Goal: Task Accomplishment & Management: Manage account settings

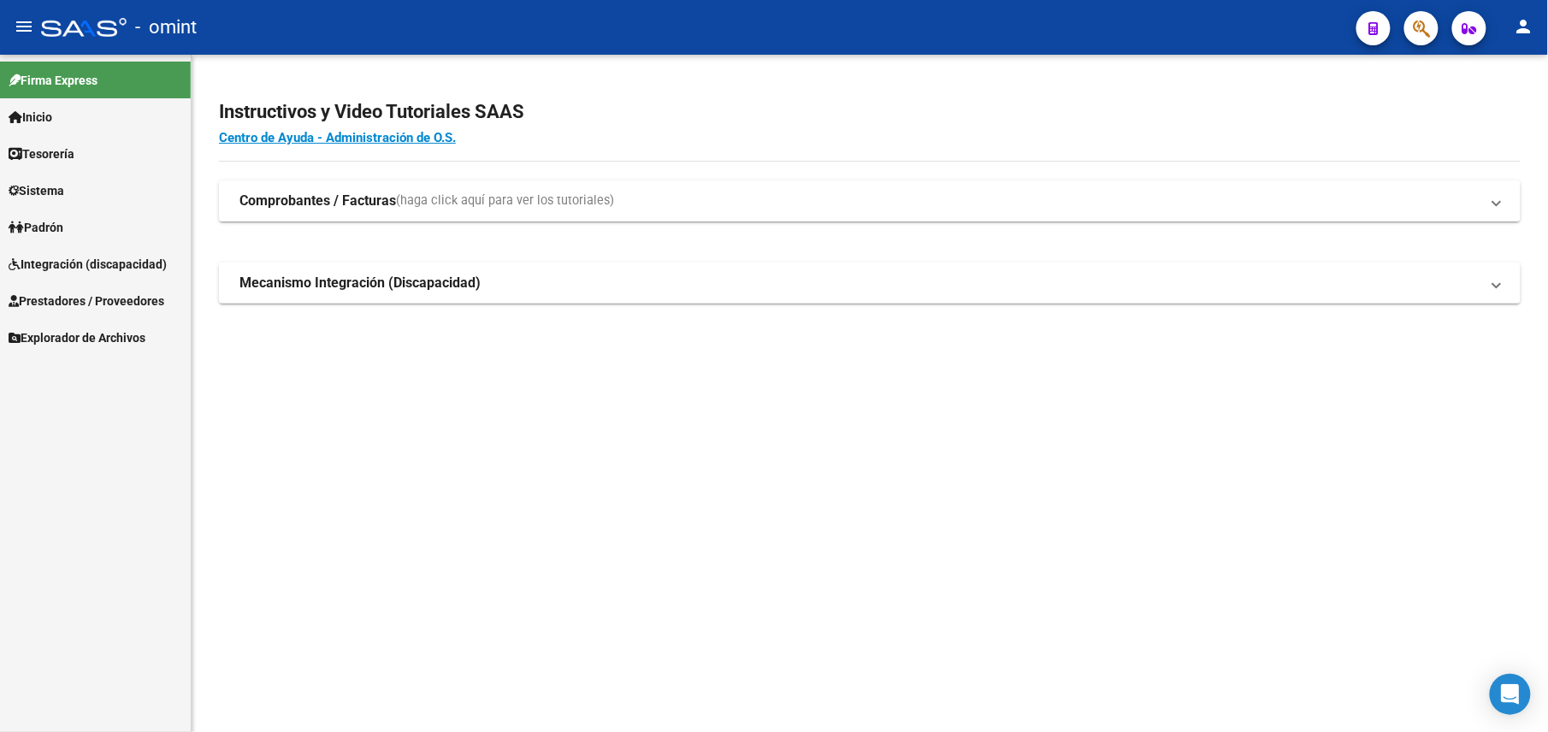
click at [72, 293] on span "Prestadores / Proveedores" at bounding box center [87, 301] width 156 height 19
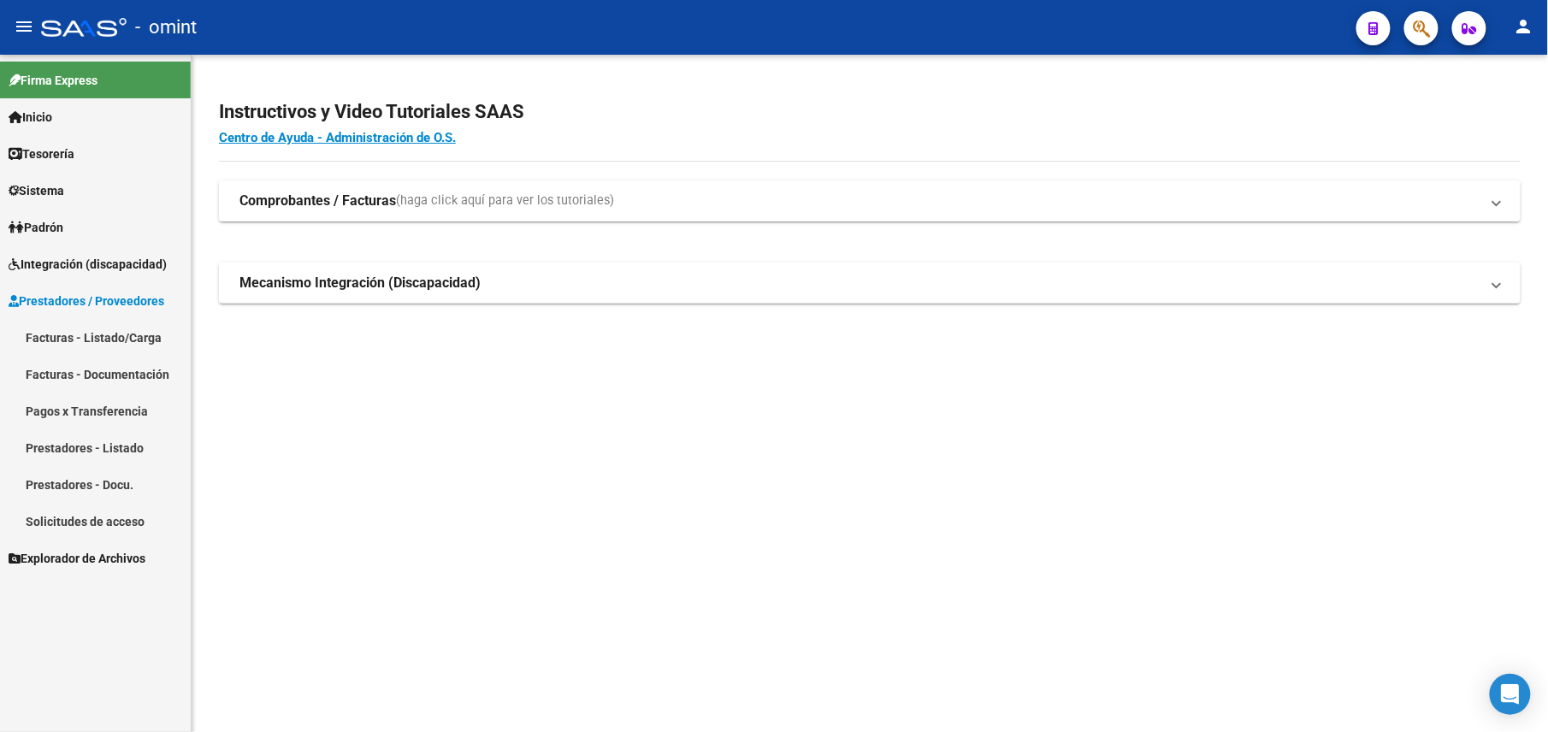
click at [77, 262] on span "Integración (discapacidad)" at bounding box center [88, 264] width 158 height 19
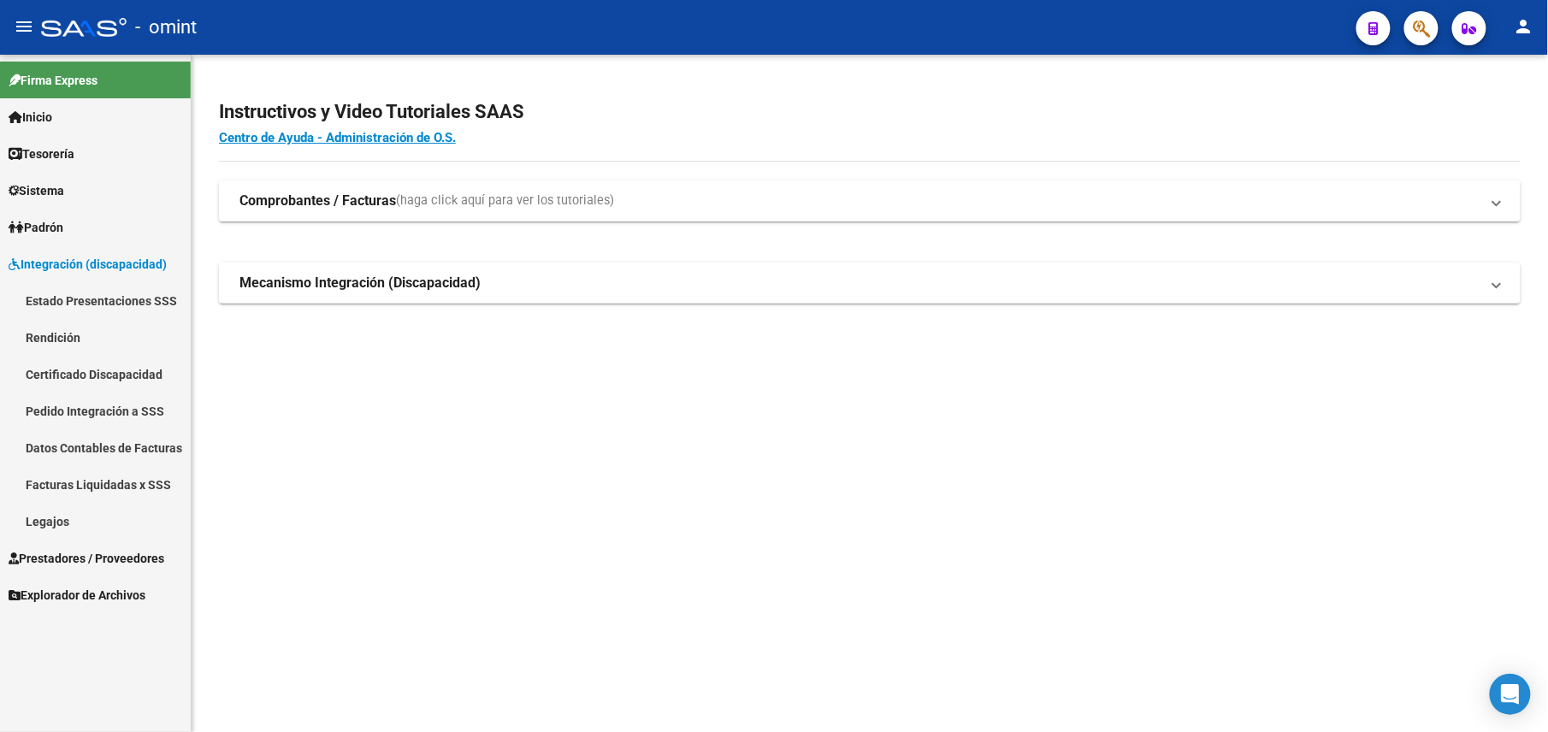
click at [52, 517] on link "Legajos" at bounding box center [95, 521] width 191 height 37
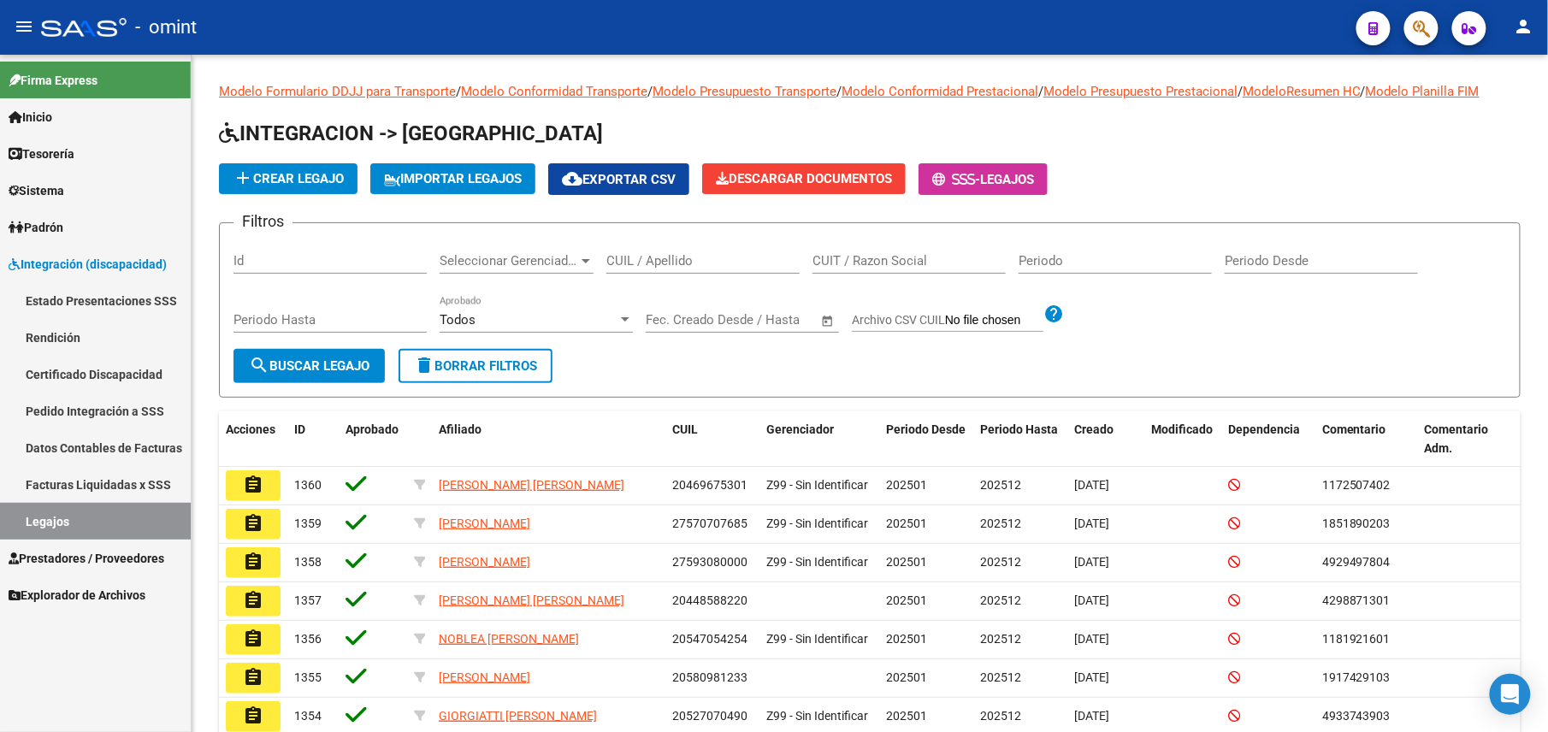
click at [712, 258] on input "CUIL / Apellido" at bounding box center [703, 260] width 193 height 15
click at [715, 258] on input "CUIL / Apellido" at bounding box center [703, 260] width 193 height 15
paste input "20581400838"
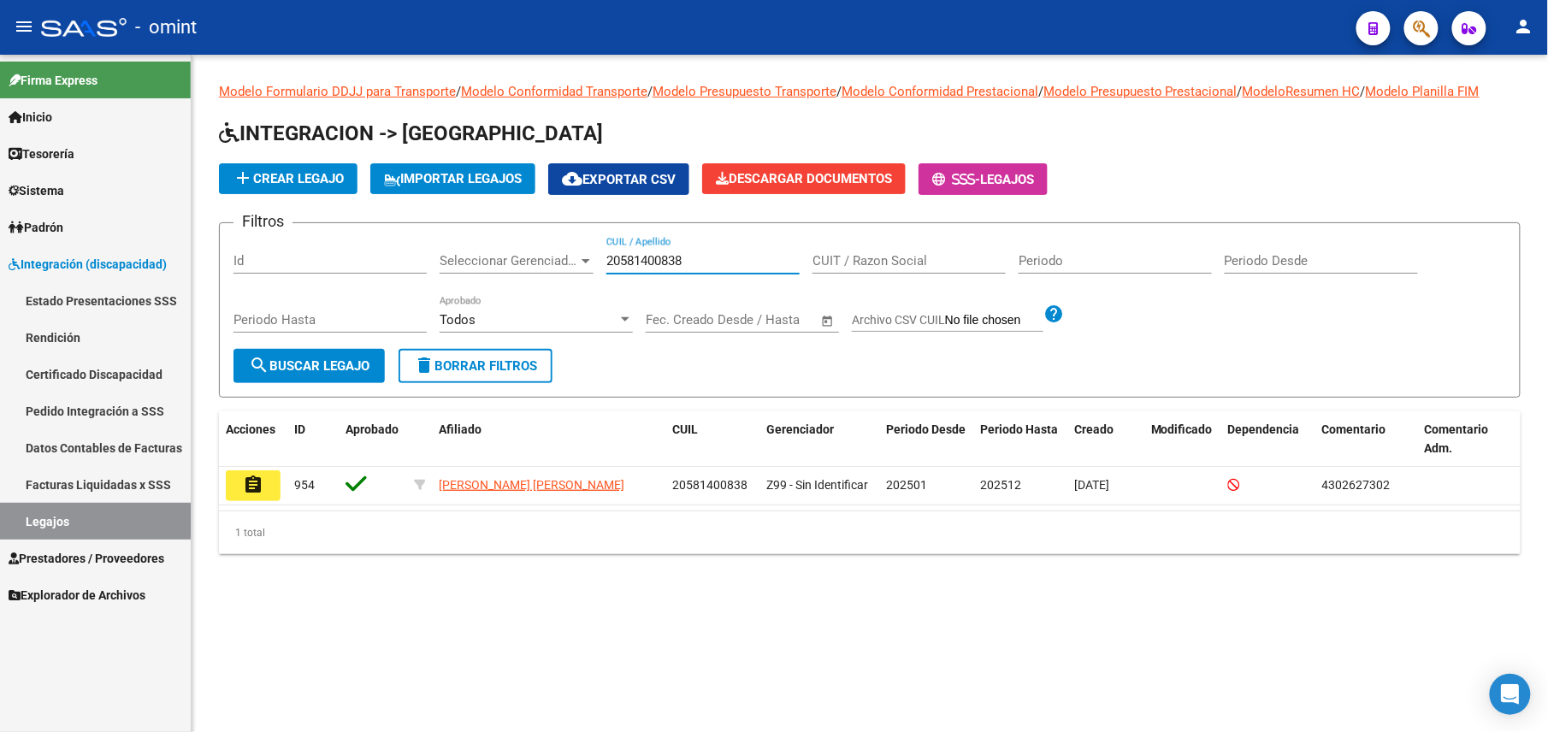
type input "20581400838"
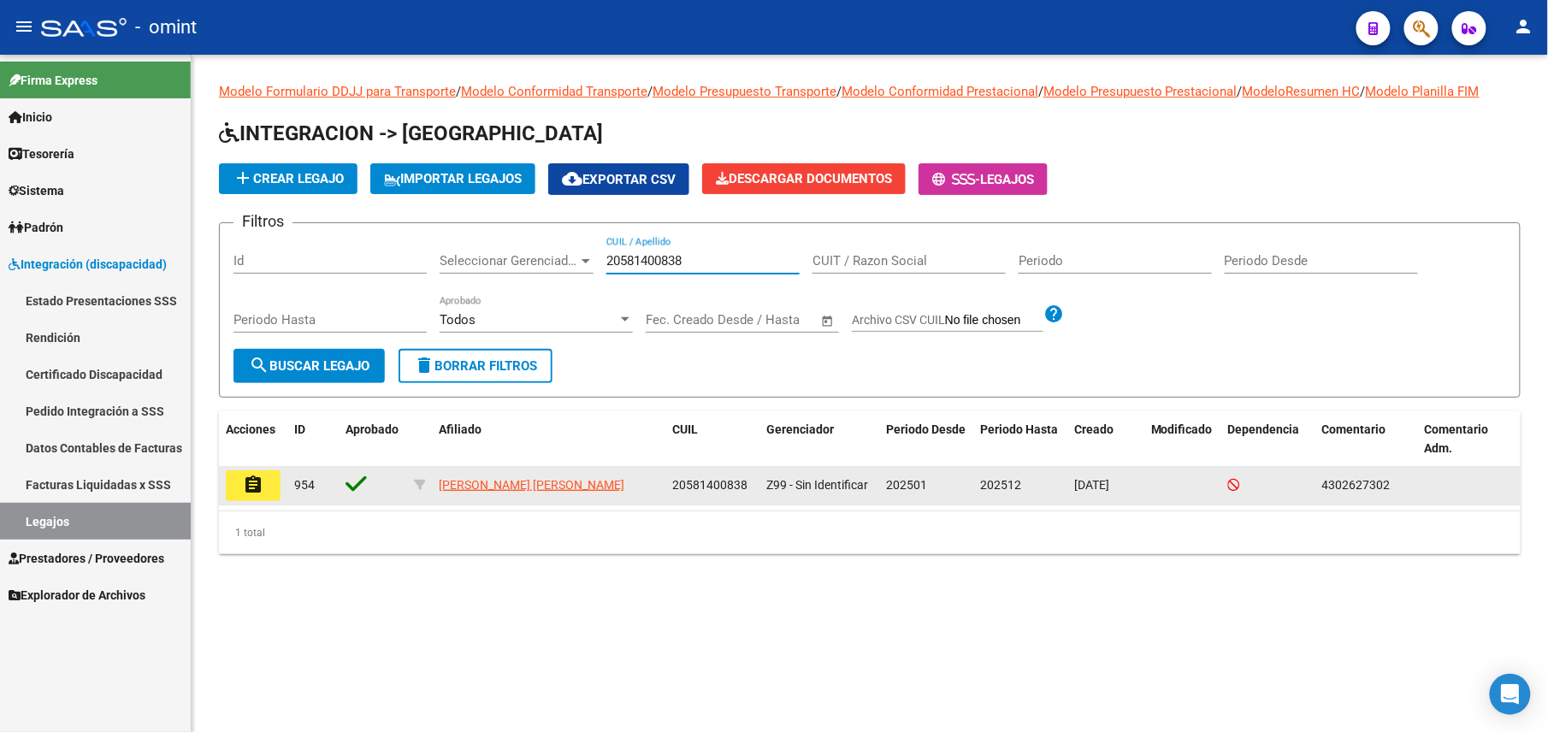
click at [245, 477] on mat-icon "assignment" at bounding box center [253, 485] width 21 height 21
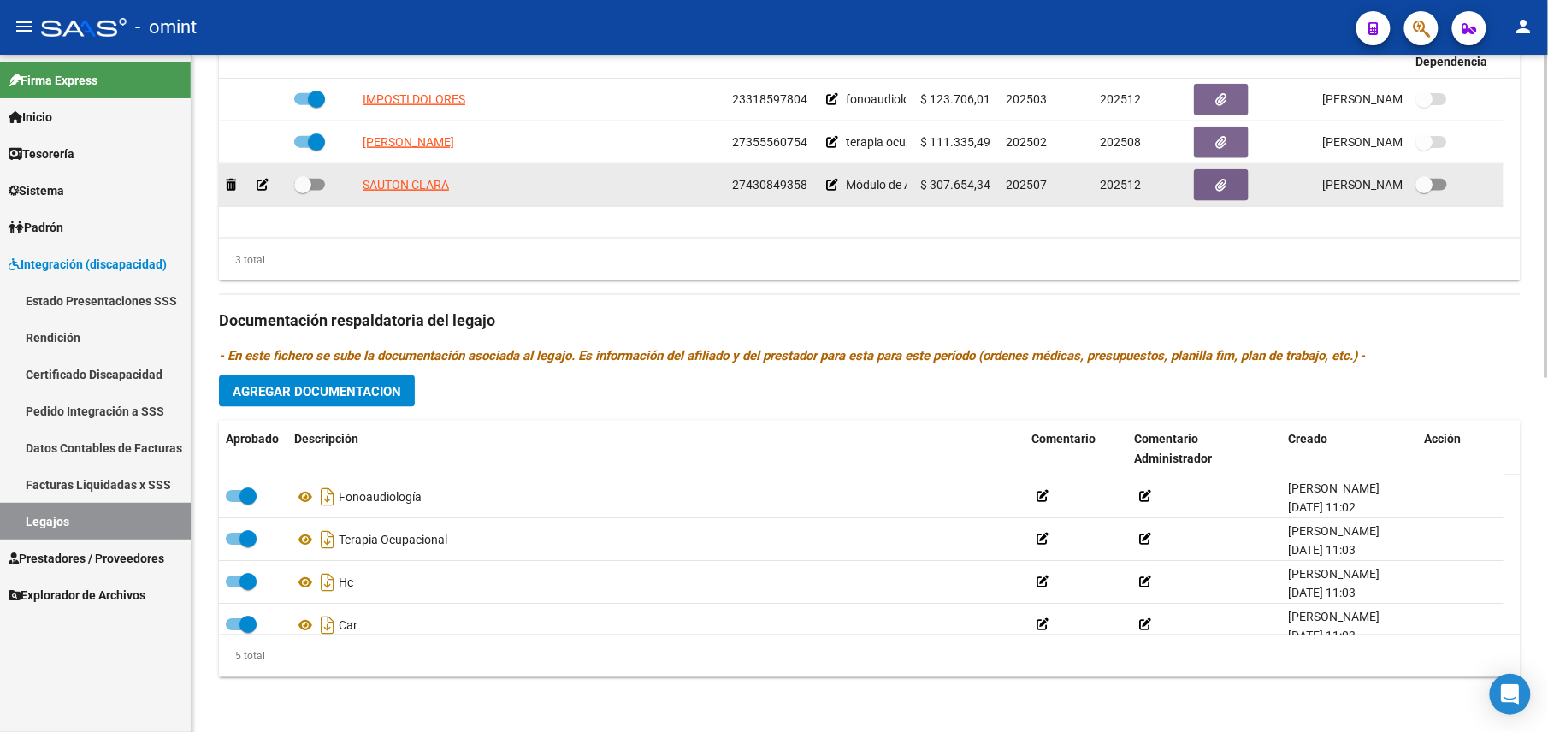
click at [317, 176] on label at bounding box center [309, 185] width 31 height 21
click at [303, 191] on input "checkbox" at bounding box center [302, 191] width 1 height 1
checkbox input "true"
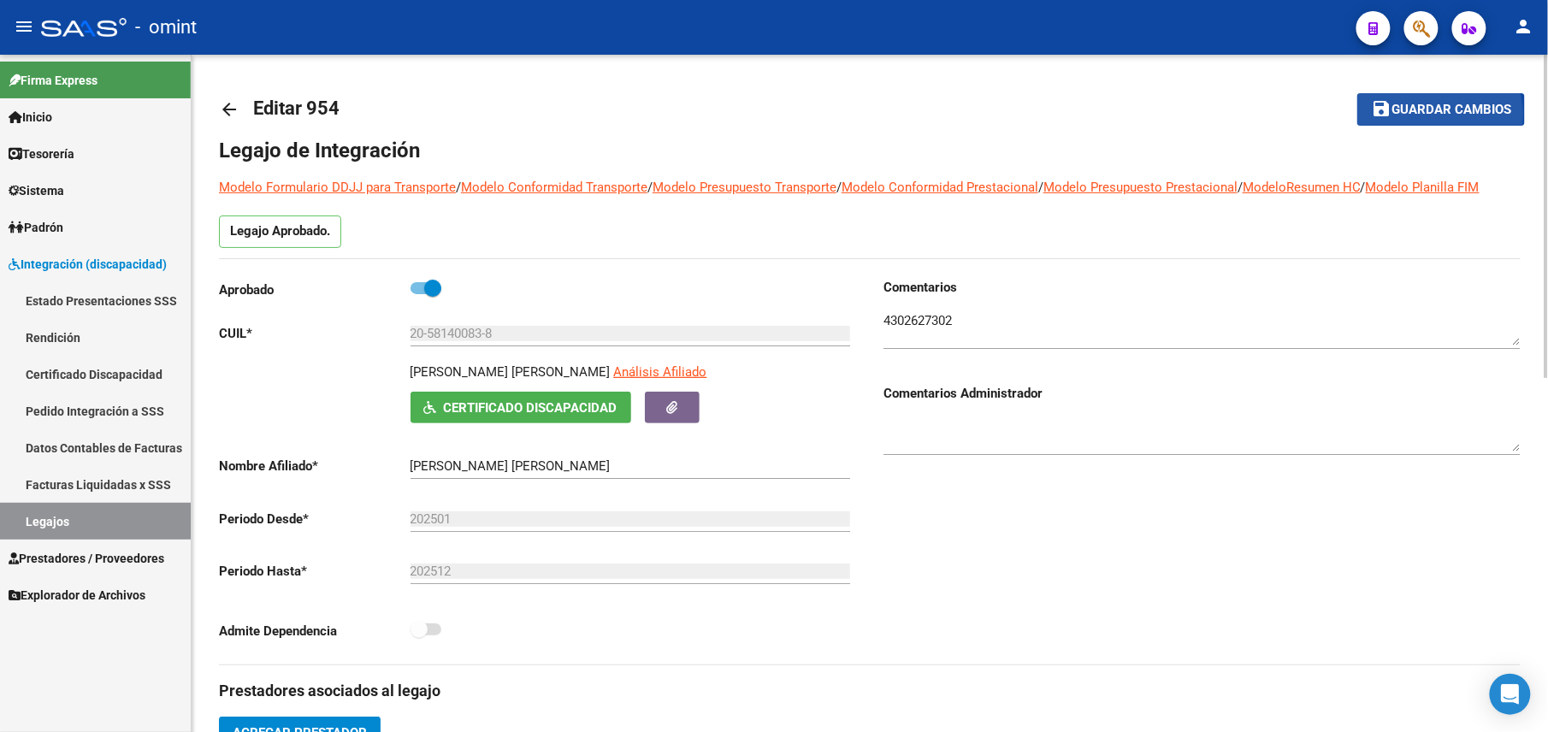
click at [1431, 114] on span "Guardar cambios" at bounding box center [1452, 110] width 120 height 15
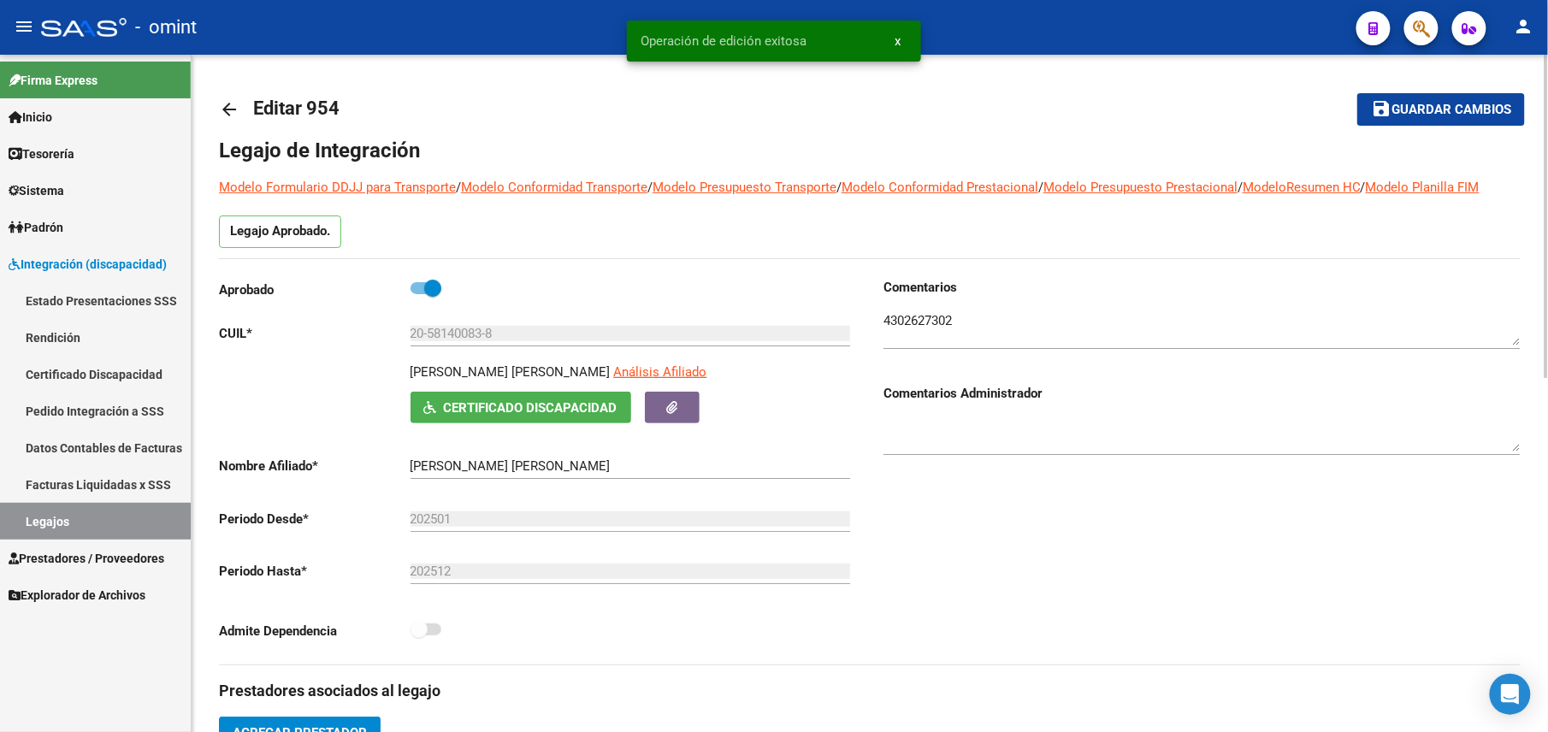
scroll to position [228, 0]
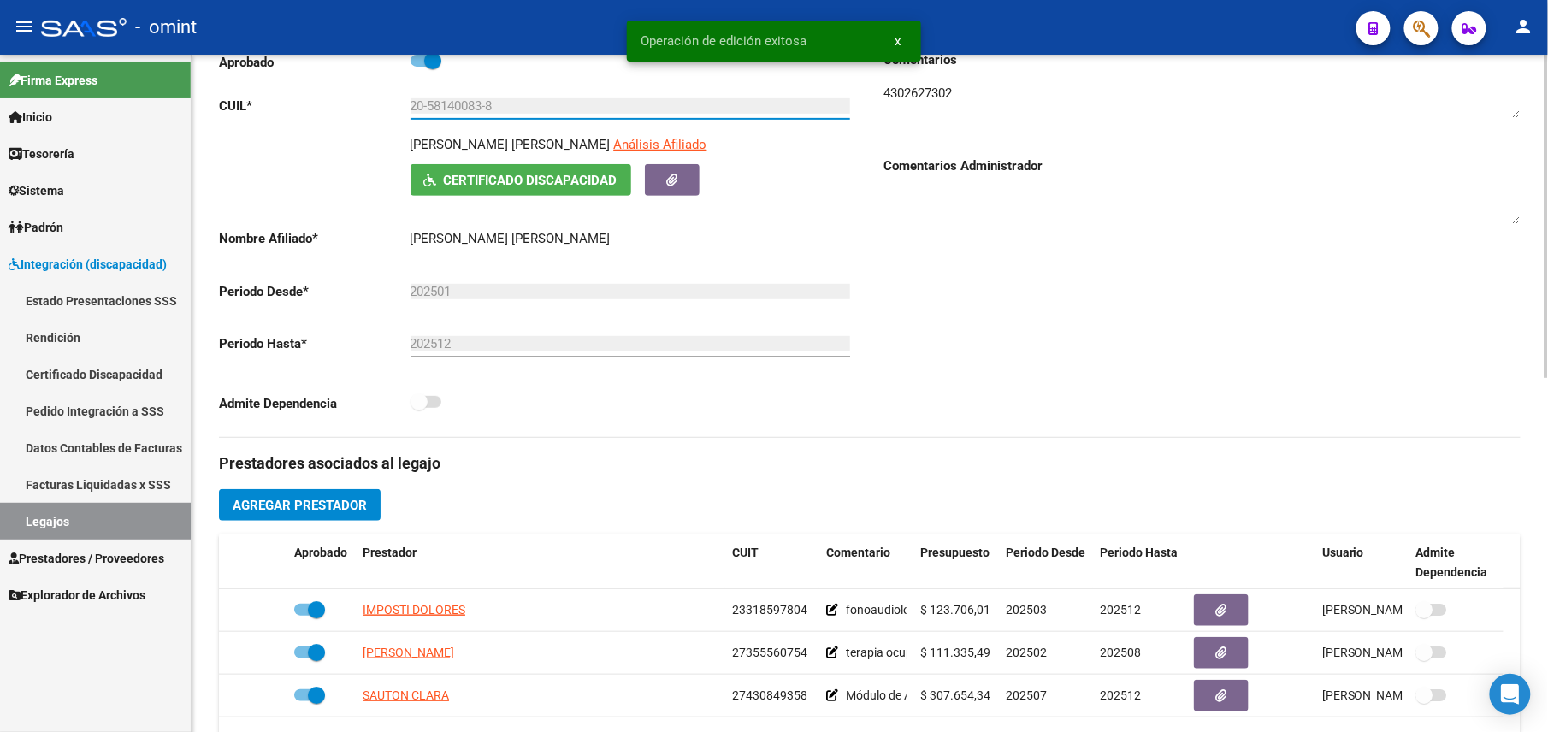
drag, startPoint x: 497, startPoint y: 108, endPoint x: 408, endPoint y: 108, distance: 89.0
click at [408, 108] on app-form-text-field "CUIL * 20-58140083-8 Ingresar CUIL" at bounding box center [534, 105] width 631 height 15
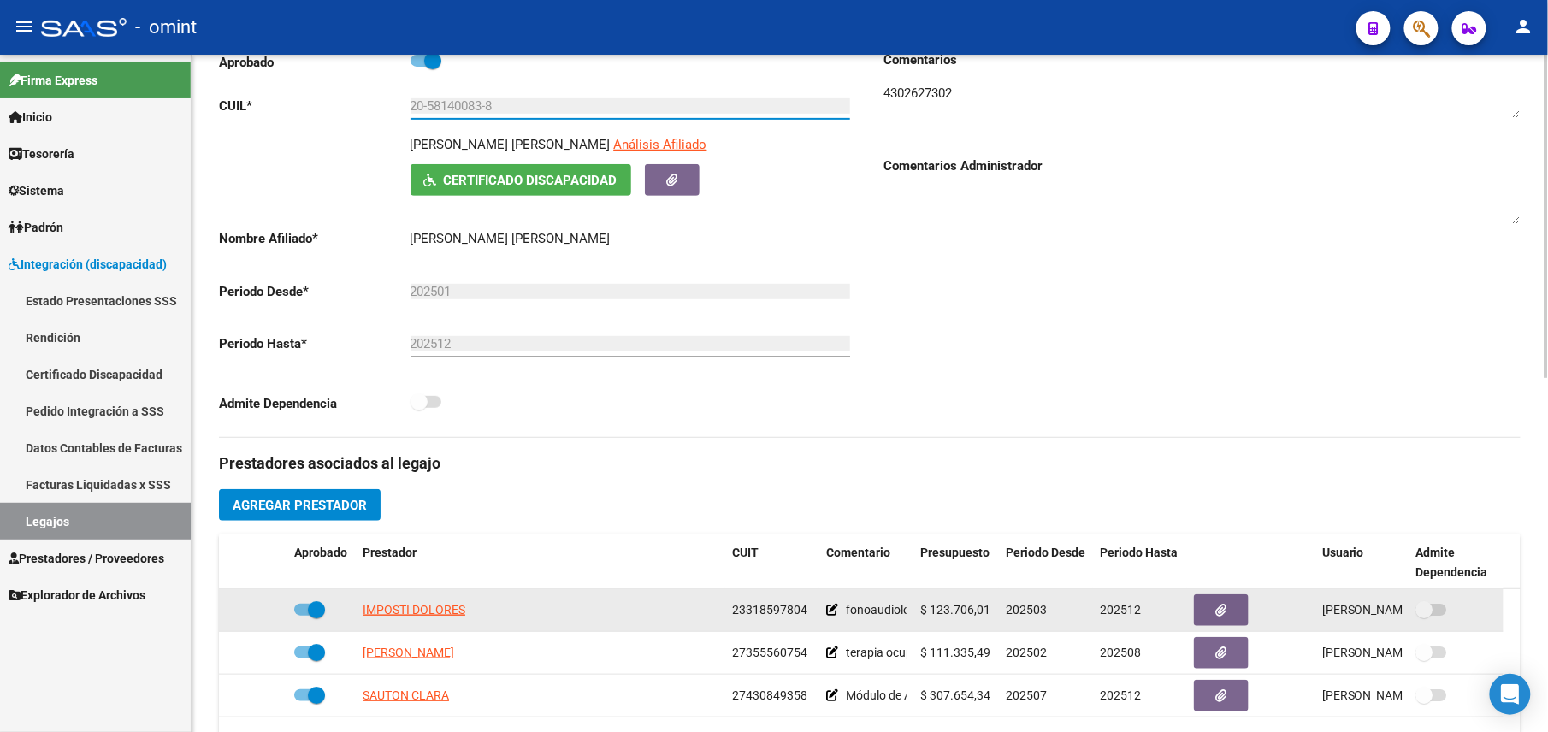
click at [767, 606] on span "23318597804" at bounding box center [769, 610] width 75 height 14
copy span "23318597804"
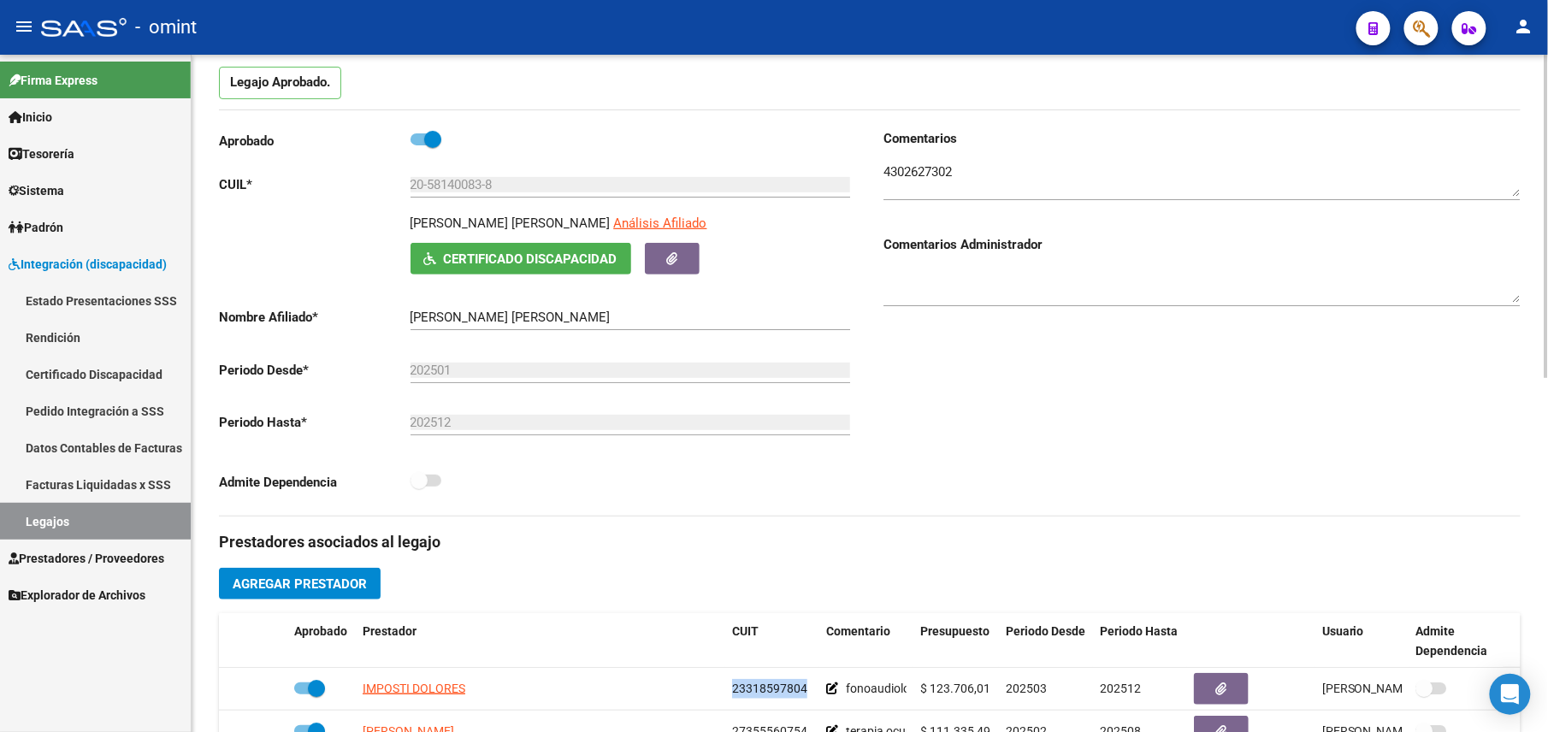
scroll to position [0, 0]
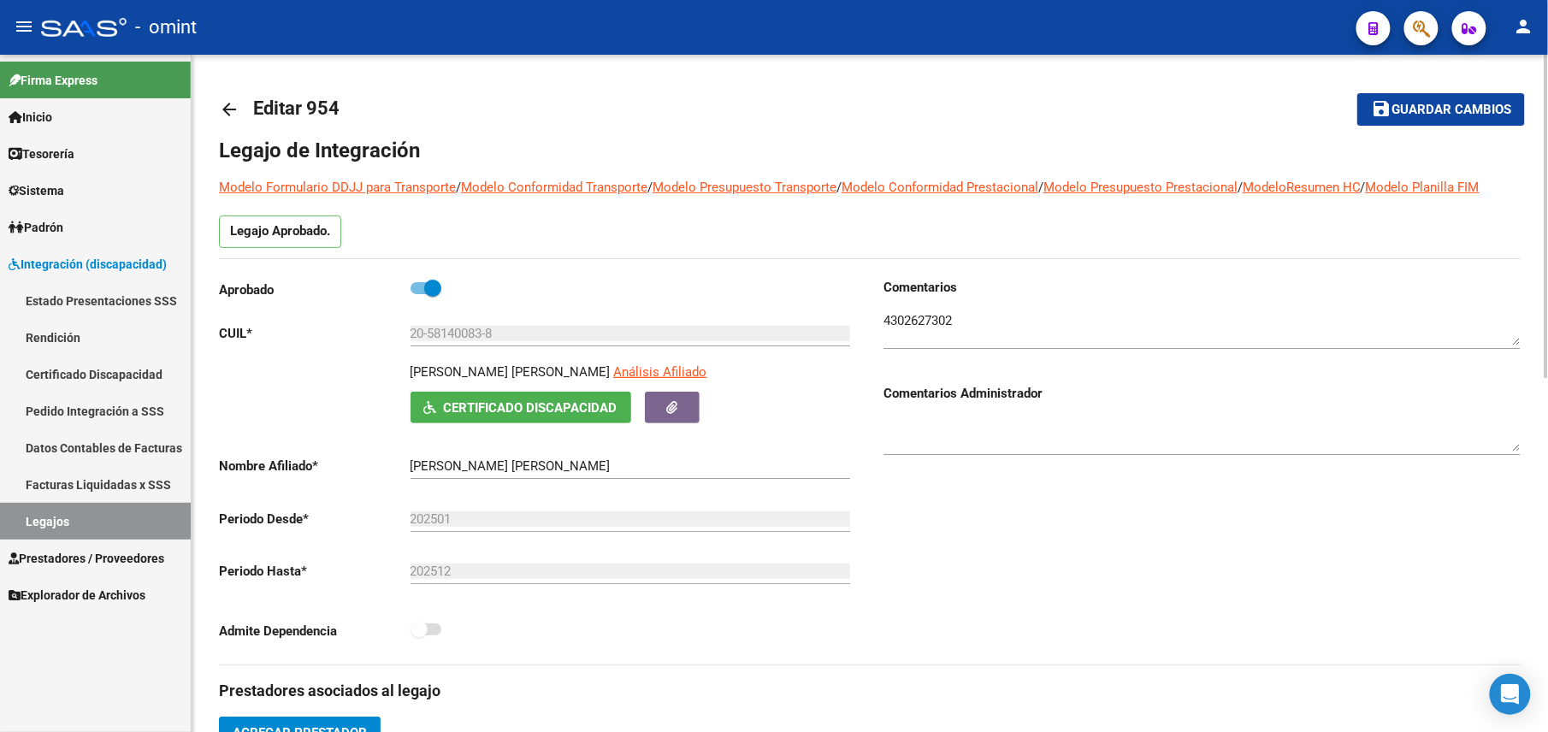
drag, startPoint x: 613, startPoint y: -65, endPoint x: 619, endPoint y: 99, distance: 164.4
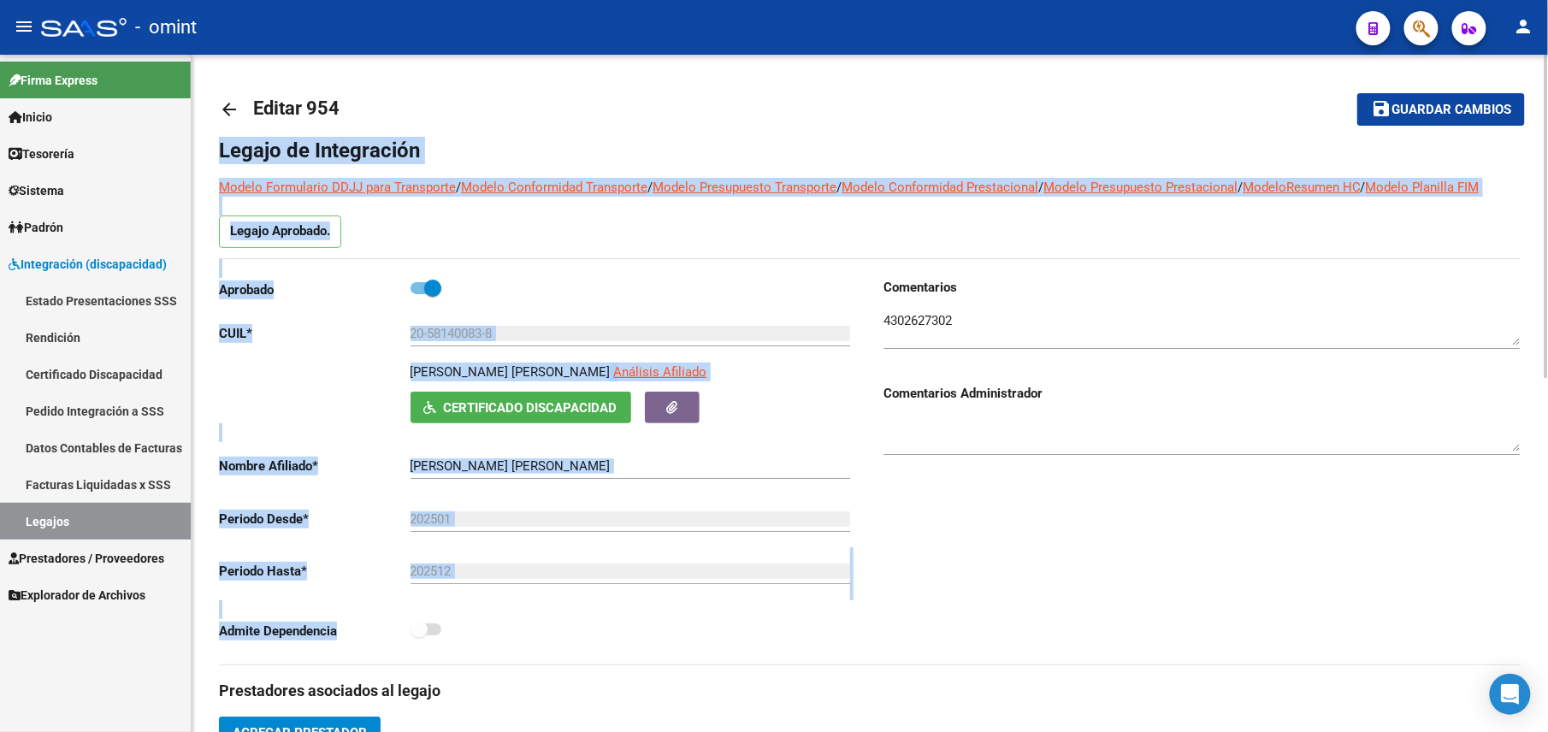
drag, startPoint x: 764, startPoint y: 84, endPoint x: 767, endPoint y: 137, distance: 53.1
click at [764, 86] on mat-toolbar-row "arrow_back Editar 954" at bounding box center [727, 109] width 1016 height 55
drag, startPoint x: 517, startPoint y: 120, endPoint x: 442, endPoint y: 43, distance: 107.1
click at [517, 118] on mat-toolbar-row "arrow_back Editar 954" at bounding box center [727, 109] width 1016 height 55
click at [853, 104] on mat-toolbar-row "arrow_back Editar 954" at bounding box center [727, 109] width 1016 height 55
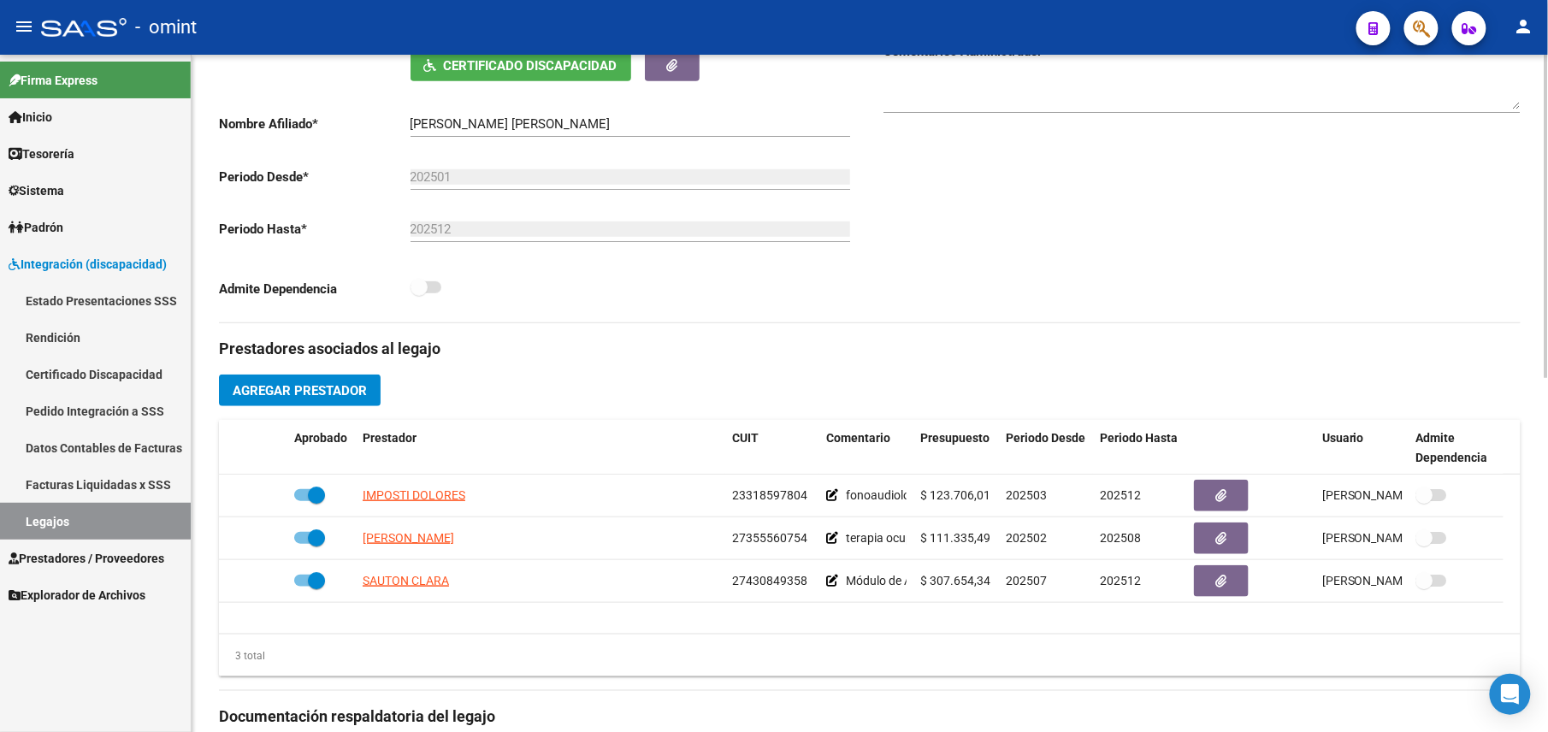
scroll to position [570, 0]
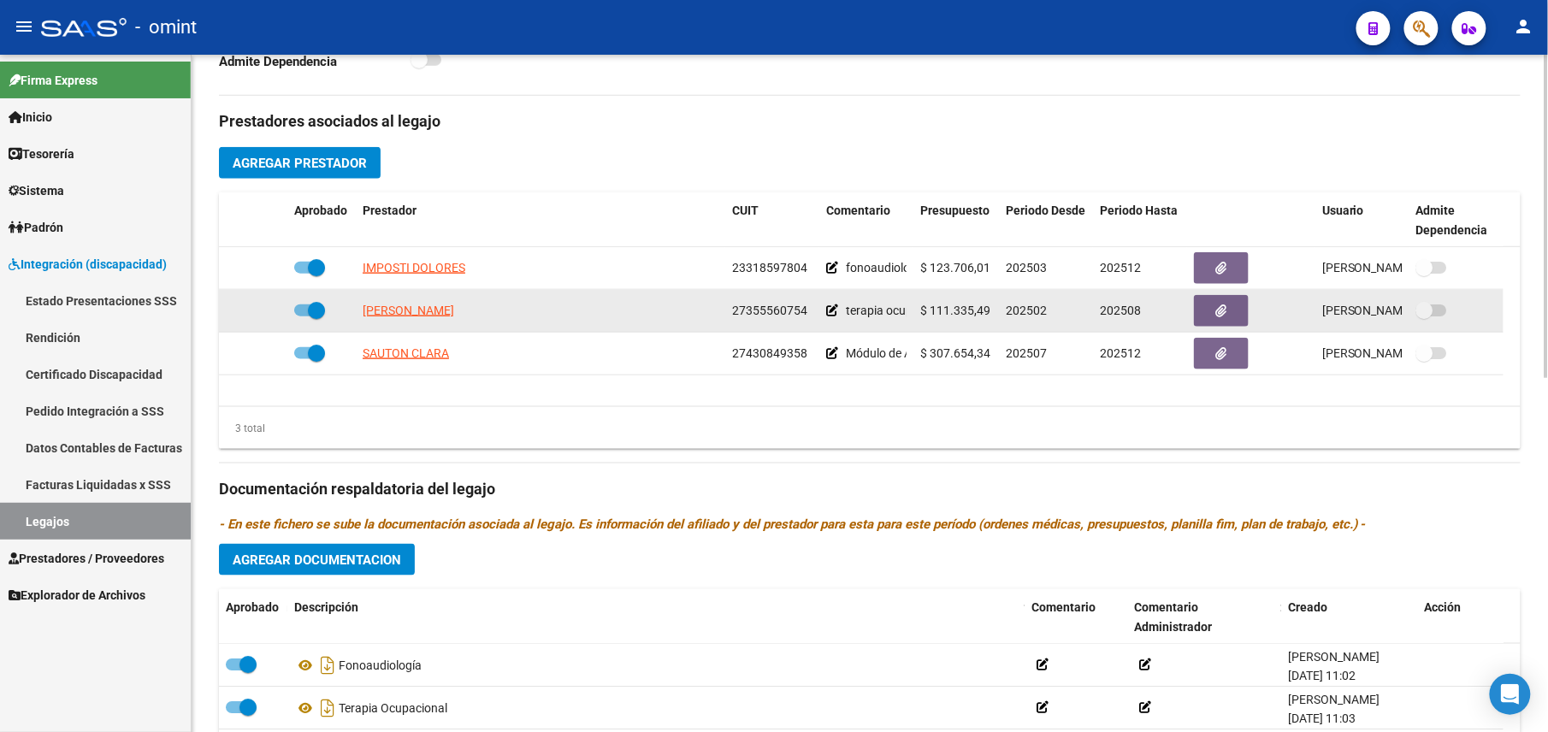
click at [791, 312] on span "27355560754" at bounding box center [769, 311] width 75 height 14
copy span "27355560754"
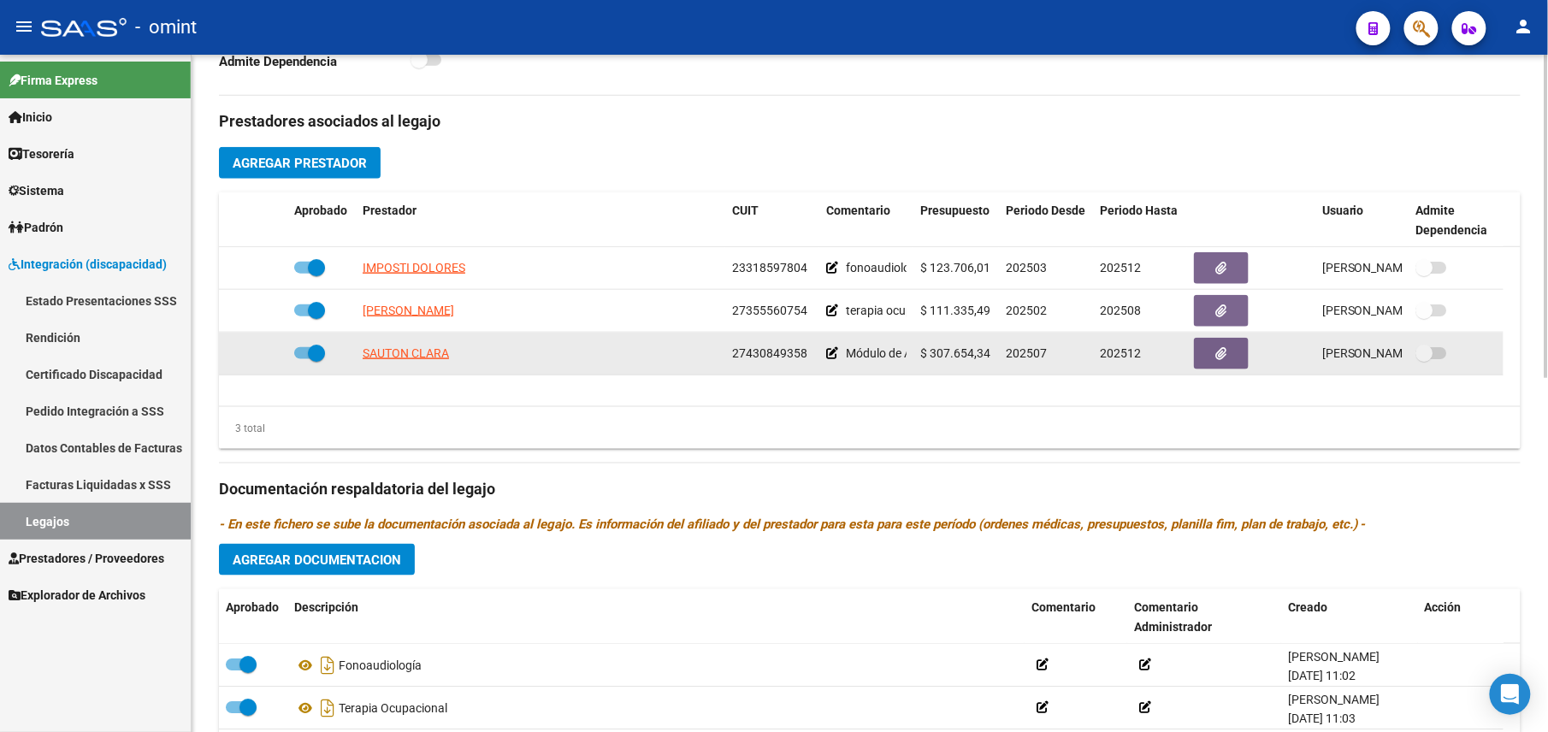
click at [780, 347] on div "27430849358" at bounding box center [772, 354] width 80 height 20
copy span "27430849358"
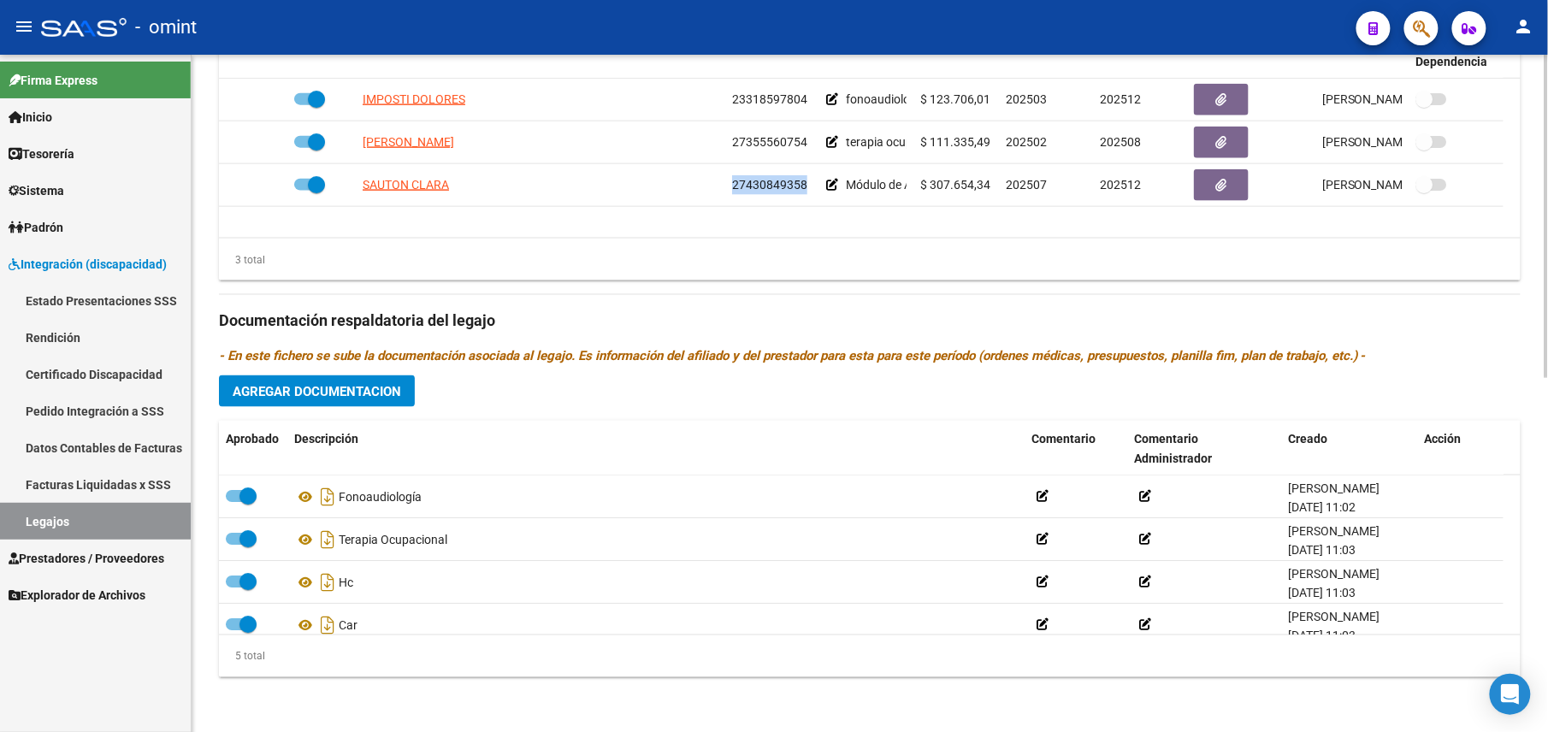
scroll to position [58, 0]
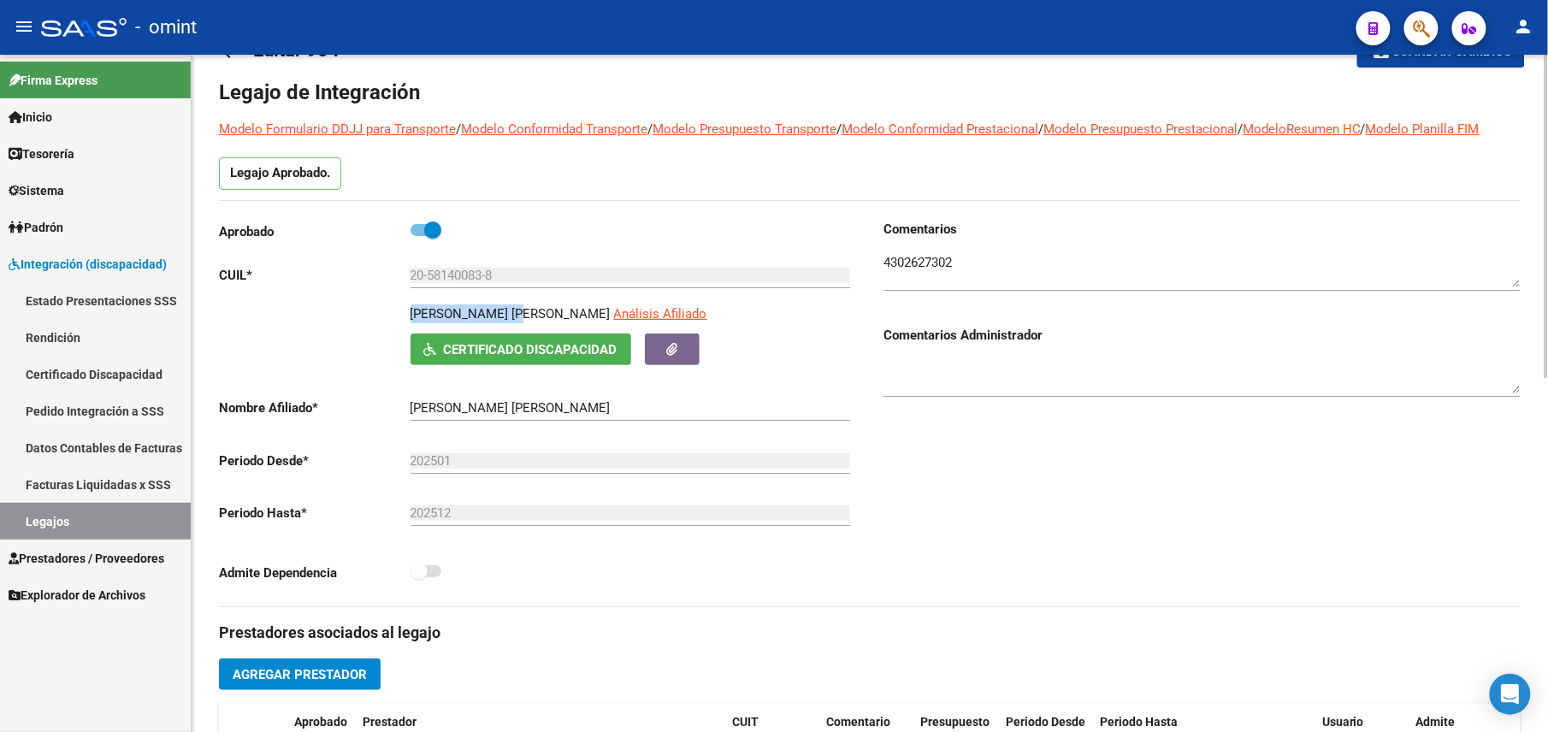
drag, startPoint x: 409, startPoint y: 315, endPoint x: 524, endPoint y: 312, distance: 115.5
click at [524, 312] on p "LOPEZ JUAN PEDRO" at bounding box center [511, 314] width 200 height 19
drag, startPoint x: 524, startPoint y: 312, endPoint x: 506, endPoint y: 311, distance: 18.0
copy p "LOPEZ JUAN PEDRO"
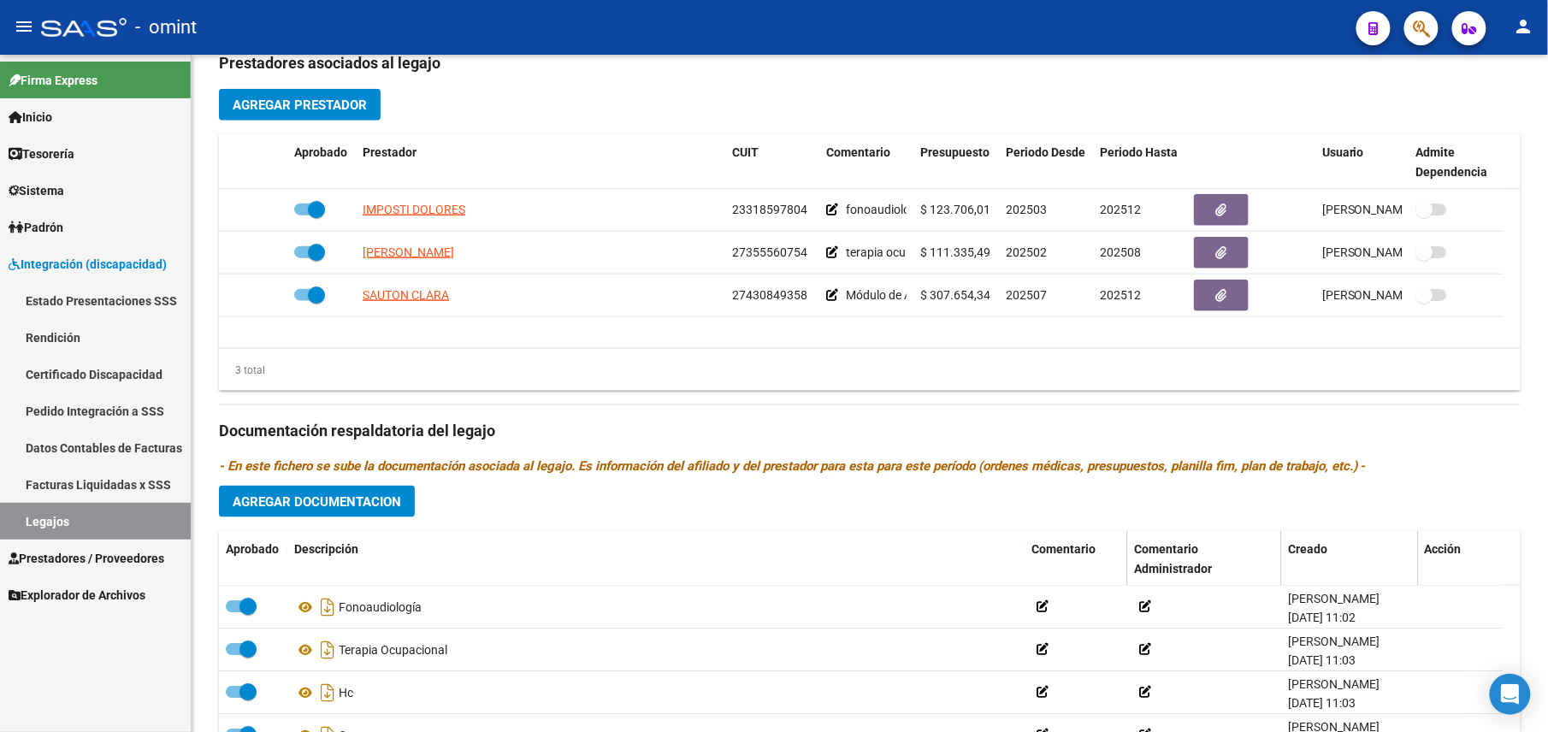
click at [1388, 51] on mat-toolbar "menu - omint person" at bounding box center [774, 27] width 1548 height 55
click at [1365, 49] on mat-toolbar "menu - omint person" at bounding box center [774, 27] width 1548 height 55
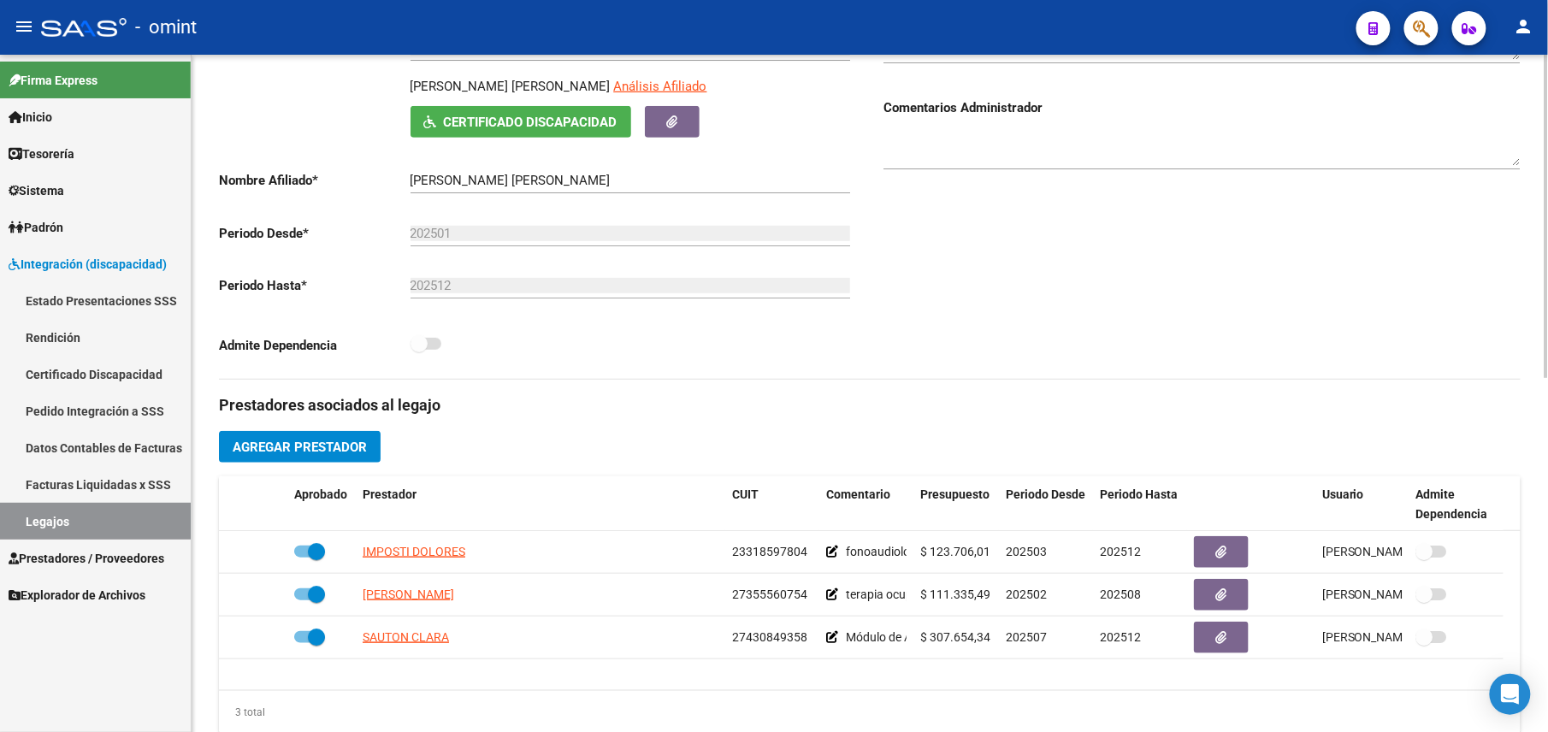
scroll to position [172, 0]
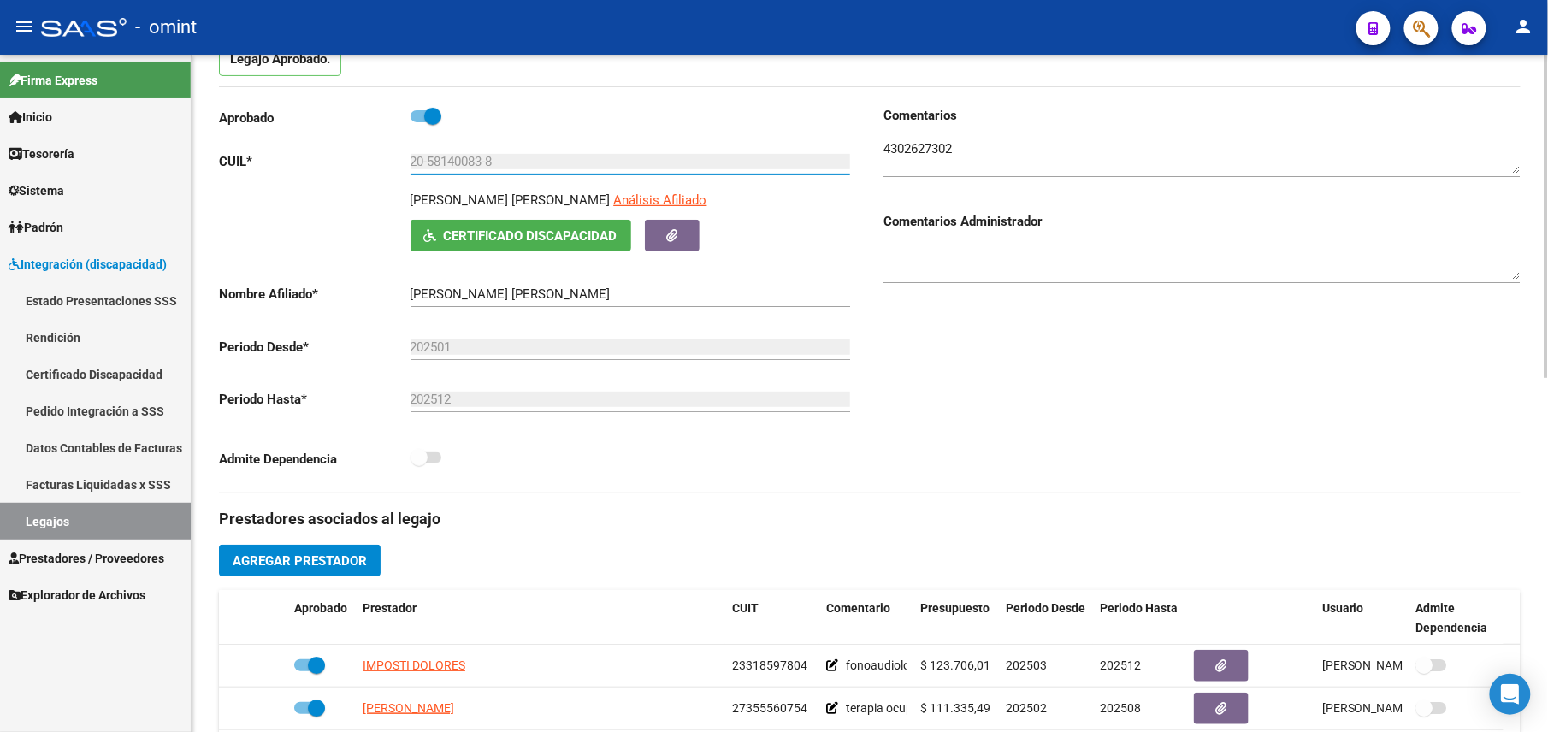
drag, startPoint x: 514, startPoint y: 161, endPoint x: 406, endPoint y: 164, distance: 108.7
click at [406, 164] on app-form-text-field "CUIL * 20-58140083-8 Ingresar CUIL" at bounding box center [534, 161] width 631 height 15
drag, startPoint x: 406, startPoint y: 164, endPoint x: 426, endPoint y: 162, distance: 20.7
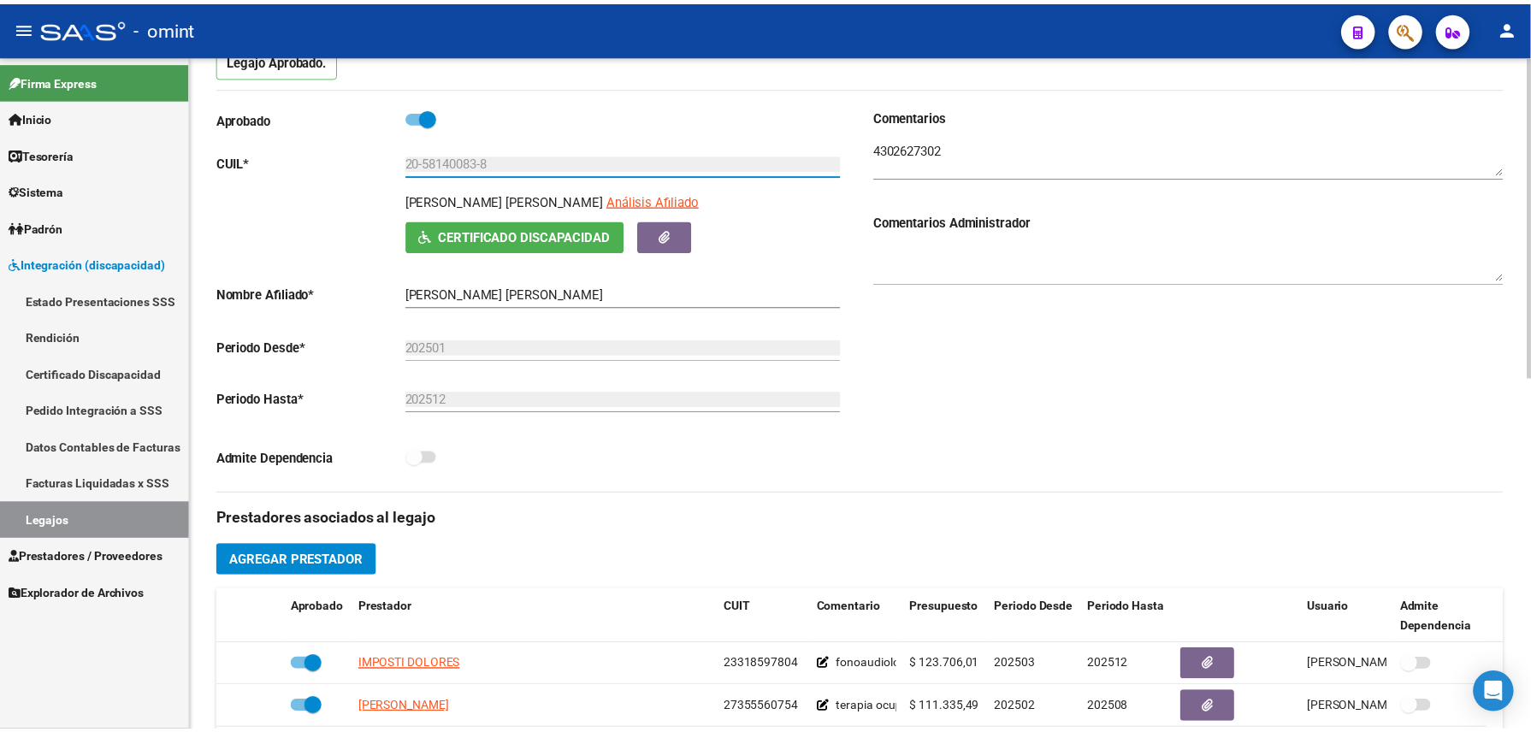
scroll to position [743, 0]
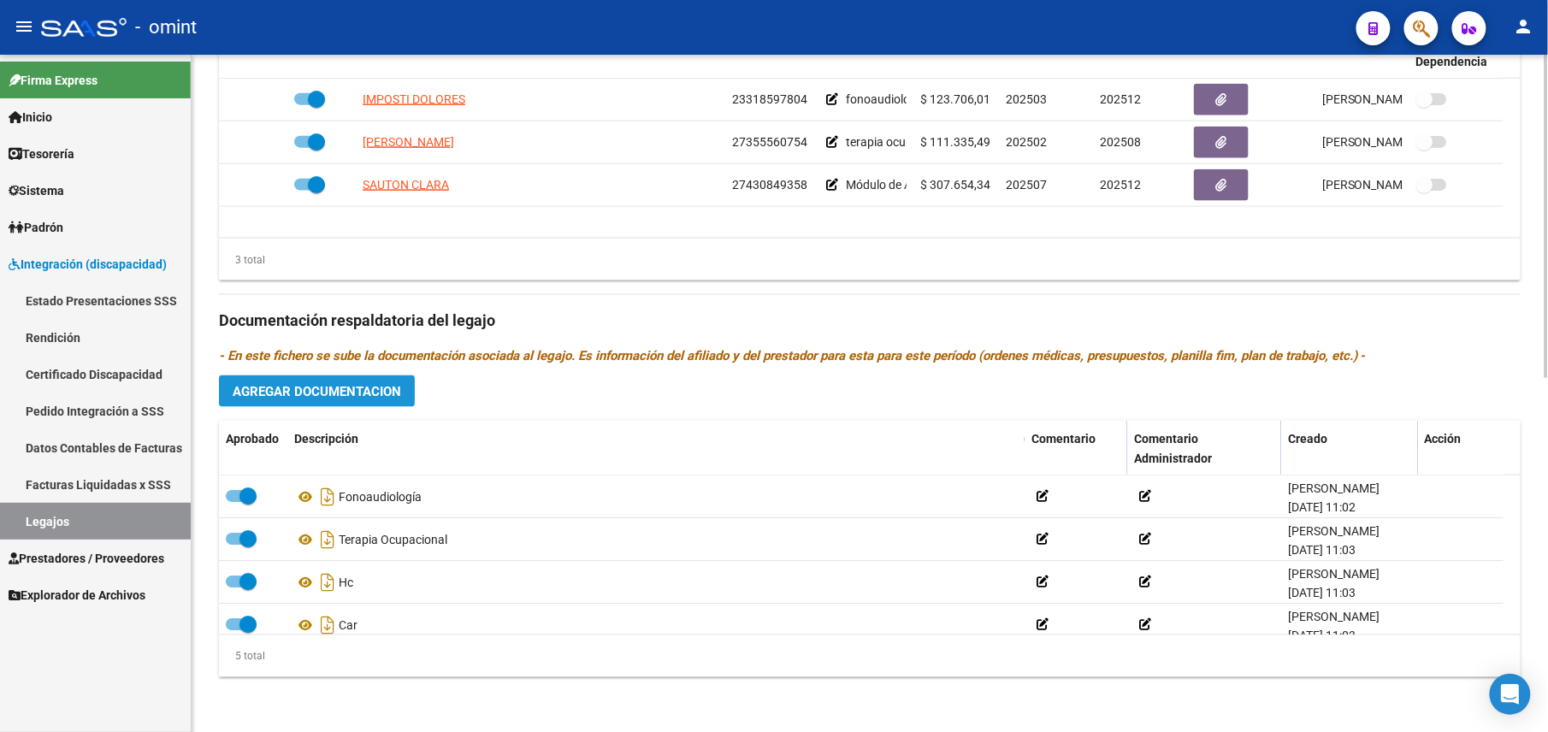
click at [346, 384] on span "Agregar Documentacion" at bounding box center [317, 391] width 169 height 15
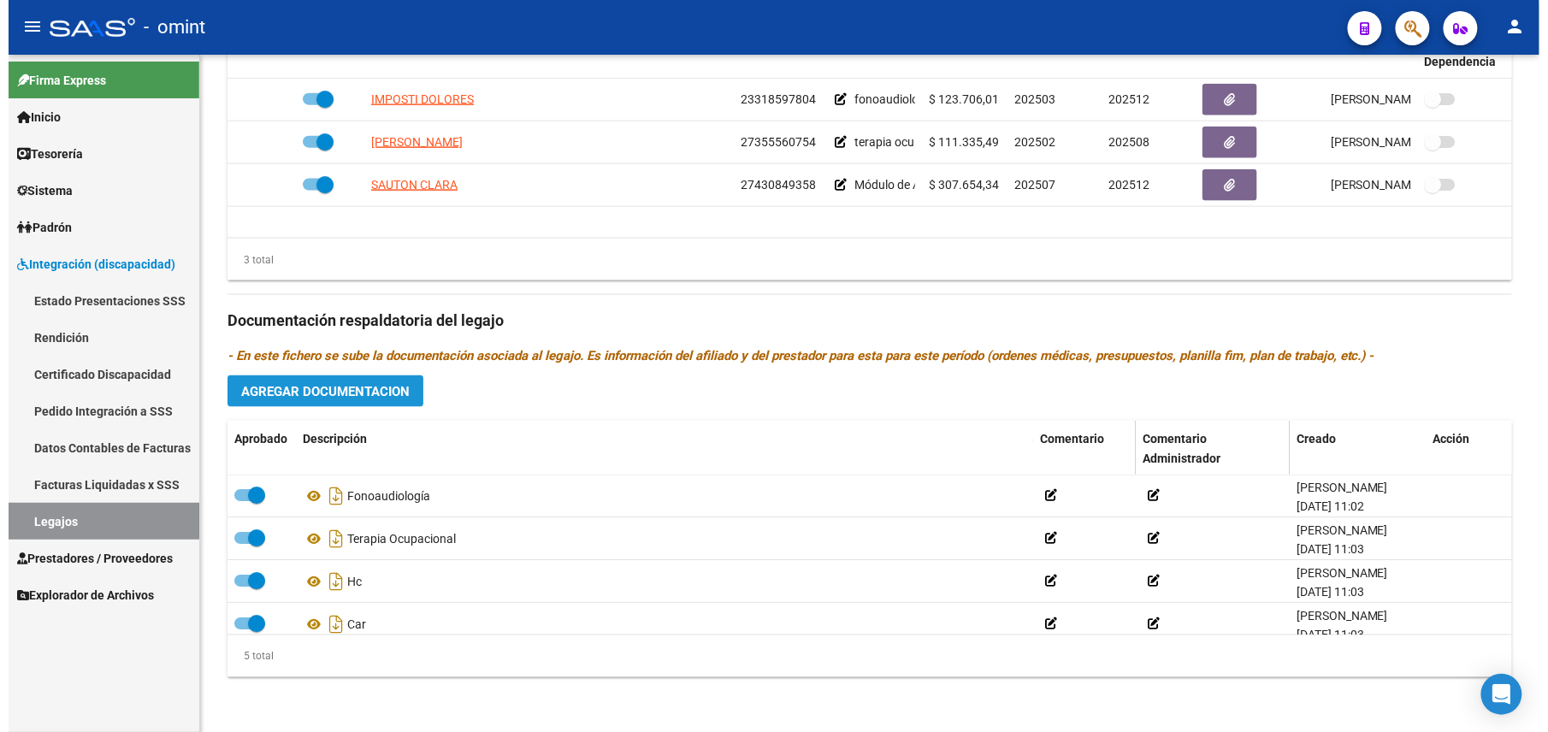
scroll to position [761, 0]
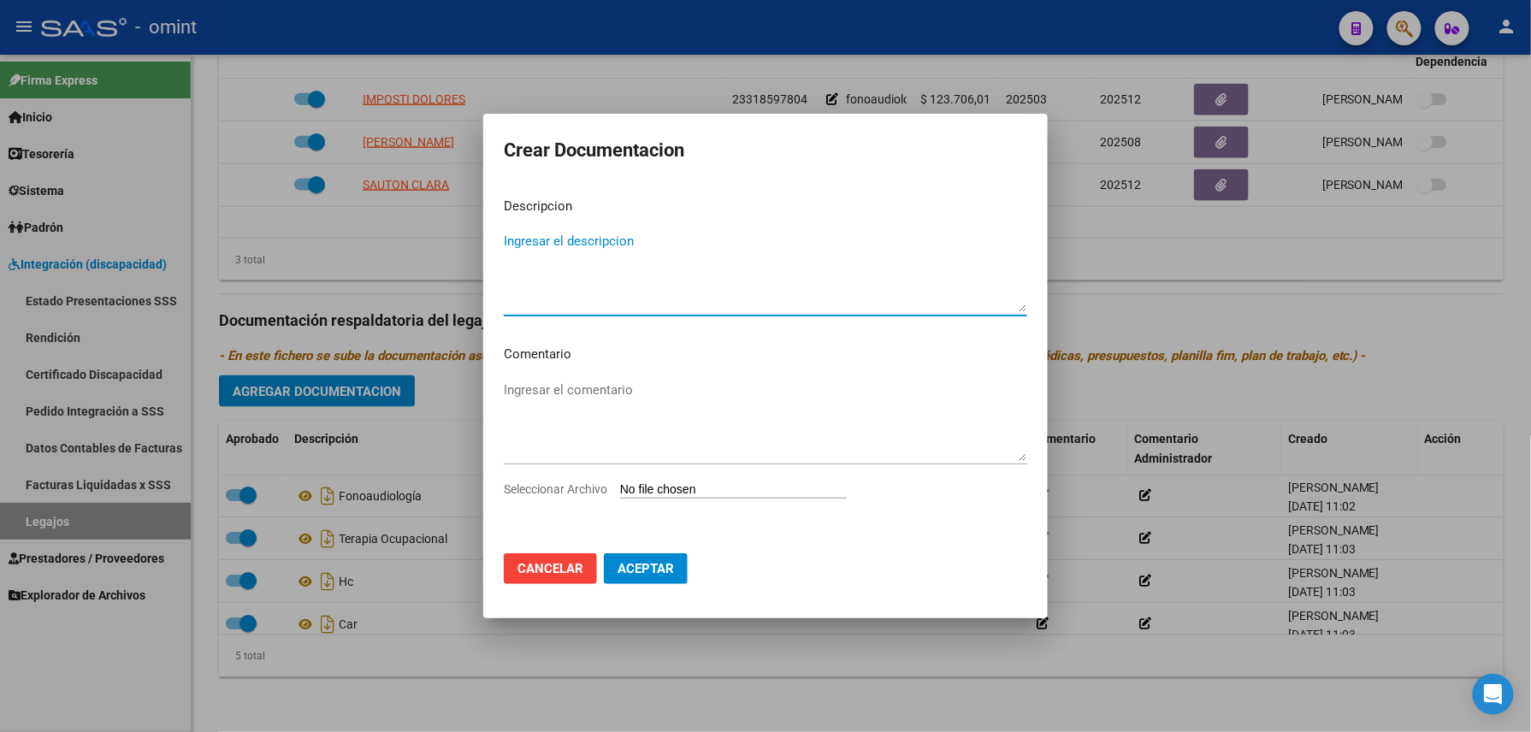
click at [582, 251] on textarea "Ingresar el descripcion" at bounding box center [766, 272] width 524 height 80
type textarea "MAIE"
click at [702, 491] on input "Seleccionar Archivo" at bounding box center [733, 491] width 227 height 16
type input "C:\fakepath\MAIE.pdf"
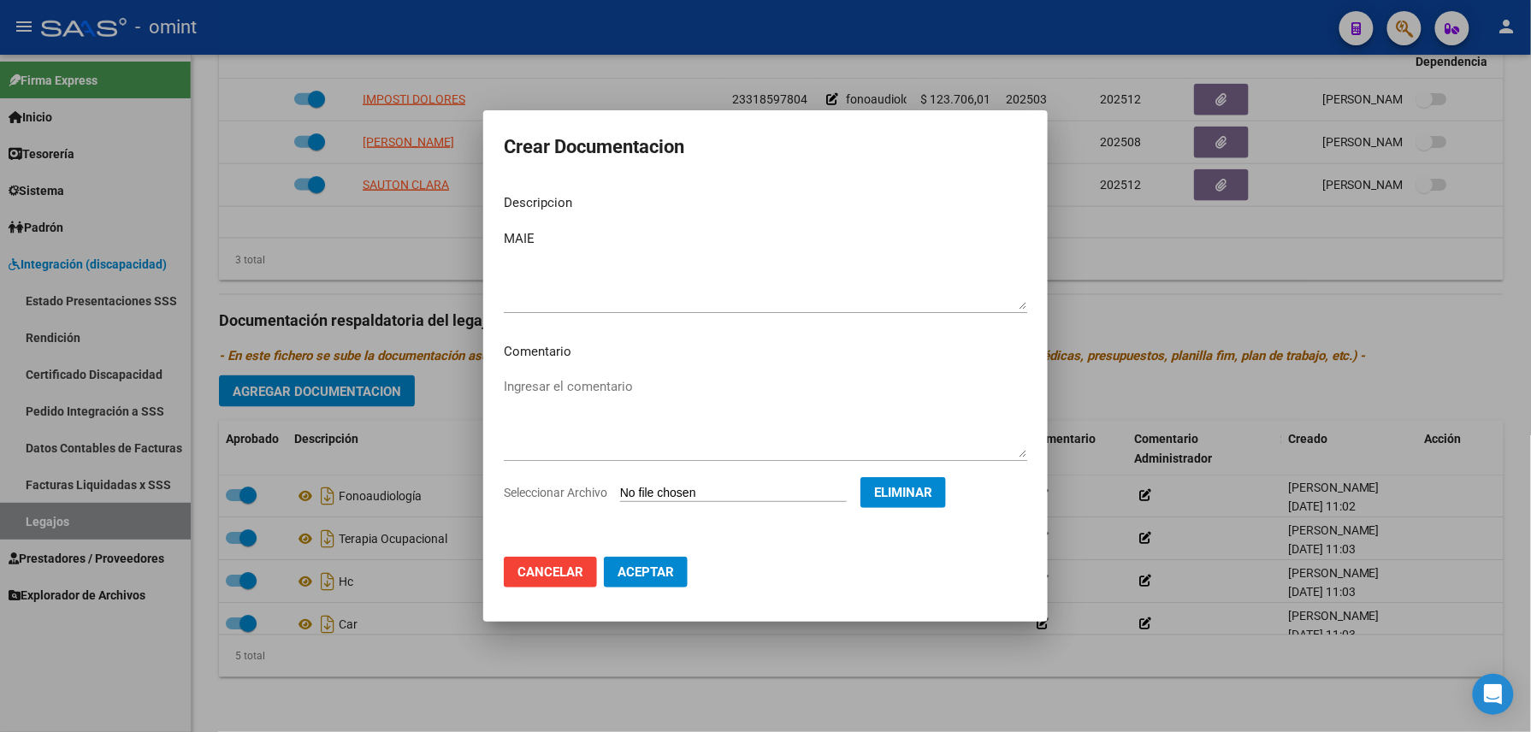
click at [643, 586] on button "Aceptar" at bounding box center [646, 572] width 84 height 31
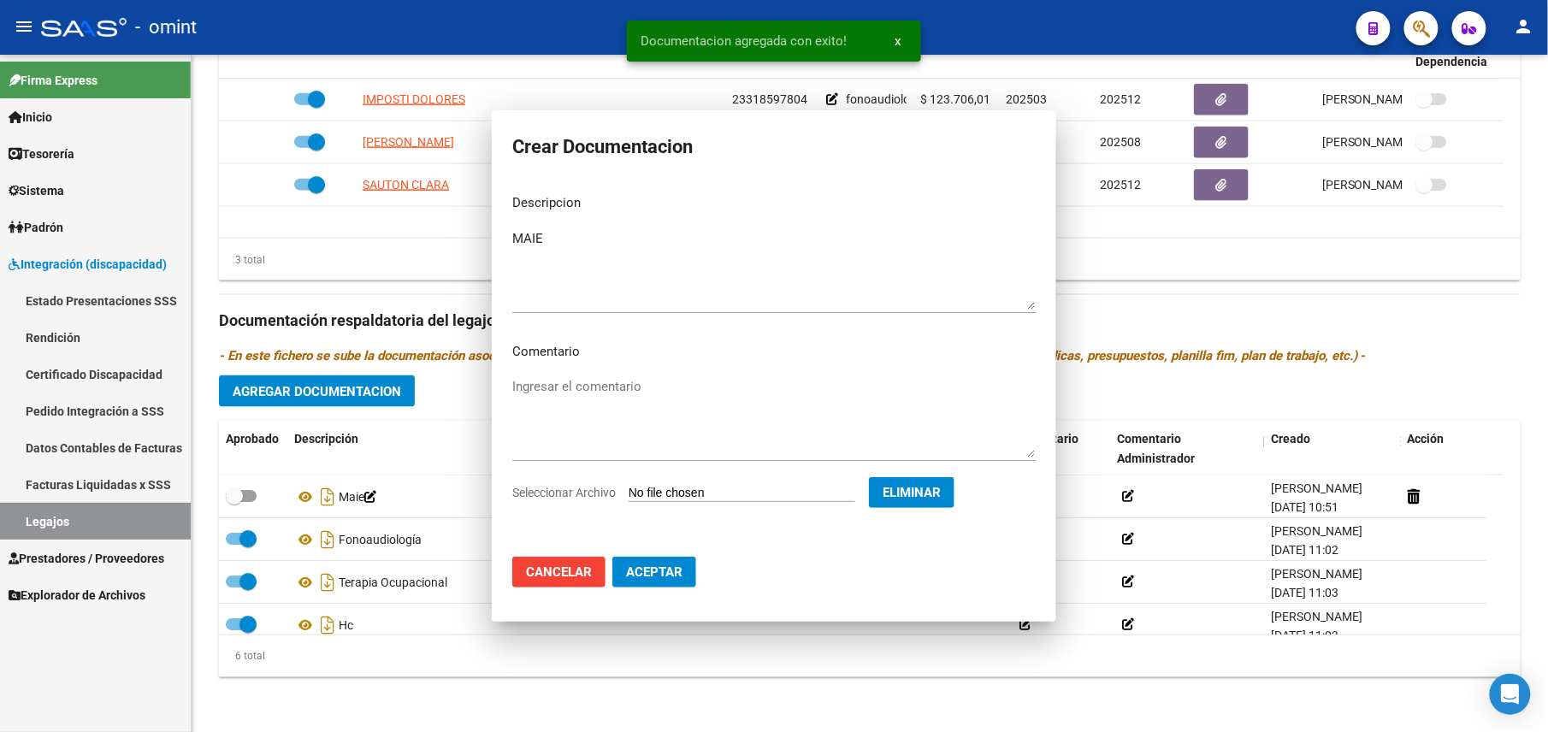
scroll to position [743, 0]
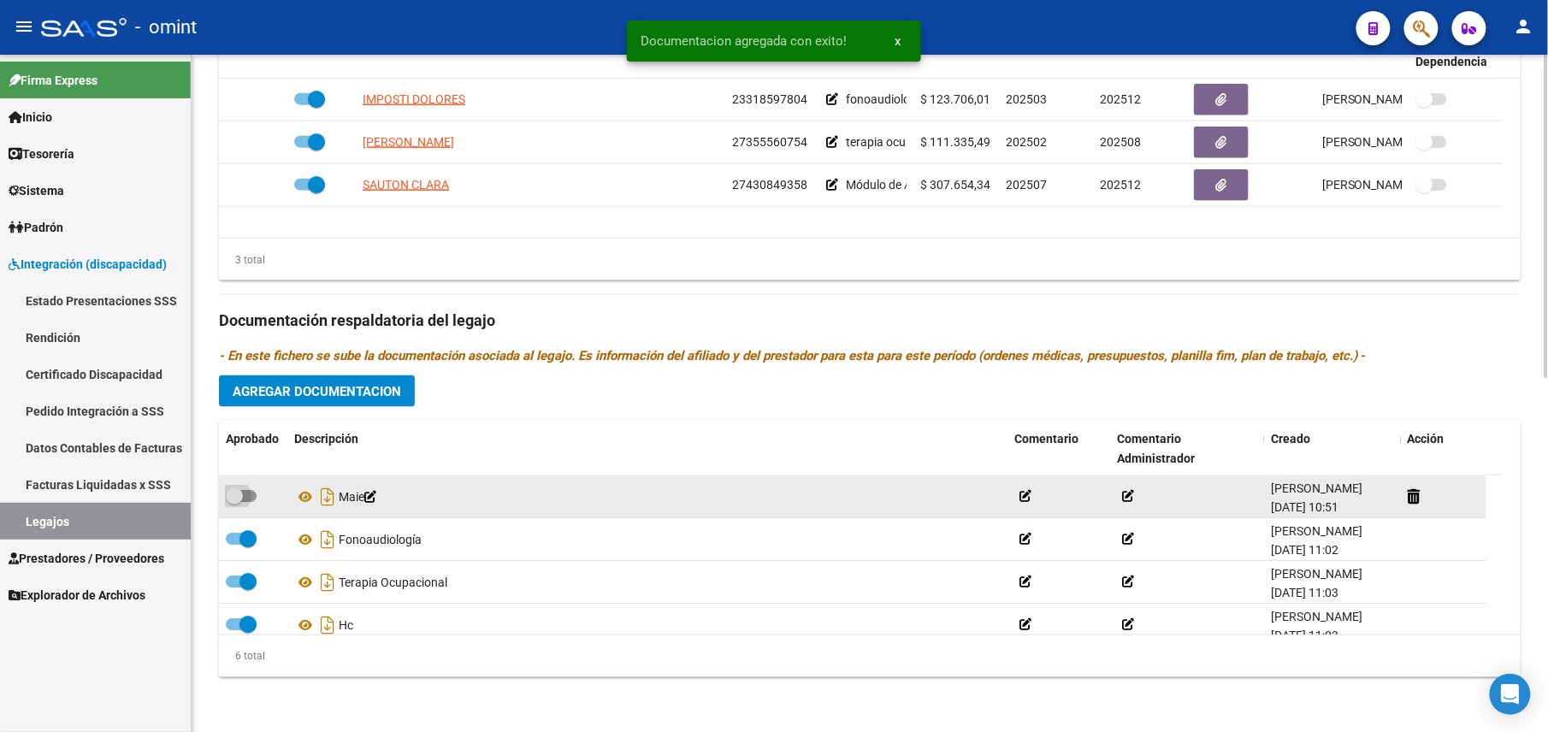
click at [252, 501] on label at bounding box center [241, 496] width 31 height 21
click at [234, 502] on input "checkbox" at bounding box center [234, 502] width 1 height 1
checkbox input "true"
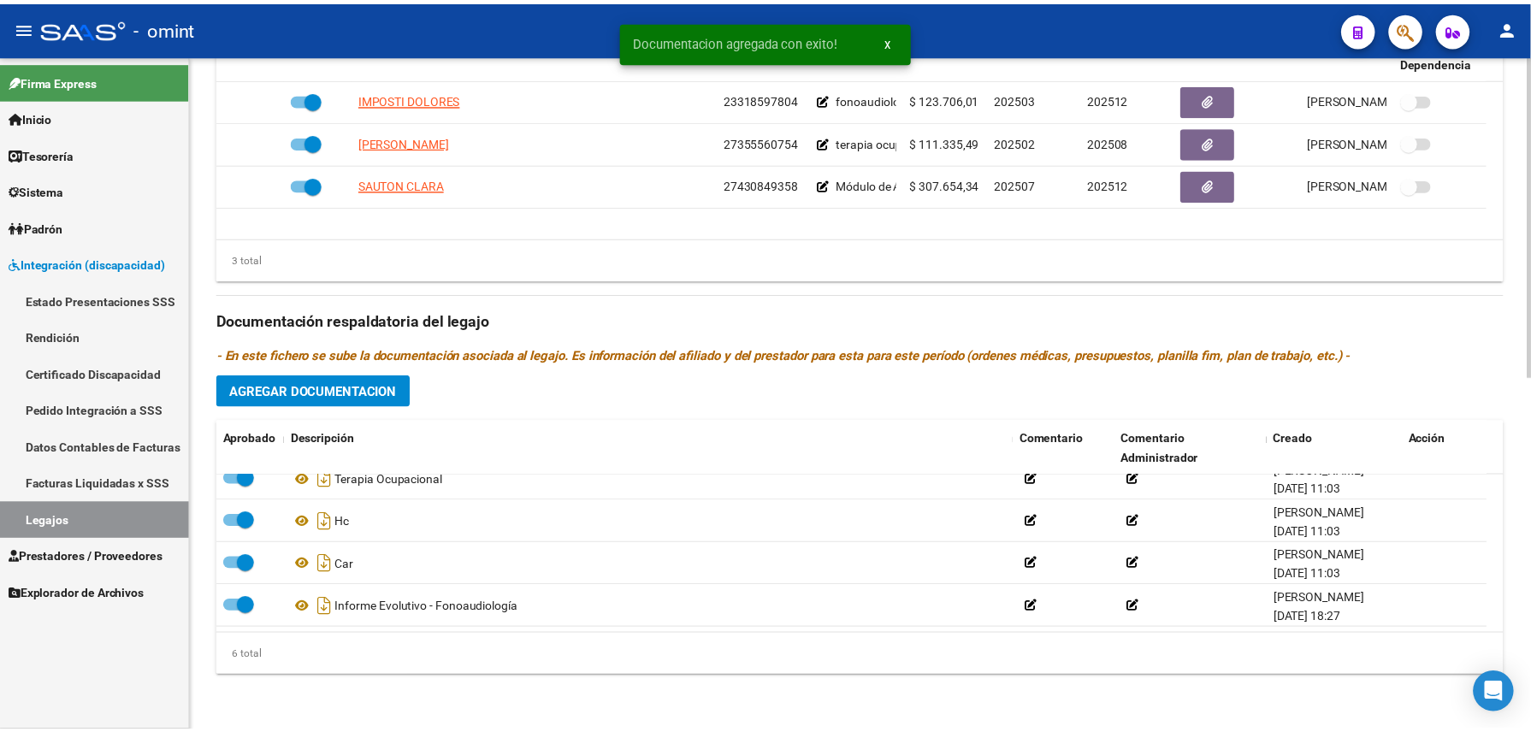
scroll to position [0, 0]
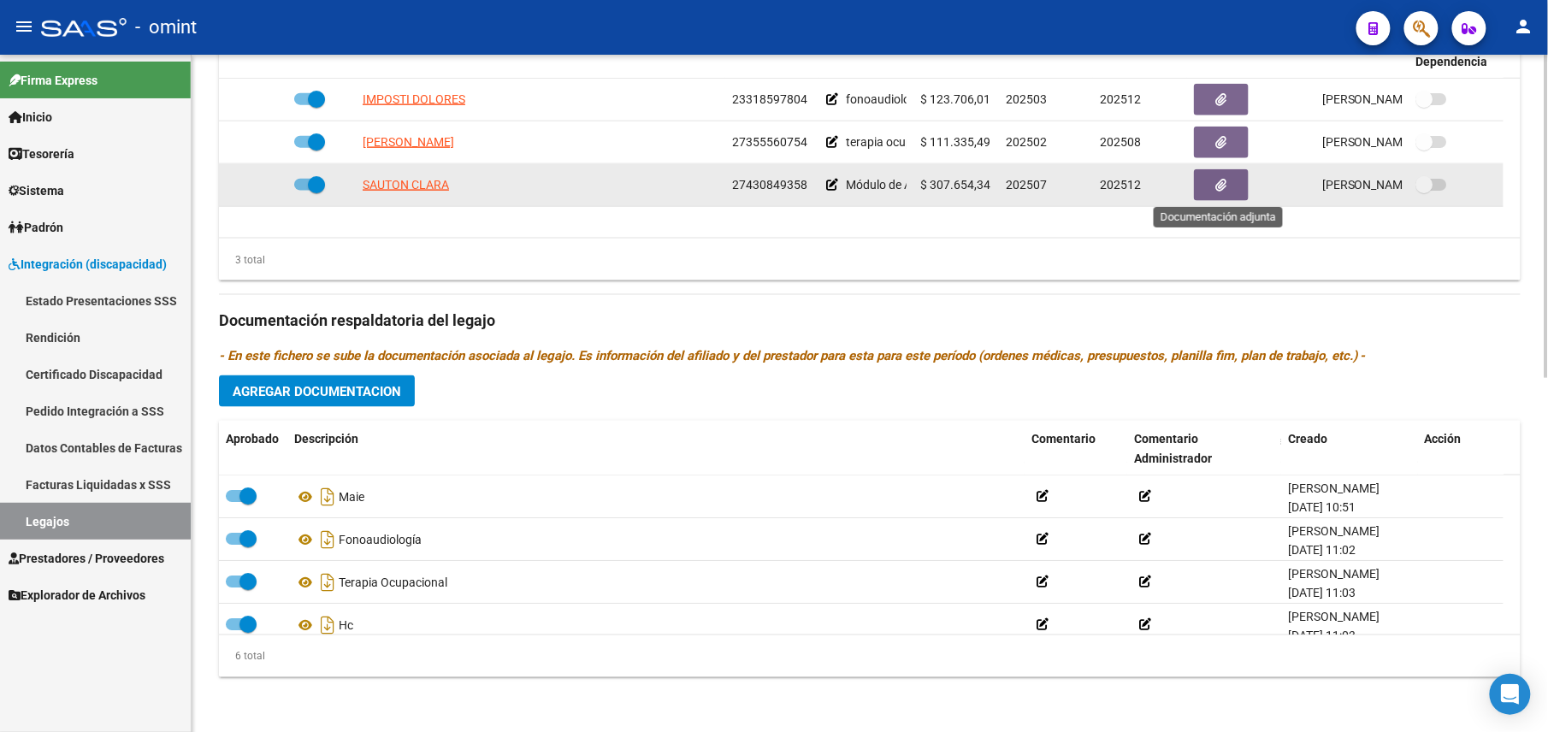
click at [1234, 185] on button "button" at bounding box center [1221, 185] width 55 height 32
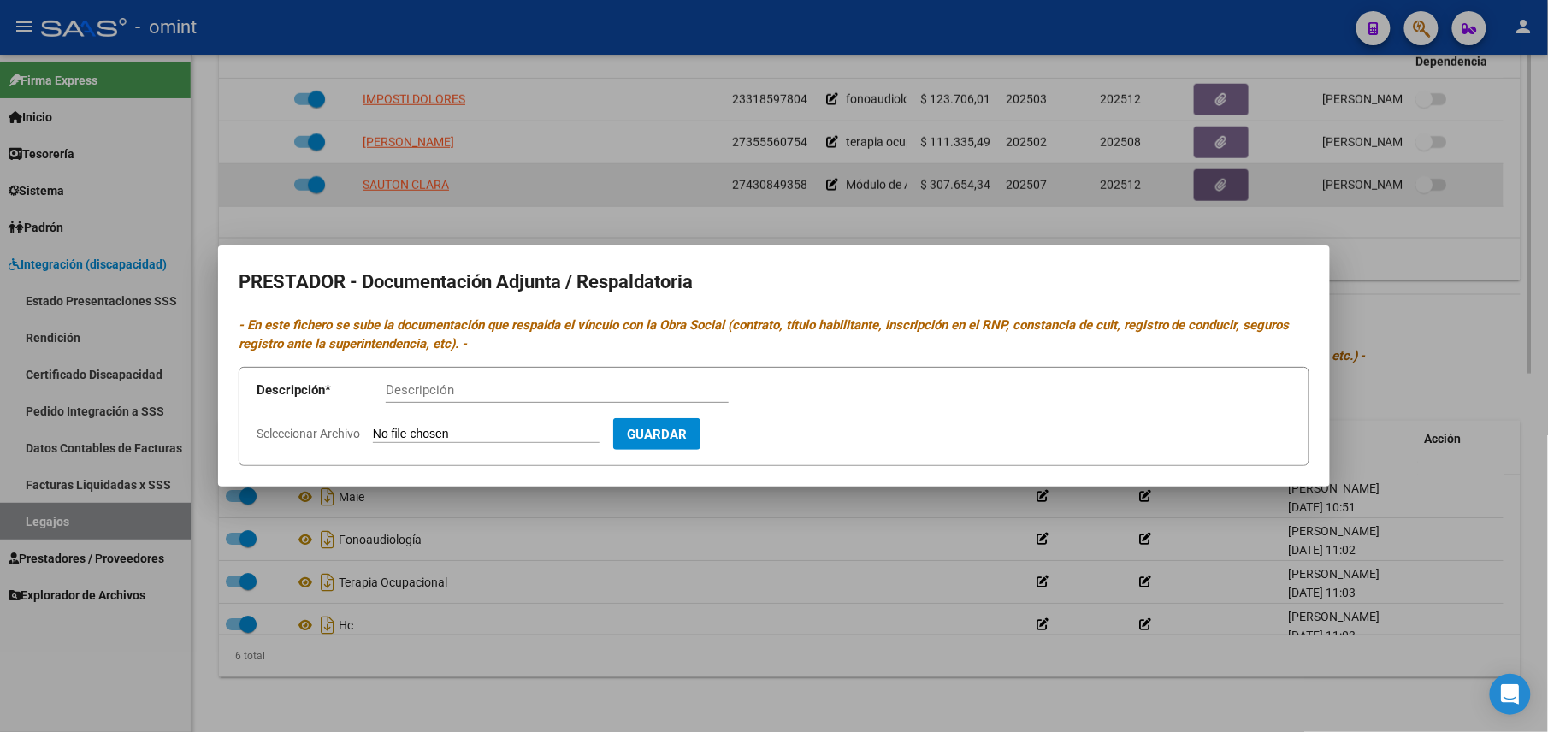
scroll to position [761, 0]
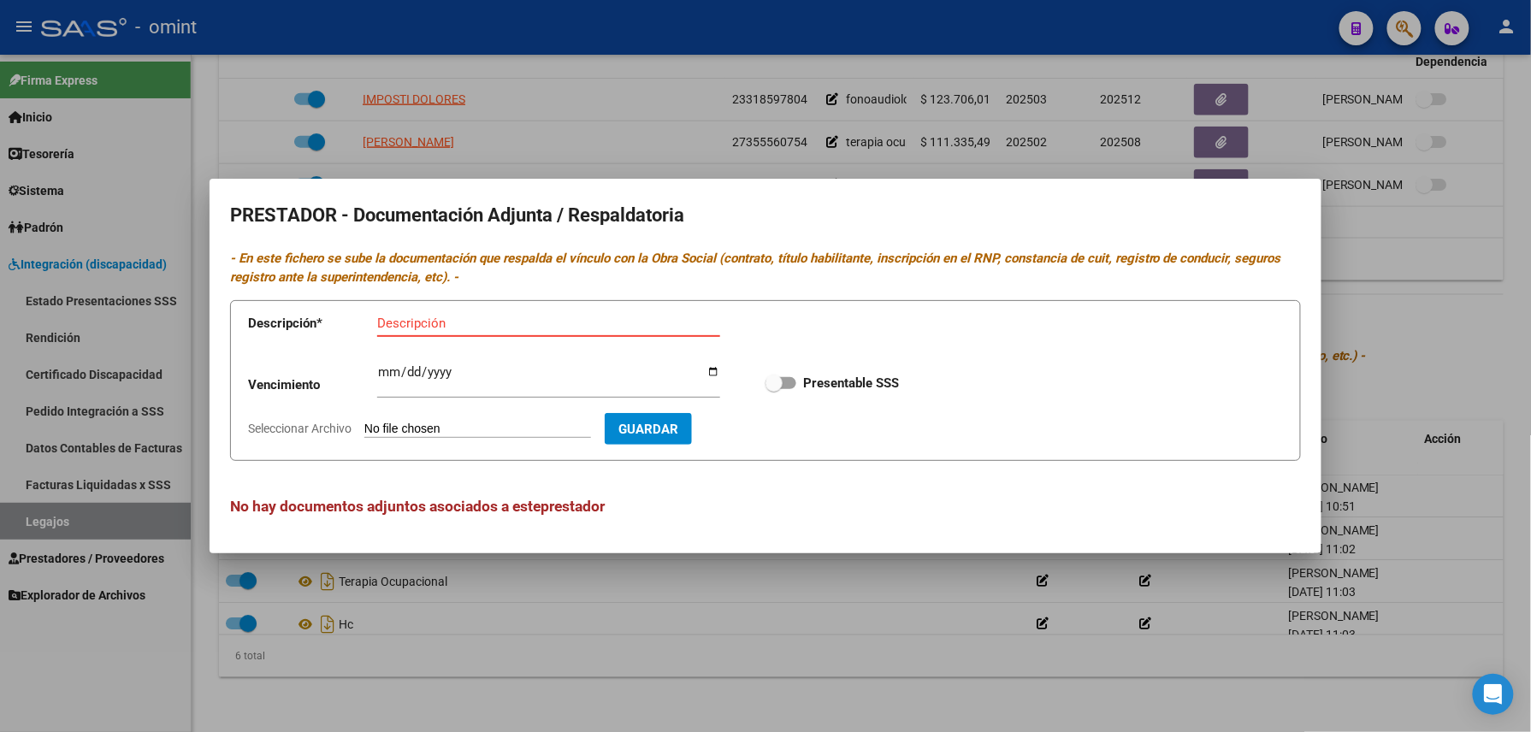
click at [391, 367] on input "Ingresar vencimiento" at bounding box center [548, 378] width 343 height 27
type input "2029-07-16"
click at [781, 381] on span at bounding box center [774, 383] width 17 height 17
click at [774, 389] on input "Presentable SSS" at bounding box center [773, 389] width 1 height 1
checkbox input "true"
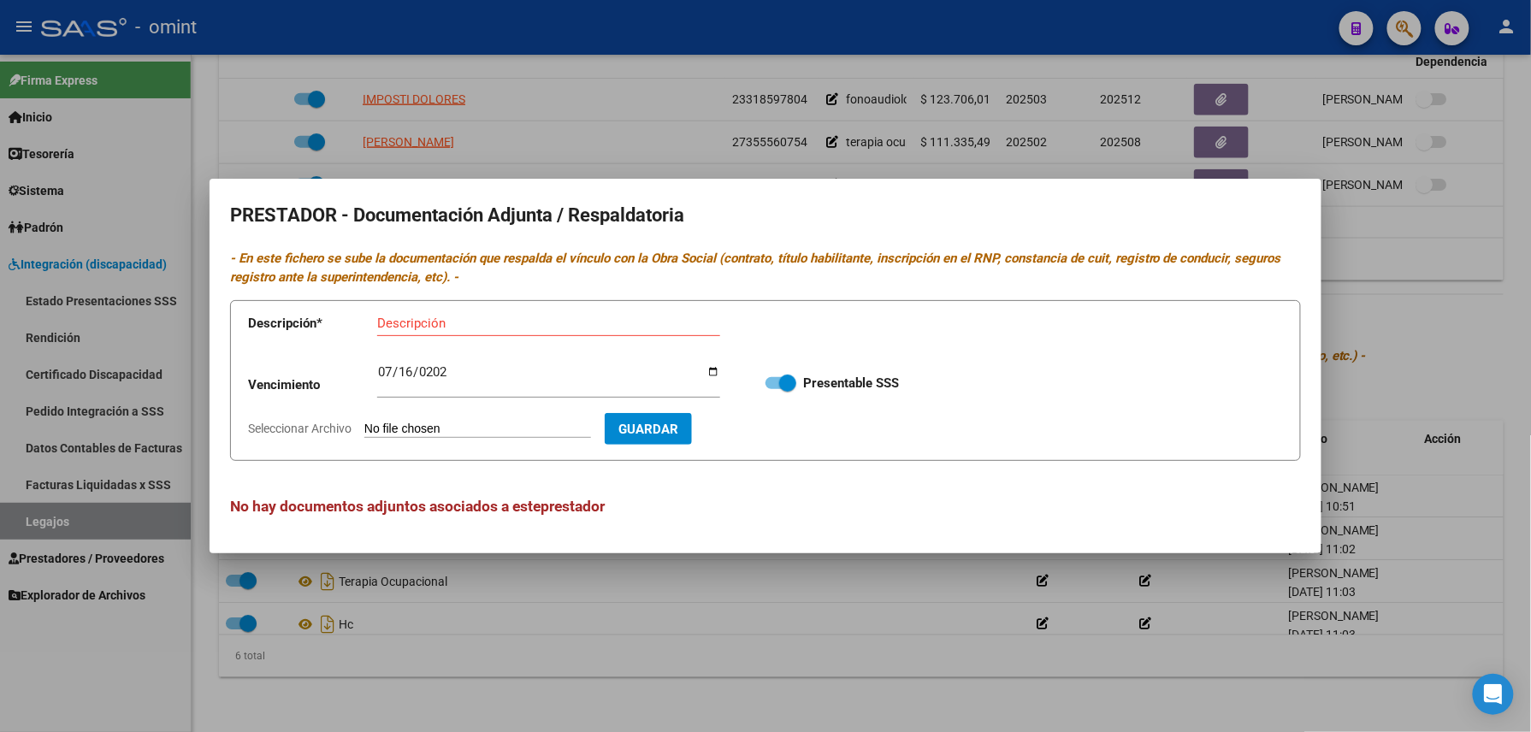
click at [496, 323] on input "Descripción" at bounding box center [548, 323] width 343 height 15
type input "analitico/rnpv/cbu/arca"
click at [552, 429] on input "Seleccionar Archivo" at bounding box center [477, 430] width 227 height 16
type input "C:\fakepath\MAIE - maestra.pdf"
click at [778, 436] on span "Guardar" at bounding box center [748, 429] width 60 height 15
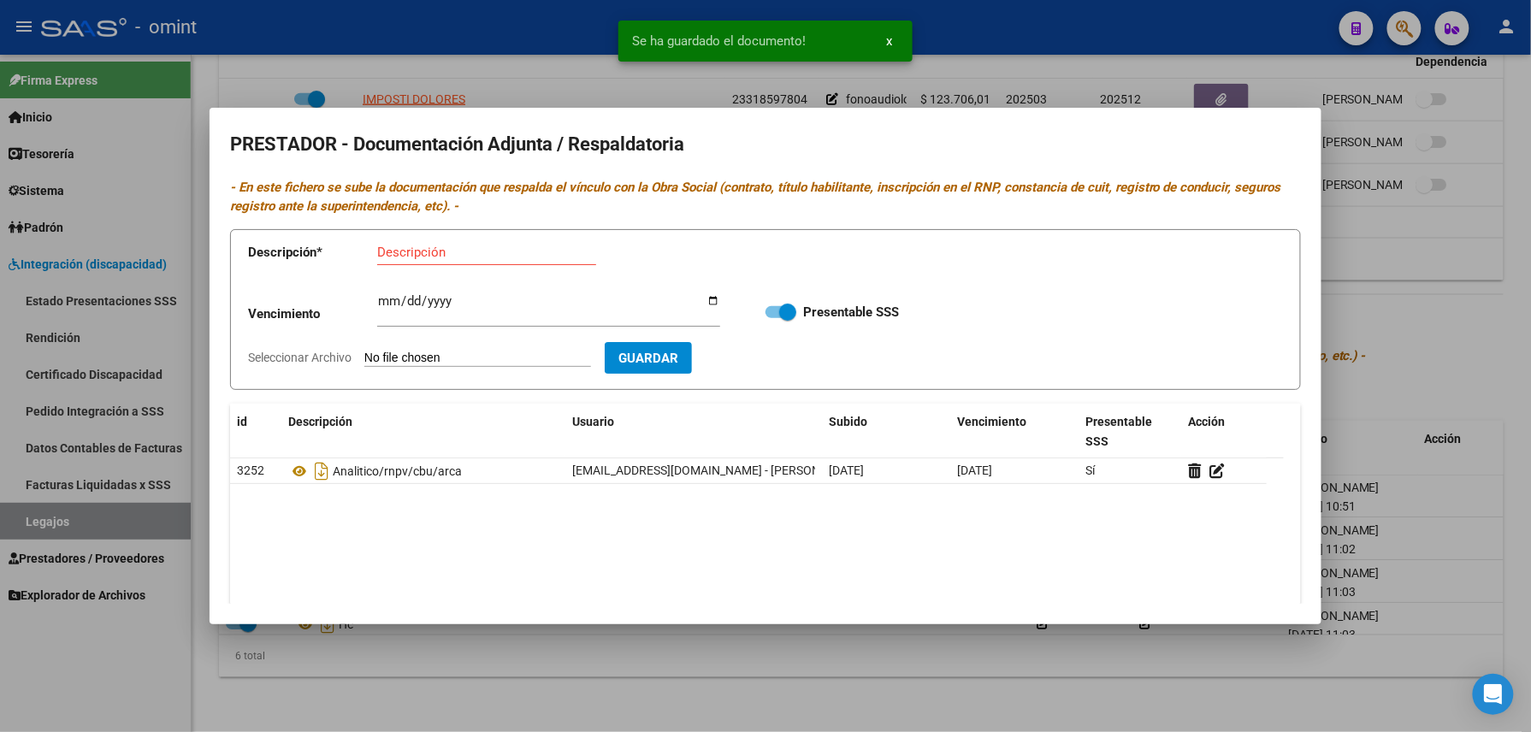
click at [1403, 335] on div at bounding box center [765, 366] width 1531 height 732
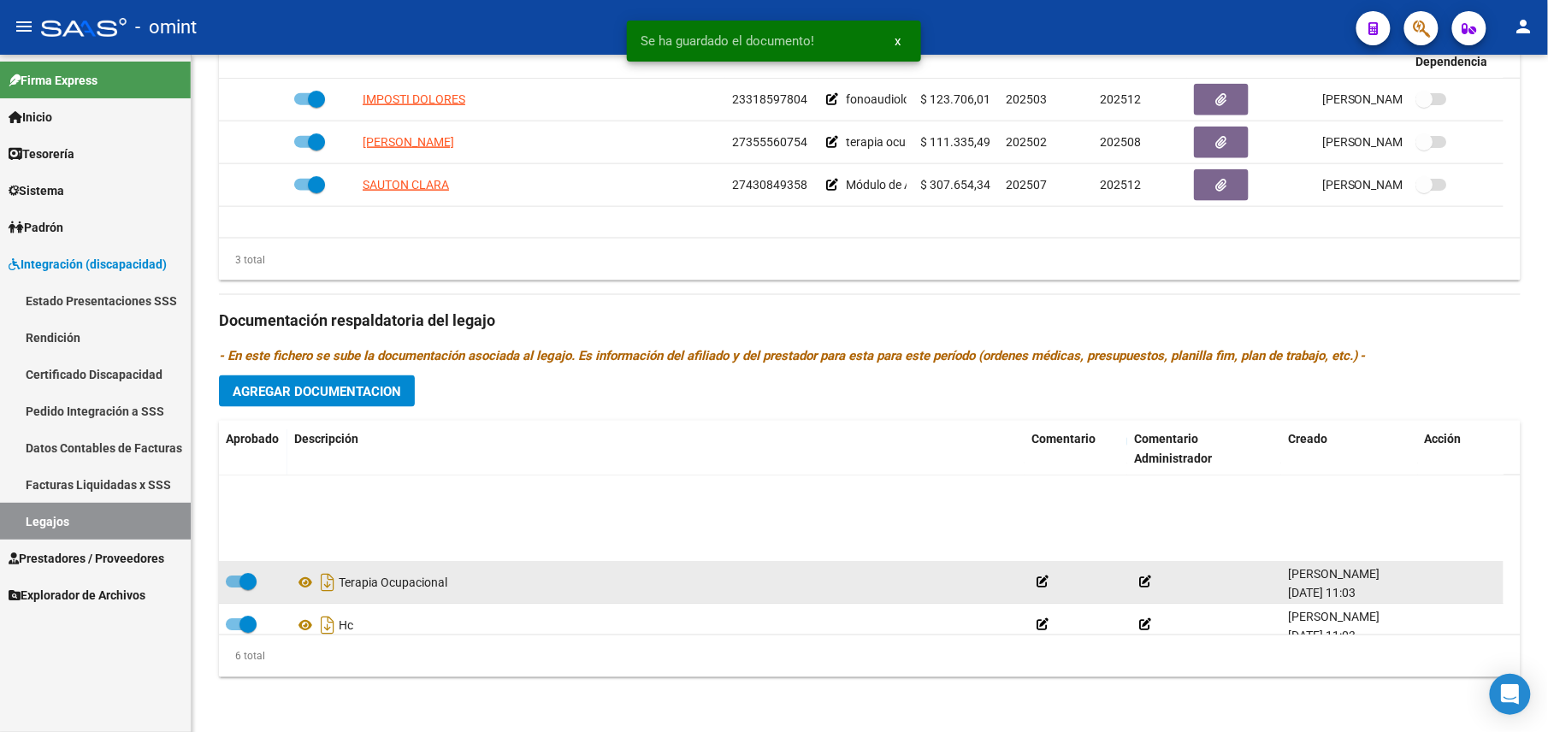
scroll to position [104, 0]
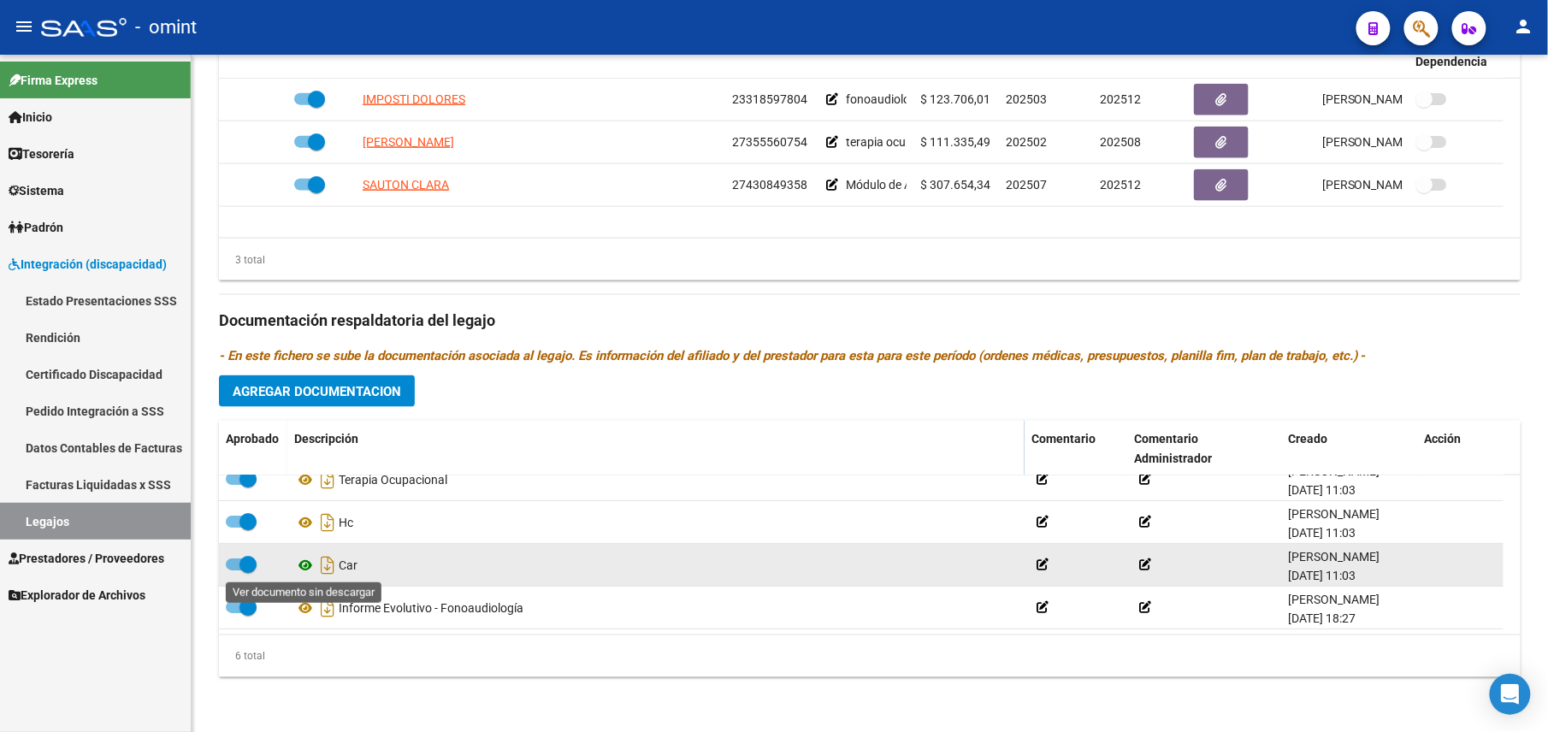
click at [311, 560] on icon at bounding box center [305, 565] width 22 height 21
click at [253, 565] on span at bounding box center [248, 564] width 17 height 17
click at [234, 571] on input "checkbox" at bounding box center [234, 571] width 1 height 1
checkbox input "false"
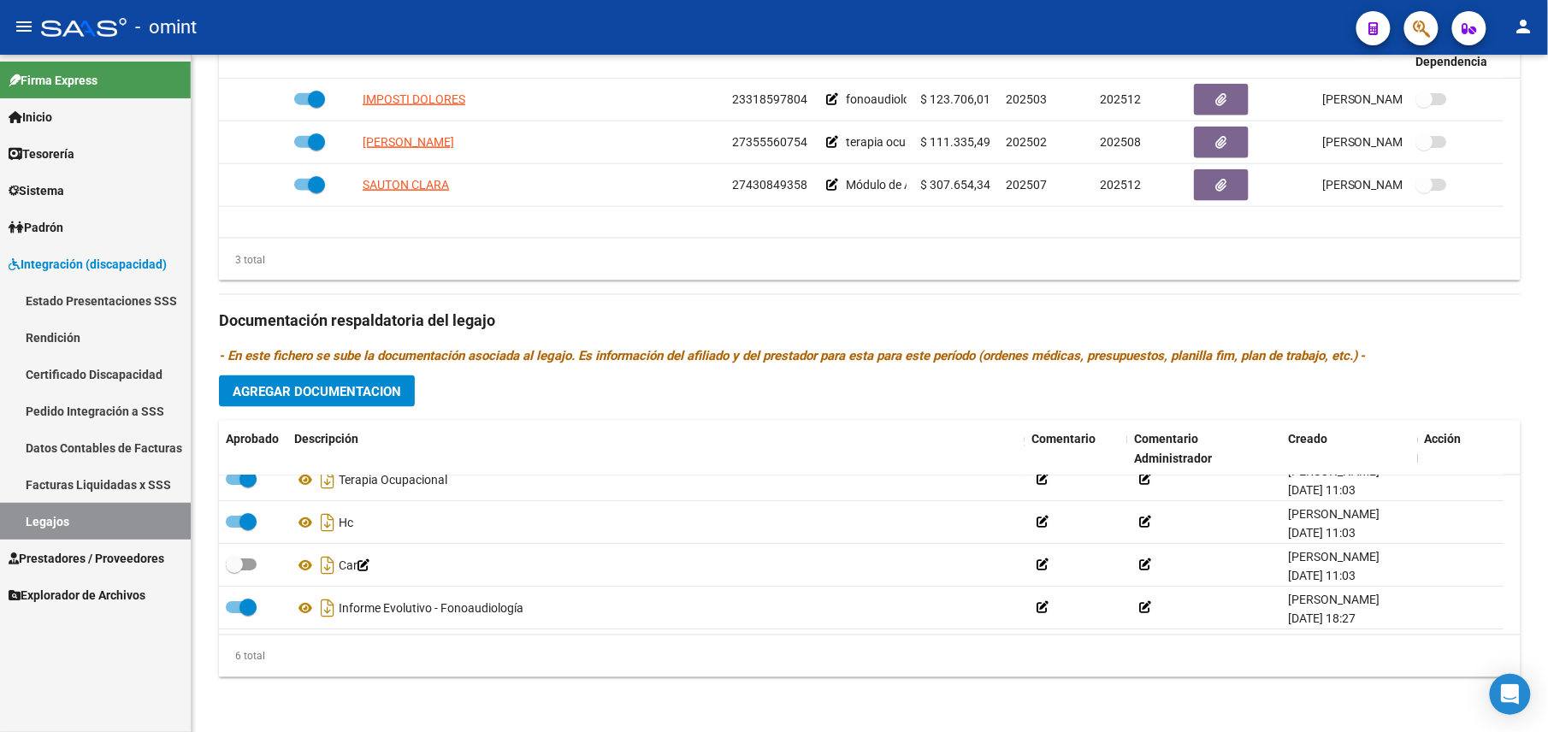
click at [346, 398] on span "Agregar Documentacion" at bounding box center [317, 391] width 169 height 15
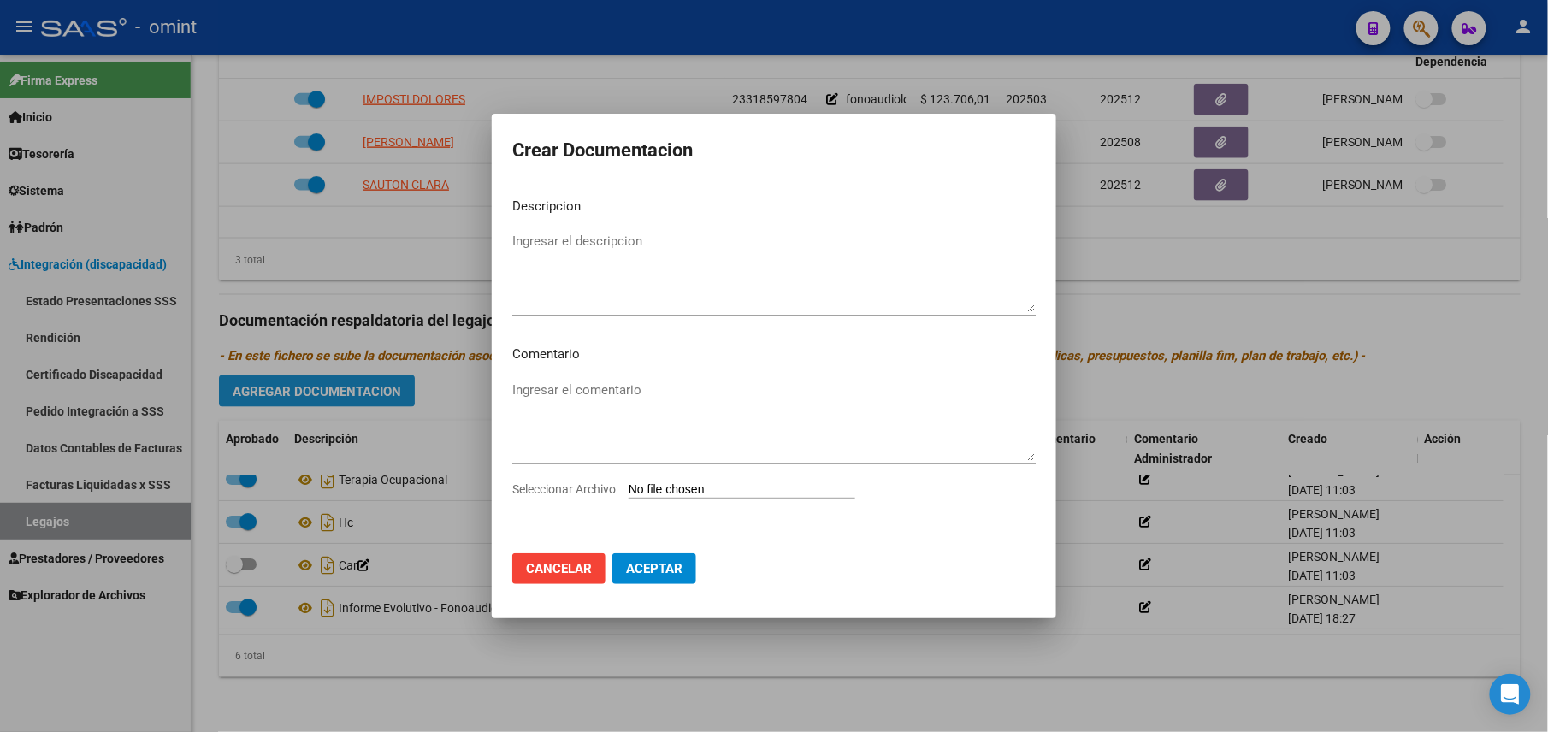
scroll to position [761, 0]
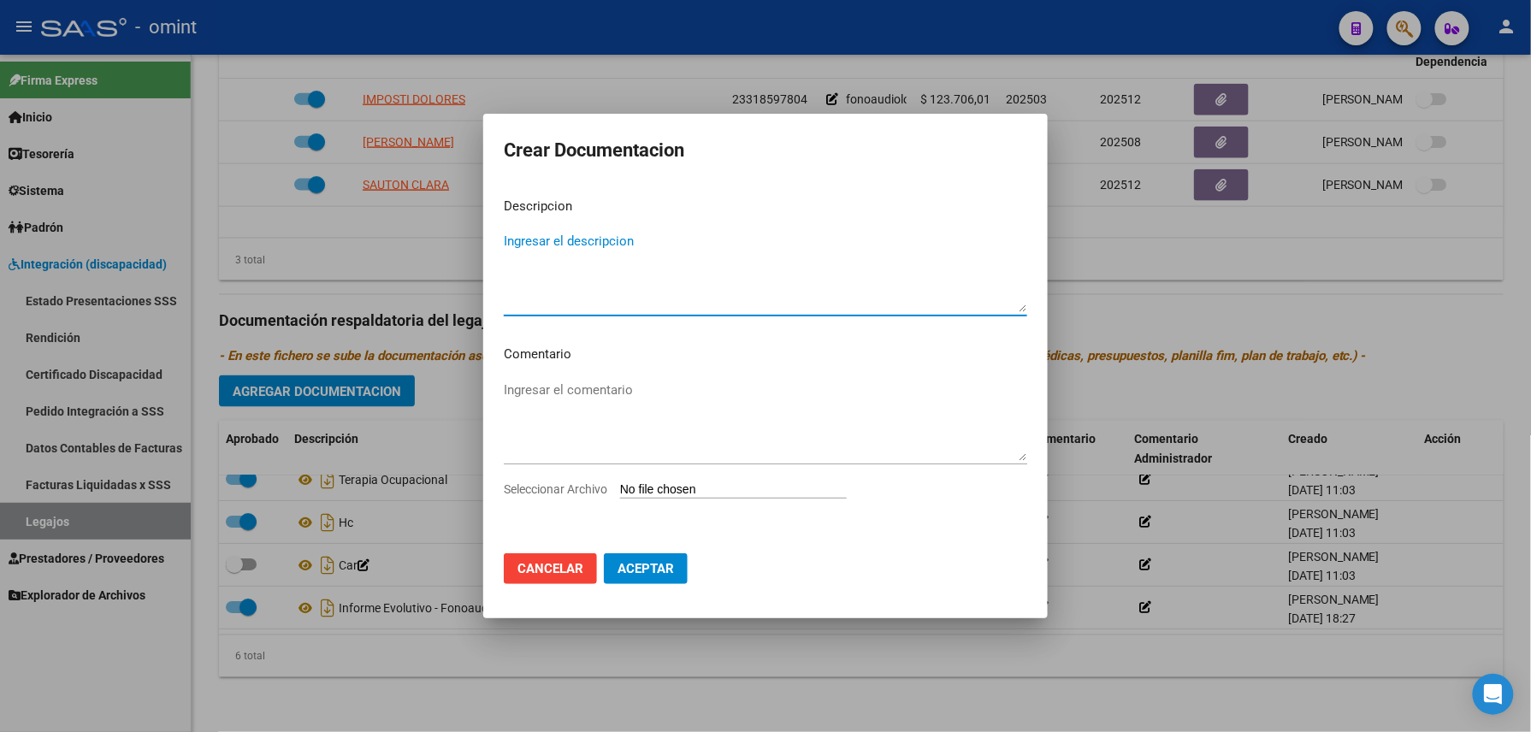
click at [604, 308] on textarea "Ingresar el descripcion" at bounding box center [766, 272] width 524 height 80
type textarea "CAR"
click at [725, 480] on div "Ingresar el comentario" at bounding box center [766, 429] width 524 height 104
click at [723, 489] on input "Seleccionar Archivo" at bounding box center [733, 491] width 227 height 16
type input "C:\fakepath\car.pdf"
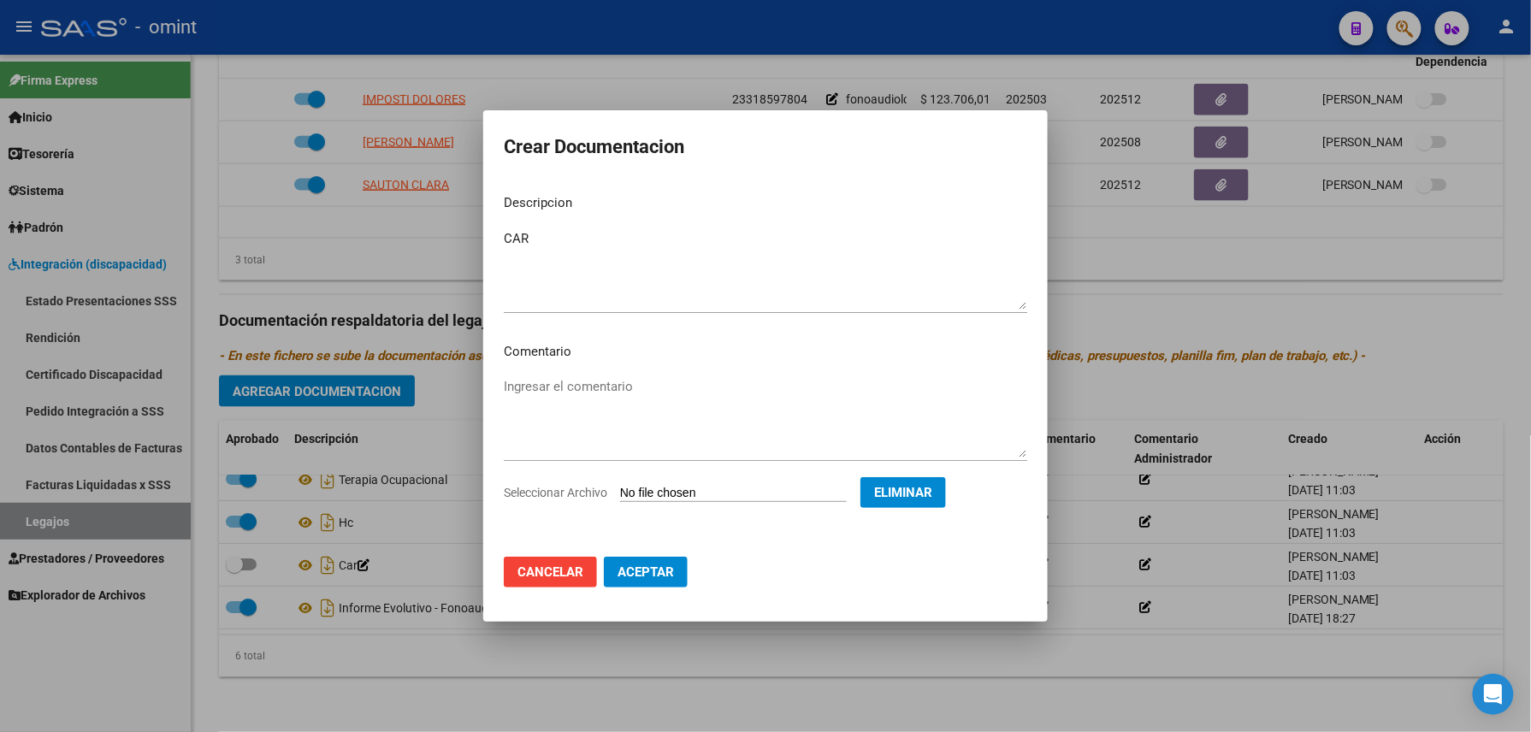
click at [648, 571] on span "Aceptar" at bounding box center [646, 572] width 56 height 15
checkbox input "true"
checkbox input "false"
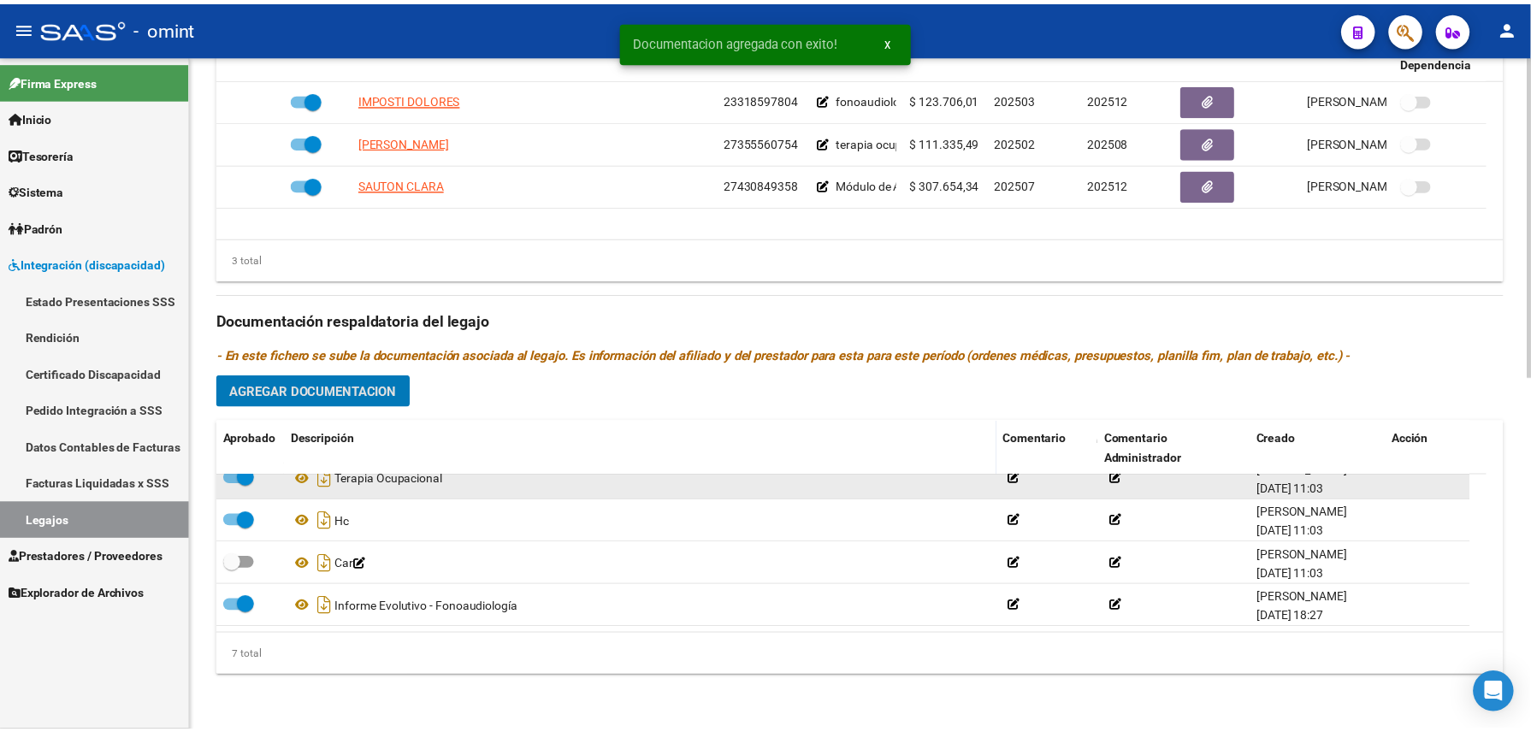
scroll to position [0, 0]
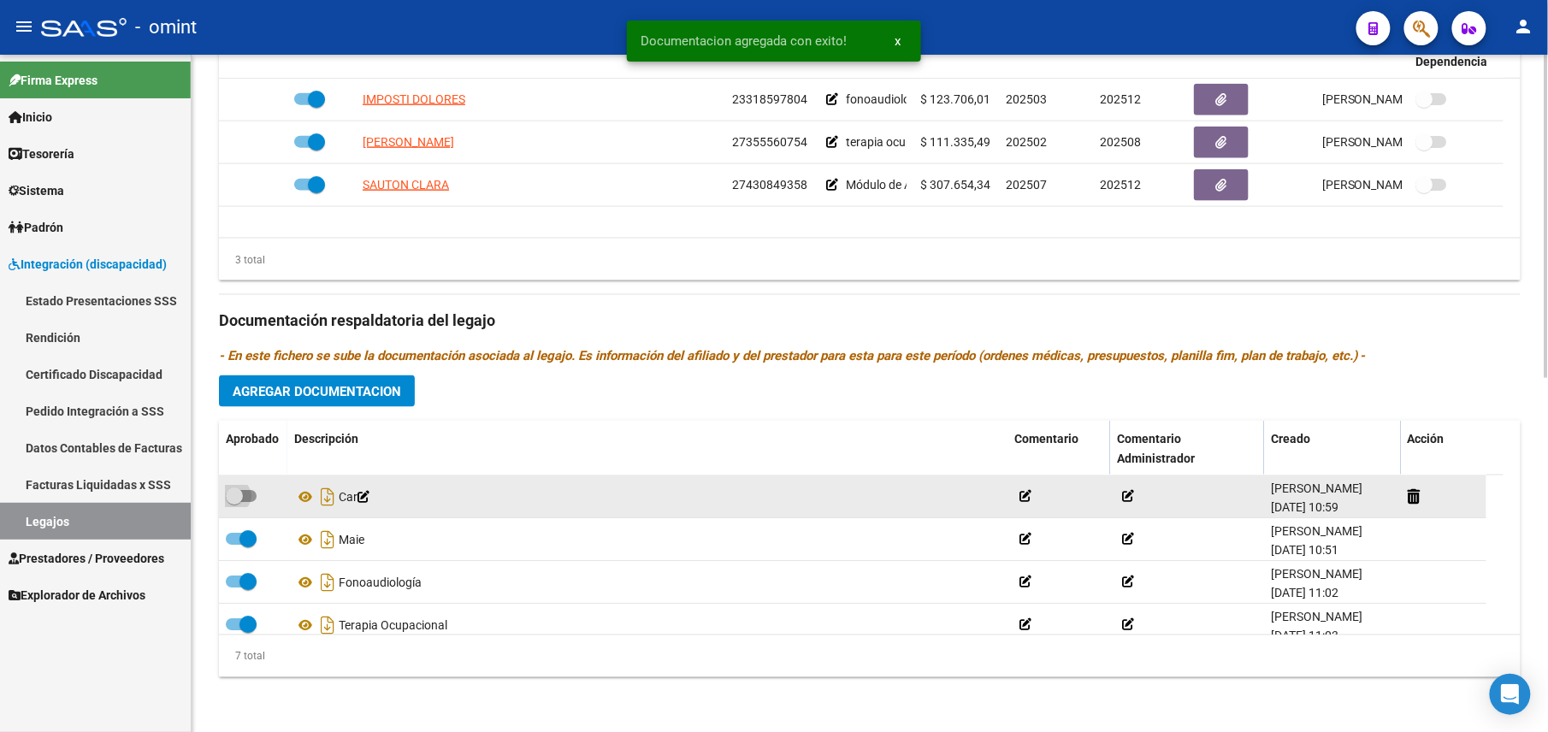
click at [251, 497] on span at bounding box center [241, 496] width 31 height 12
click at [234, 502] on input "checkbox" at bounding box center [234, 502] width 1 height 1
checkbox input "true"
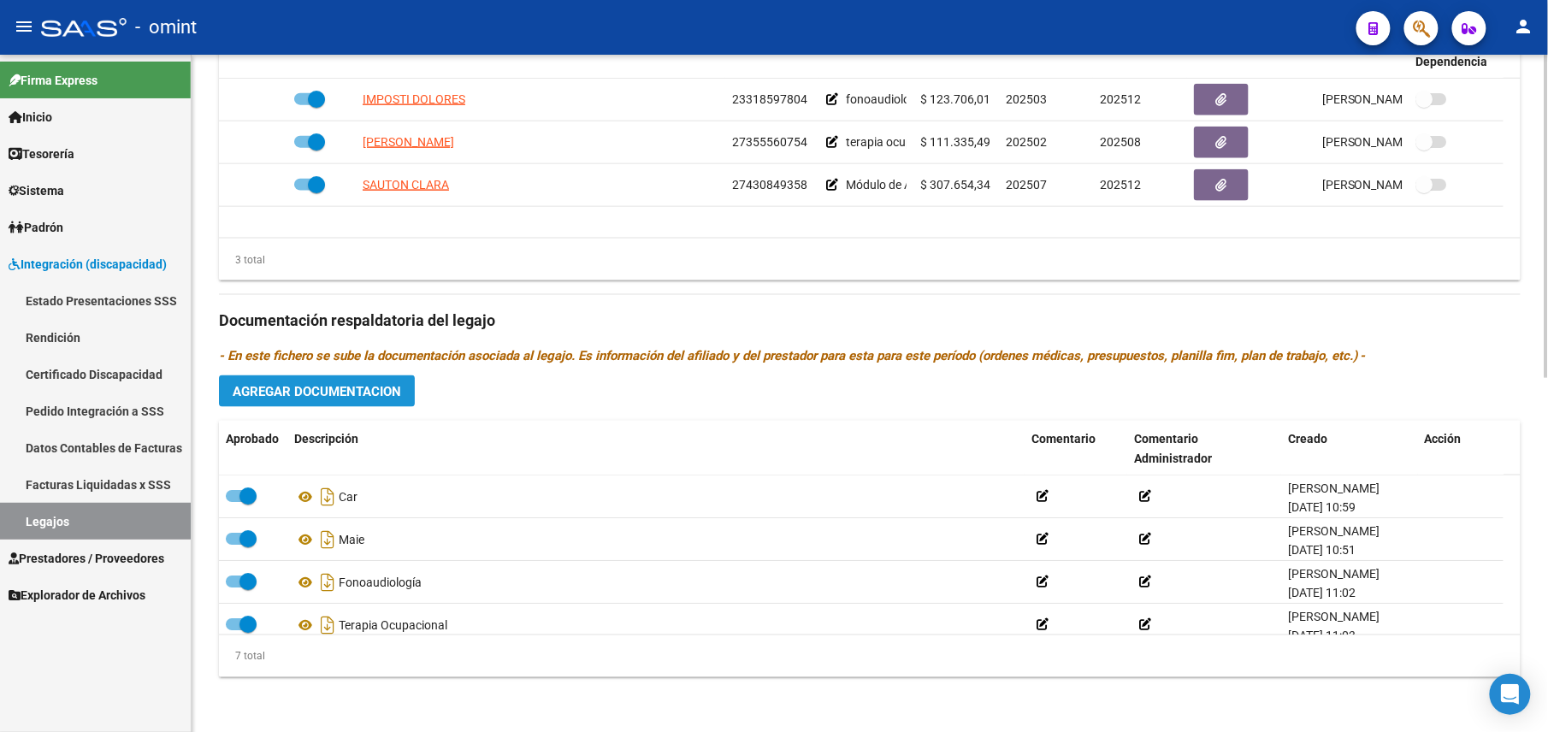
click at [359, 399] on span "Agregar Documentacion" at bounding box center [317, 391] width 169 height 15
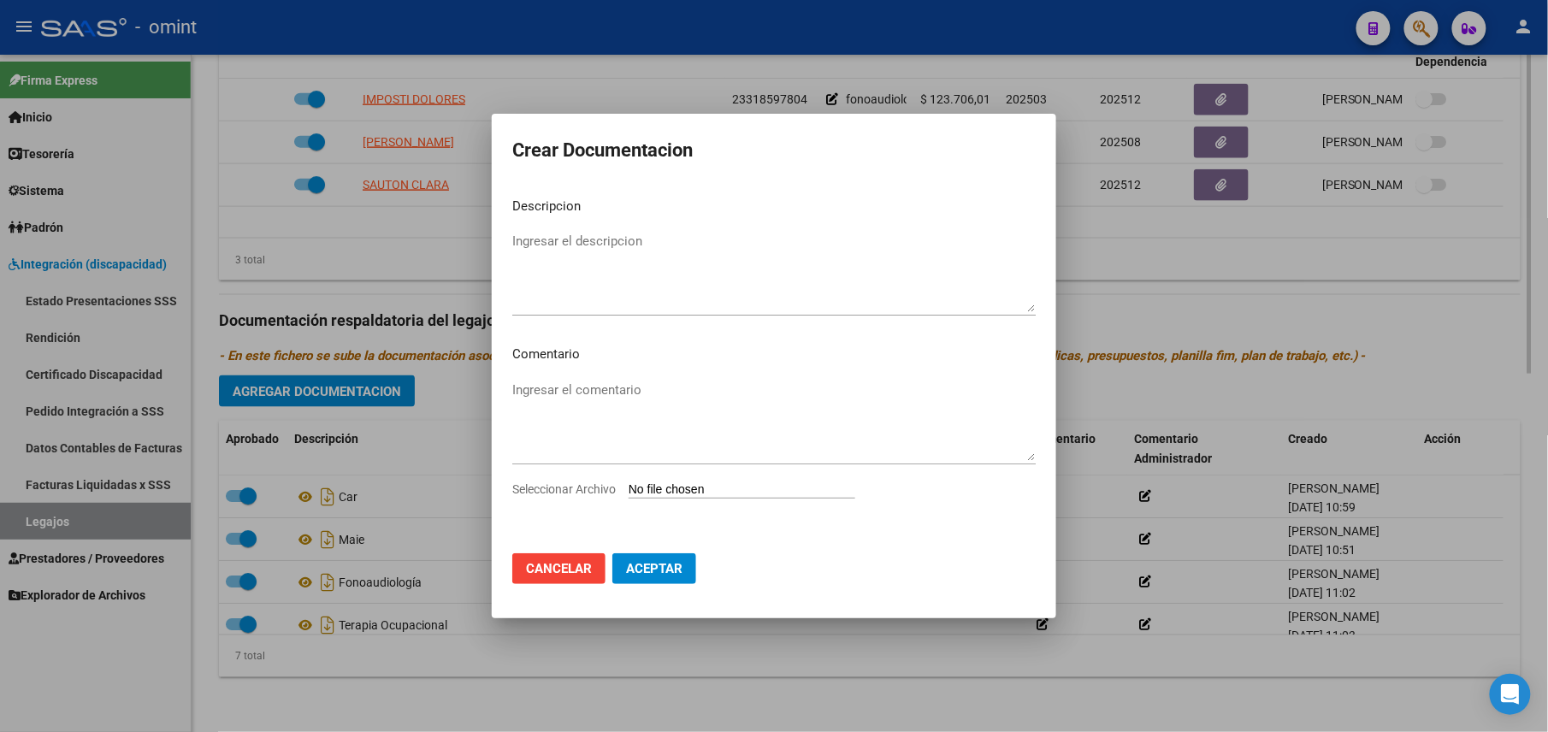
scroll to position [761, 0]
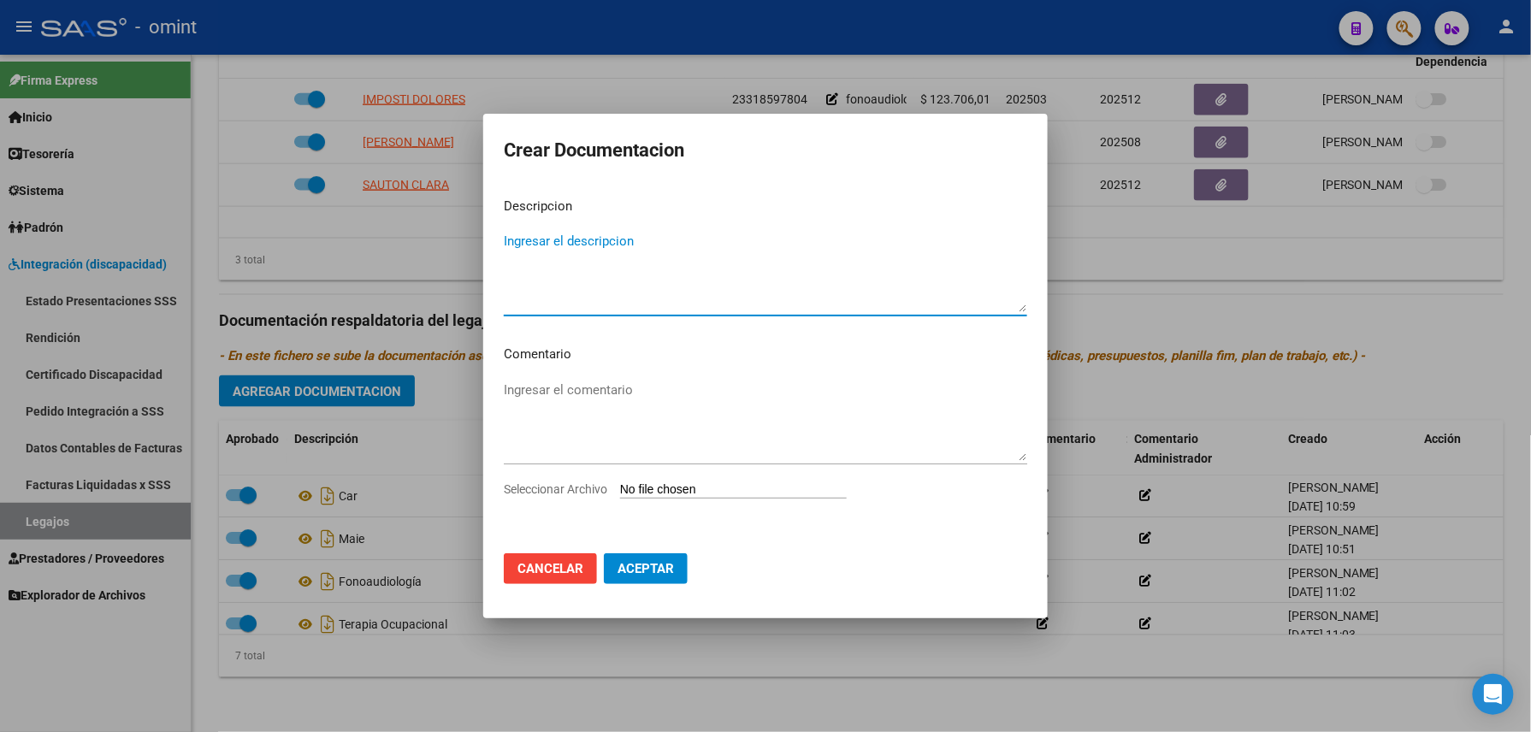
click at [755, 490] on input "Seleccionar Archivo" at bounding box center [733, 491] width 227 height 16
type input "C:\fakepath\rhc.pdf"
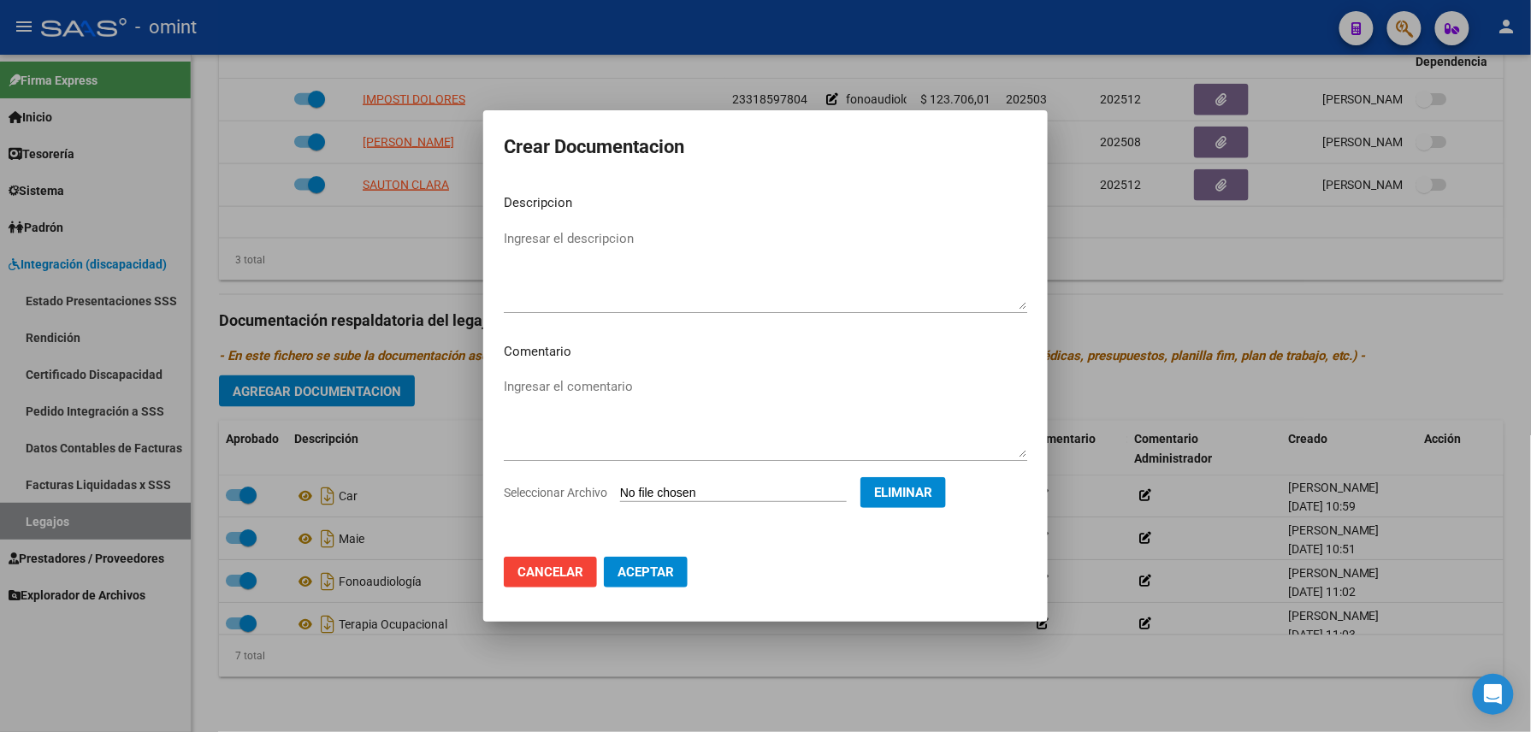
click at [613, 212] on p "Descripcion" at bounding box center [766, 203] width 524 height 20
click at [586, 243] on textarea "Ingresar el descripcion" at bounding box center [766, 269] width 524 height 80
type textarea "RHC"
click at [660, 565] on span "Aceptar" at bounding box center [646, 572] width 56 height 15
checkbox input "false"
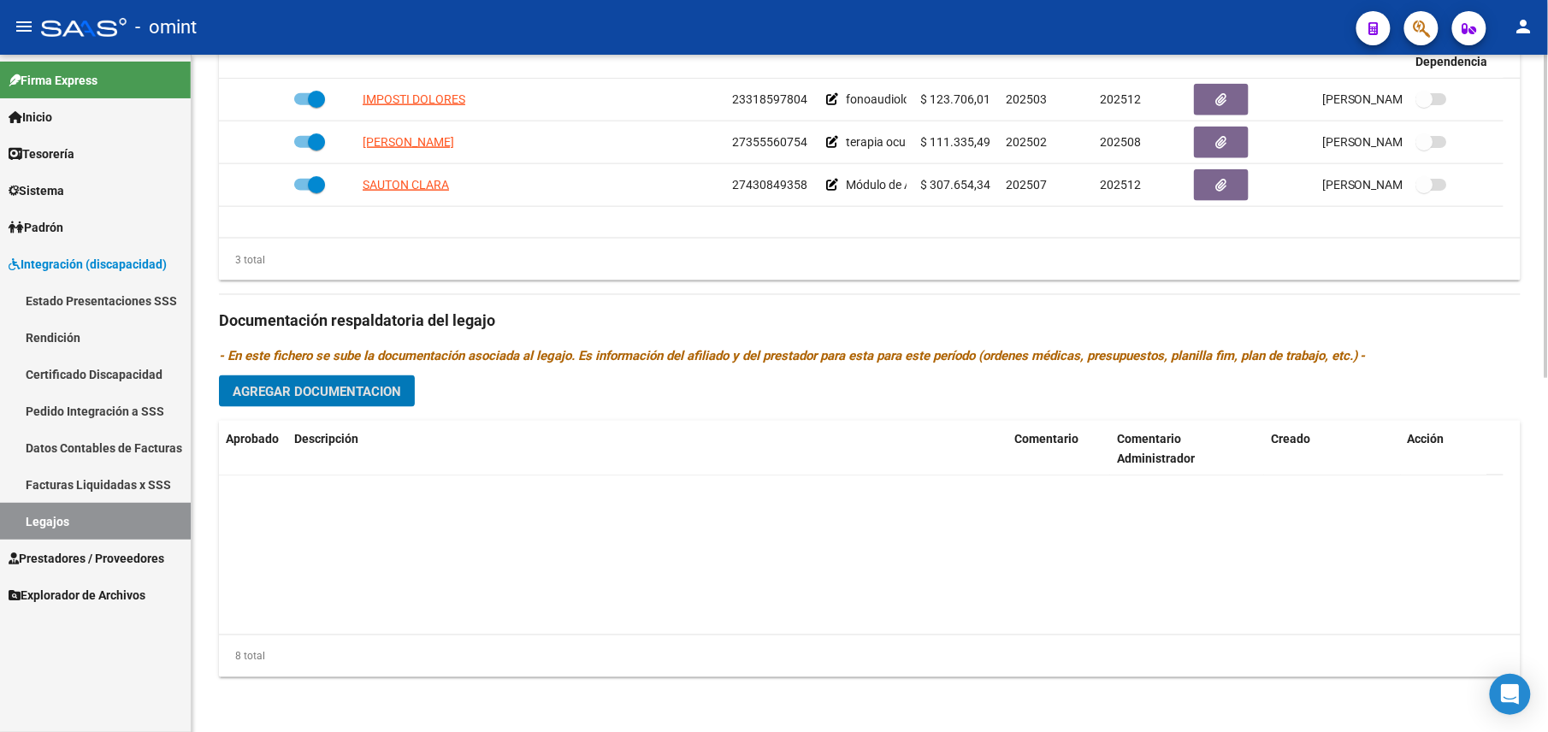
scroll to position [189, 0]
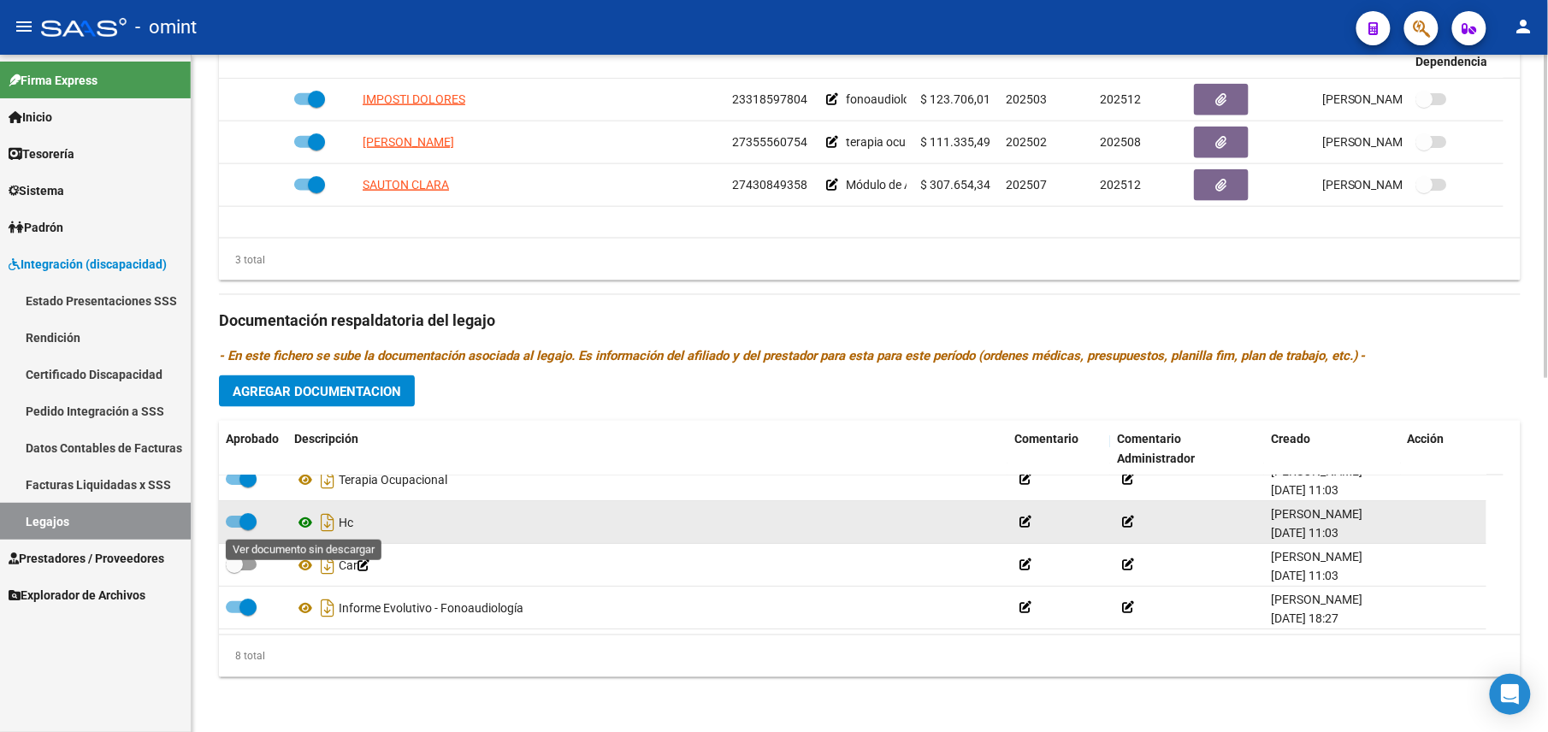
click at [309, 521] on icon at bounding box center [305, 522] width 22 height 21
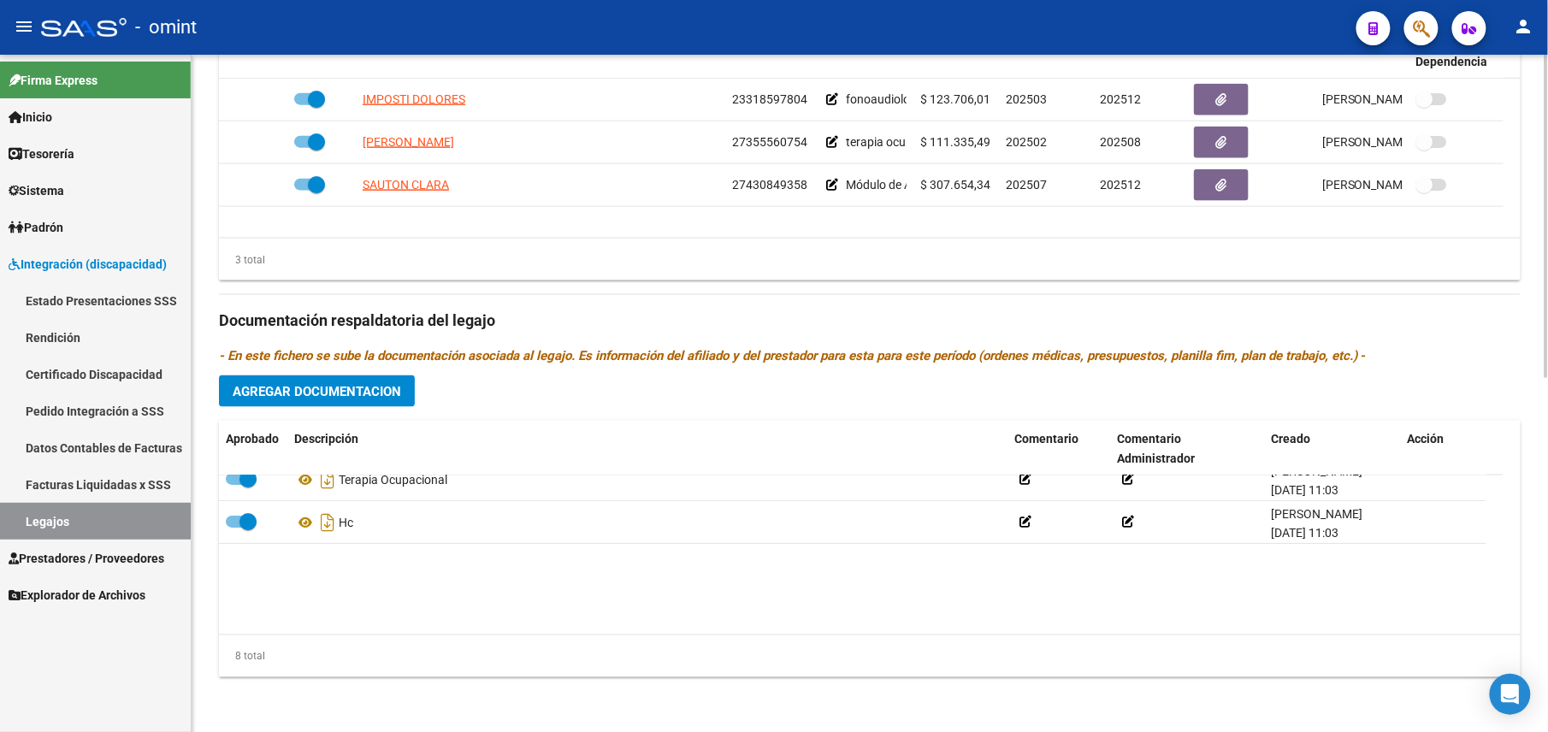
scroll to position [0, 0]
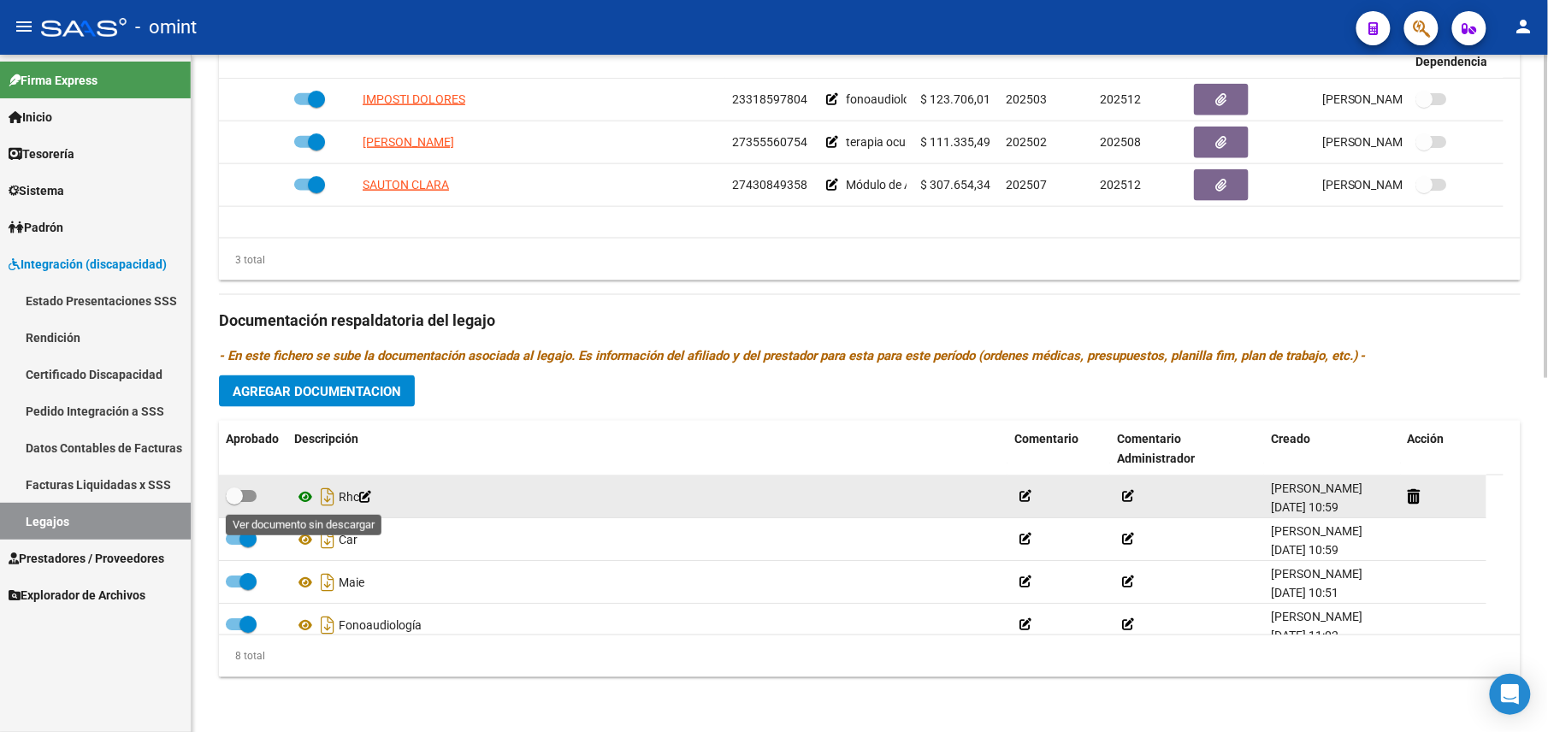
click at [305, 494] on icon at bounding box center [305, 497] width 22 height 21
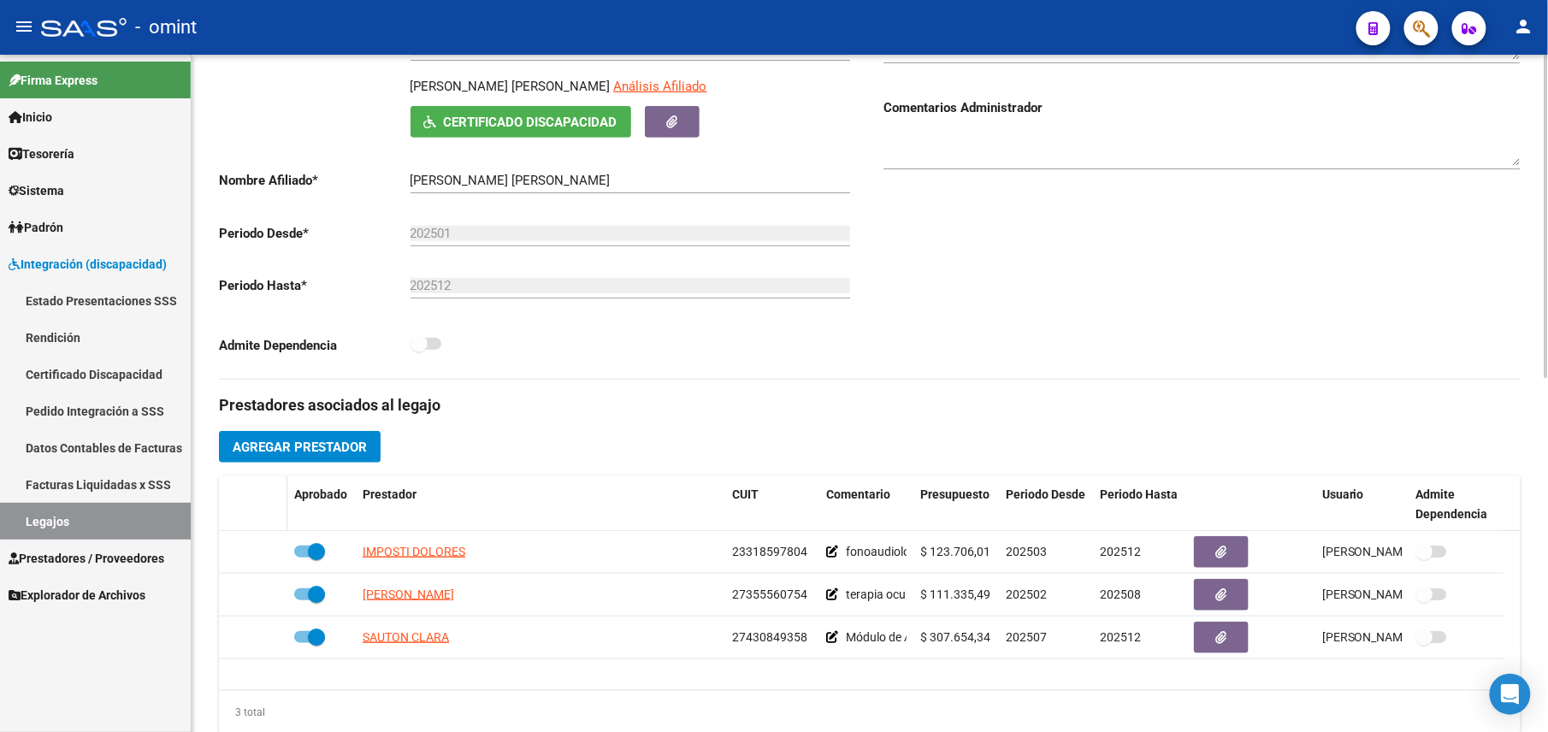
scroll to position [743, 0]
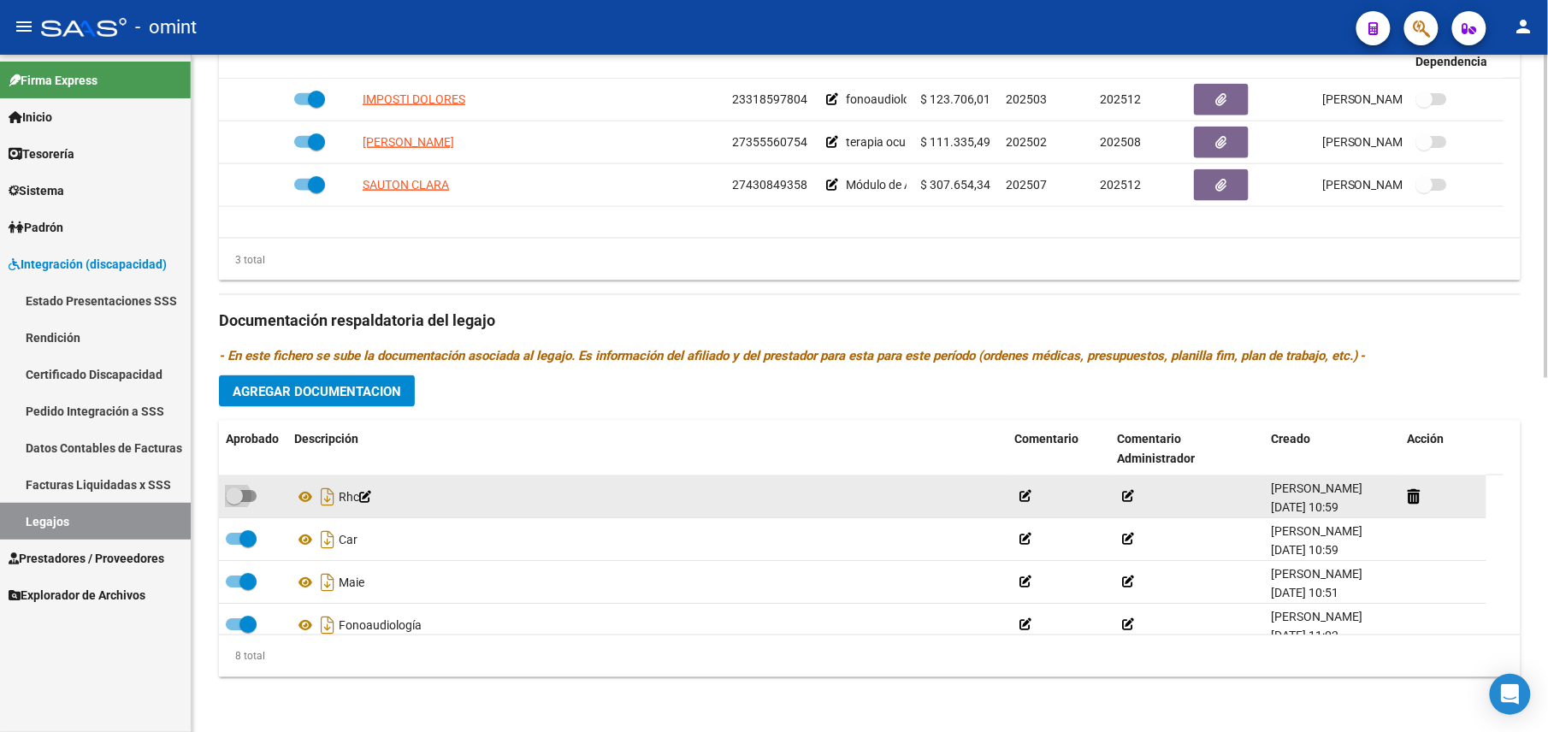
click at [251, 490] on span at bounding box center [241, 496] width 31 height 12
click at [234, 502] on input "checkbox" at bounding box center [234, 502] width 1 height 1
checkbox input "true"
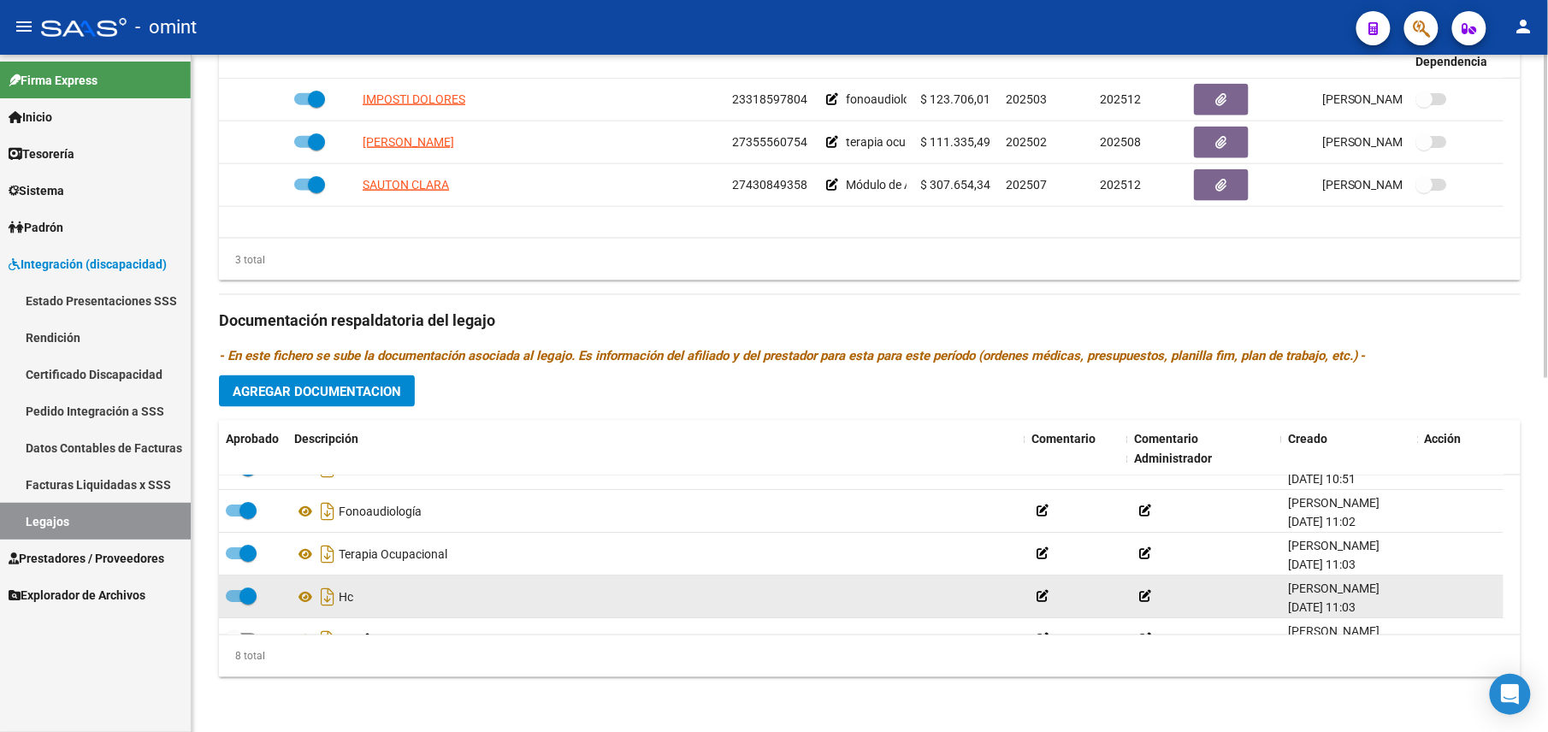
scroll to position [189, 0]
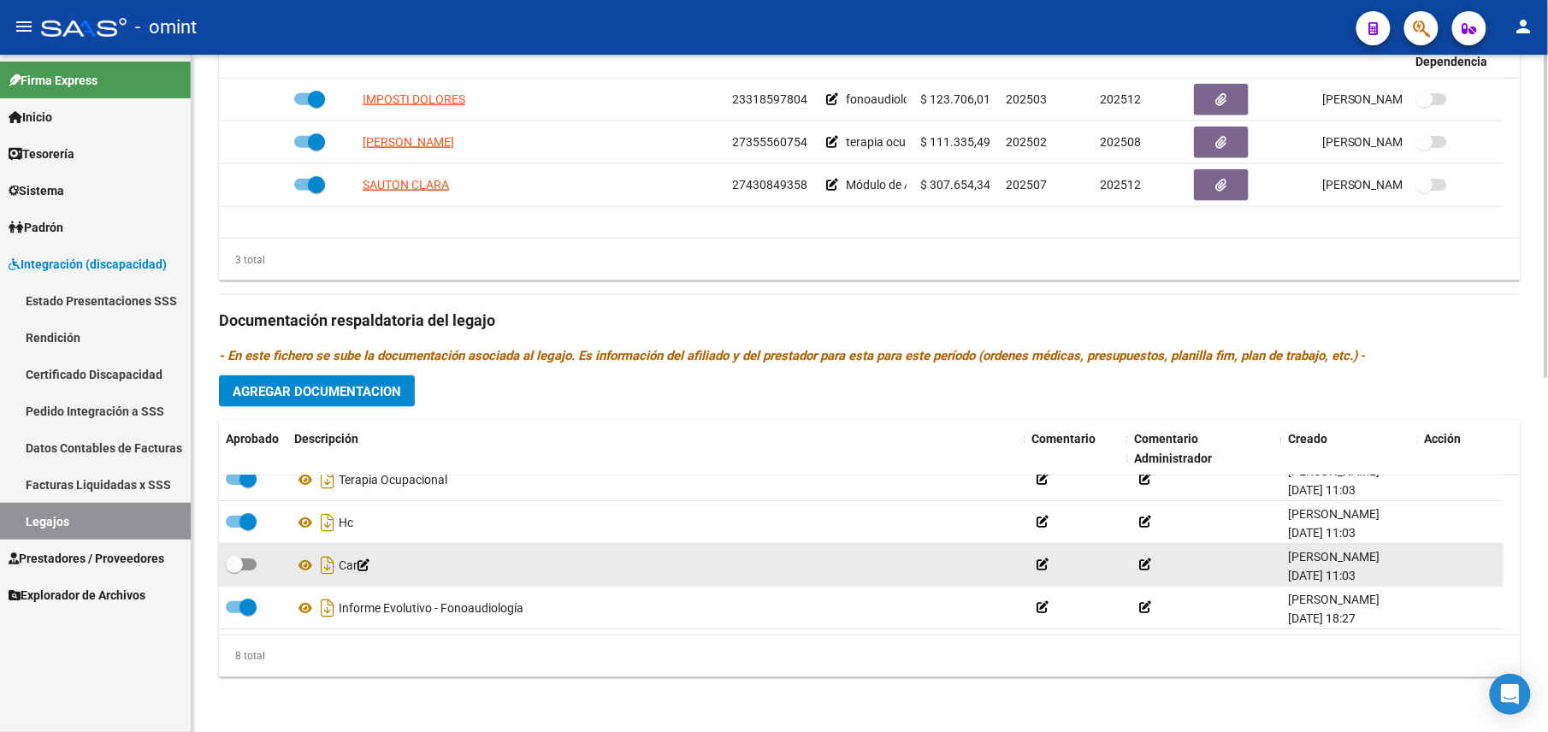
click at [260, 568] on div at bounding box center [253, 565] width 55 height 22
click at [246, 568] on span at bounding box center [241, 565] width 31 height 12
click at [234, 571] on input "checkbox" at bounding box center [234, 571] width 1 height 1
checkbox input "true"
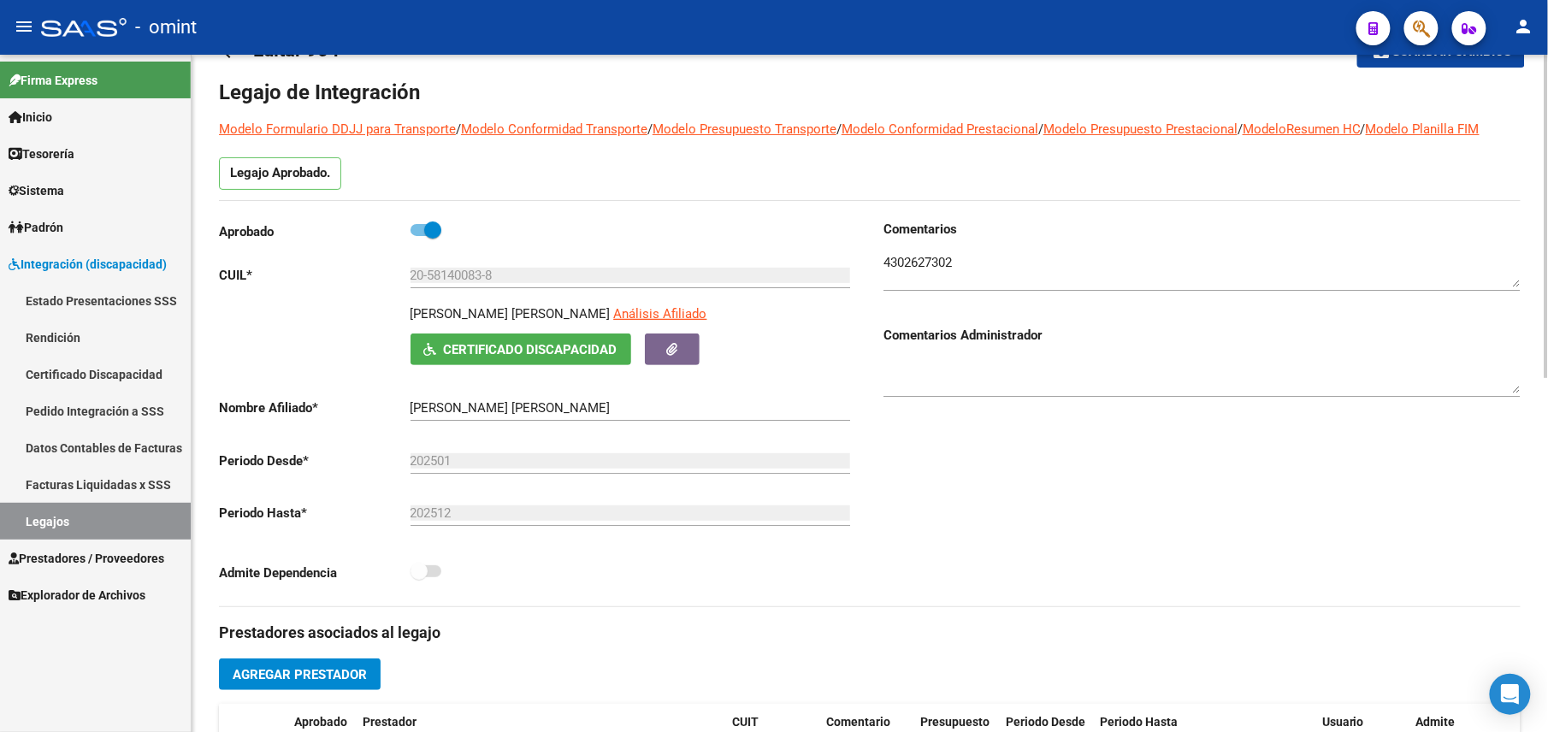
scroll to position [0, 0]
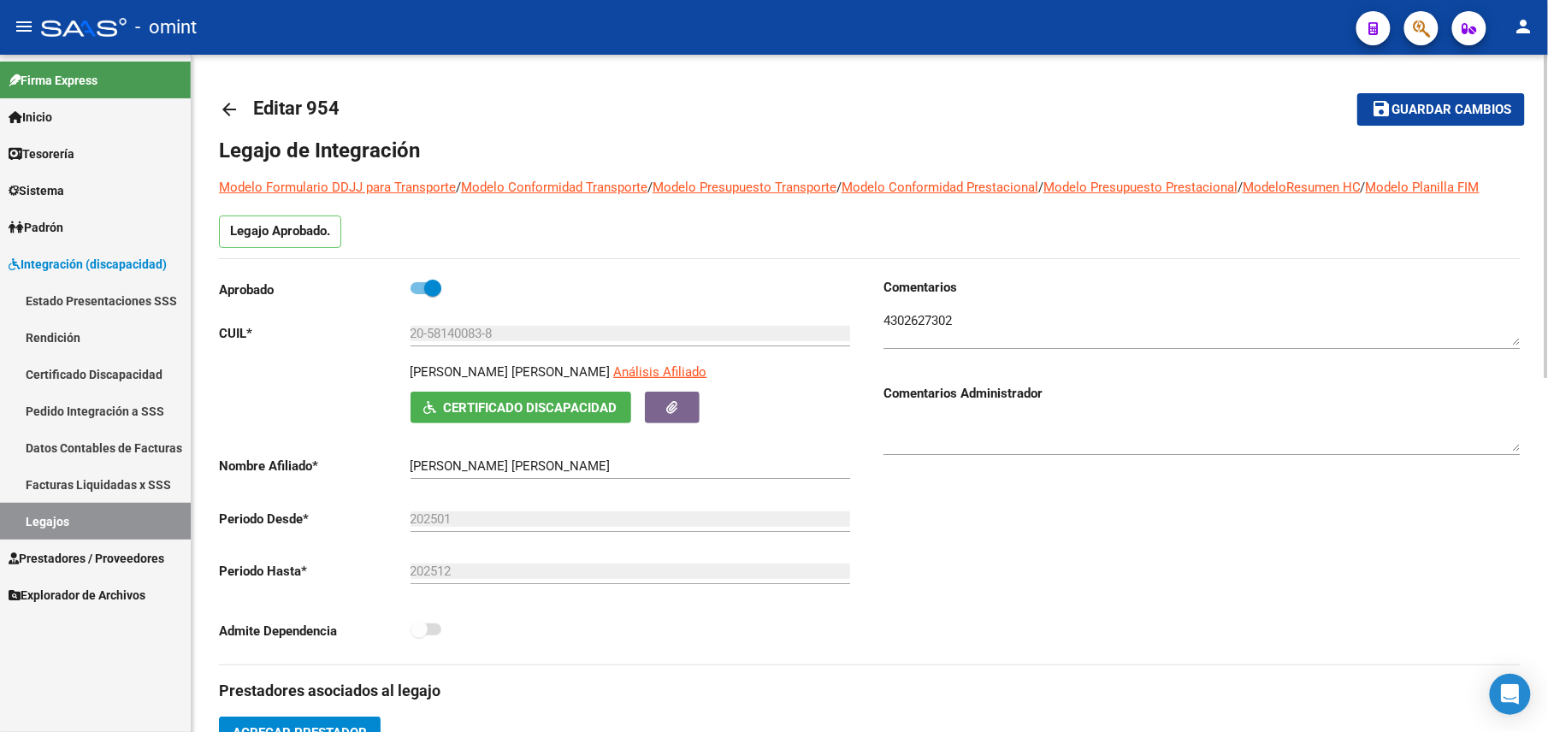
click at [1427, 106] on span "Guardar cambios" at bounding box center [1452, 110] width 120 height 15
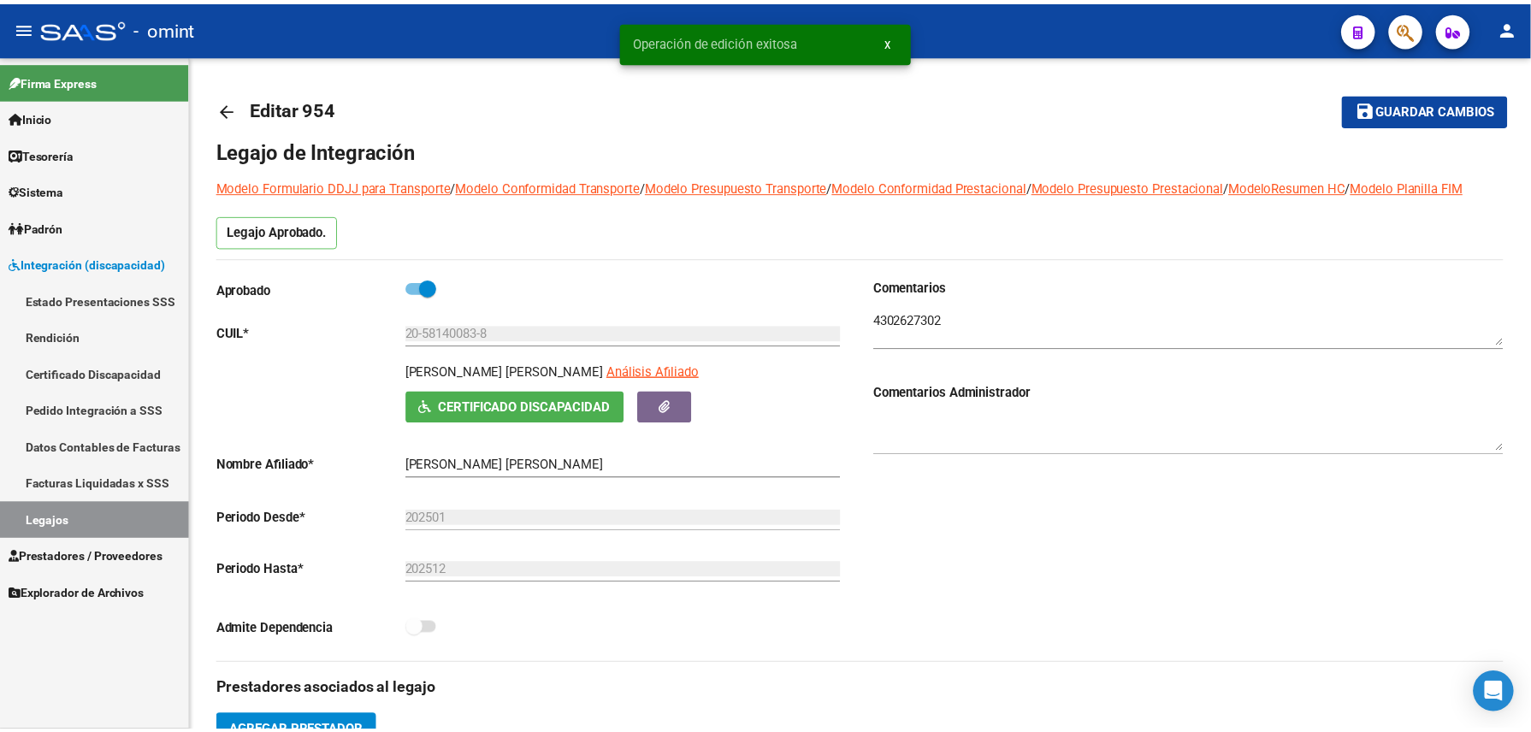
scroll to position [684, 0]
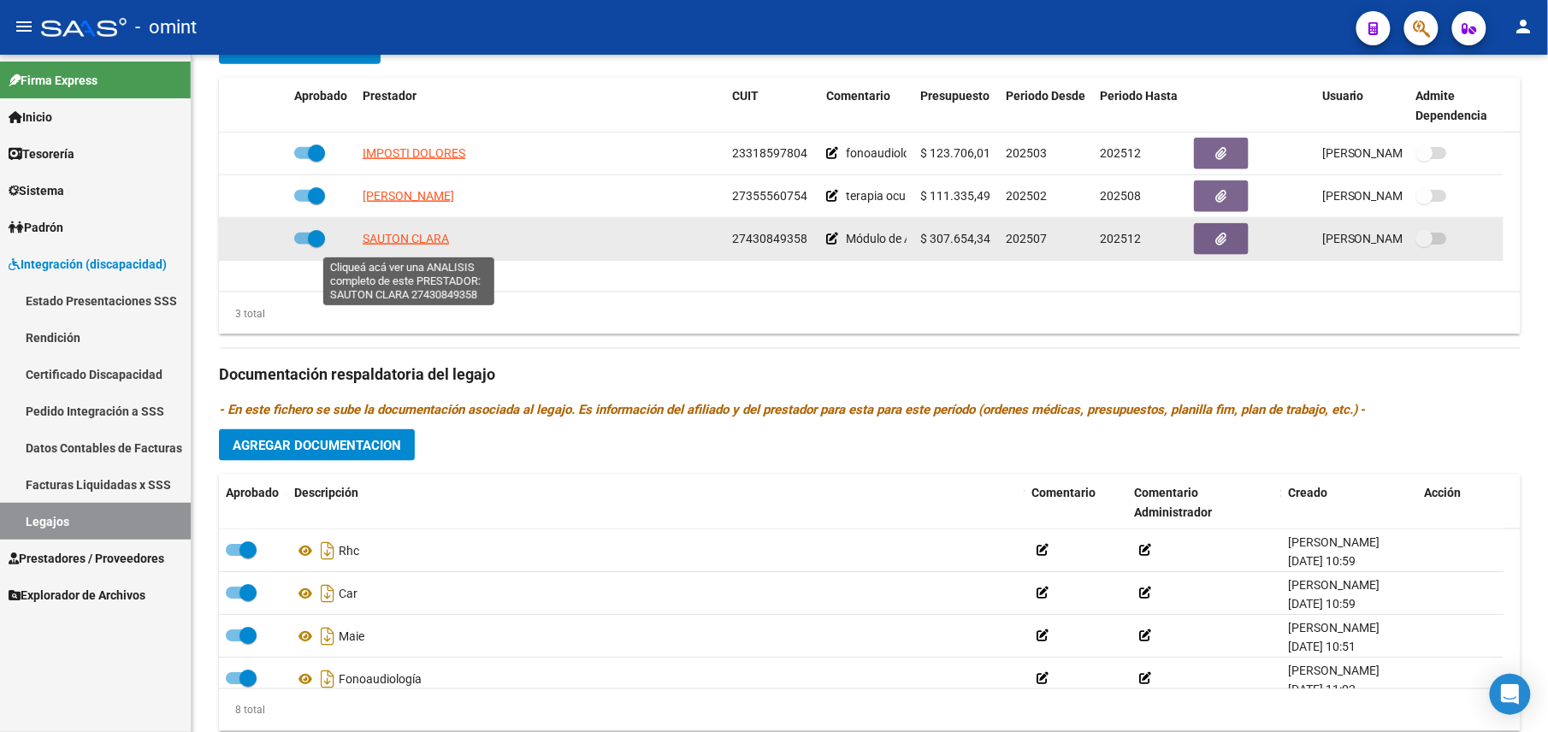
click at [415, 246] on span "SAUTON CLARA" at bounding box center [406, 239] width 86 height 14
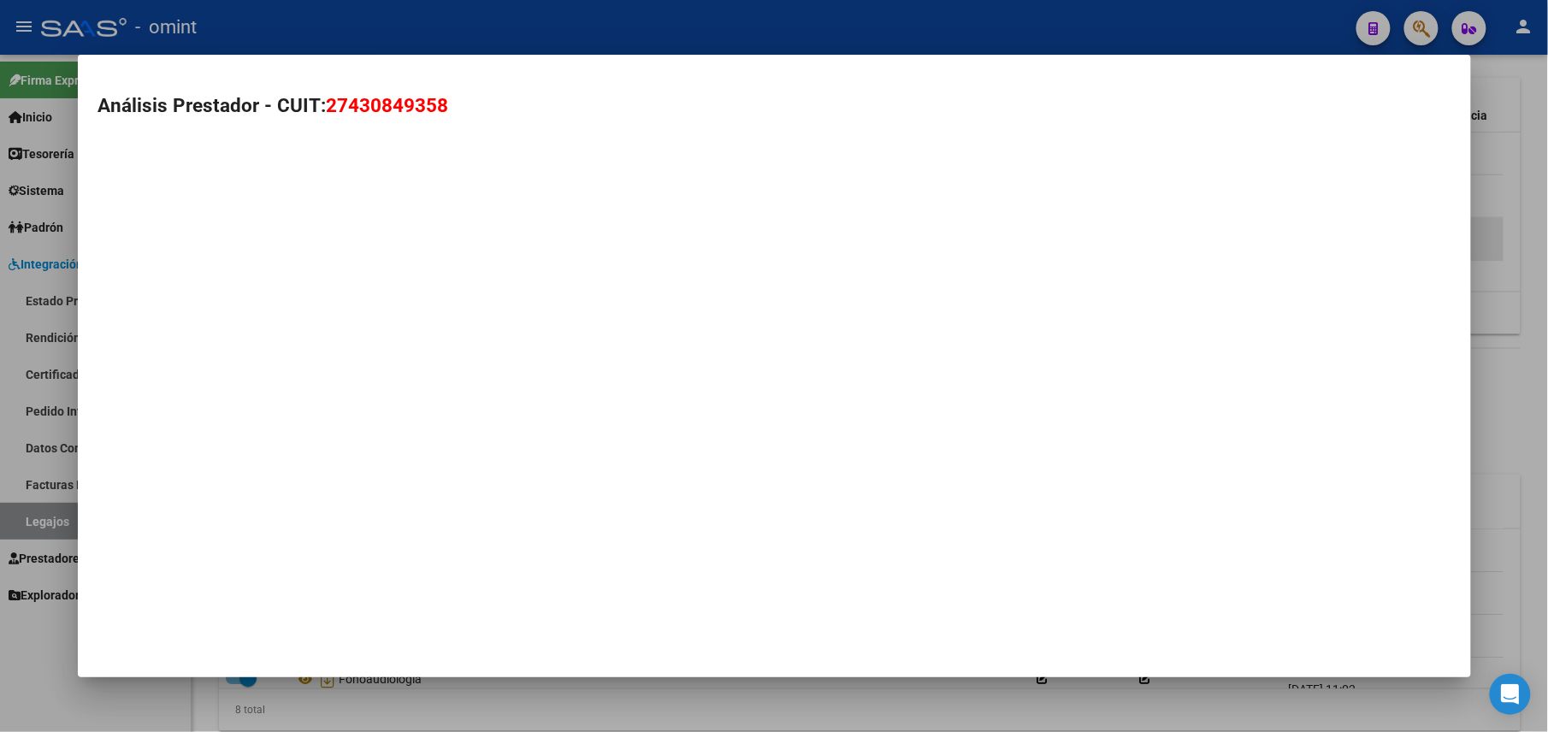
scroll to position [702, 0]
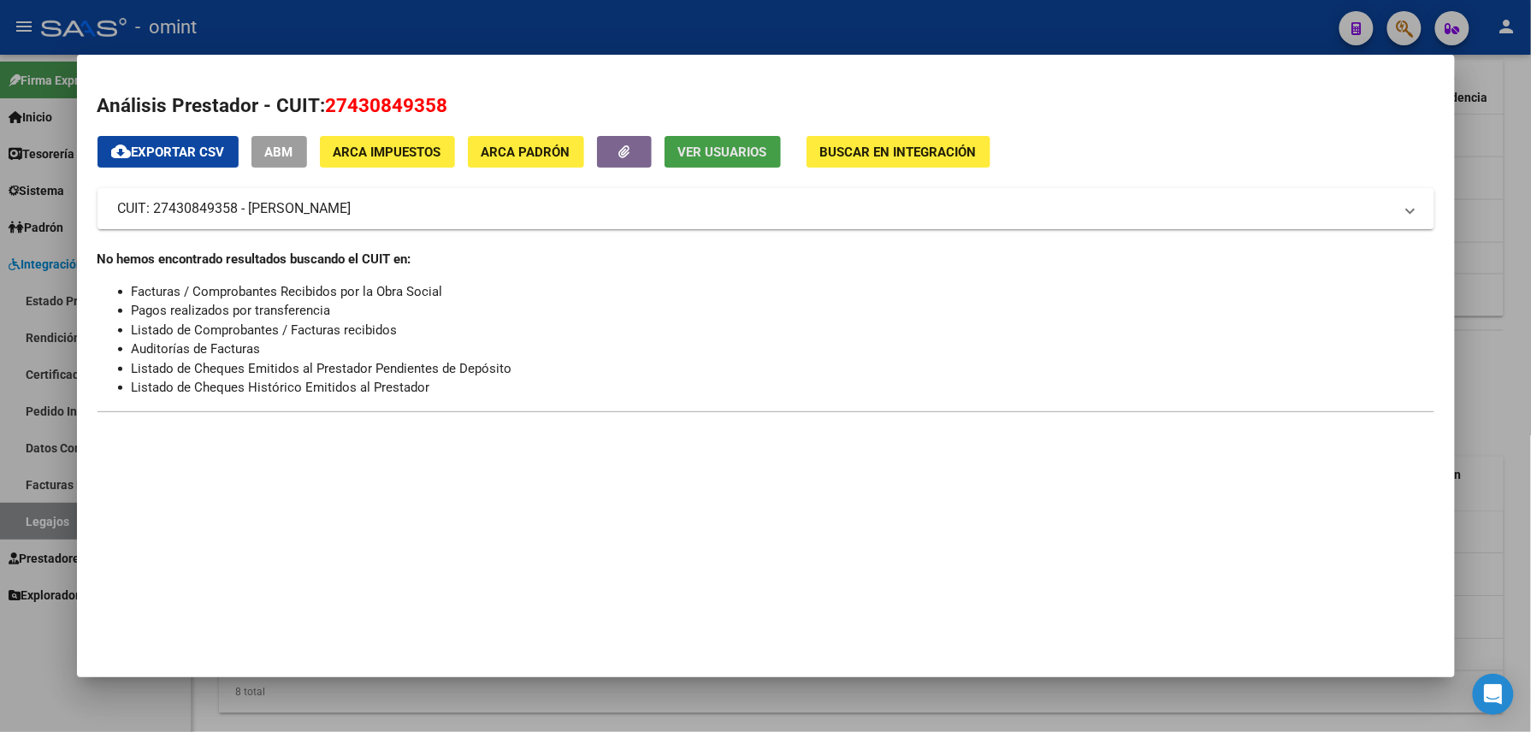
click at [727, 147] on span "Ver Usuarios" at bounding box center [722, 152] width 89 height 15
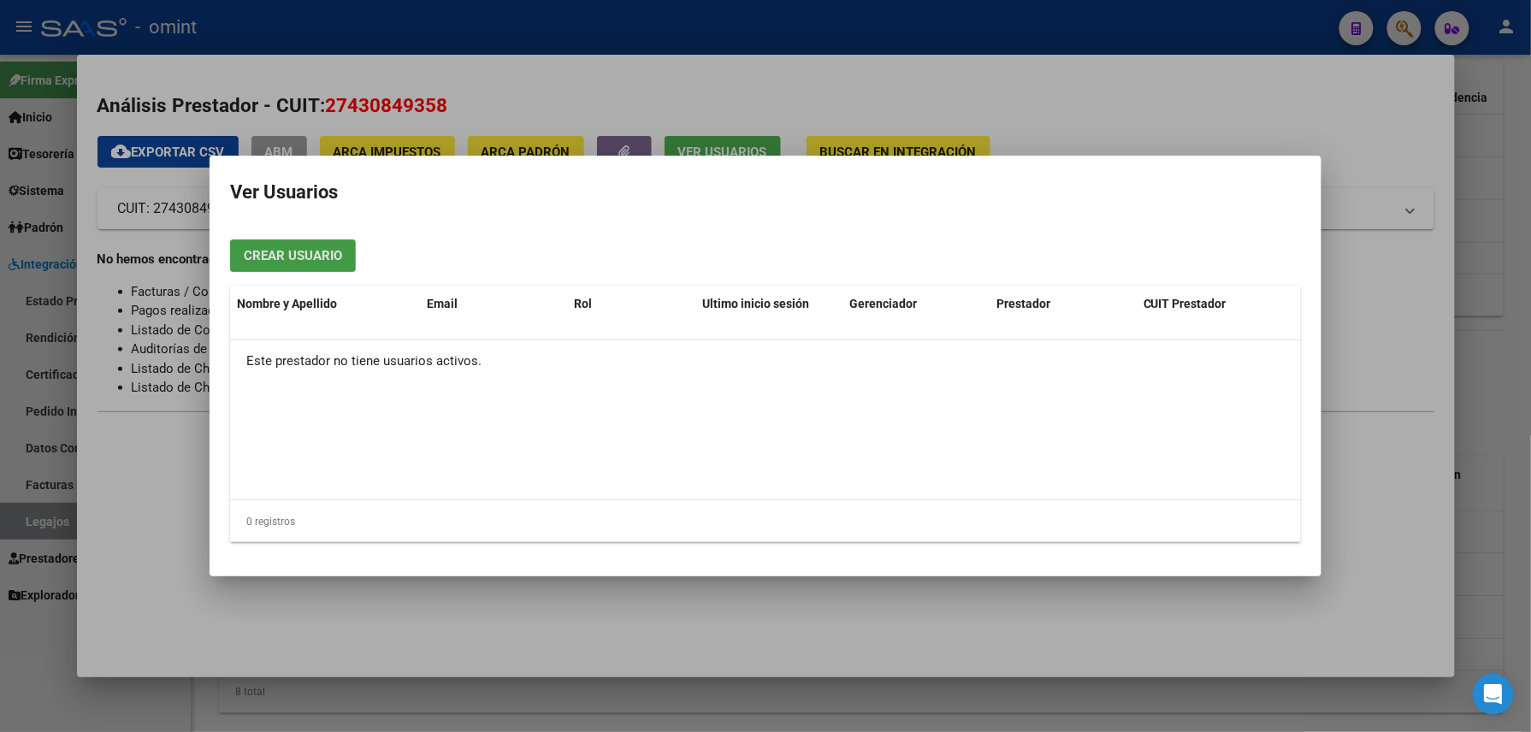
click at [724, 21] on div at bounding box center [765, 366] width 1531 height 732
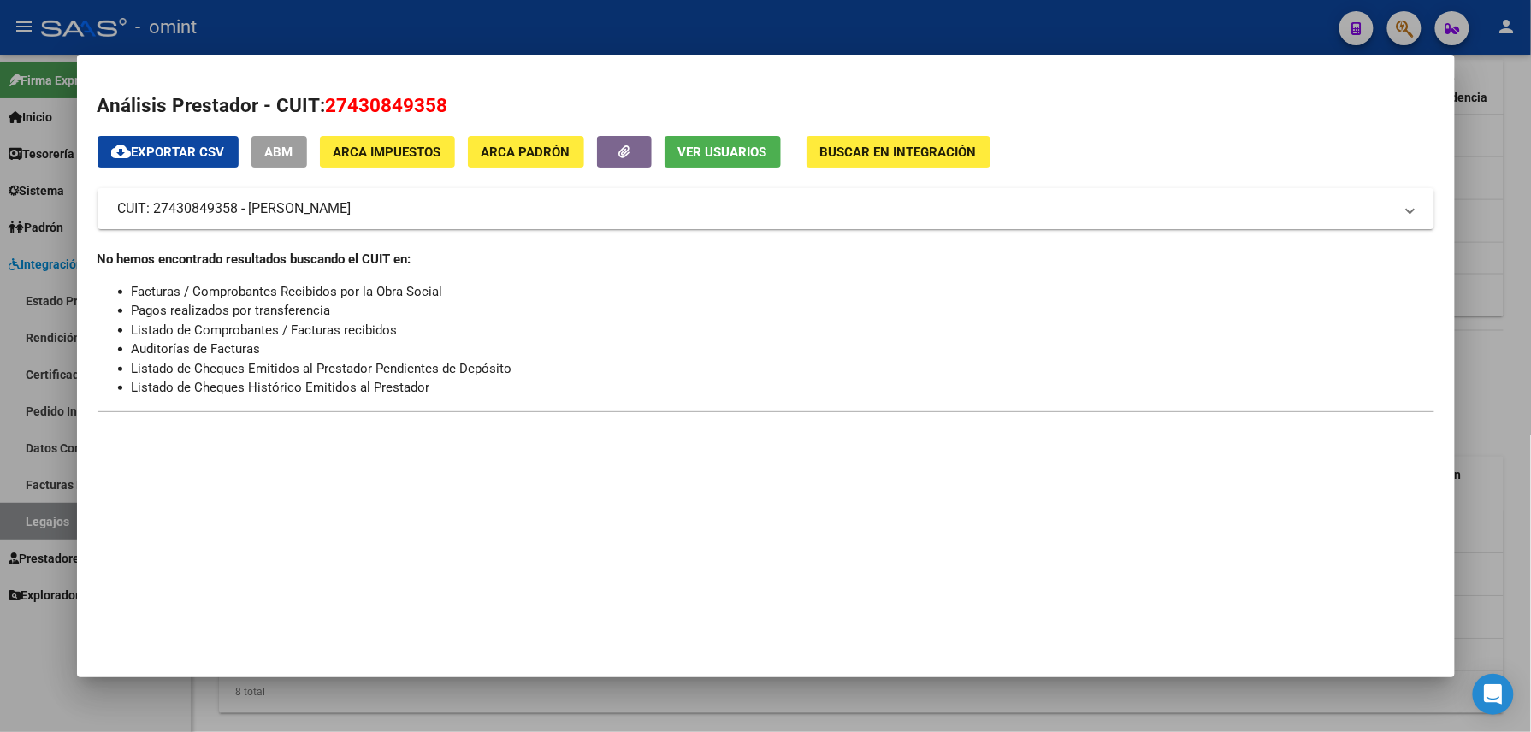
drag, startPoint x: 724, startPoint y: 21, endPoint x: 743, endPoint y: 29, distance: 20.7
click at [724, 21] on div at bounding box center [765, 366] width 1531 height 732
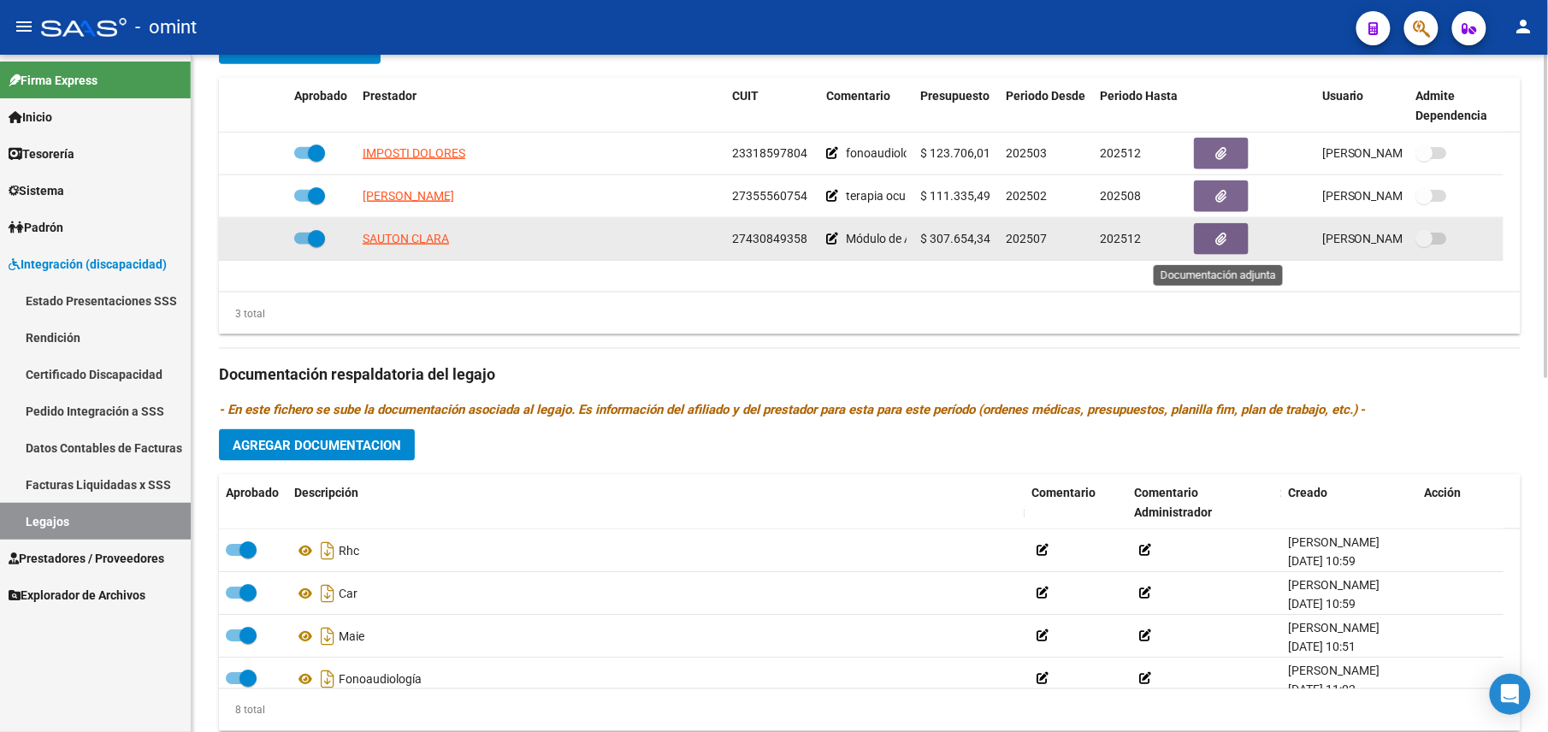
click at [1229, 240] on button "button" at bounding box center [1221, 239] width 55 height 32
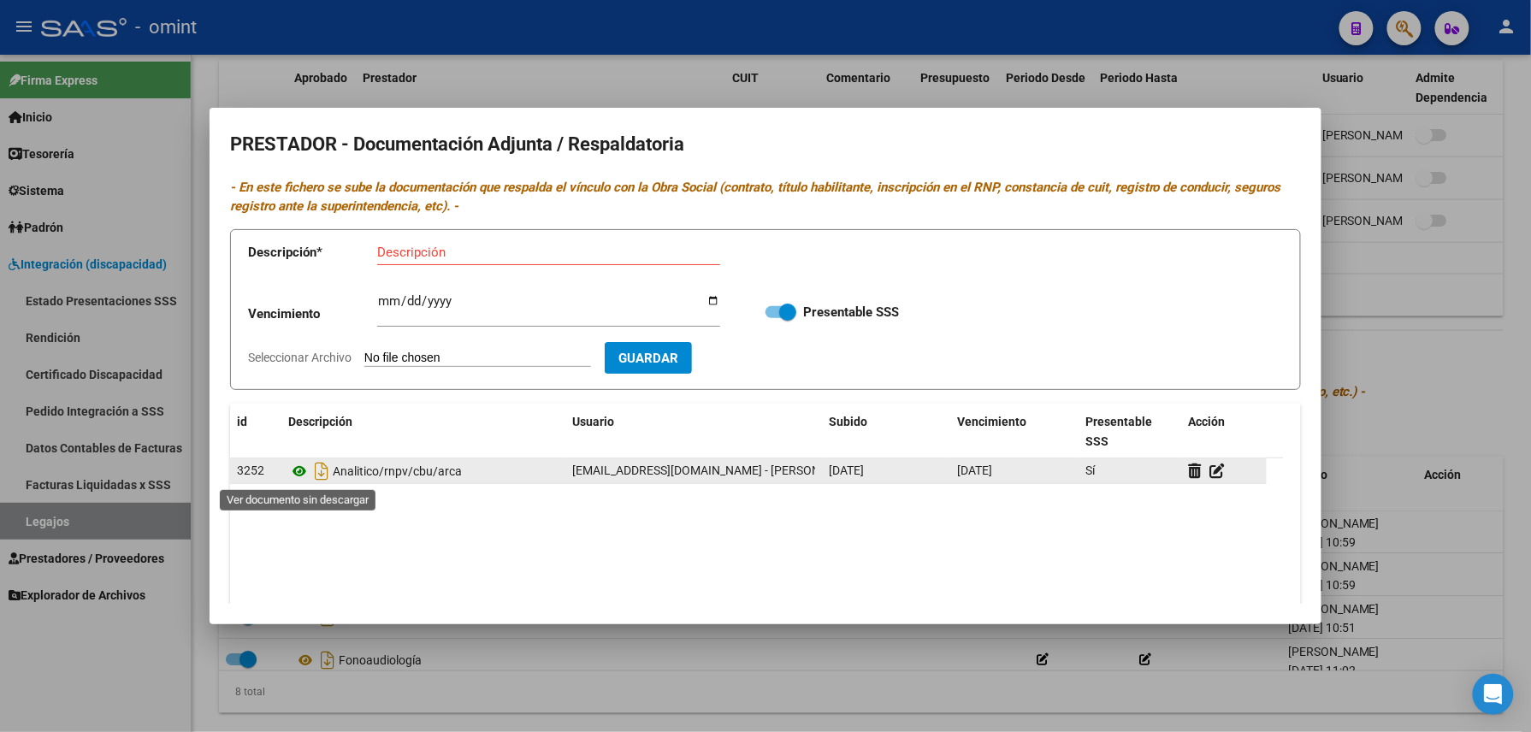
click at [298, 474] on icon at bounding box center [299, 471] width 22 height 21
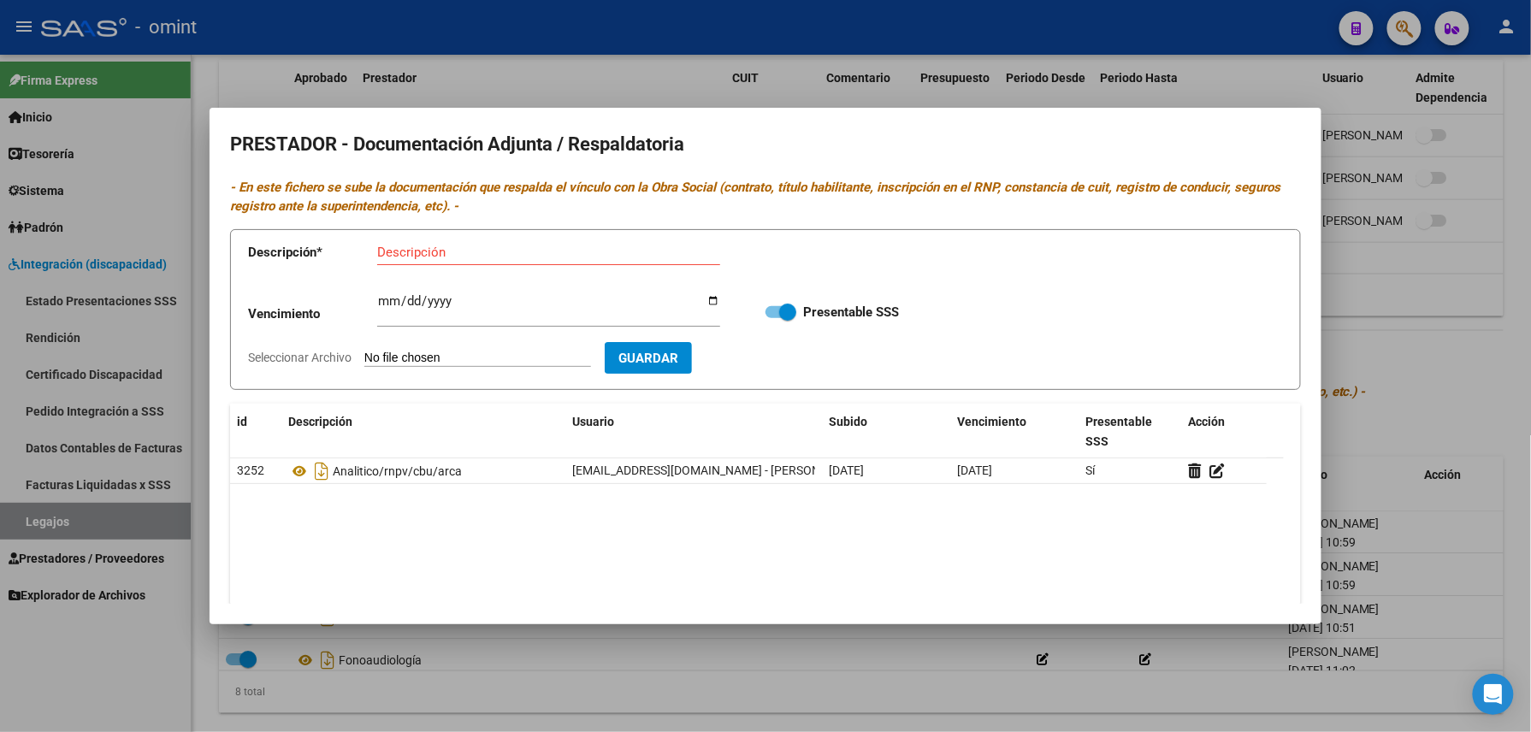
click at [462, 56] on div at bounding box center [765, 366] width 1531 height 732
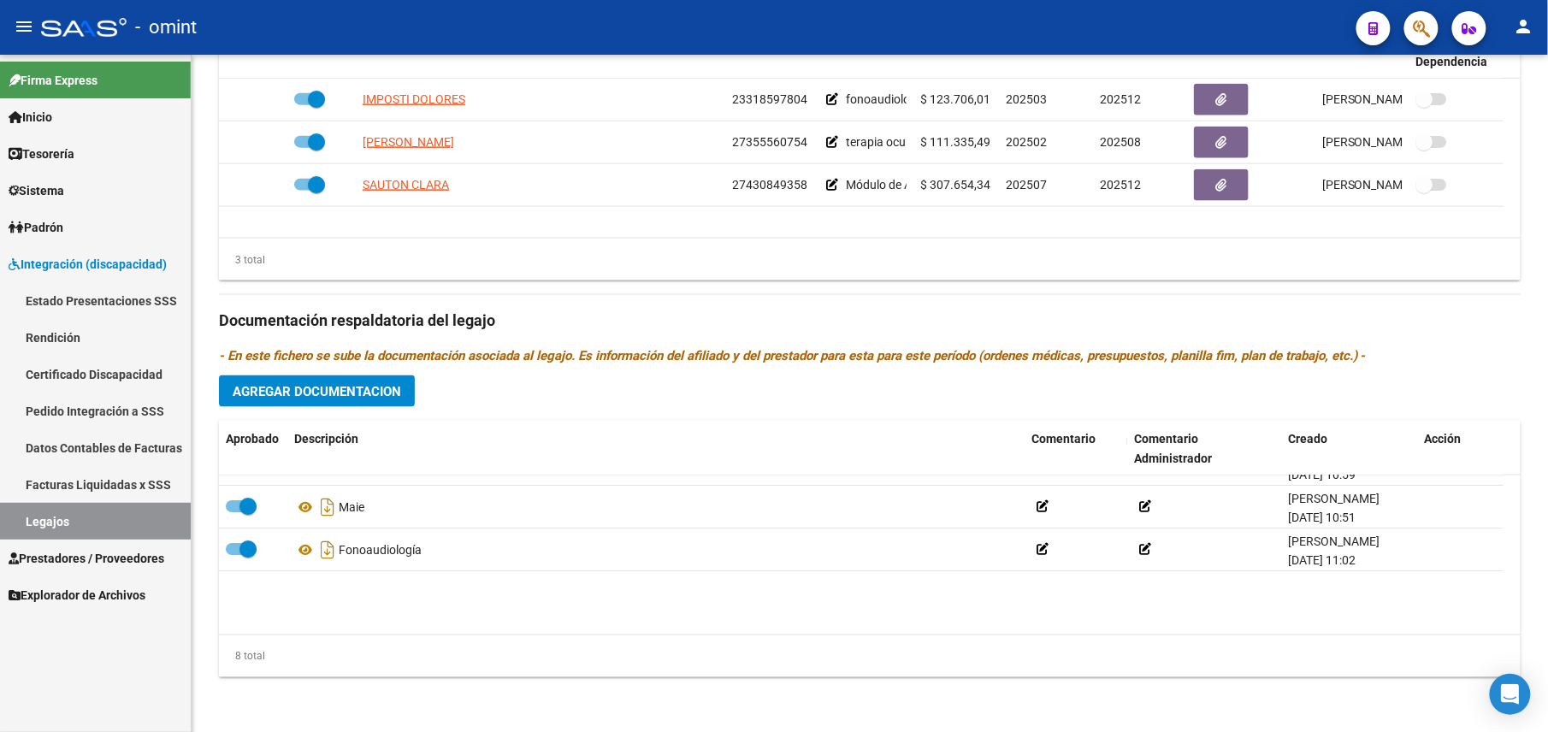
scroll to position [0, 0]
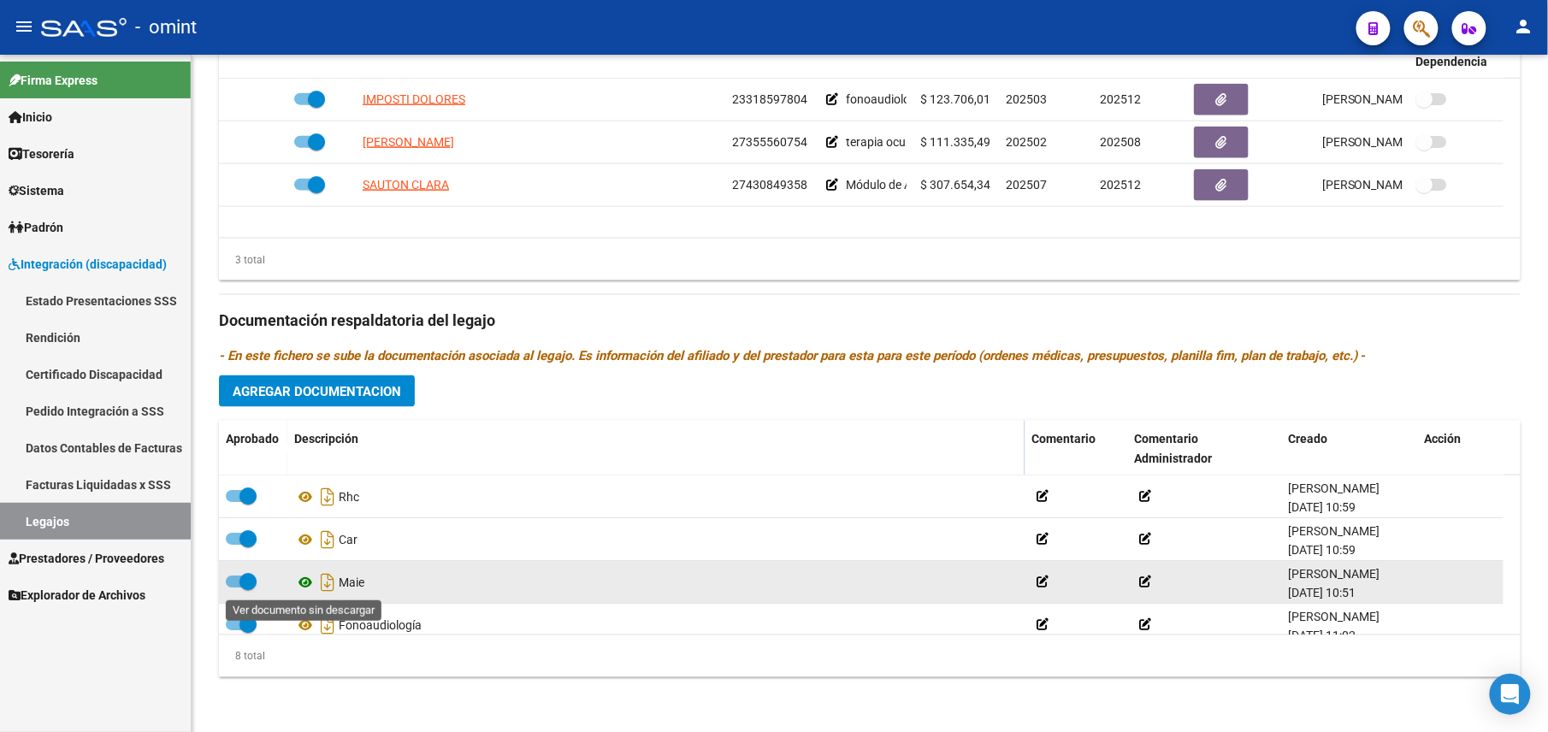
click at [309, 582] on icon at bounding box center [305, 582] width 22 height 21
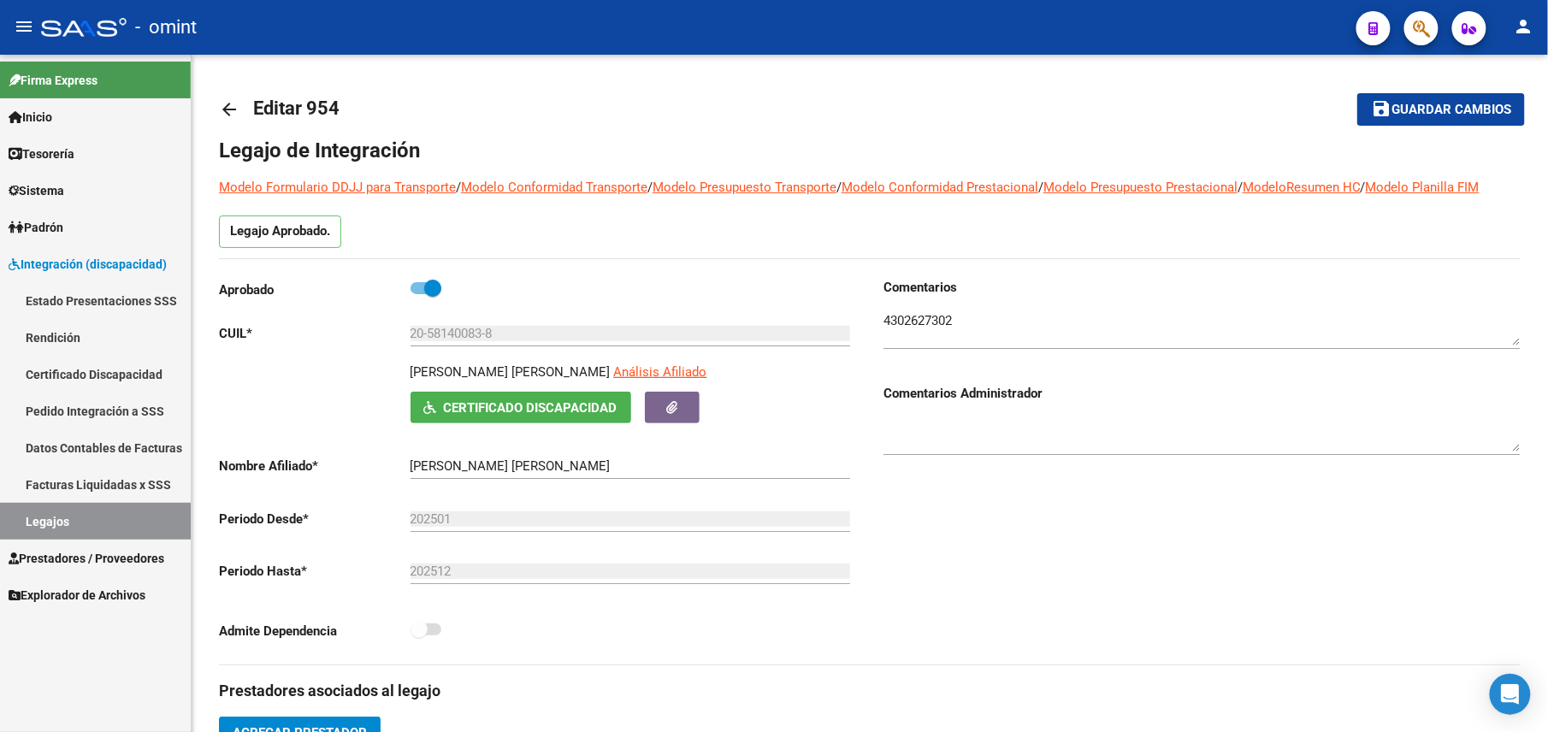
click at [1428, 98] on button "save Guardar cambios" at bounding box center [1442, 109] width 168 height 32
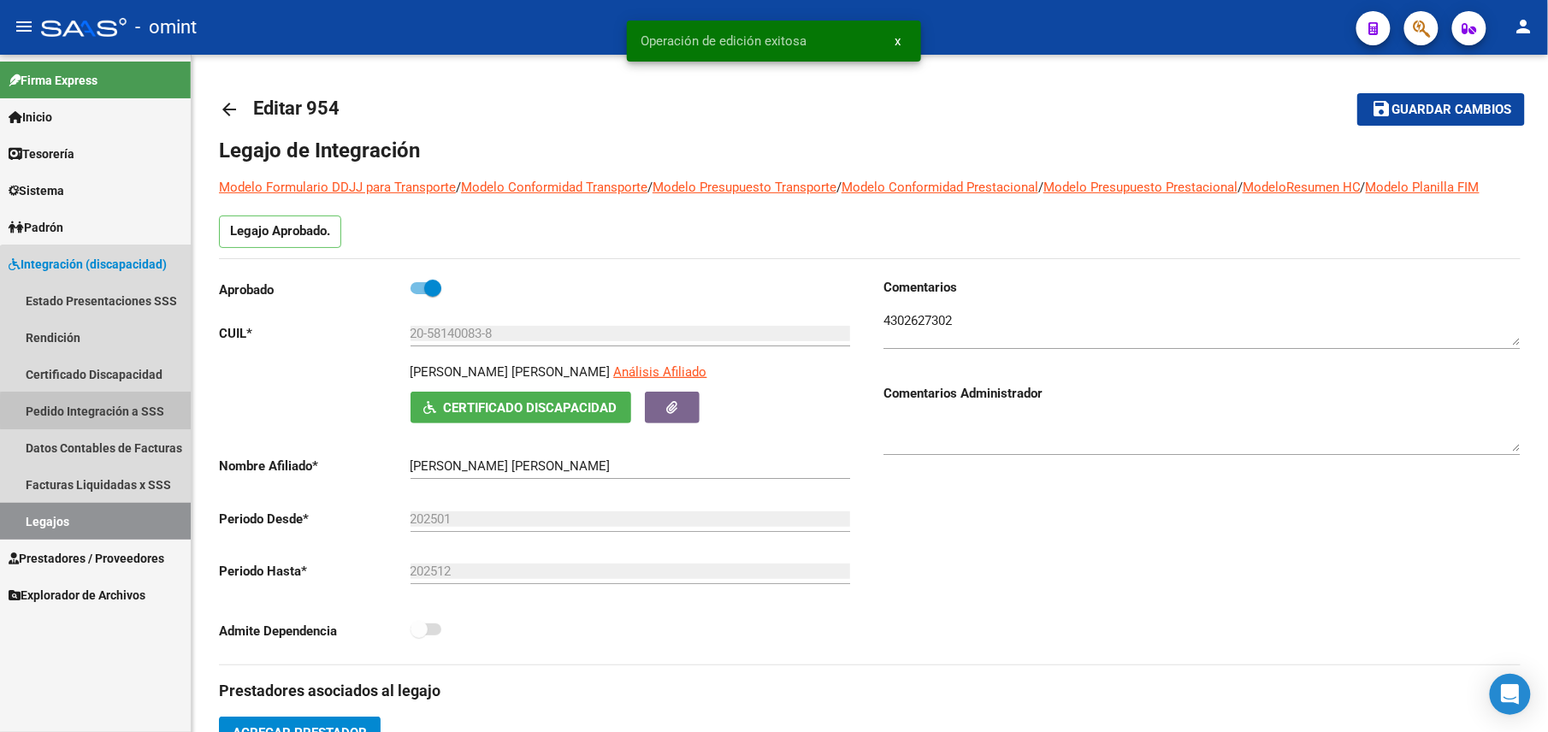
click at [110, 411] on link "Pedido Integración a SSS" at bounding box center [95, 411] width 191 height 37
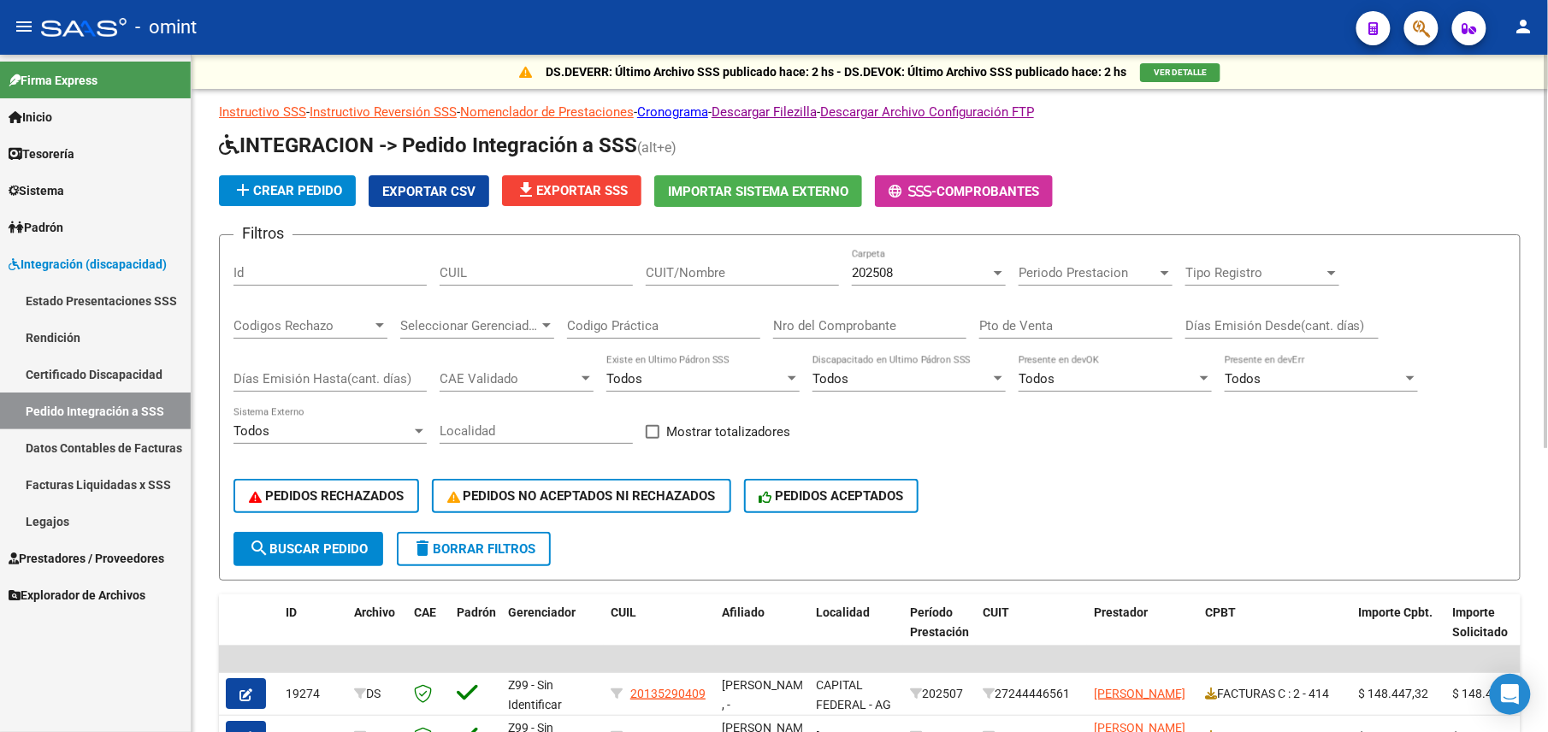
click at [864, 260] on div "202508 Carpeta" at bounding box center [929, 267] width 154 height 37
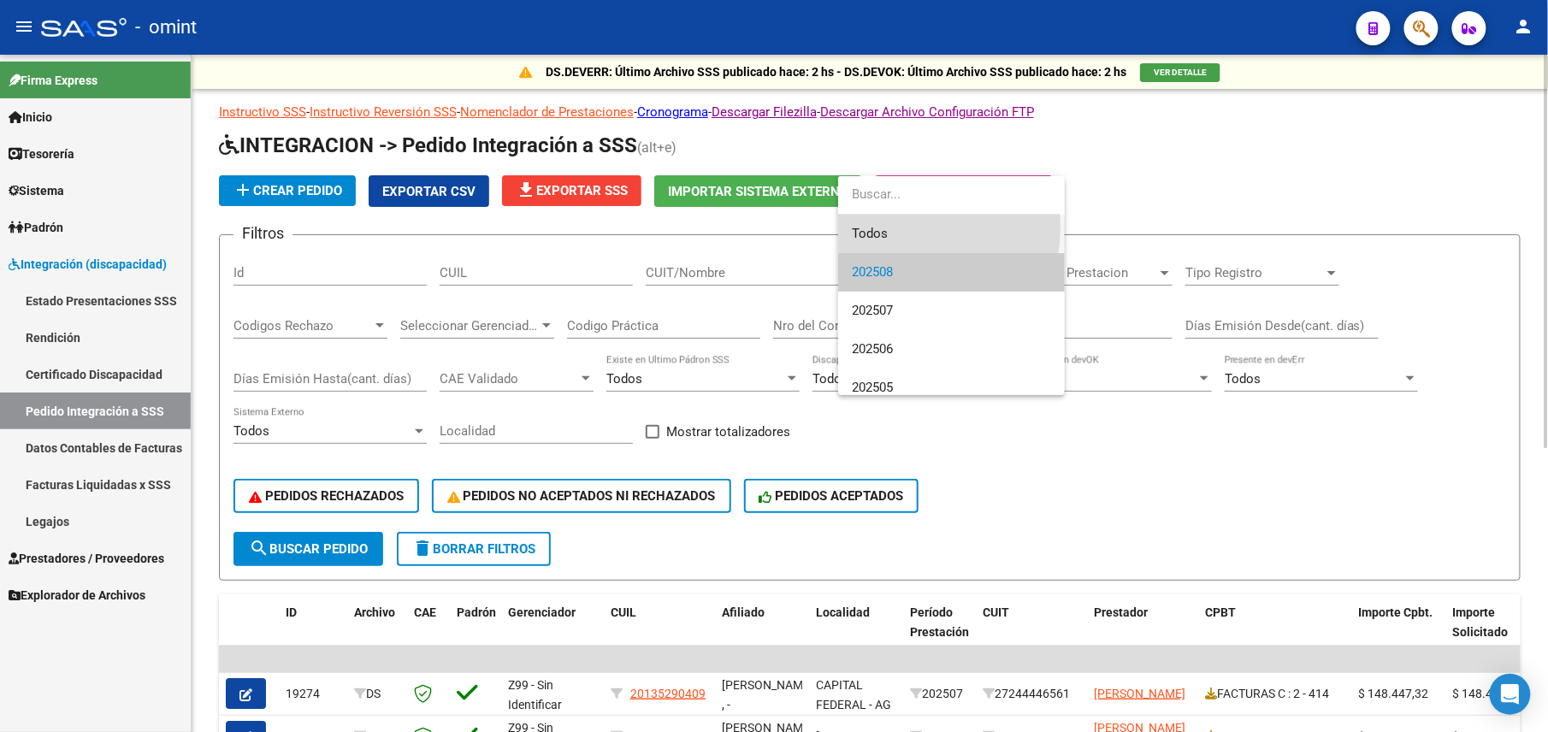
drag, startPoint x: 888, startPoint y: 227, endPoint x: 686, endPoint y: 262, distance: 204.9
click at [888, 229] on span "Todos" at bounding box center [951, 234] width 199 height 38
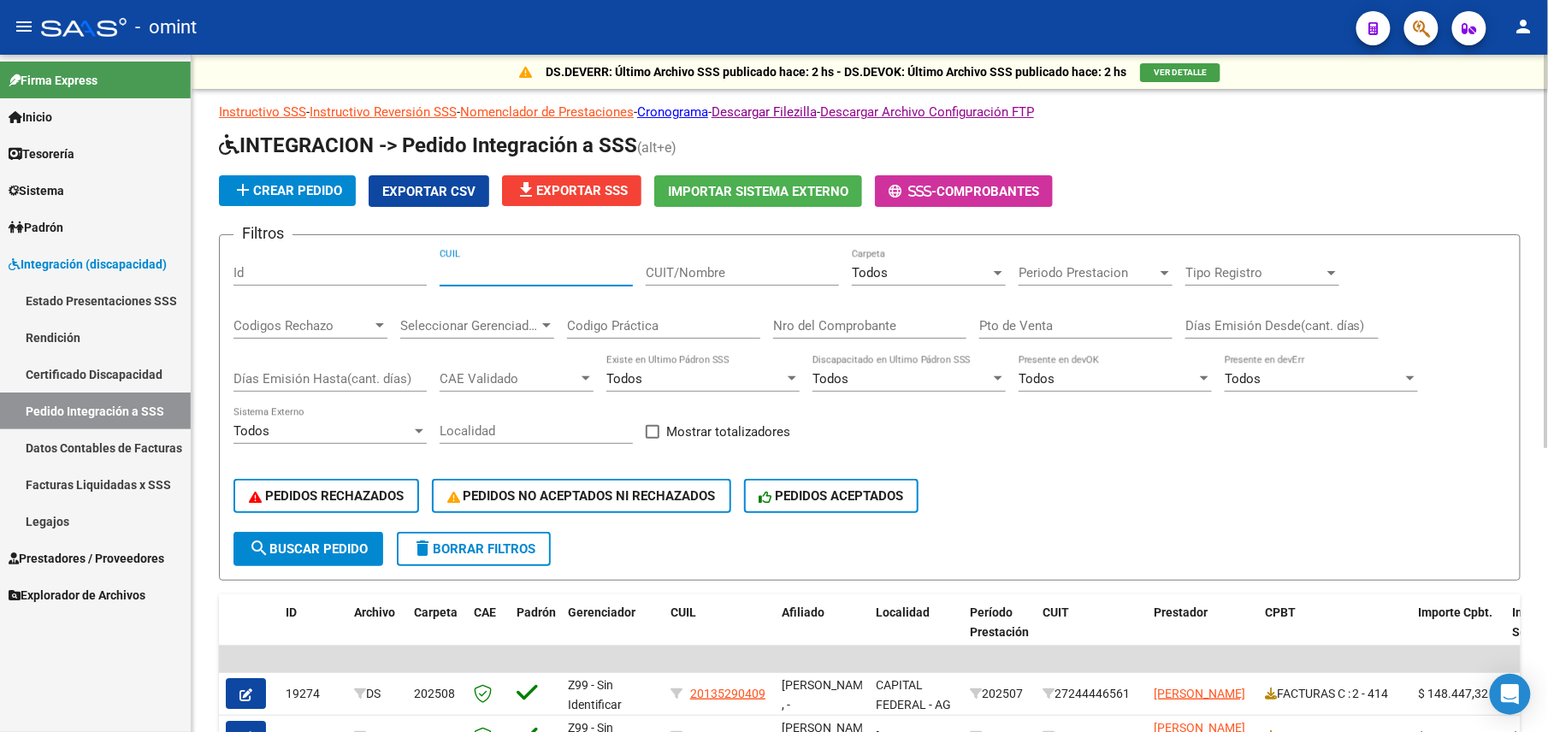
click at [541, 270] on input "CUIL" at bounding box center [536, 272] width 193 height 15
paste input "27432660066"
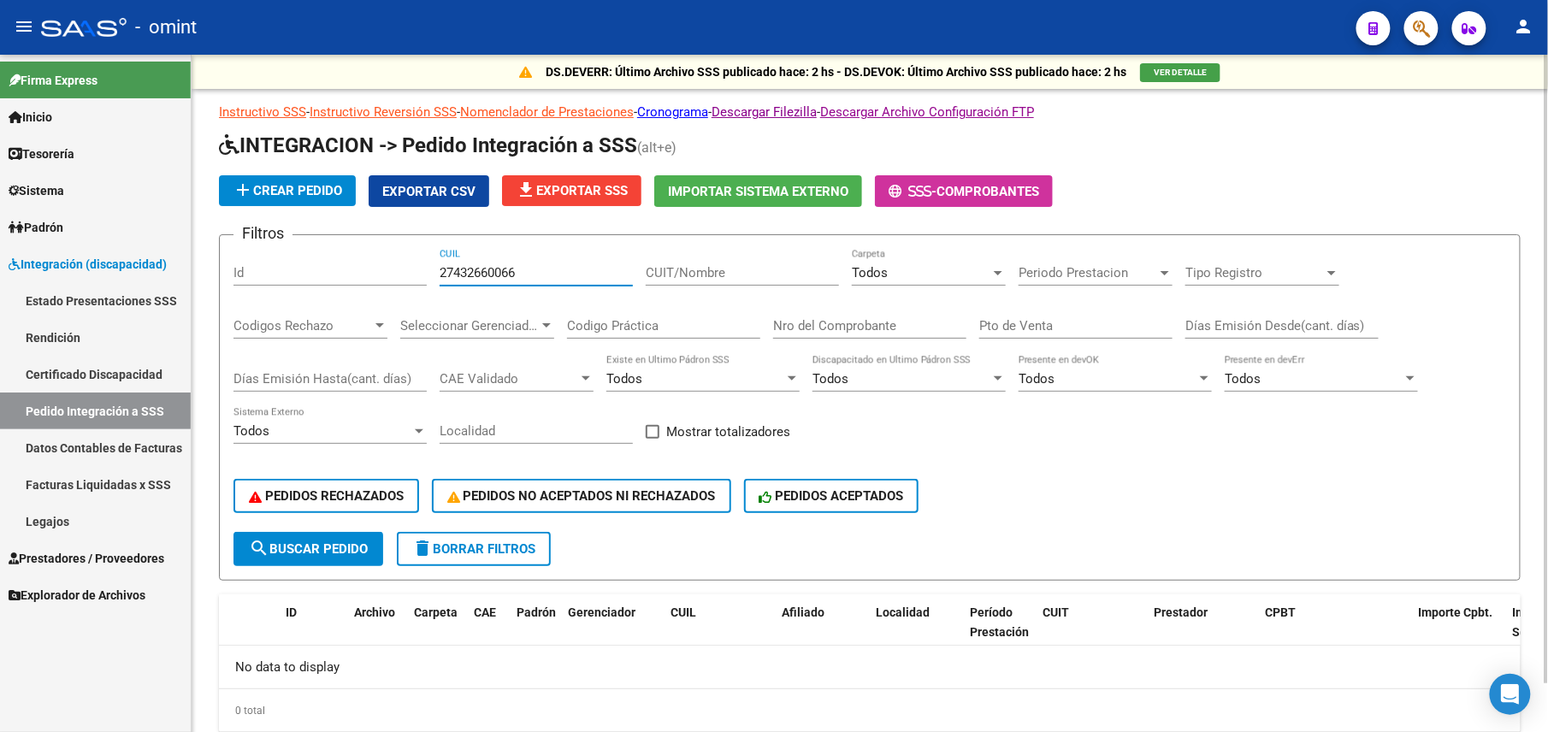
type input "27432660066"
drag, startPoint x: 577, startPoint y: 262, endPoint x: 353, endPoint y: 268, distance: 223.4
click at [354, 268] on div "Filtros Id 27432660066 CUIL CUIT/Nombre Todos Carpeta Periodo Prestacion Period…" at bounding box center [870, 390] width 1273 height 283
click at [500, 272] on input "27432660066" at bounding box center [536, 272] width 193 height 15
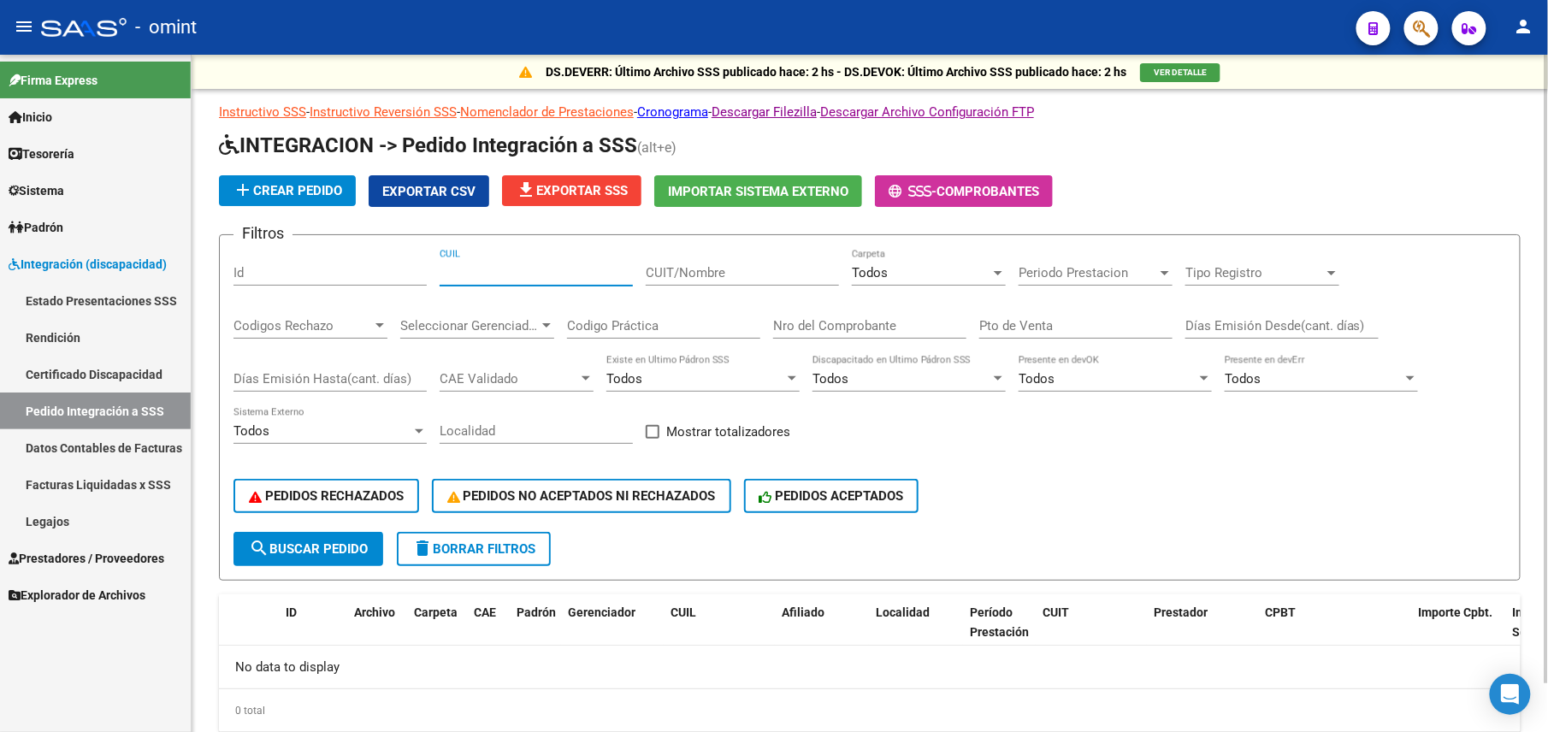
drag, startPoint x: 717, startPoint y: 275, endPoint x: 729, endPoint y: 275, distance: 12.0
click at [717, 275] on input "CUIT/Nombre" at bounding box center [742, 272] width 193 height 15
paste input "27432660066"
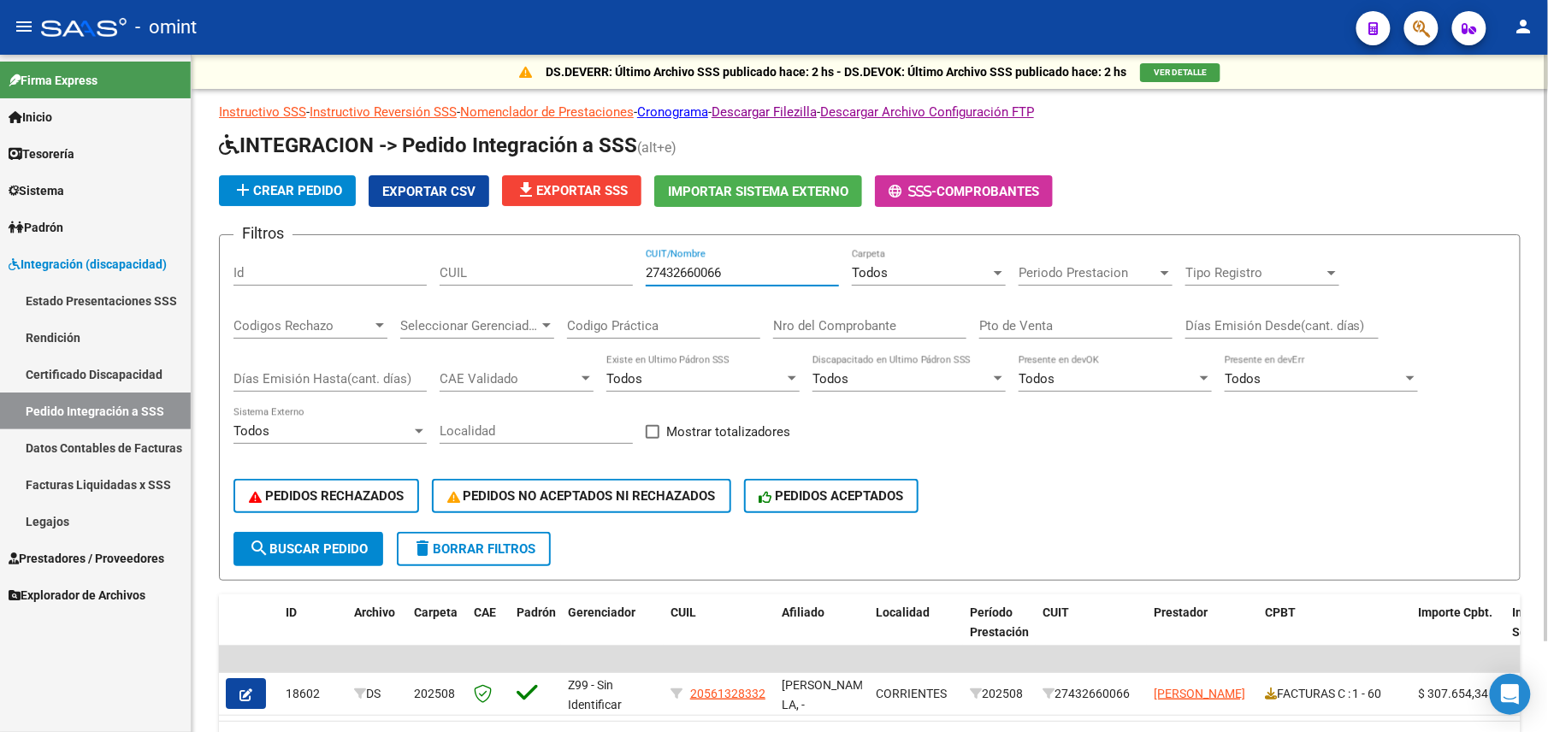
scroll to position [104, 0]
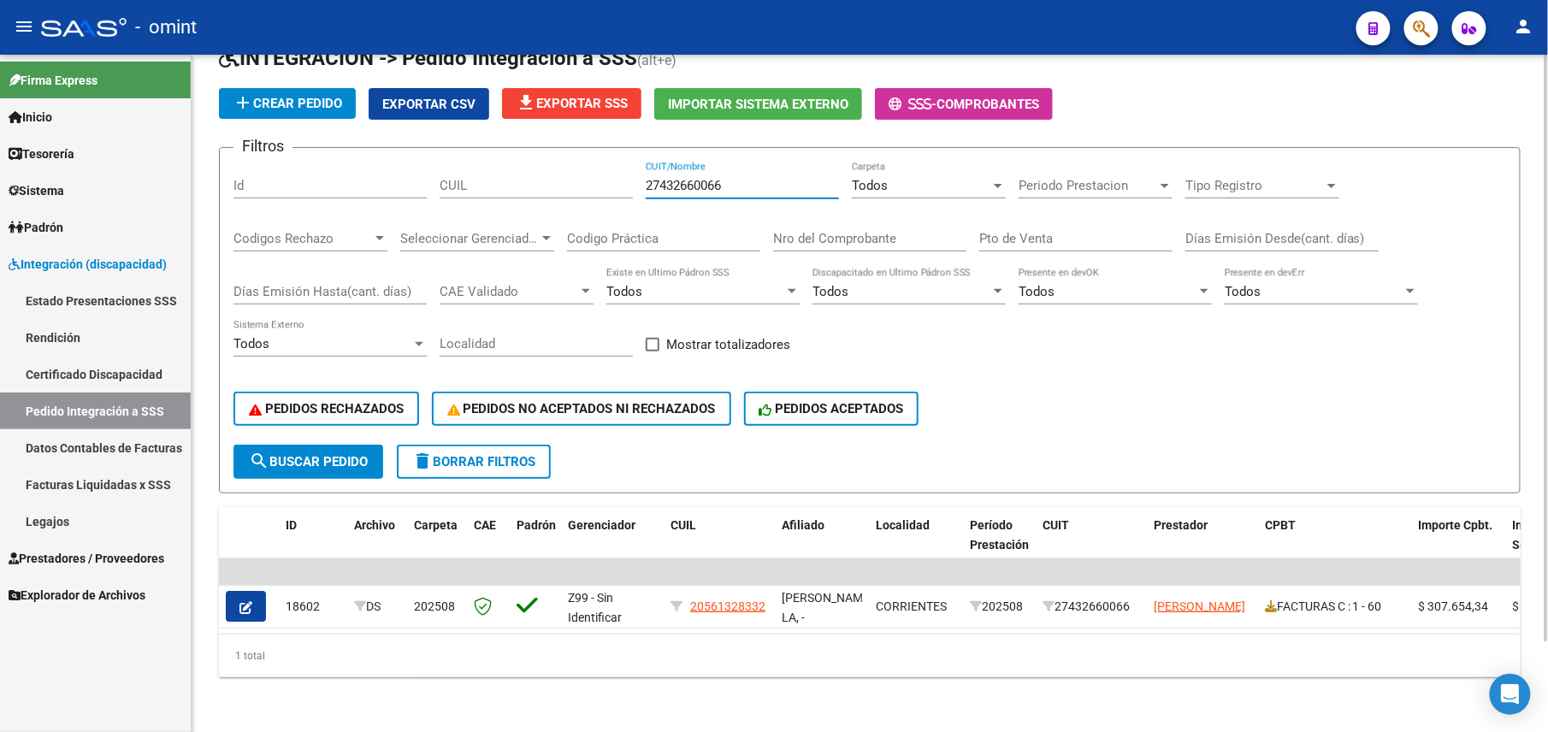
type input "27432660066"
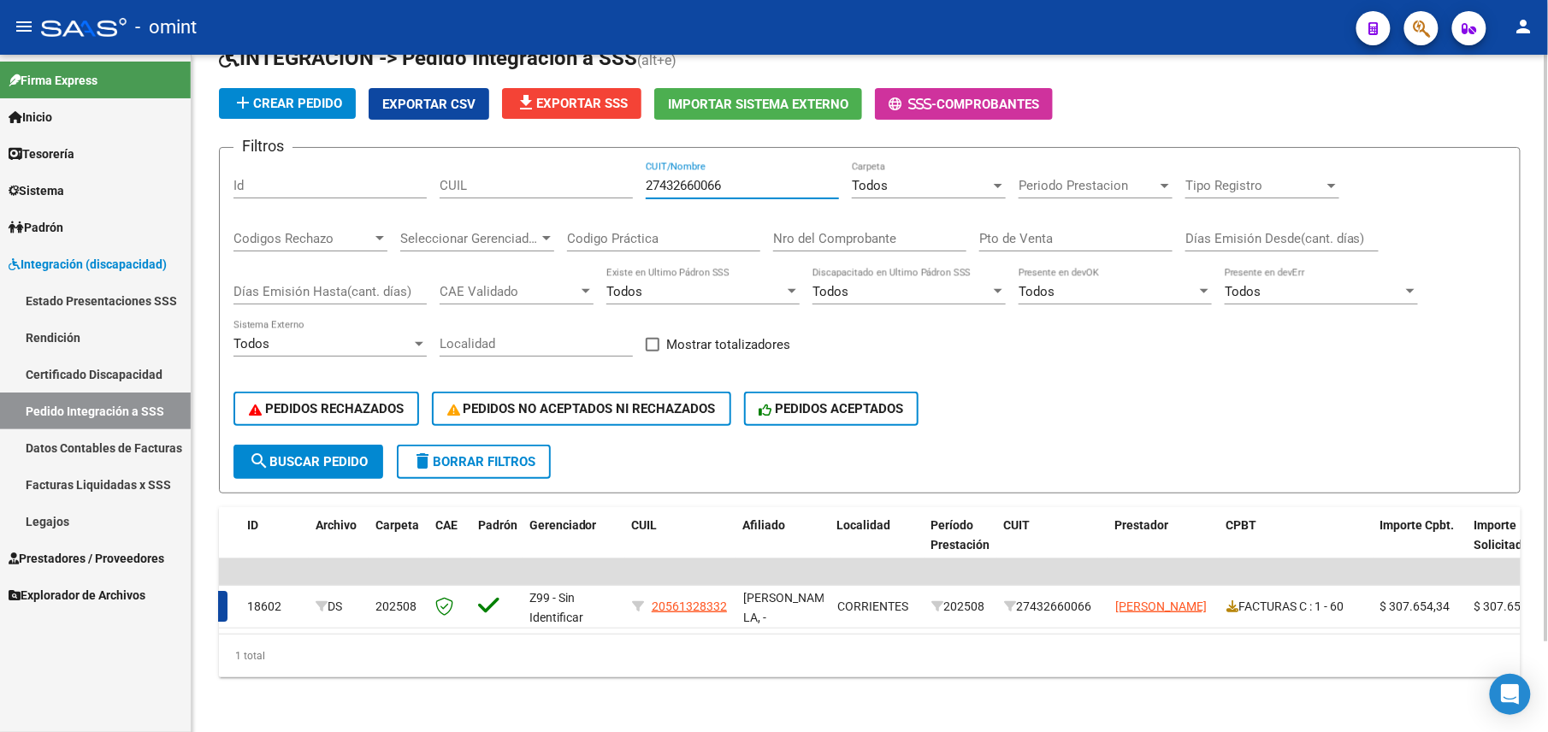
scroll to position [0, 0]
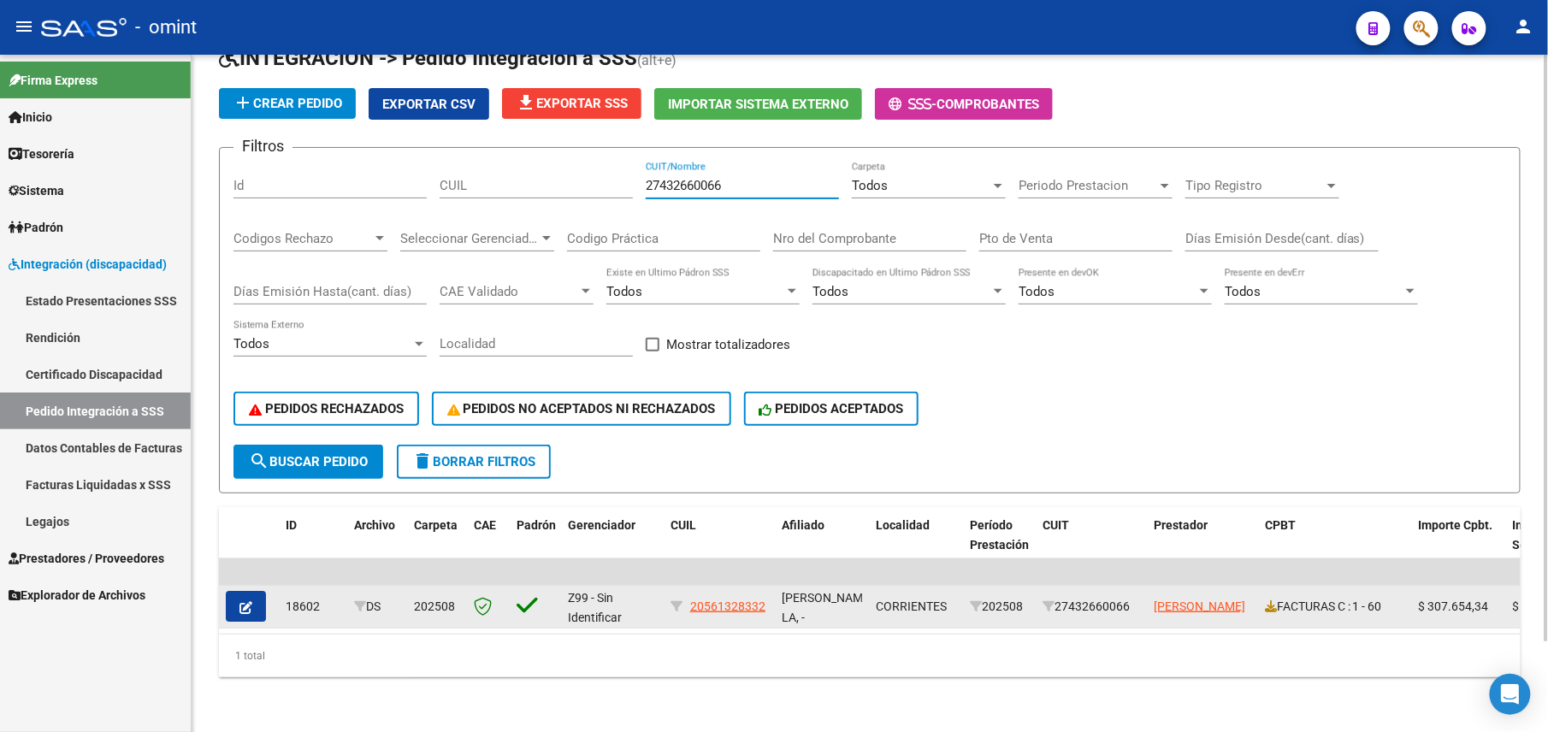
click at [237, 599] on button "button" at bounding box center [246, 606] width 40 height 31
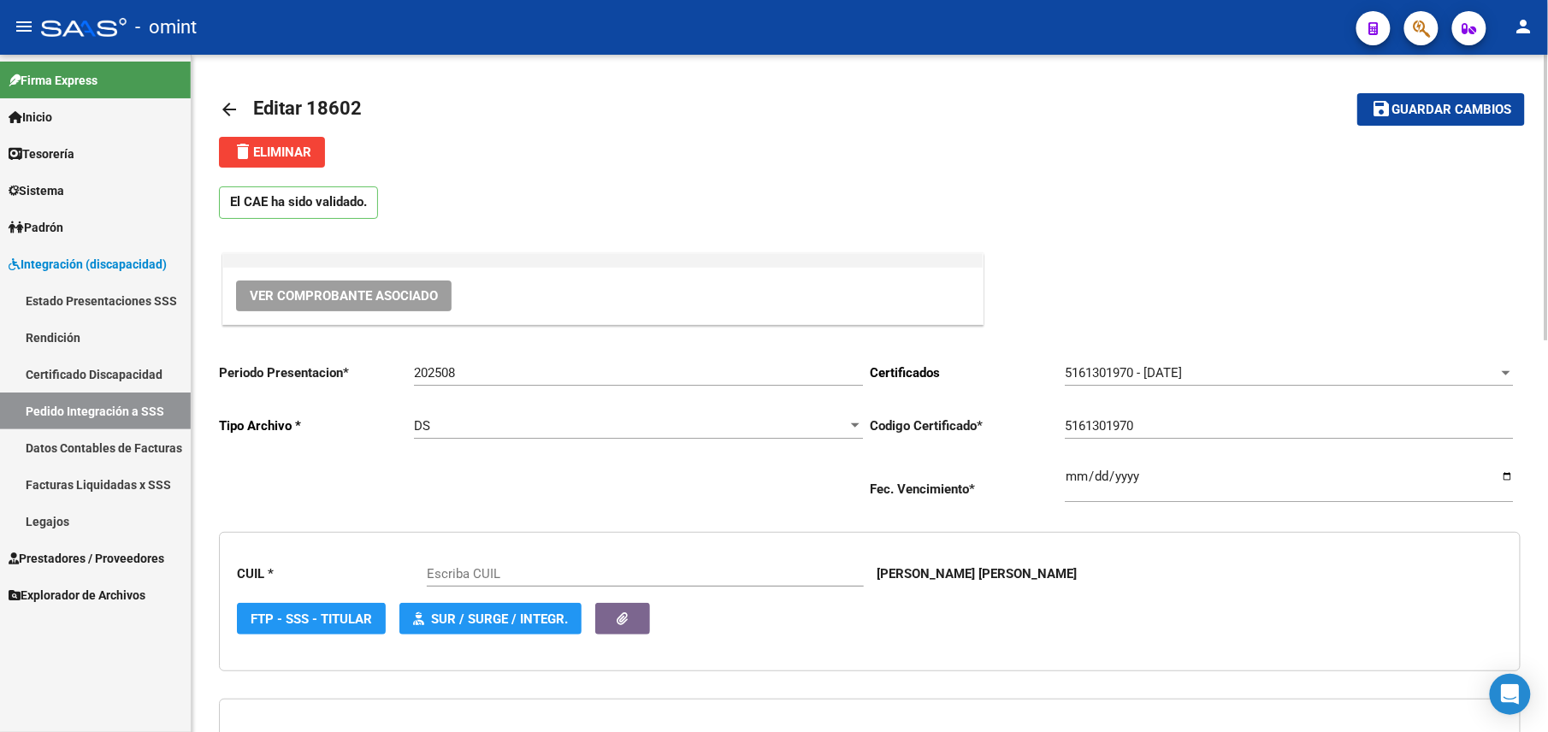
click at [234, 139] on button "delete Eliminar" at bounding box center [272, 152] width 106 height 31
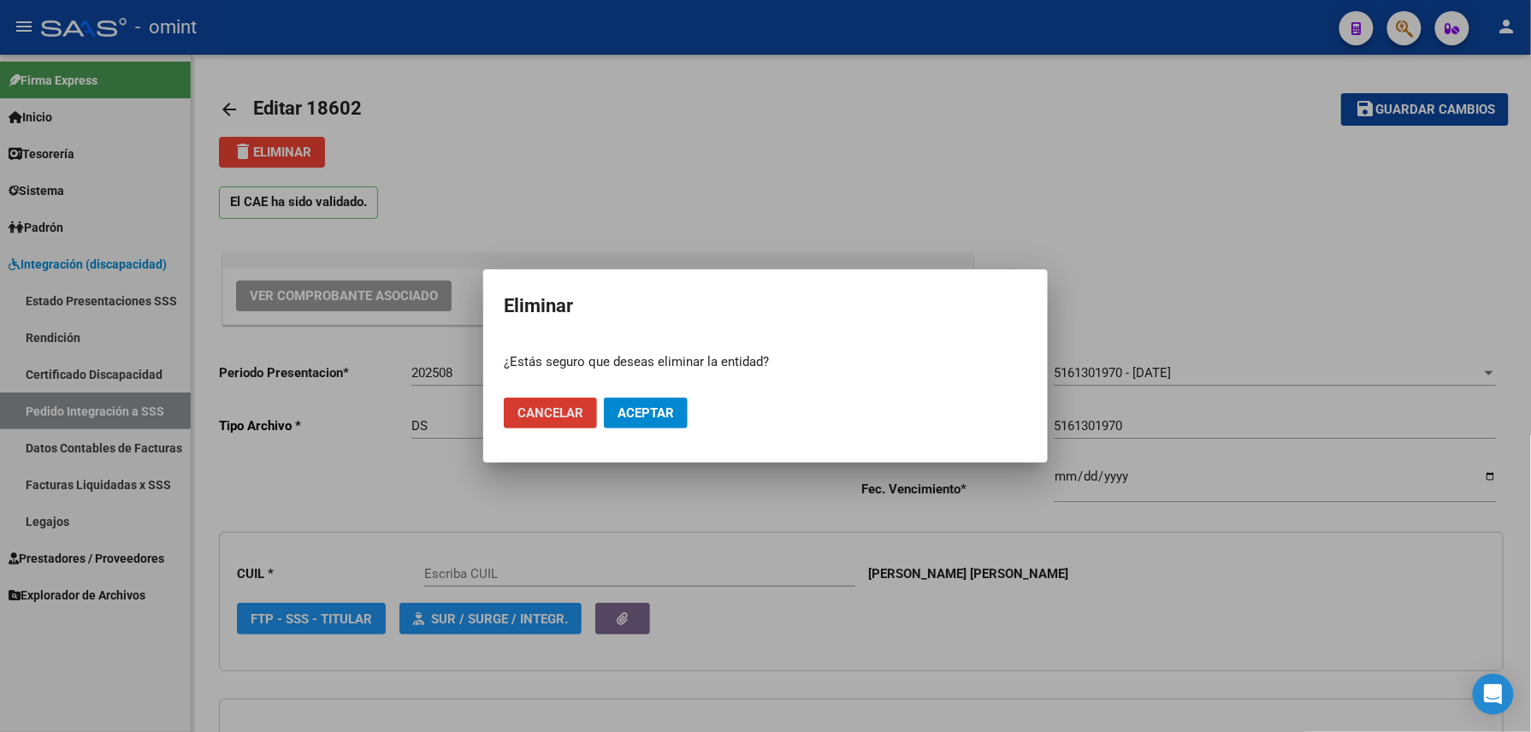
type input "20561328332"
click at [645, 409] on span "Aceptar" at bounding box center [646, 413] width 56 height 15
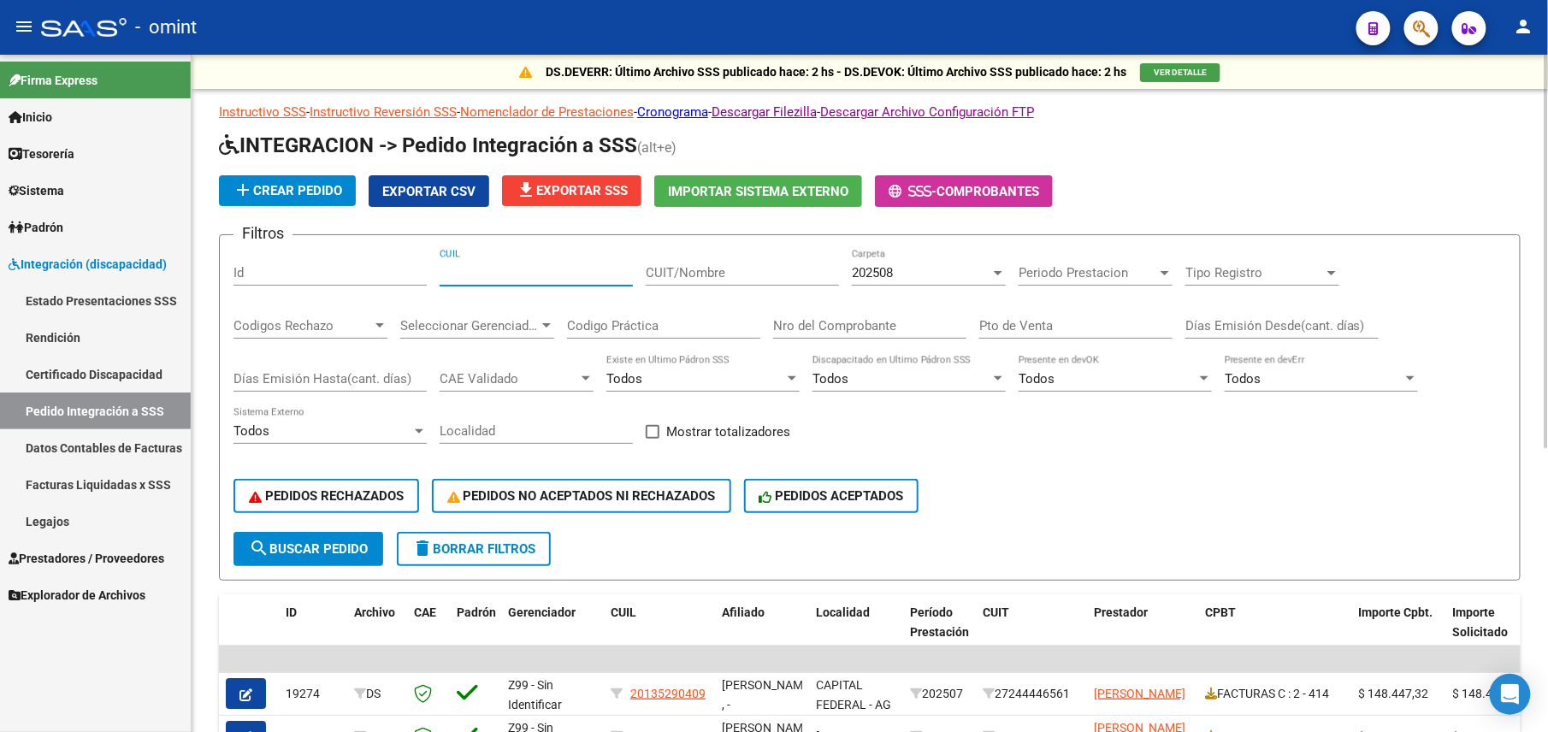
click at [497, 271] on input "CUIL" at bounding box center [536, 272] width 193 height 15
paste input "27432660066"
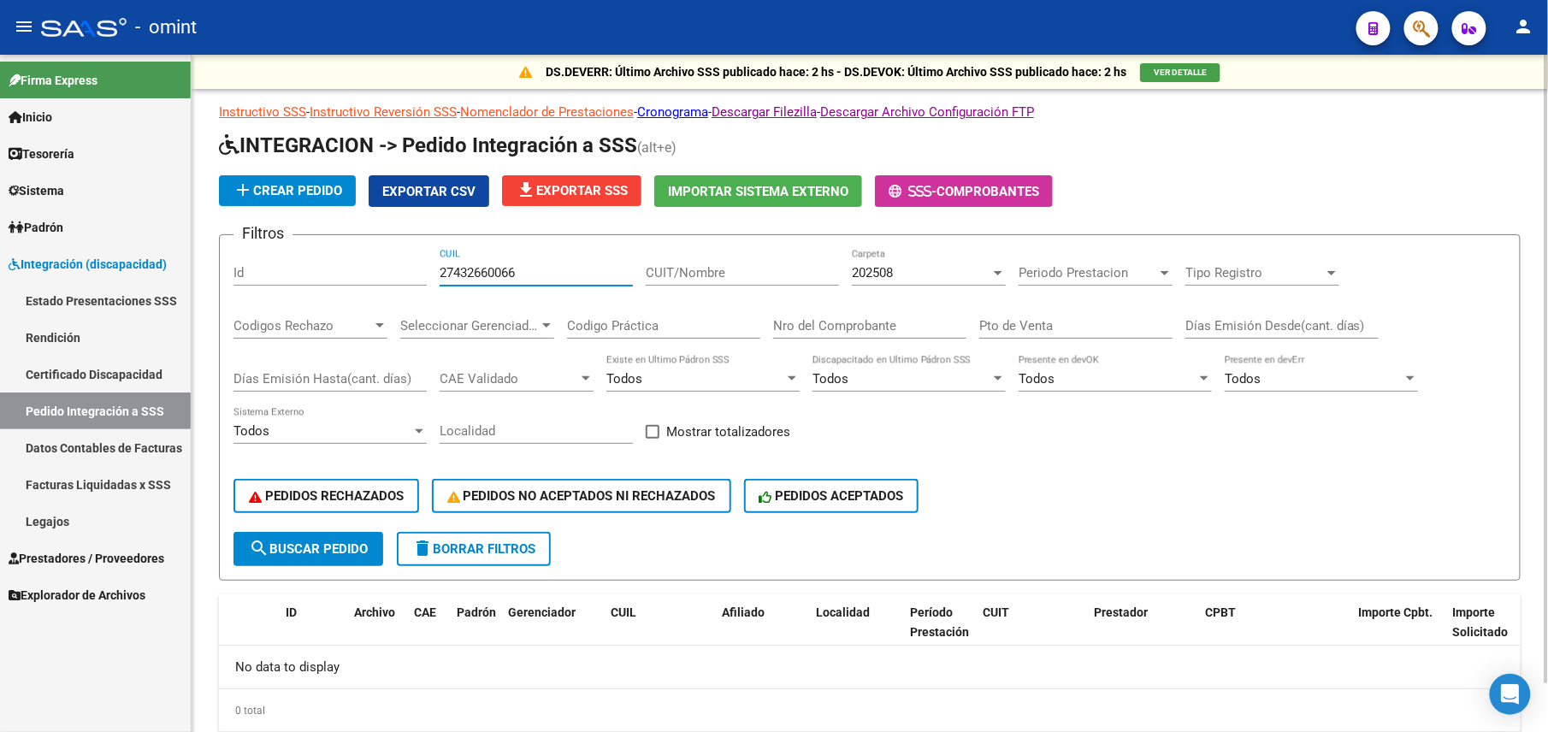
type input "27432660066"
click at [691, 257] on div "CUIT/Nombre" at bounding box center [742, 267] width 193 height 37
paste input "27432660066"
type input "27432660066"
click at [491, 270] on input "27432660066" at bounding box center [536, 272] width 193 height 15
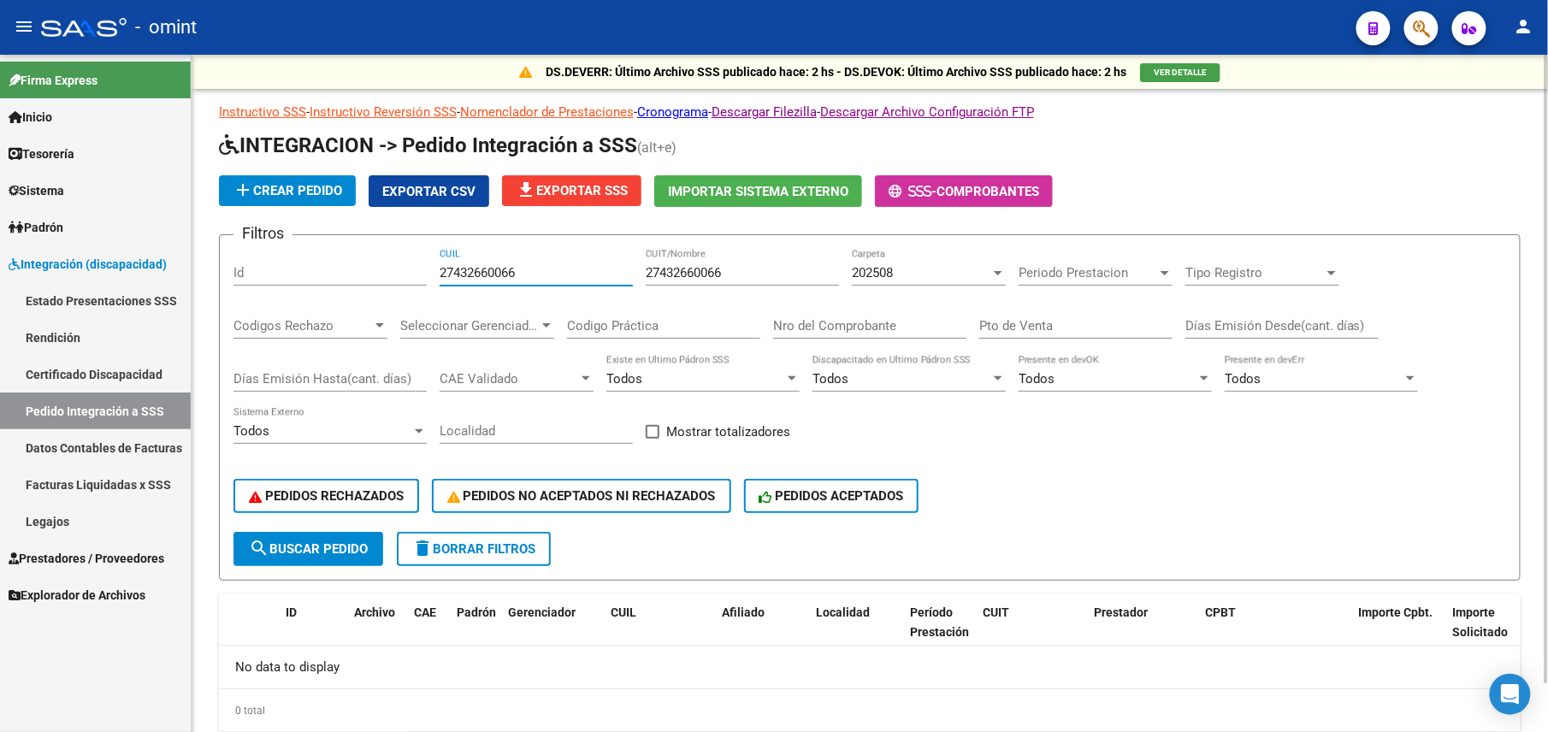
click at [490, 270] on input "27432660066" at bounding box center [536, 272] width 193 height 15
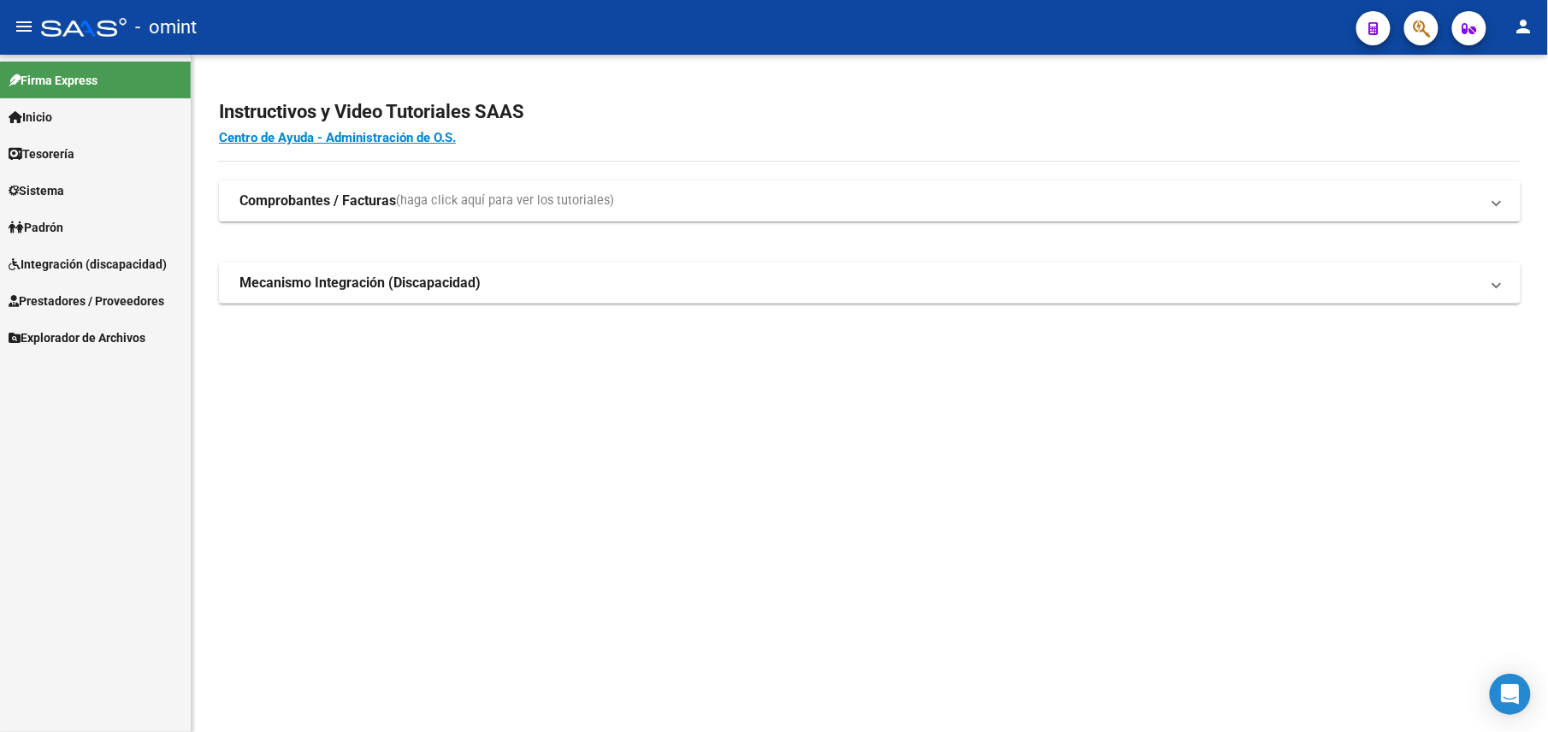
click at [70, 258] on span "Integración (discapacidad)" at bounding box center [88, 264] width 158 height 19
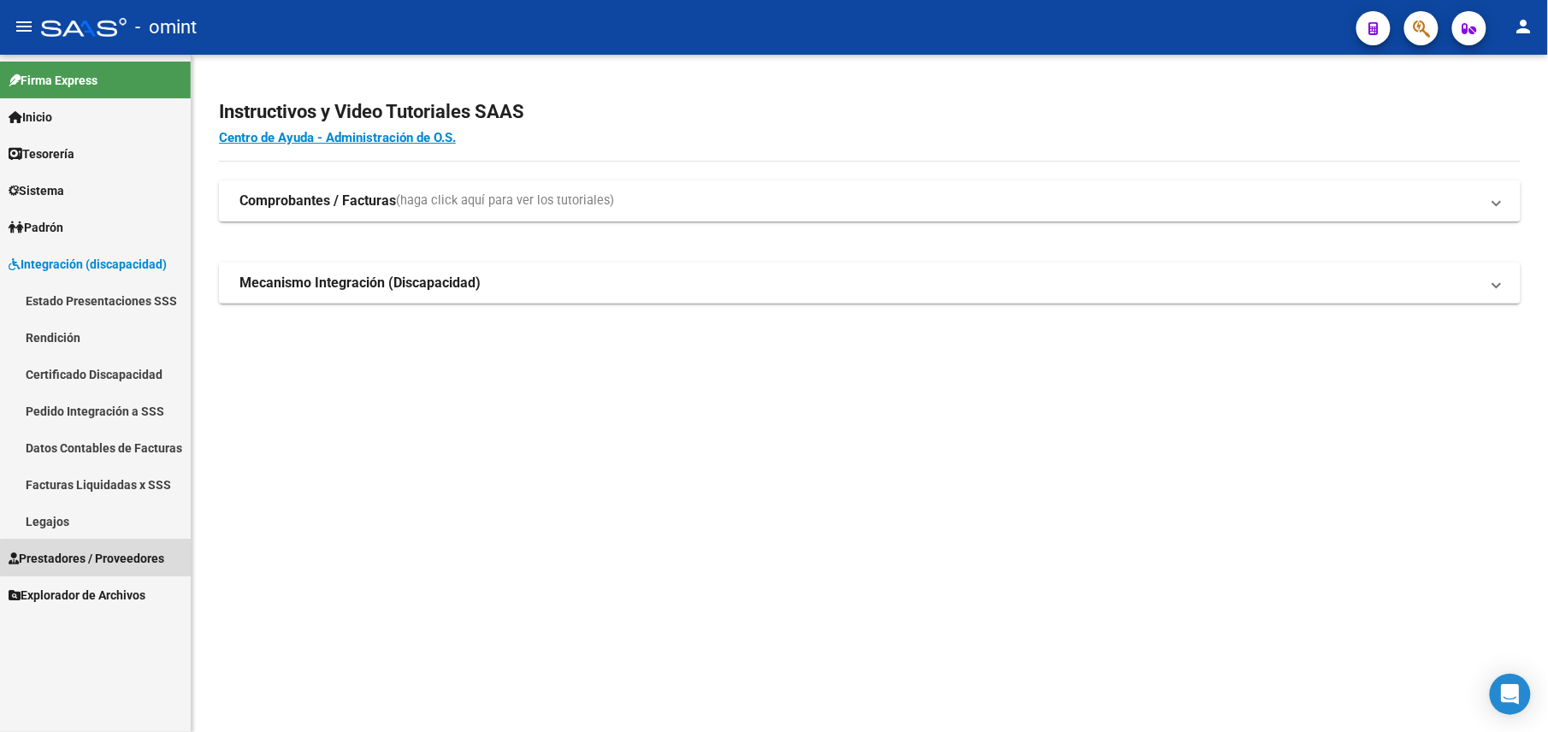
click at [99, 559] on span "Prestadores / Proveedores" at bounding box center [87, 558] width 156 height 19
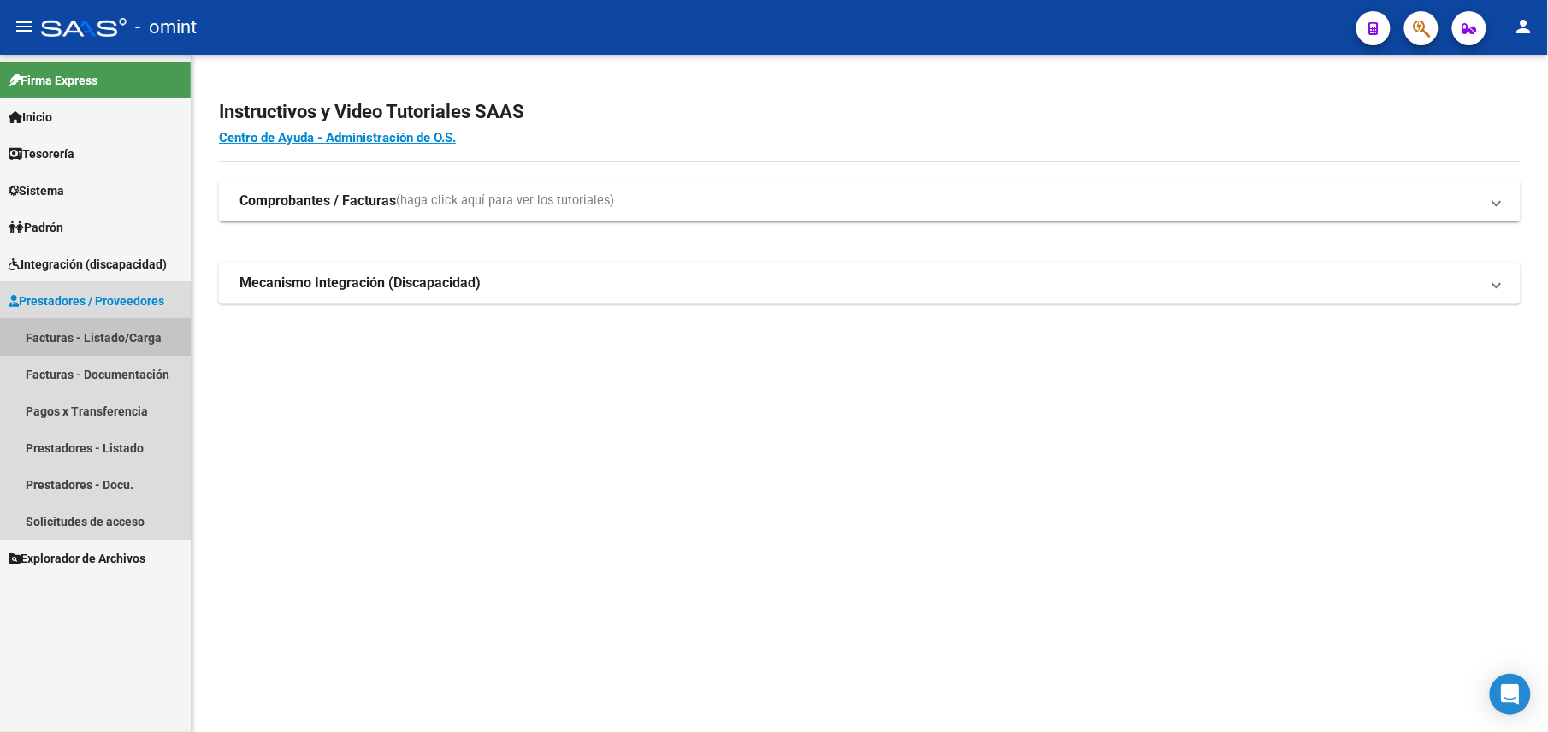
click at [118, 329] on link "Facturas - Listado/Carga" at bounding box center [95, 337] width 191 height 37
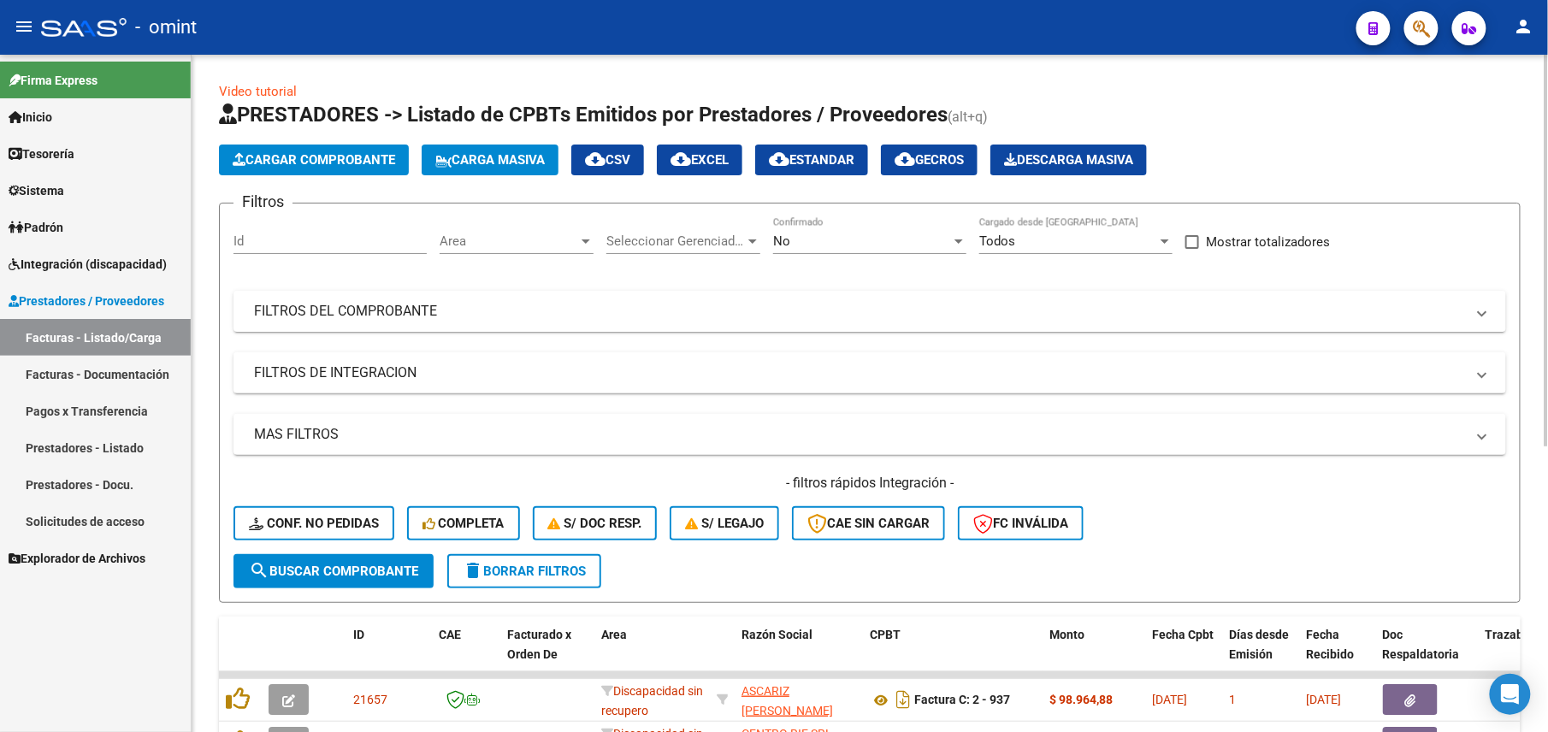
click at [890, 250] on div "No Confirmado" at bounding box center [869, 235] width 193 height 37
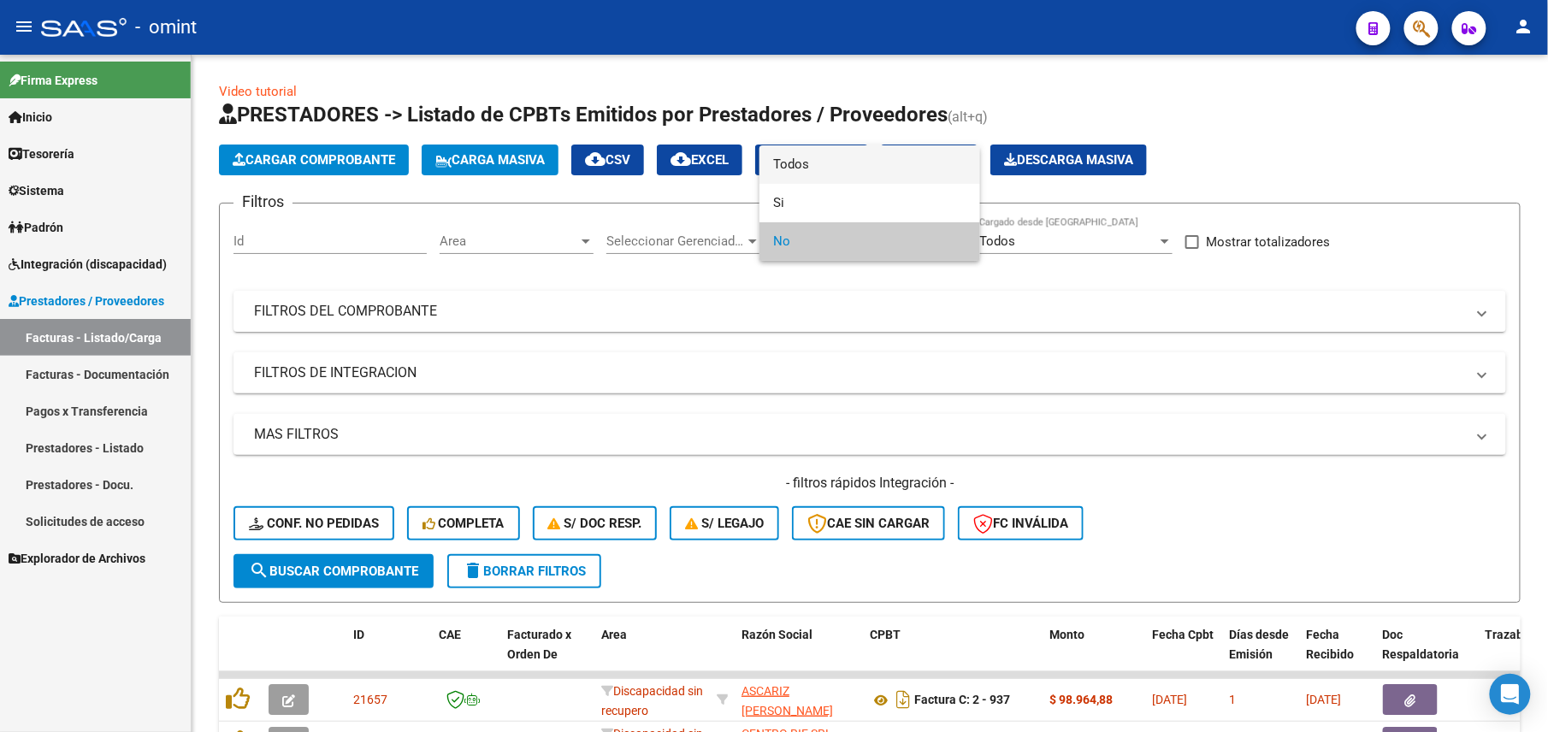
click at [883, 151] on span "Todos" at bounding box center [869, 164] width 193 height 38
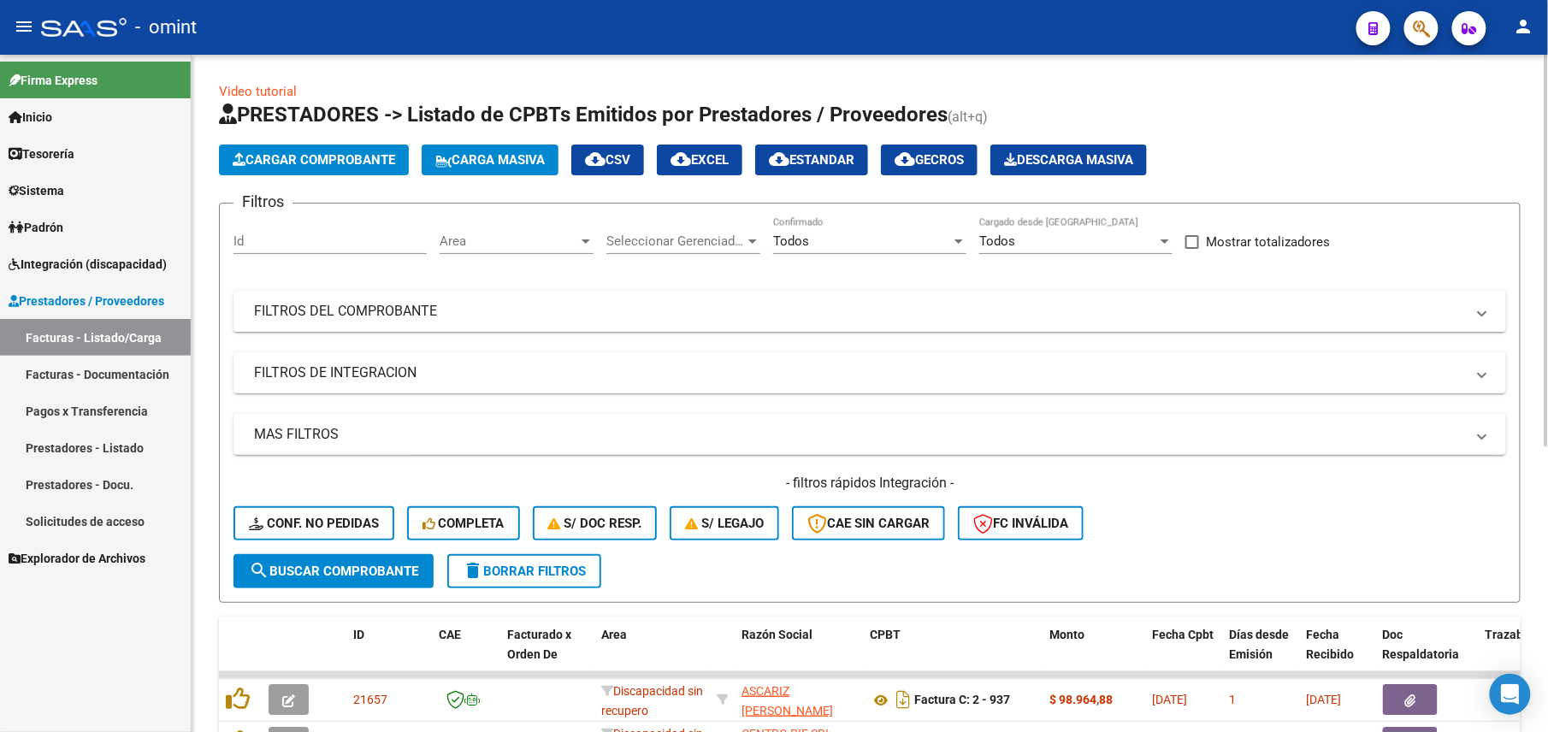
click at [394, 367] on mat-panel-title "FILTROS DE INTEGRACION" at bounding box center [859, 373] width 1211 height 19
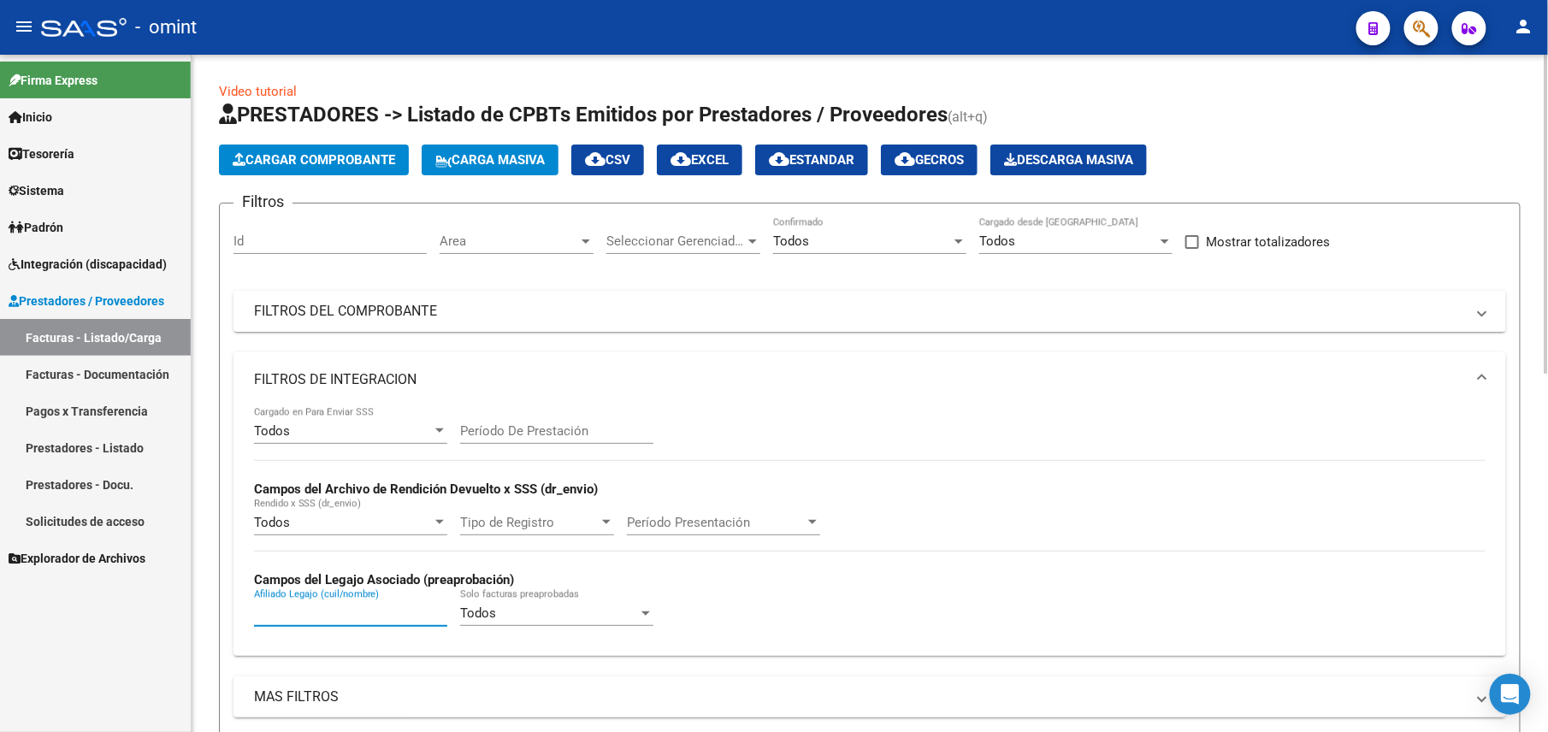
click at [333, 619] on input "Afiliado Legajo (cuil/nombre)" at bounding box center [350, 613] width 193 height 15
paste input "20581400838"
type input "20581400838"
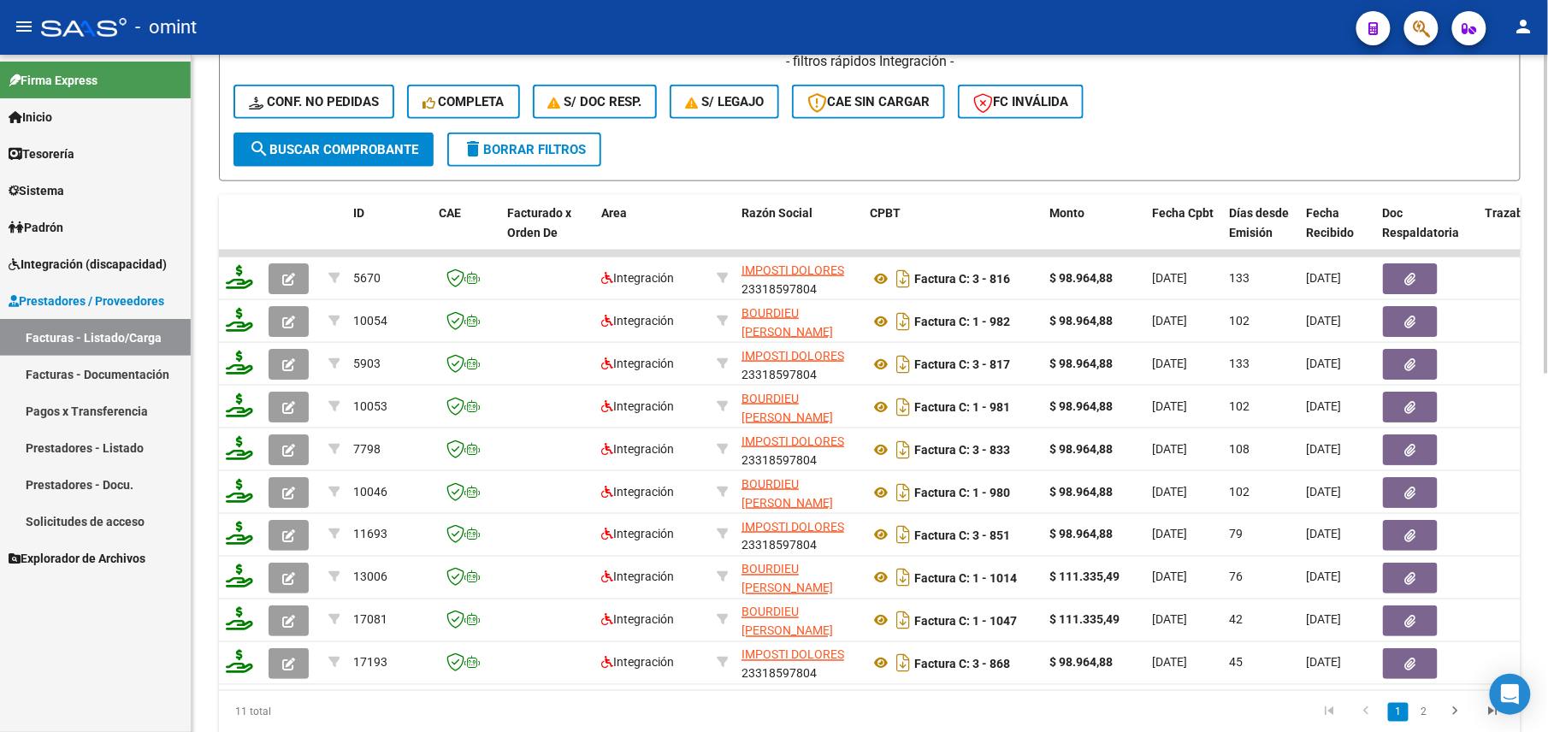
scroll to position [114, 0]
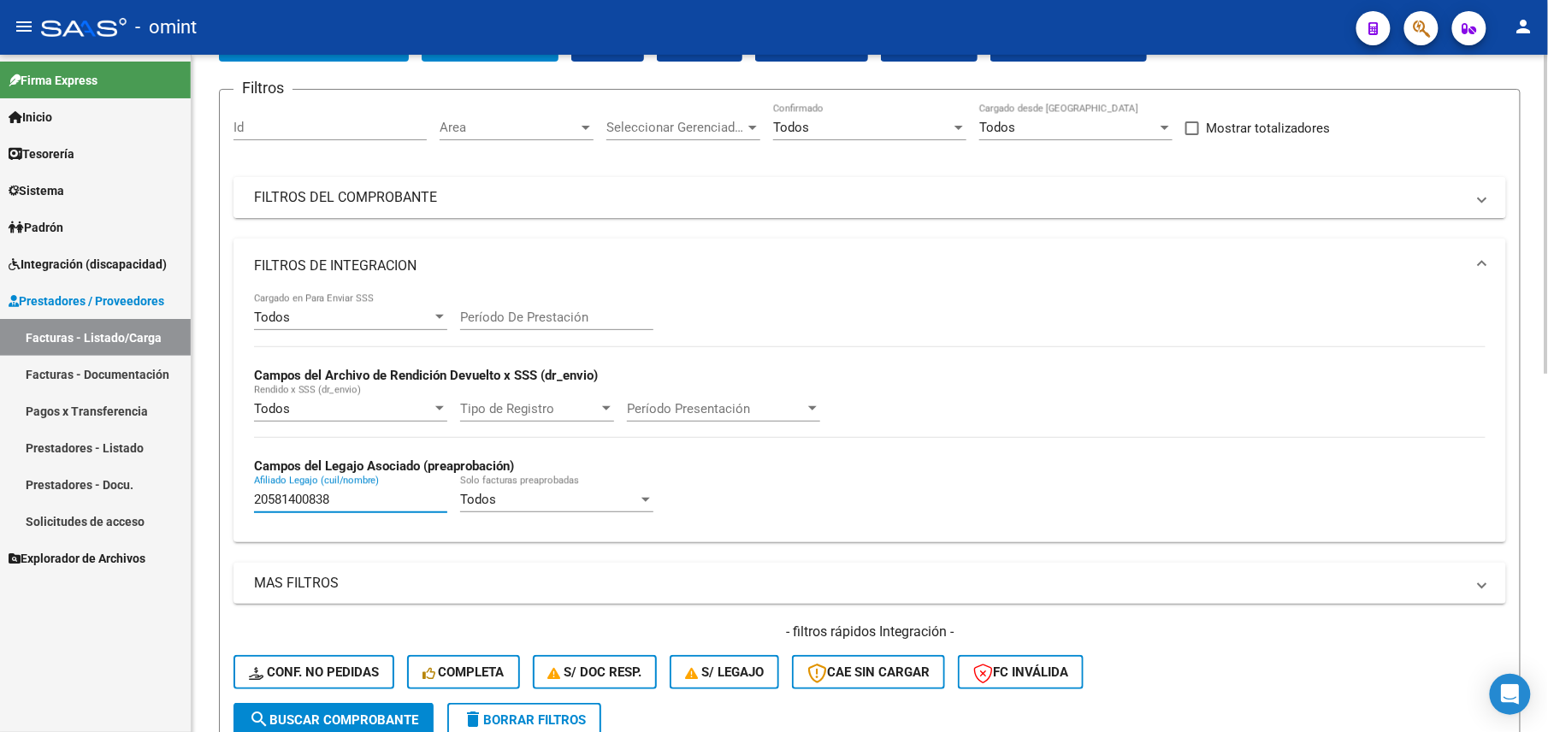
click at [901, 188] on mat-panel-title "FILTROS DEL COMPROBANTE" at bounding box center [859, 197] width 1211 height 19
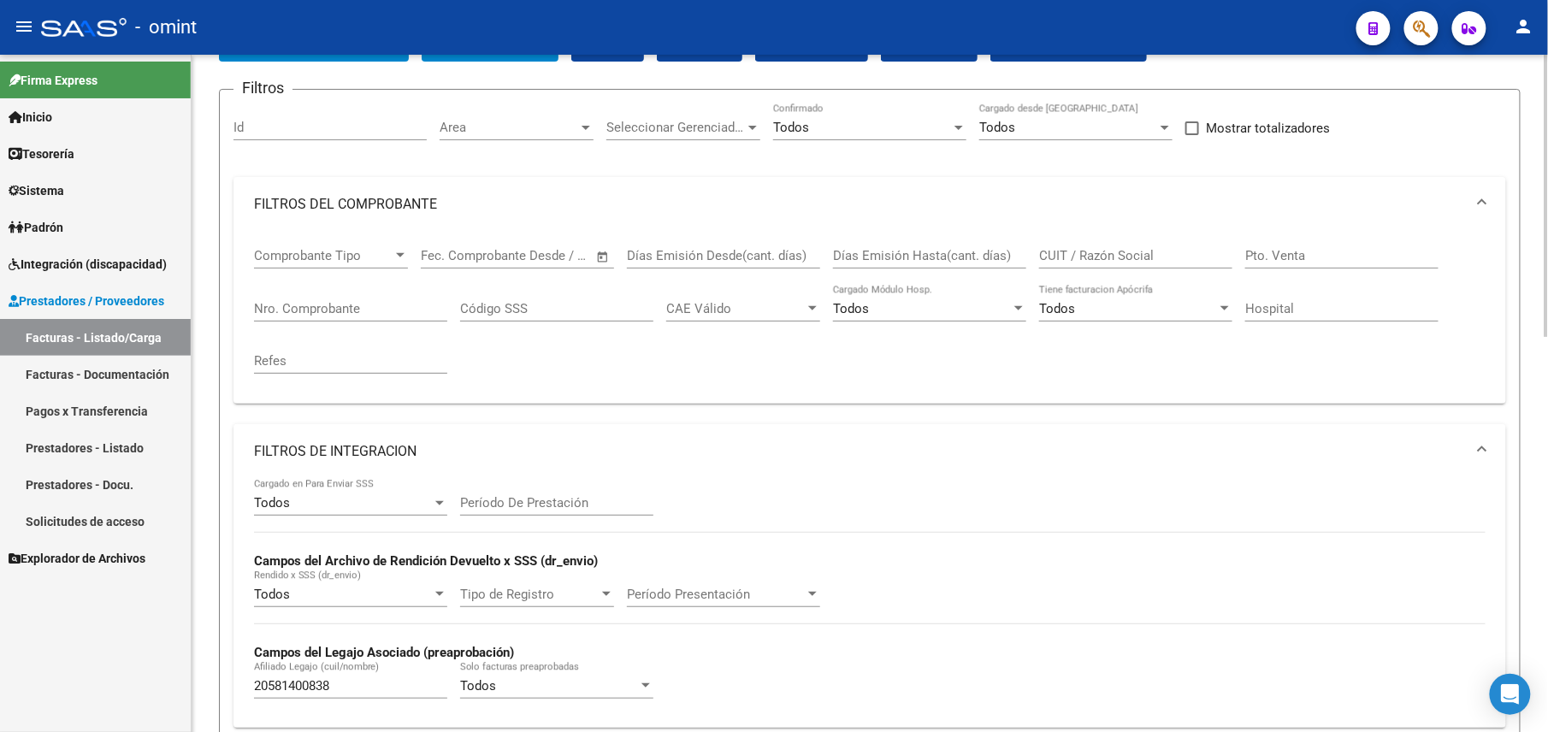
click at [1075, 237] on div "CUIT / Razón Social" at bounding box center [1135, 250] width 193 height 37
click at [1081, 258] on input "CUIT / Razón Social" at bounding box center [1135, 255] width 193 height 15
paste input "23318597804"
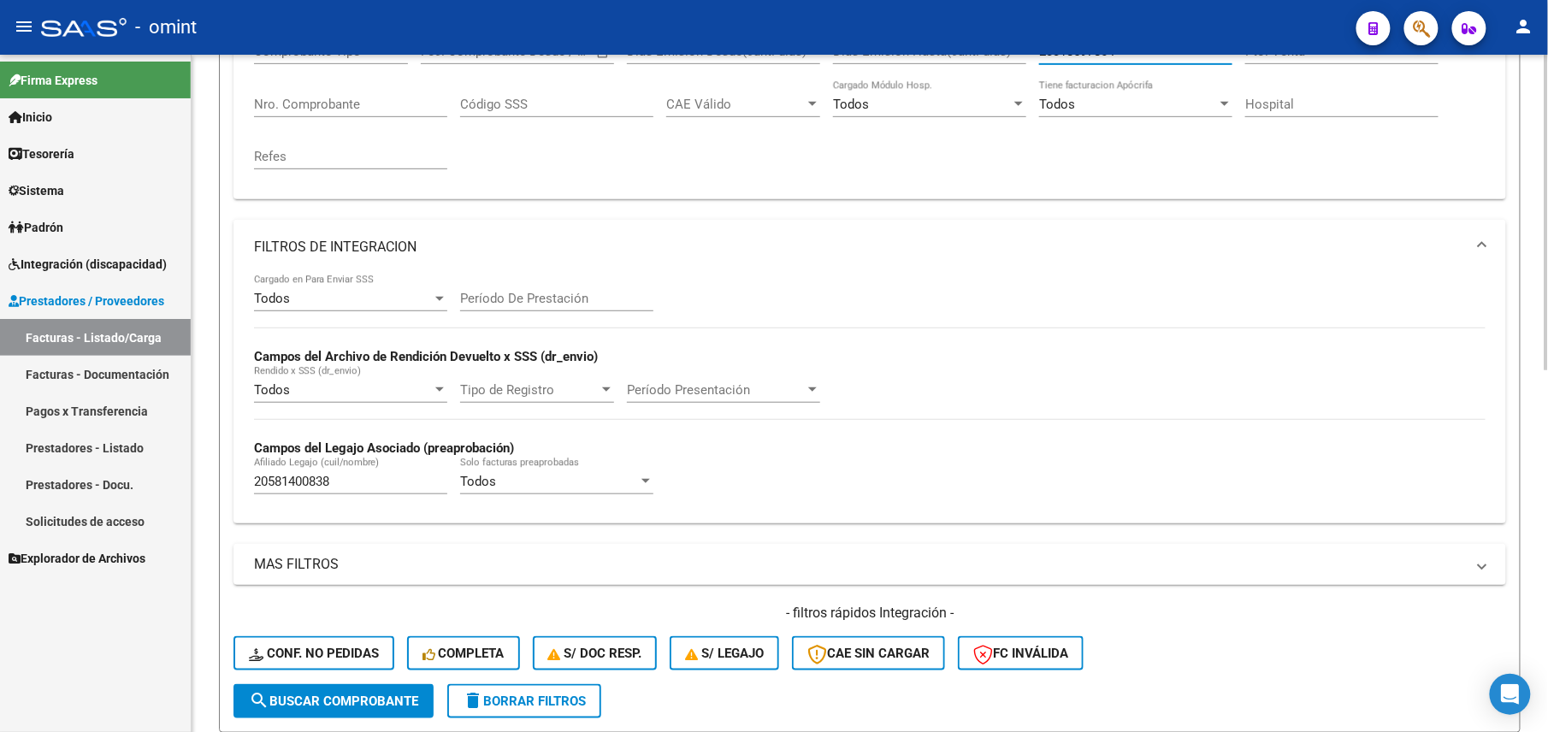
scroll to position [204, 0]
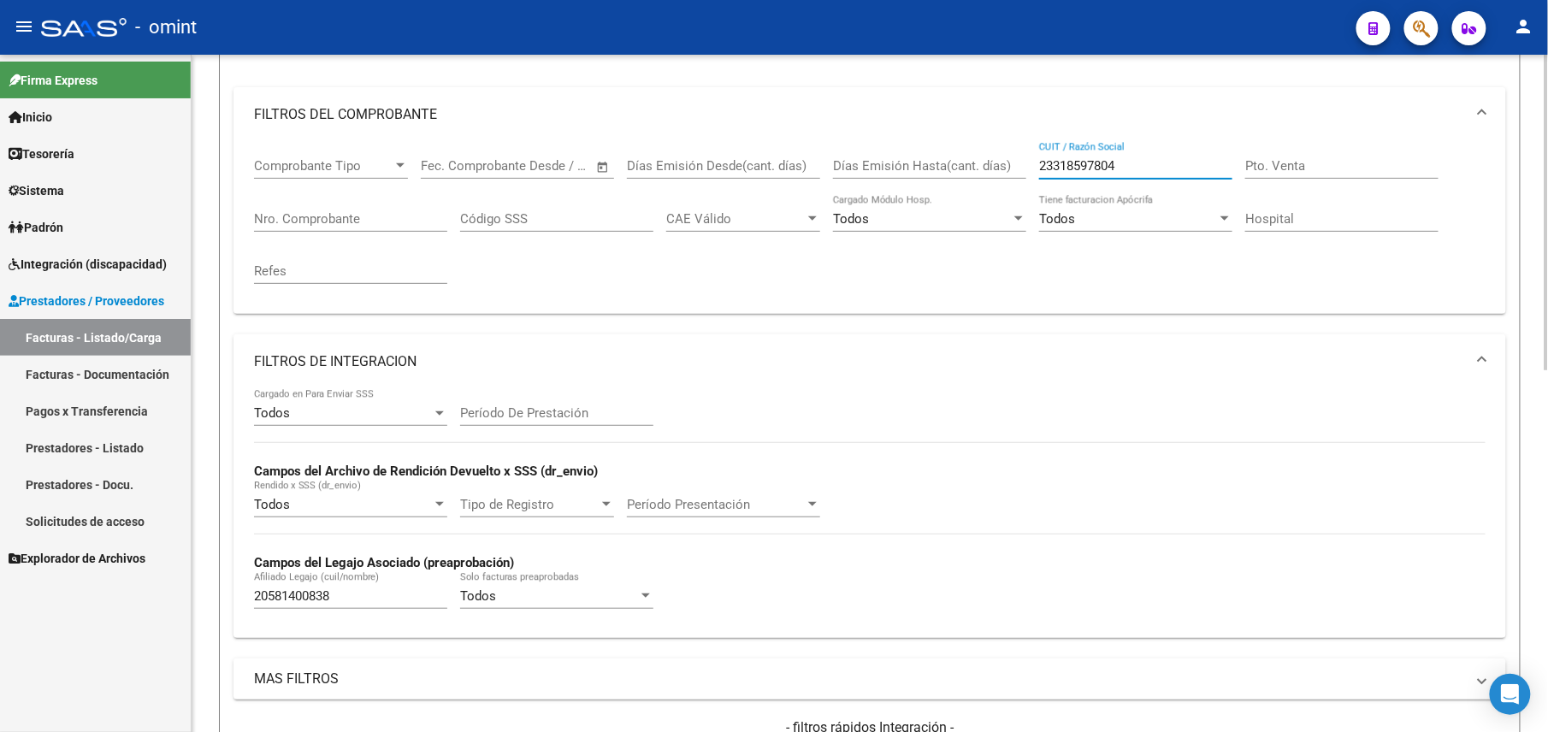
drag, startPoint x: 1134, startPoint y: 158, endPoint x: 939, endPoint y: 168, distance: 194.4
click at [939, 168] on div "Comprobante Tipo Comprobante Tipo Fecha inicio – Fecha fin Fec. Comprobante Des…" at bounding box center [870, 221] width 1232 height 158
paste input "735556075"
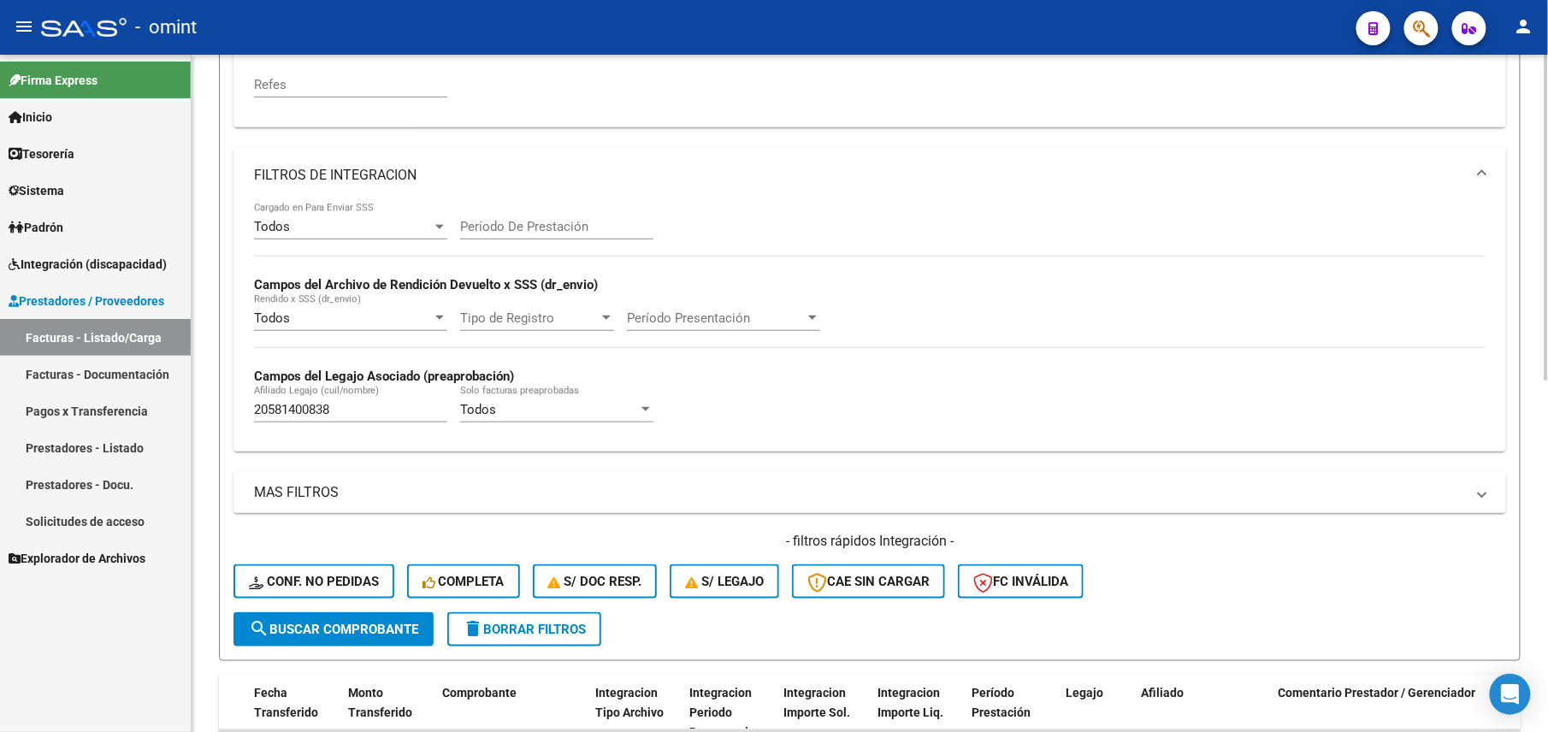
scroll to position [48, 0]
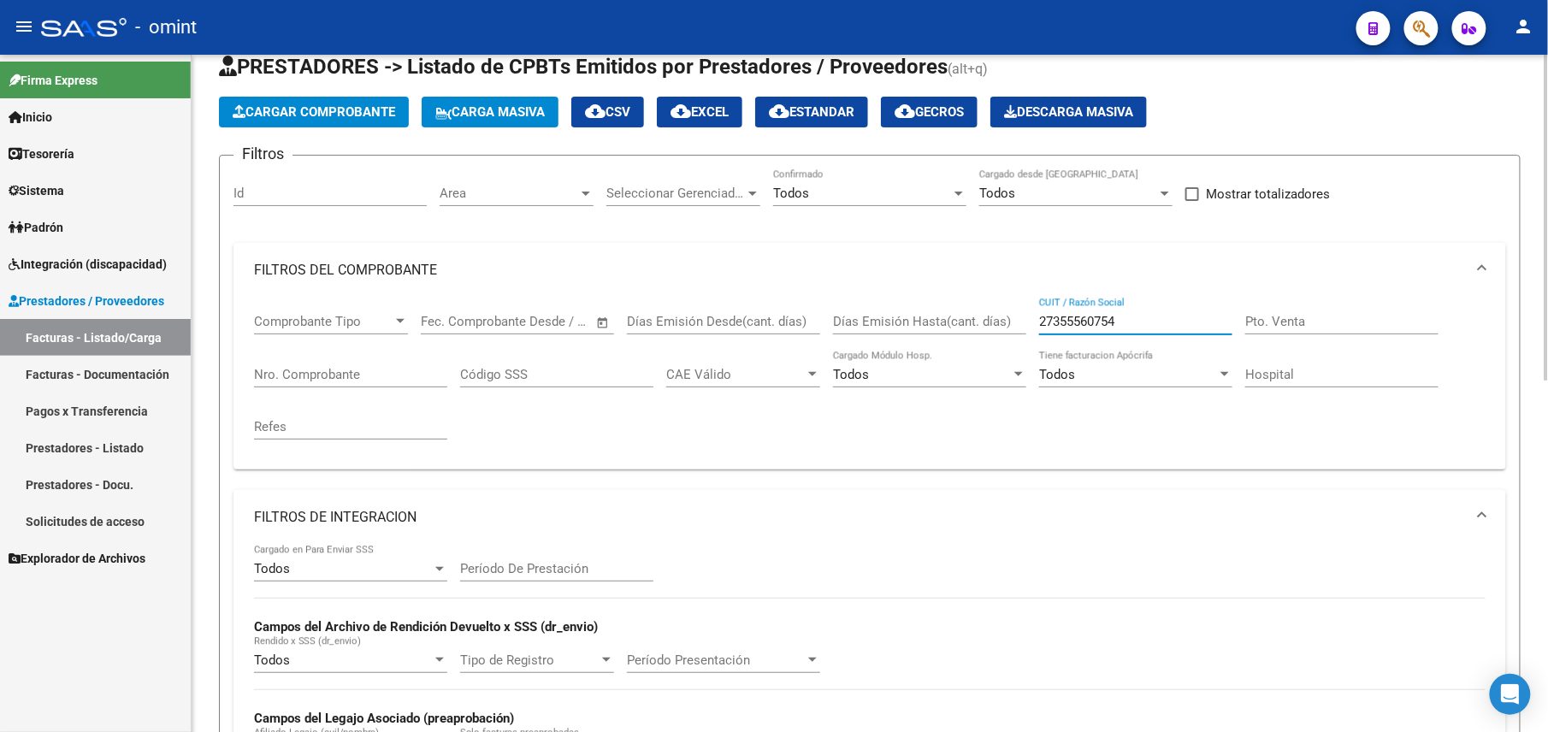
drag, startPoint x: 1123, startPoint y: 315, endPoint x: 992, endPoint y: 319, distance: 131.0
click at [992, 319] on div "Comprobante Tipo Comprobante Tipo Fecha inicio – Fecha fin Fec. Comprobante Des…" at bounding box center [870, 377] width 1232 height 158
paste input "430849358"
type input "27430849358"
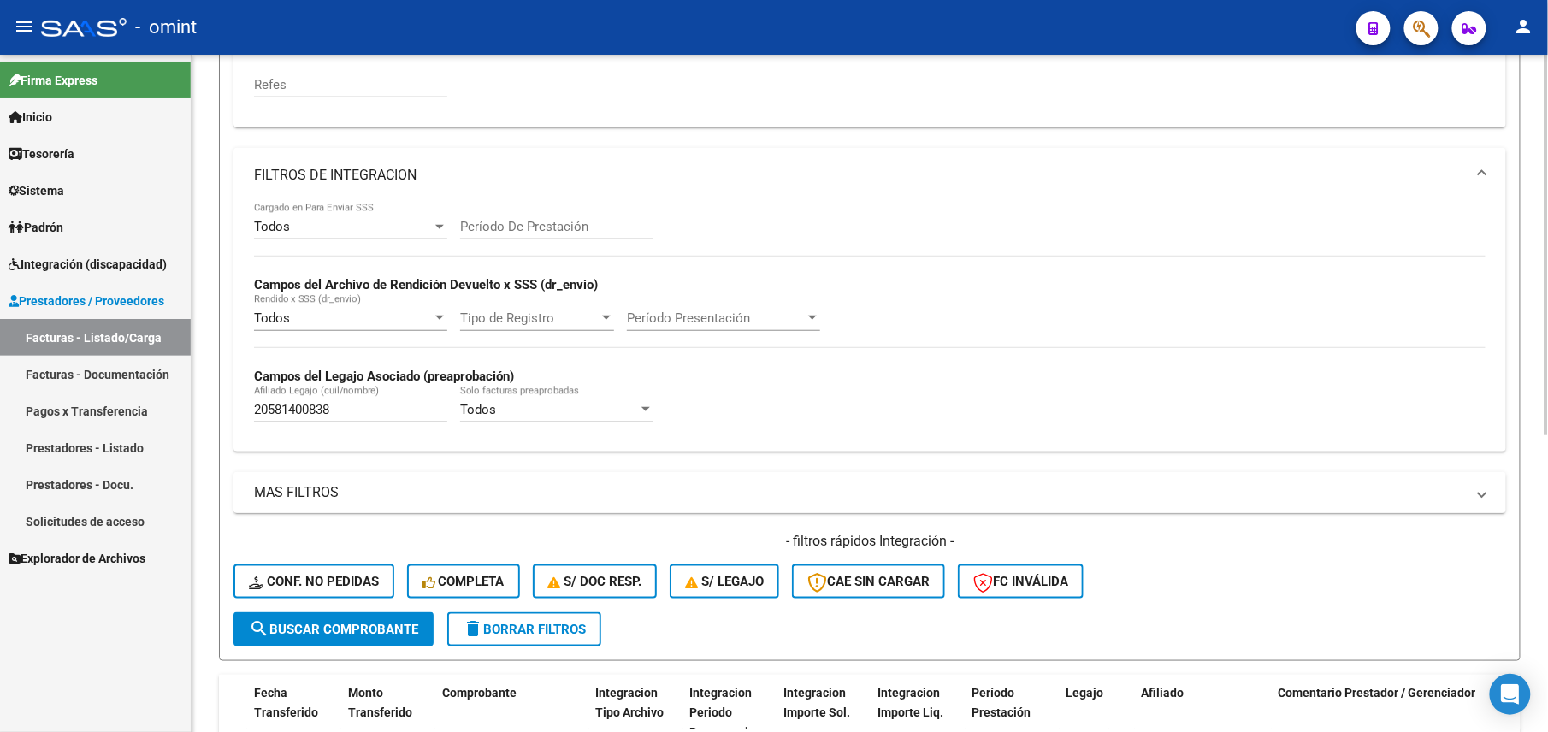
scroll to position [529, 0]
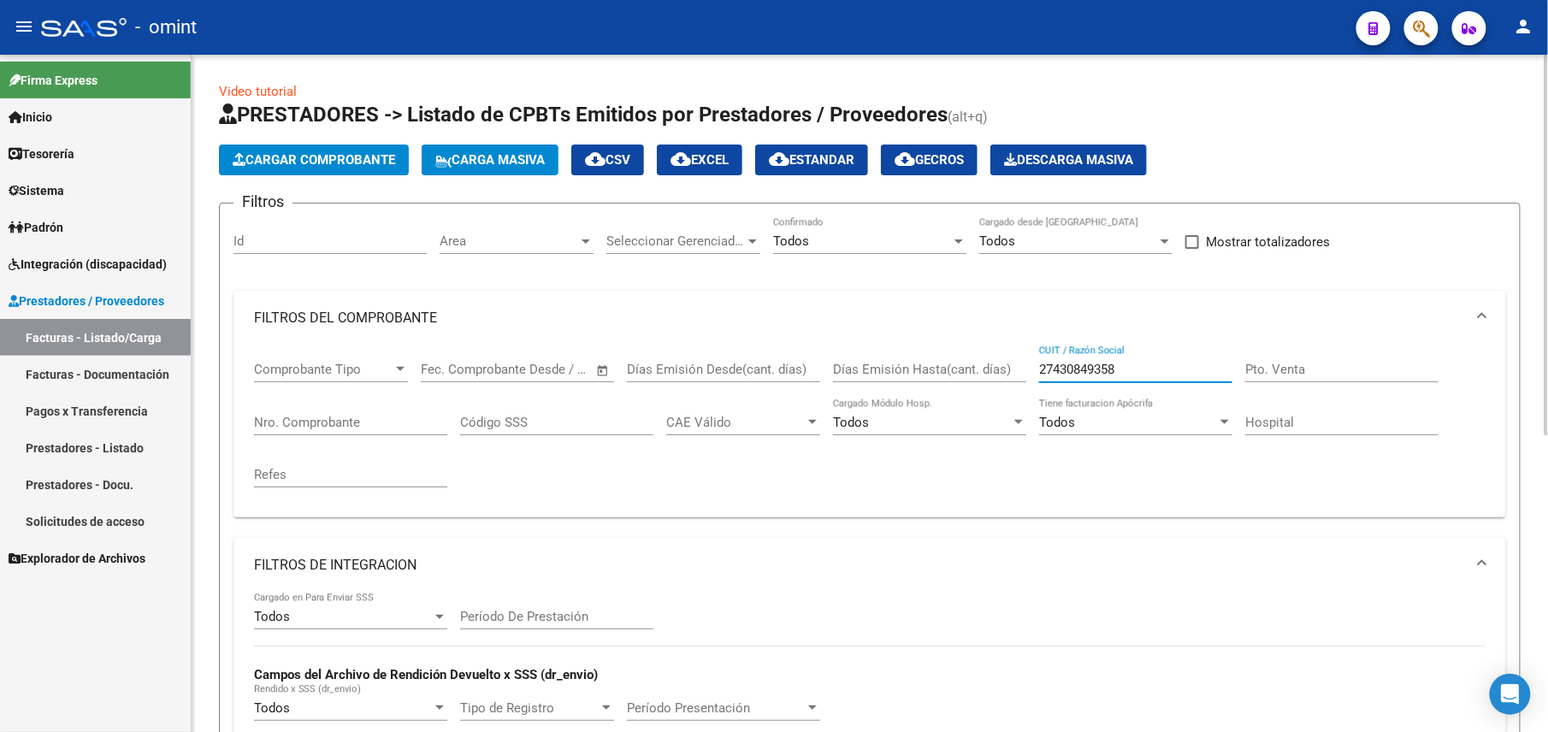
scroll to position [529, 0]
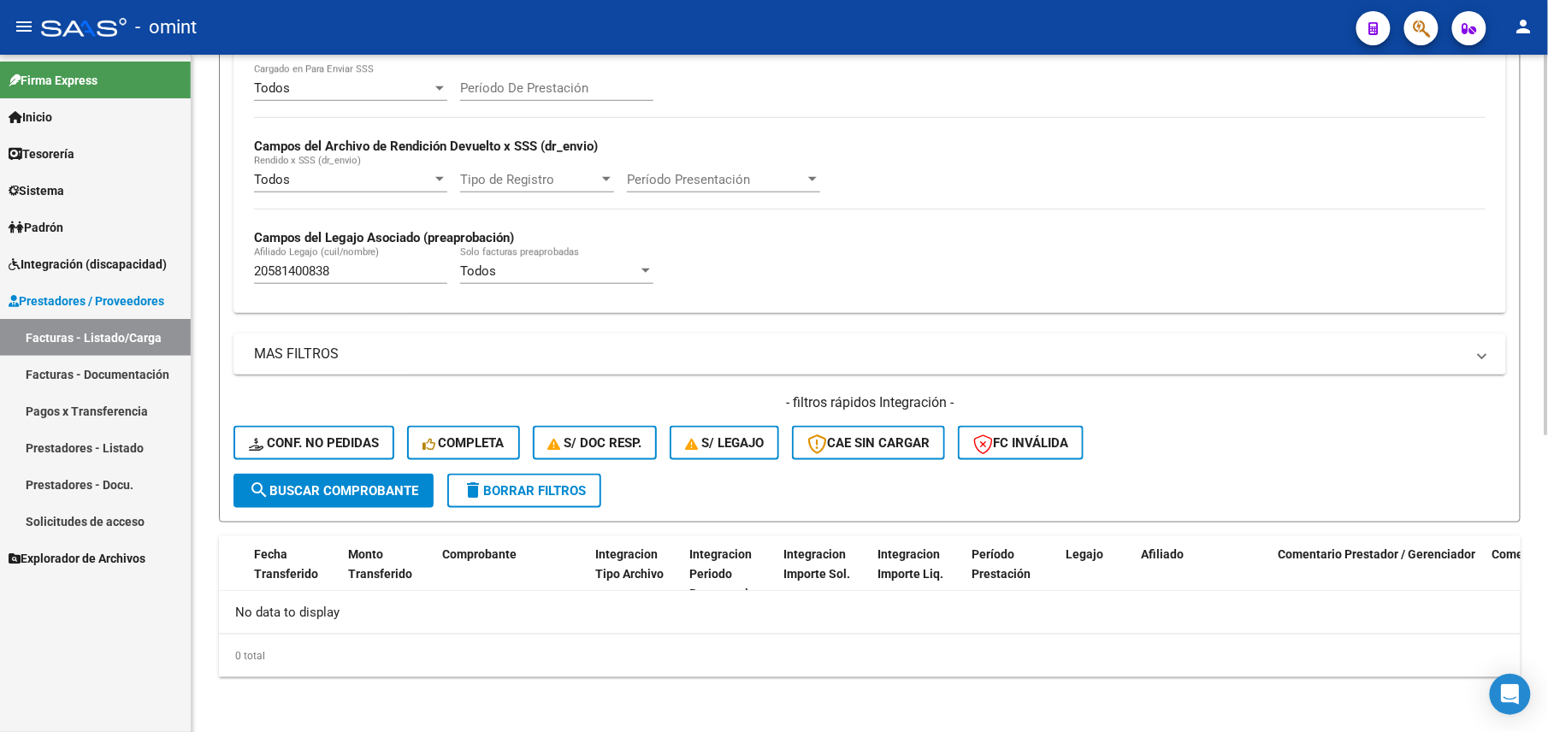
click at [316, 278] on input "20581400838" at bounding box center [350, 271] width 193 height 15
paste input "7432660066"
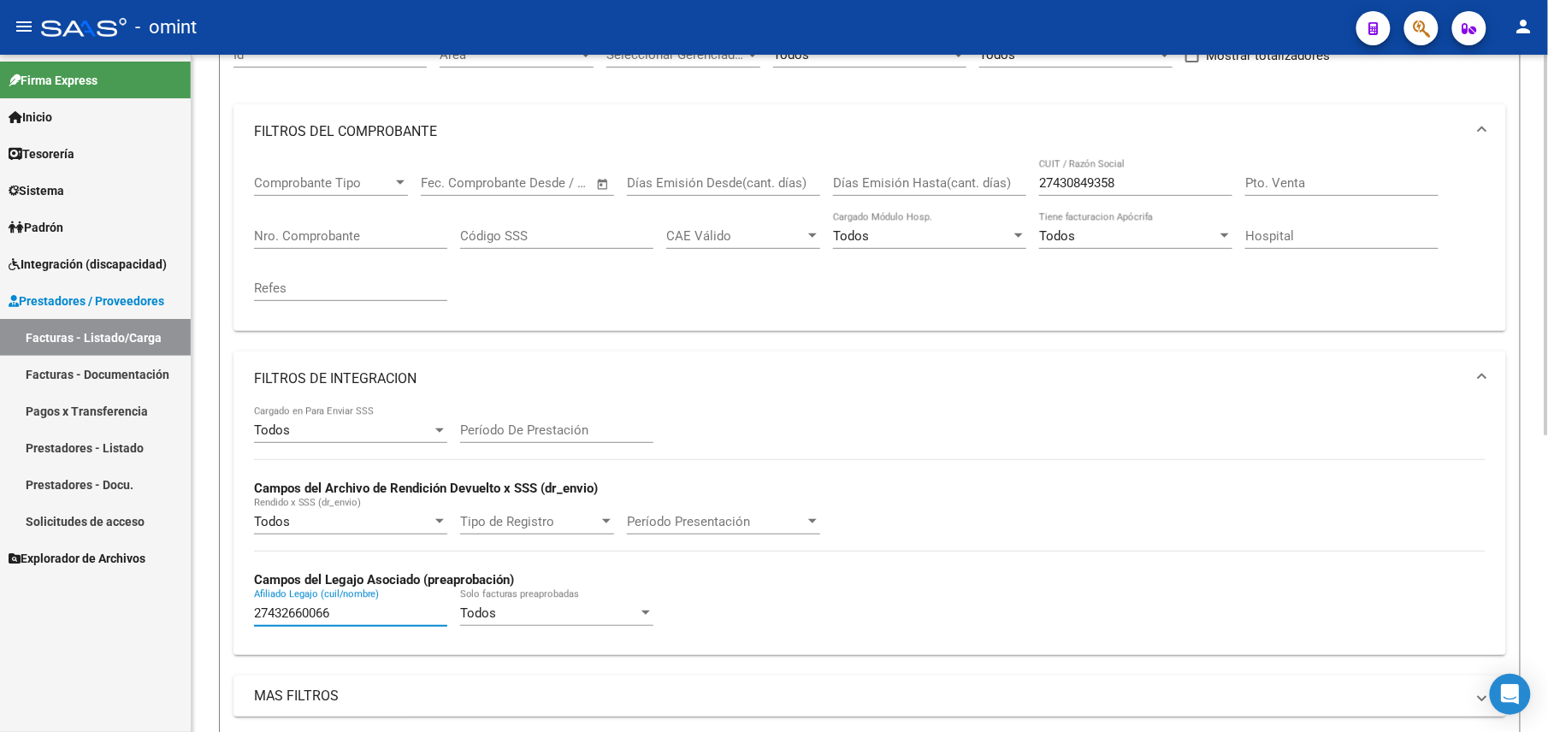
type input "27432660066"
click at [1109, 179] on input "27430849358" at bounding box center [1135, 182] width 193 height 15
paste input "27432660066"
type input "27432660066"
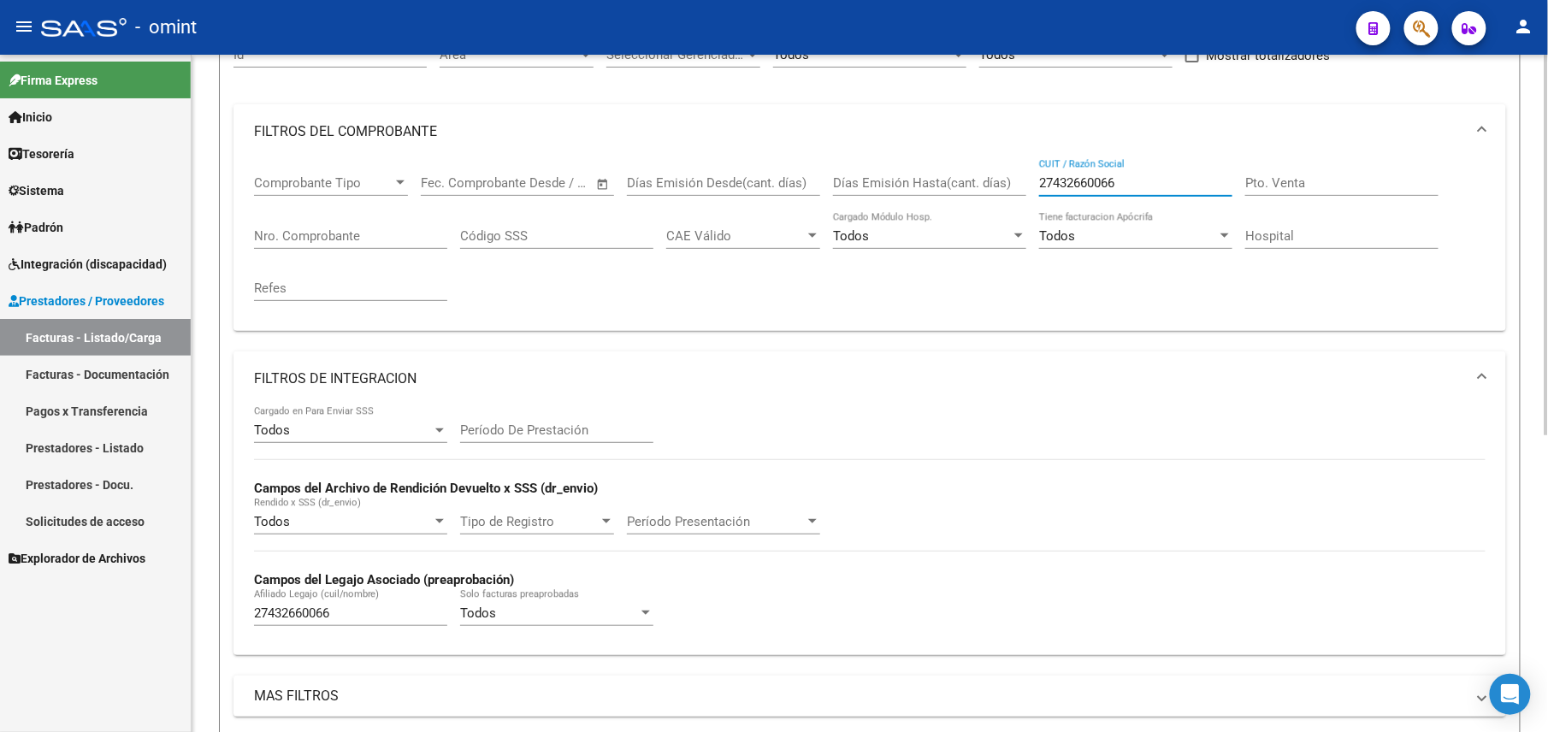
click at [305, 611] on input "27432660066" at bounding box center [350, 613] width 193 height 15
type input "2"
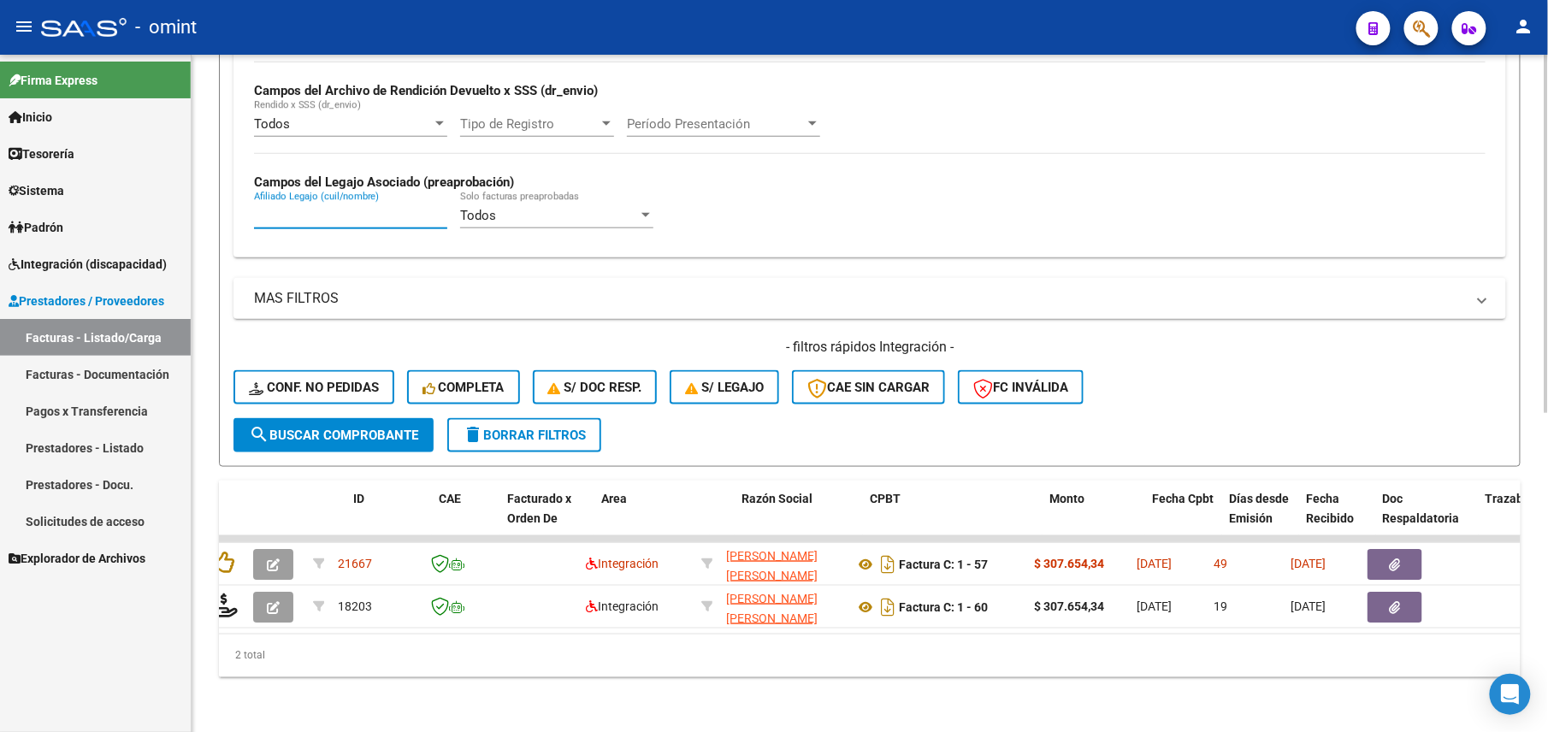
scroll to position [0, 0]
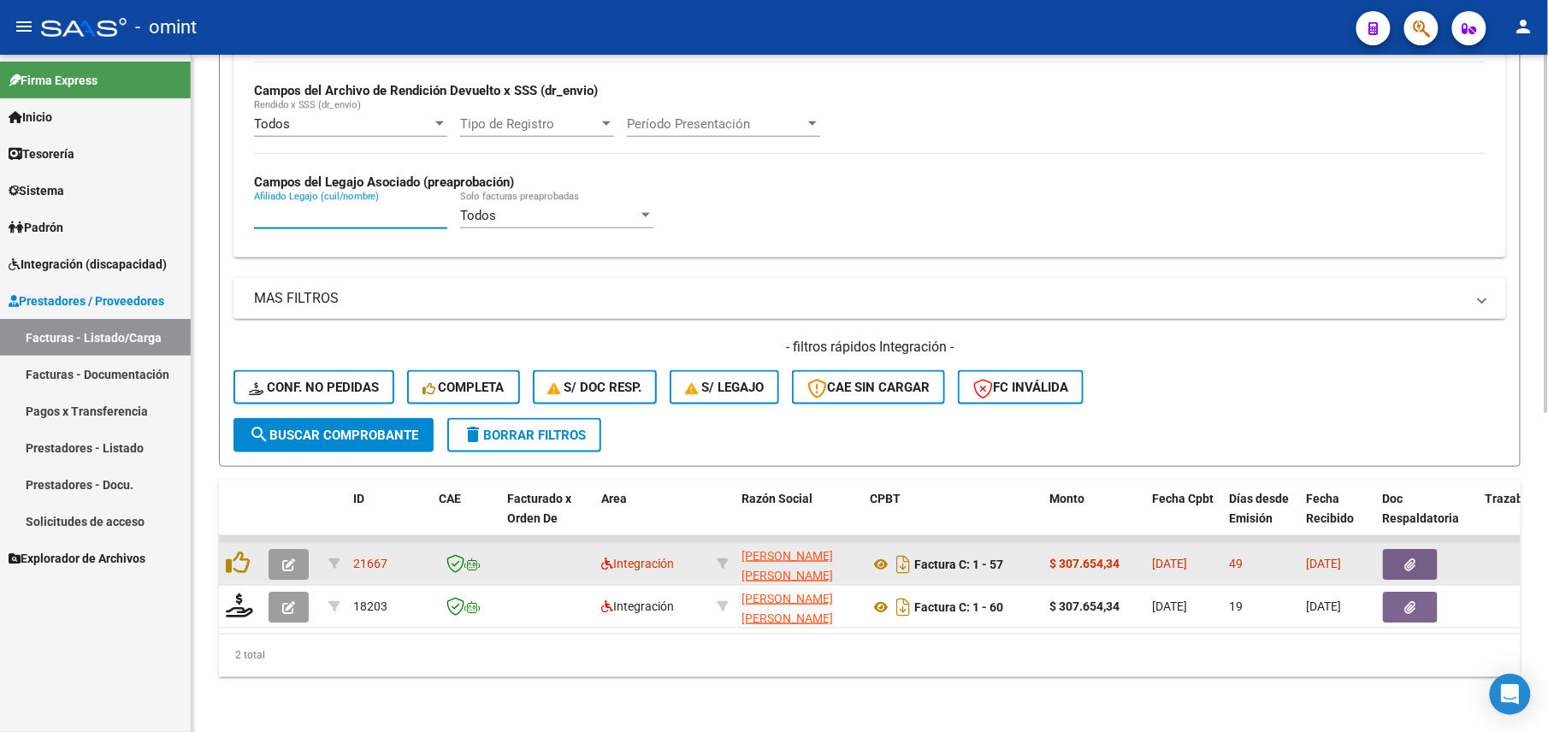
click at [306, 549] on button "button" at bounding box center [289, 564] width 40 height 31
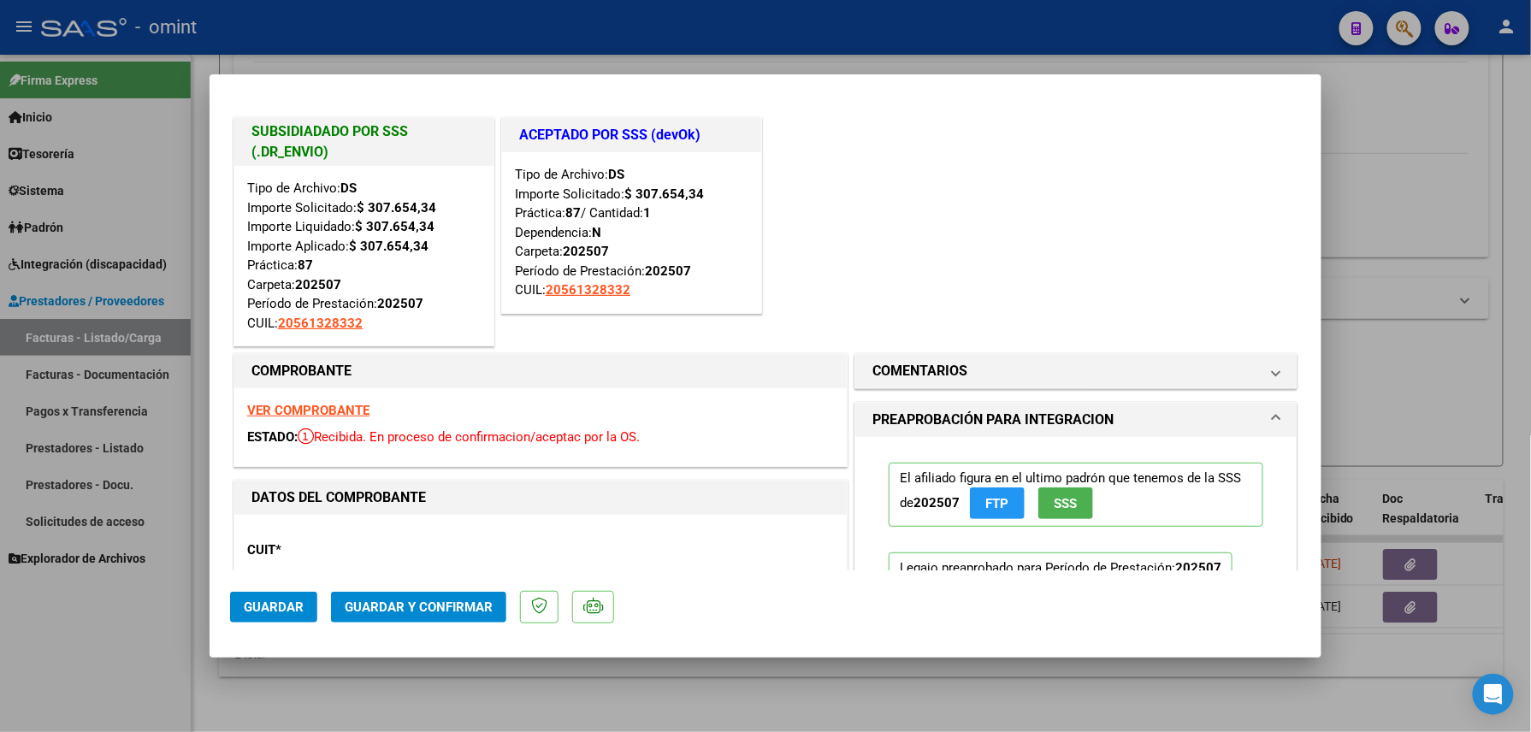
click at [139, 626] on div at bounding box center [765, 366] width 1531 height 732
type input "$ 0,00"
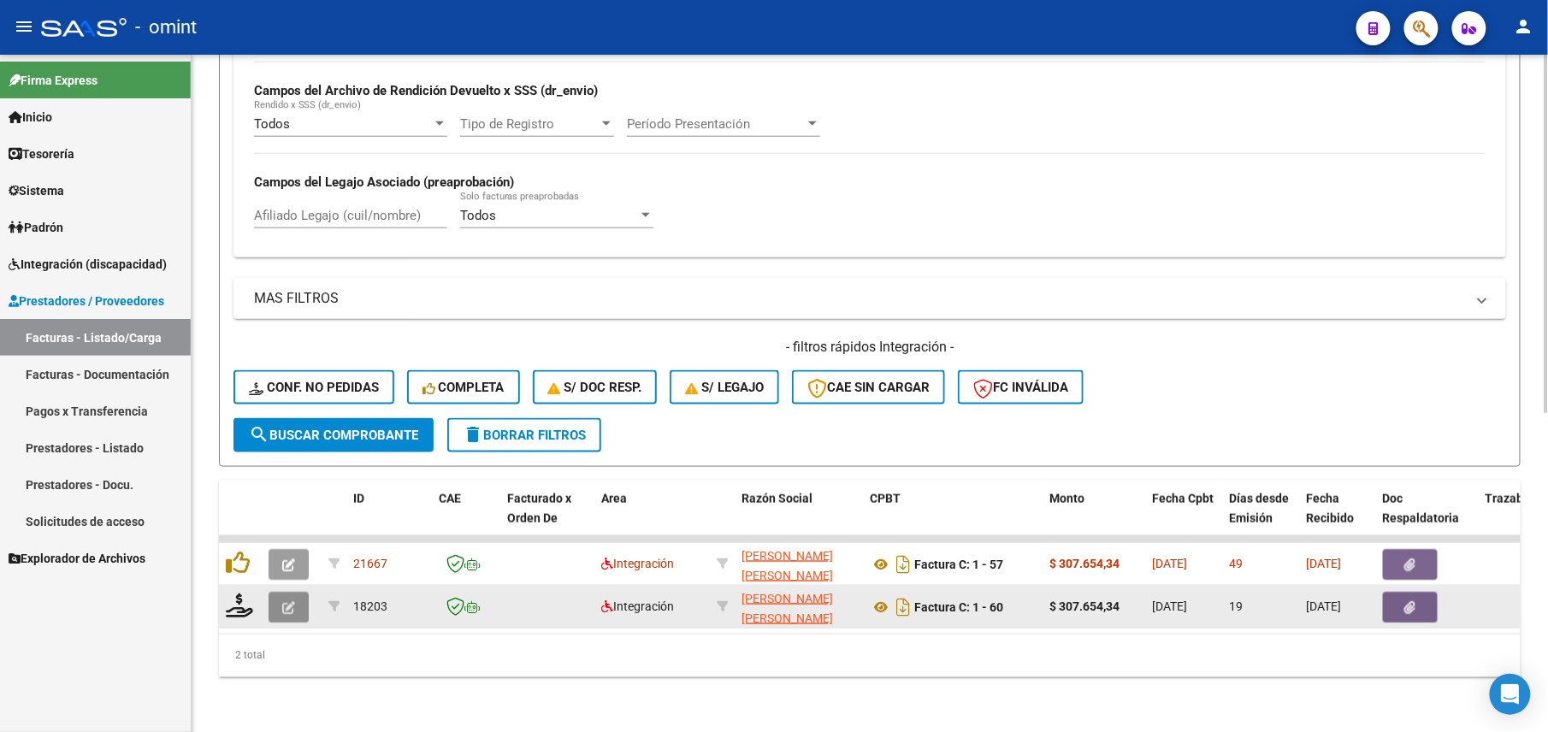
click at [295, 592] on button "button" at bounding box center [289, 607] width 40 height 31
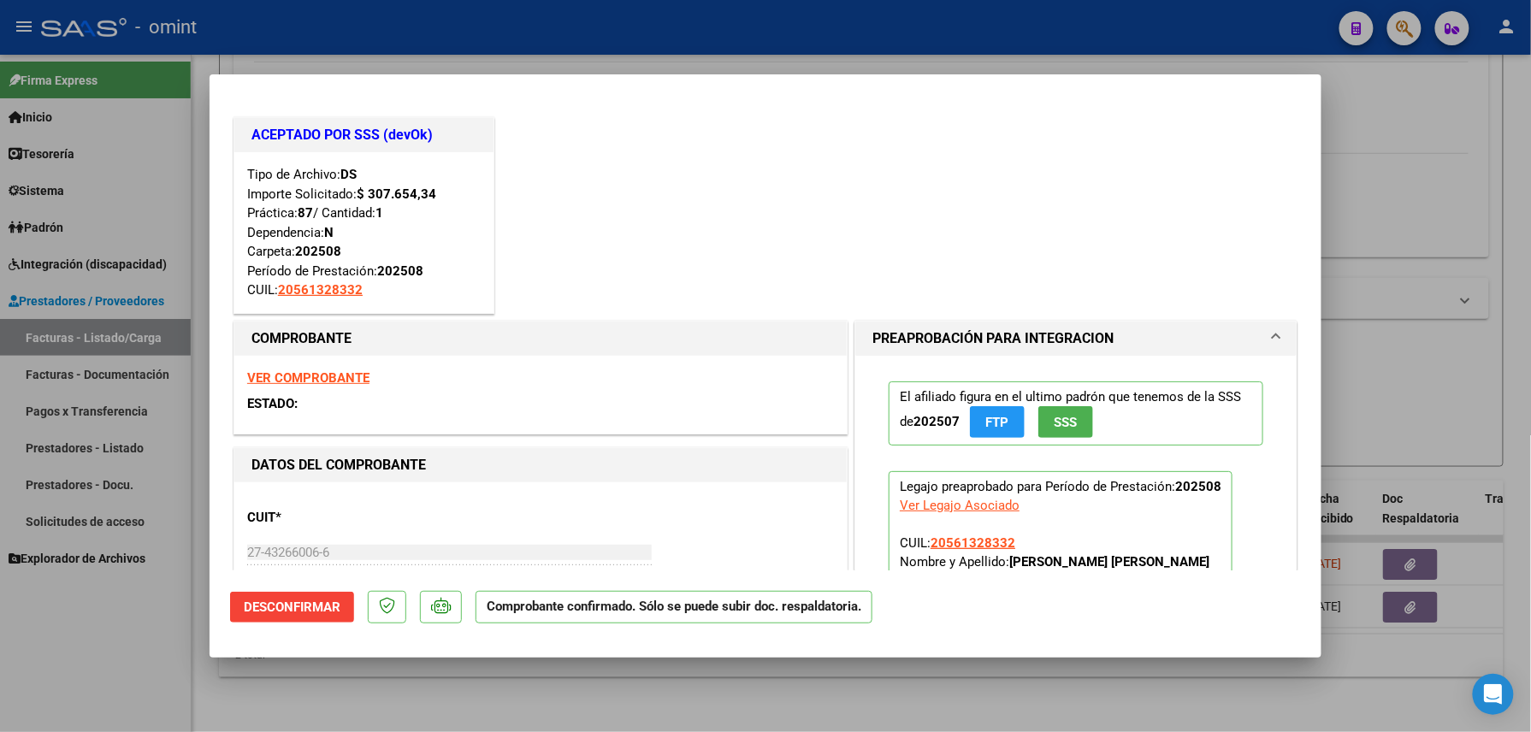
click at [163, 651] on div at bounding box center [765, 366] width 1531 height 732
type input "$ 0,00"
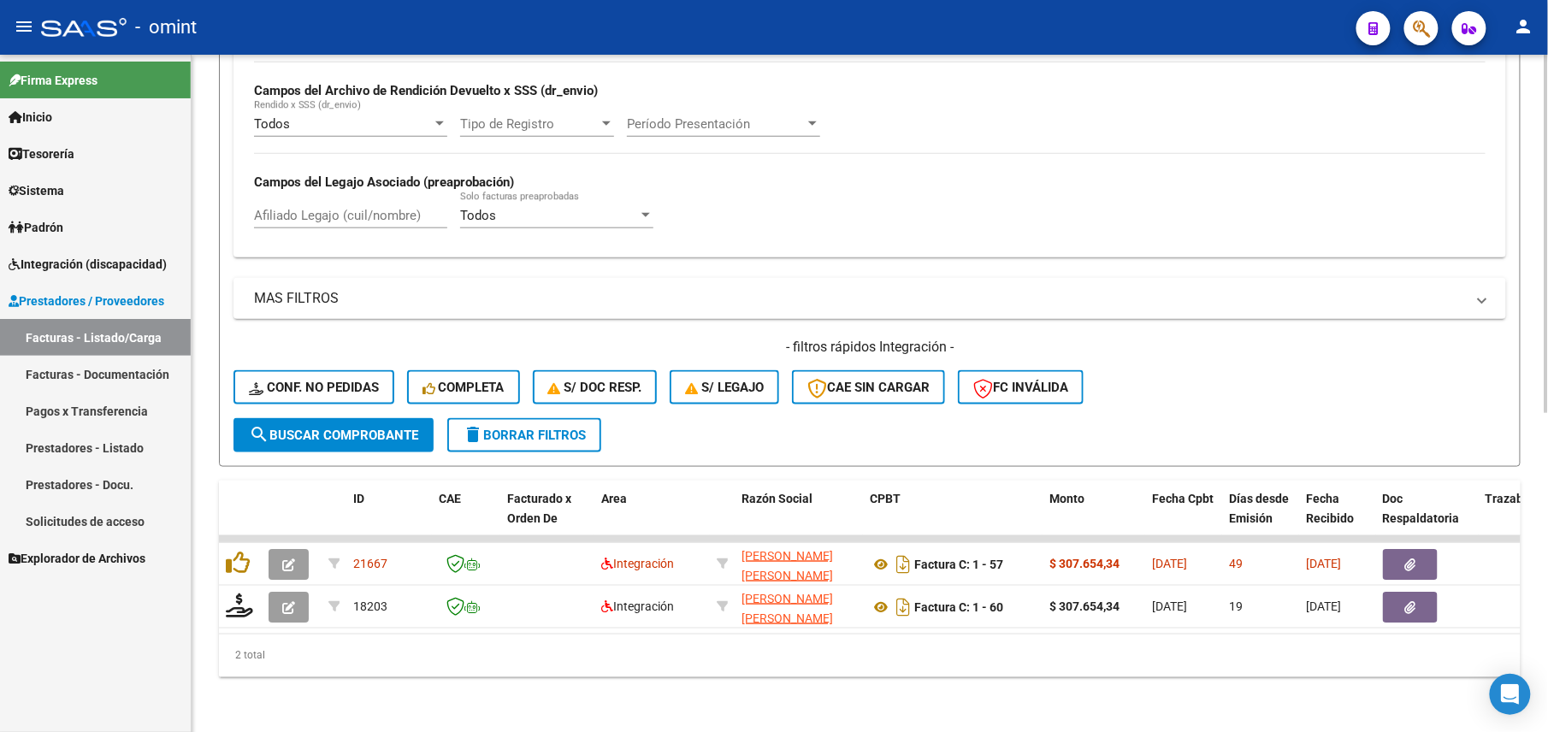
scroll to position [261, 0]
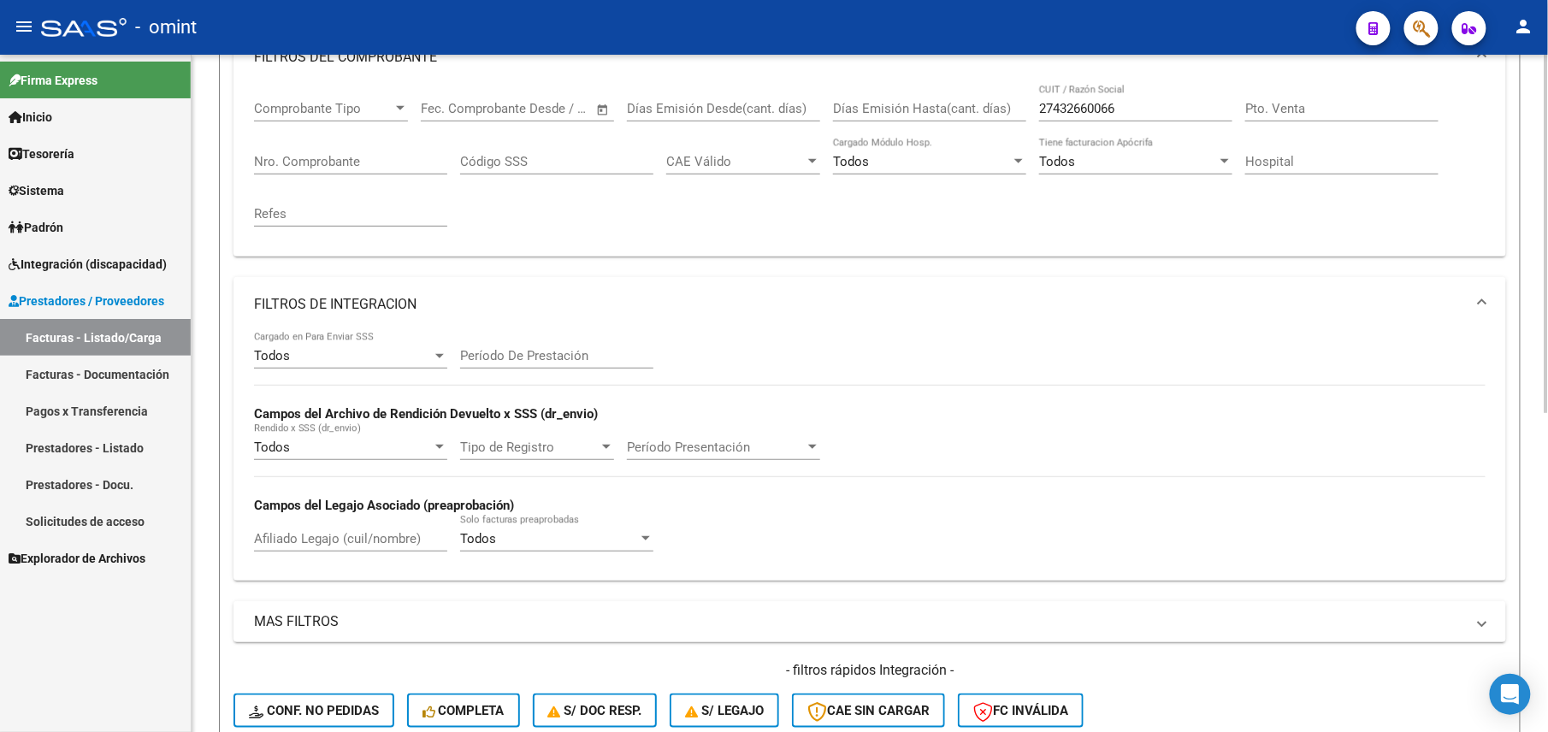
click at [1137, 106] on input "27432660066" at bounding box center [1135, 108] width 193 height 15
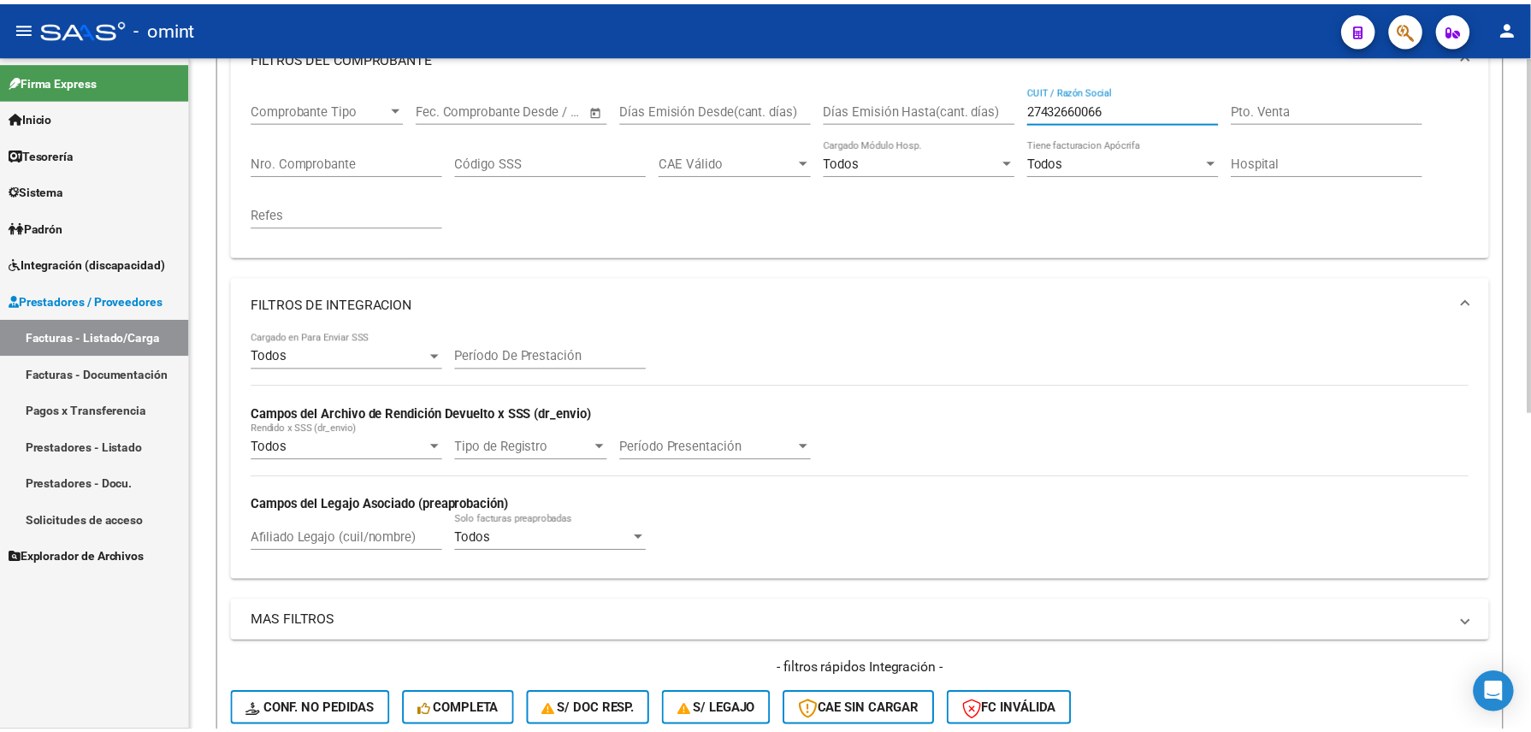
scroll to position [603, 0]
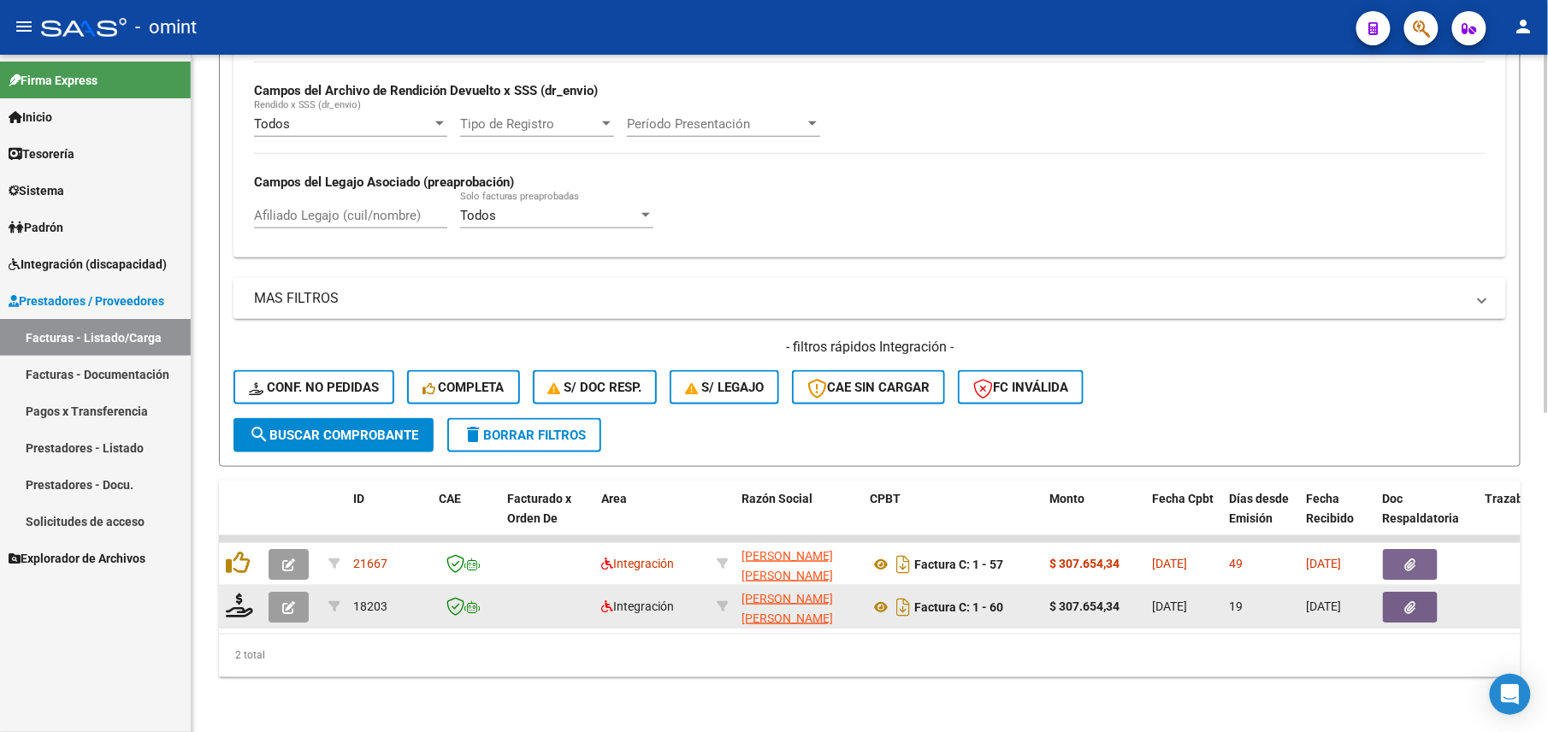
click at [291, 601] on icon "button" at bounding box center [288, 607] width 13 height 13
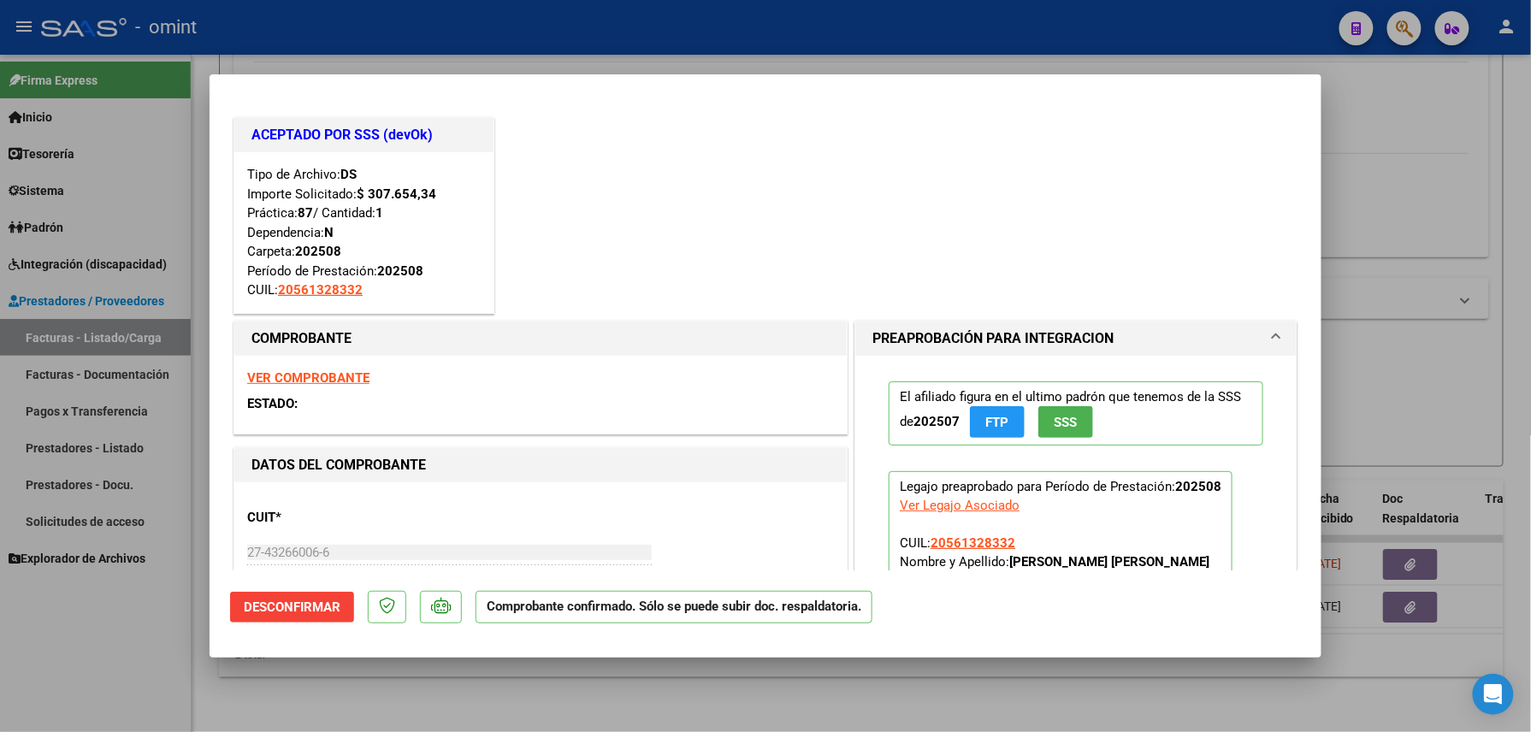
click at [298, 610] on span "Desconfirmar" at bounding box center [292, 607] width 97 height 15
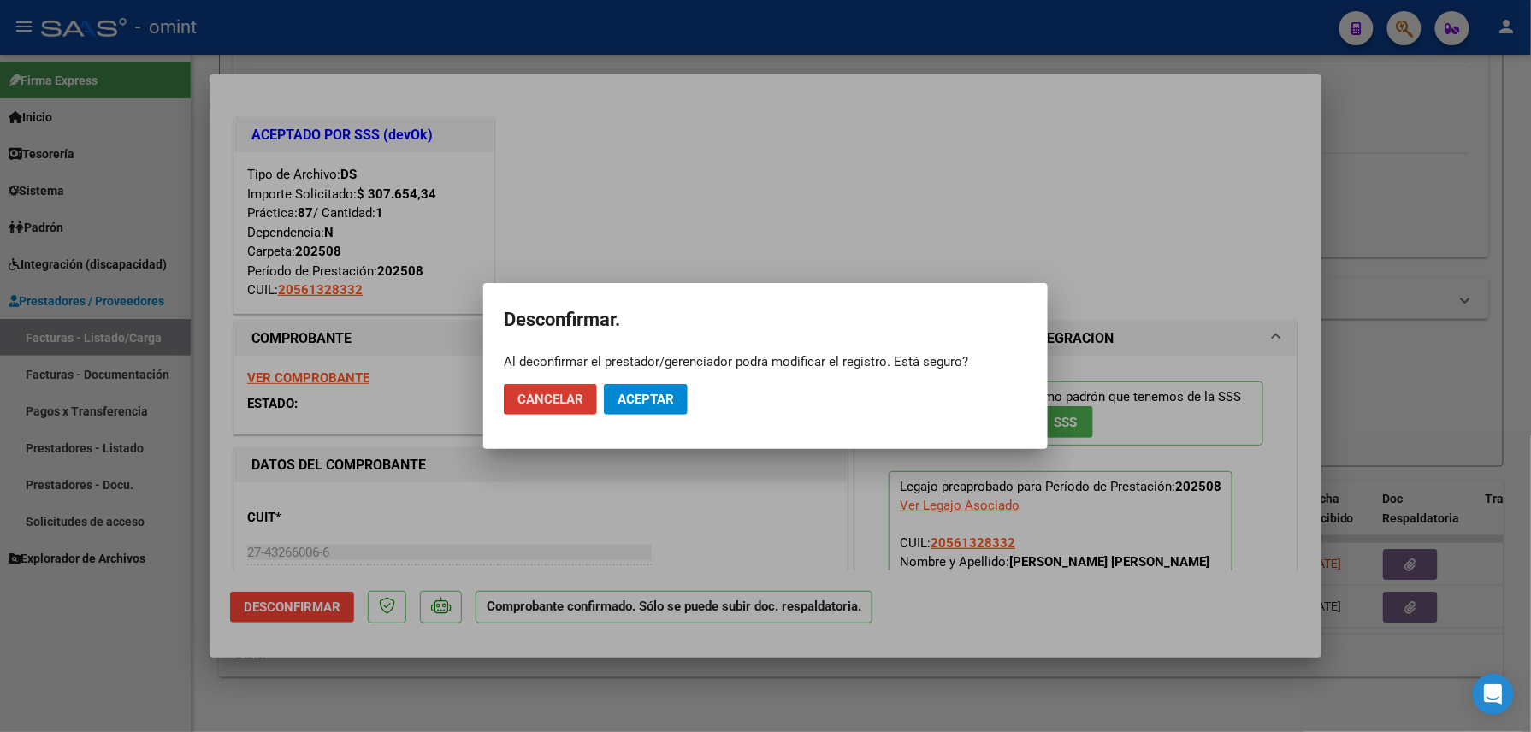
click at [657, 397] on span "Aceptar" at bounding box center [646, 399] width 56 height 15
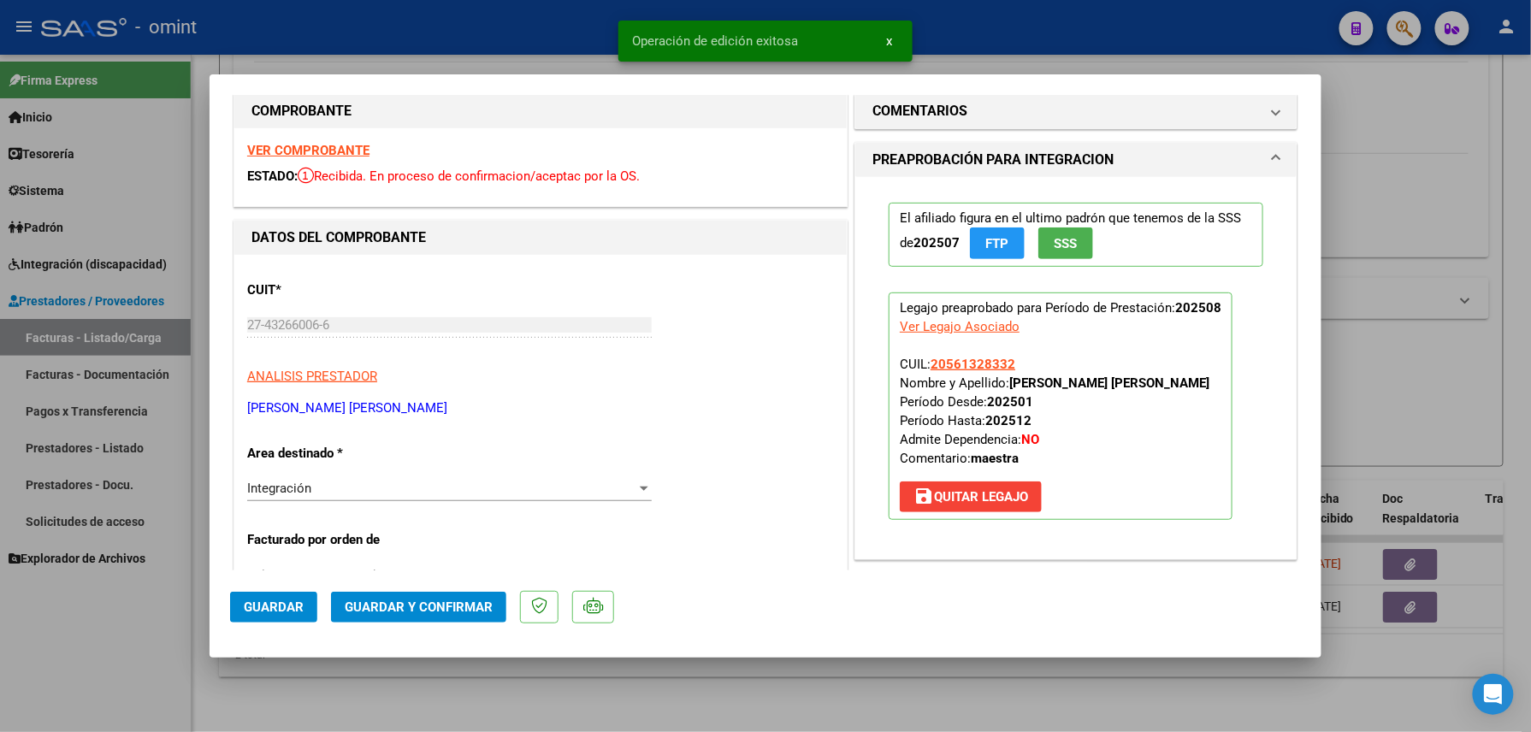
scroll to position [342, 0]
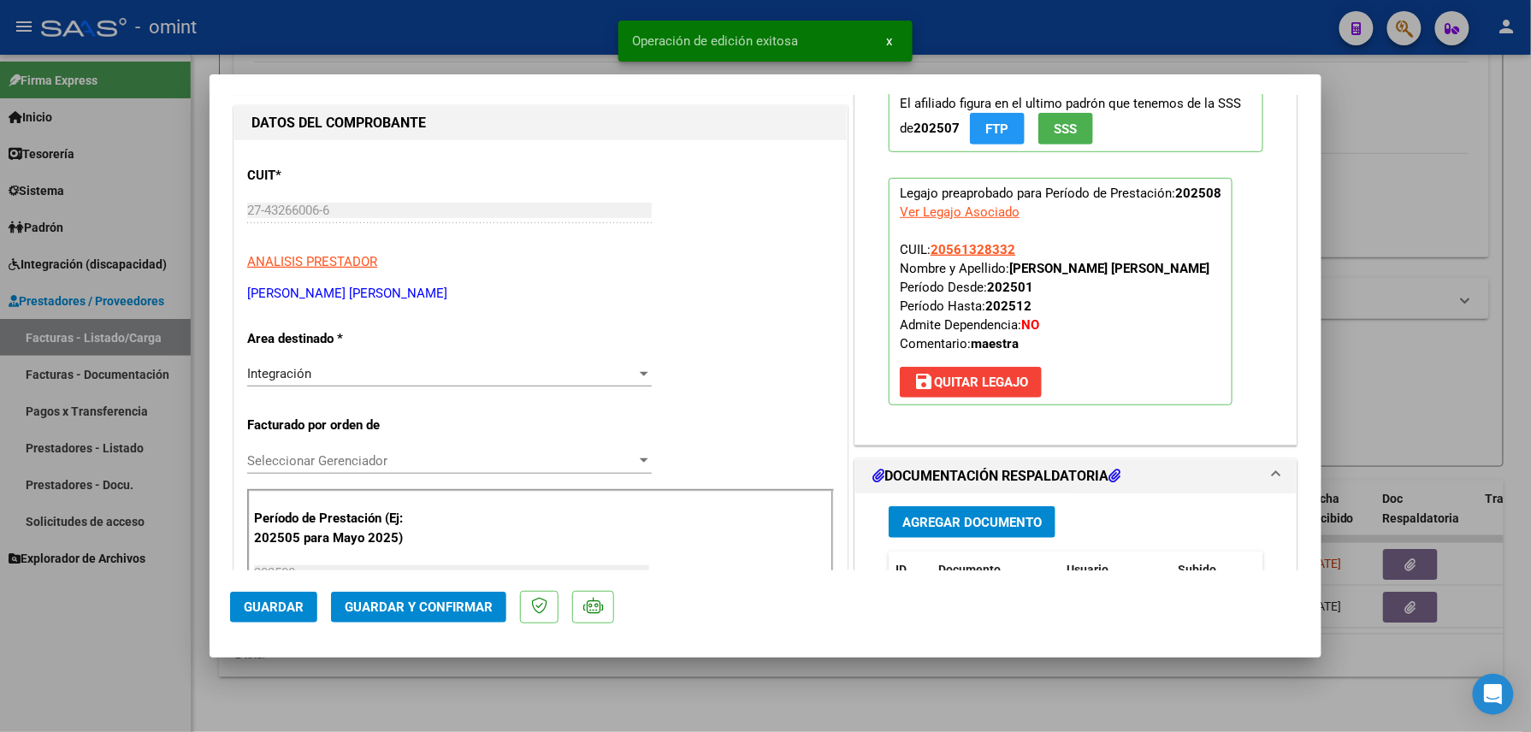
click at [359, 375] on div "Integración" at bounding box center [441, 373] width 389 height 15
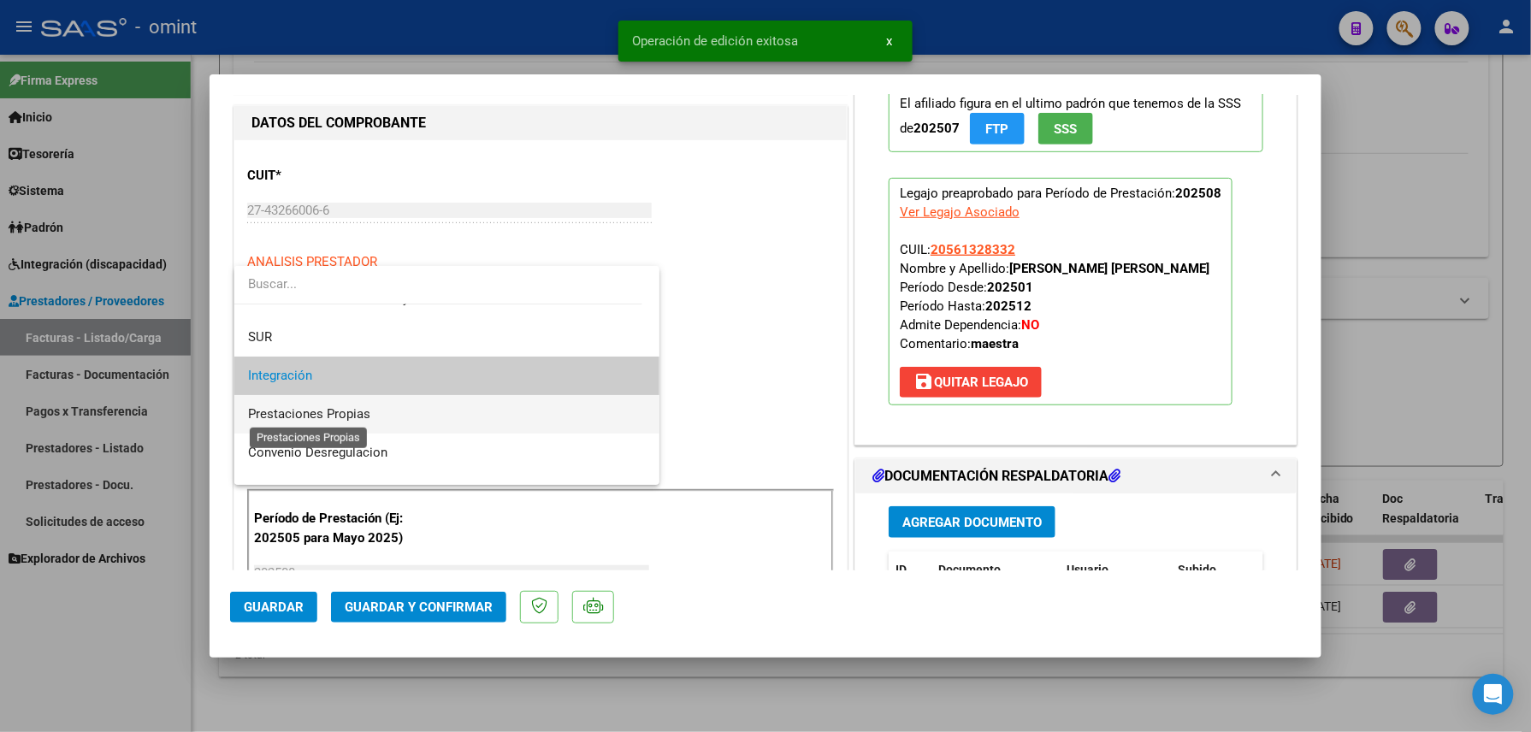
scroll to position [165, 0]
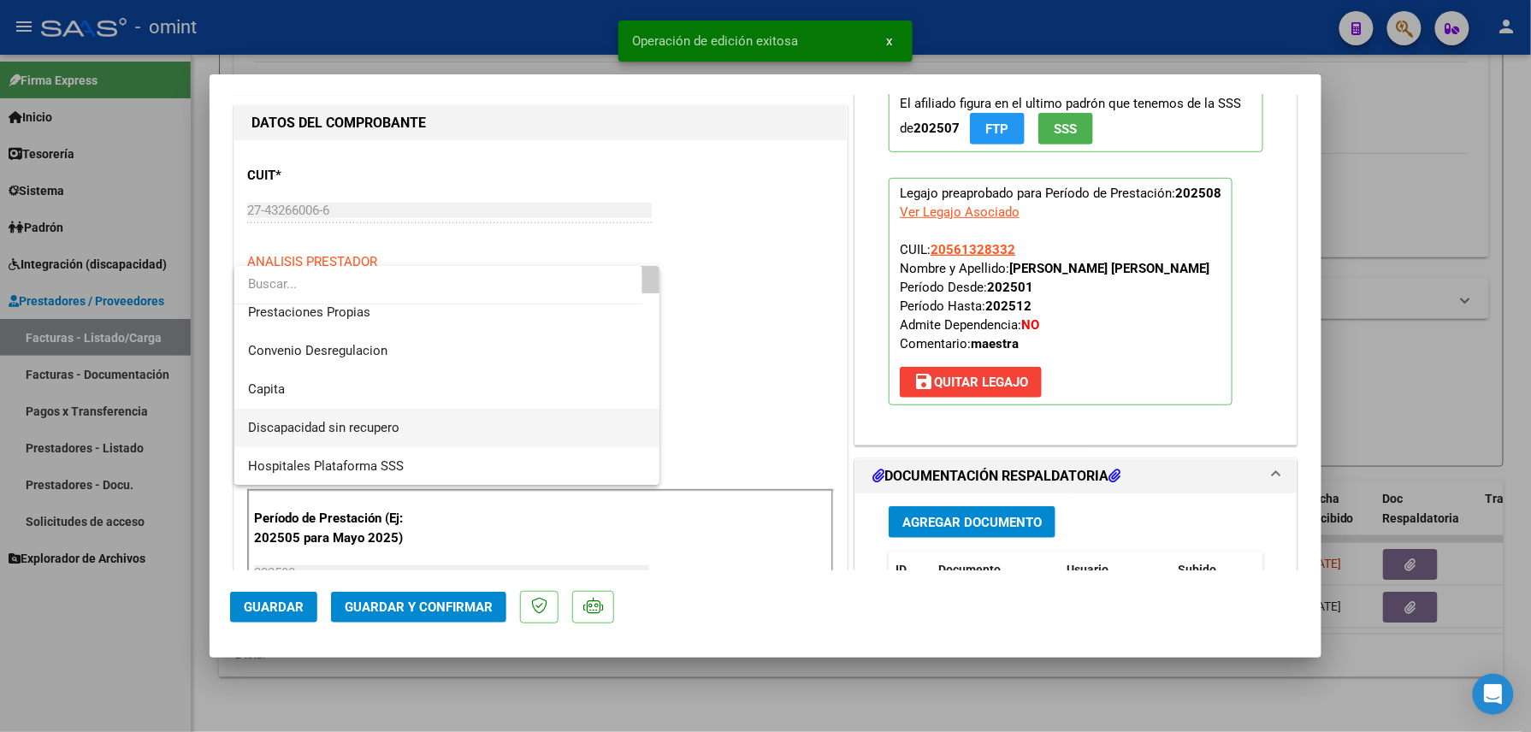
click at [354, 418] on span "Discapacidad sin recupero" at bounding box center [447, 428] width 398 height 38
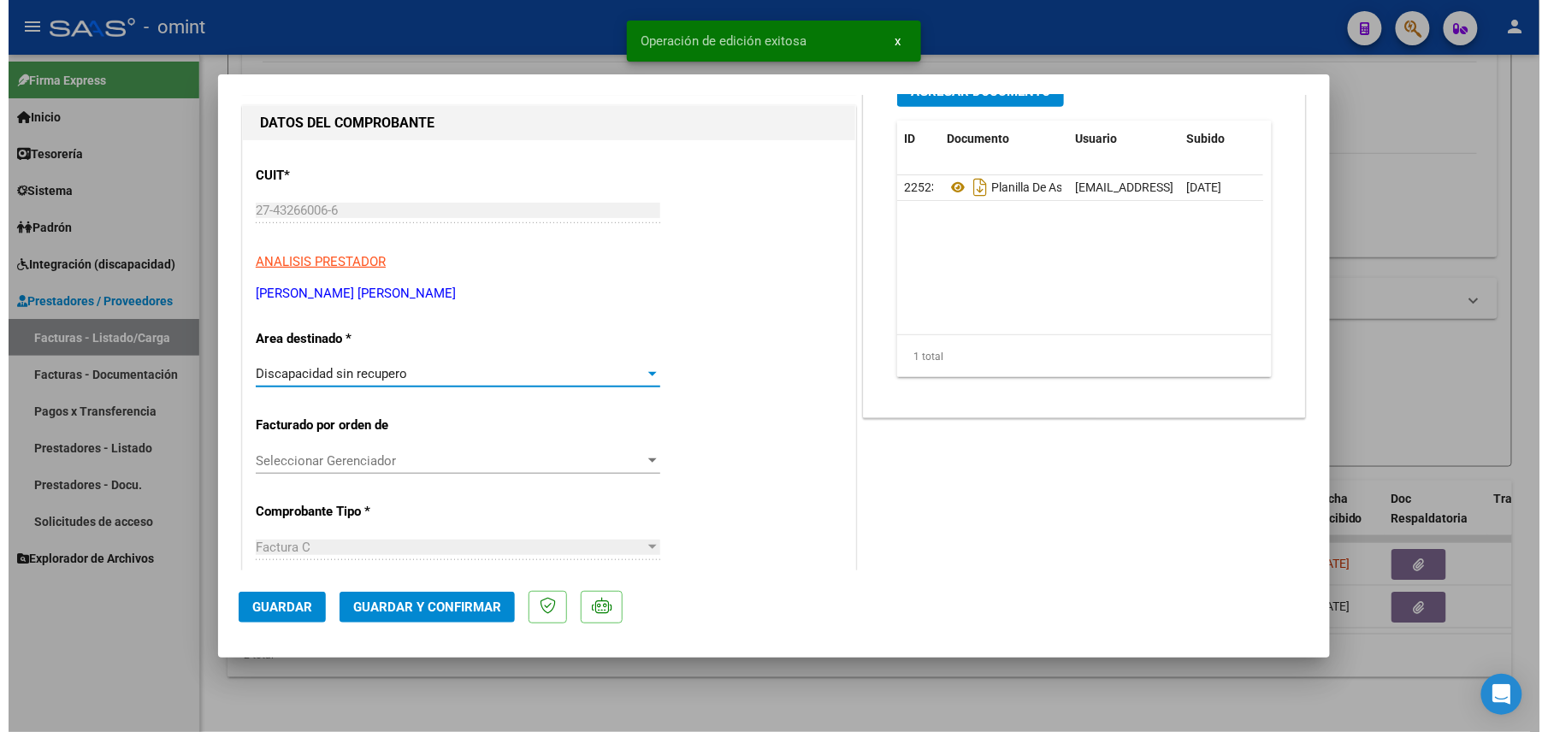
scroll to position [0, 0]
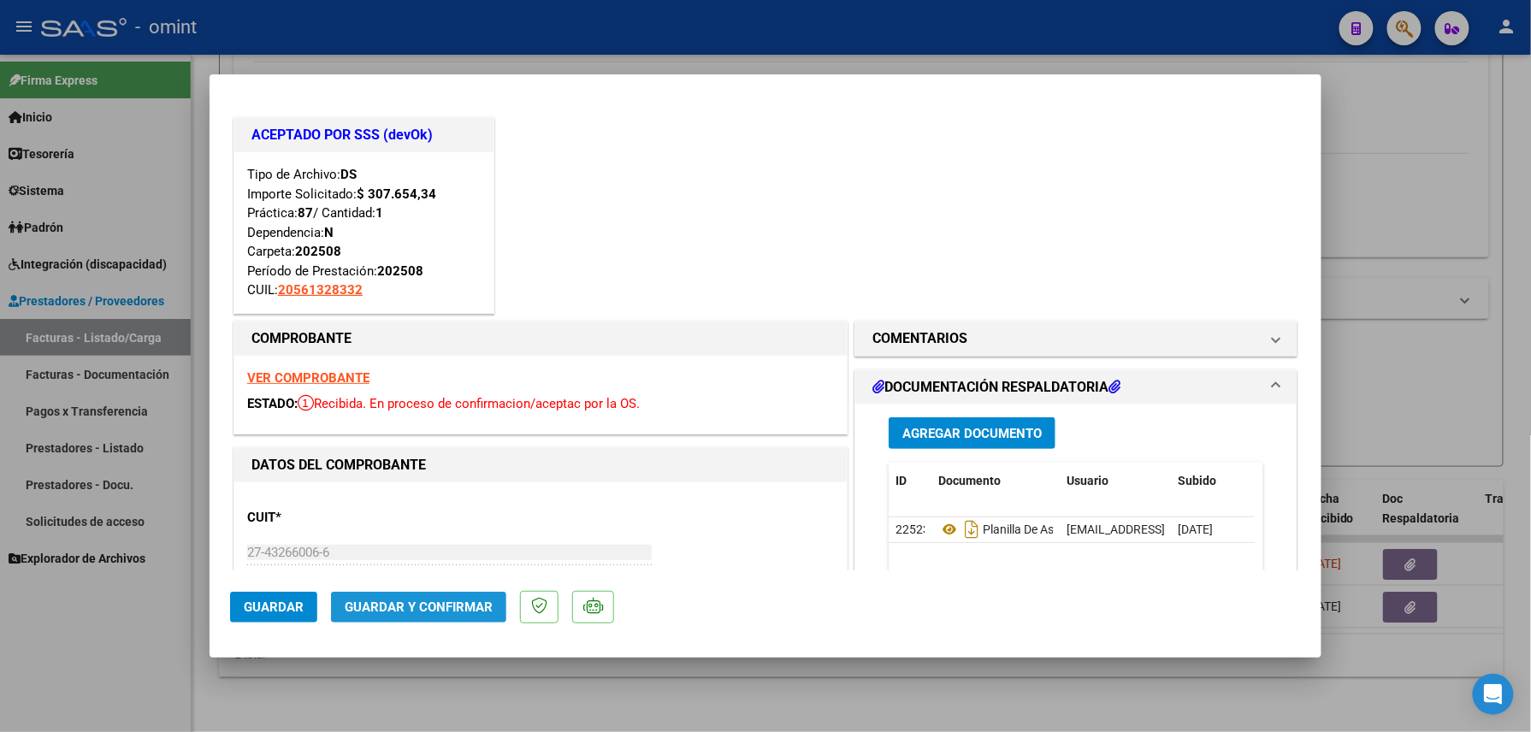
click at [438, 603] on span "Guardar y Confirmar" at bounding box center [419, 607] width 148 height 15
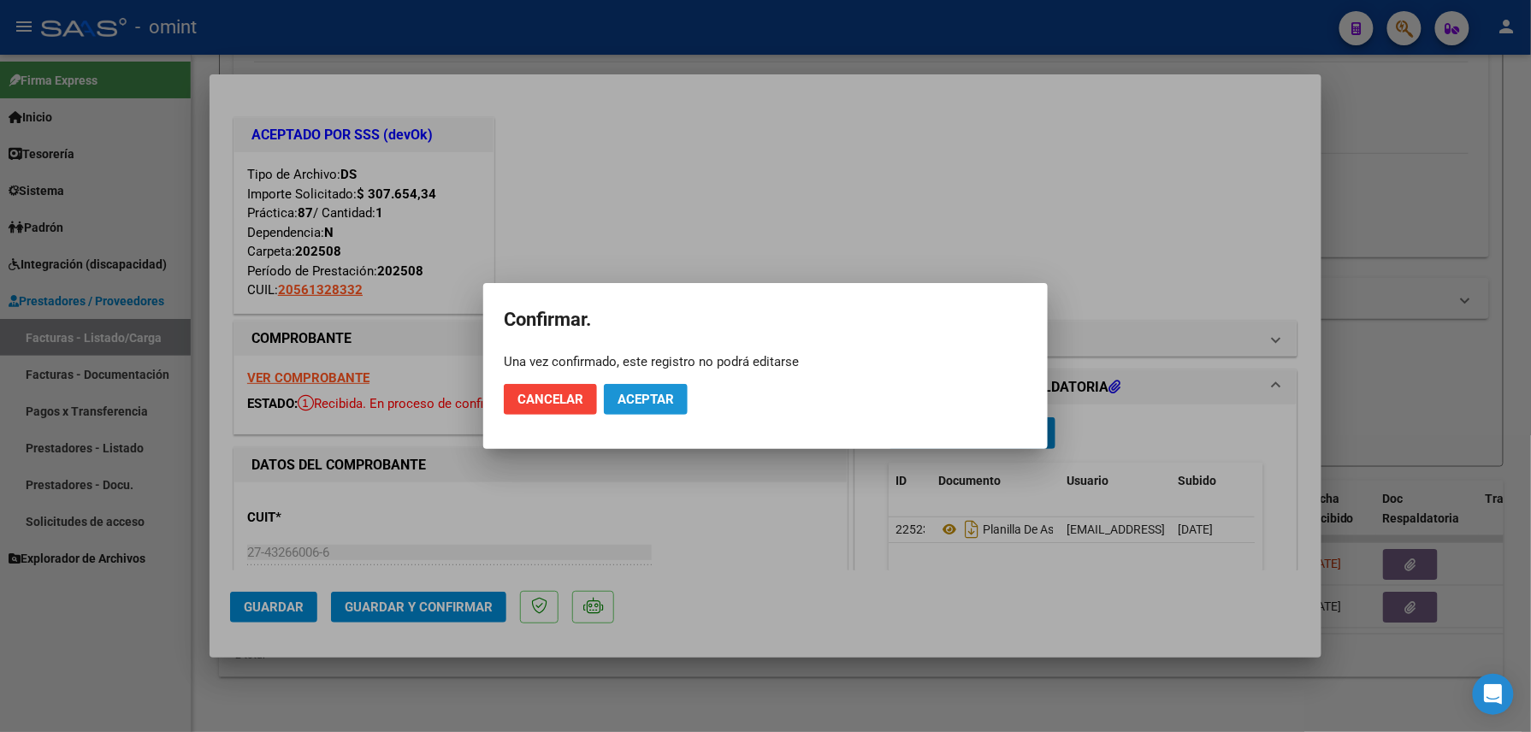
click at [648, 394] on span "Aceptar" at bounding box center [646, 399] width 56 height 15
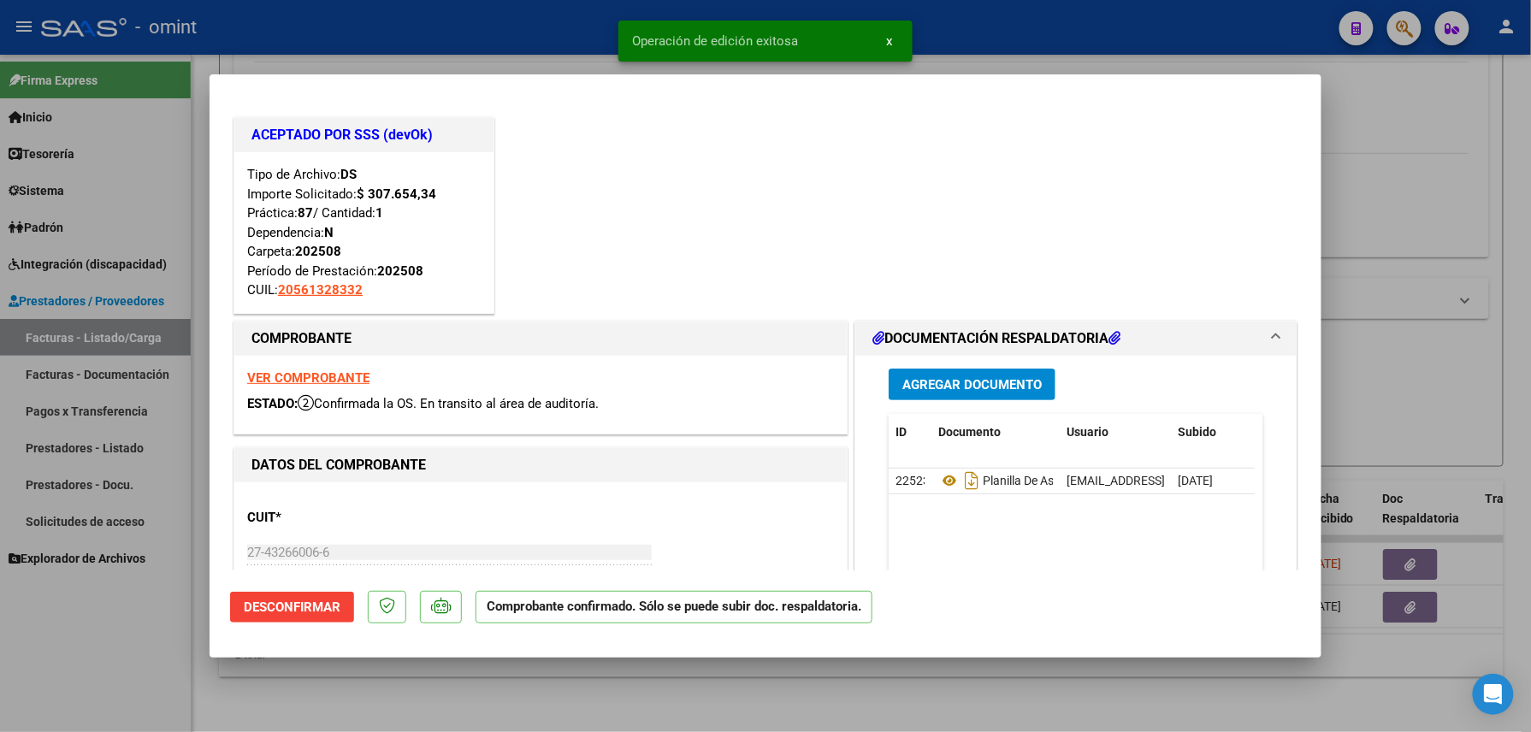
click at [336, 696] on div at bounding box center [765, 366] width 1531 height 732
type input "$ 0,00"
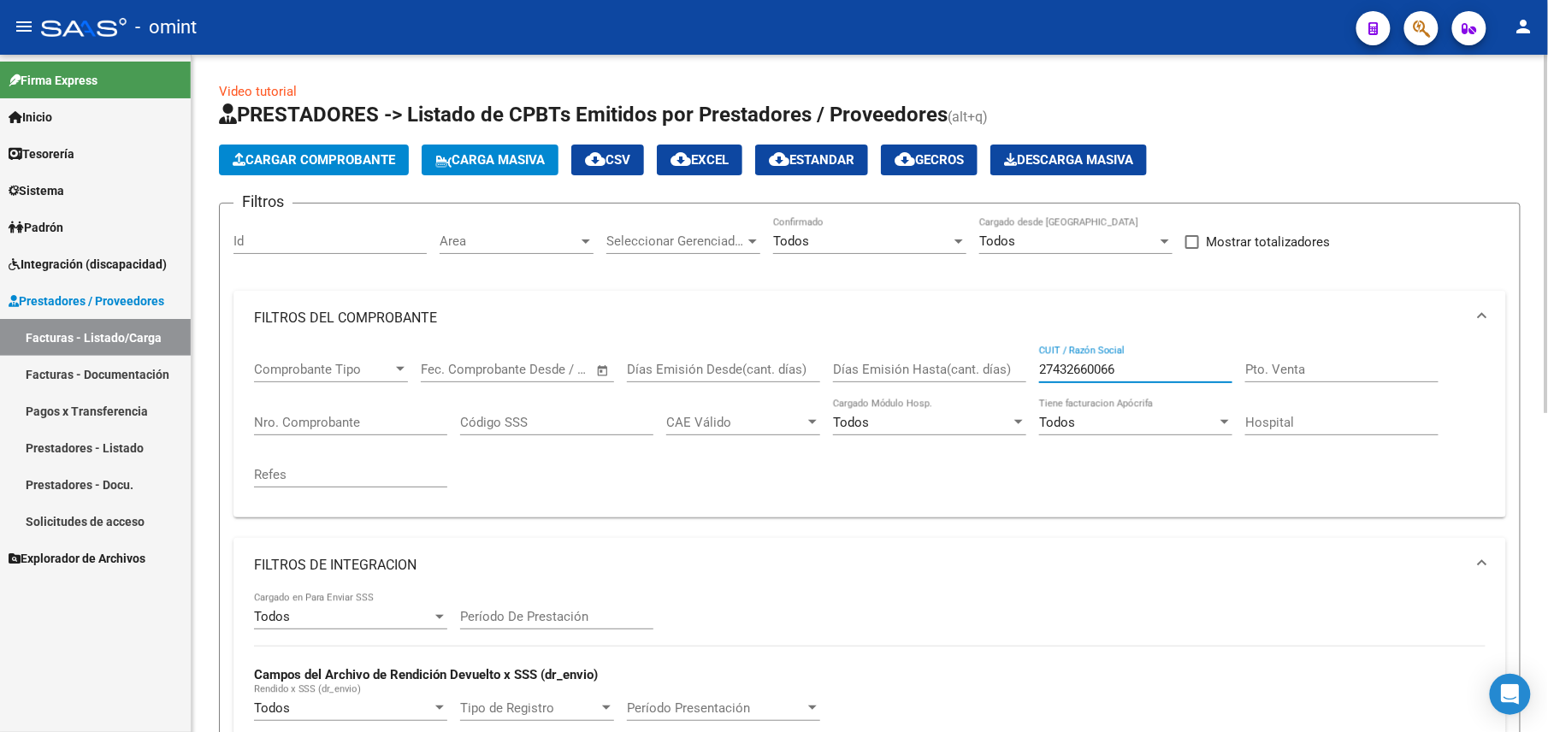
click at [1148, 364] on input "27432660066" at bounding box center [1135, 369] width 193 height 15
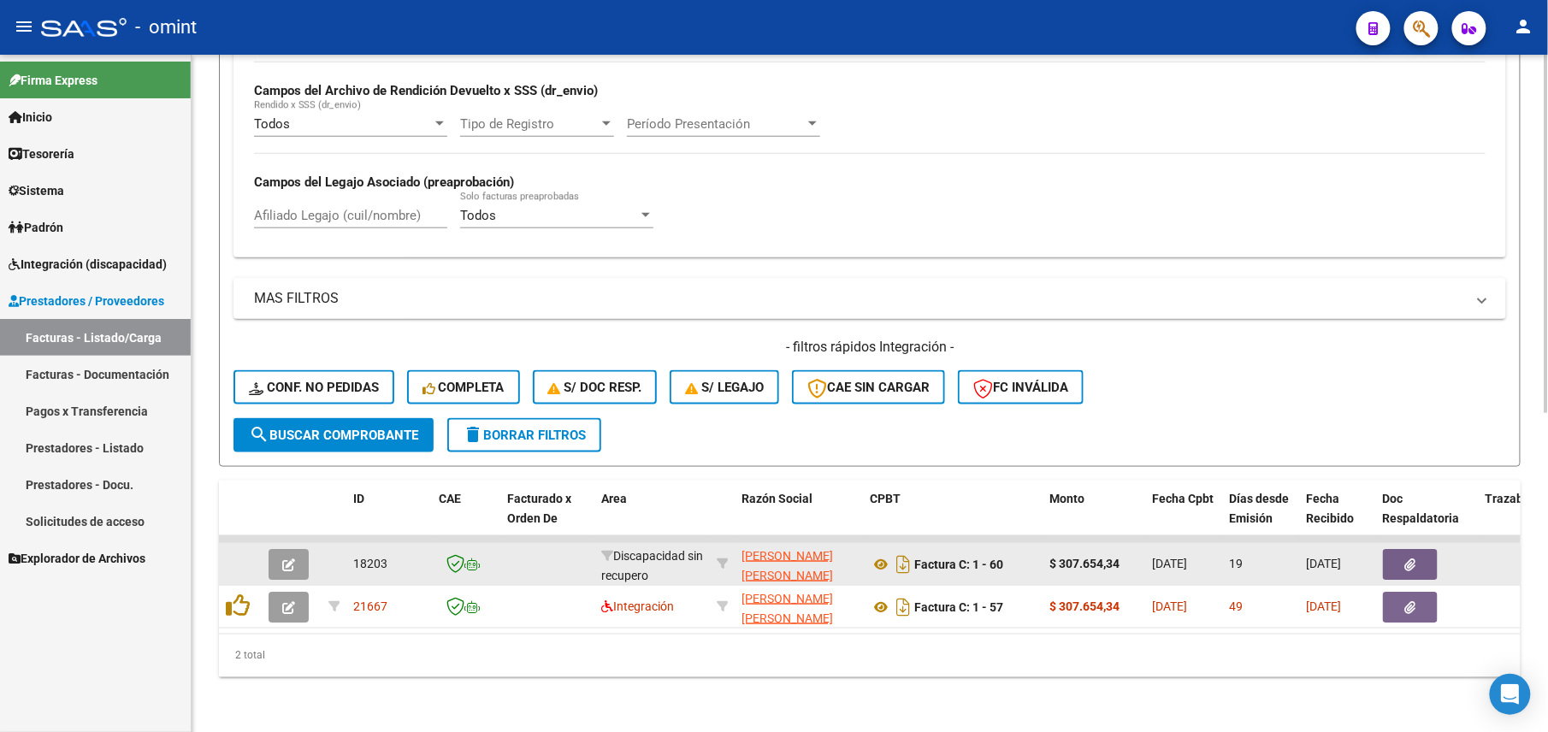
click at [275, 549] on button "button" at bounding box center [289, 564] width 40 height 31
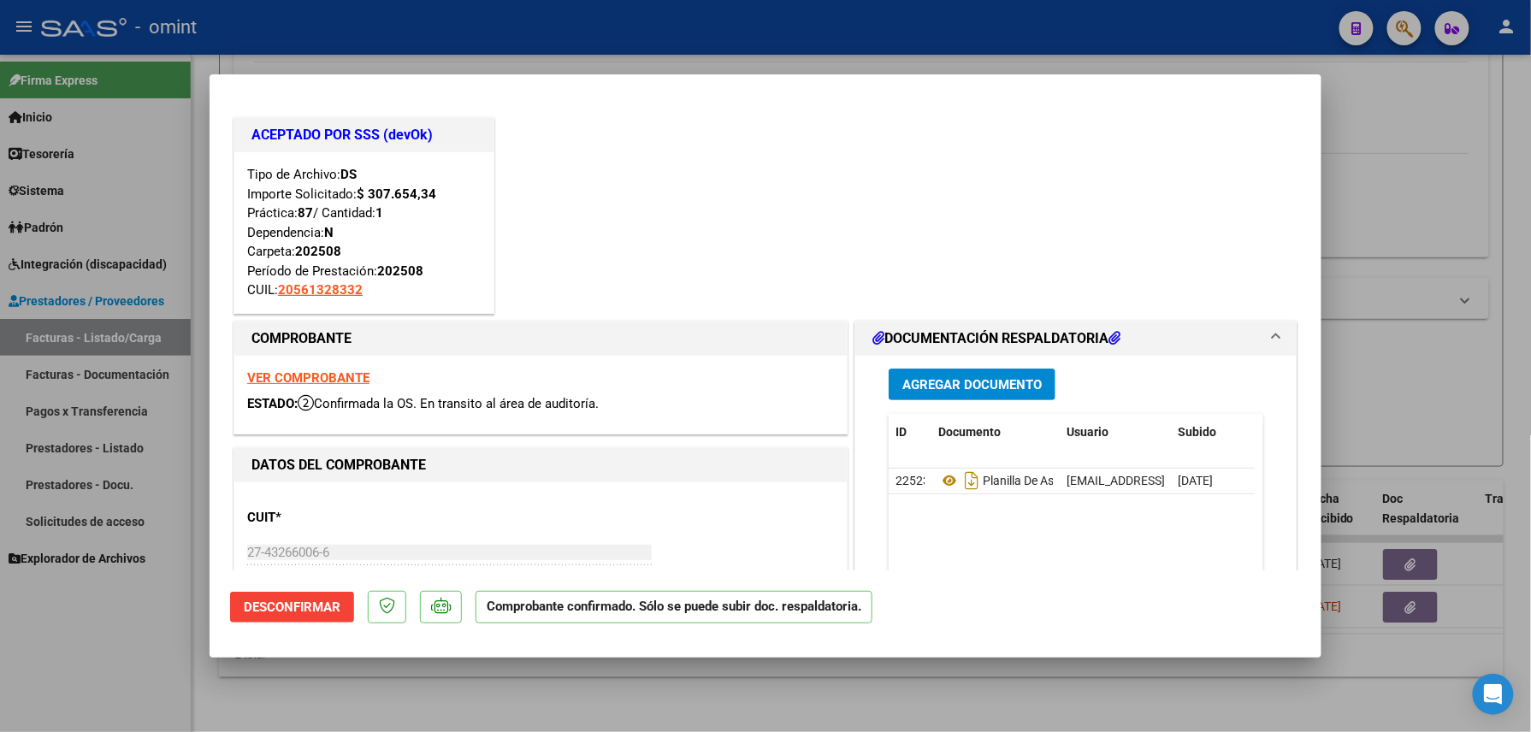
click at [737, 18] on div at bounding box center [765, 366] width 1531 height 732
type input "$ 0,00"
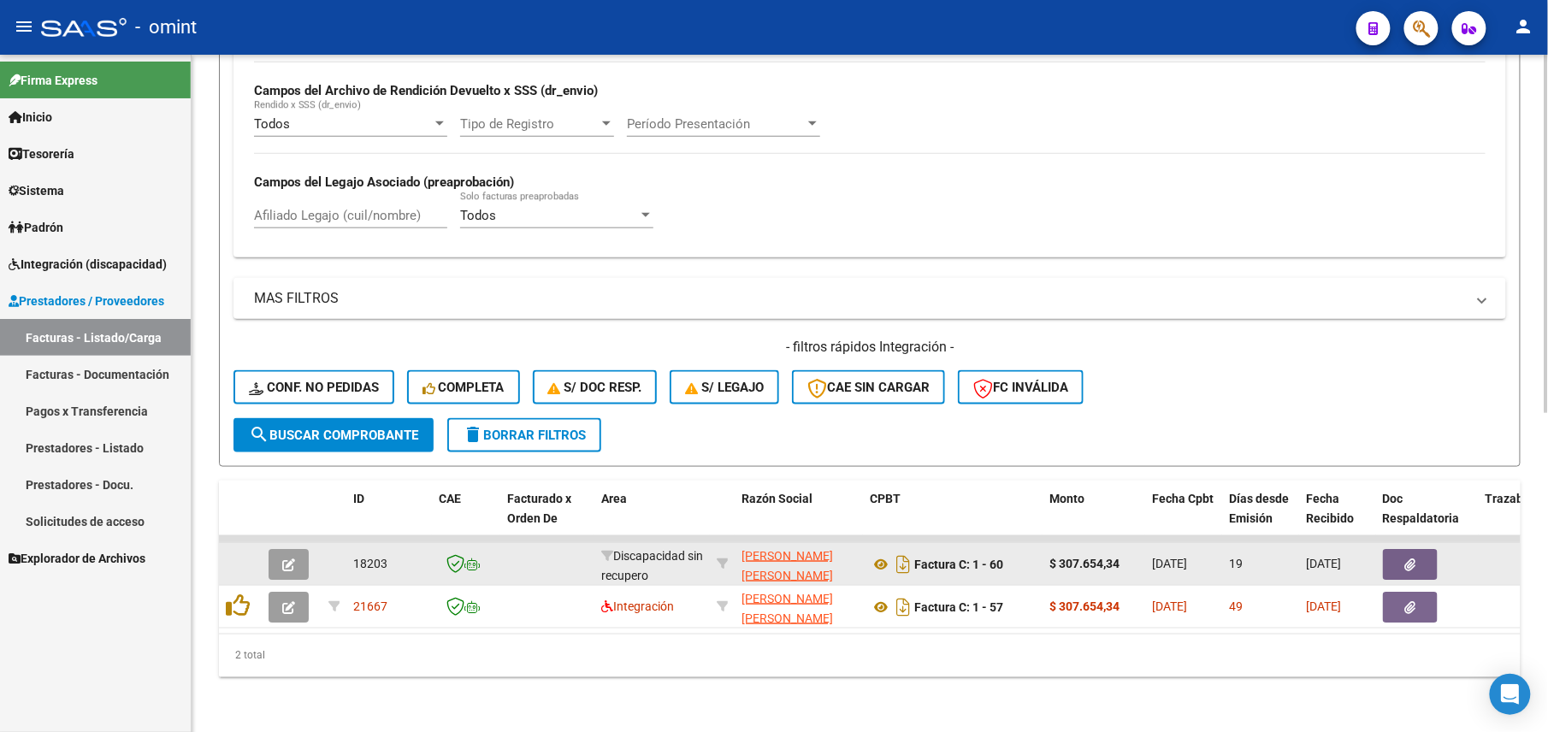
click at [797, 548] on app-link-go-to "GONZALEZ MELISA SOLANGE" at bounding box center [799, 566] width 115 height 39
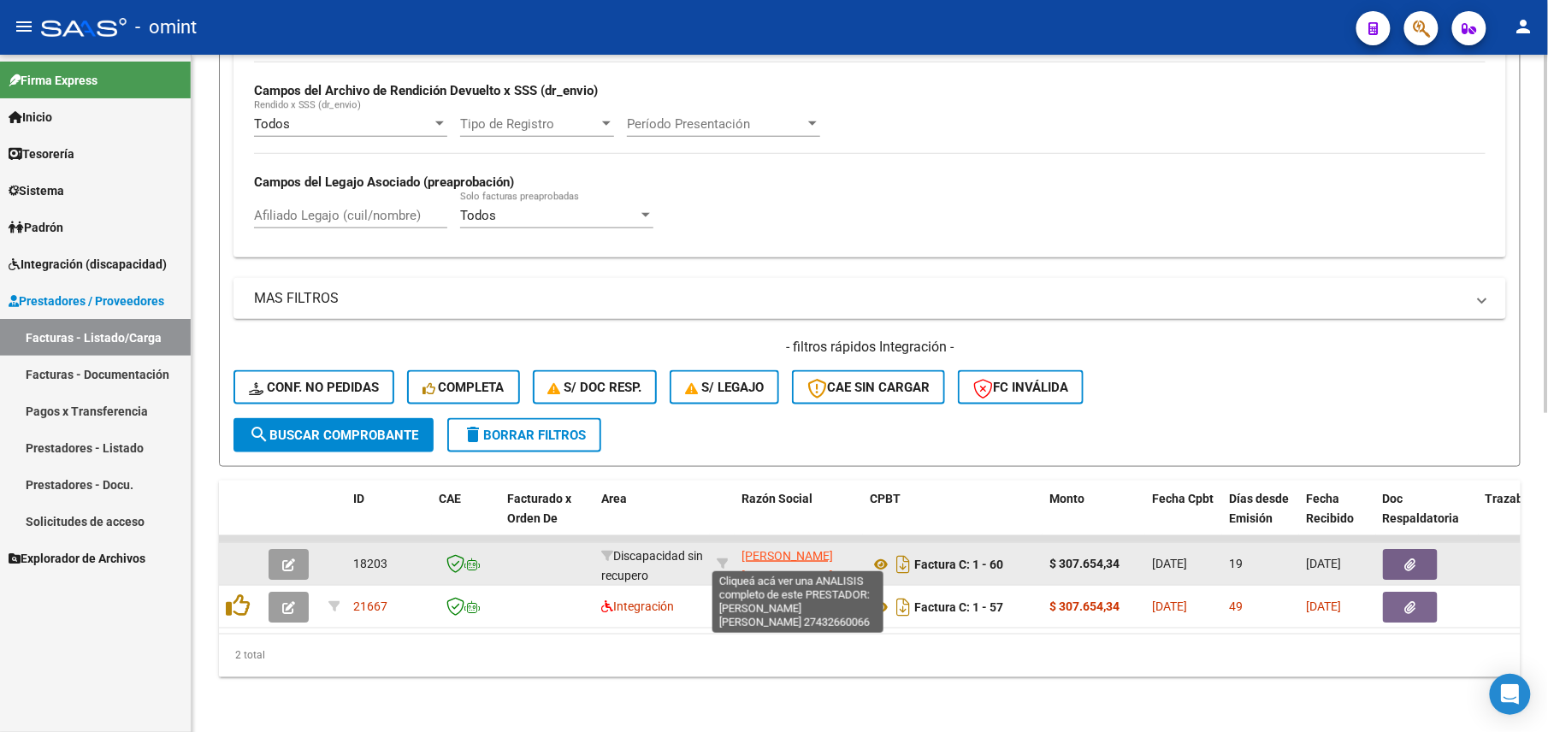
click at [788, 549] on span "GONZALEZ MELISA SOLANGE" at bounding box center [788, 565] width 92 height 33
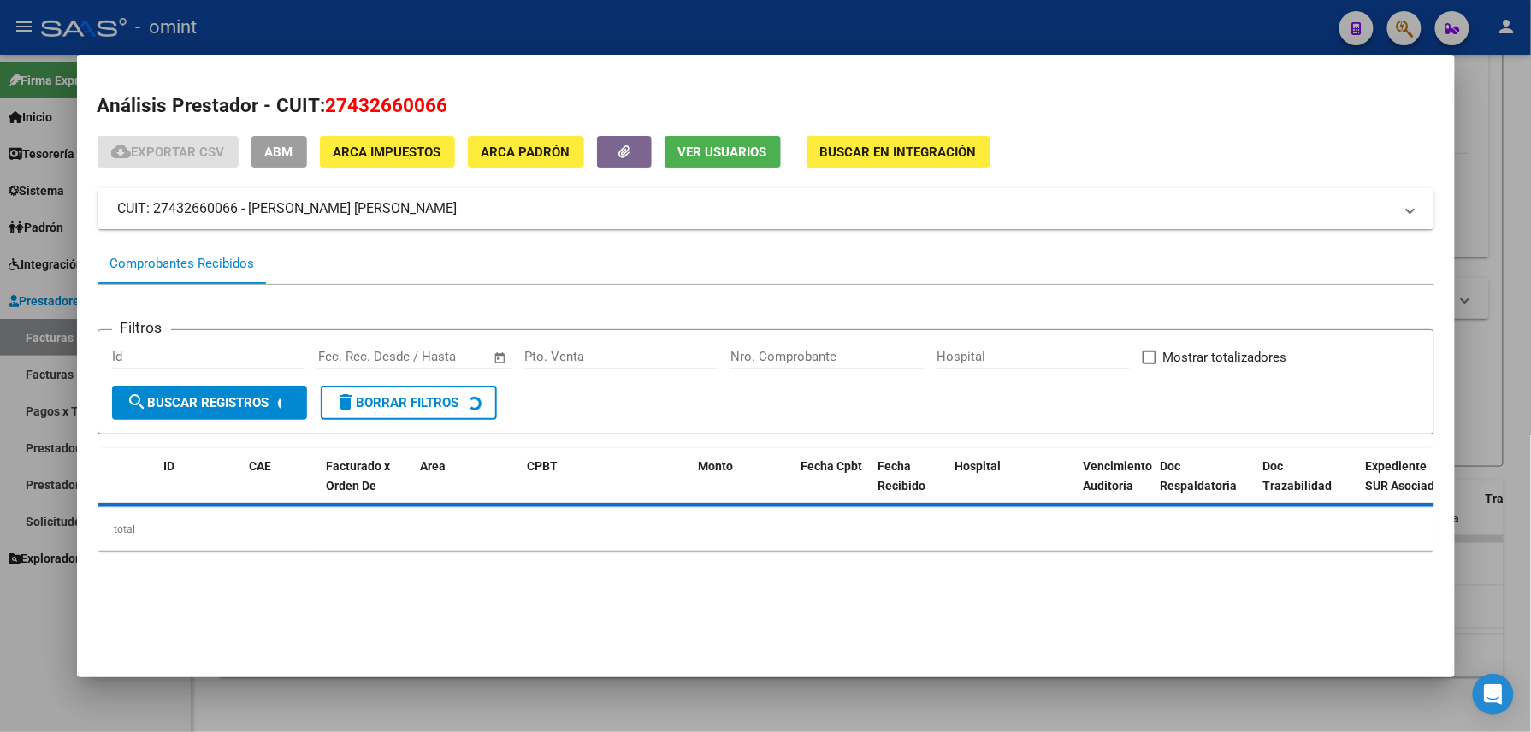
click at [703, 140] on button "Ver Usuarios" at bounding box center [723, 152] width 116 height 32
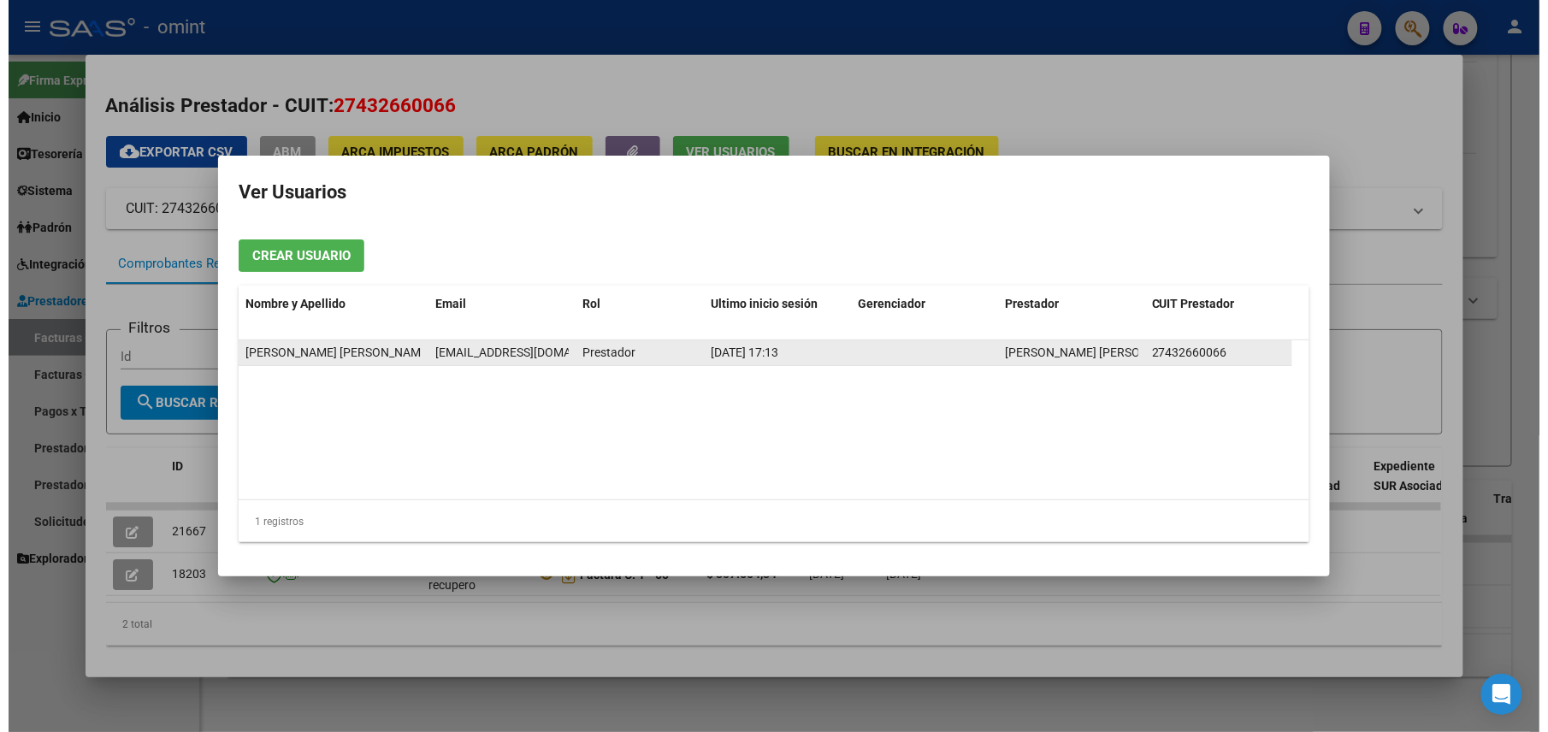
scroll to position [0, 11]
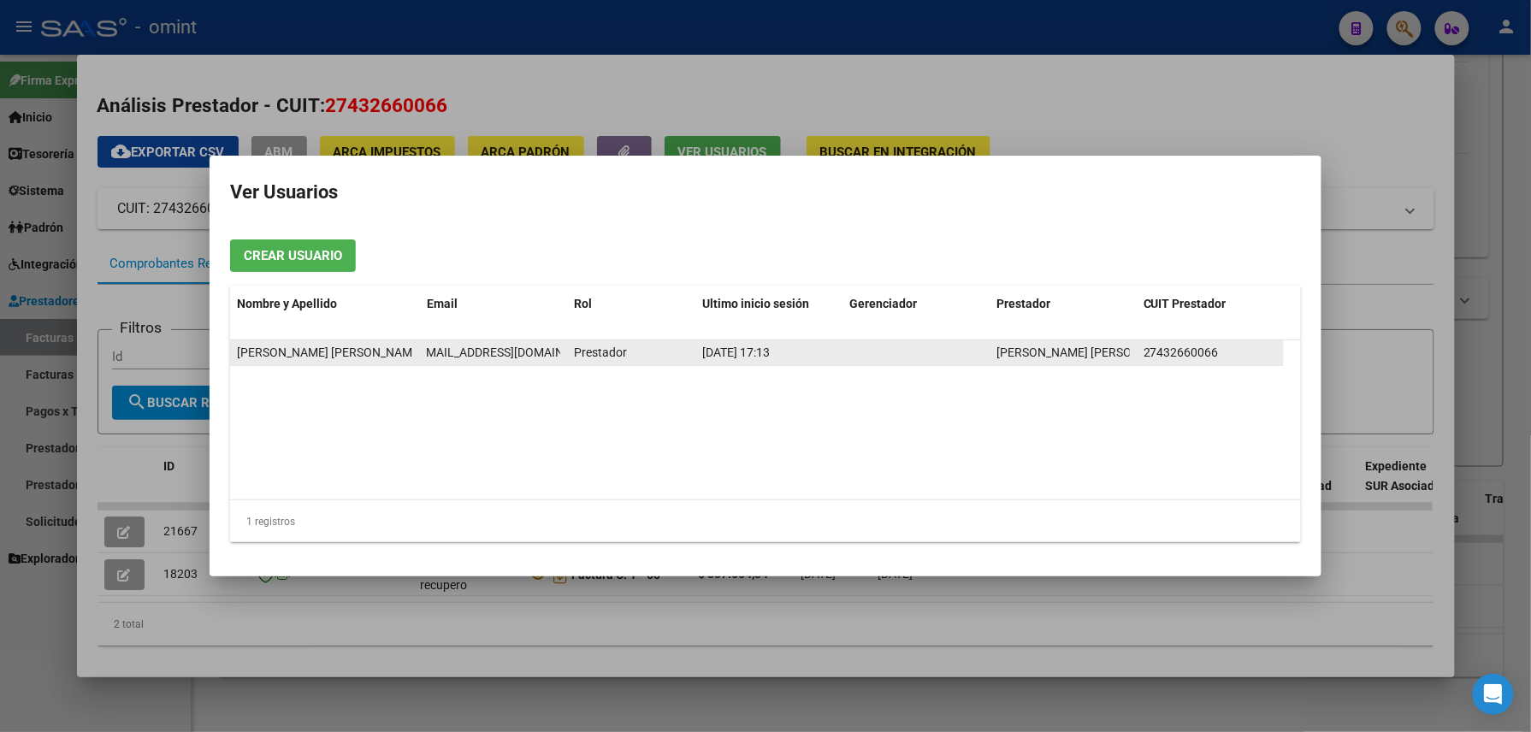
drag, startPoint x: 429, startPoint y: 352, endPoint x: 561, endPoint y: 357, distance: 132.7
click at [561, 357] on datatable-body-cell "melisag9876@gmail.com" at bounding box center [493, 352] width 147 height 25
drag, startPoint x: 561, startPoint y: 357, endPoint x: 542, endPoint y: 356, distance: 19.7
copy span "melisag9876@gmail.com"
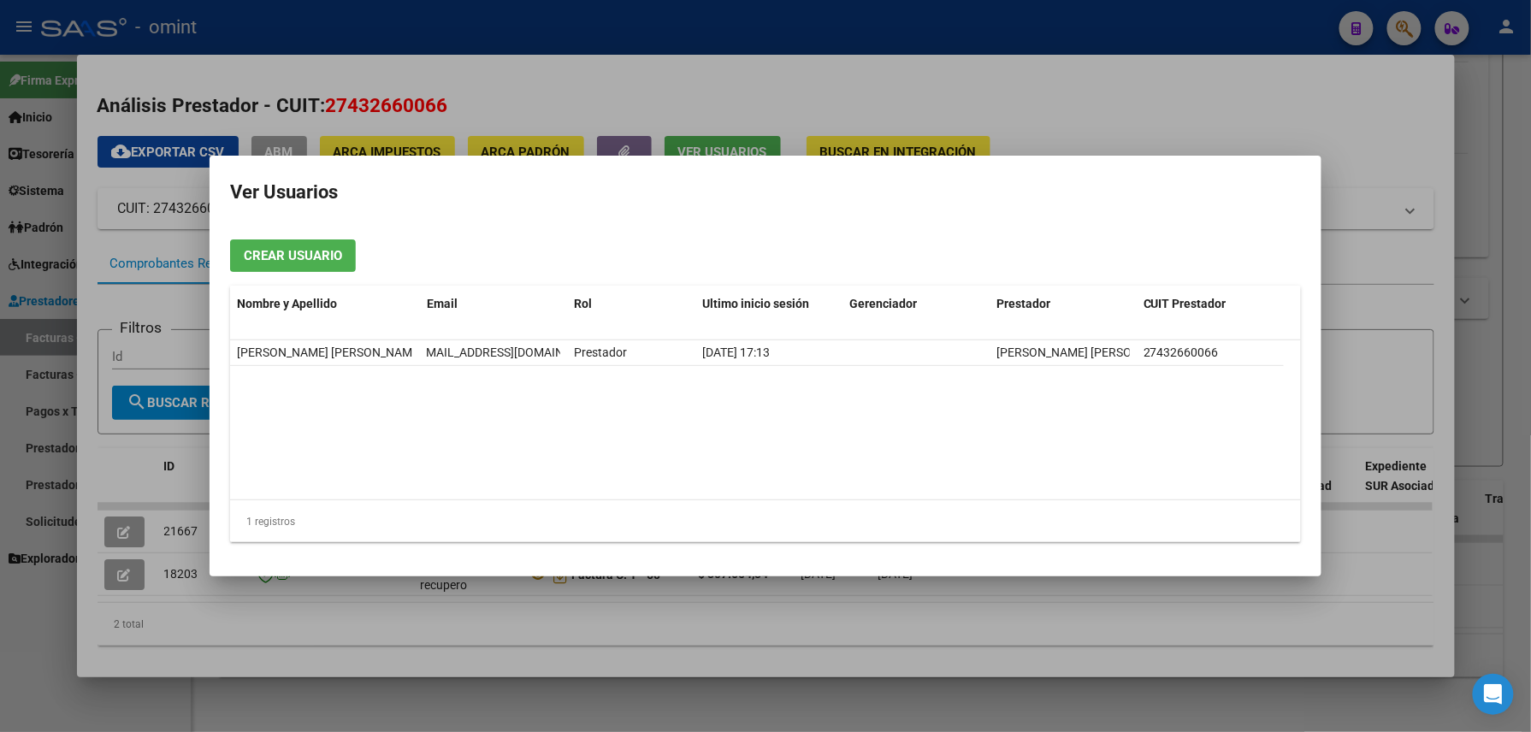
click at [1052, 10] on div at bounding box center [765, 366] width 1531 height 732
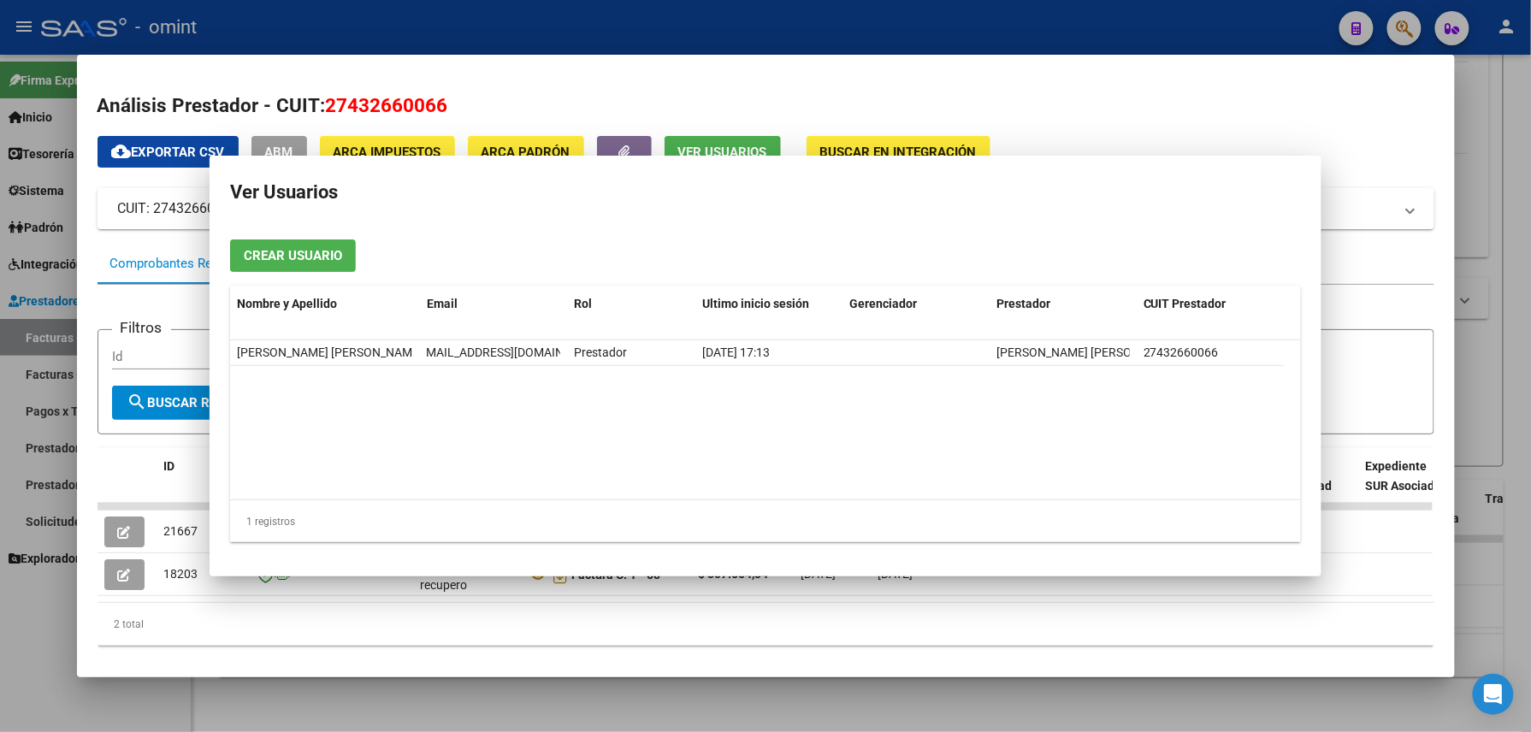
click at [1052, 10] on div at bounding box center [765, 366] width 1531 height 732
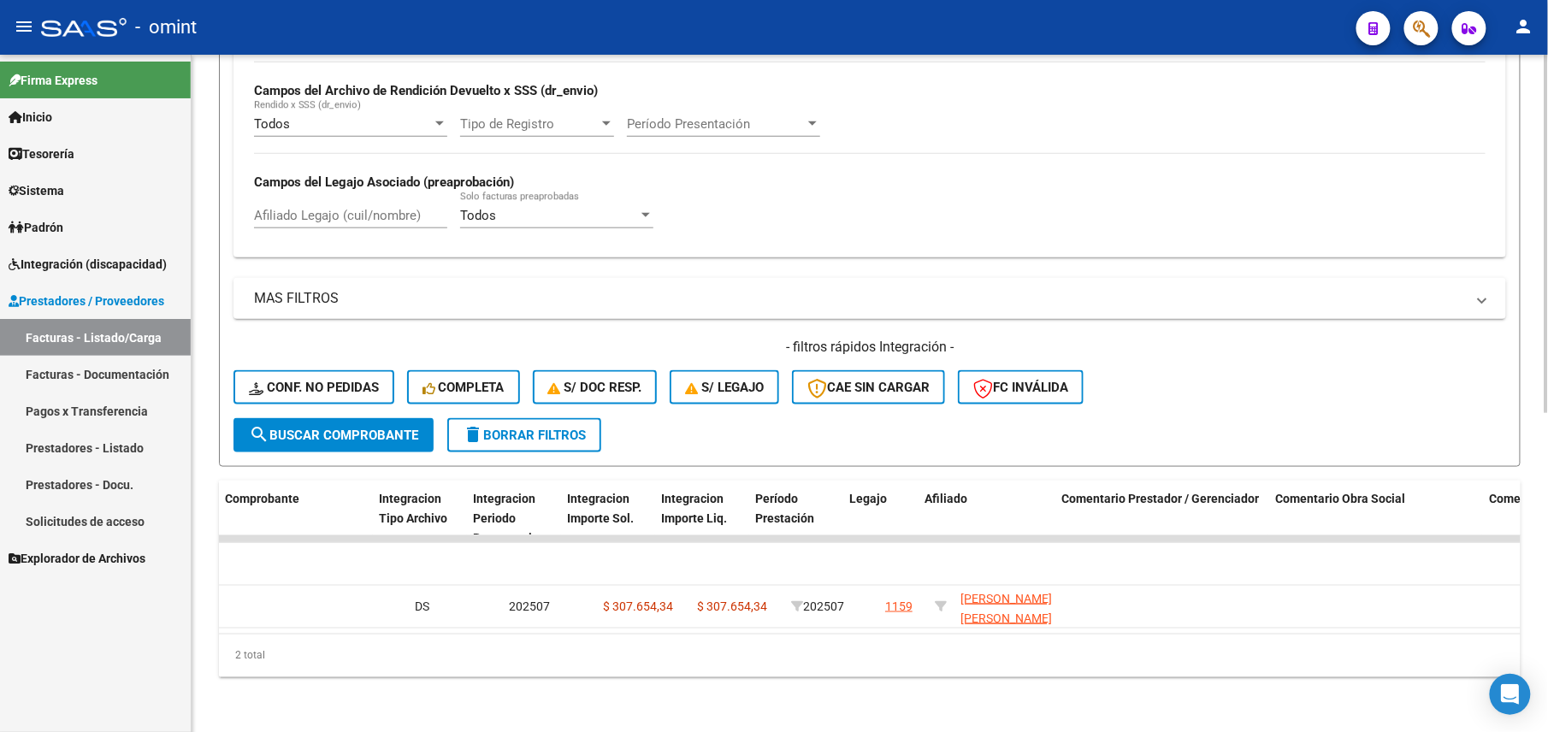
scroll to position [0, 1993]
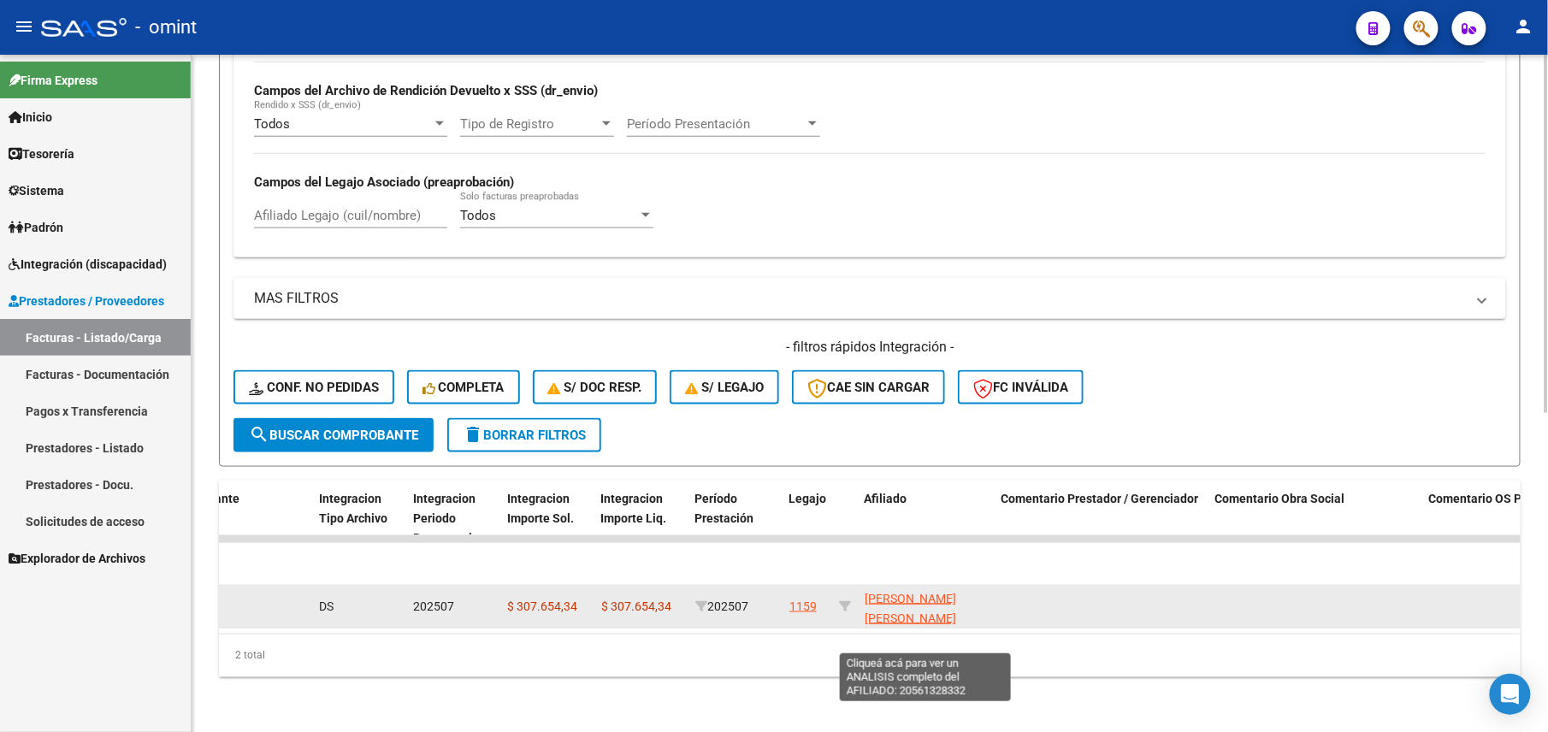
click at [888, 595] on span "GONZALEZ HERNANDEZ BENJAMIN LAUTARO 20561328332" at bounding box center [911, 618] width 92 height 53
type textarea "20561328332"
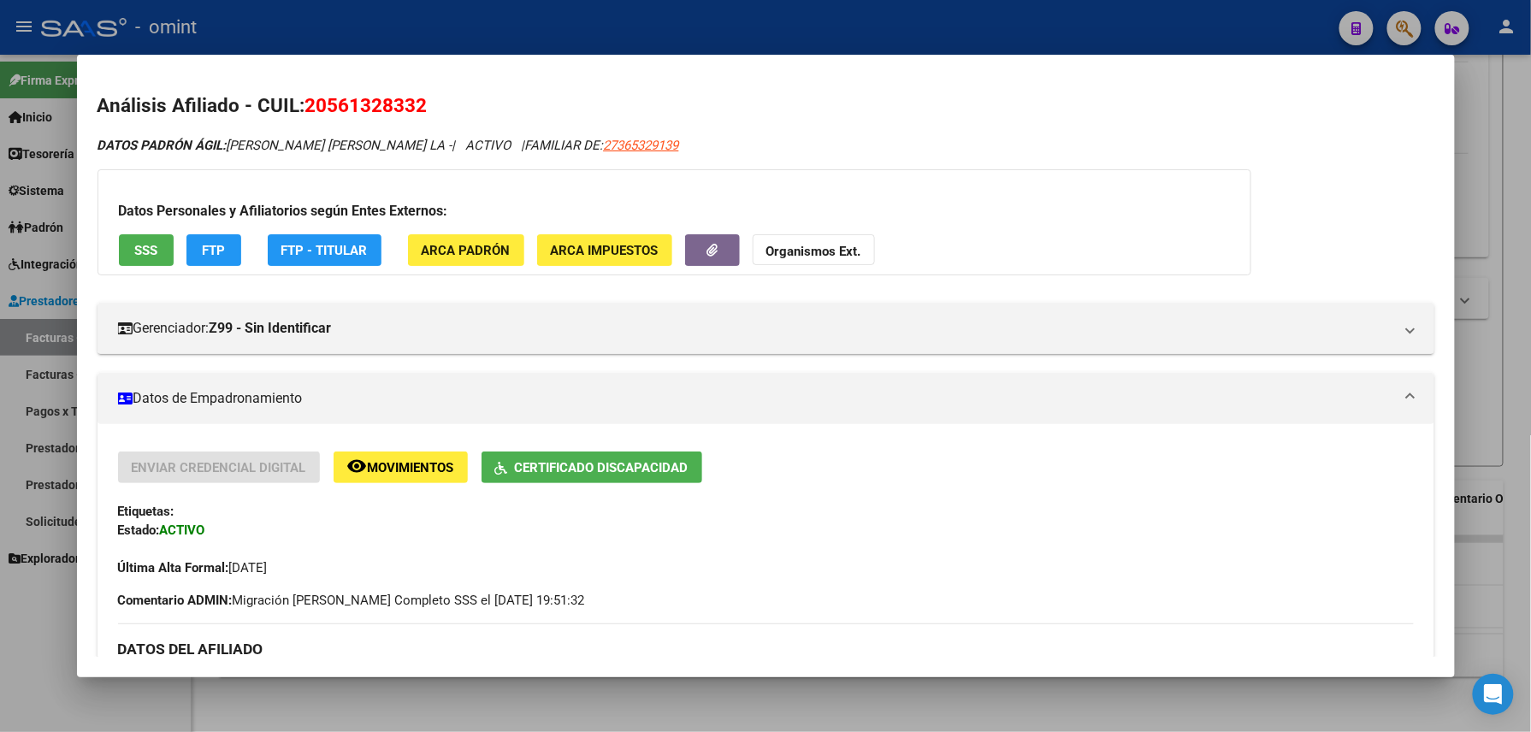
click at [602, 5] on div at bounding box center [765, 366] width 1531 height 732
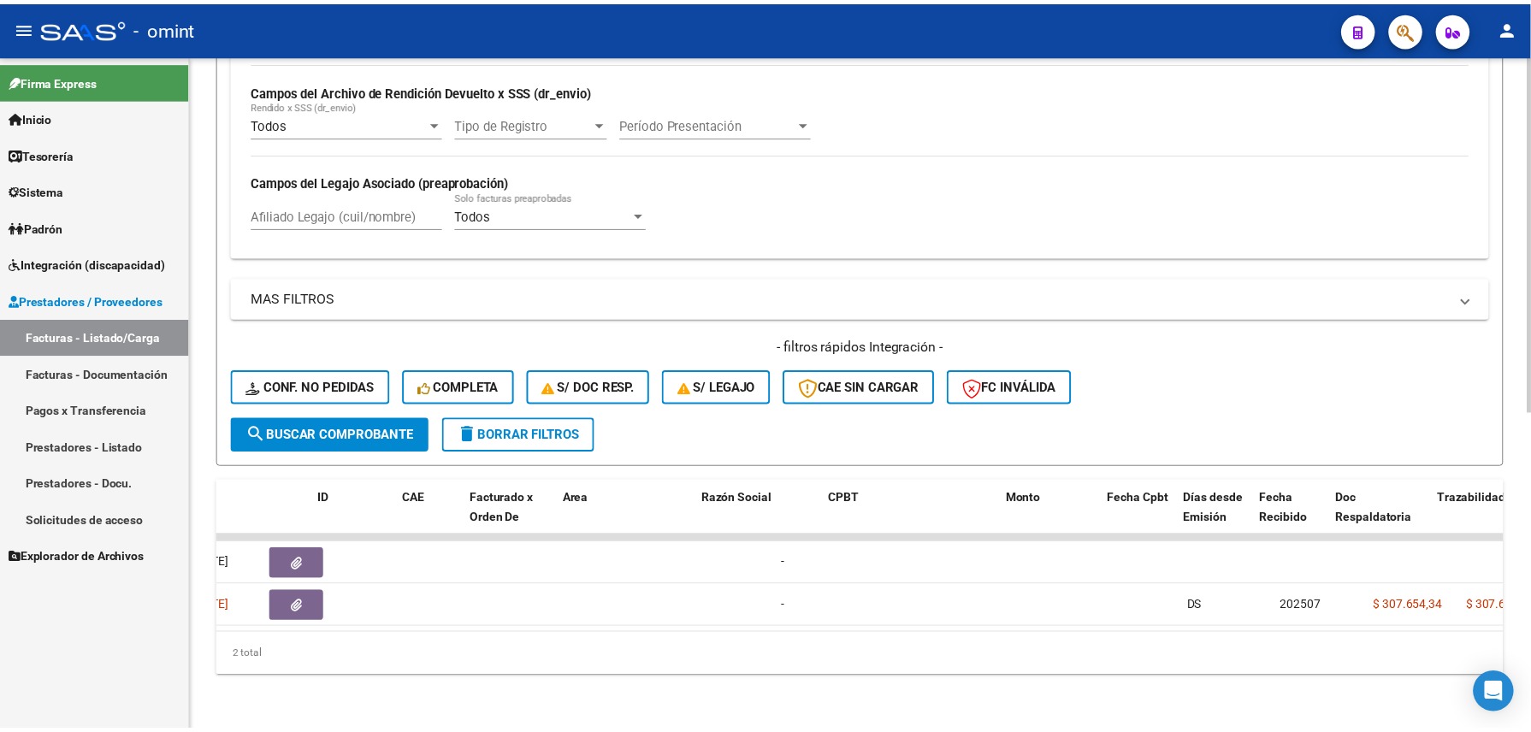
scroll to position [0, 0]
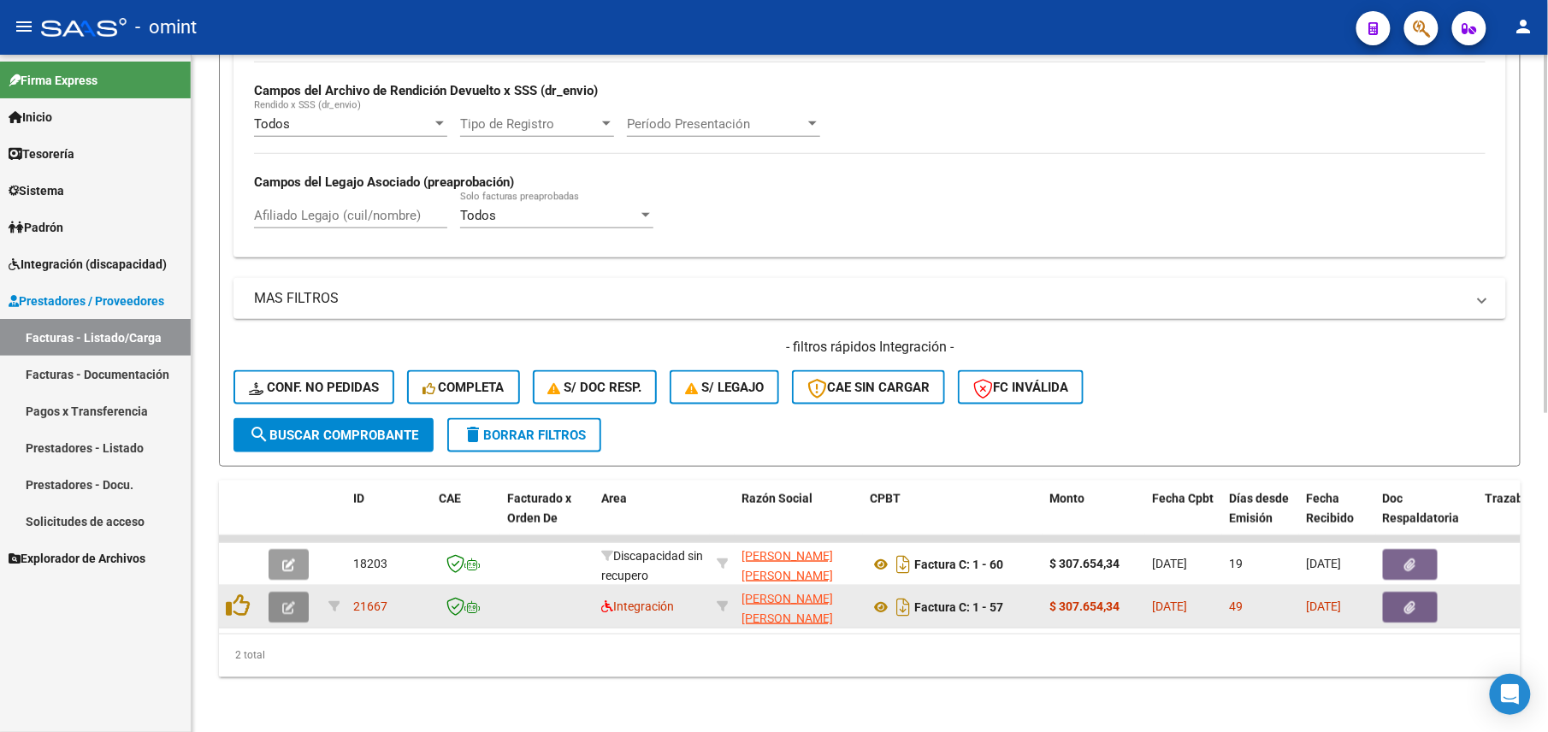
click at [272, 593] on button "button" at bounding box center [289, 607] width 40 height 31
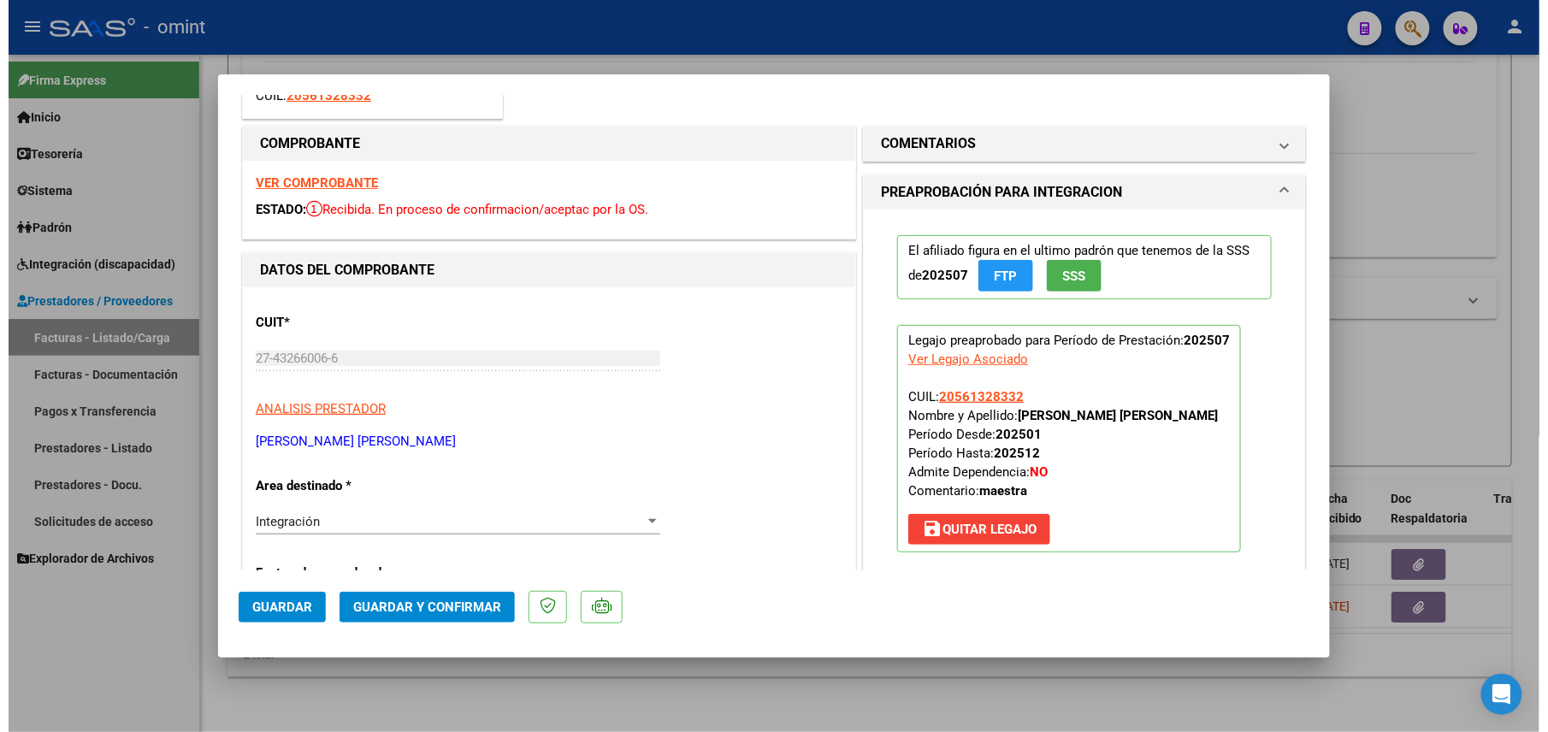
scroll to position [342, 0]
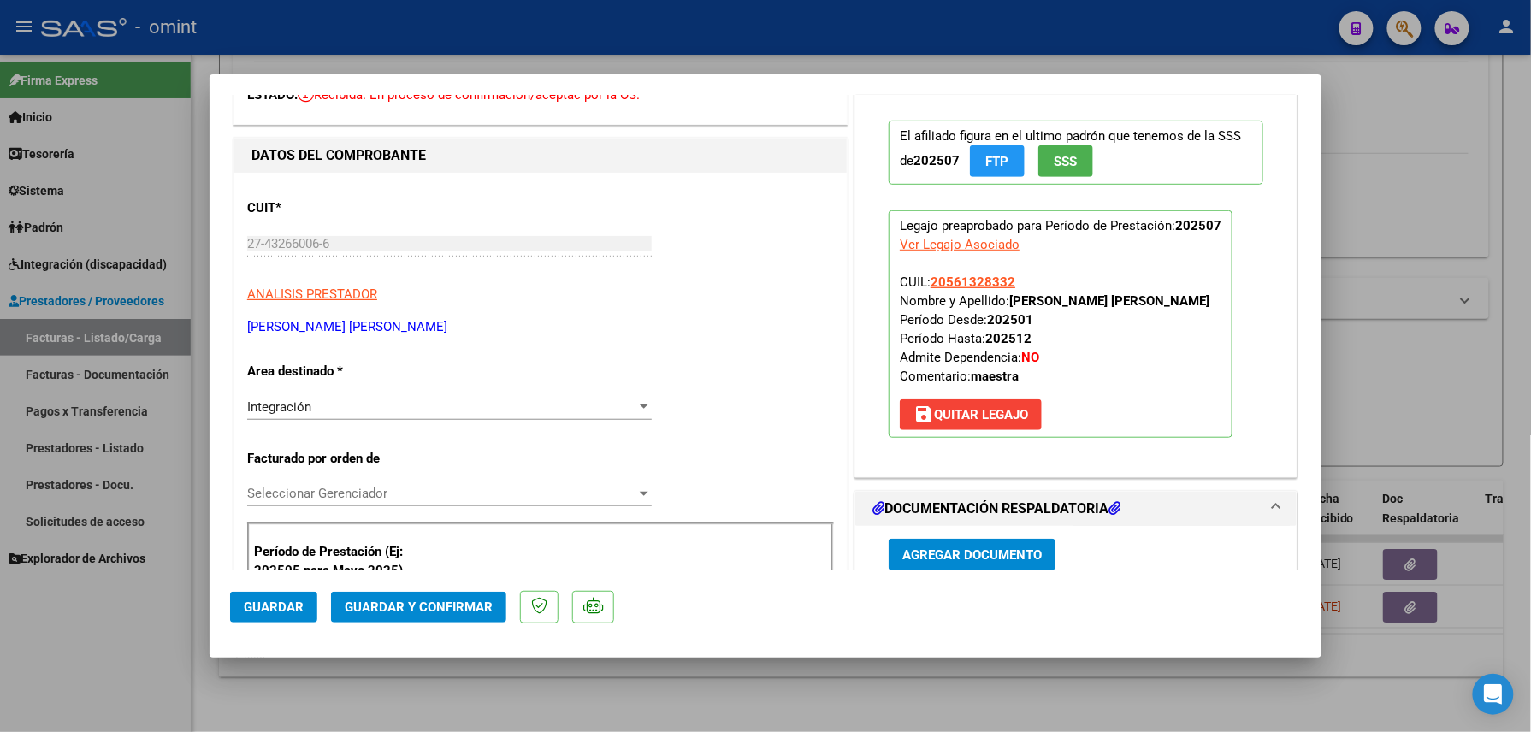
click at [953, 246] on div "Ver Legajo Asociado" at bounding box center [960, 244] width 120 height 19
type input "$ 0,00"
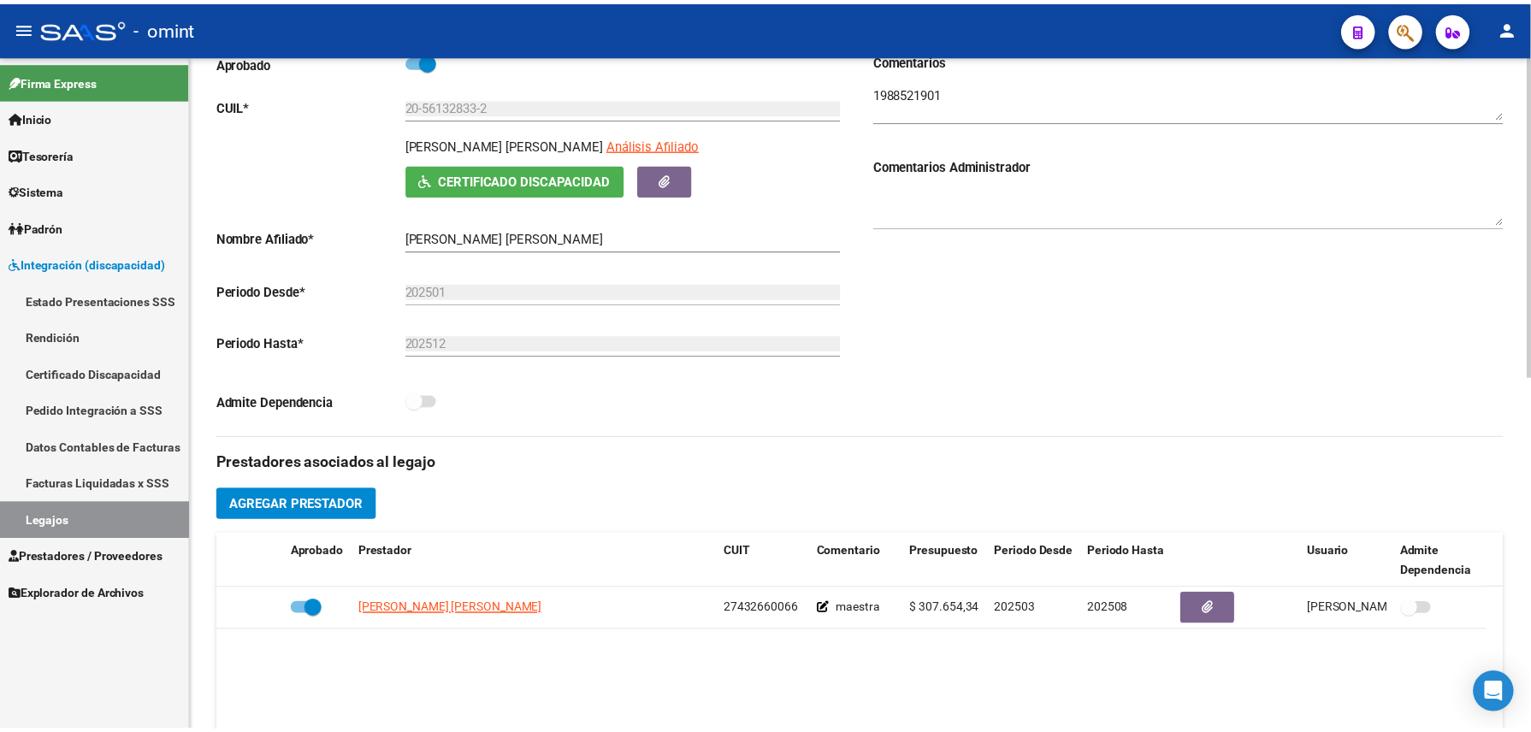
scroll to position [342, 0]
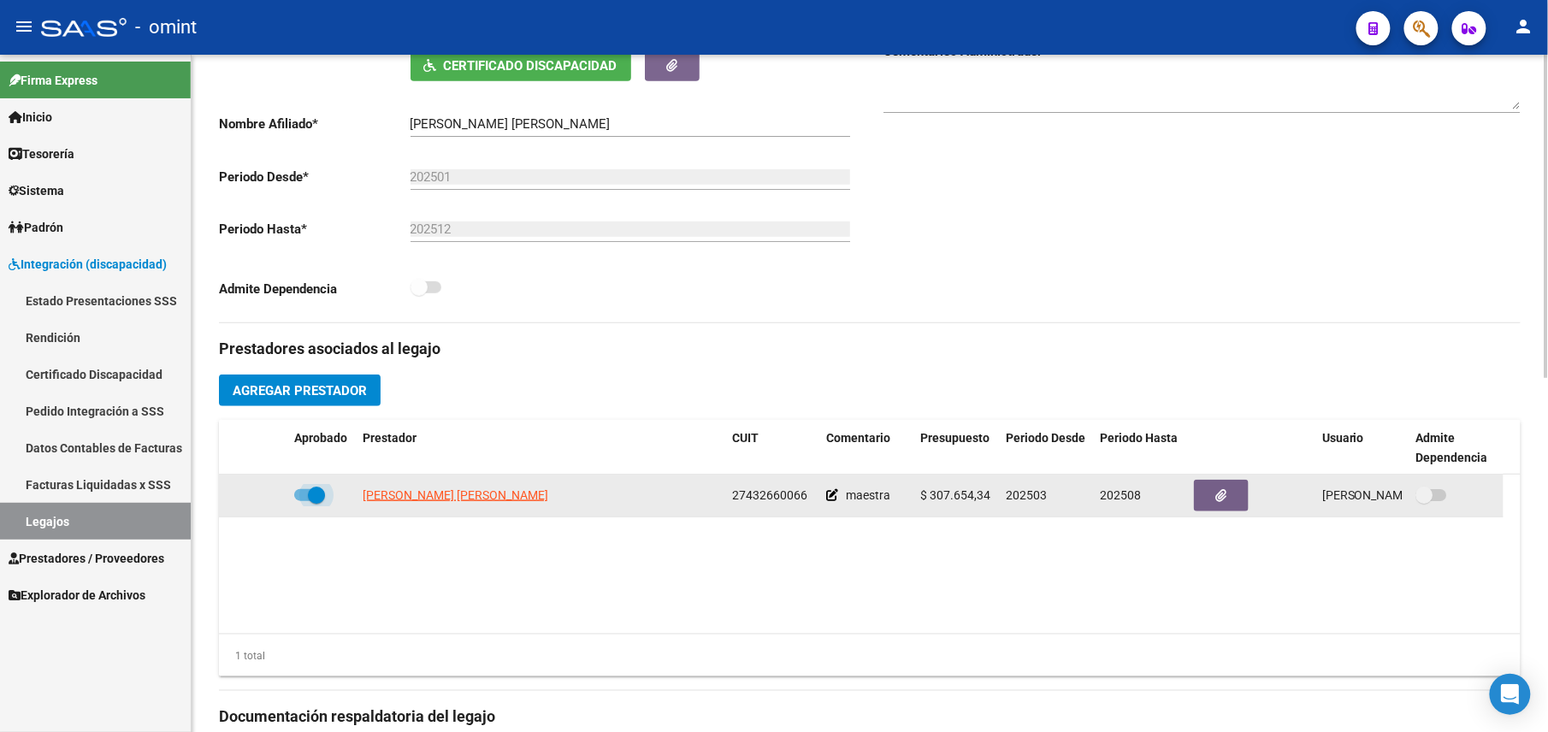
click at [305, 494] on span at bounding box center [309, 495] width 31 height 12
click at [303, 501] on input "checkbox" at bounding box center [302, 501] width 1 height 1
checkbox input "false"
click at [262, 498] on icon at bounding box center [263, 495] width 12 height 12
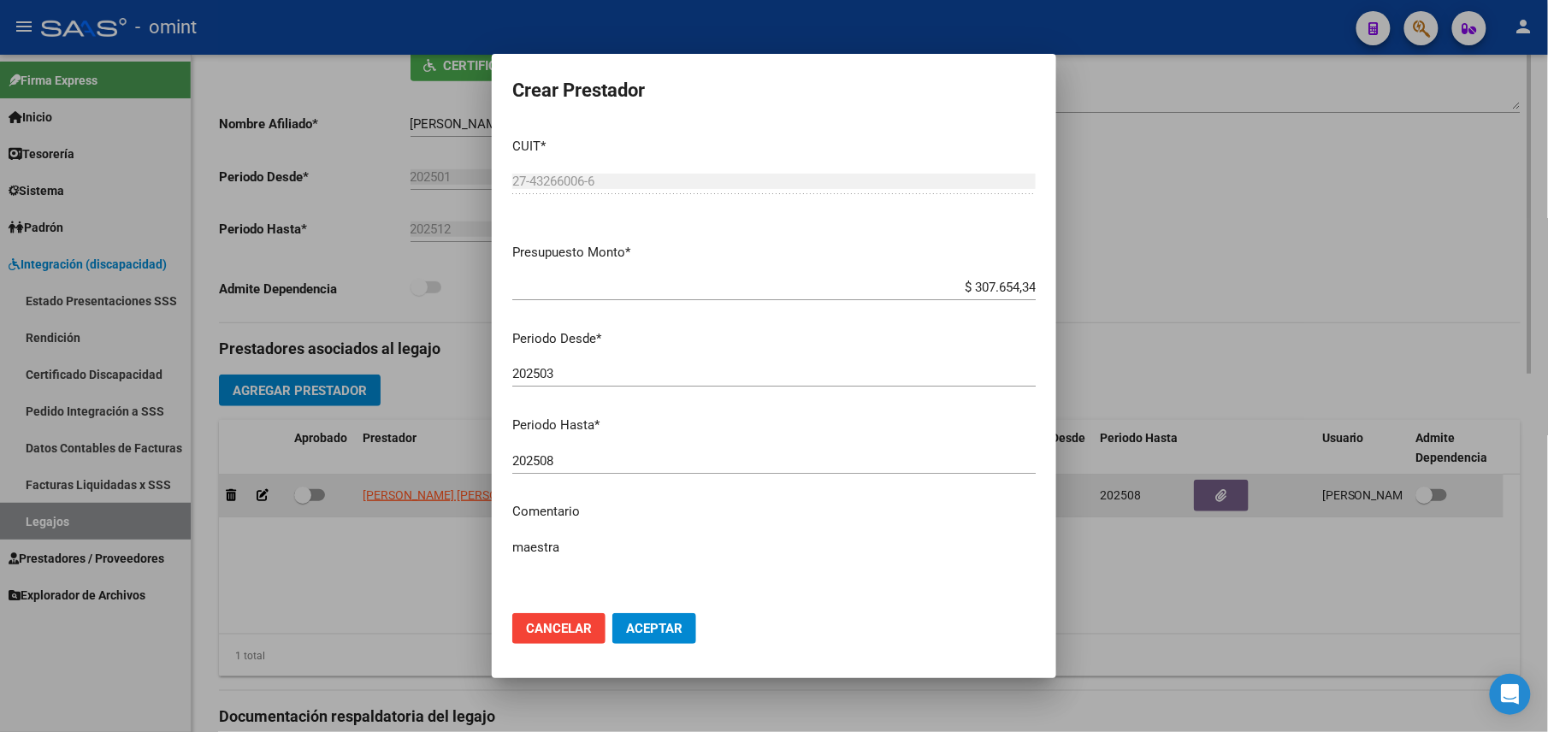
scroll to position [360, 0]
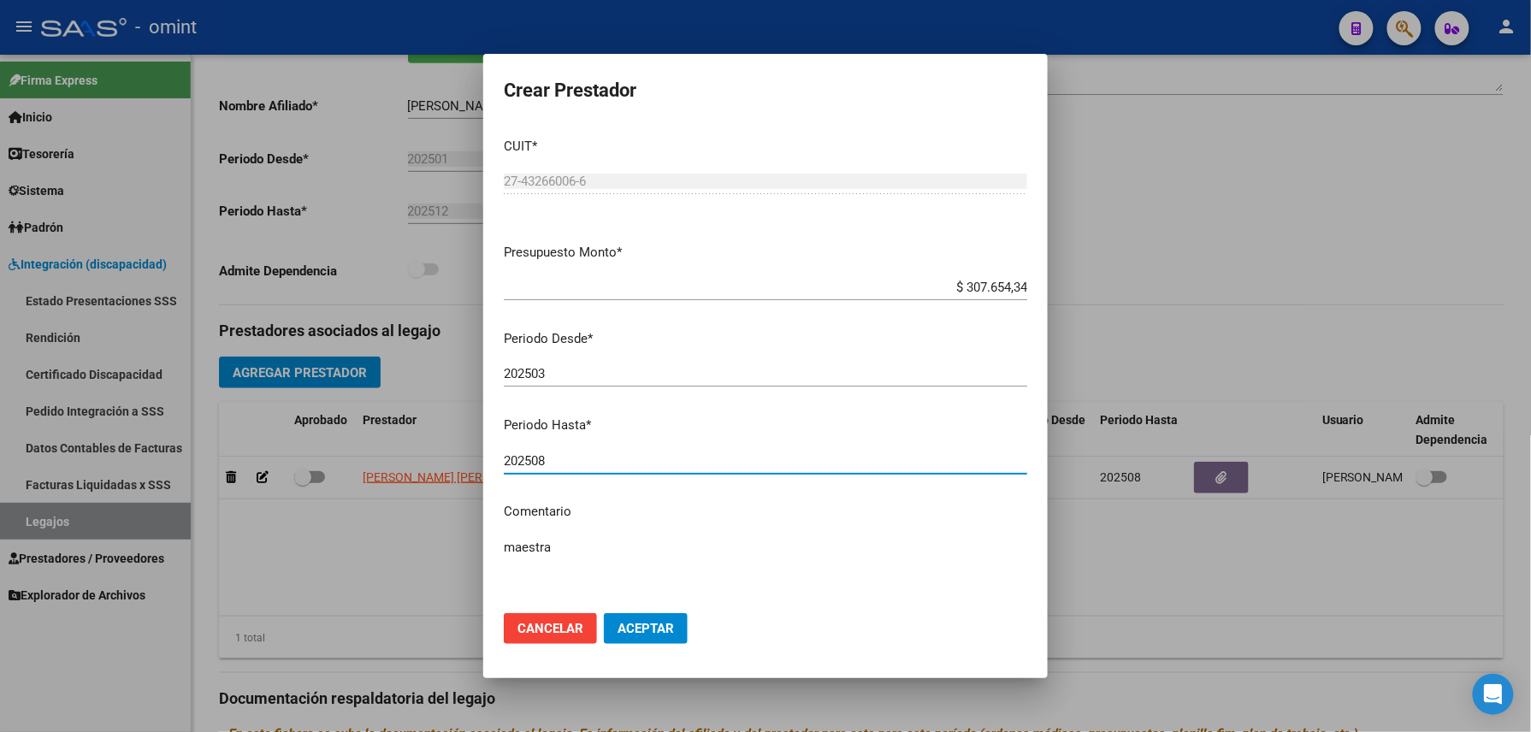
drag, startPoint x: 546, startPoint y: 457, endPoint x: 539, endPoint y: 463, distance: 9.1
click at [539, 463] on input "202508" at bounding box center [766, 460] width 524 height 15
type input "202507"
click at [637, 621] on span "Aceptar" at bounding box center [646, 628] width 56 height 15
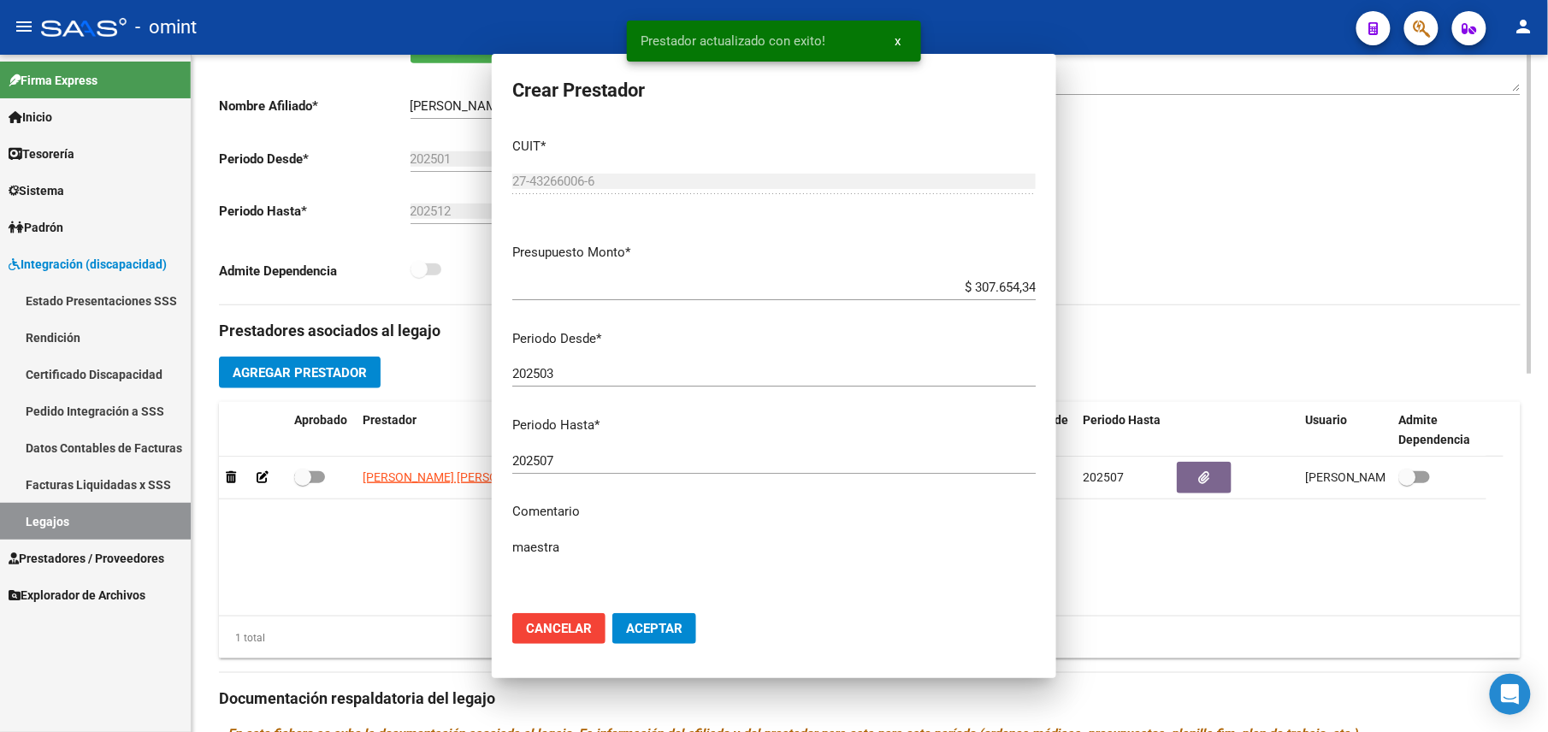
scroll to position [342, 0]
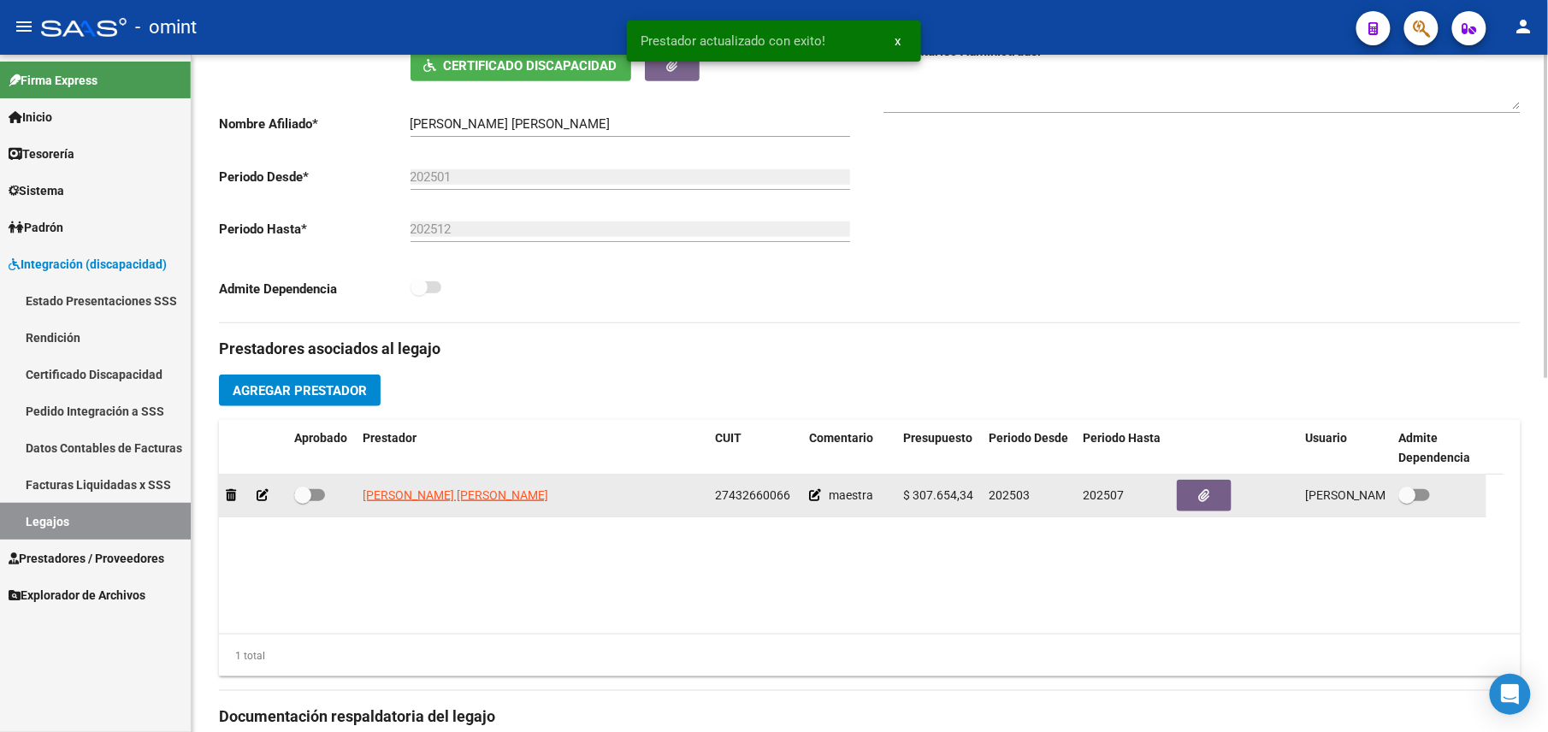
click at [306, 500] on span at bounding box center [302, 495] width 17 height 17
click at [303, 501] on input "checkbox" at bounding box center [302, 501] width 1 height 1
checkbox input "true"
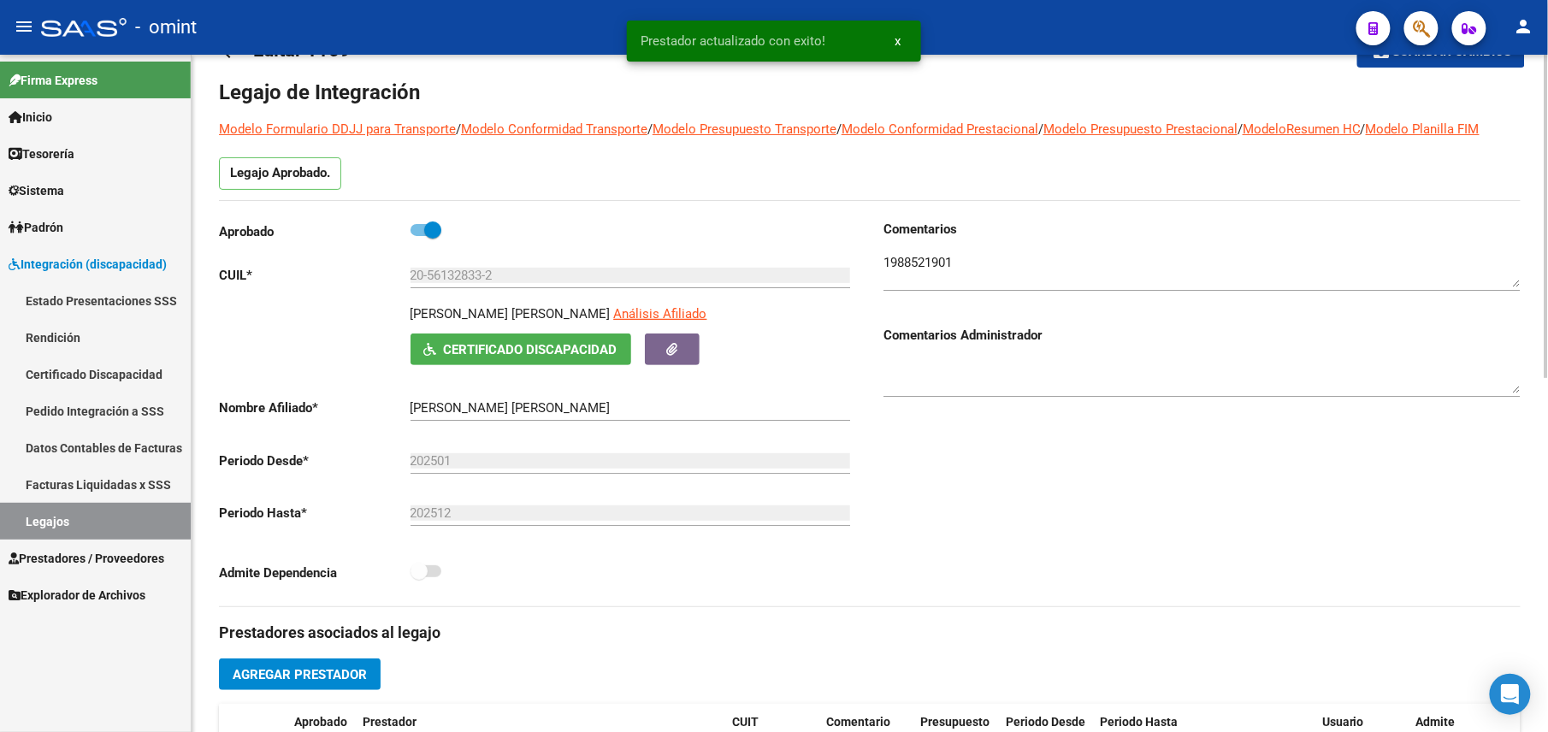
scroll to position [0, 0]
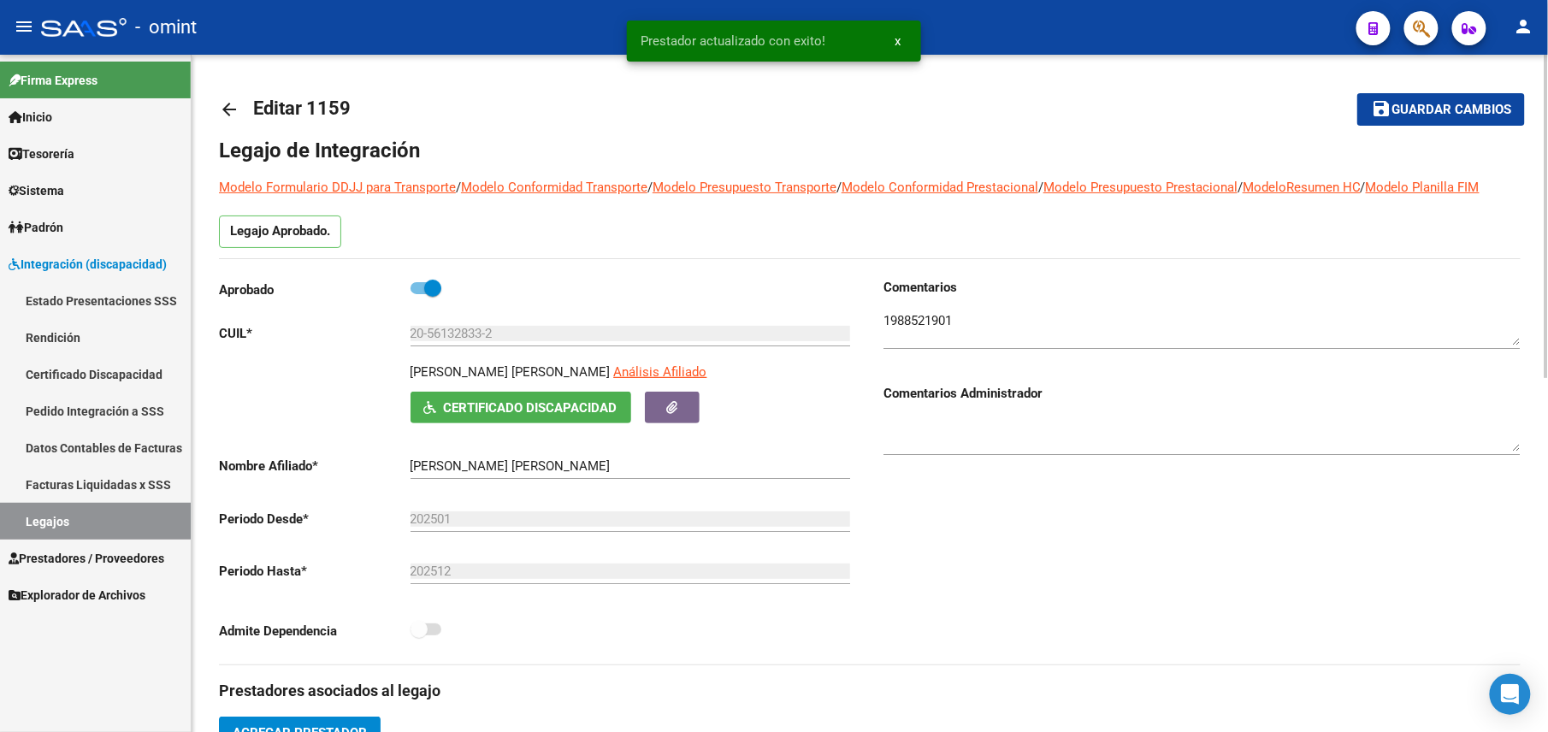
click at [1417, 104] on span "Guardar cambios" at bounding box center [1452, 110] width 120 height 15
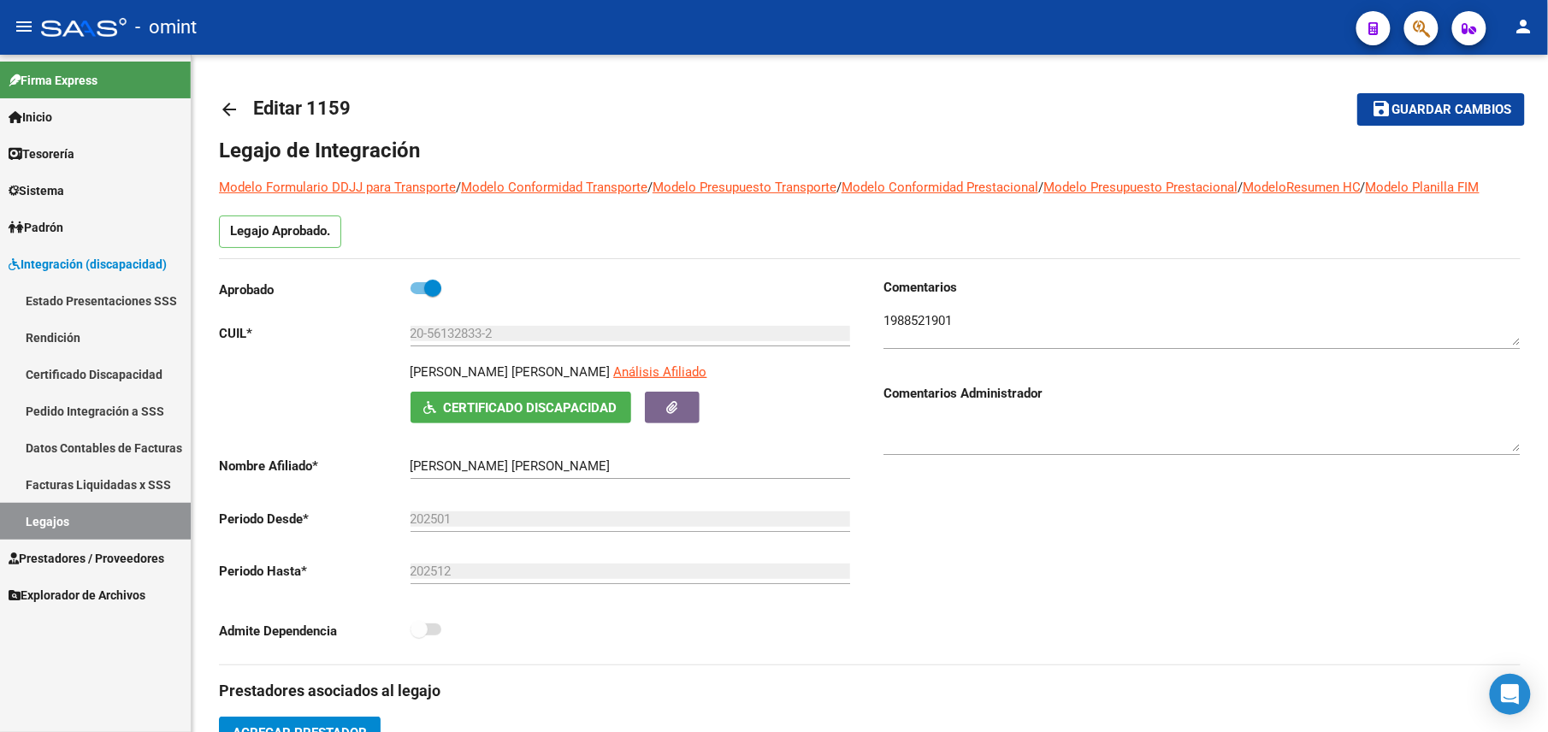
click at [80, 555] on span "Prestadores / Proveedores" at bounding box center [87, 558] width 156 height 19
click at [87, 565] on span "Prestadores / Proveedores" at bounding box center [87, 558] width 156 height 19
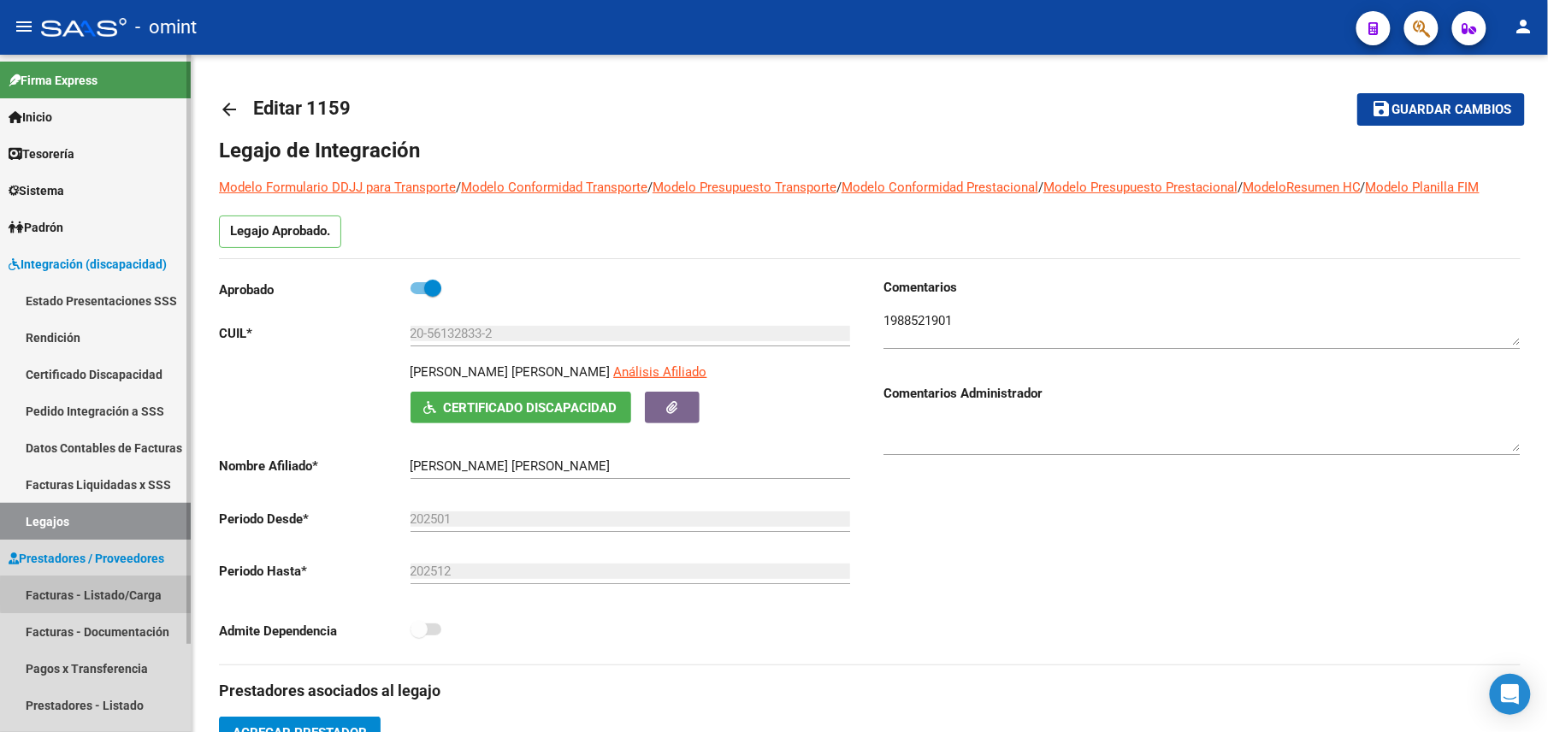
click at [100, 594] on link "Facturas - Listado/Carga" at bounding box center [95, 595] width 191 height 37
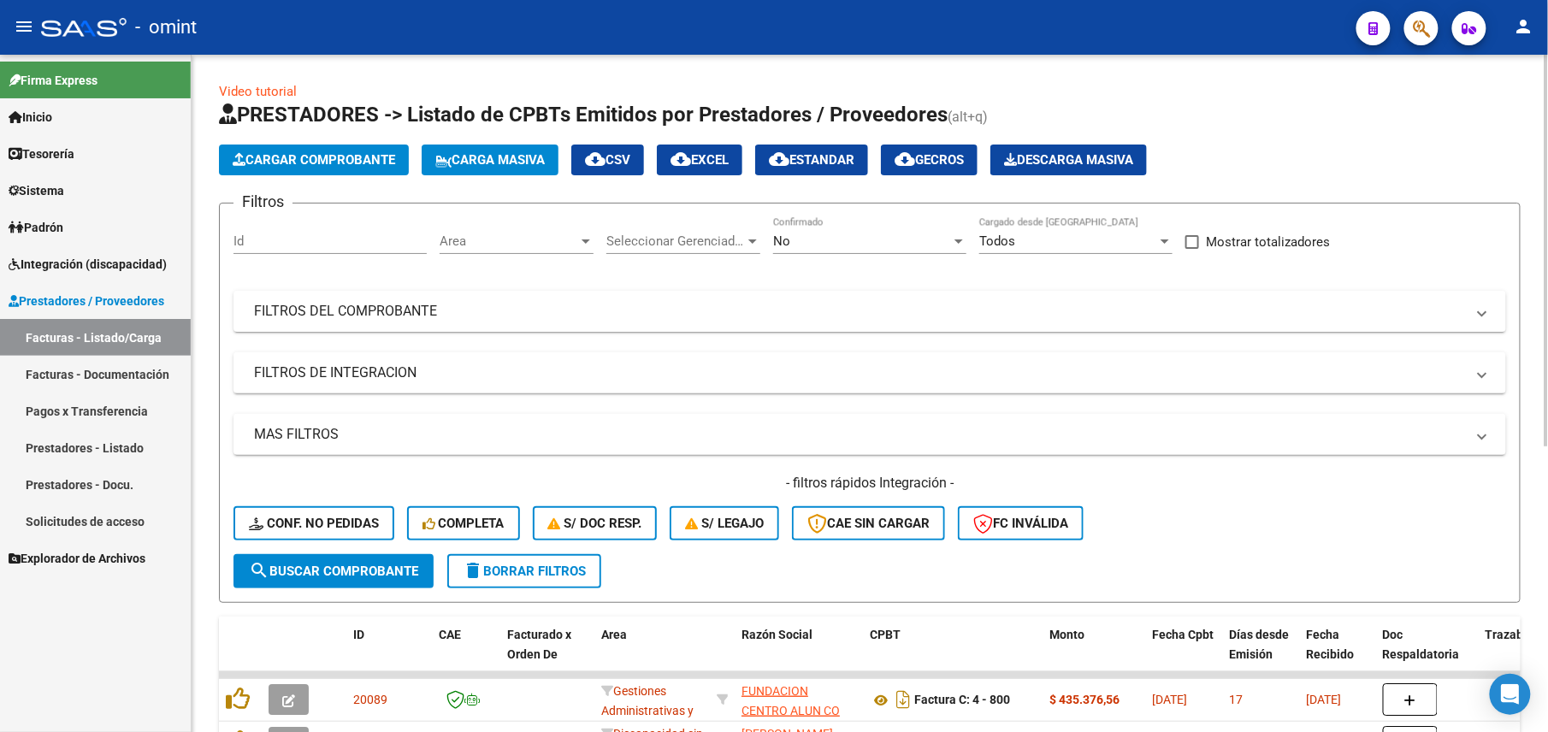
click at [926, 247] on div "No" at bounding box center [862, 241] width 178 height 15
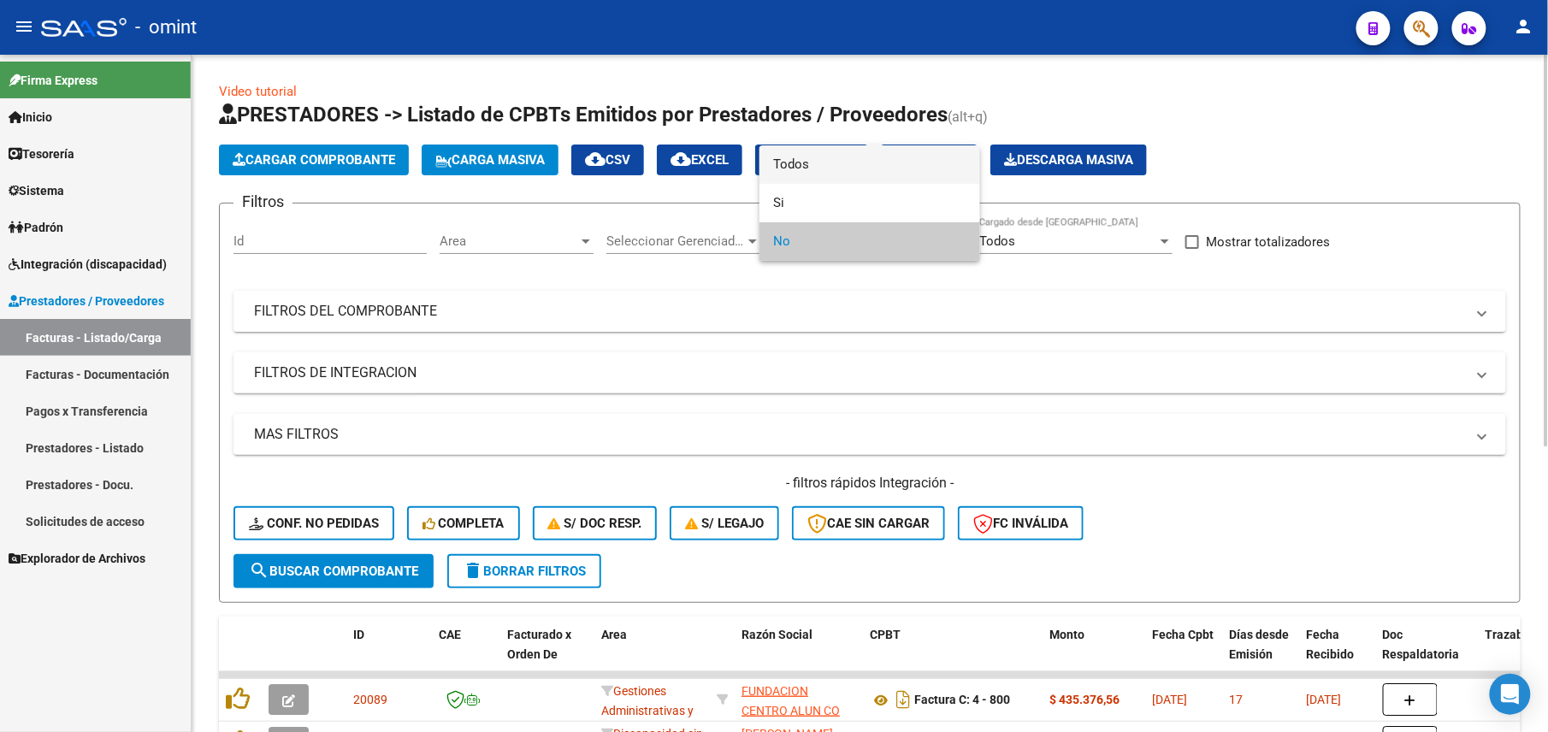
drag, startPoint x: 846, startPoint y: 159, endPoint x: 785, endPoint y: 204, distance: 75.3
click at [846, 163] on span "Todos" at bounding box center [869, 164] width 193 height 38
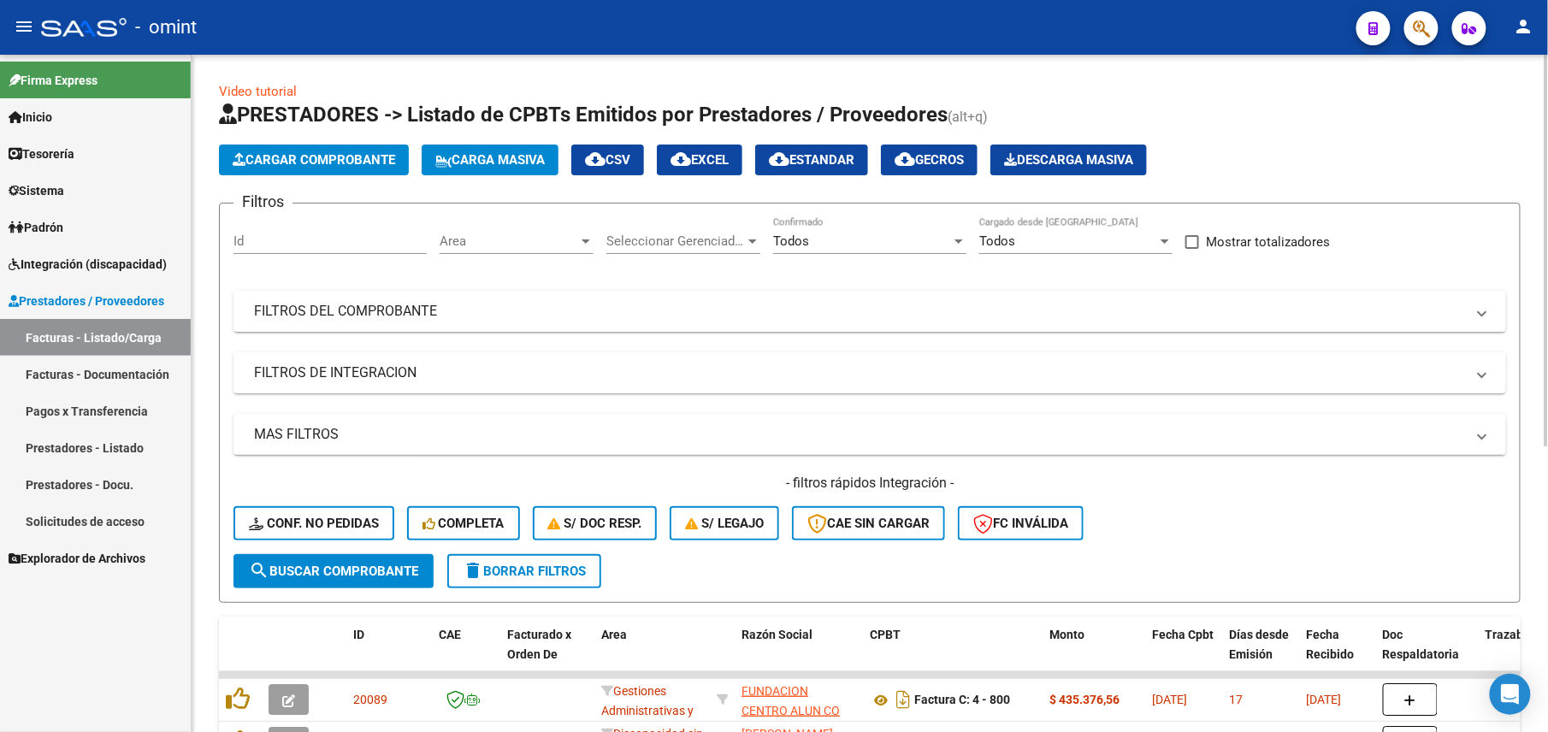
click at [344, 375] on mat-panel-title "FILTROS DE INTEGRACION" at bounding box center [859, 373] width 1211 height 19
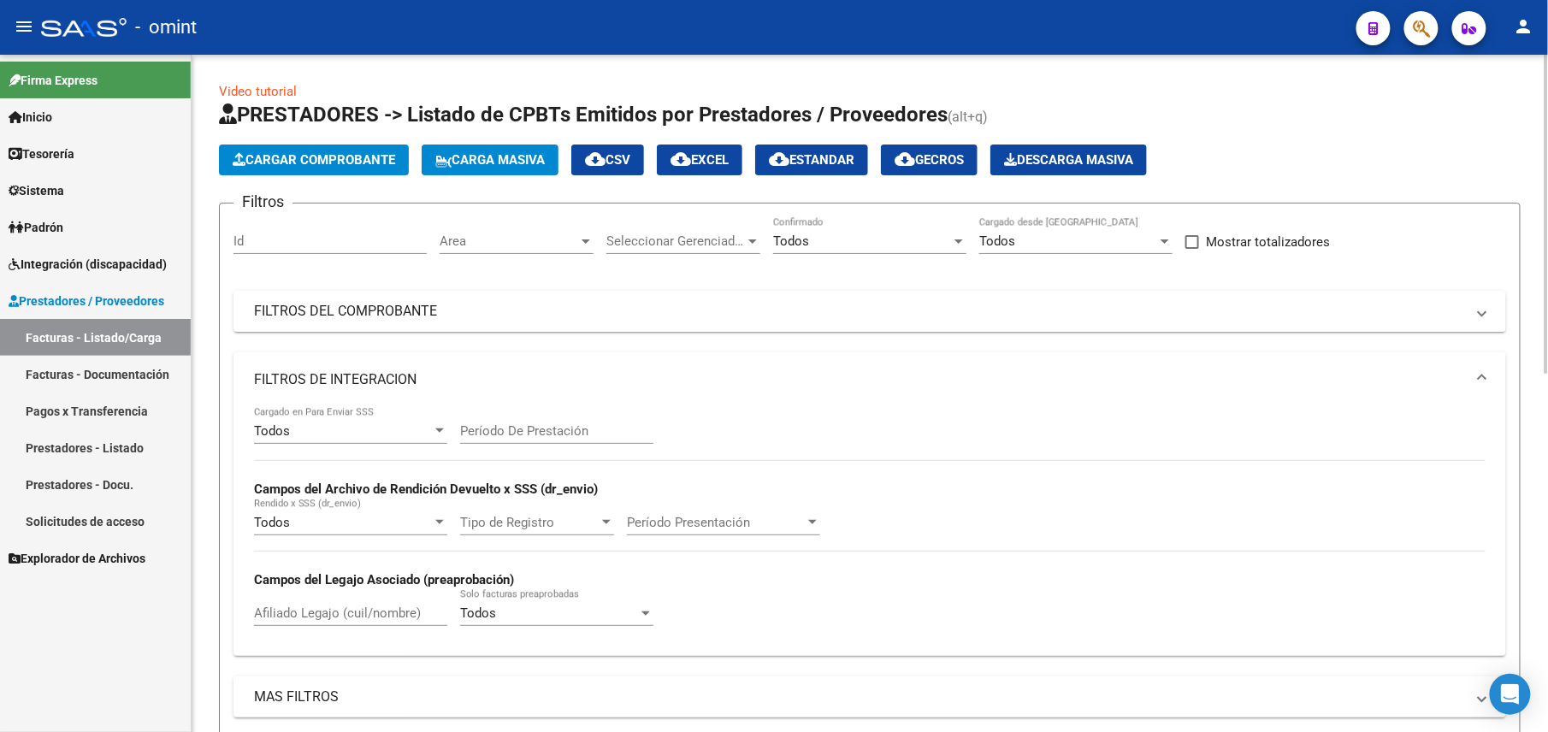
drag, startPoint x: 296, startPoint y: 602, endPoint x: 356, endPoint y: 603, distance: 59.9
click at [296, 603] on div "Afiliado Legajo (cuil/nombre)" at bounding box center [350, 607] width 193 height 37
paste input "20548927227"
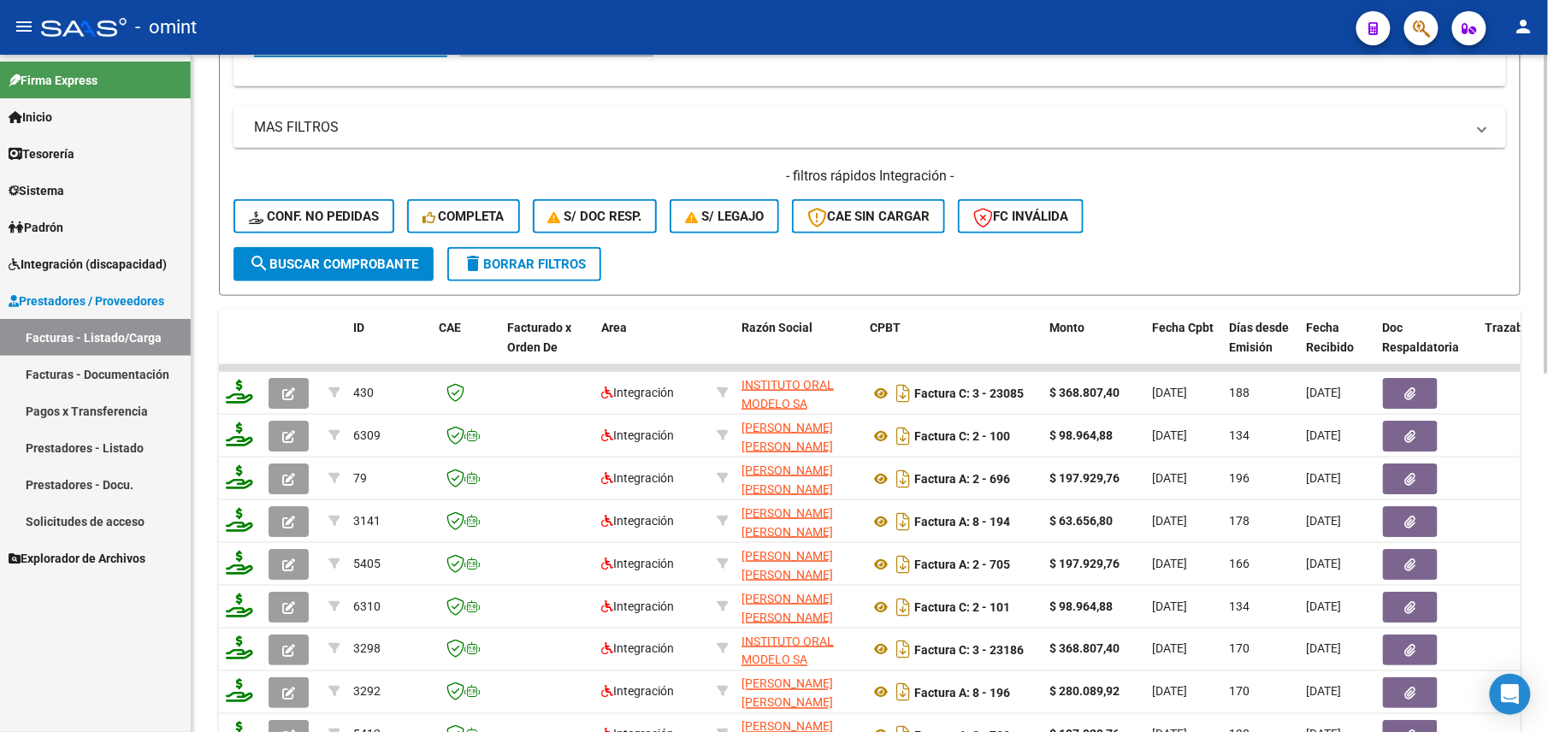
scroll to position [684, 0]
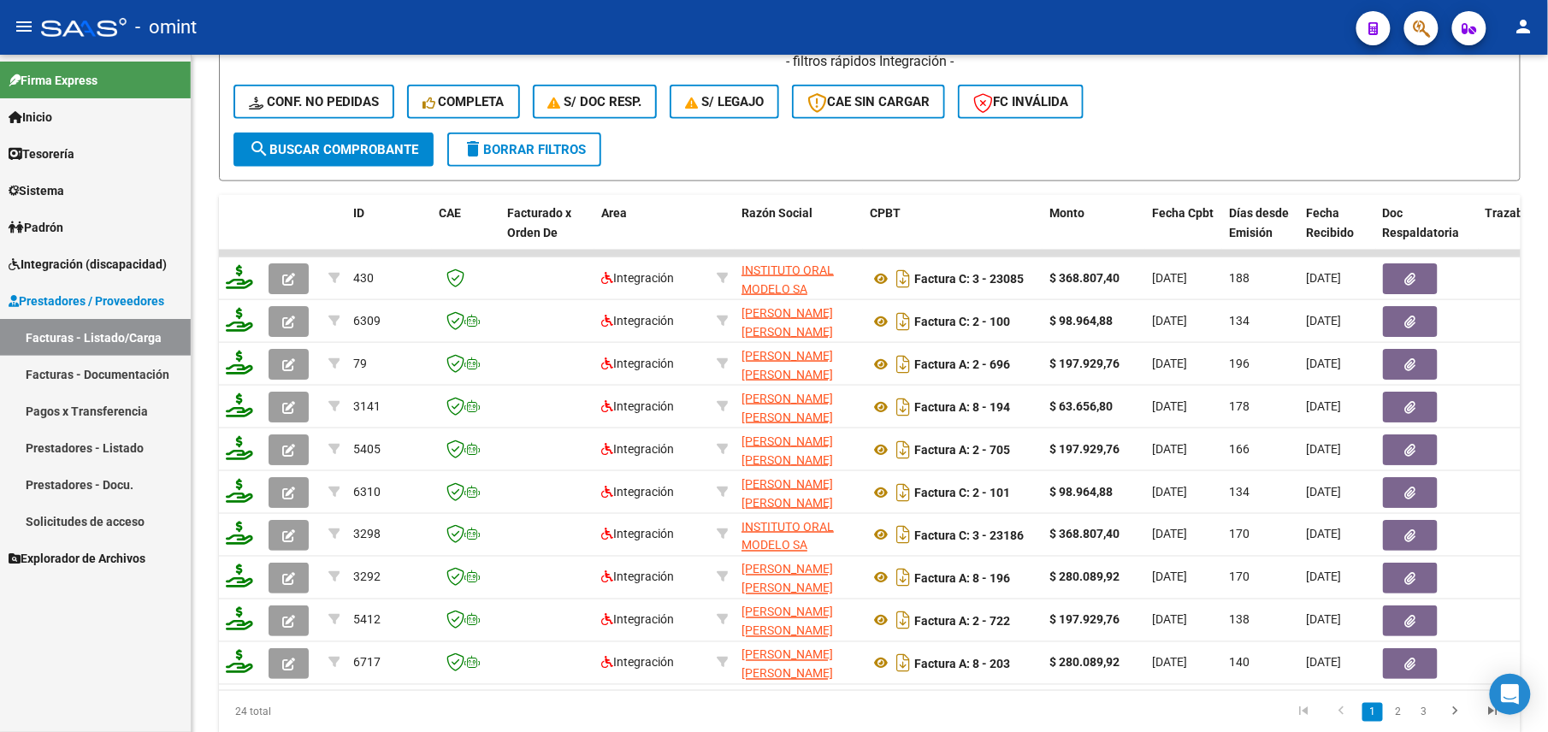
type input "20548927227"
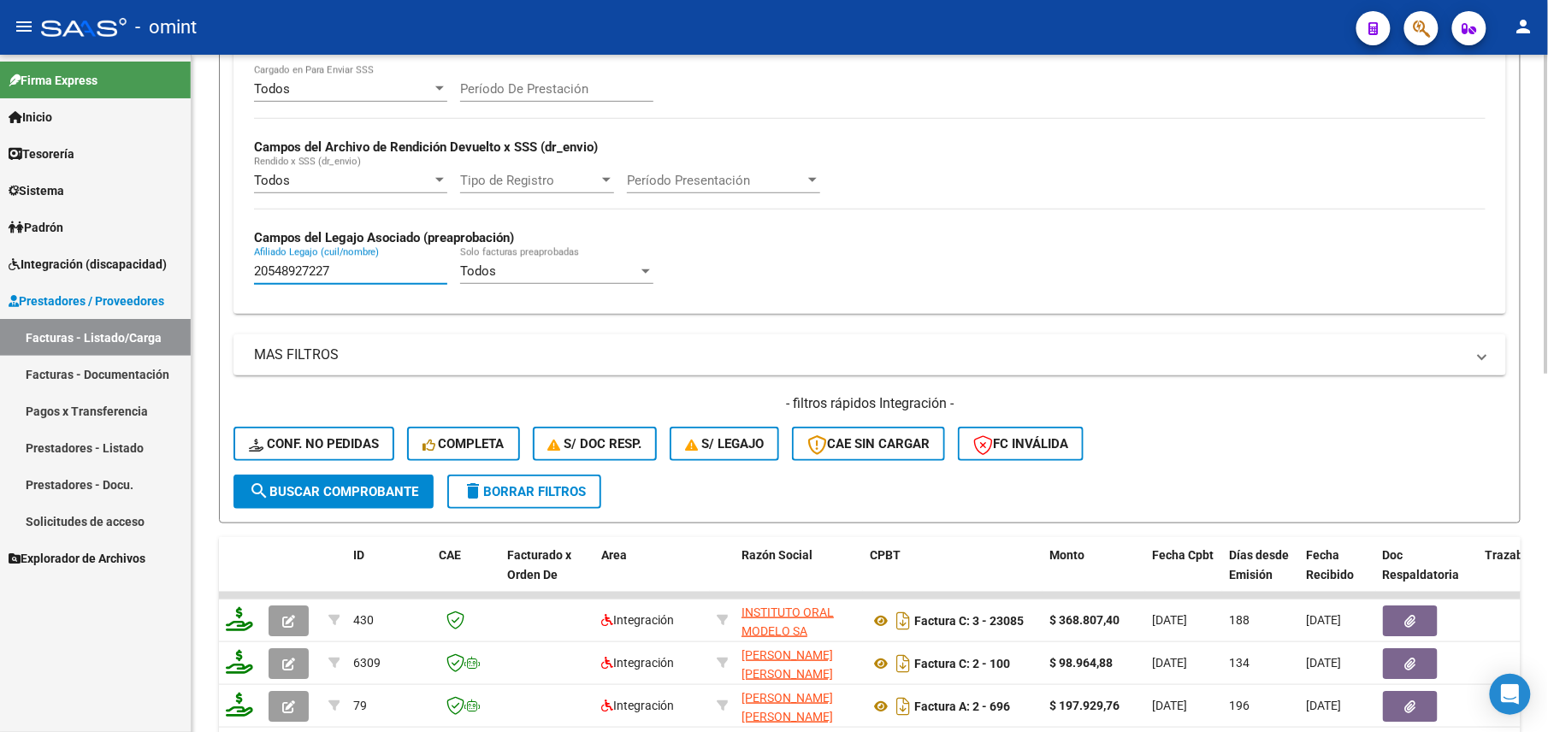
scroll to position [0, 0]
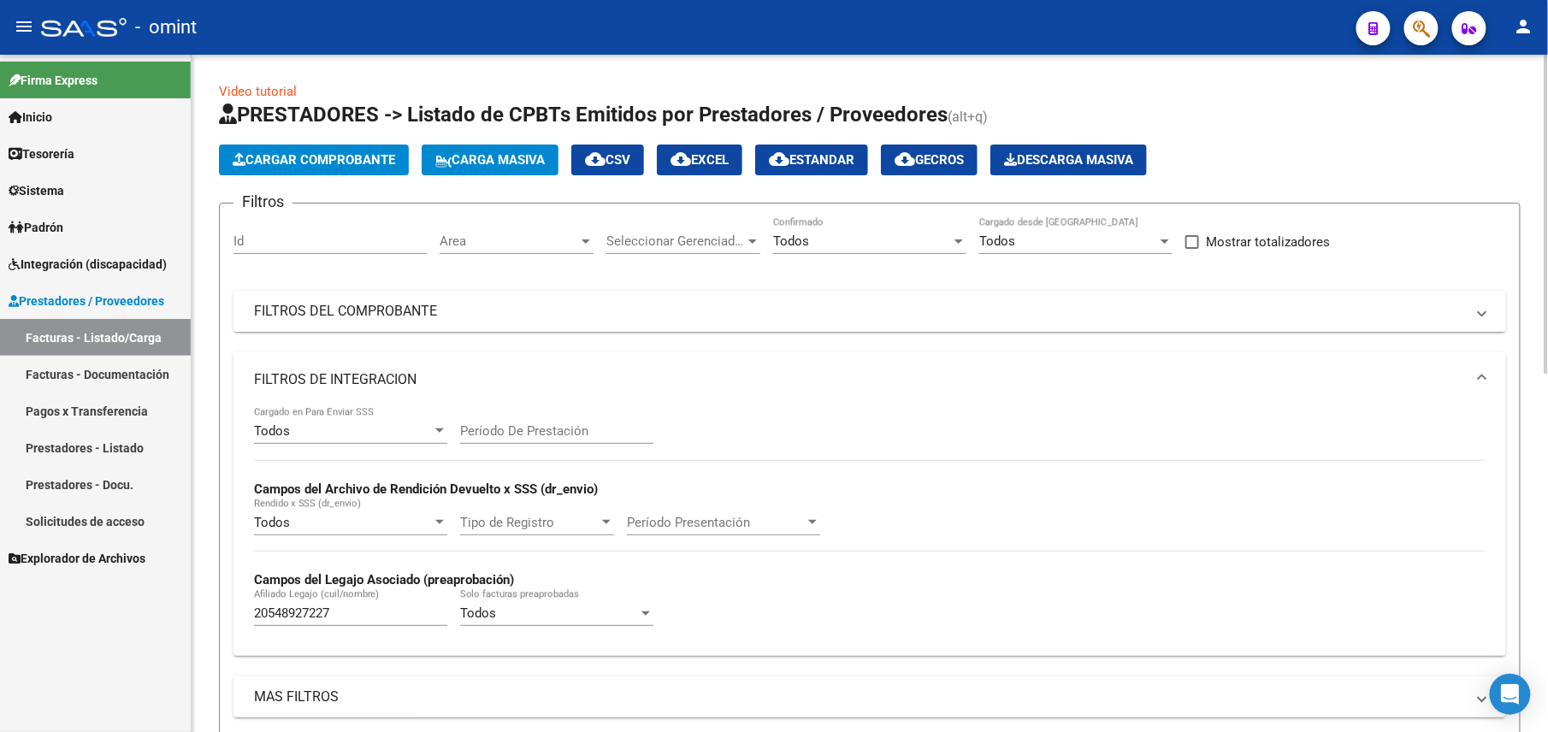
drag, startPoint x: 891, startPoint y: 309, endPoint x: 914, endPoint y: 311, distance: 22.4
click at [891, 310] on mat-panel-title "FILTROS DEL COMPROBANTE" at bounding box center [859, 311] width 1211 height 19
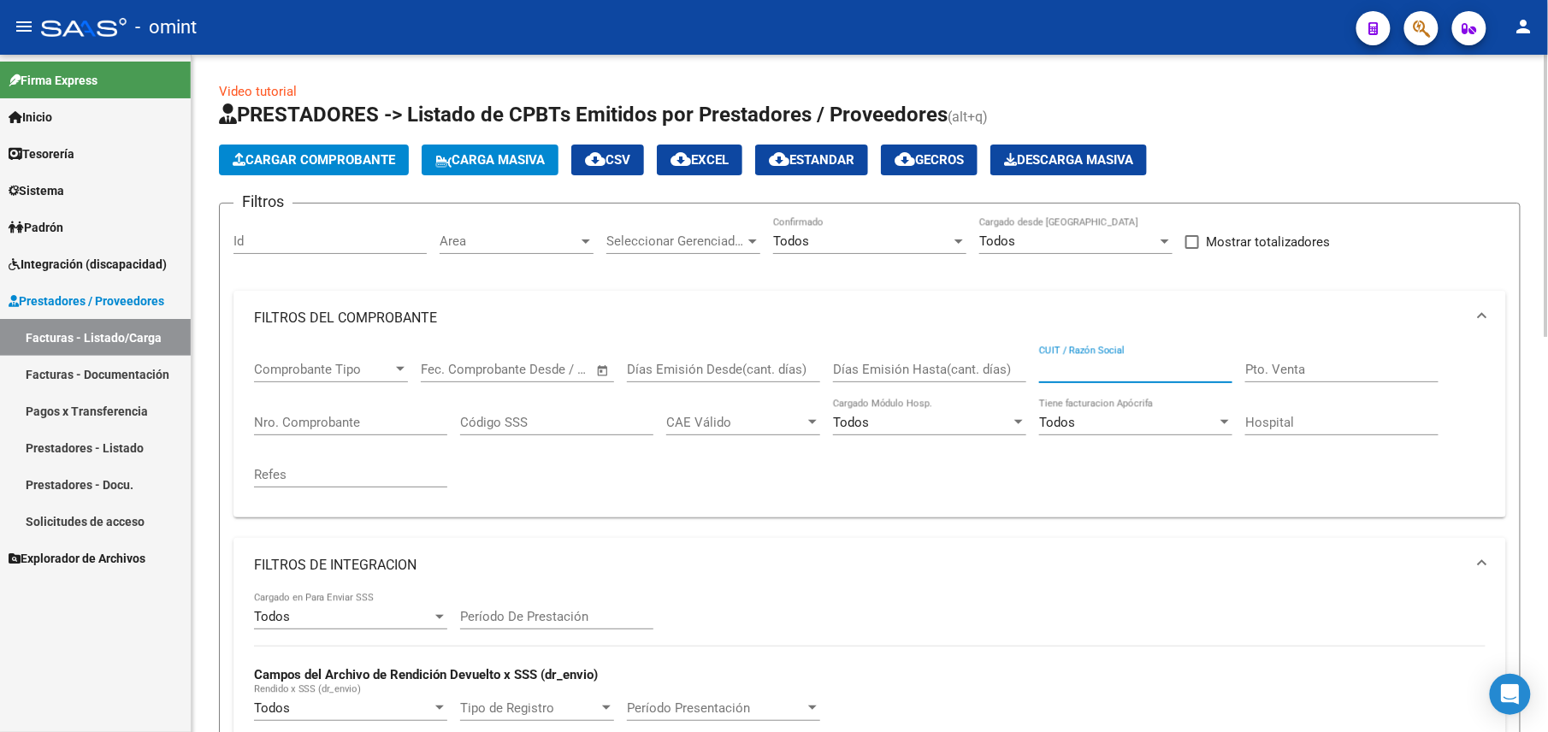
click at [1086, 370] on input "CUIT / Razón Social" at bounding box center [1135, 369] width 193 height 15
paste input "30535024231"
click at [1124, 368] on input "3053502423130535024231" at bounding box center [1135, 369] width 193 height 15
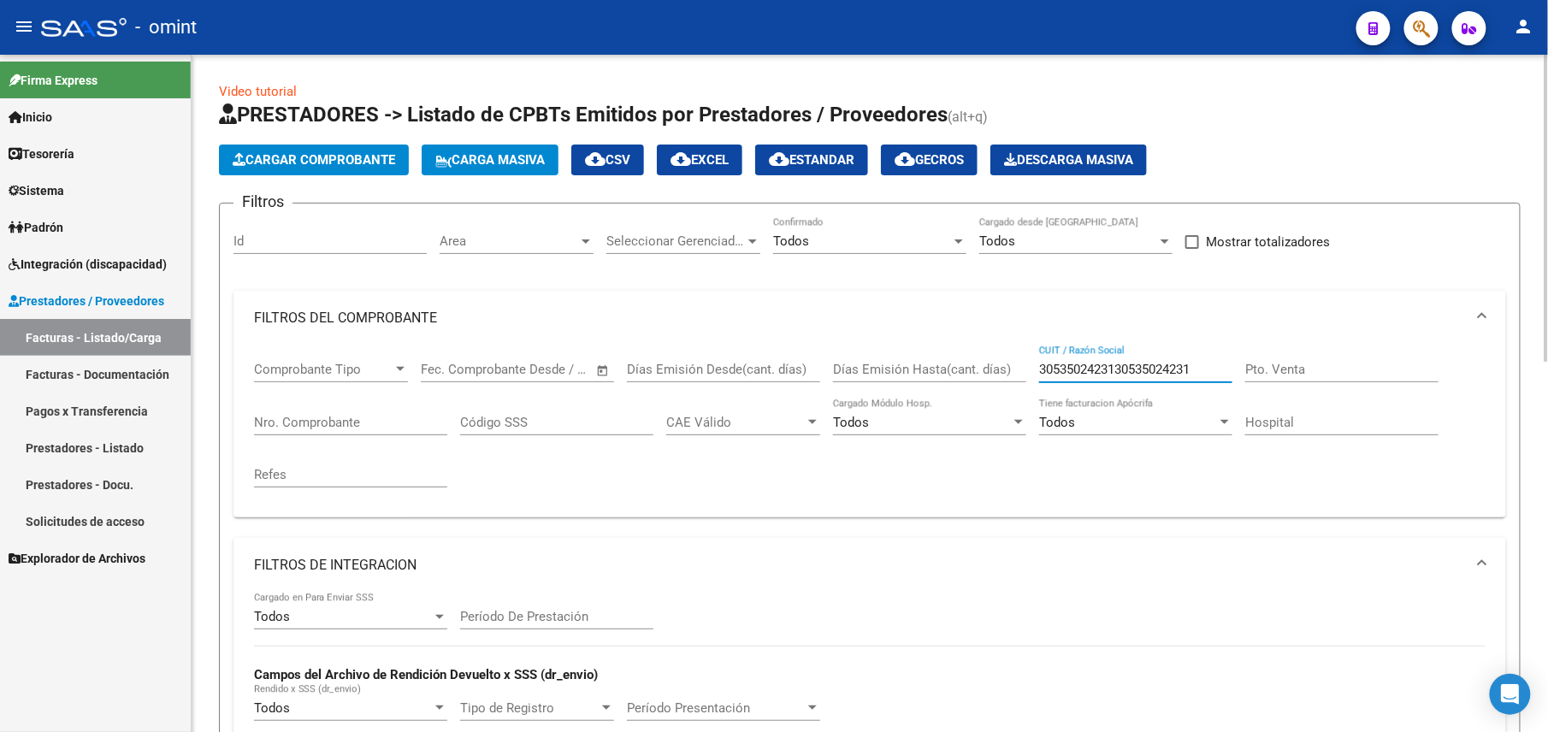
paste input "text"
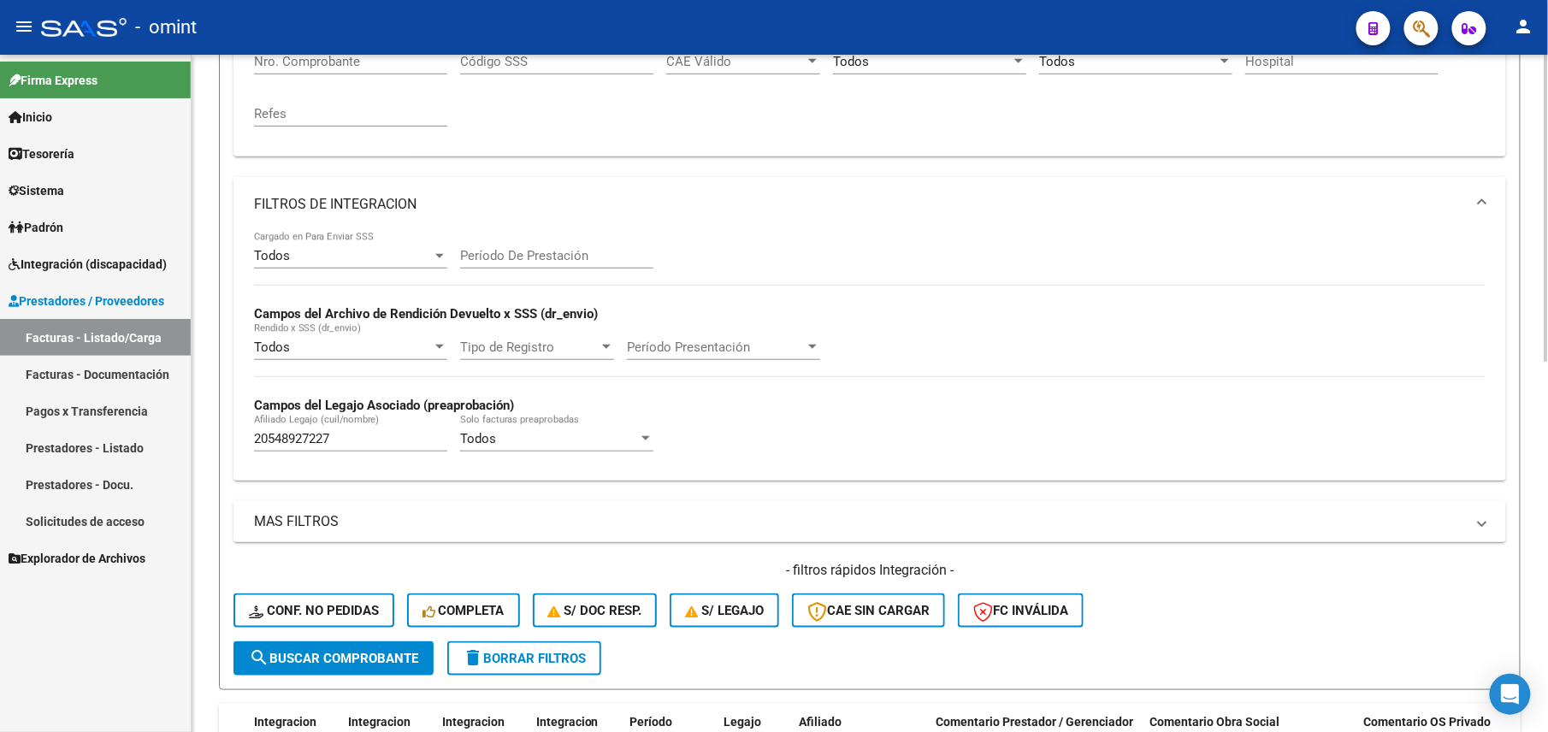
scroll to position [247, 0]
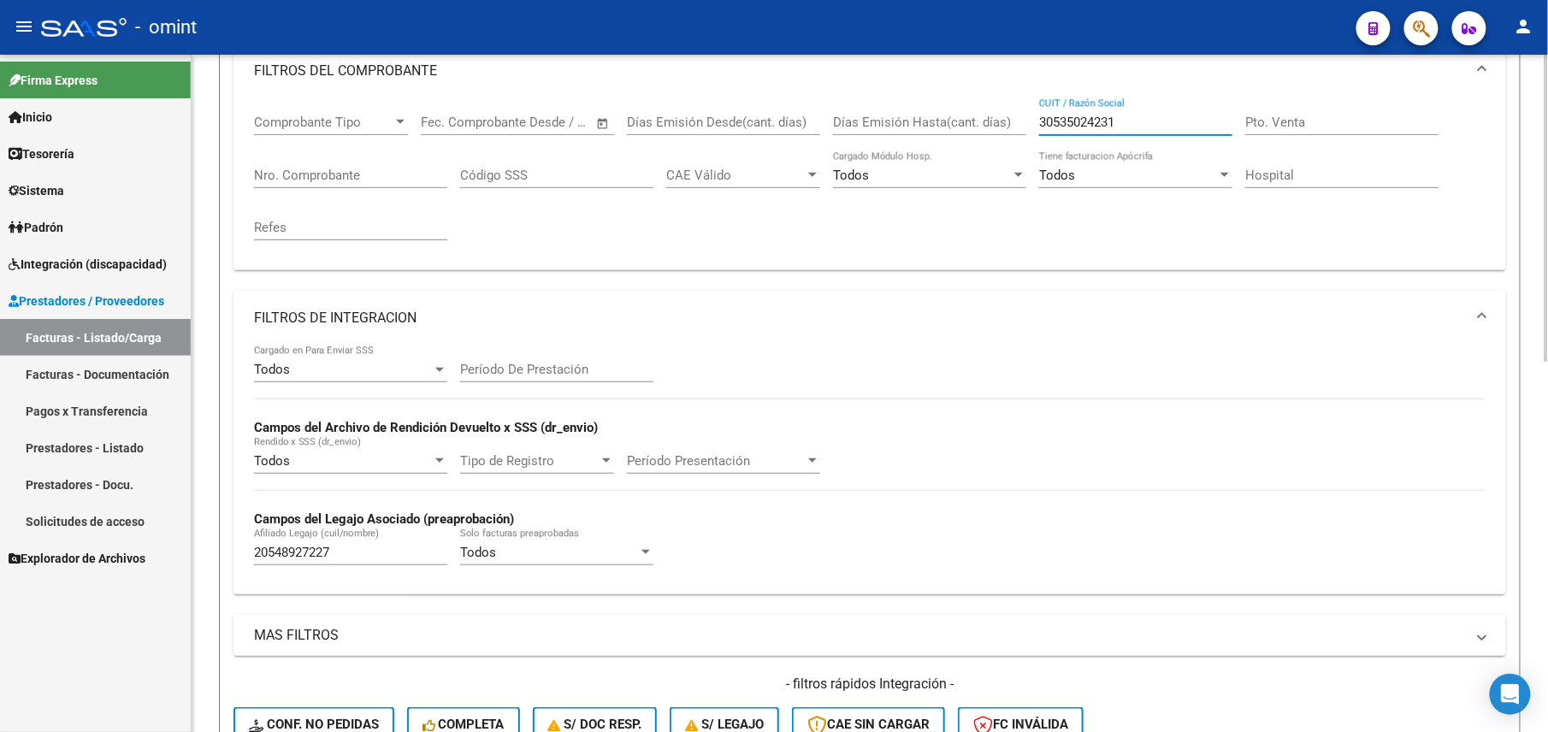
drag, startPoint x: 1127, startPoint y: 127, endPoint x: 953, endPoint y: 127, distance: 173.7
click at [953, 127] on div "Comprobante Tipo Comprobante Tipo Fecha inicio – Fecha fin Fec. Comprobante Des…" at bounding box center [870, 177] width 1232 height 158
paste input "27405504192"
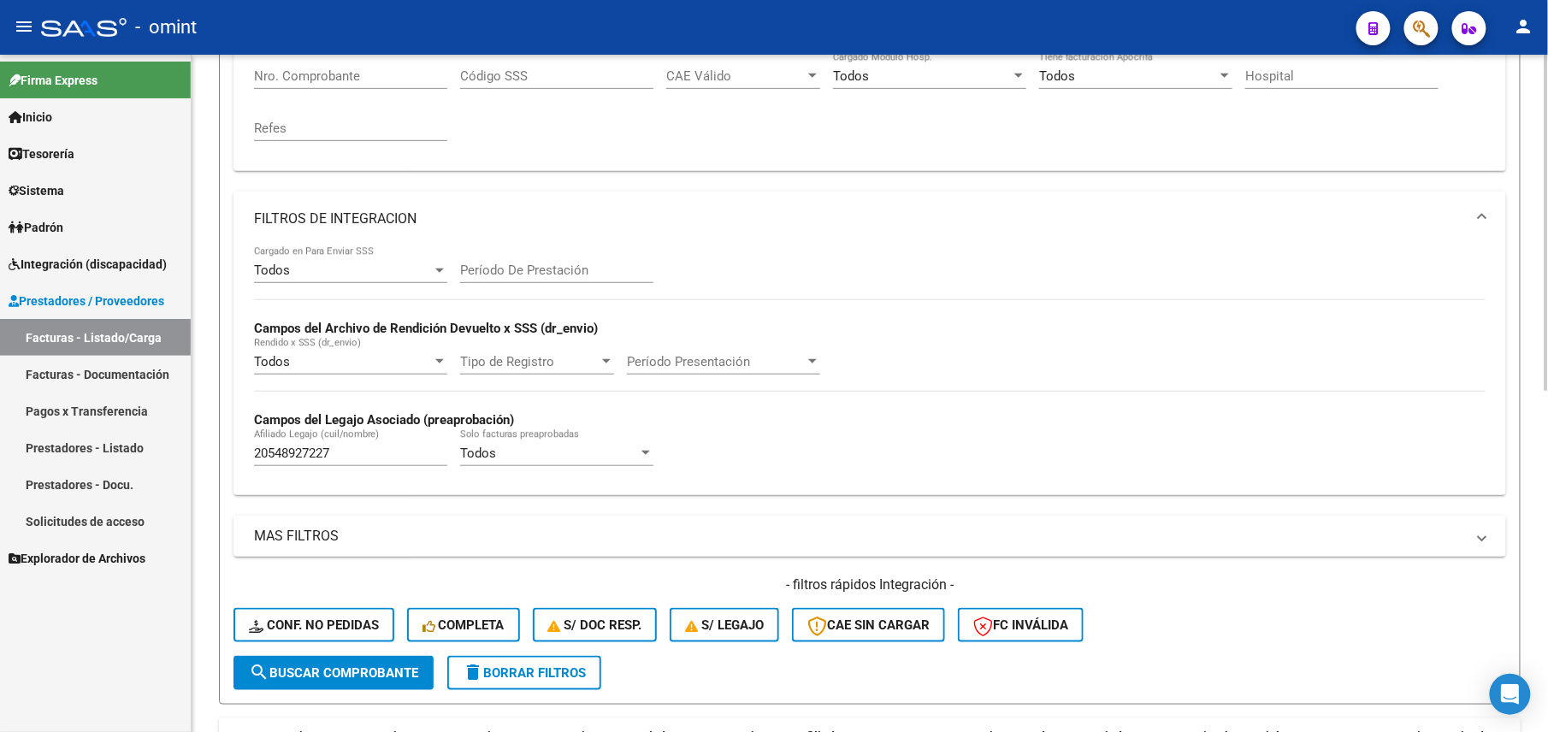
scroll to position [4, 0]
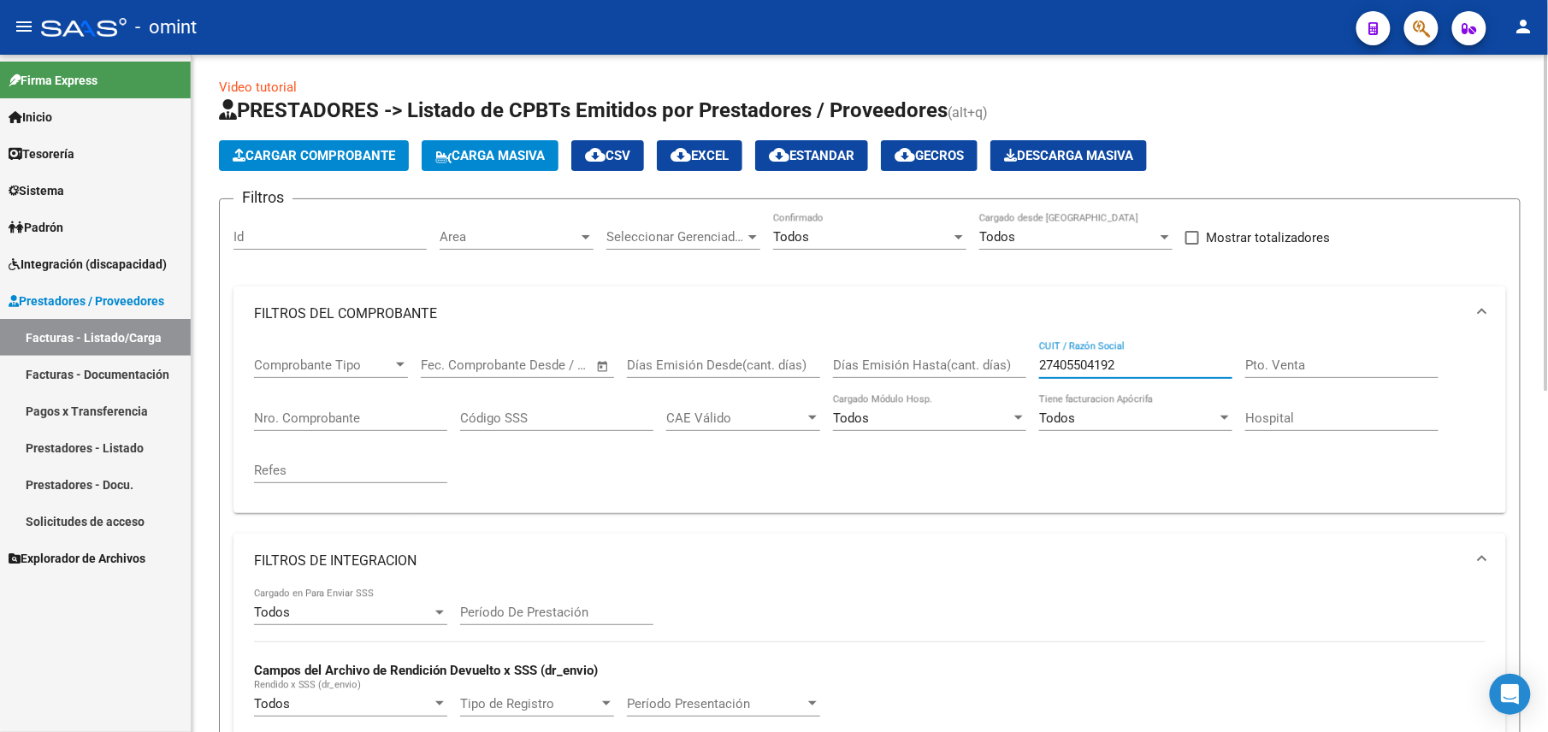
drag, startPoint x: 1120, startPoint y: 364, endPoint x: 965, endPoint y: 368, distance: 154.9
click at [965, 368] on div "Comprobante Tipo Comprobante Tipo Fecha inicio – Fecha fin Fec. Comprobante Des…" at bounding box center [870, 420] width 1232 height 158
paste input "3215385744"
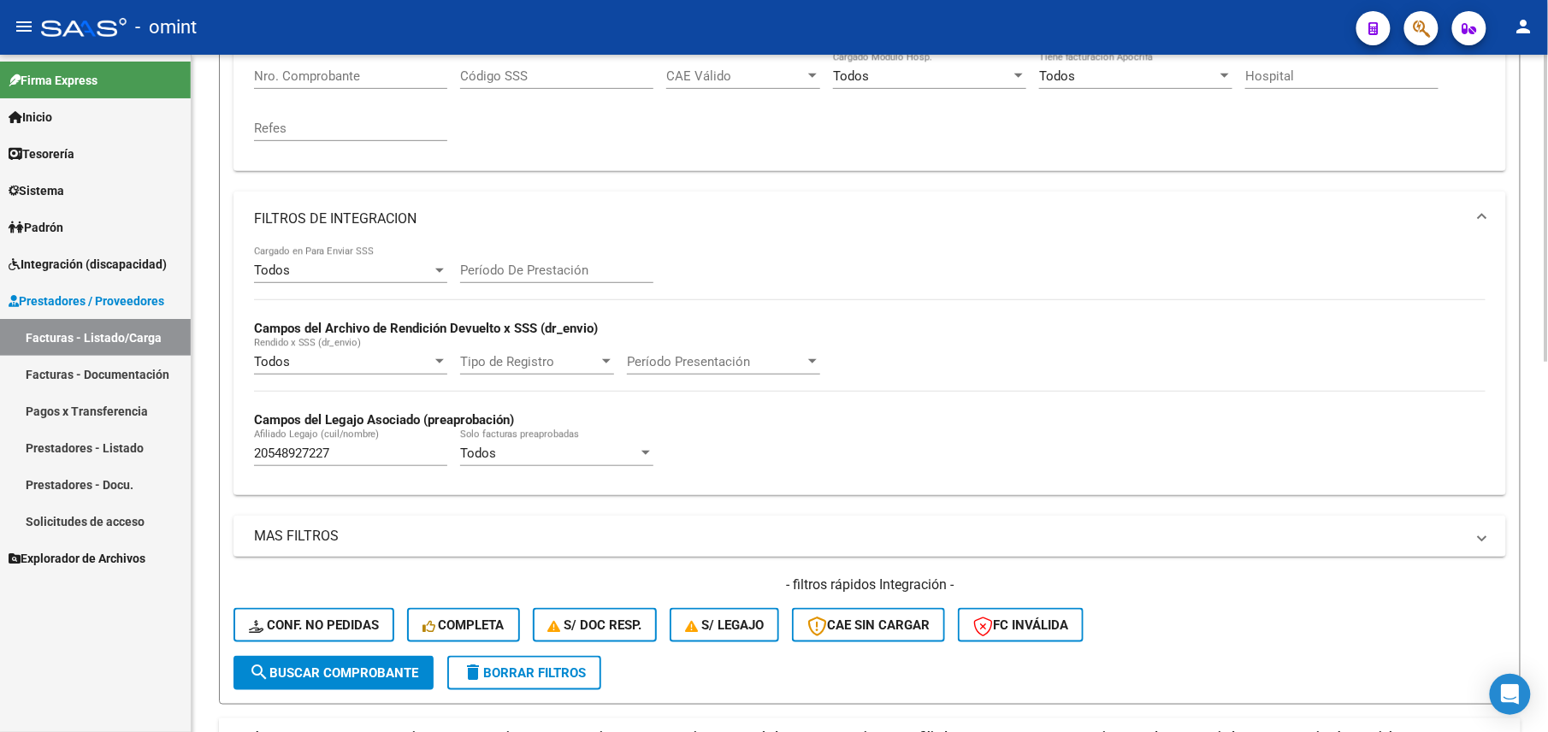
scroll to position [118, 0]
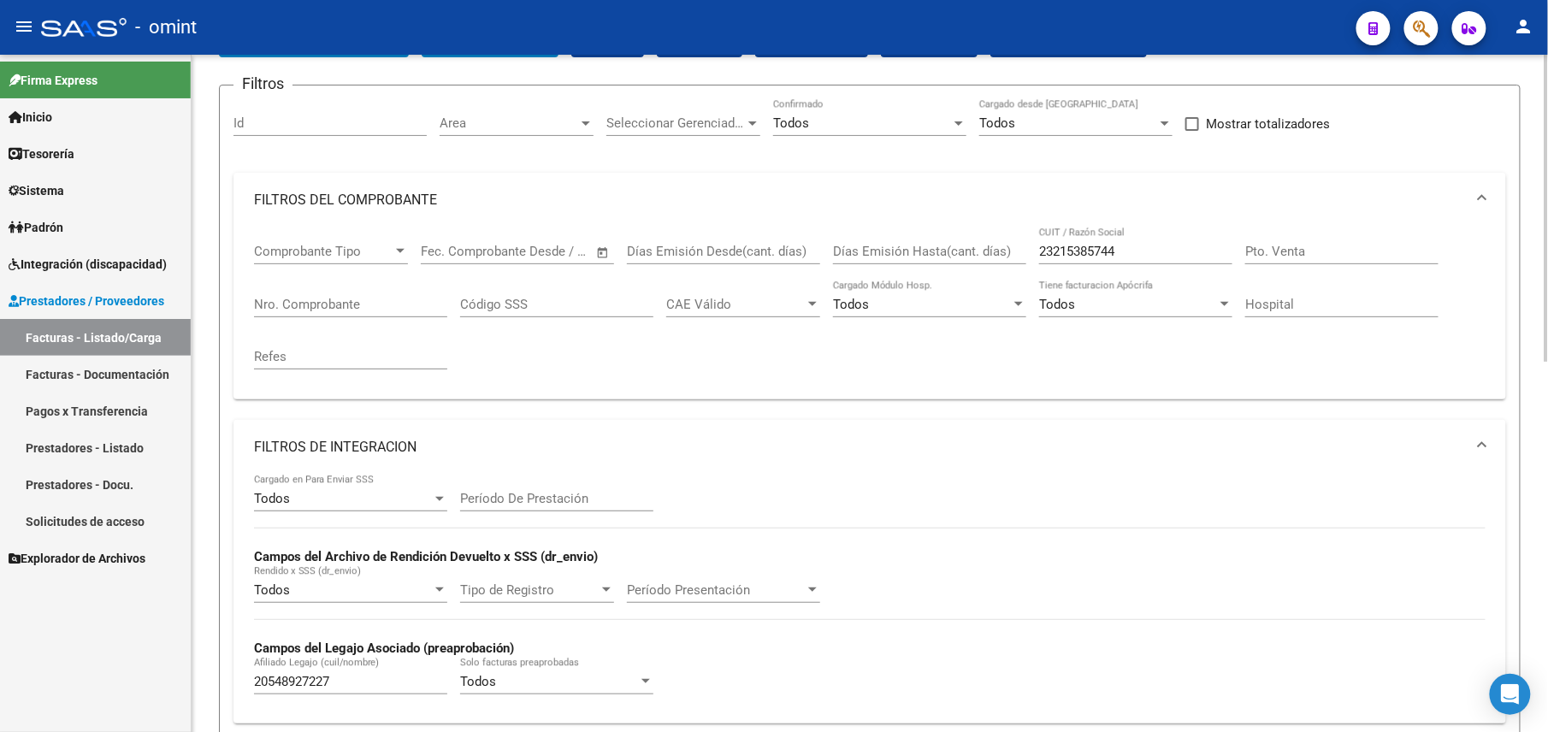
drag, startPoint x: 1131, startPoint y: 241, endPoint x: 1110, endPoint y: 241, distance: 21.4
click at [1110, 241] on div "23215385744 CUIT / Razón Social" at bounding box center [1135, 246] width 193 height 37
drag, startPoint x: 1114, startPoint y: 245, endPoint x: 950, endPoint y: 246, distance: 164.3
click at [950, 246] on div "Comprobante Tipo Comprobante Tipo Fecha inicio – Fecha fin Fec. Comprobante Des…" at bounding box center [870, 307] width 1232 height 158
paste input "0266668288"
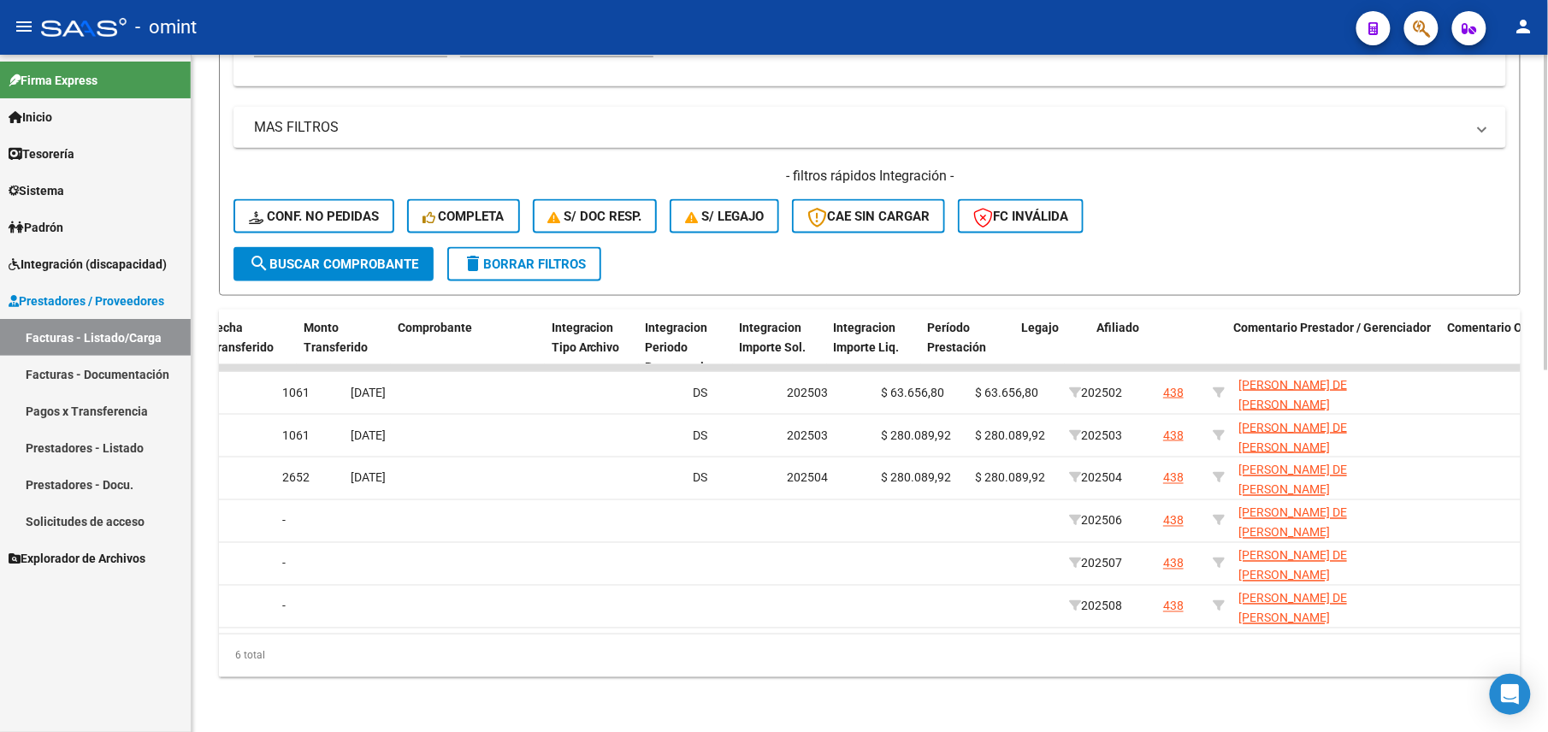
scroll to position [0, 1760]
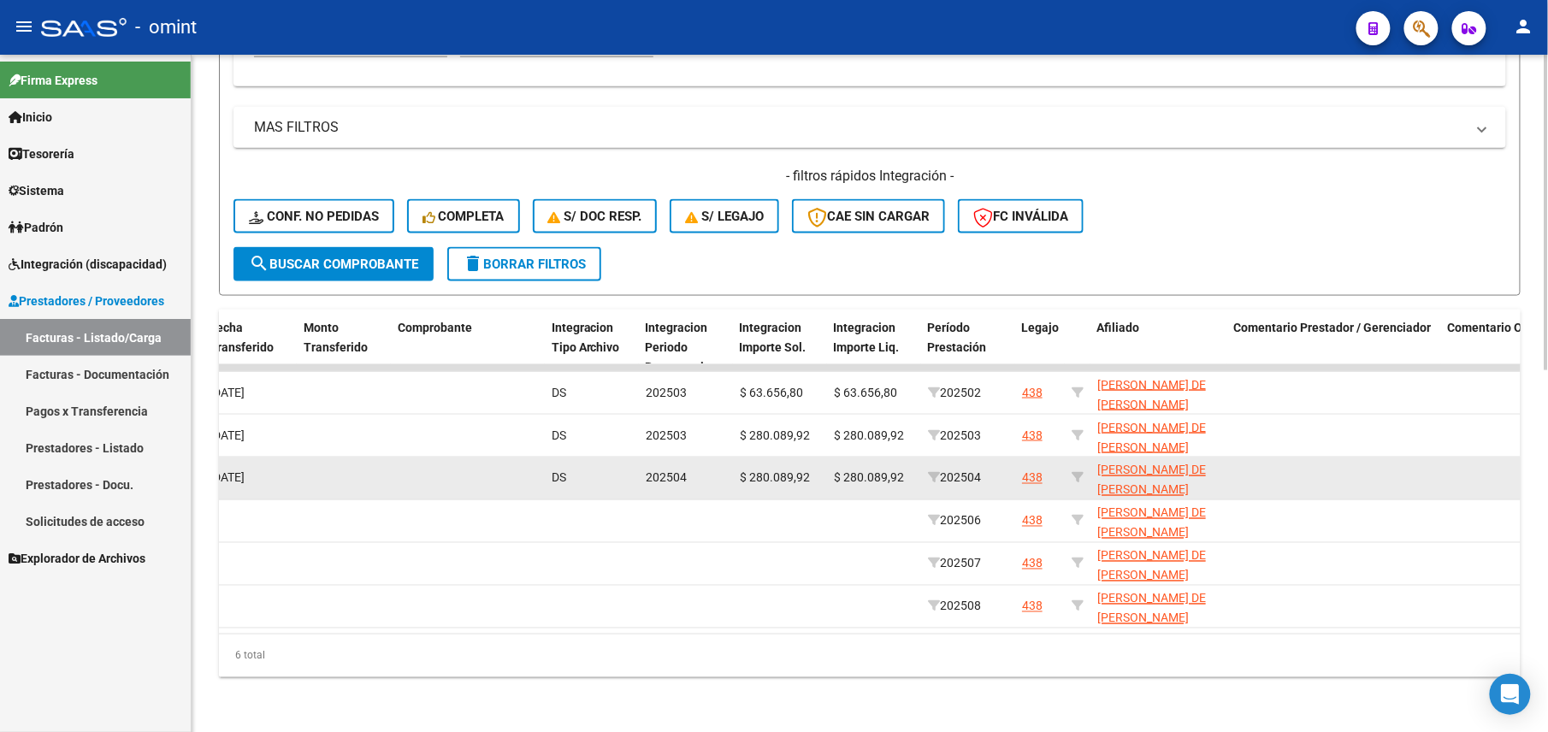
type input "20266668288"
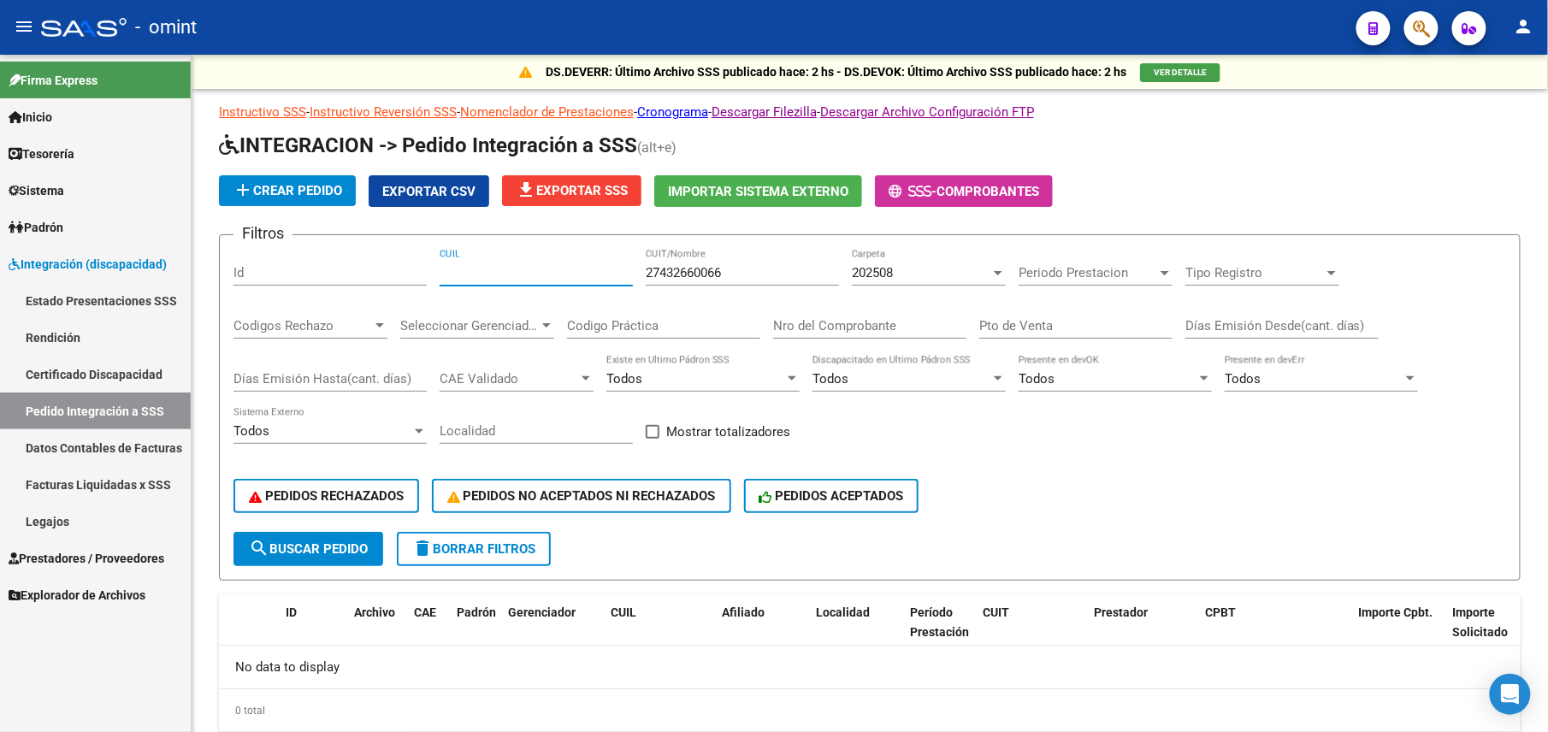
click at [70, 514] on link "Legajos" at bounding box center [95, 521] width 191 height 37
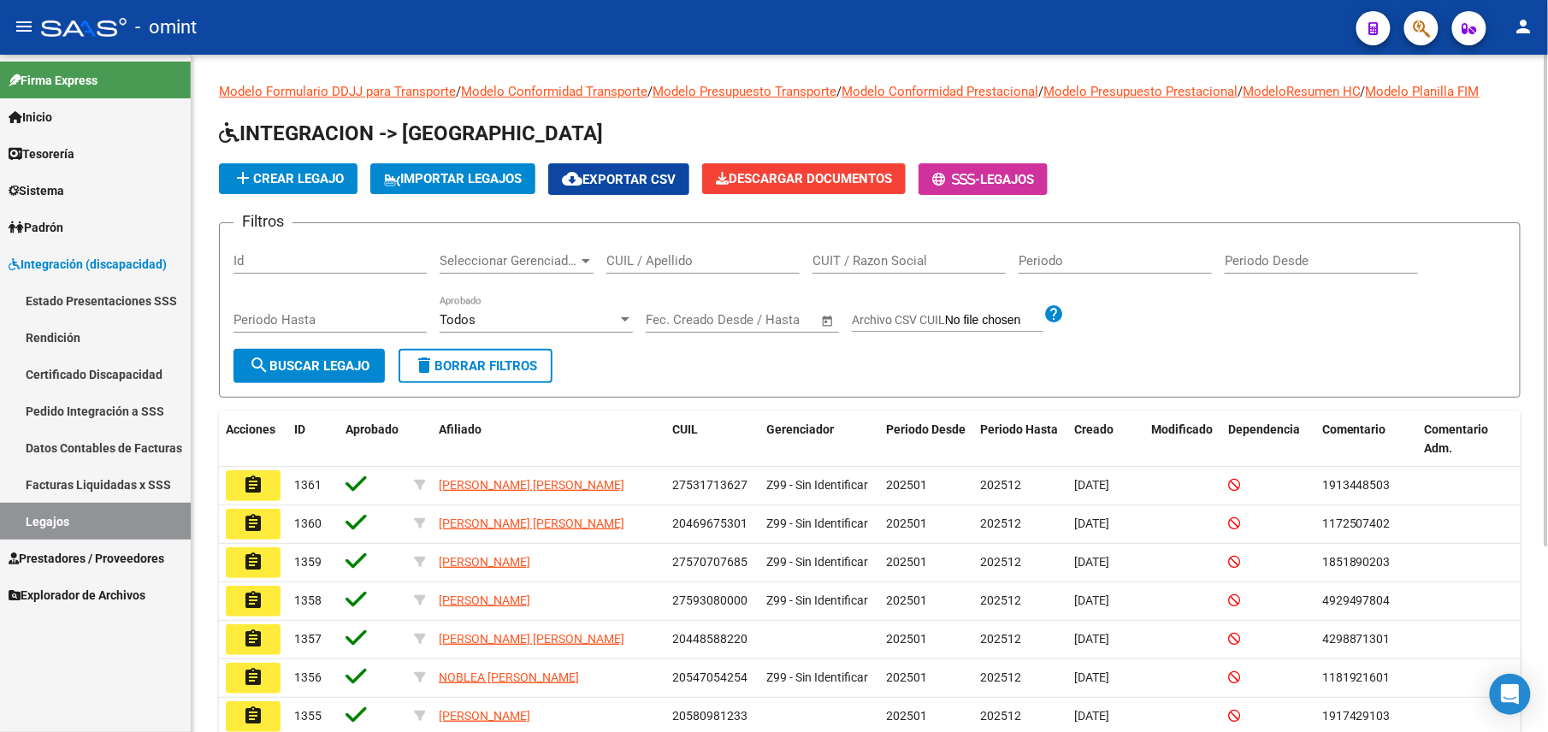
click at [667, 248] on div "CUIL / Apellido" at bounding box center [703, 255] width 193 height 37
paste input "20548927227"
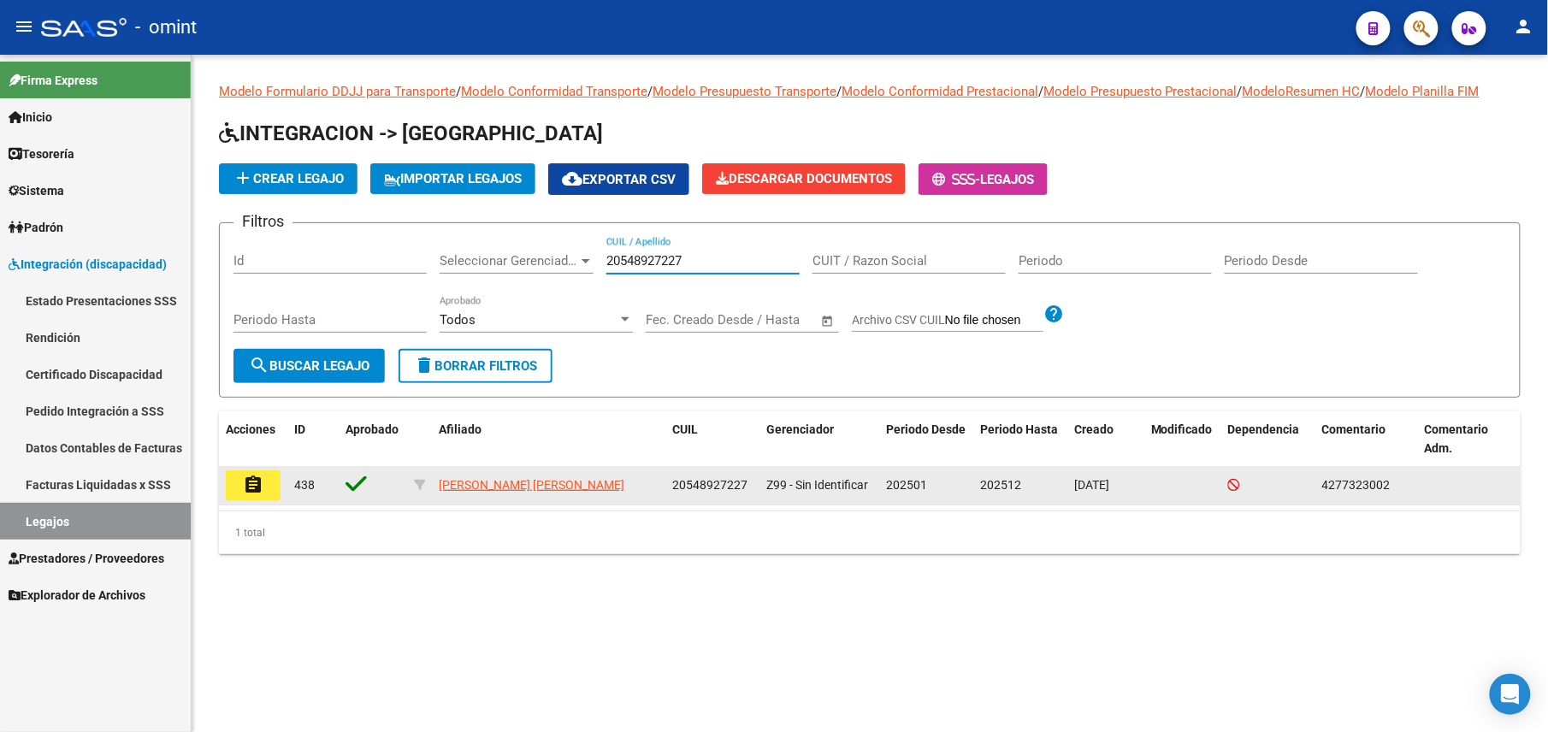
type input "20548927227"
click at [251, 504] on datatable-body-cell "assignment" at bounding box center [253, 486] width 68 height 38
click at [248, 490] on mat-icon "assignment" at bounding box center [253, 485] width 21 height 21
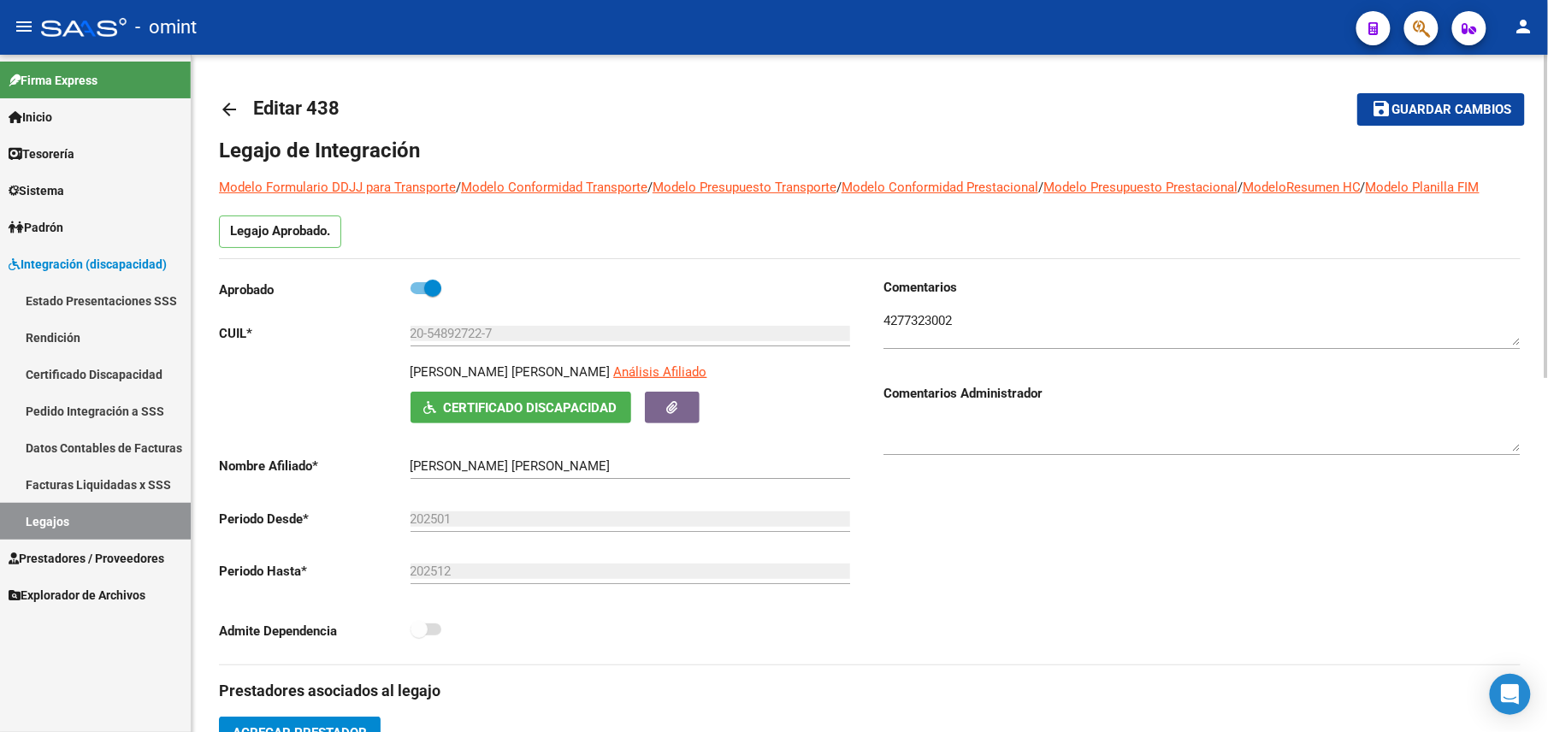
scroll to position [342, 0]
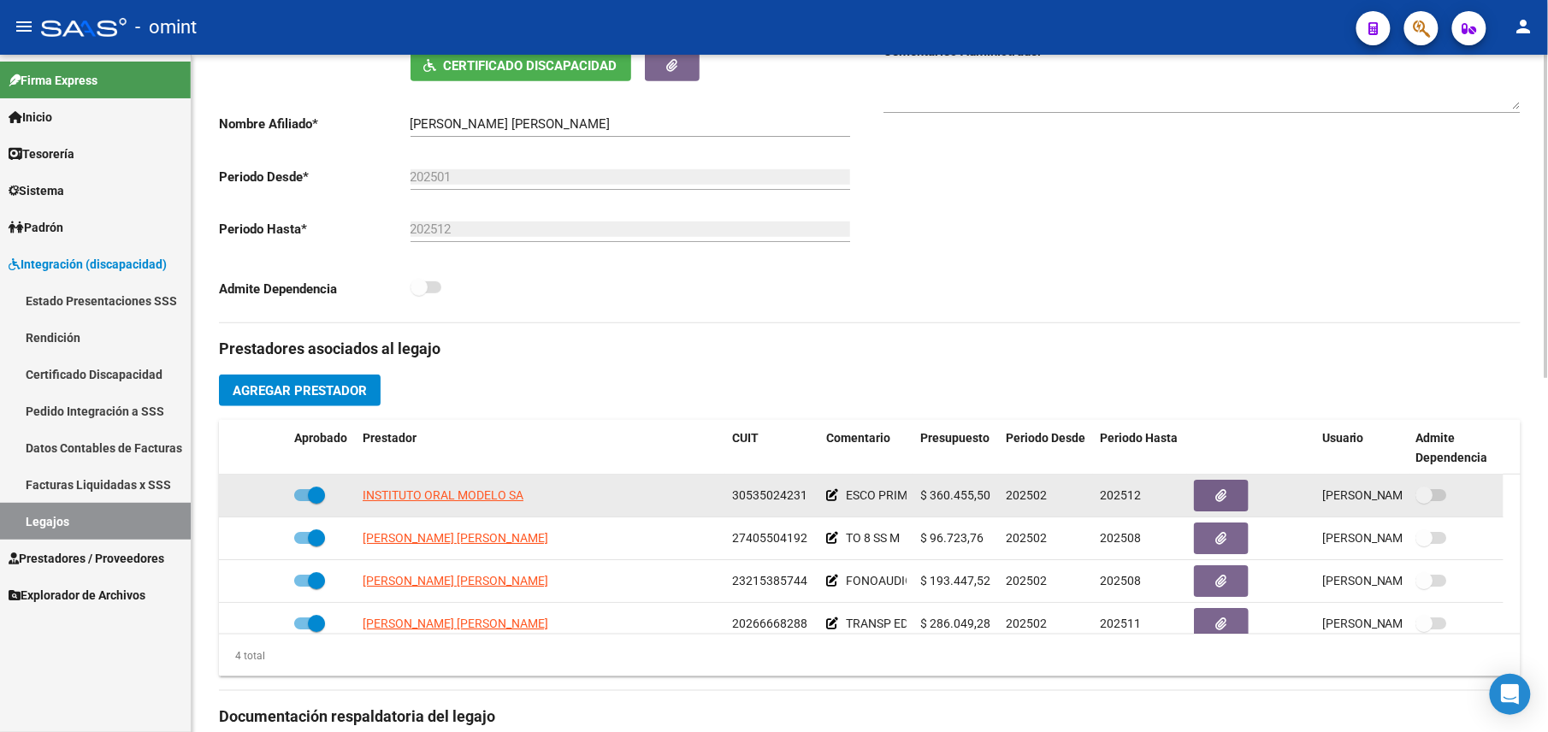
click at [768, 501] on span "30535024231" at bounding box center [769, 496] width 75 height 14
copy span "30535024231"
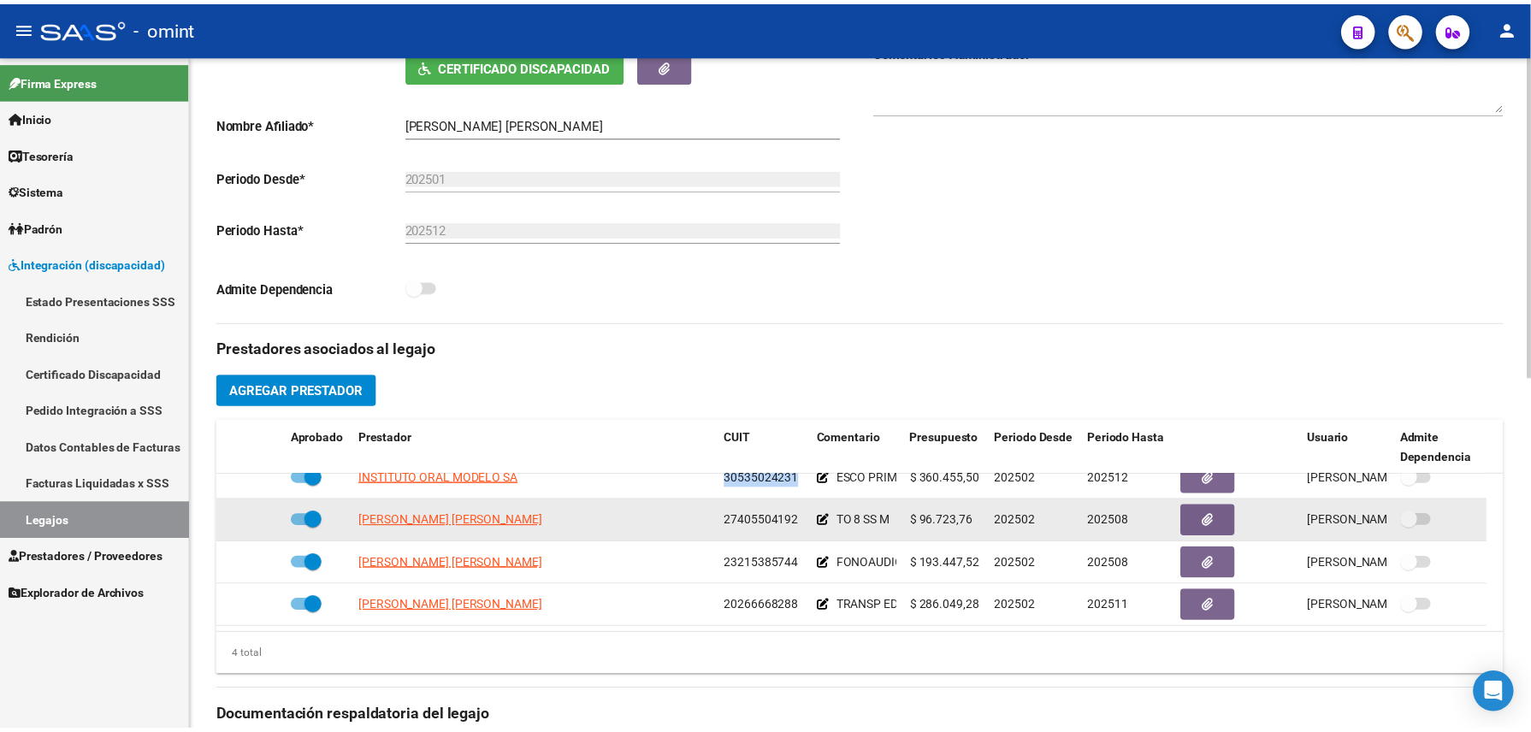
scroll to position [0, 0]
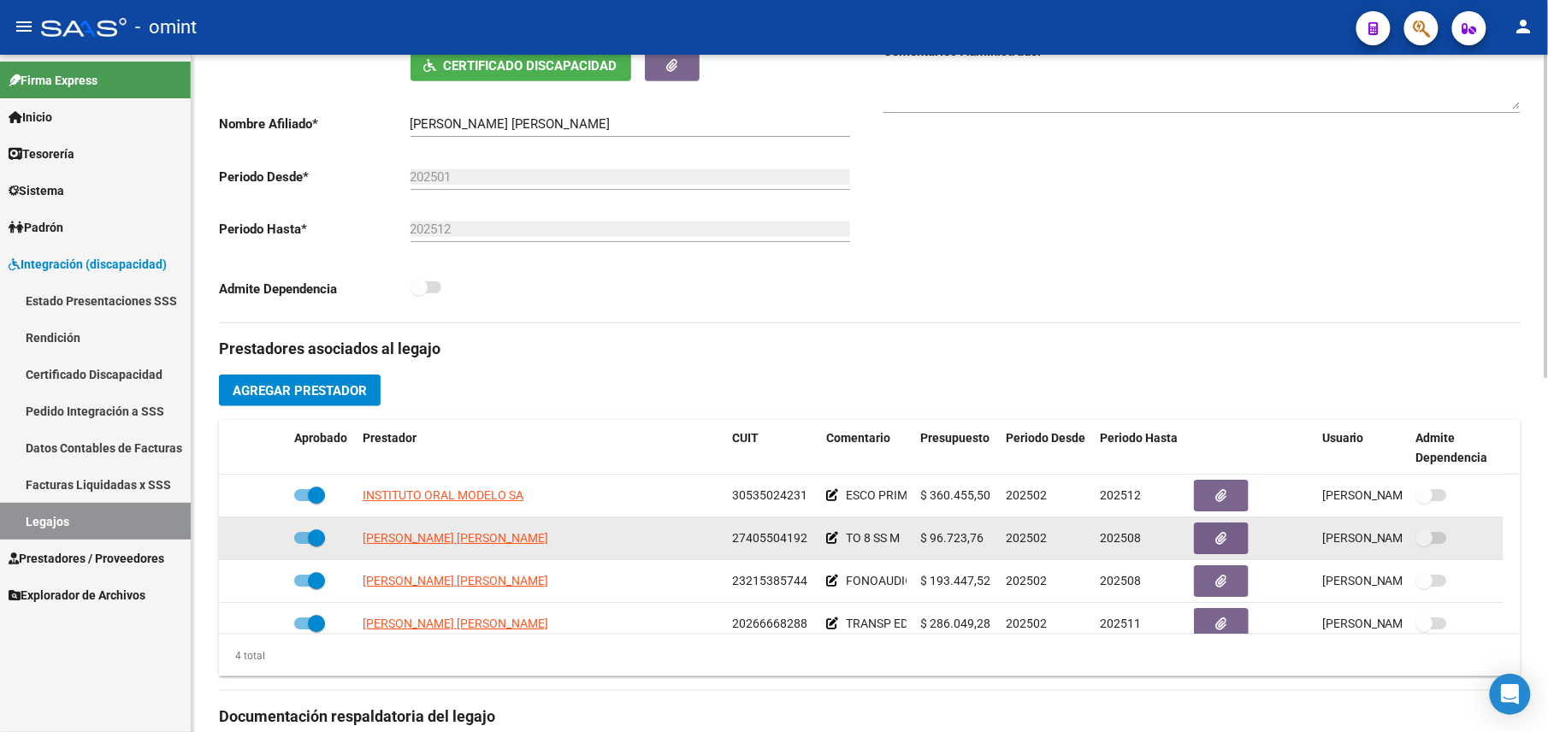
click at [785, 545] on span "27405504192" at bounding box center [769, 538] width 75 height 14
copy span "27405504192"
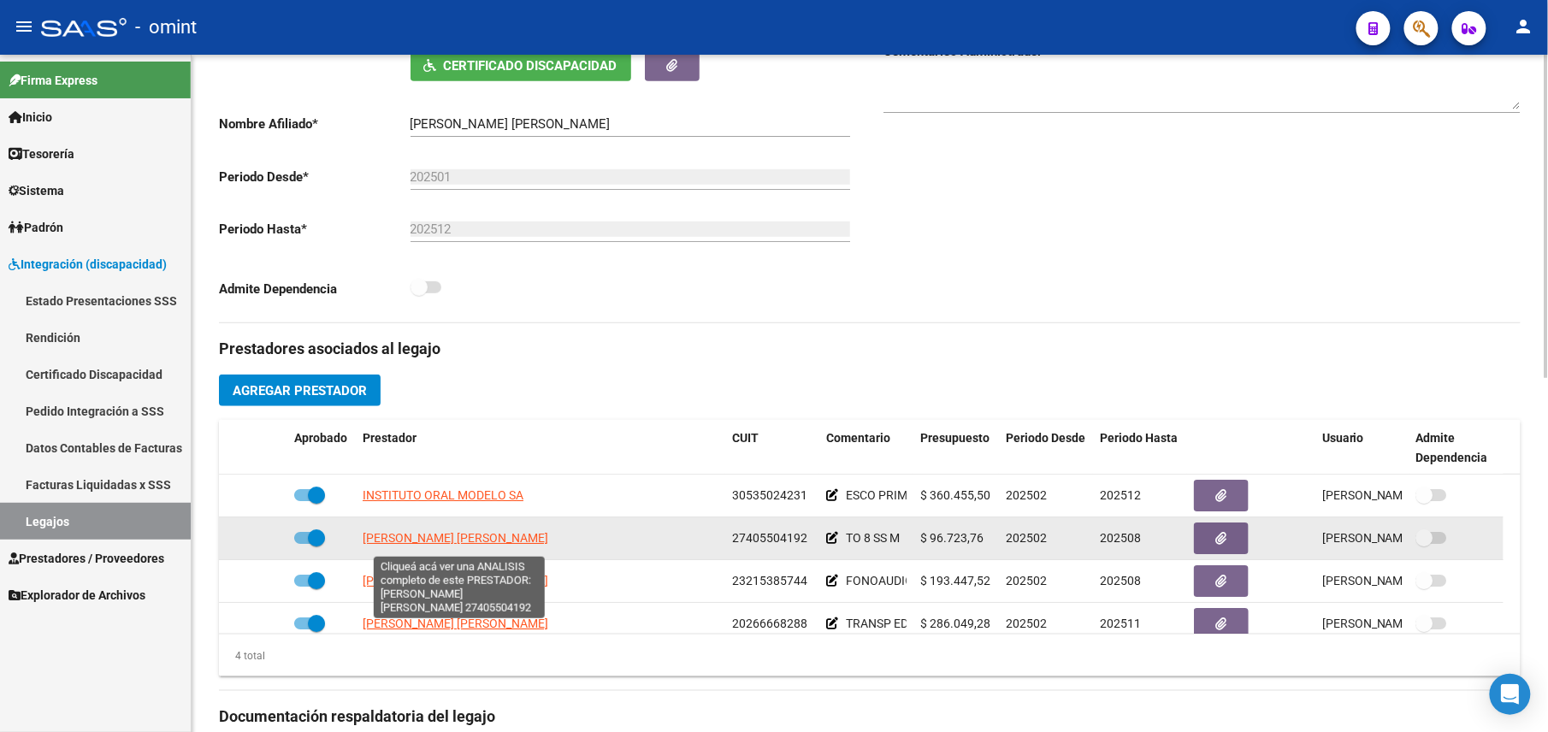
click at [462, 538] on span "[PERSON_NAME] [PERSON_NAME]" at bounding box center [456, 538] width 186 height 14
type textarea "27405504192"
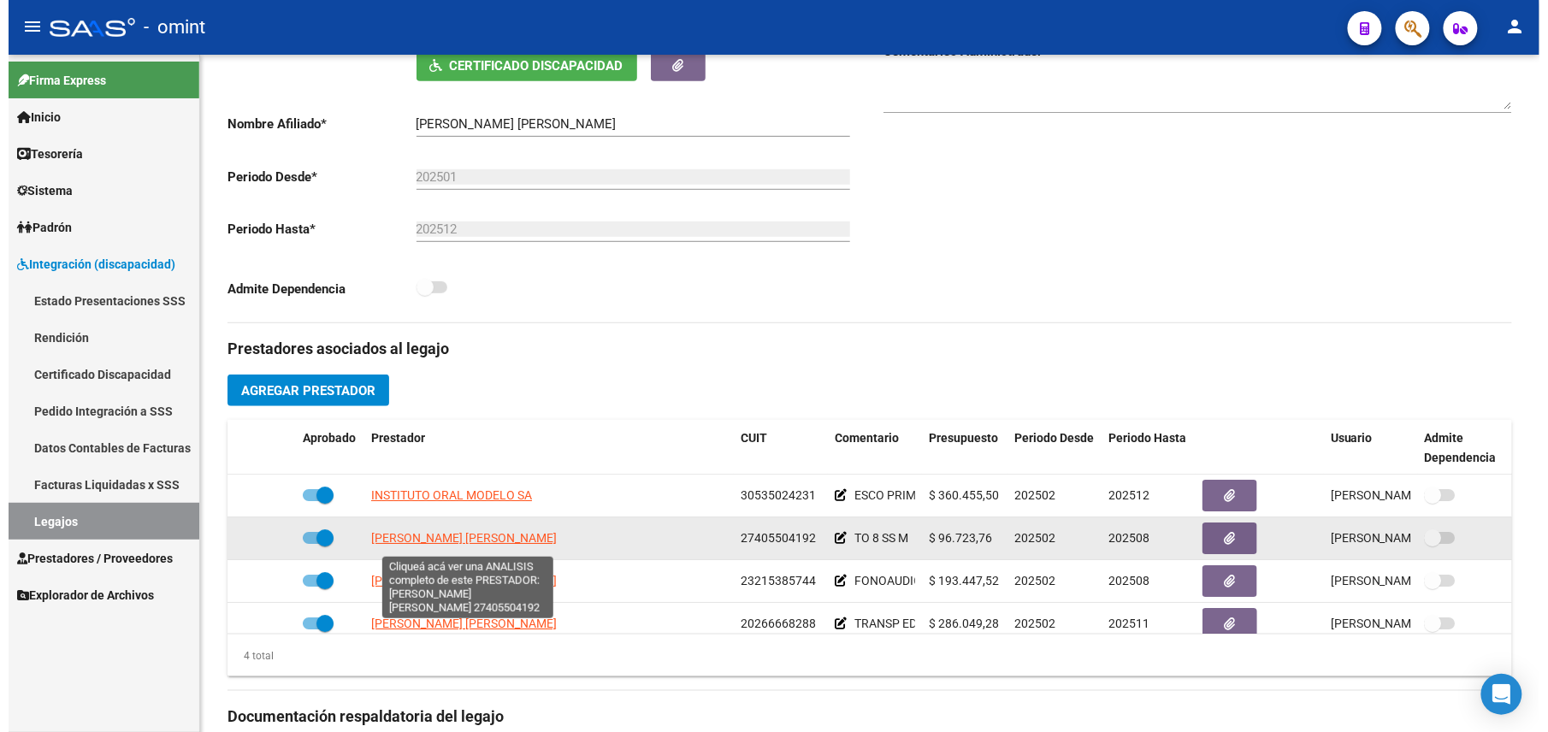
scroll to position [360, 0]
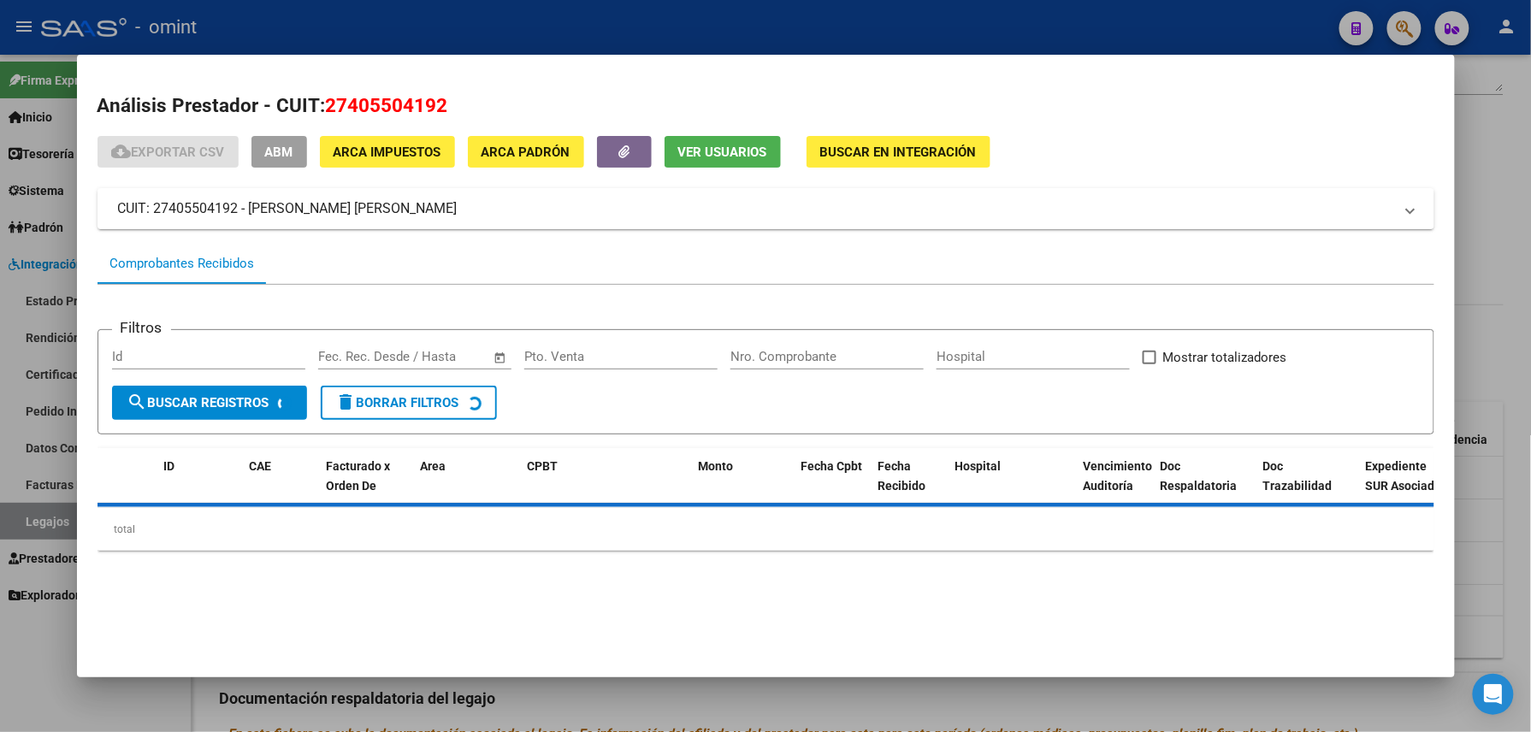
click at [681, 151] on span "Ver Usuarios" at bounding box center [722, 152] width 89 height 15
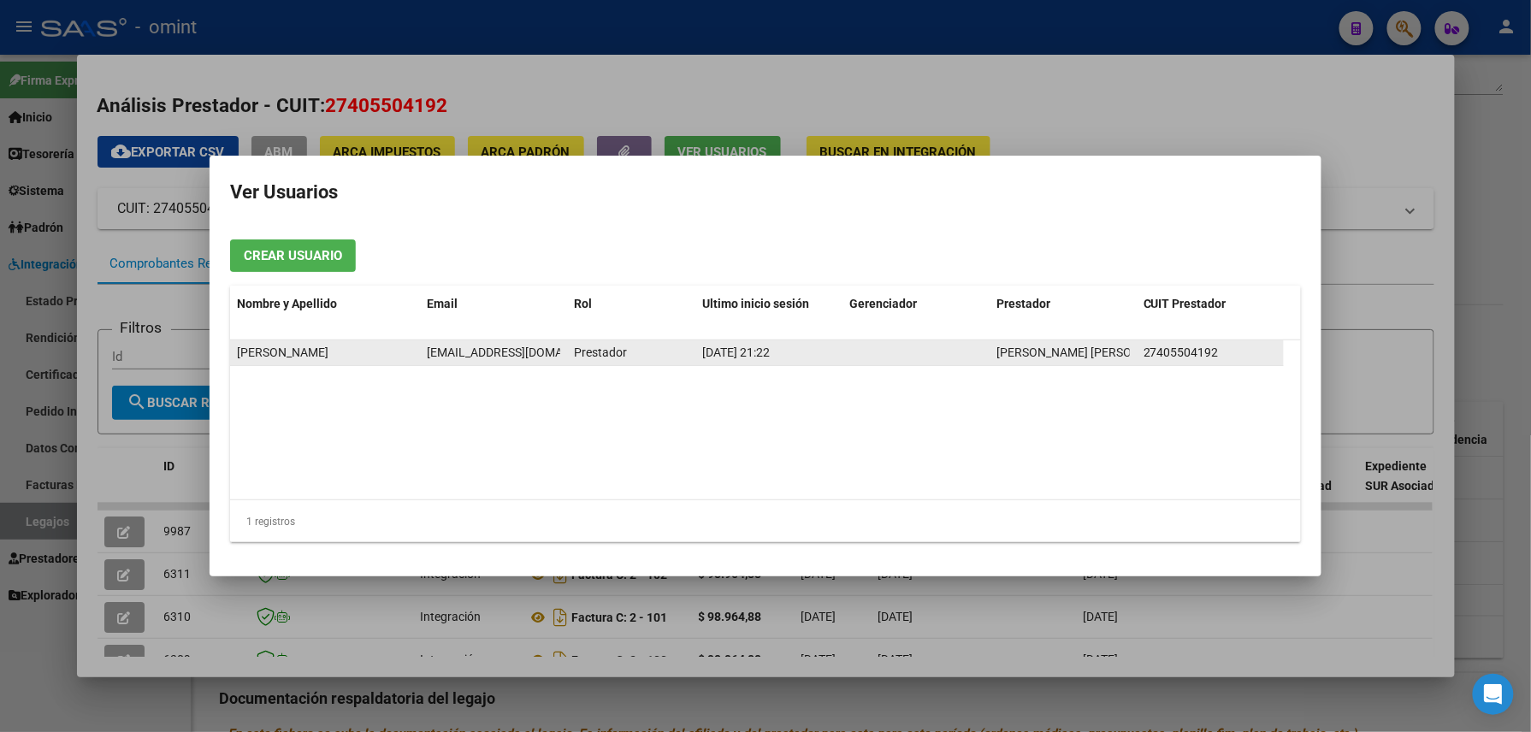
drag, startPoint x: 419, startPoint y: 347, endPoint x: 562, endPoint y: 352, distance: 143.0
click at [562, 352] on div "Denise Guastavino dfguastavino@gmail.com Prestador 13/06/2025 21:22 GUASTAVINO …" at bounding box center [757, 353] width 1054 height 26
drag, startPoint x: 562, startPoint y: 352, endPoint x: 542, endPoint y: 347, distance: 21.2
copy div "dfguastavino@gmail.co"
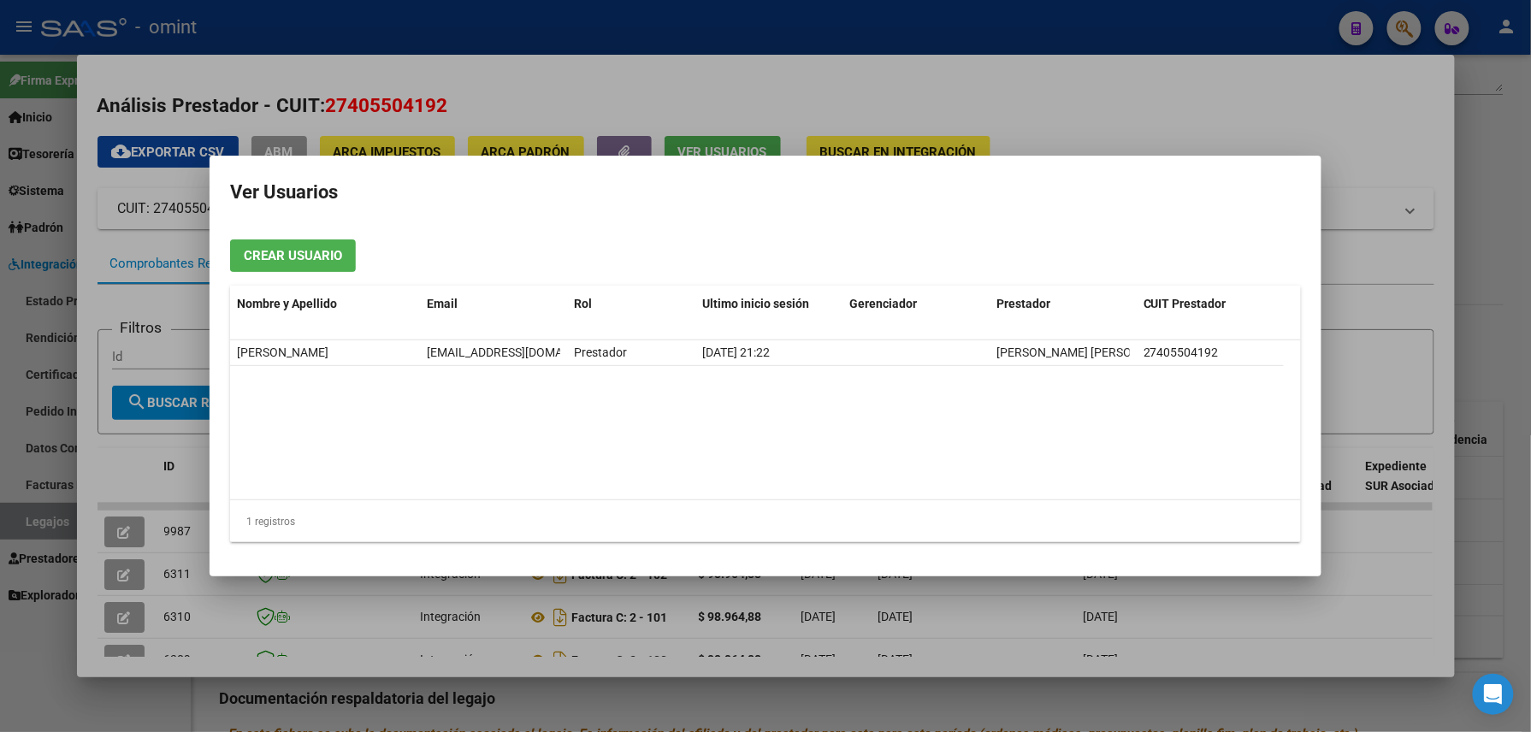
click at [505, 25] on div at bounding box center [765, 366] width 1531 height 732
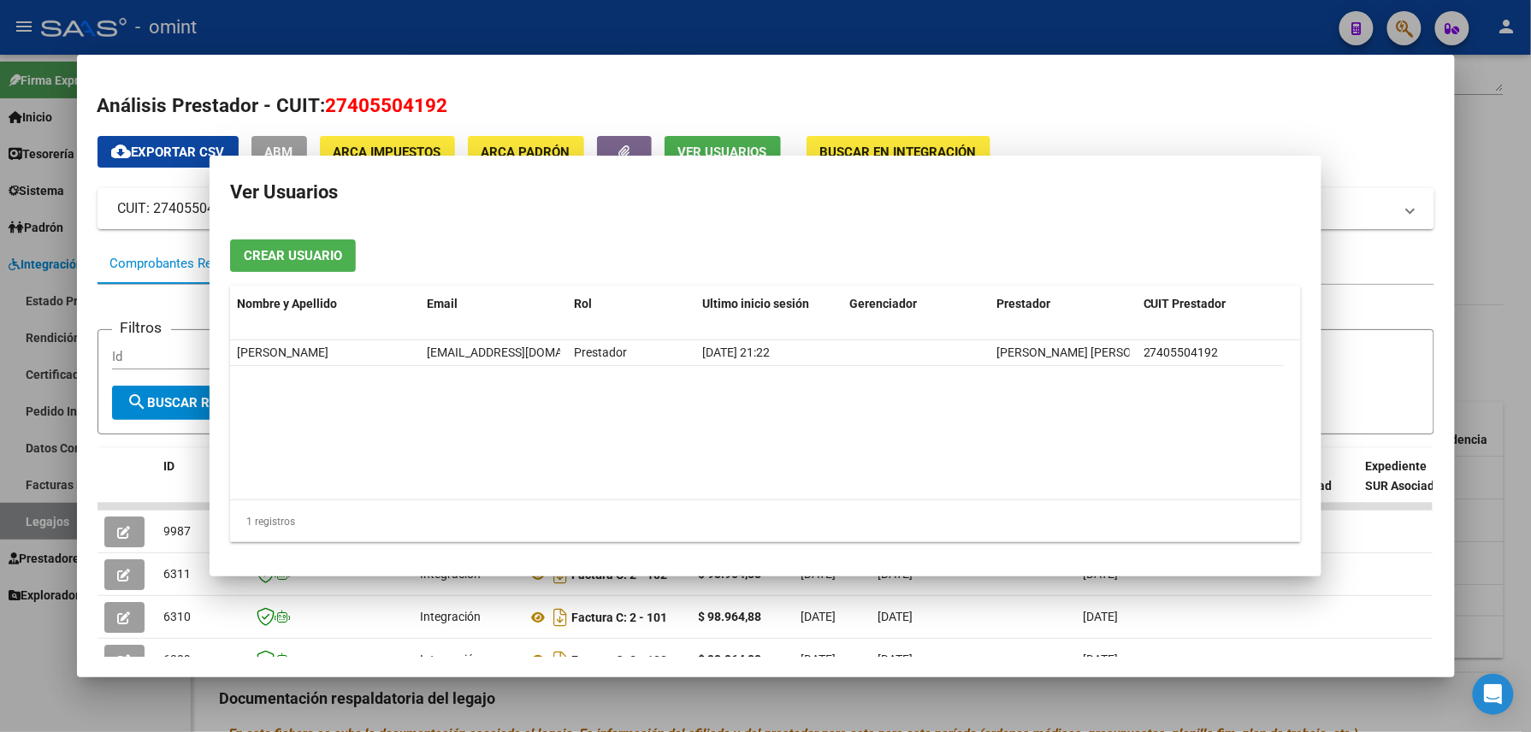
click at [505, 24] on div at bounding box center [765, 366] width 1531 height 732
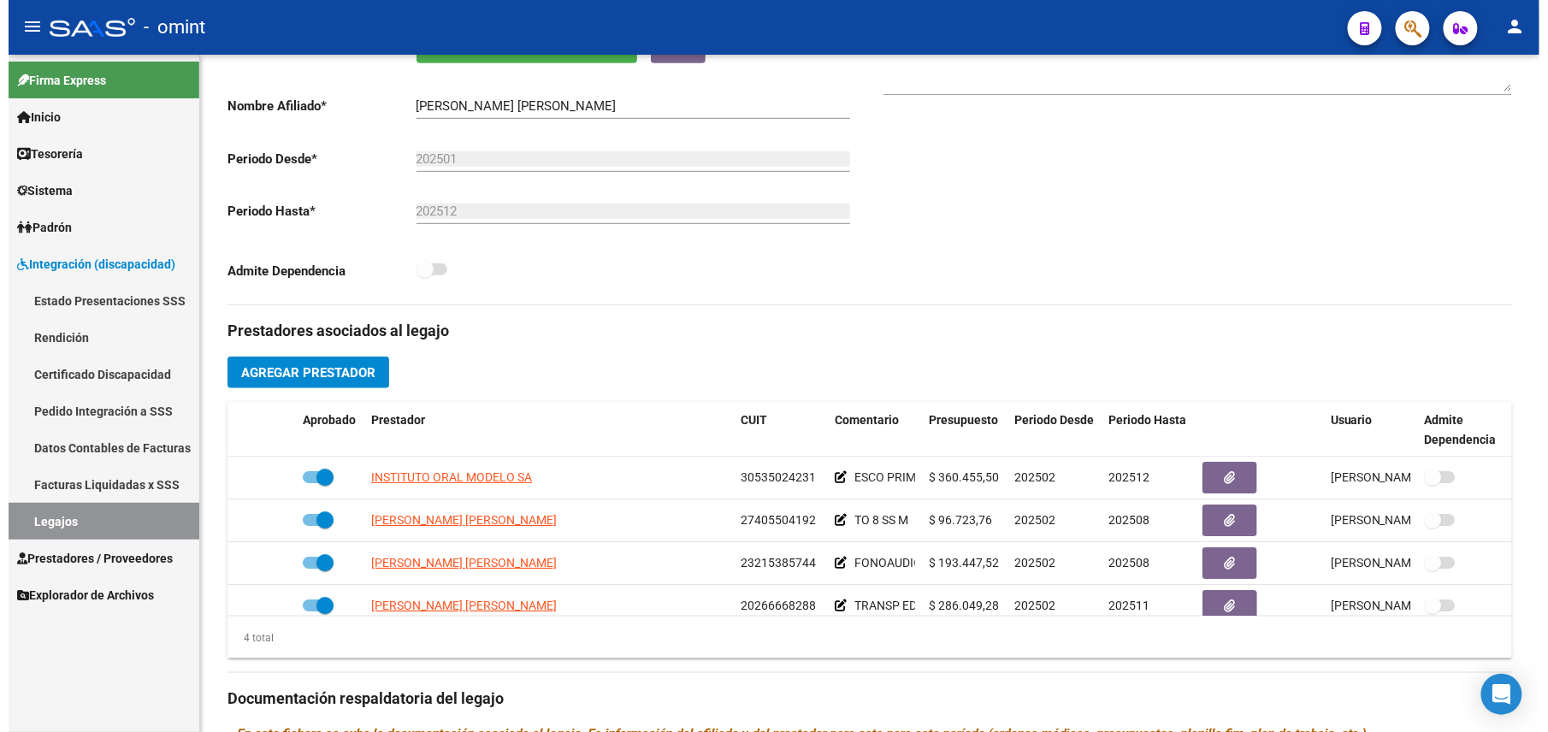
scroll to position [342, 0]
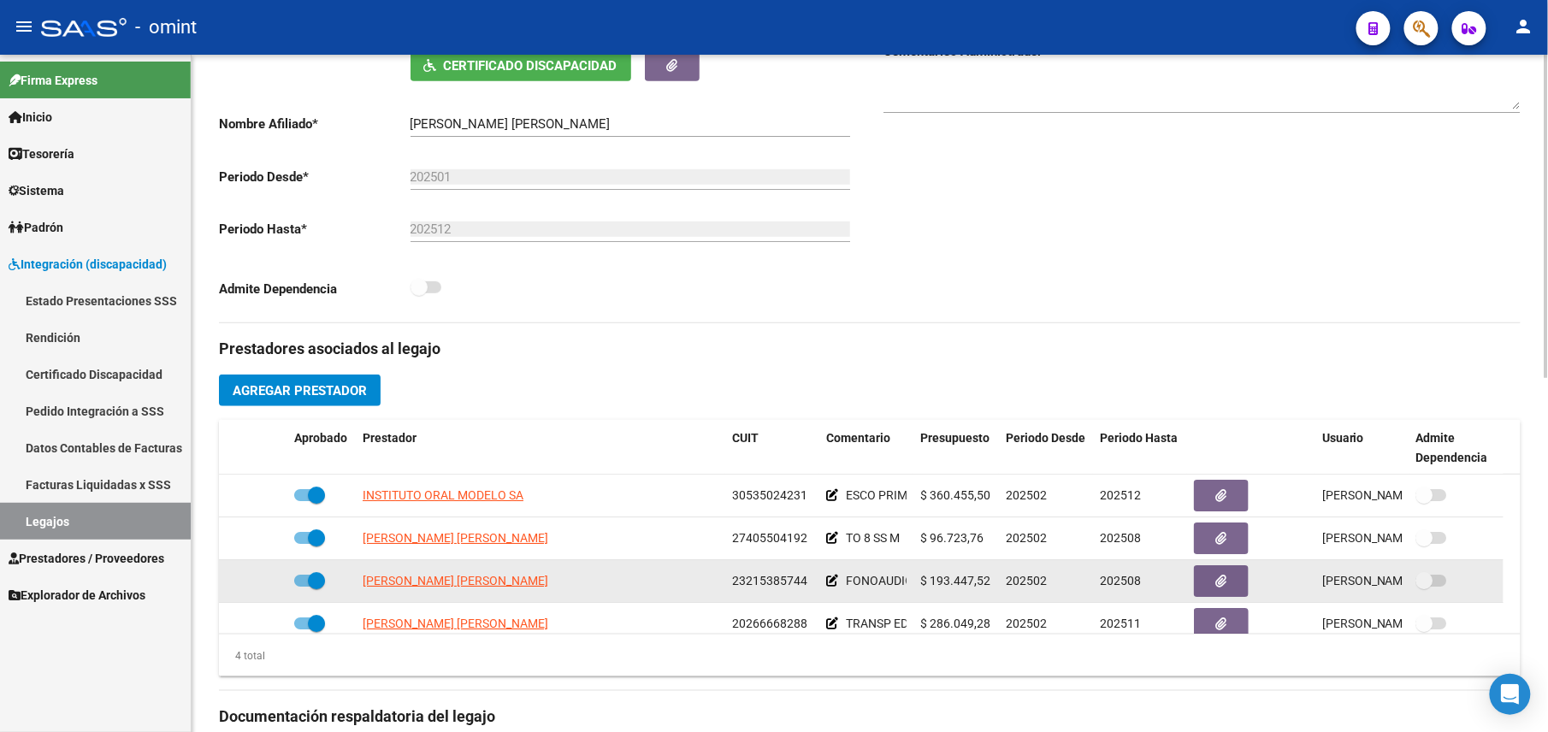
click at [761, 585] on span "23215385744" at bounding box center [769, 581] width 75 height 14
copy span "23215385744"
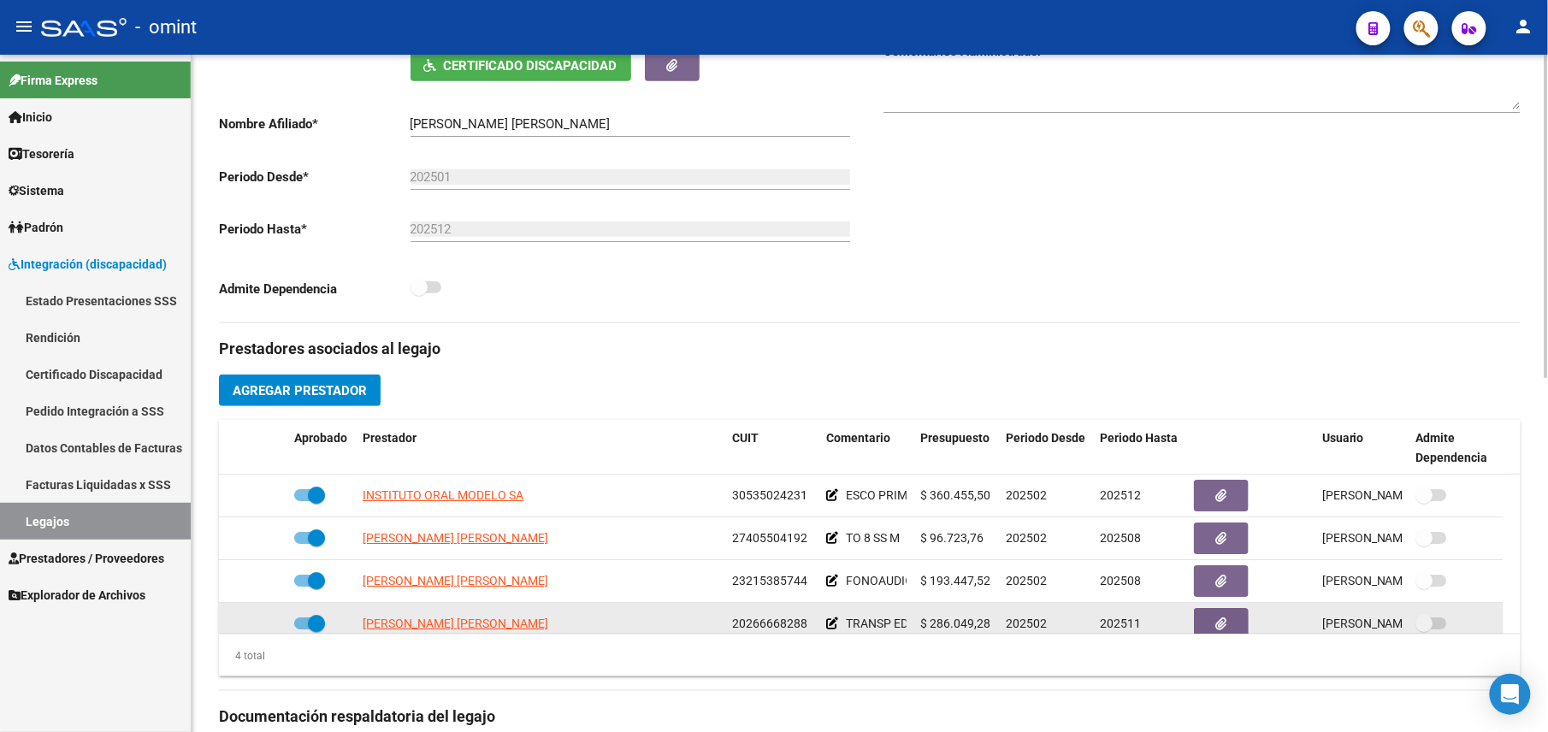
scroll to position [18, 0]
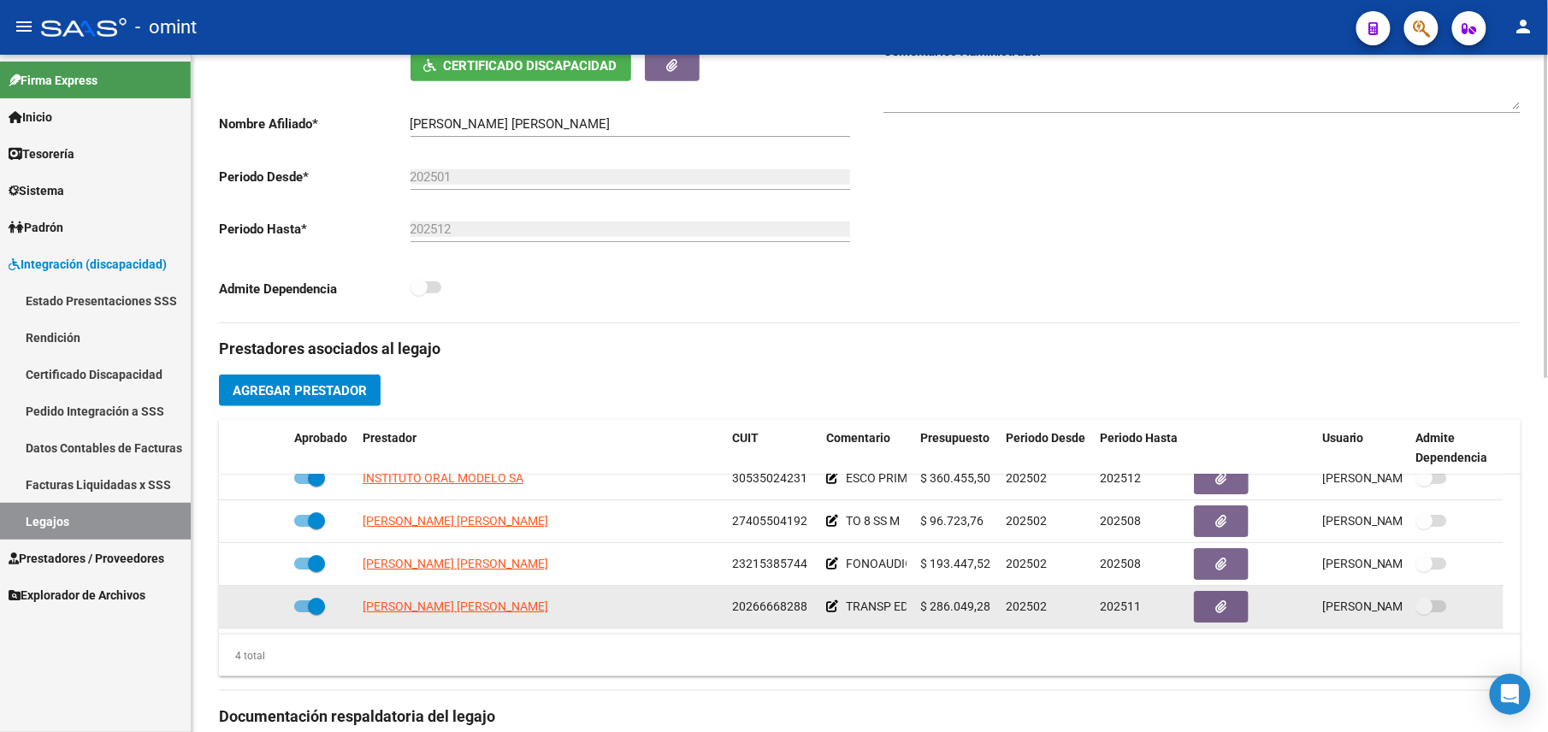
click at [782, 613] on span "20266668288" at bounding box center [769, 607] width 75 height 14
copy span "20266668288"
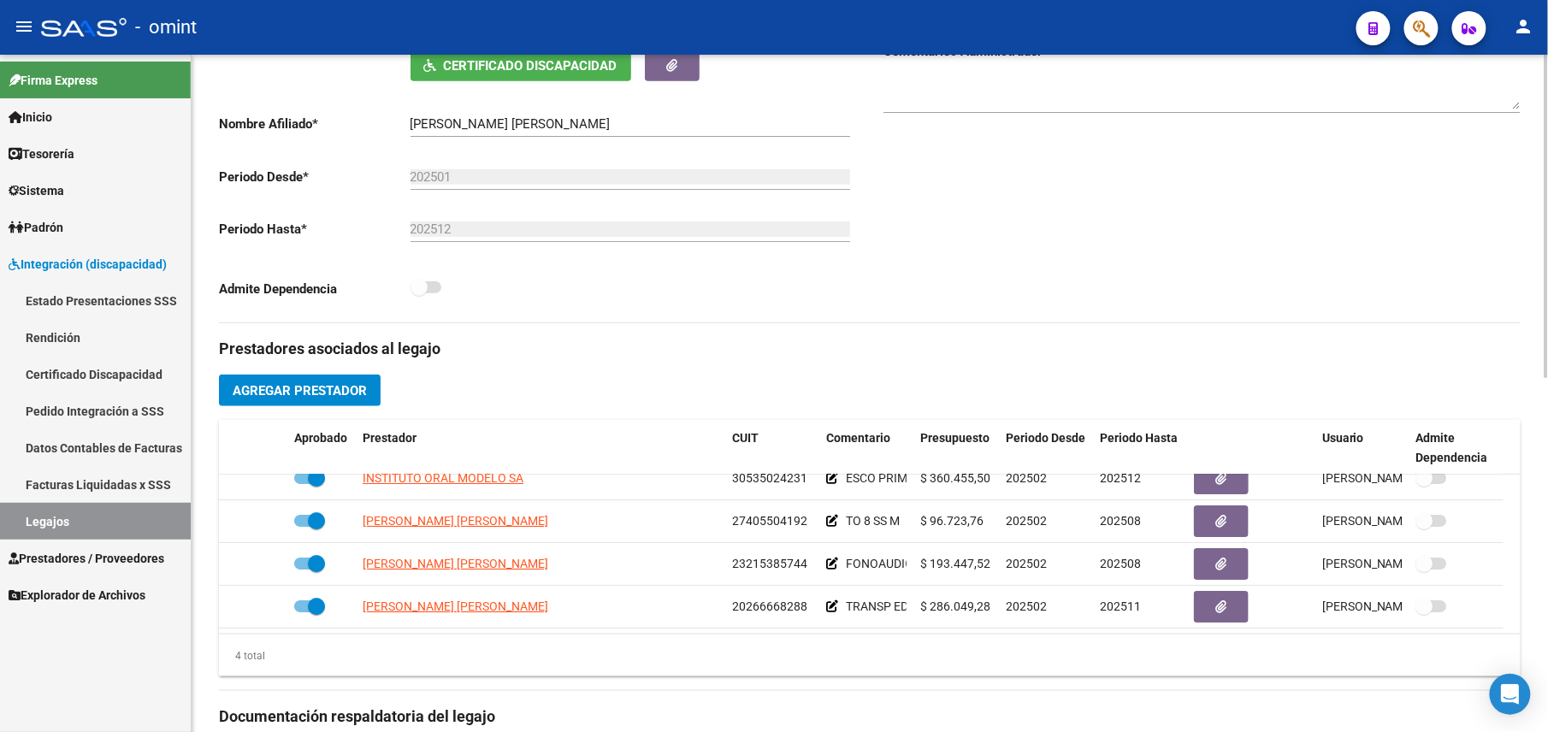
scroll to position [0, 0]
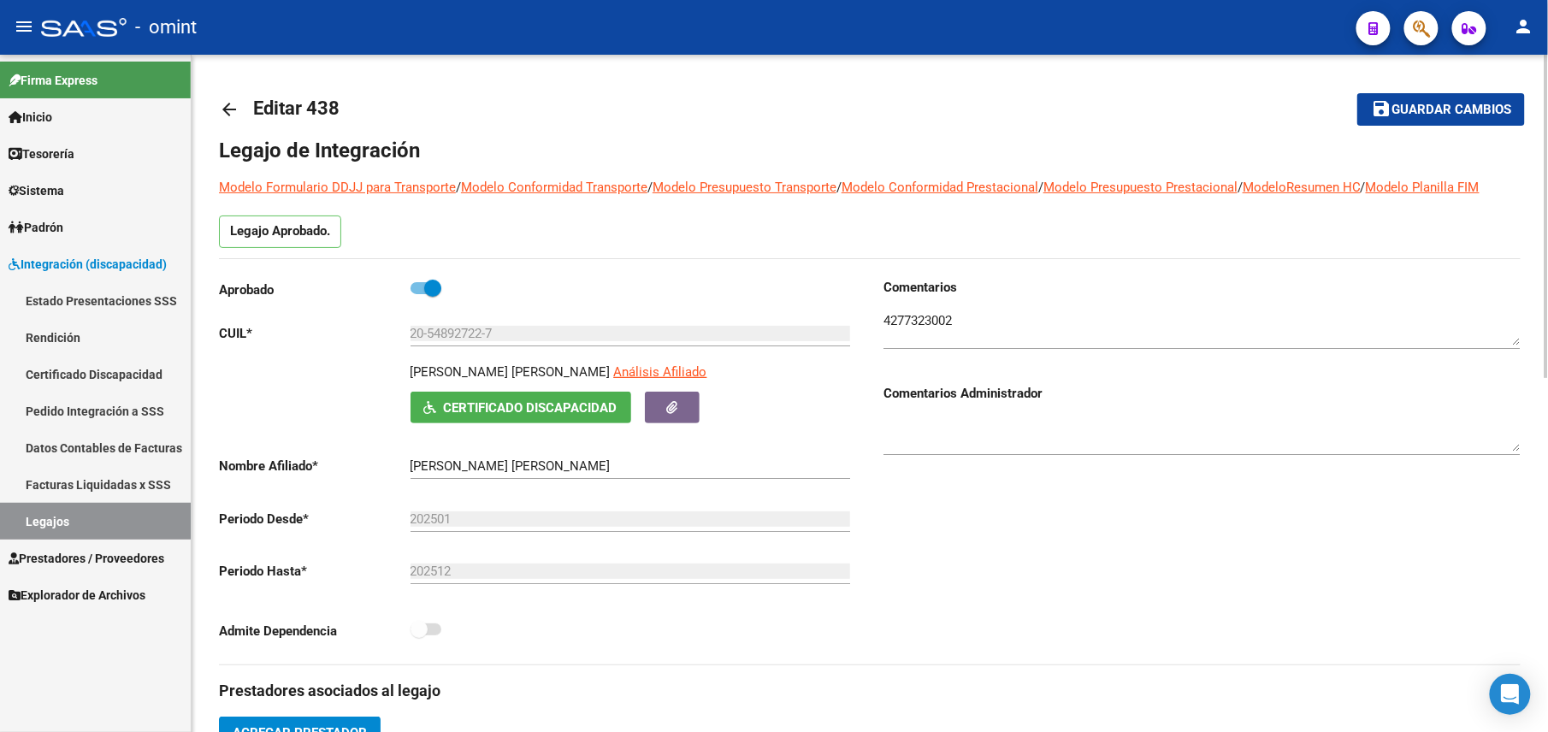
drag, startPoint x: 391, startPoint y: 359, endPoint x: 594, endPoint y: 370, distance: 203.1
click at [594, 370] on div "Aprobado CUIL * 20-54892722-7 Ingresar CUIL LOPEZ DE GAMIZ GALO JOAQUIN Análisi…" at bounding box center [537, 464] width 637 height 373
drag, startPoint x: 594, startPoint y: 370, endPoint x: 350, endPoint y: 373, distance: 243.8
click at [350, 371] on div "LOPEZ DE GAMIZ GALO JOAQUIN Análisis Afiliado Certificado Discapacidad ARCA Pad…" at bounding box center [537, 393] width 637 height 61
click at [408, 378] on div "LOPEZ DE GAMIZ GALO JOAQUIN Análisis Afiliado Certificado Discapacidad ARCA Pad…" at bounding box center [537, 393] width 637 height 61
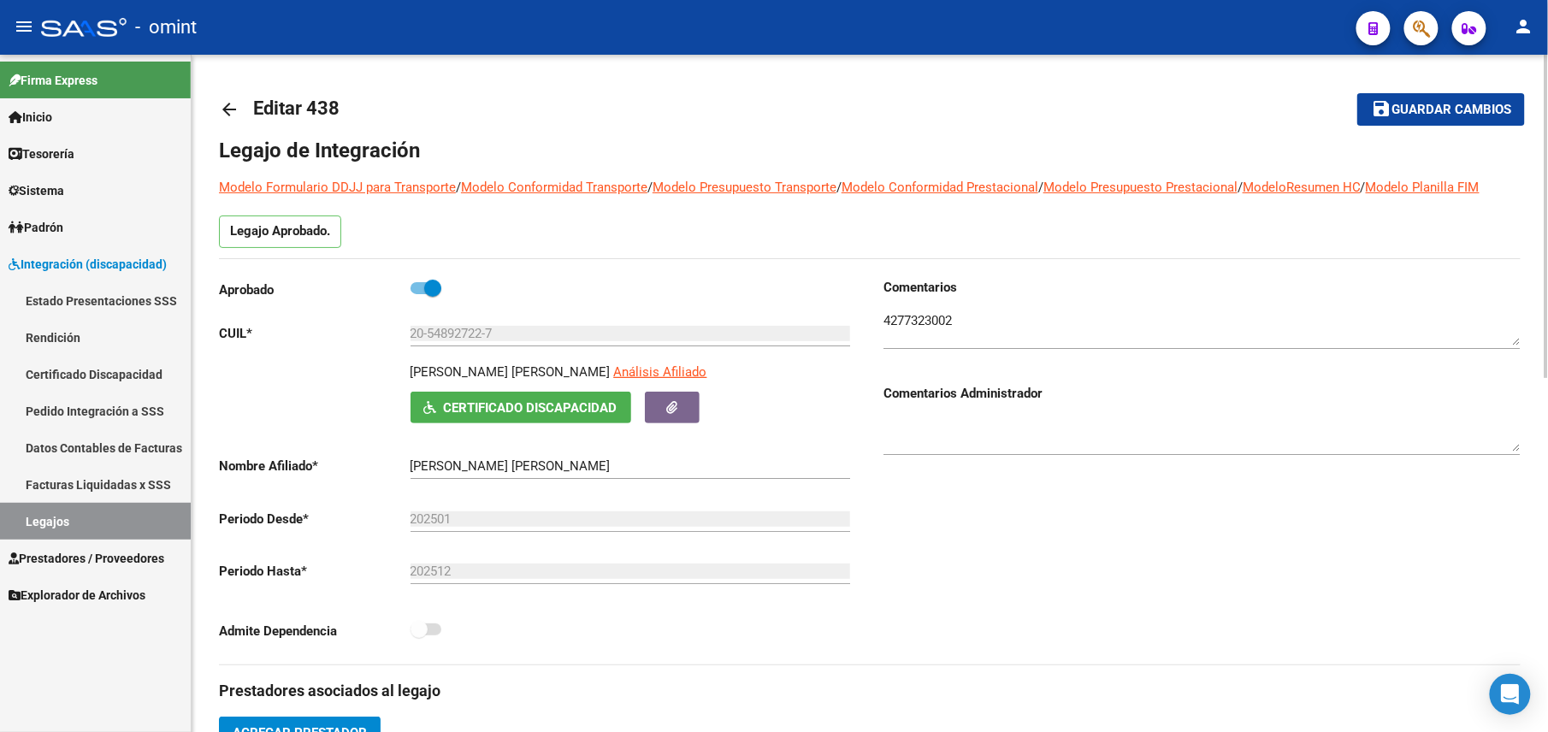
drag, startPoint x: 416, startPoint y: 373, endPoint x: 601, endPoint y: 368, distance: 184.9
click at [601, 368] on div "LOPEZ DE GAMIZ GALO JOAQUIN Análisis Afiliado Certificado Discapacidad ARCA Pad…" at bounding box center [537, 393] width 637 height 61
drag, startPoint x: 601, startPoint y: 368, endPoint x: 589, endPoint y: 370, distance: 11.3
copy p "LOPEZ DE GAMIZ GALO JOAQUIN"
click at [907, 315] on textarea at bounding box center [1202, 328] width 637 height 34
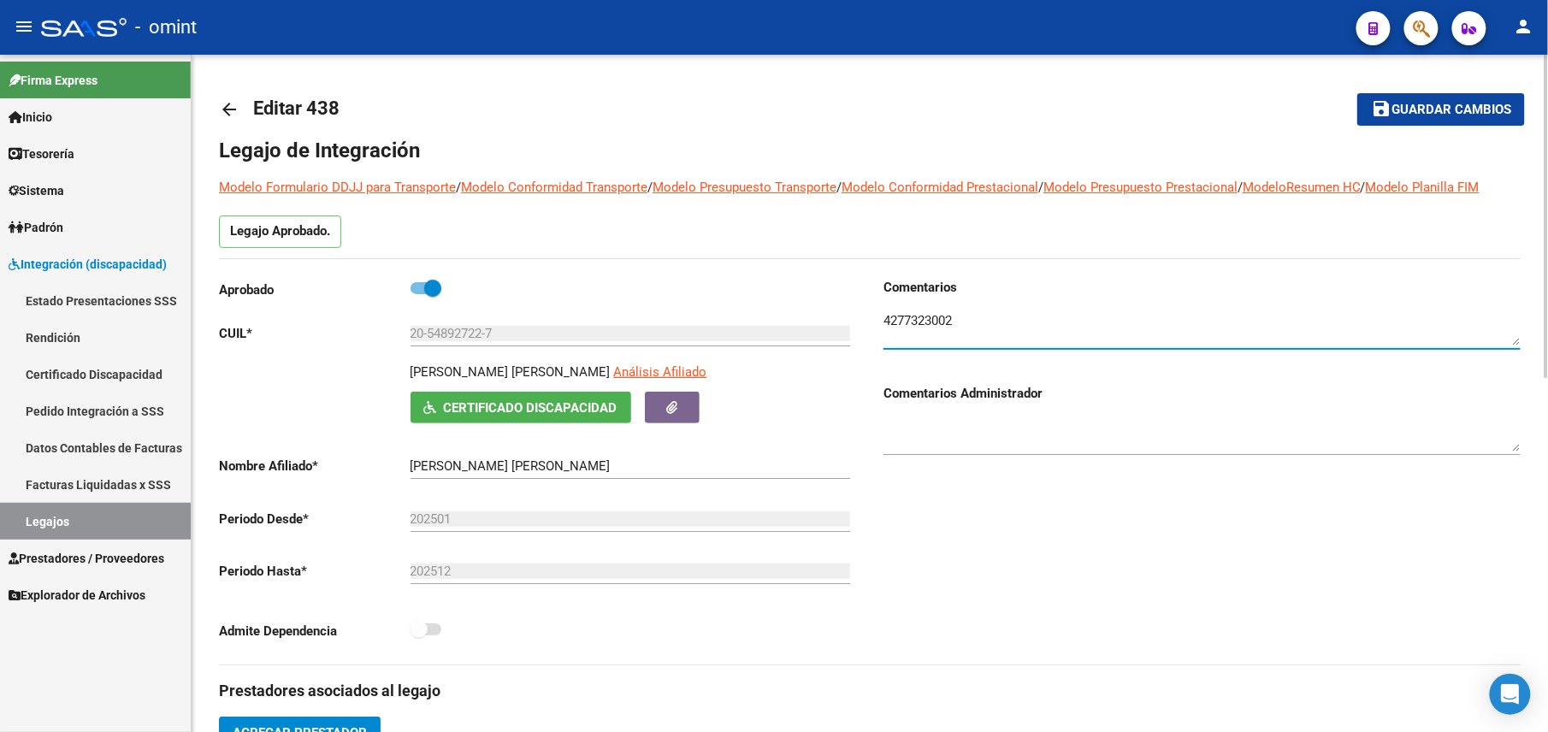
click at [907, 315] on textarea at bounding box center [1202, 328] width 637 height 34
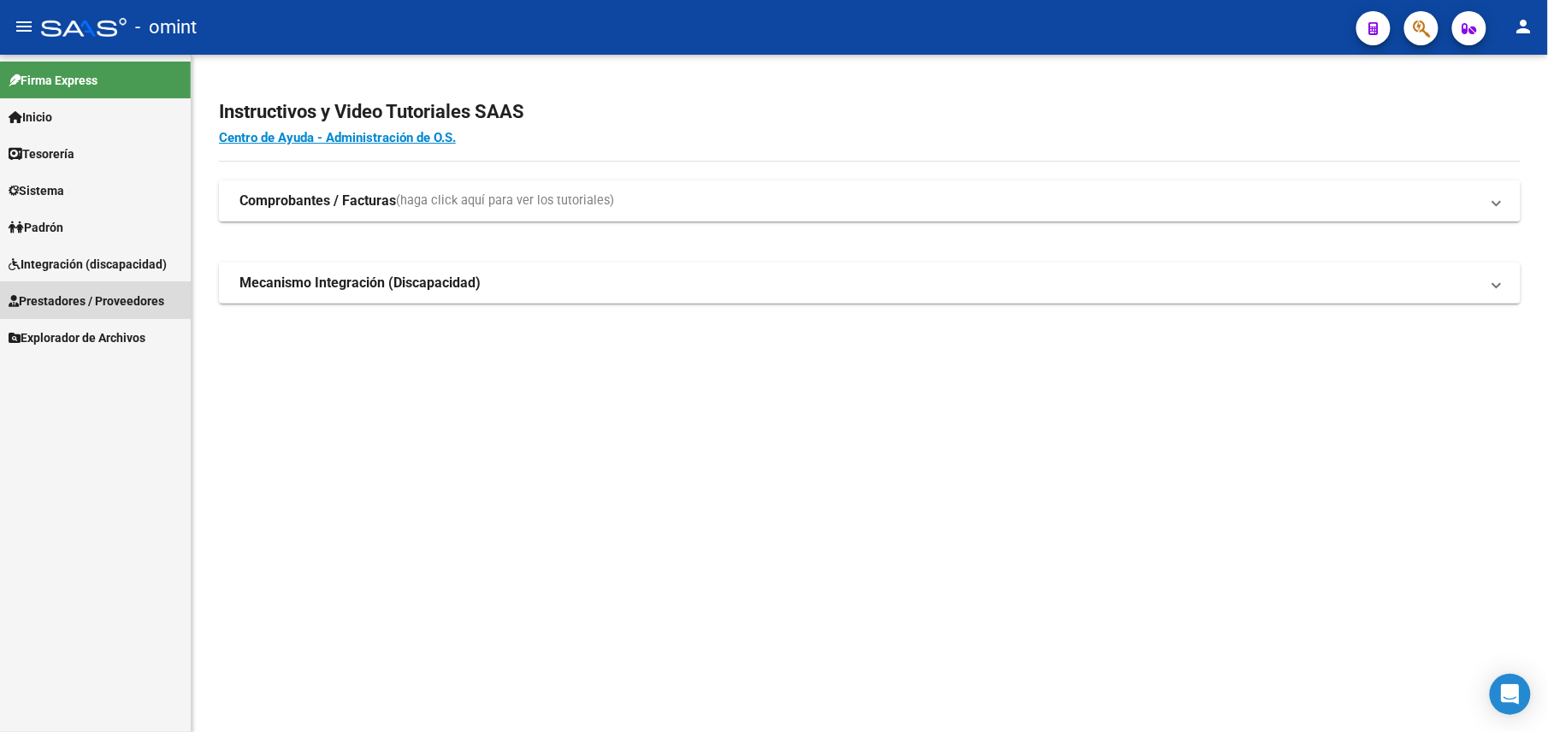
click at [86, 289] on link "Prestadores / Proveedores" at bounding box center [95, 300] width 191 height 37
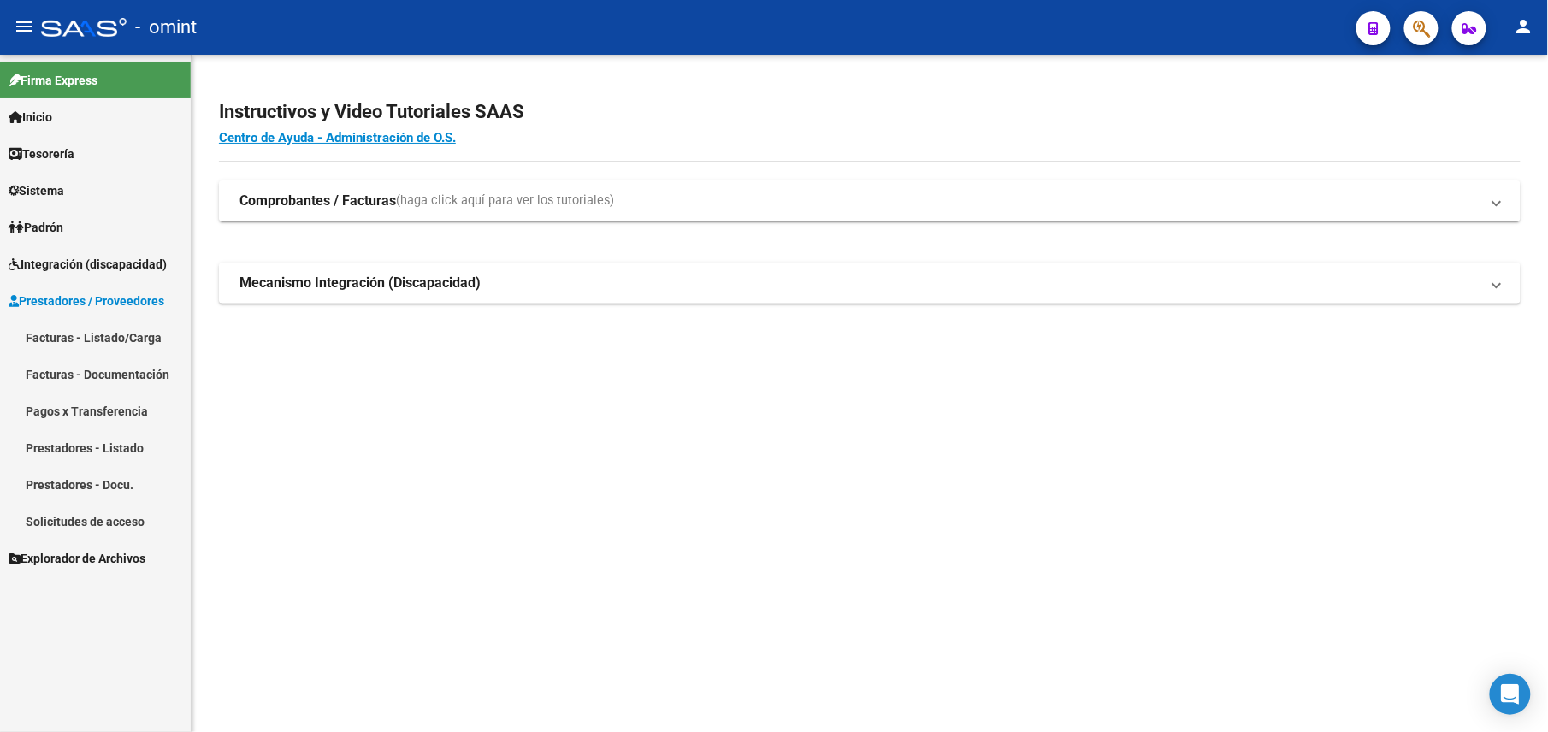
click at [77, 342] on link "Facturas - Listado/Carga" at bounding box center [95, 337] width 191 height 37
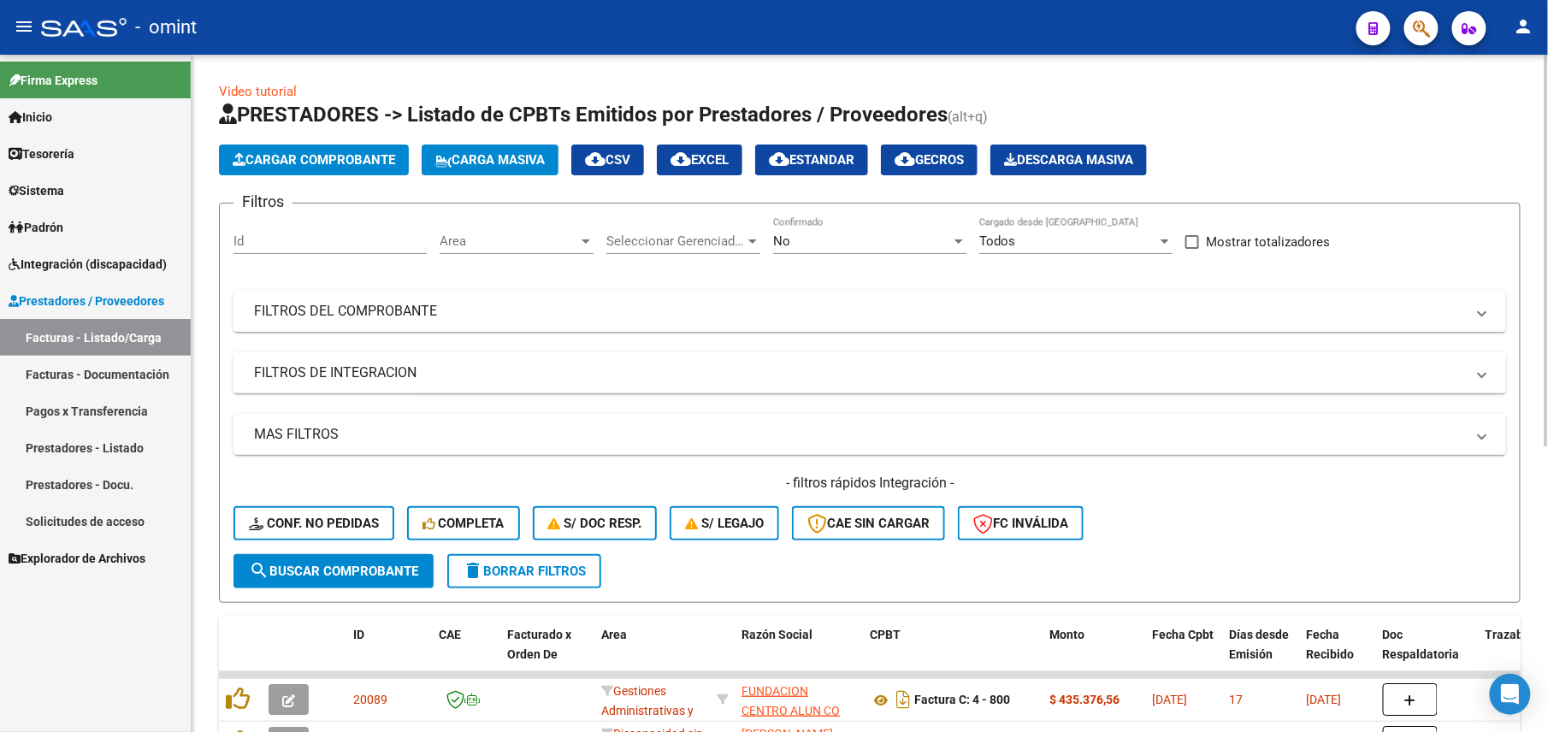
click at [832, 248] on div "No" at bounding box center [862, 241] width 178 height 15
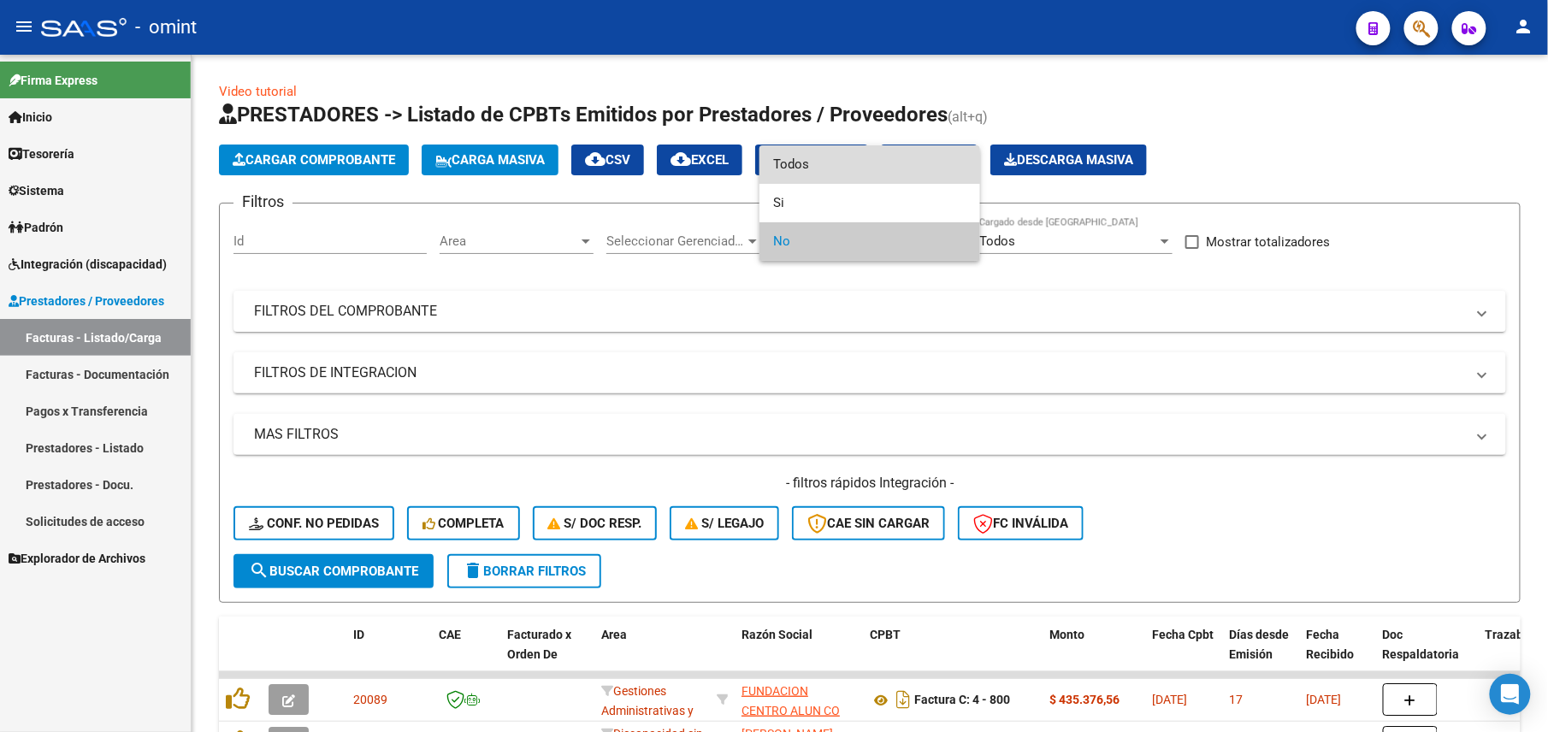
click at [825, 171] on span "Todos" at bounding box center [869, 164] width 193 height 38
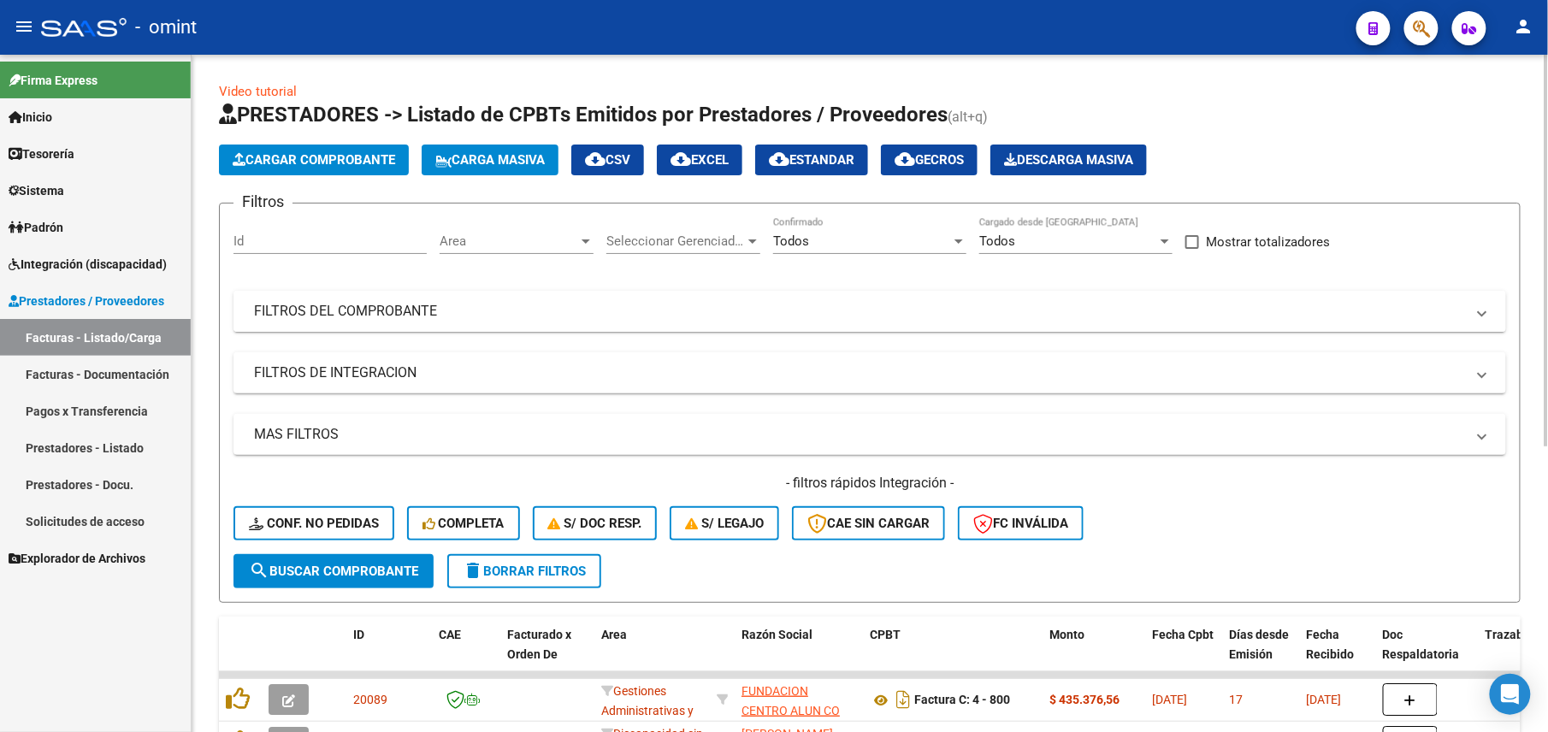
drag, startPoint x: 720, startPoint y: 308, endPoint x: 996, endPoint y: 415, distance: 295.5
click at [720, 309] on mat-panel-title "FILTROS DEL COMPROBANTE" at bounding box center [859, 311] width 1211 height 19
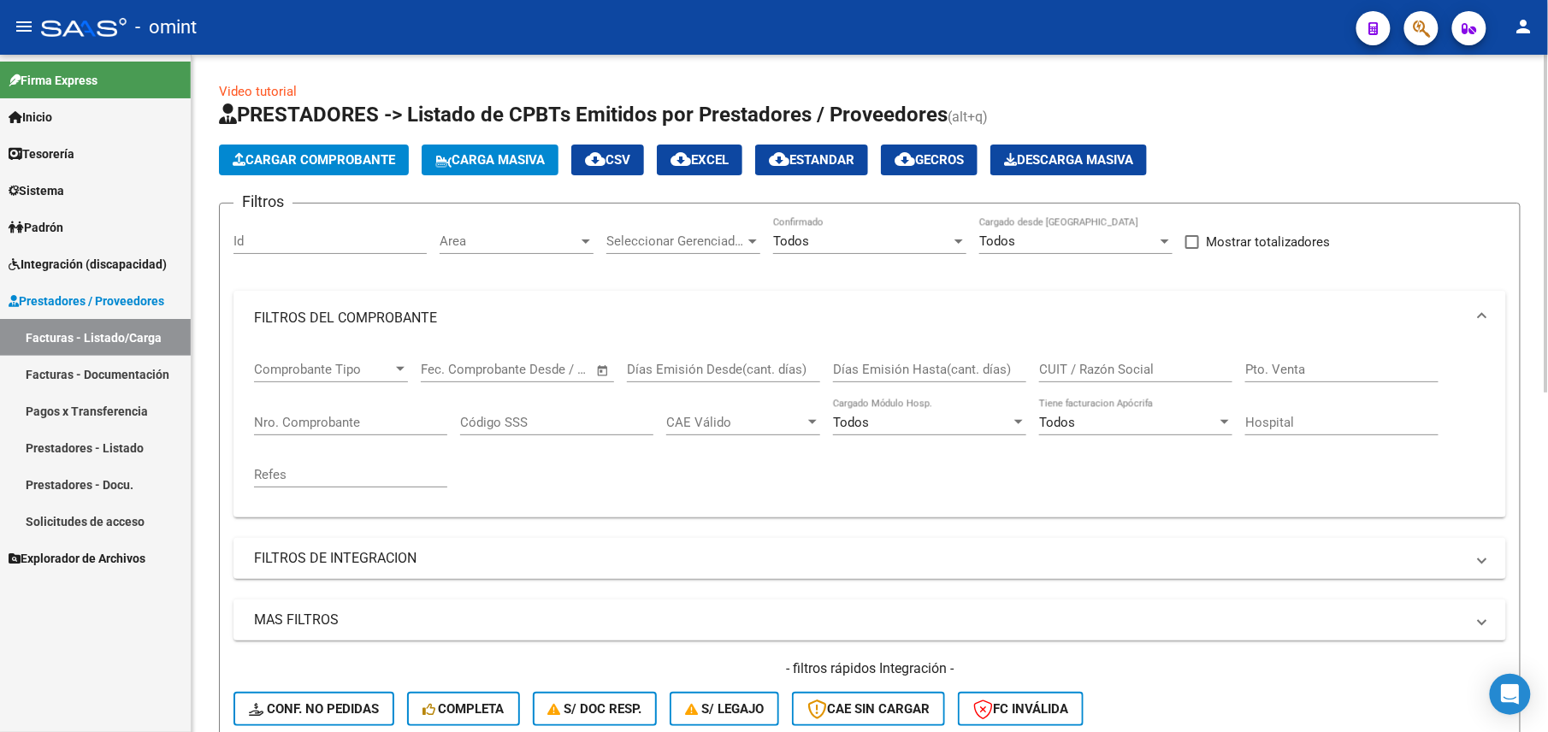
click at [1086, 370] on input "CUIT / Razón Social" at bounding box center [1135, 369] width 193 height 15
paste input "27405504192"
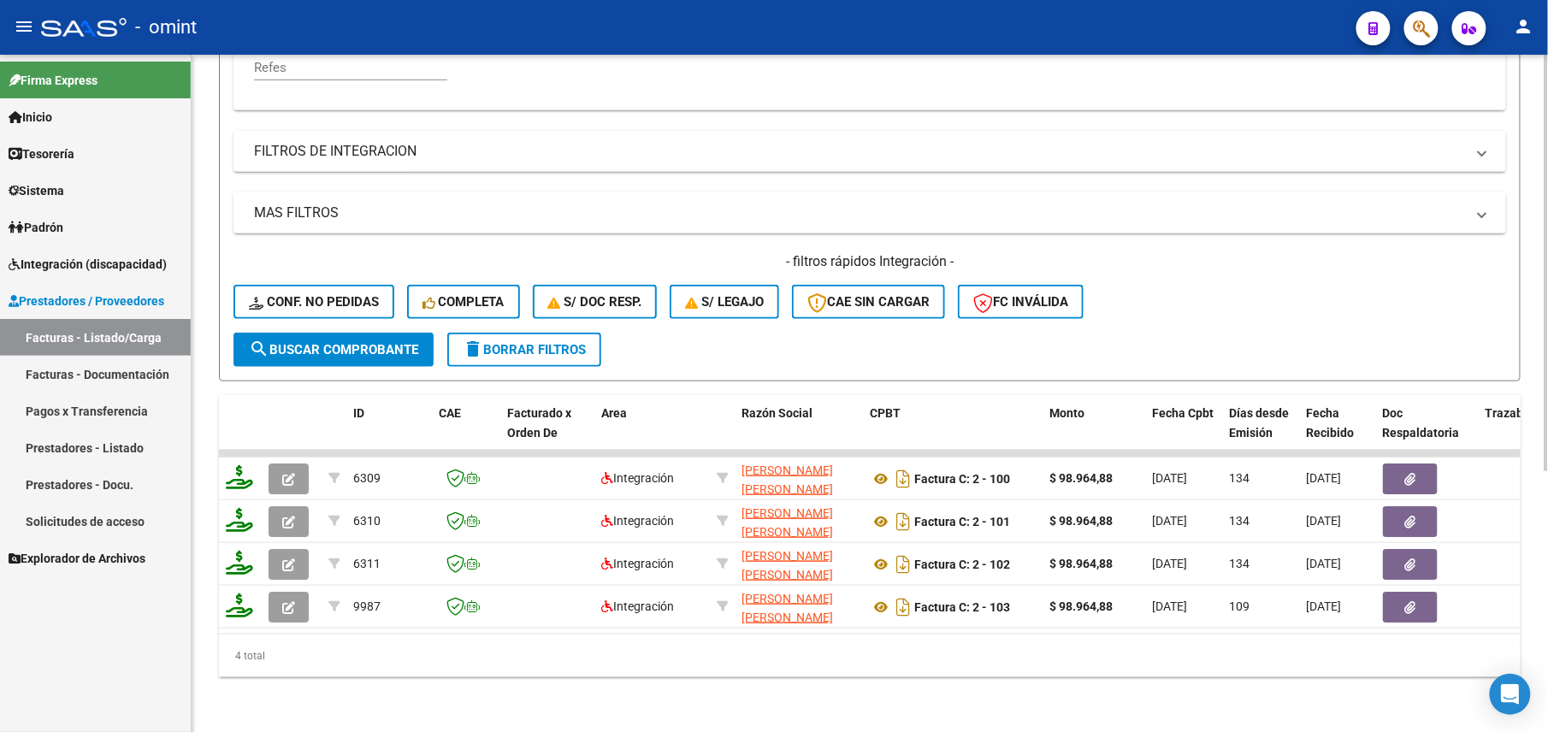
scroll to position [83, 0]
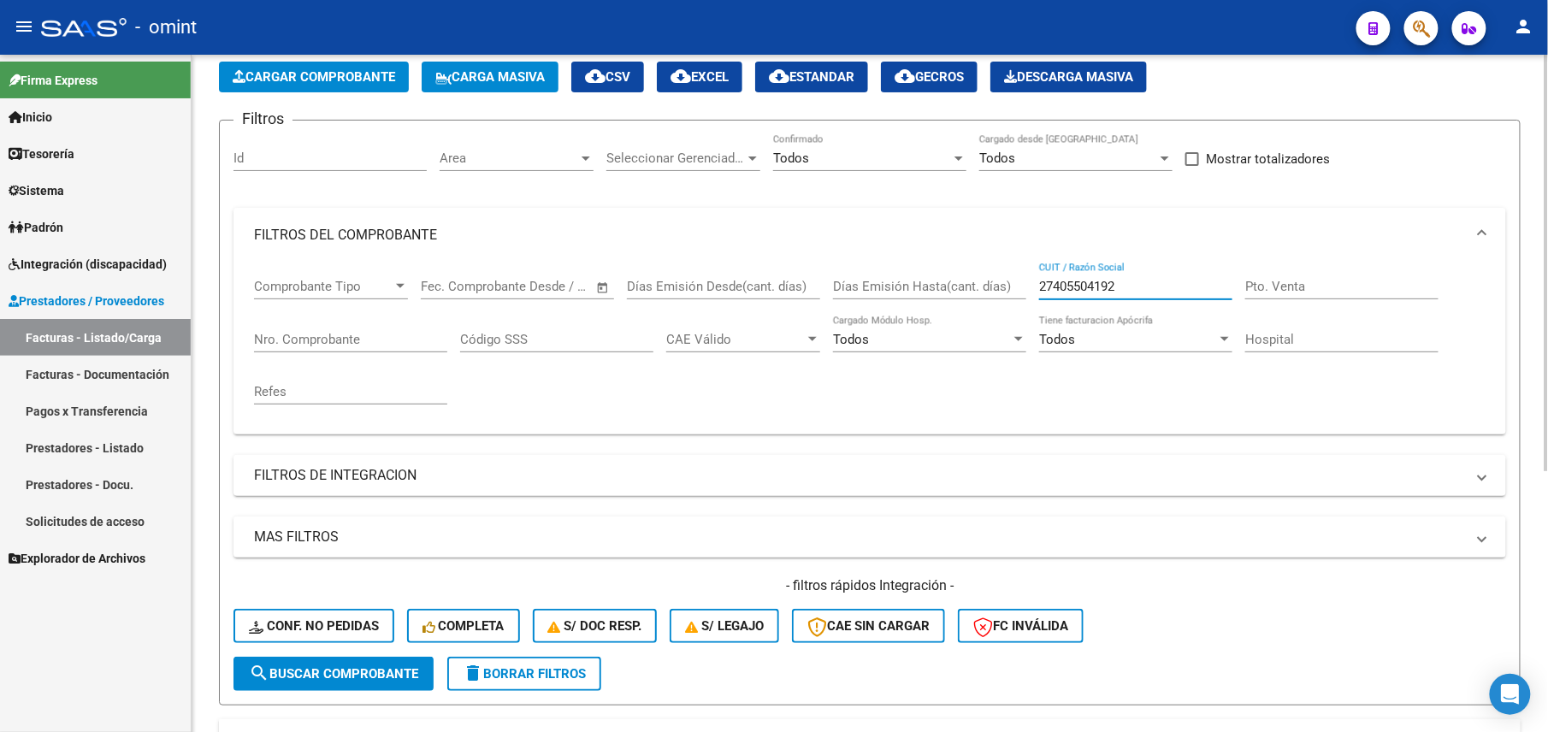
drag, startPoint x: 1137, startPoint y: 279, endPoint x: 898, endPoint y: 278, distance: 238.7
click at [901, 278] on div "Comprobante Tipo Comprobante Tipo Fecha inicio – Fecha fin Fec. Comprobante Des…" at bounding box center [870, 342] width 1232 height 158
paste input "0266668288"
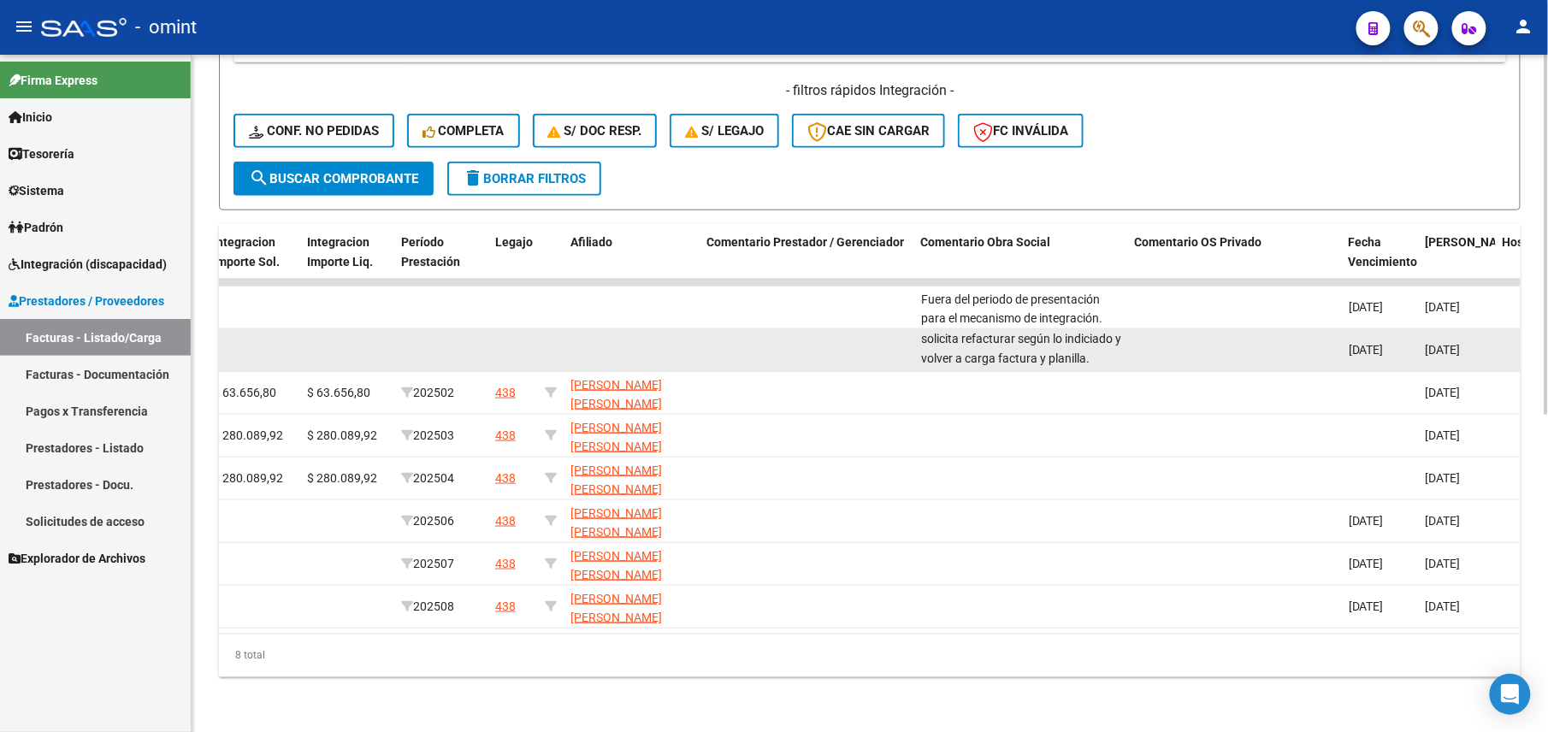
scroll to position [120, 0]
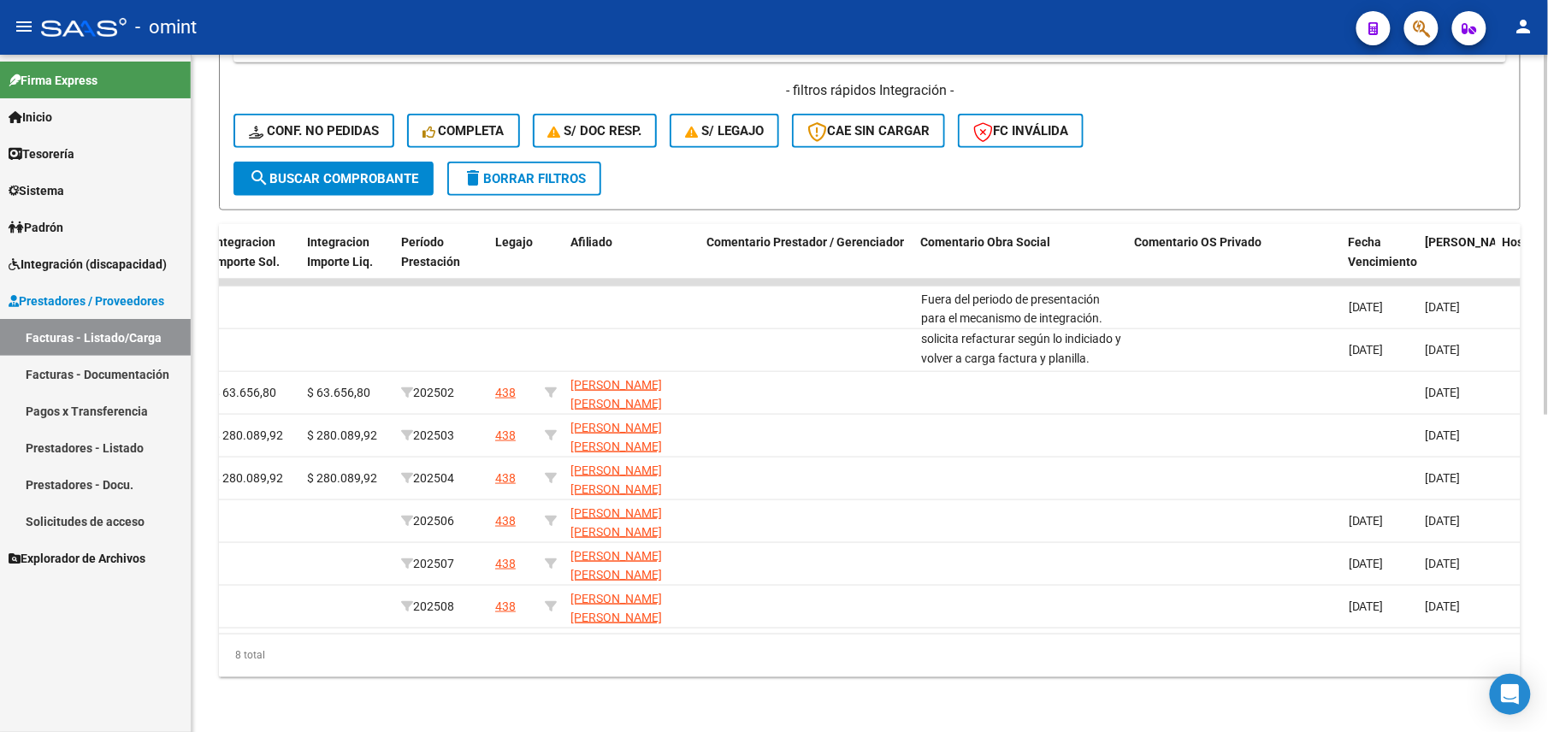
type input "20266668288"
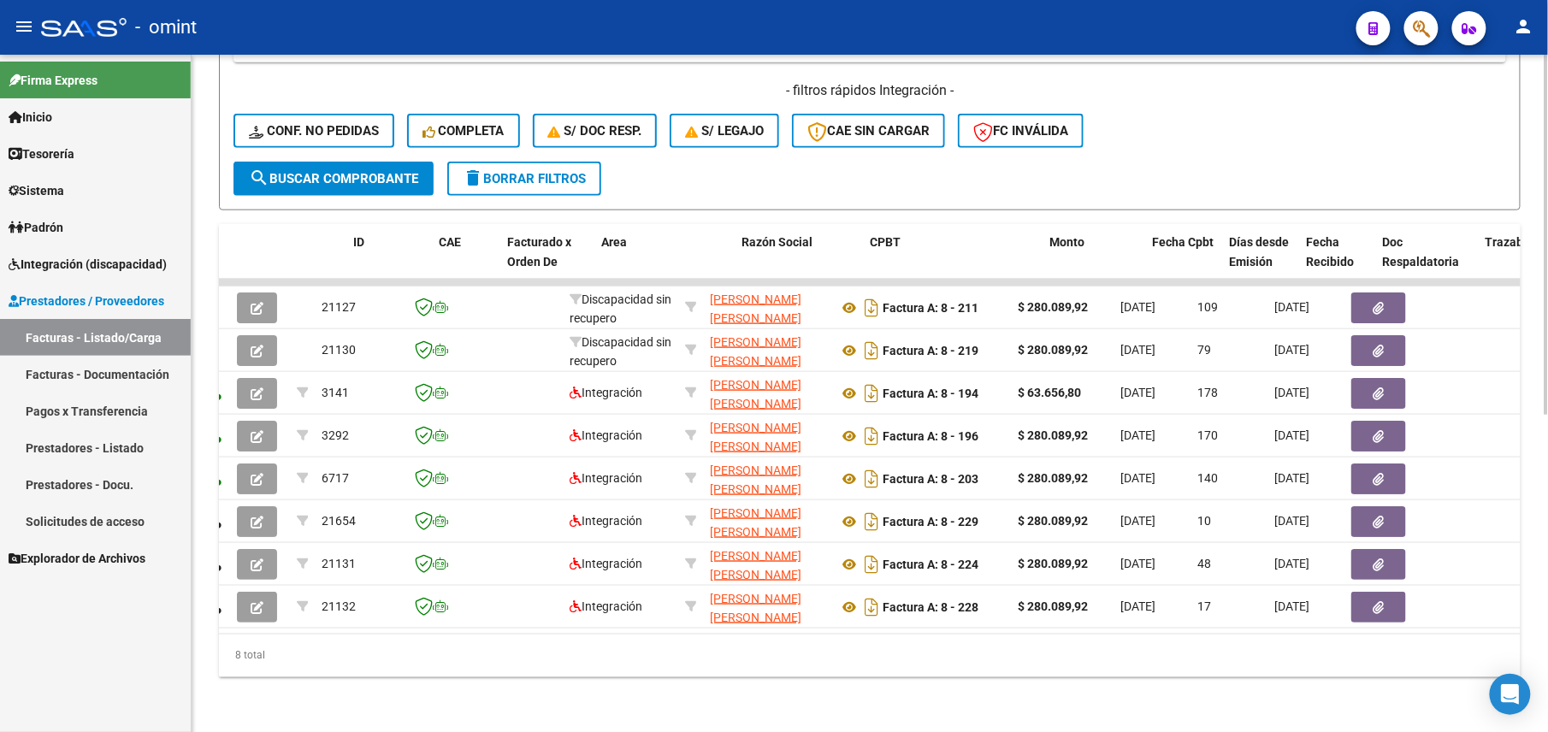
scroll to position [0, 0]
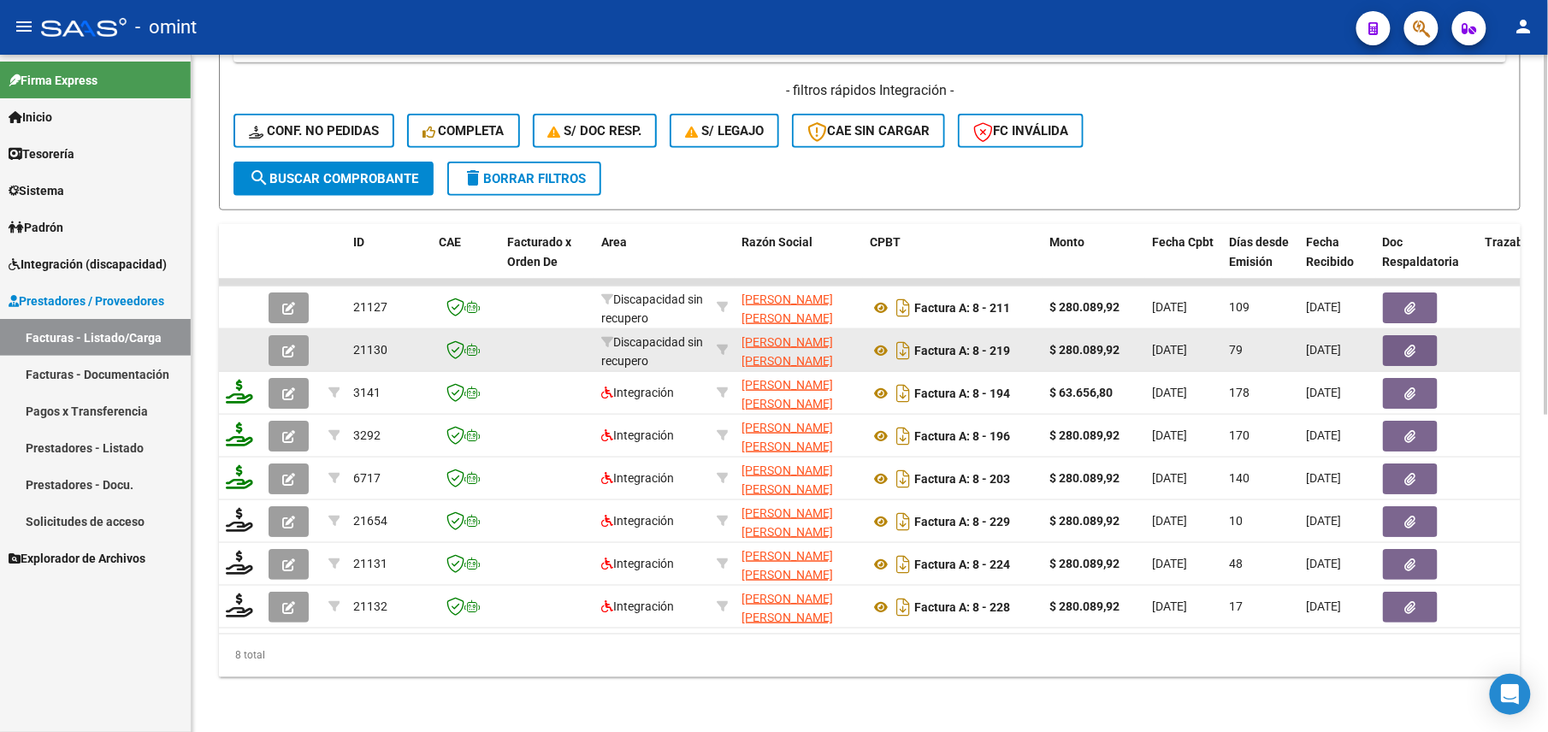
click at [292, 345] on icon "button" at bounding box center [288, 351] width 13 height 13
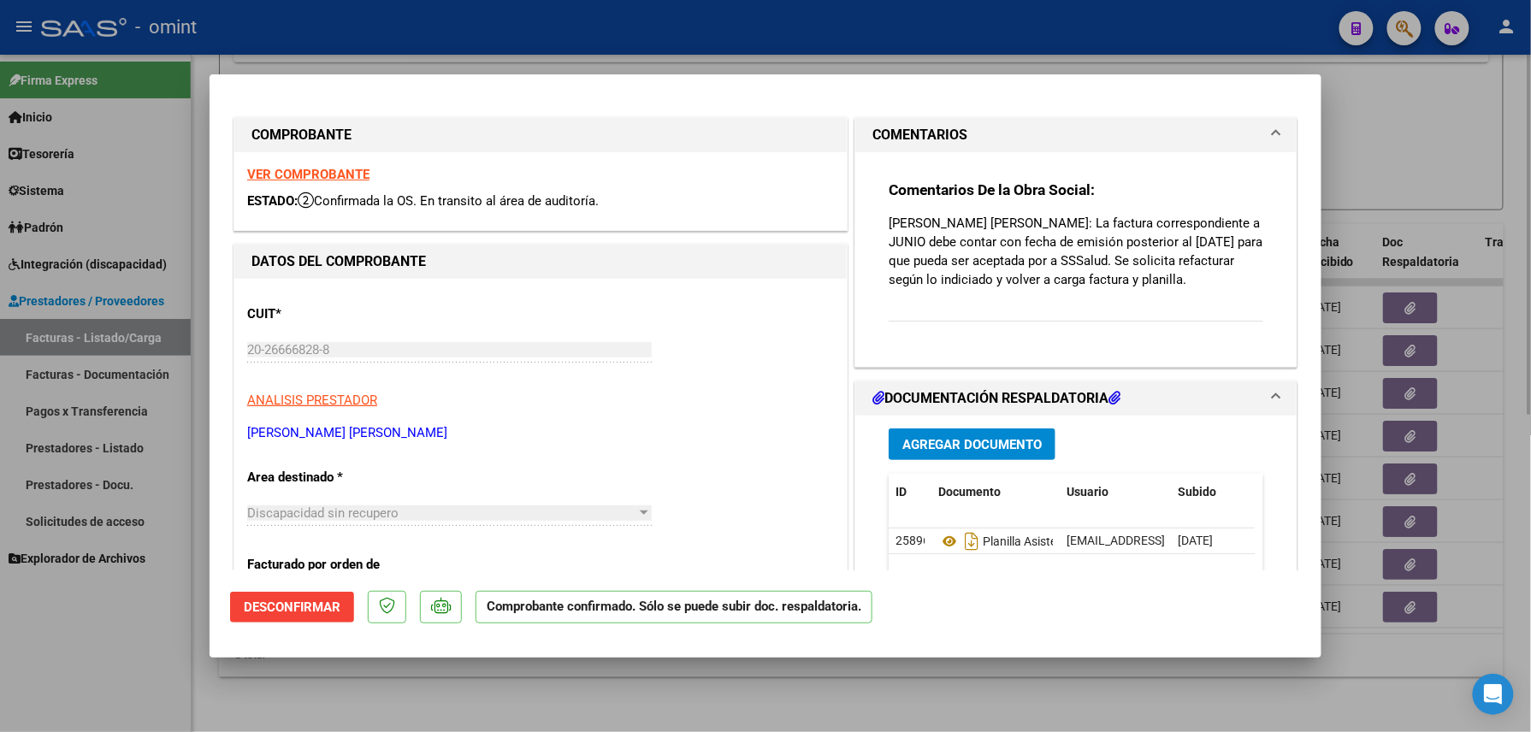
drag, startPoint x: 710, startPoint y: 720, endPoint x: 691, endPoint y: 696, distance: 31.1
click at [708, 717] on div at bounding box center [765, 366] width 1531 height 732
type input "$ 0,00"
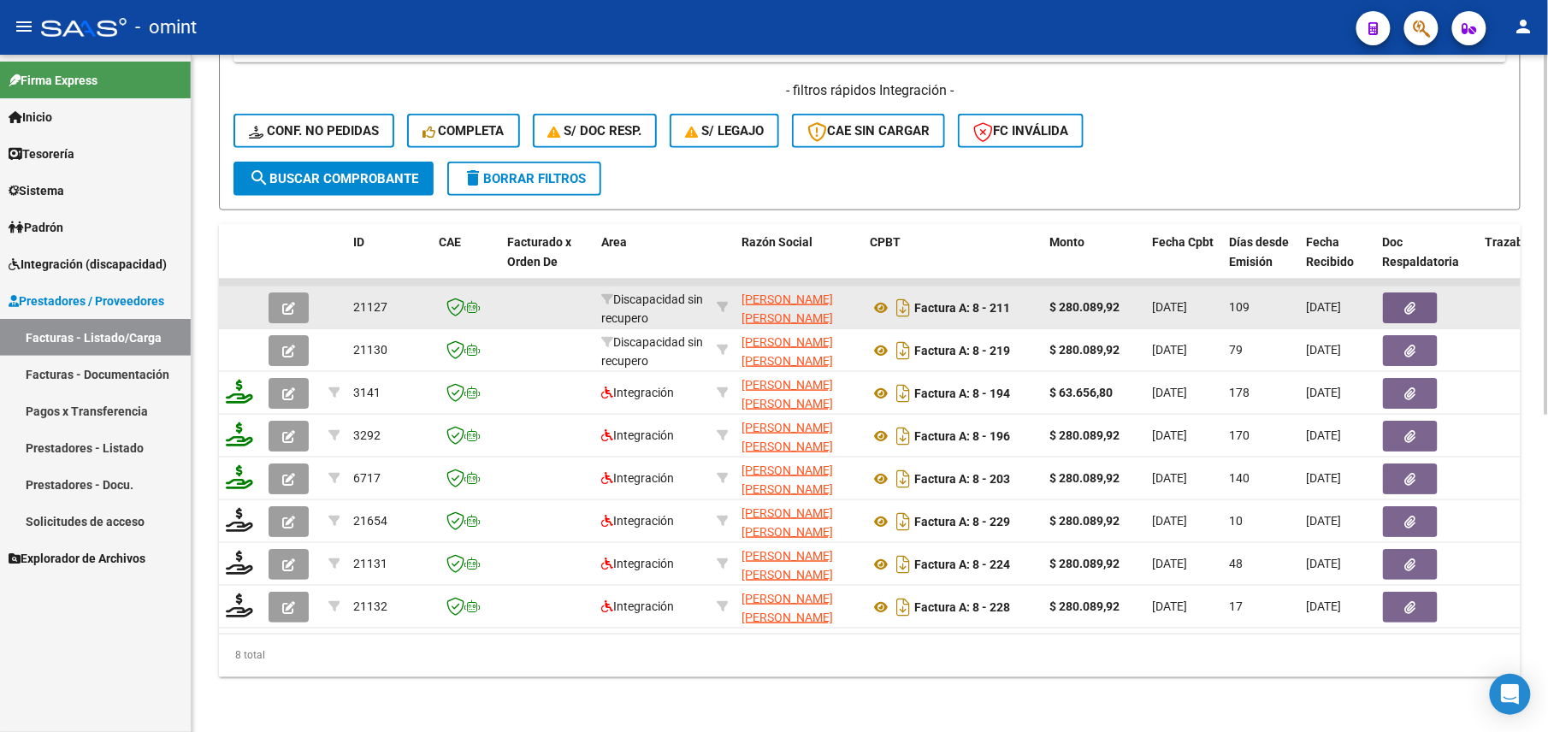
click at [293, 302] on icon "button" at bounding box center [288, 308] width 13 height 13
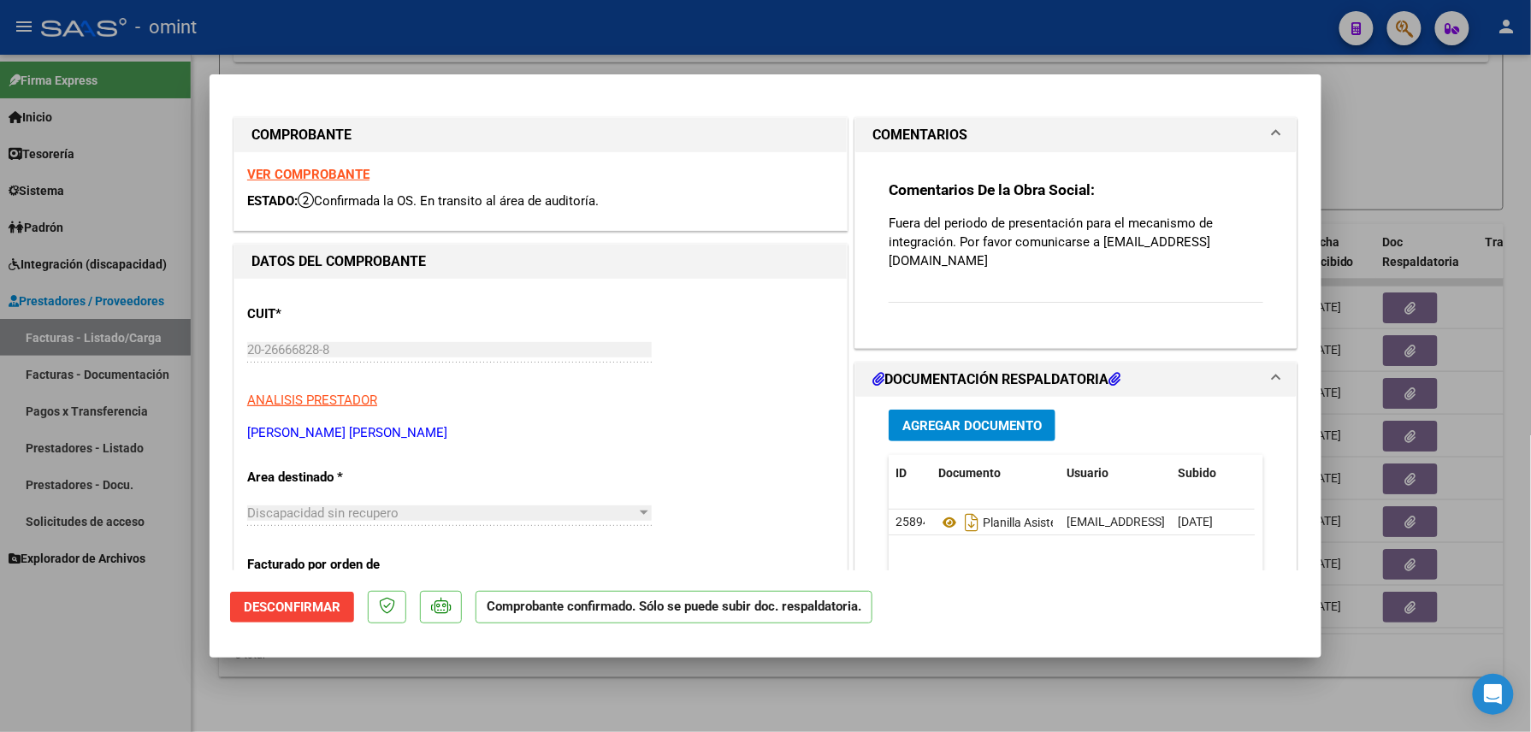
click at [333, 169] on strong "VER COMPROBANTE" at bounding box center [308, 174] width 122 height 15
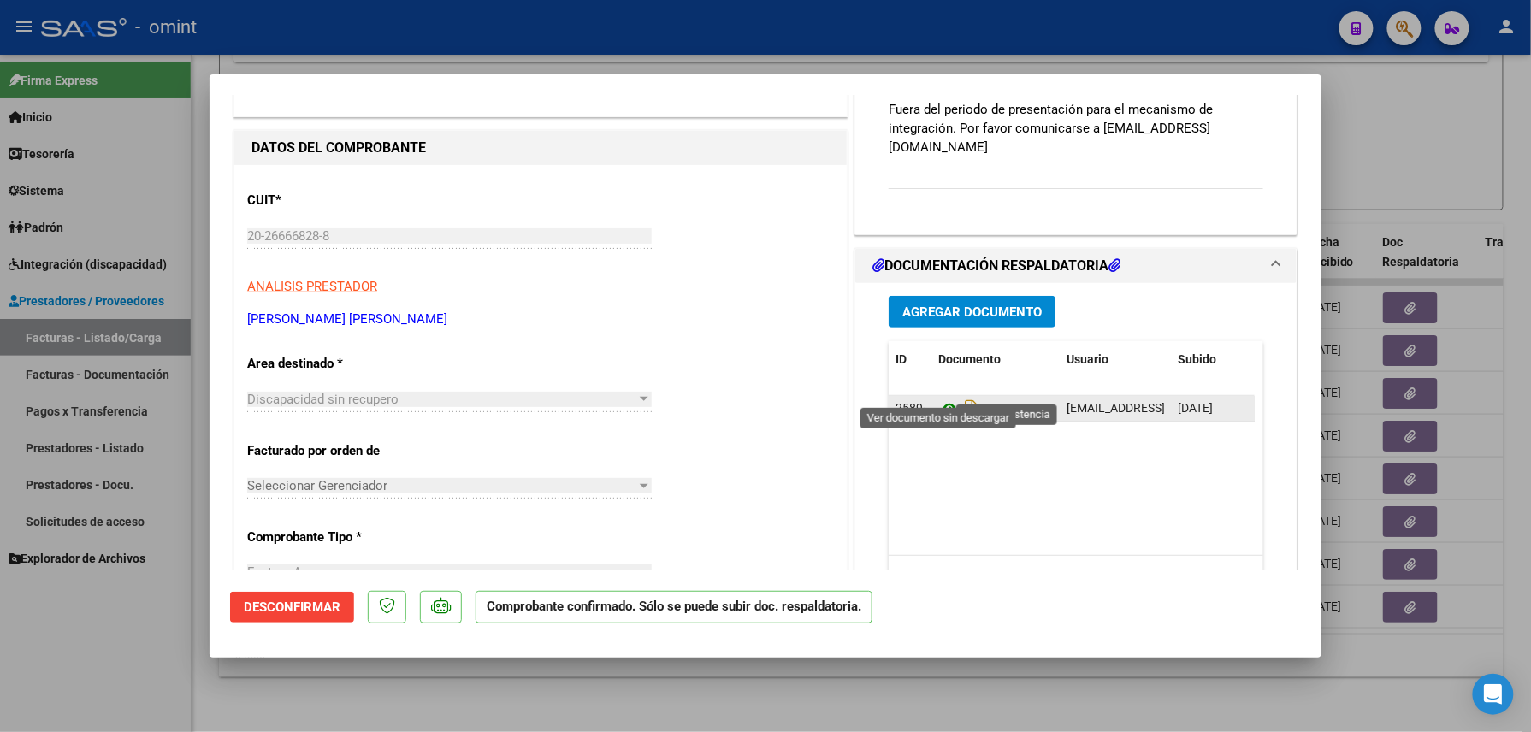
click at [942, 399] on icon at bounding box center [950, 409] width 22 height 21
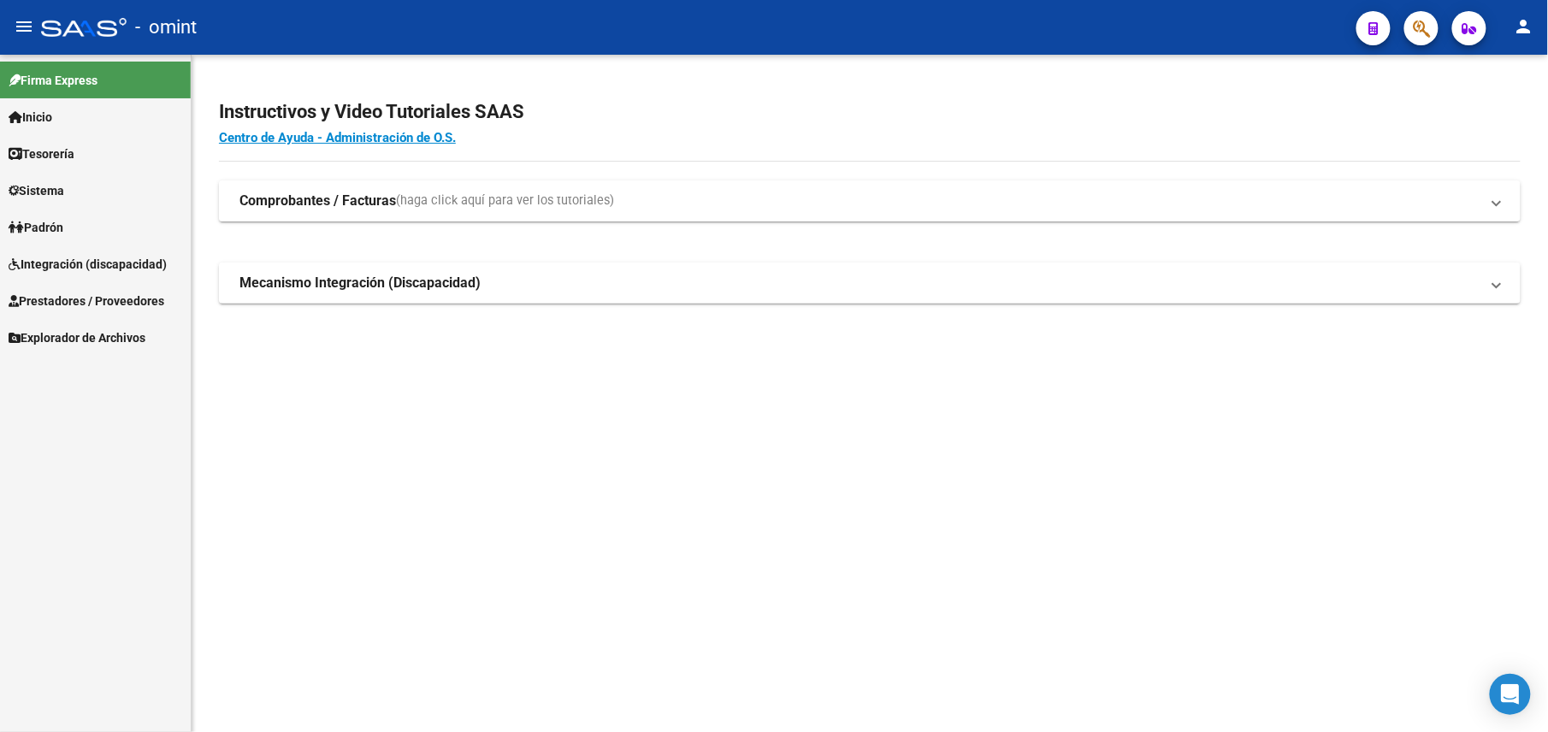
click at [50, 255] on span "Integración (discapacidad)" at bounding box center [88, 264] width 158 height 19
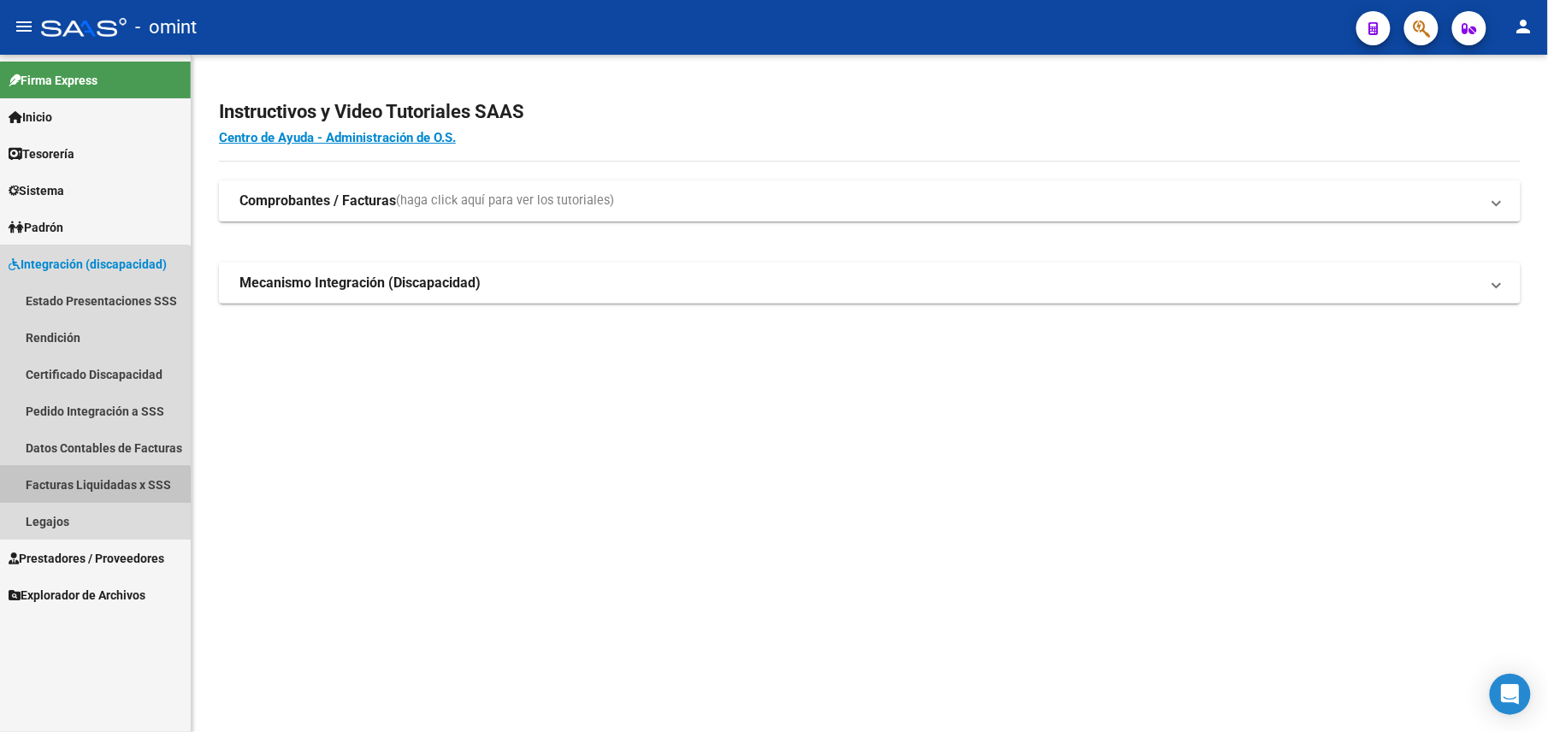
click at [92, 486] on link "Facturas Liquidadas x SSS" at bounding box center [95, 484] width 191 height 37
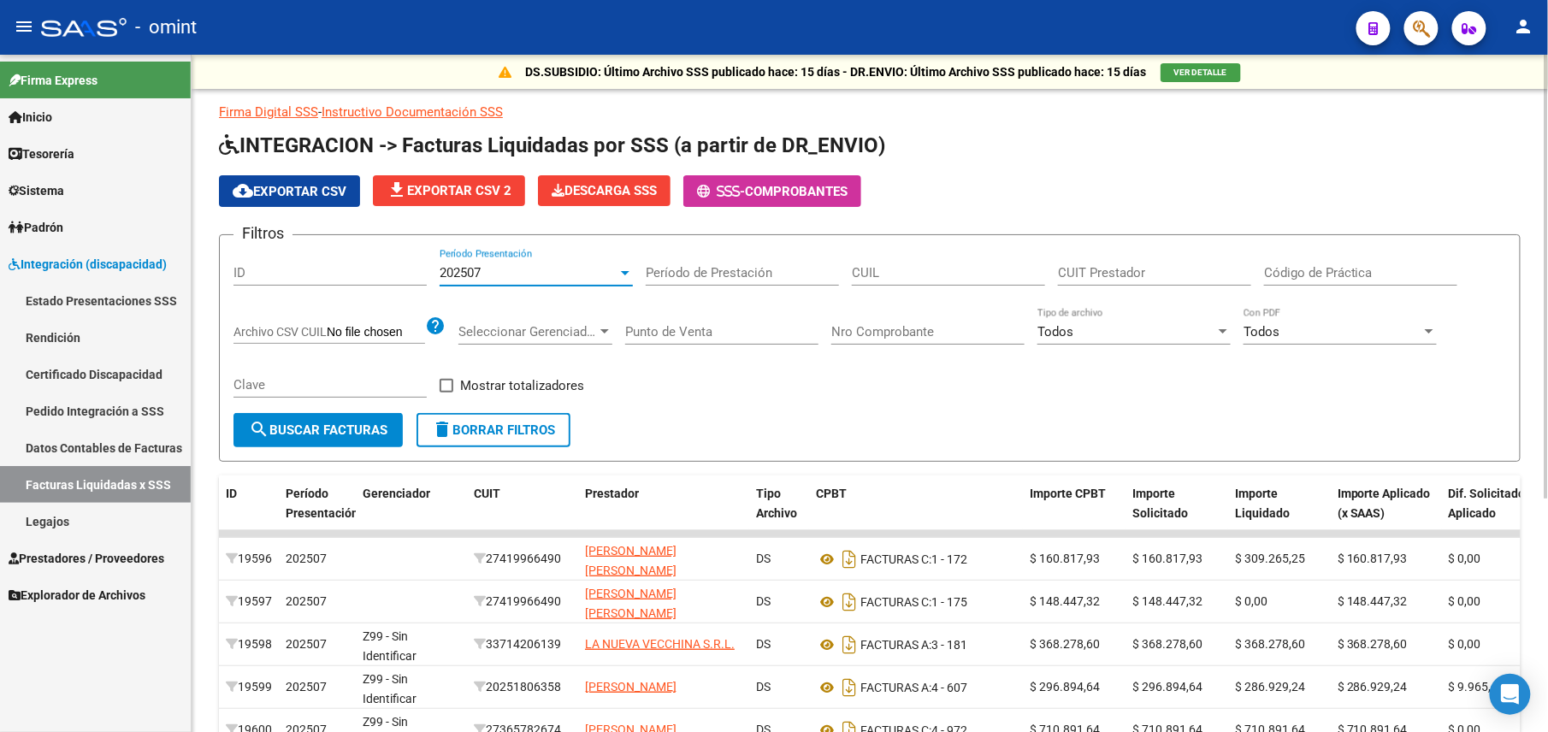
click at [469, 275] on span "202507" at bounding box center [460, 272] width 41 height 15
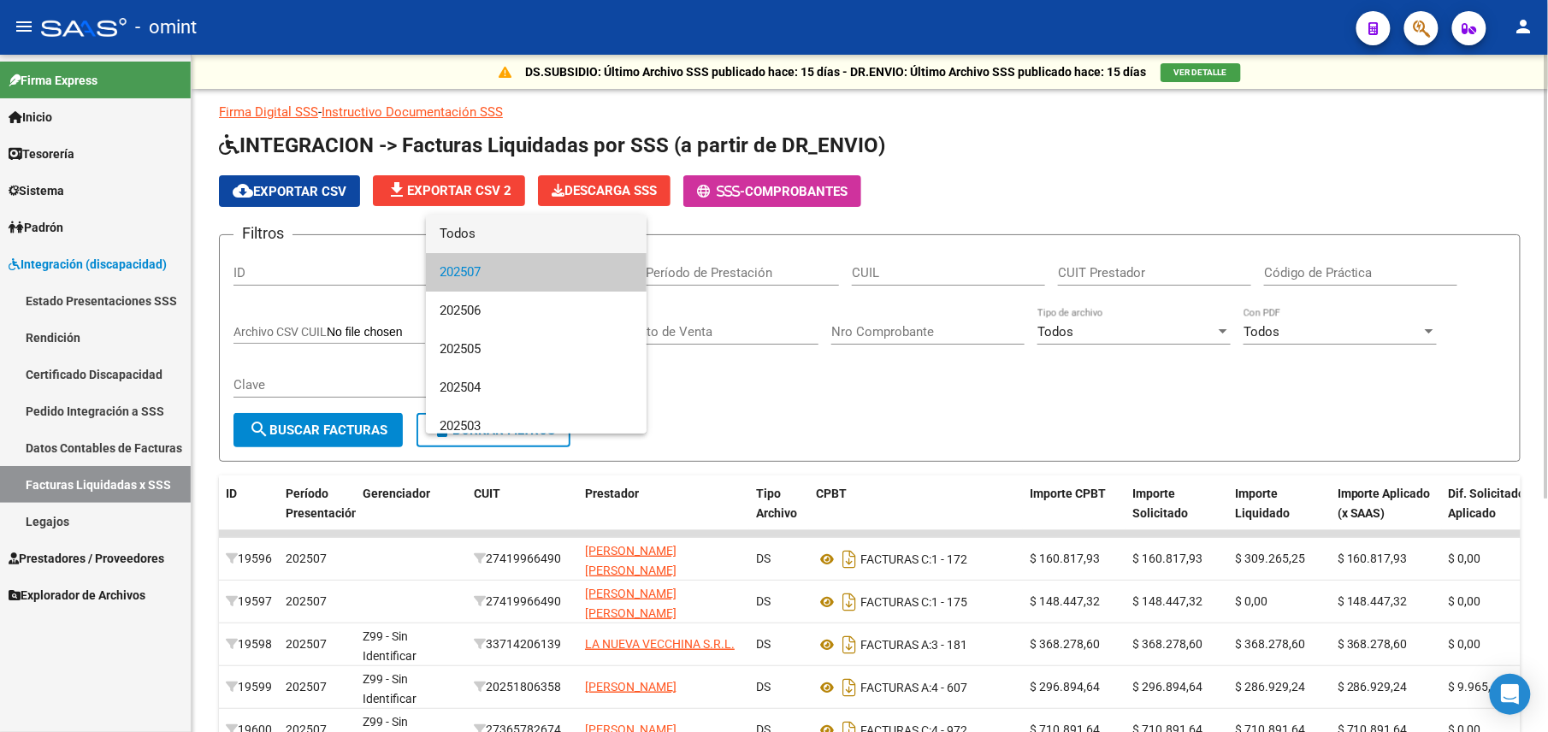
click at [490, 228] on span "Todos" at bounding box center [536, 234] width 193 height 38
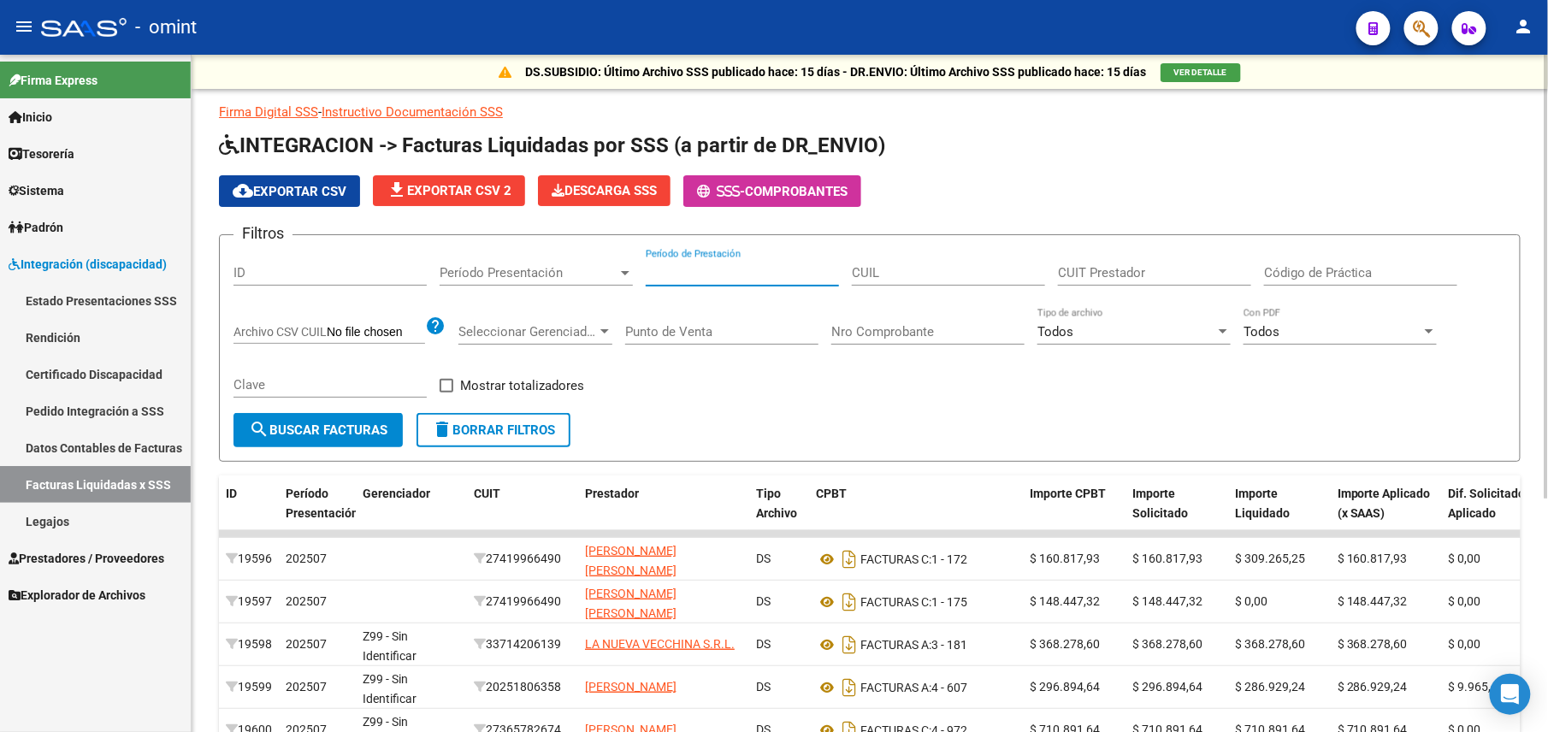
click at [775, 271] on input "Período de Prestación" at bounding box center [742, 272] width 193 height 15
click at [1090, 272] on input "CUIT Prestador" at bounding box center [1154, 272] width 193 height 15
paste input "27-40550419-2"
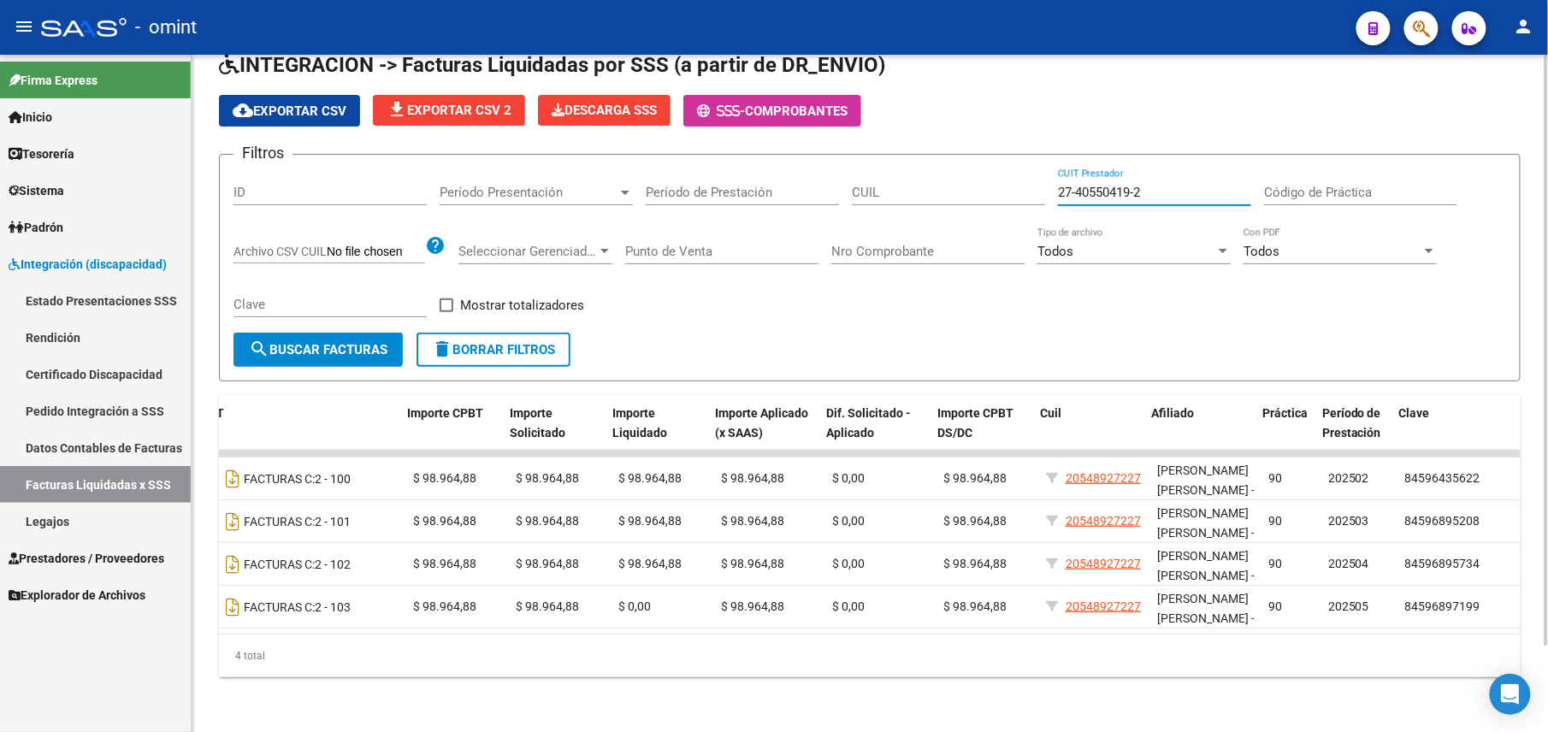
scroll to position [0, 623]
type input "27-40550419-2"
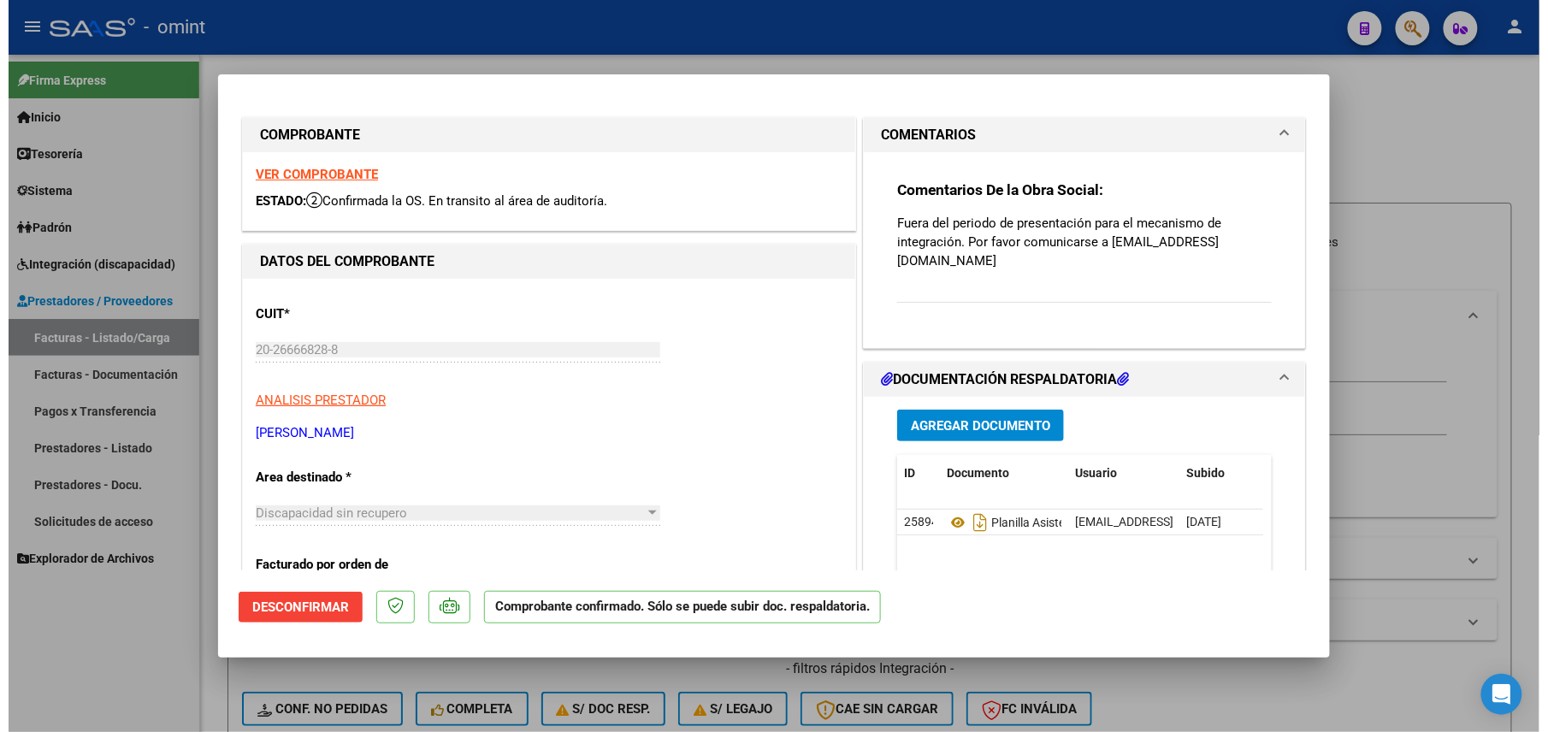
scroll to position [114, 0]
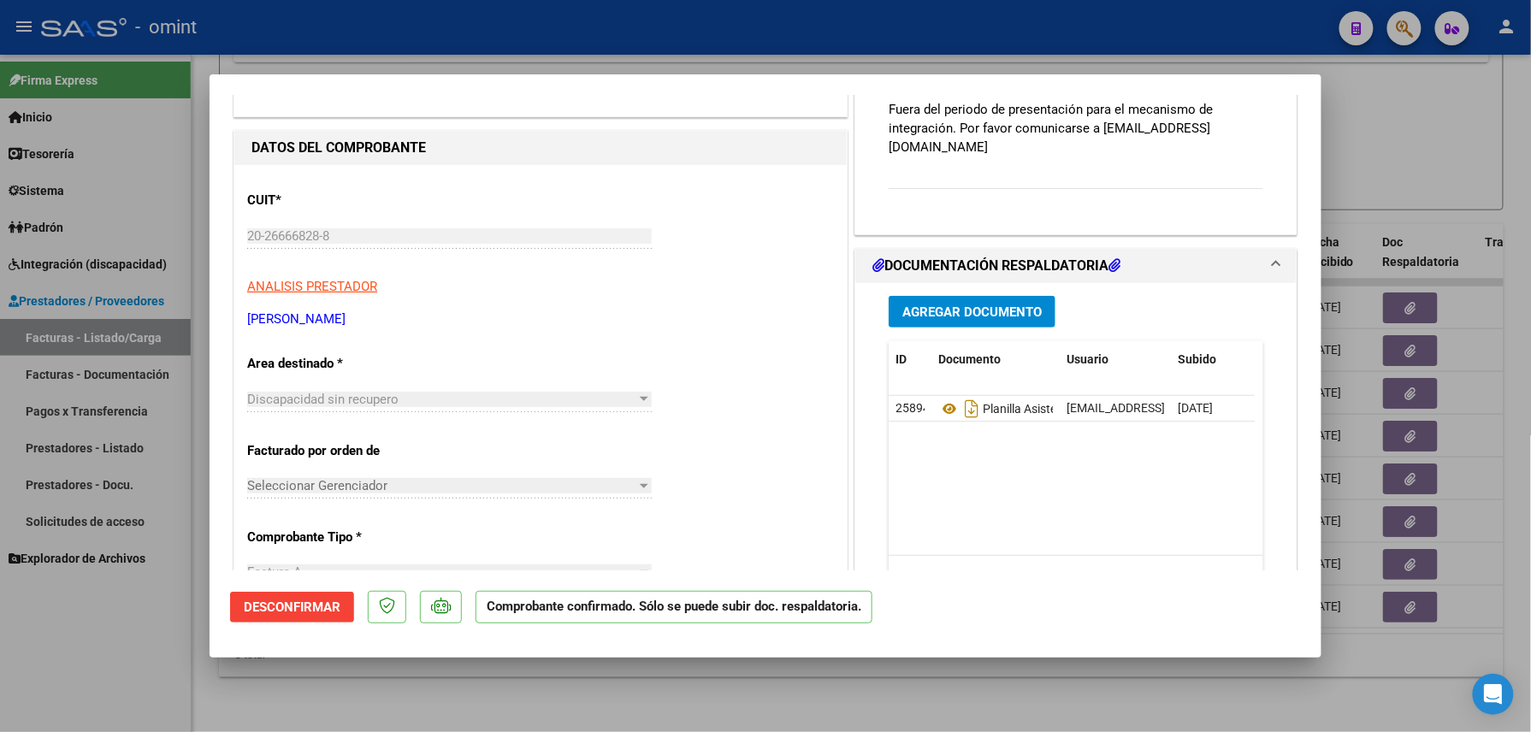
click at [1004, 34] on div at bounding box center [765, 366] width 1531 height 732
type input "$ 0,00"
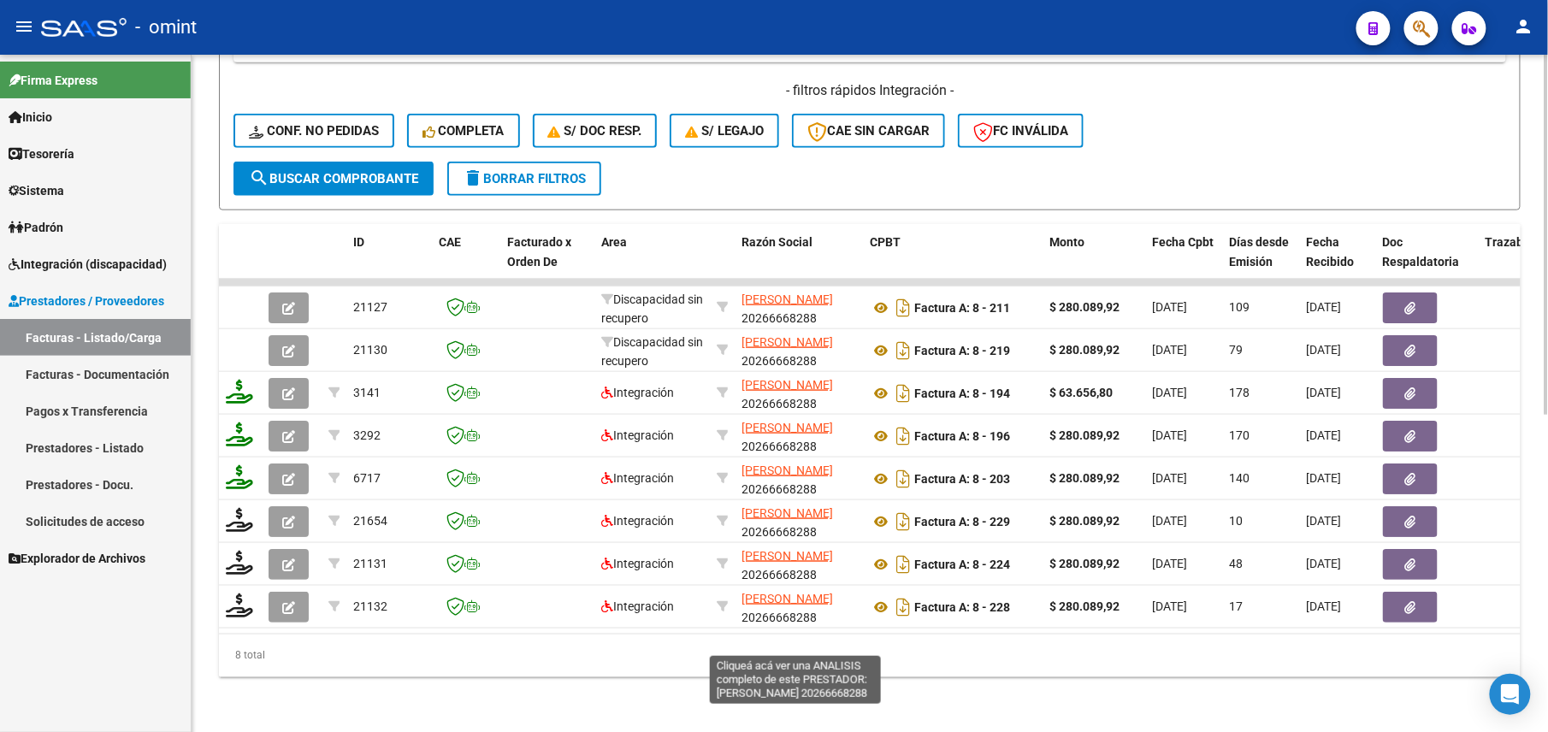
scroll to position [26, 0]
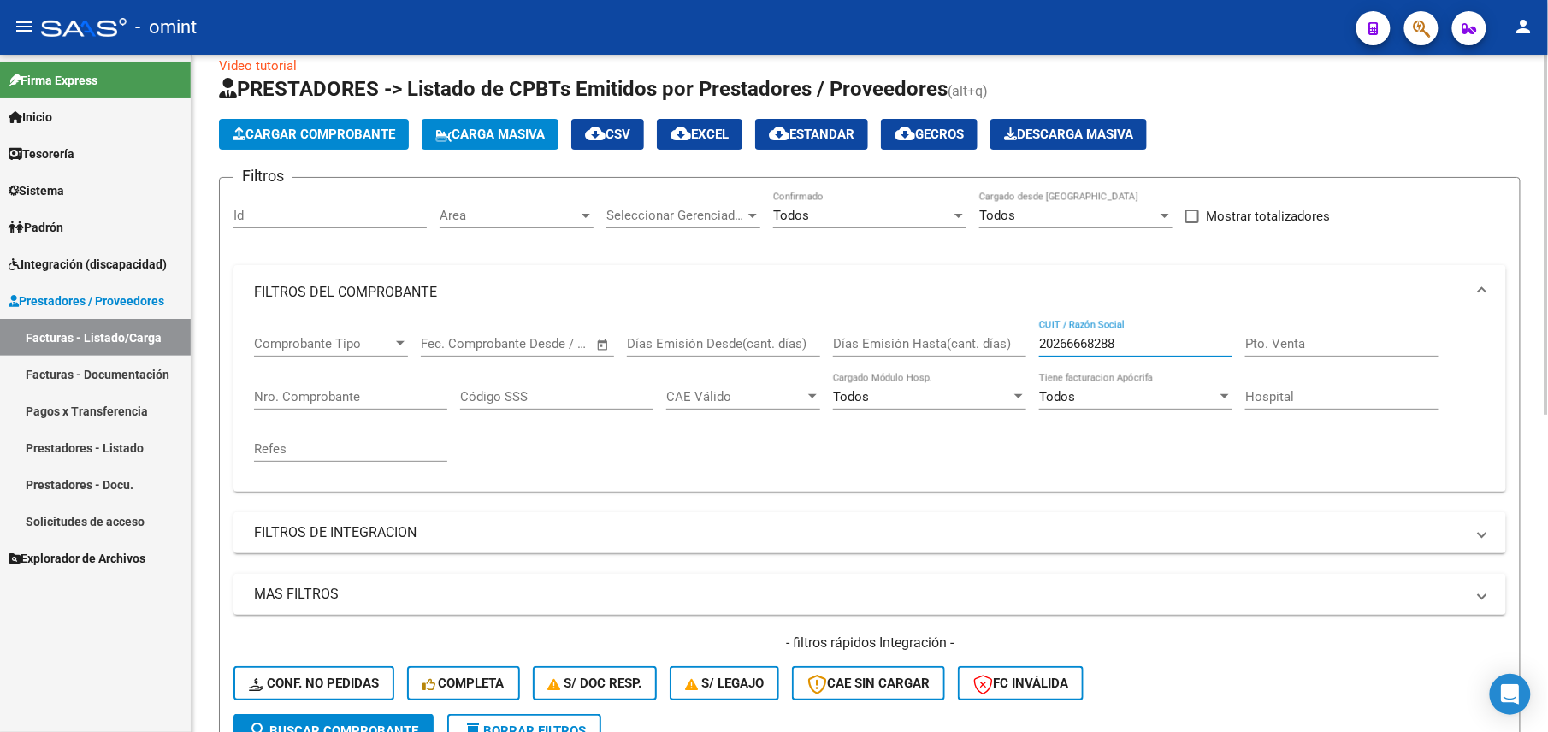
drag, startPoint x: 1130, startPoint y: 347, endPoint x: 943, endPoint y: 340, distance: 187.5
click at [943, 340] on div "Comprobante Tipo Comprobante Tipo Fecha inicio – Fecha fin Fec. Comprobante Des…" at bounding box center [870, 399] width 1232 height 158
paste input "30716776634"
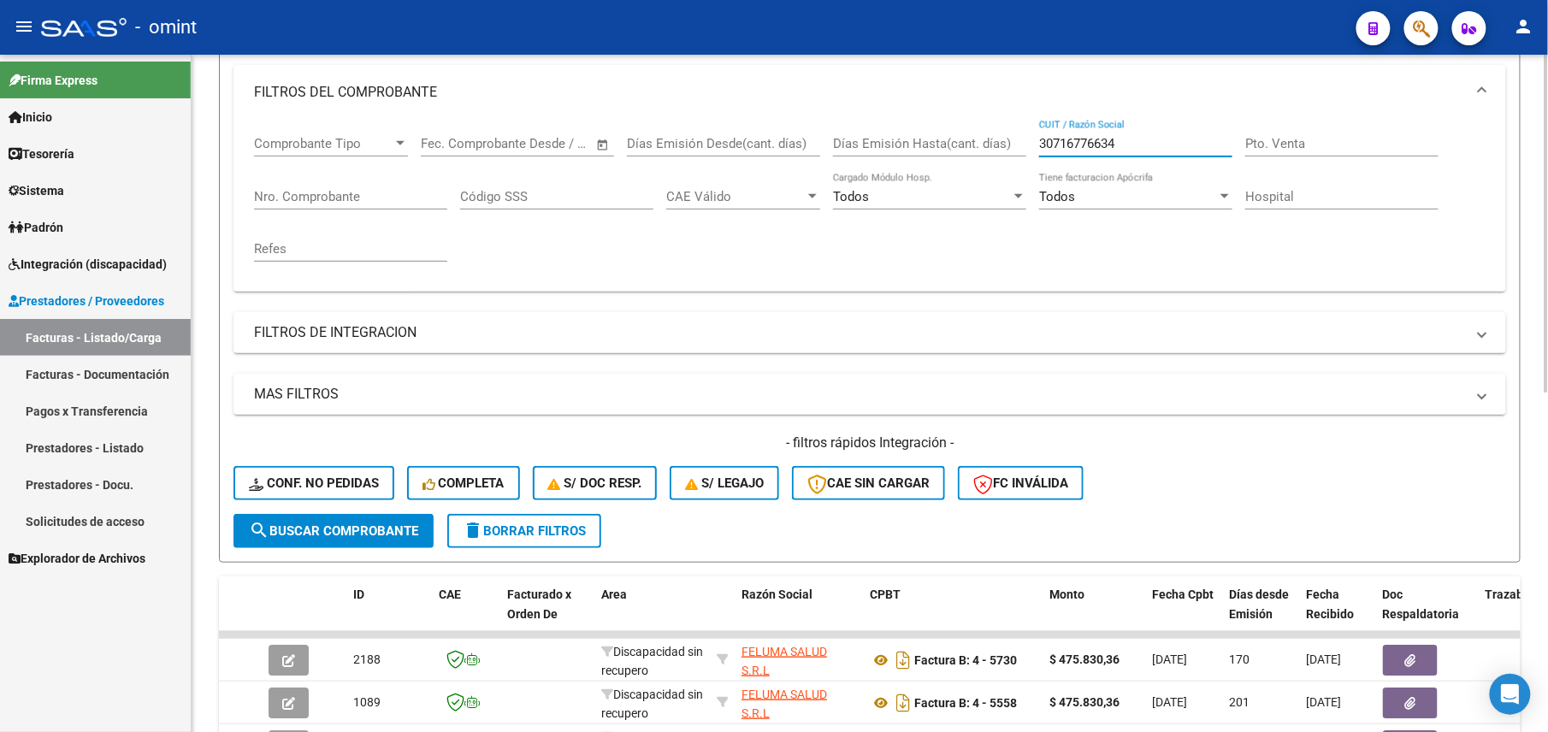
scroll to position [111, 0]
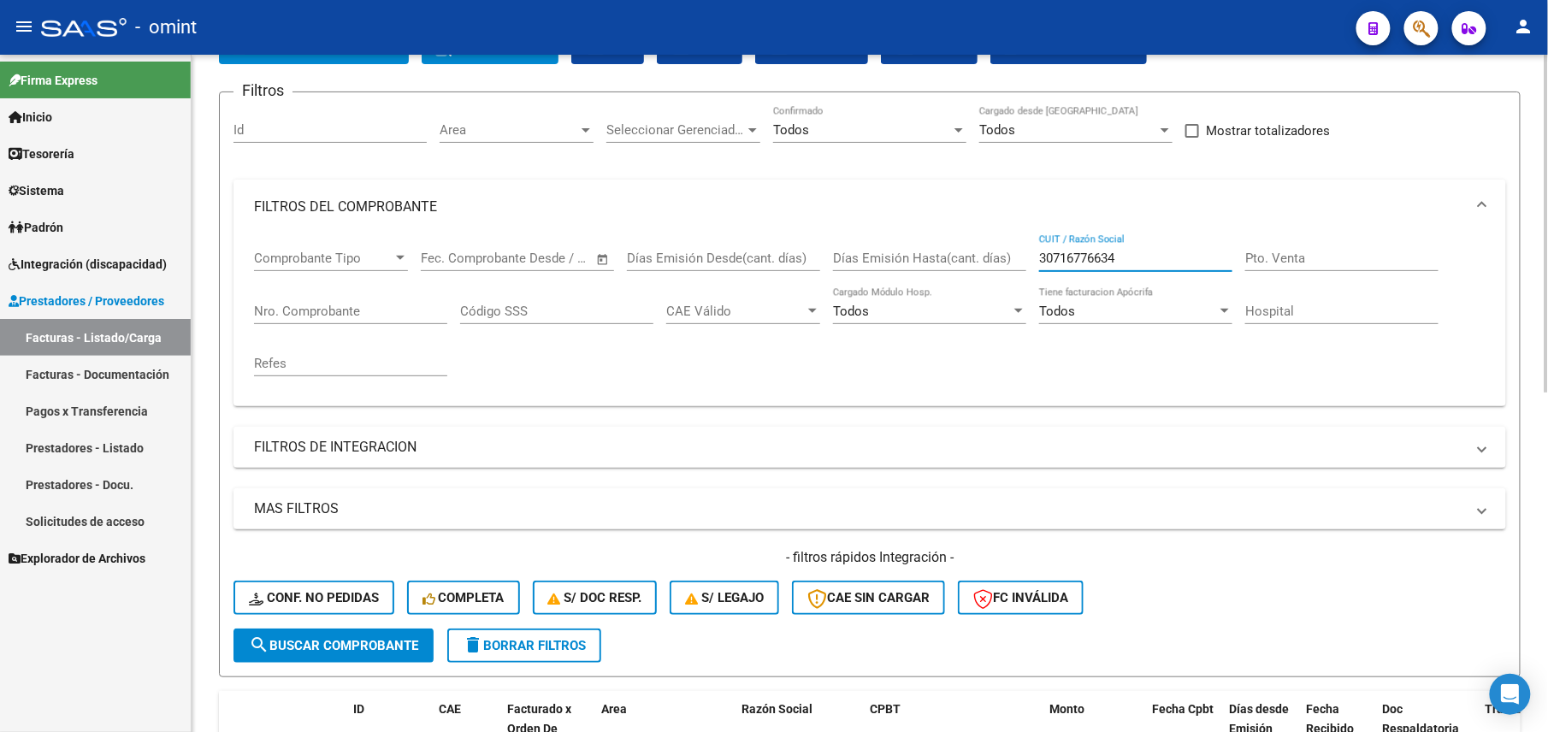
type input "30716776634"
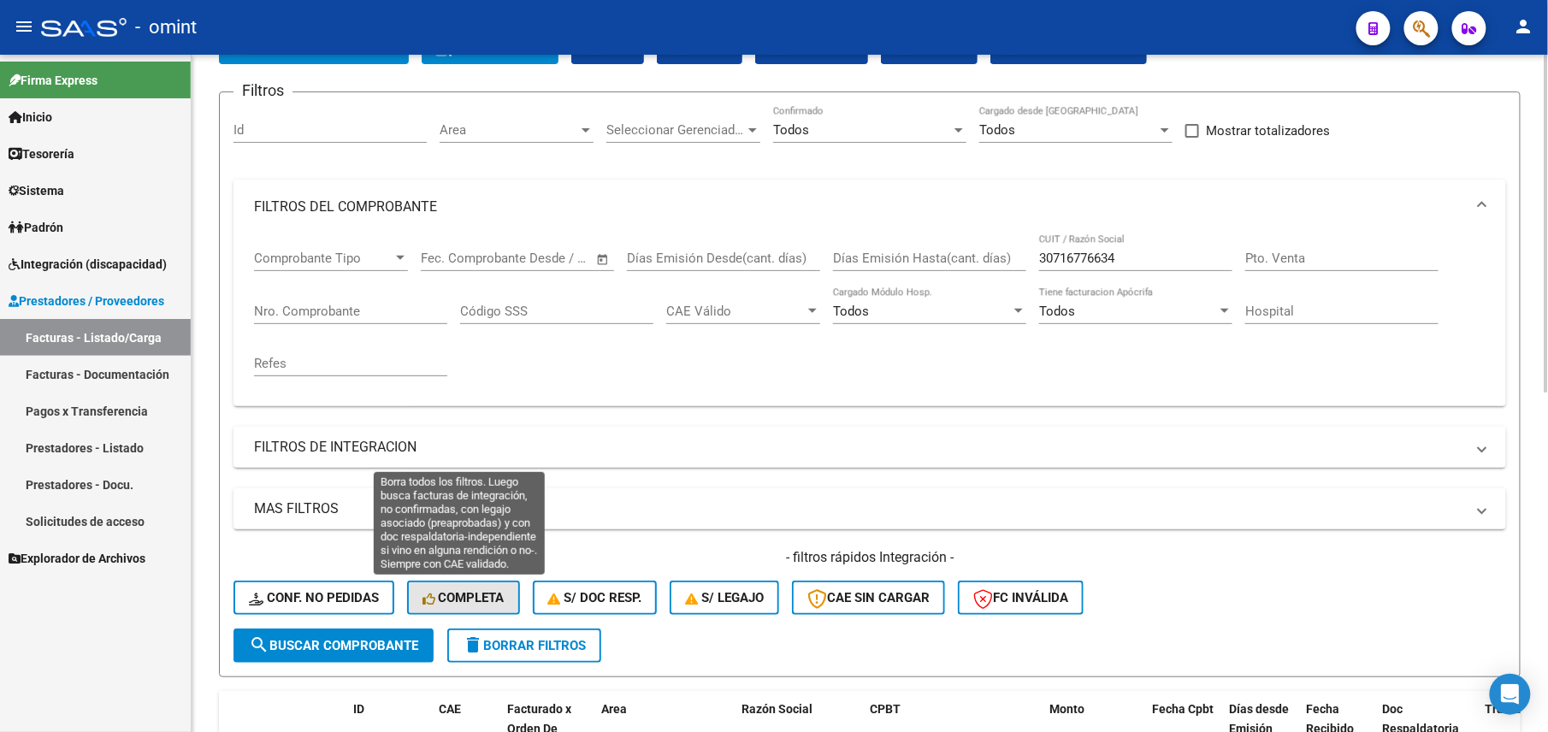
click at [491, 595] on span "Completa" at bounding box center [464, 597] width 82 height 15
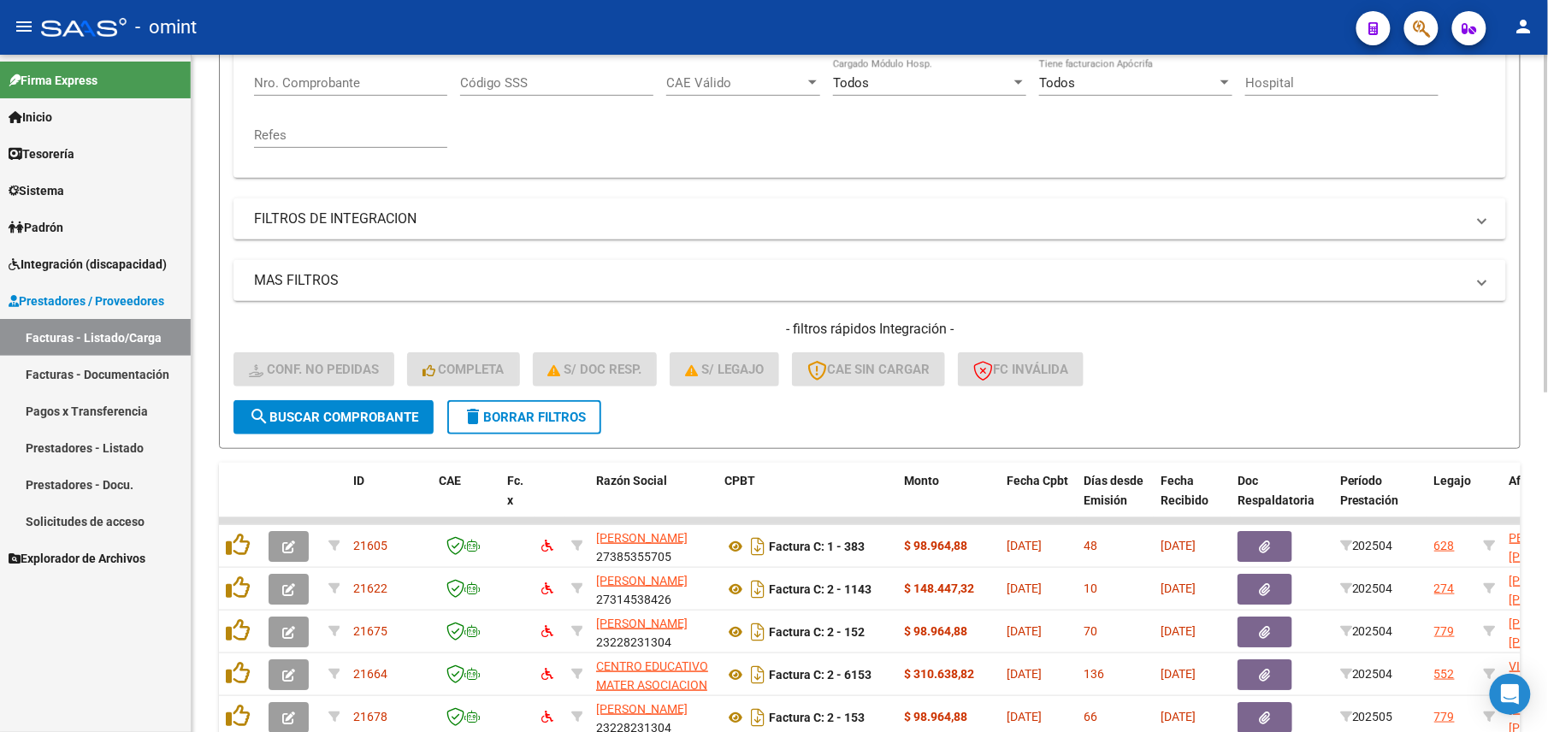
scroll to position [0, 0]
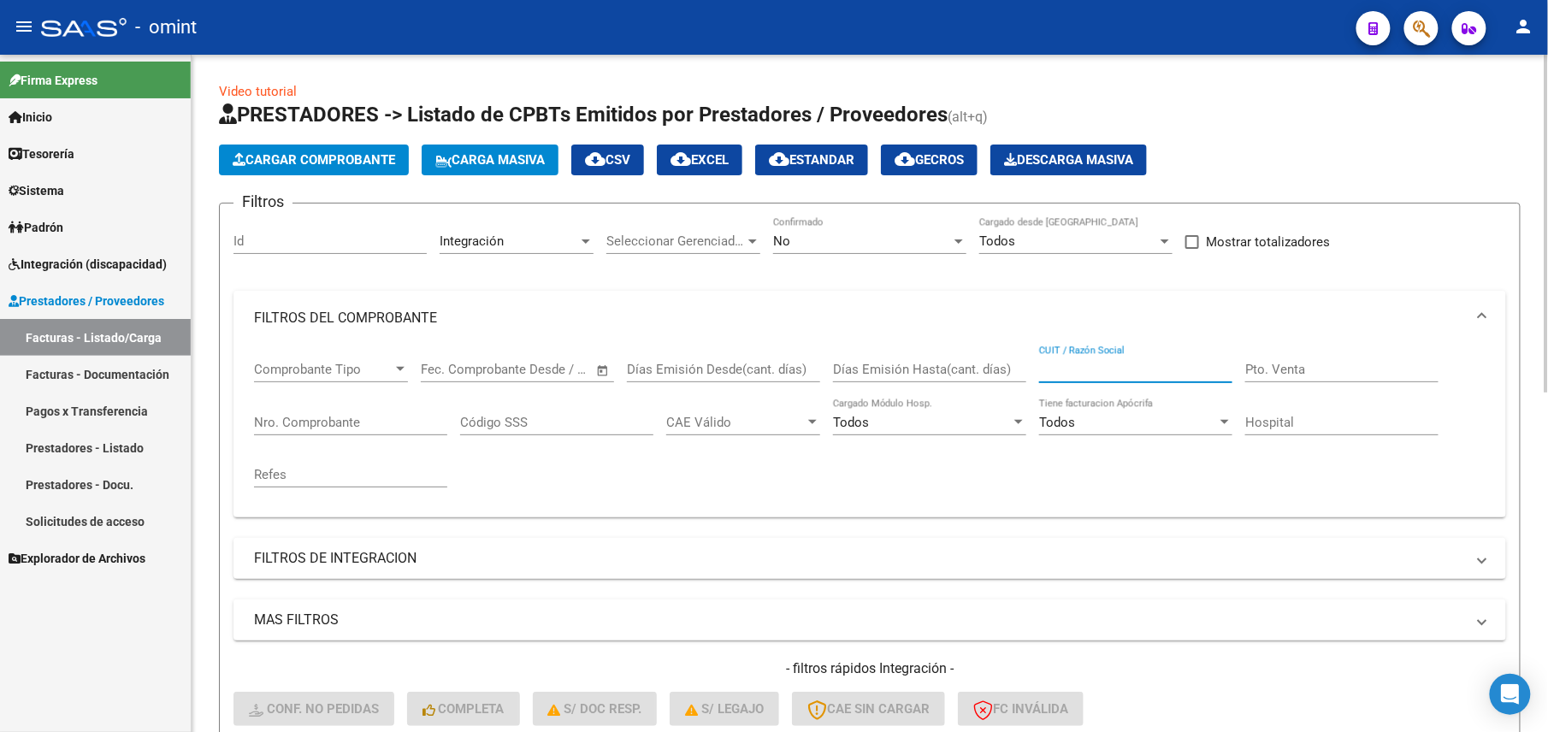
click at [1089, 370] on input "CUIT / Razón Social" at bounding box center [1135, 369] width 193 height 15
paste input "30716776634"
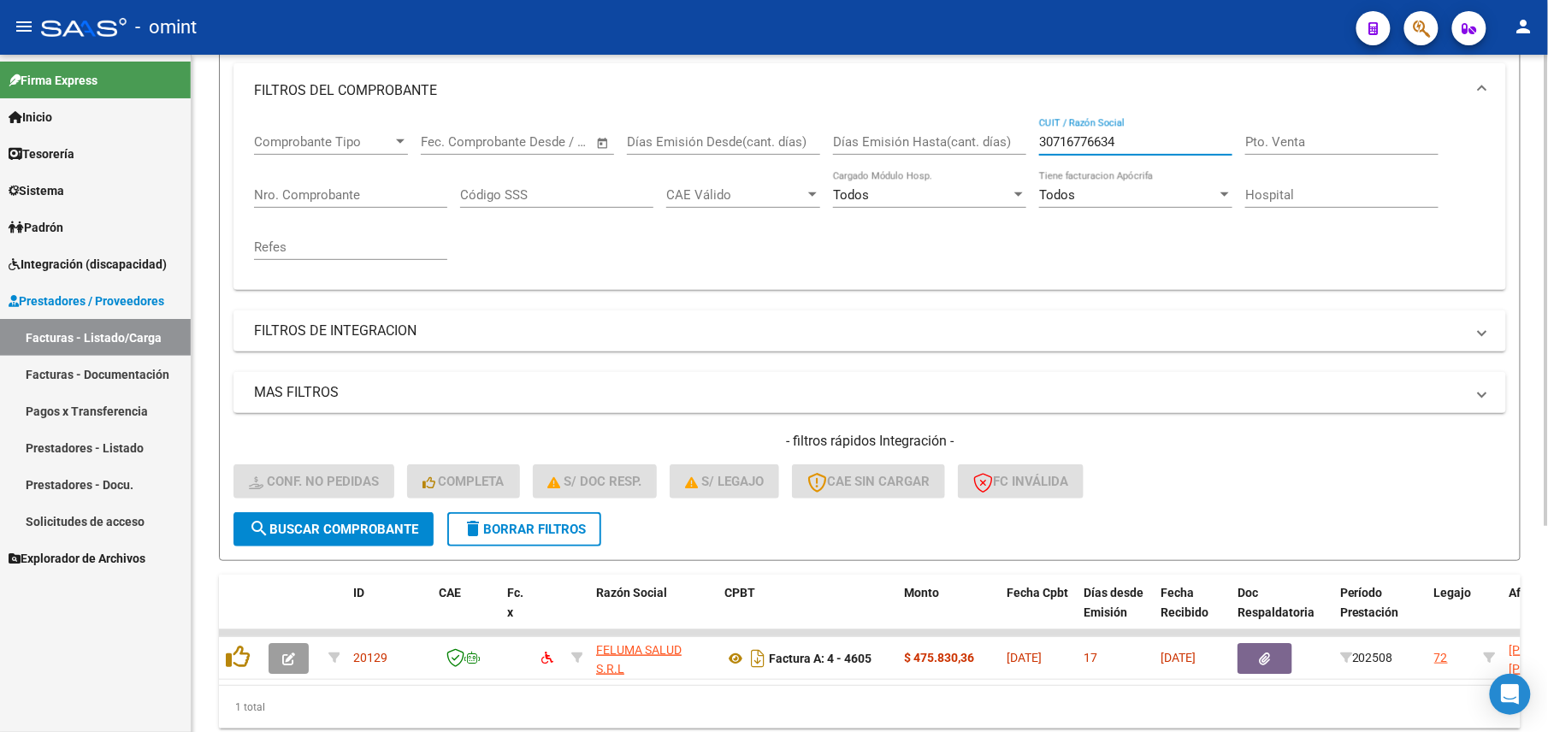
scroll to position [296, 0]
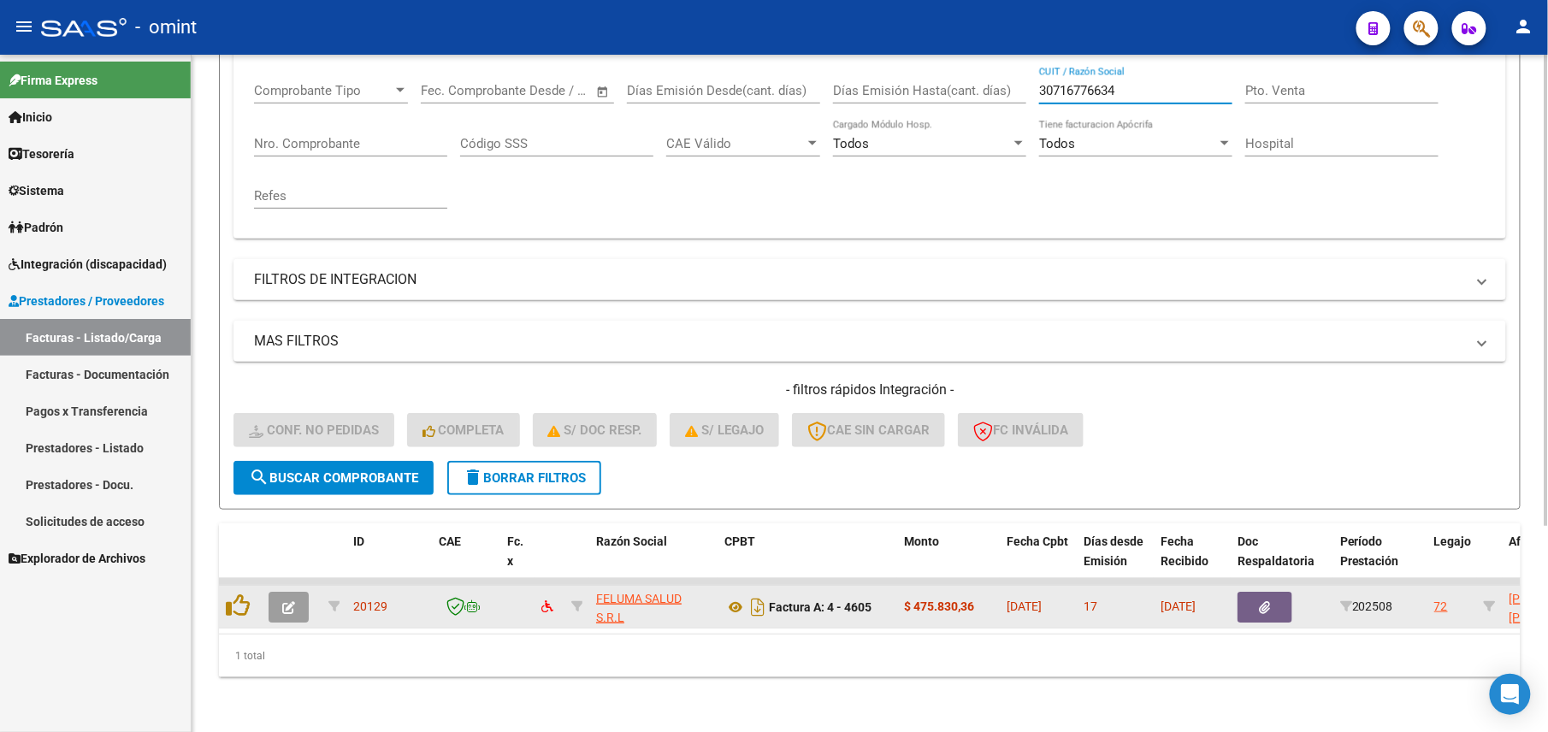
type input "30716776634"
click at [281, 594] on button "button" at bounding box center [289, 607] width 40 height 31
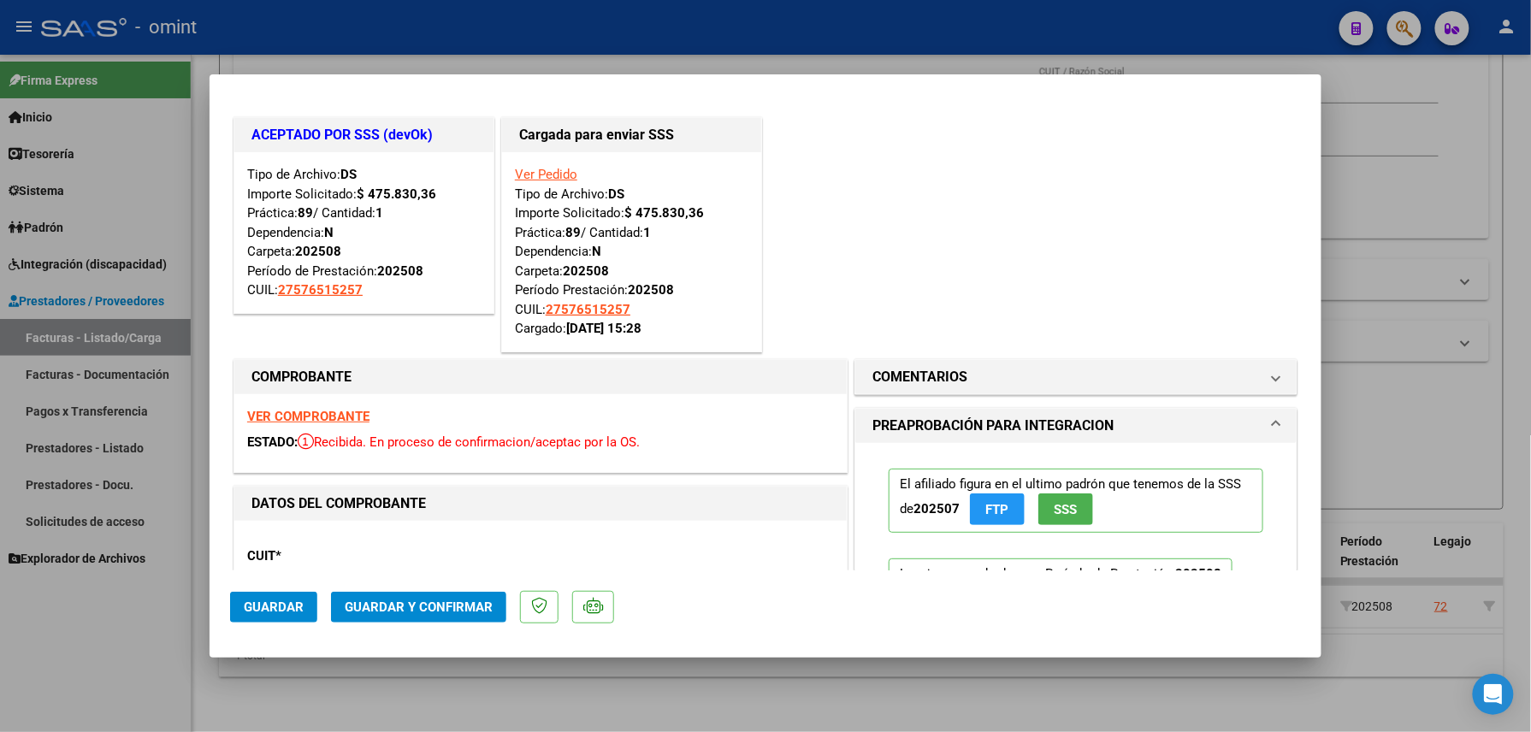
click at [415, 668] on div at bounding box center [765, 366] width 1531 height 732
type input "$ 0,00"
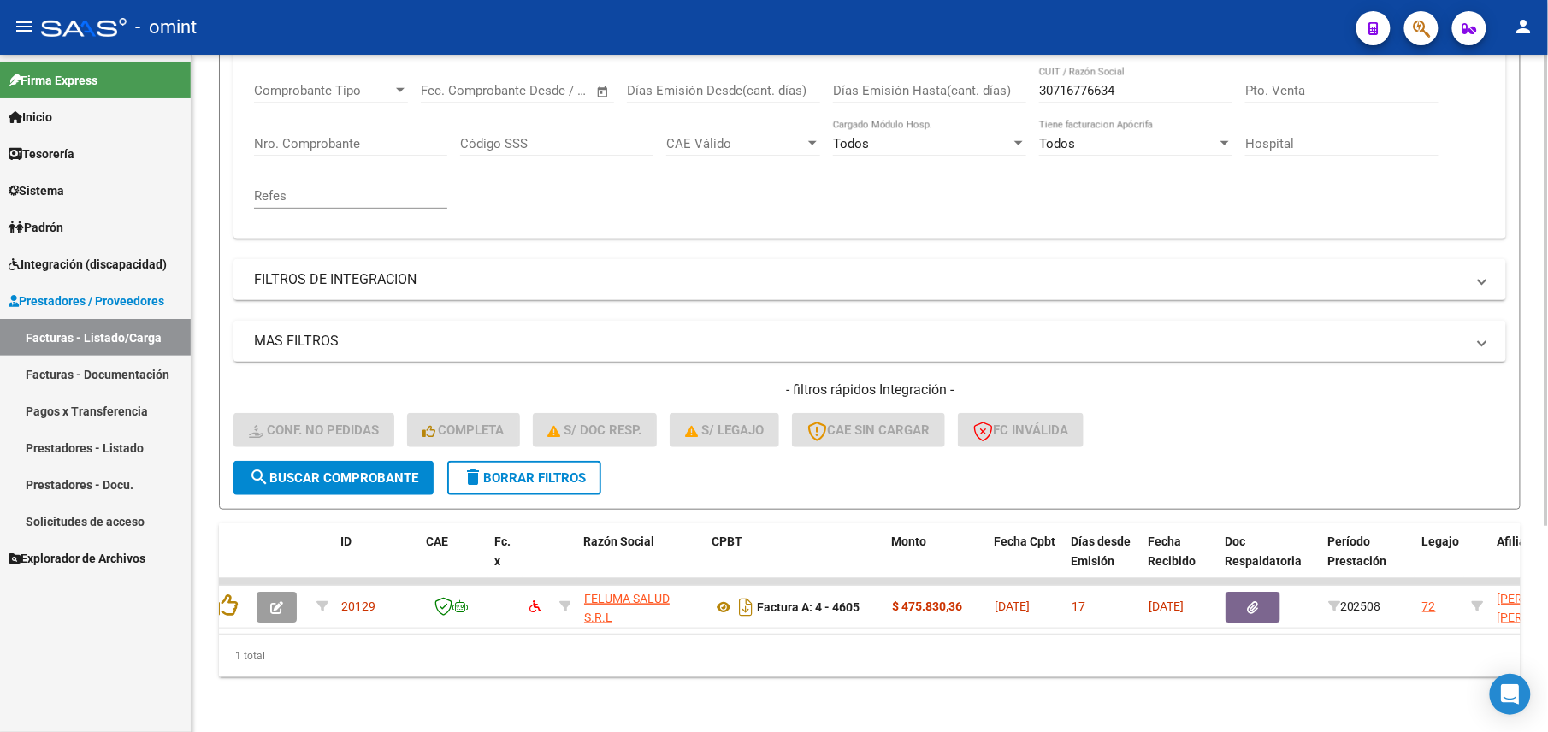
scroll to position [0, 0]
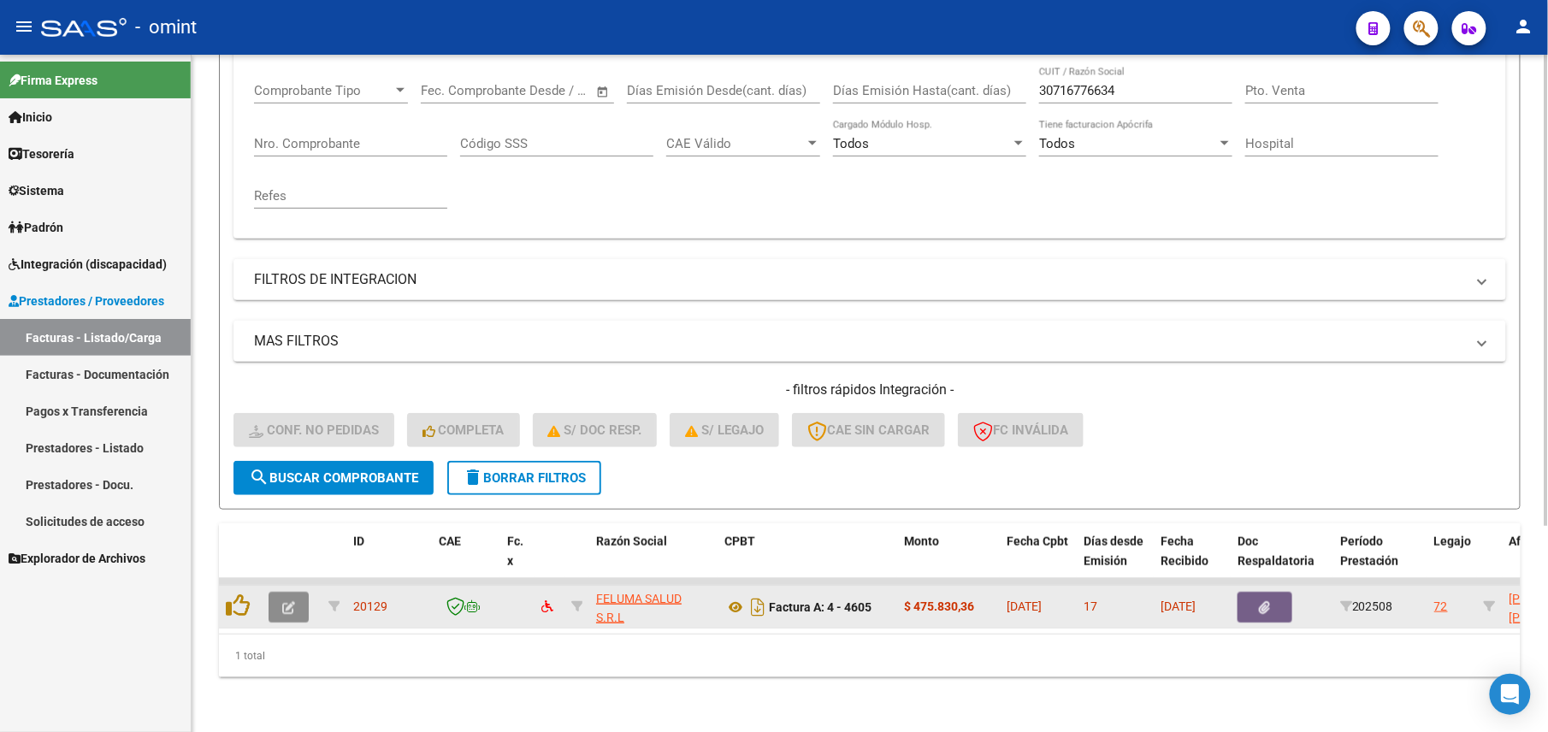
click at [284, 601] on icon "button" at bounding box center [288, 607] width 13 height 13
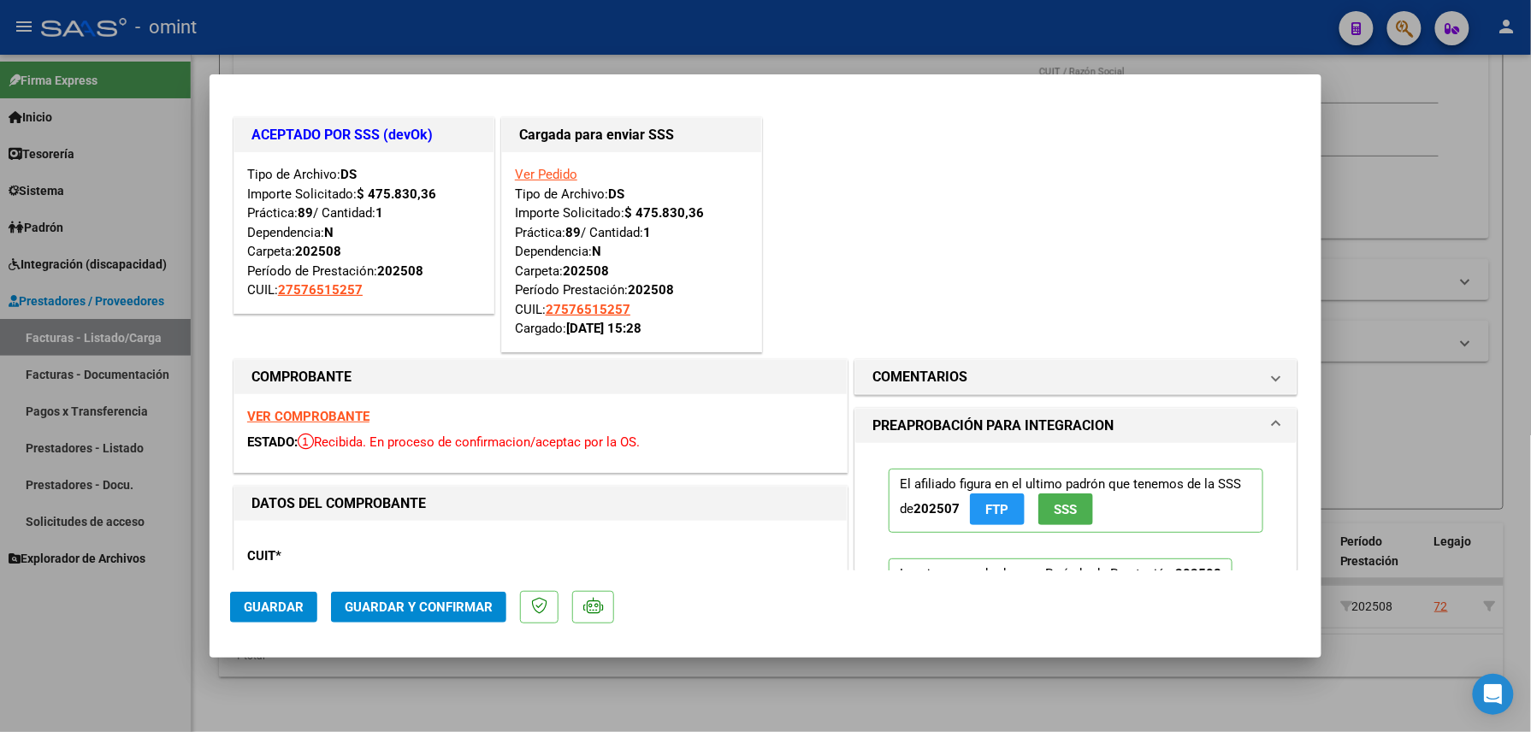
click at [394, 696] on div at bounding box center [765, 366] width 1531 height 732
type input "$ 0,00"
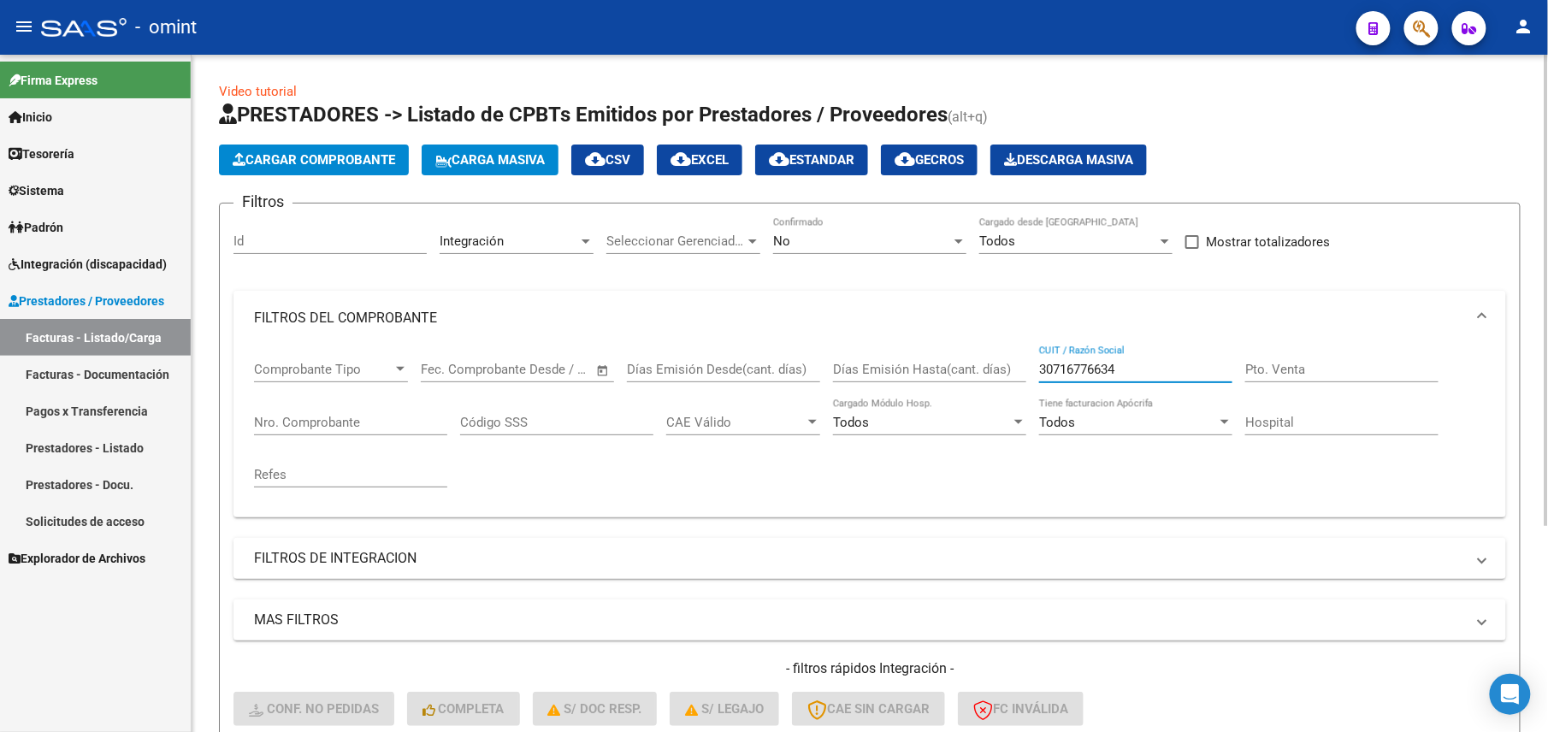
drag, startPoint x: 1133, startPoint y: 374, endPoint x: 915, endPoint y: 370, distance: 217.3
click at [915, 370] on div "Comprobante Tipo Comprobante Tipo Fecha inicio – Fecha fin Fec. Comprobante Des…" at bounding box center [870, 425] width 1232 height 158
paste input "27331823975"
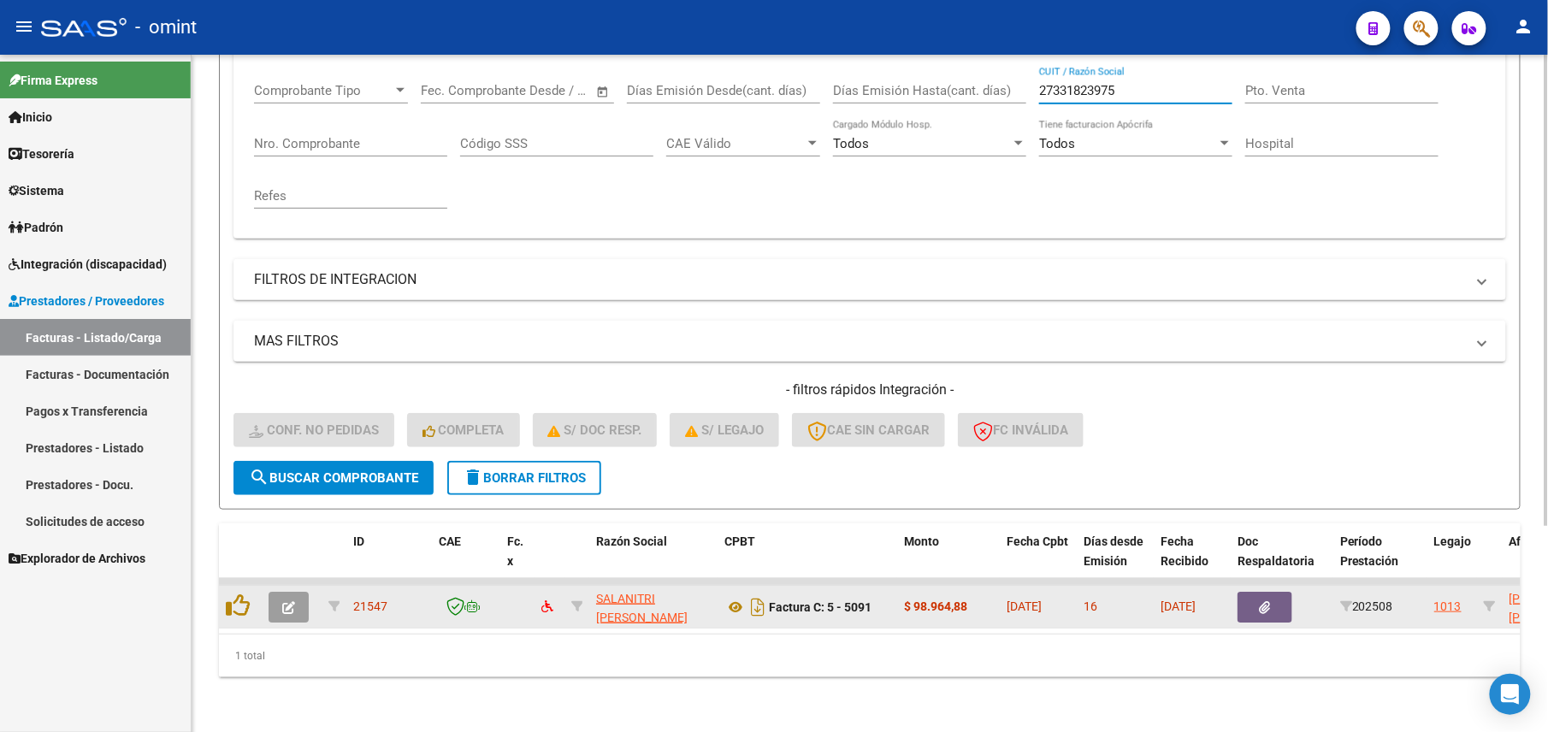
type input "27331823975"
click at [294, 601] on icon "button" at bounding box center [288, 607] width 13 height 13
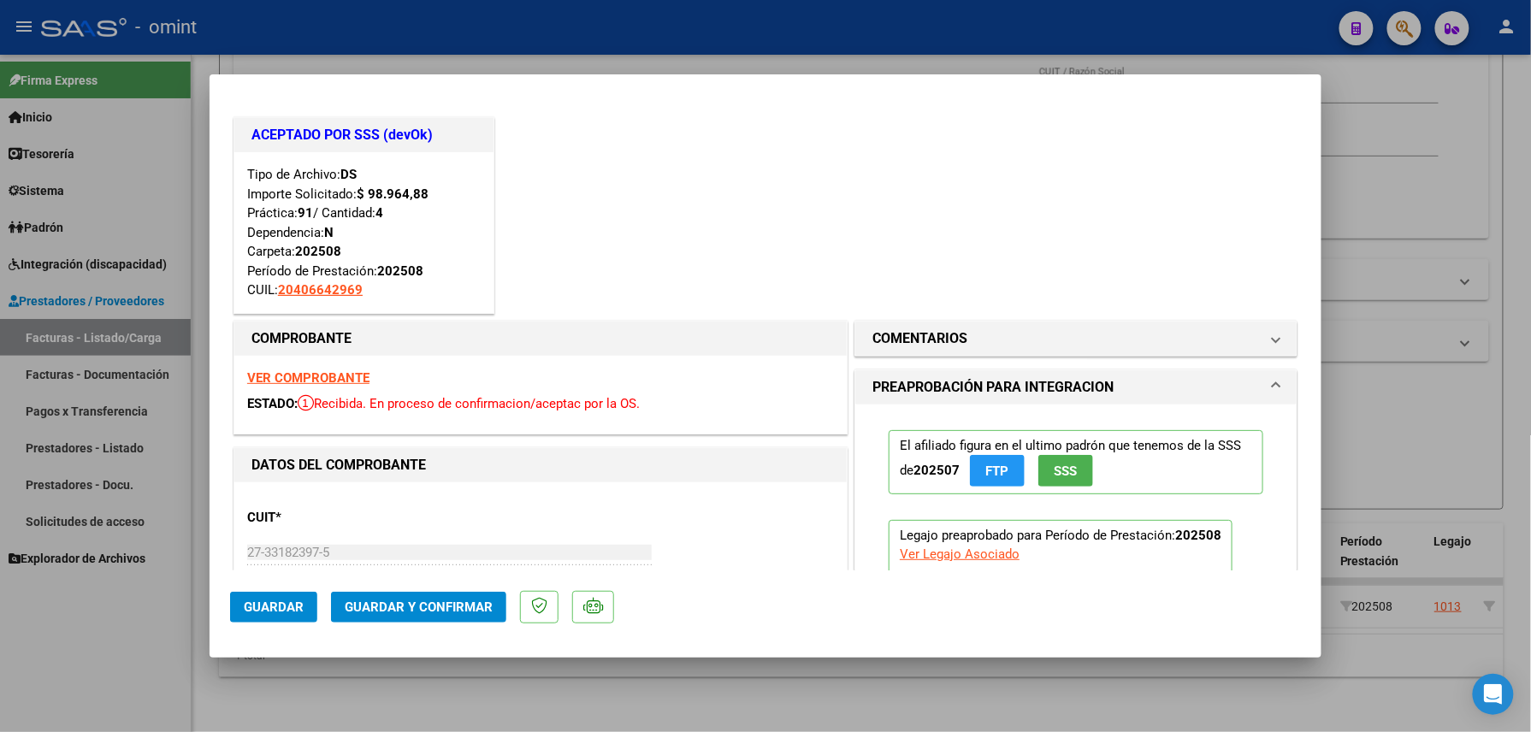
click at [501, 691] on div at bounding box center [765, 366] width 1531 height 732
type input "$ 0,00"
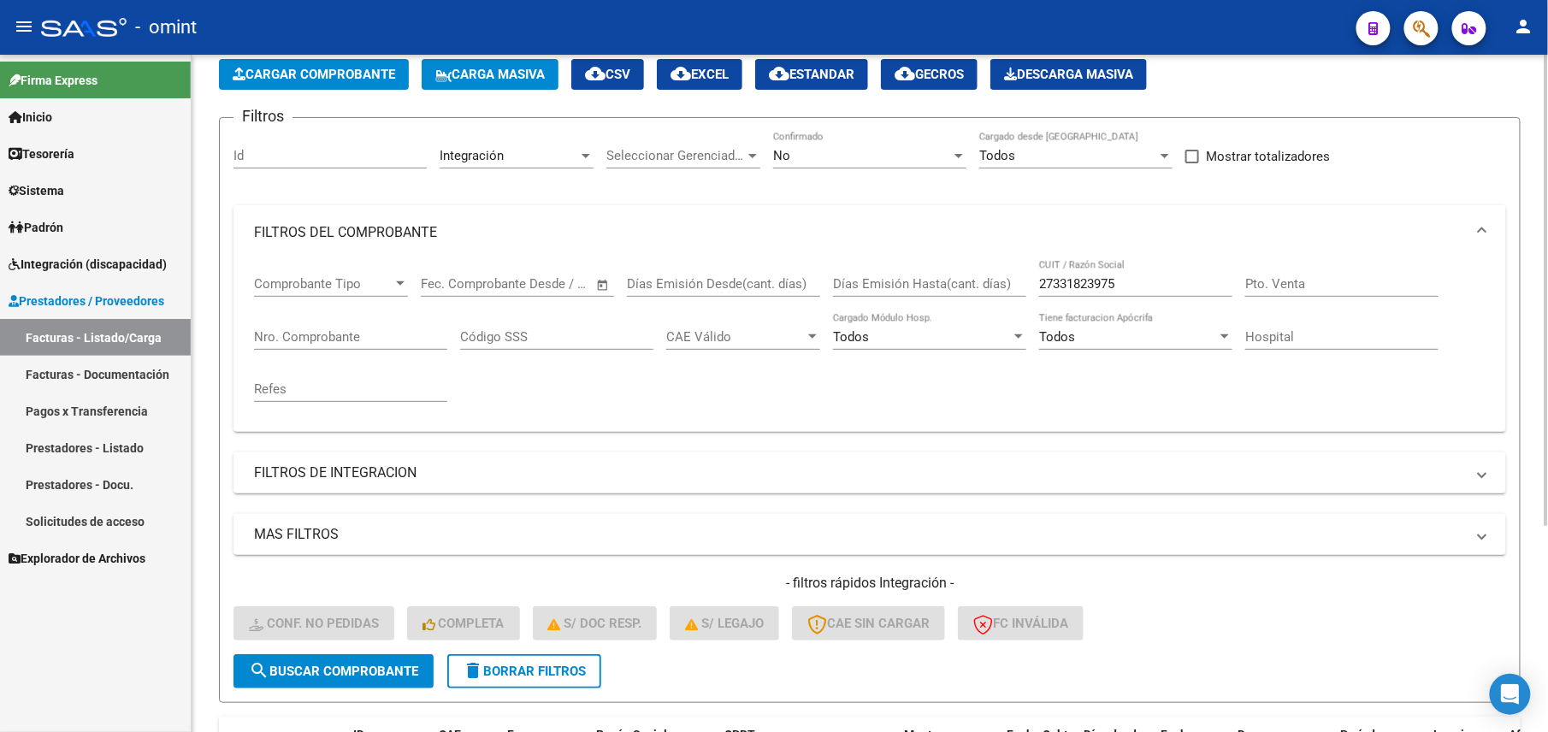
scroll to position [79, 0]
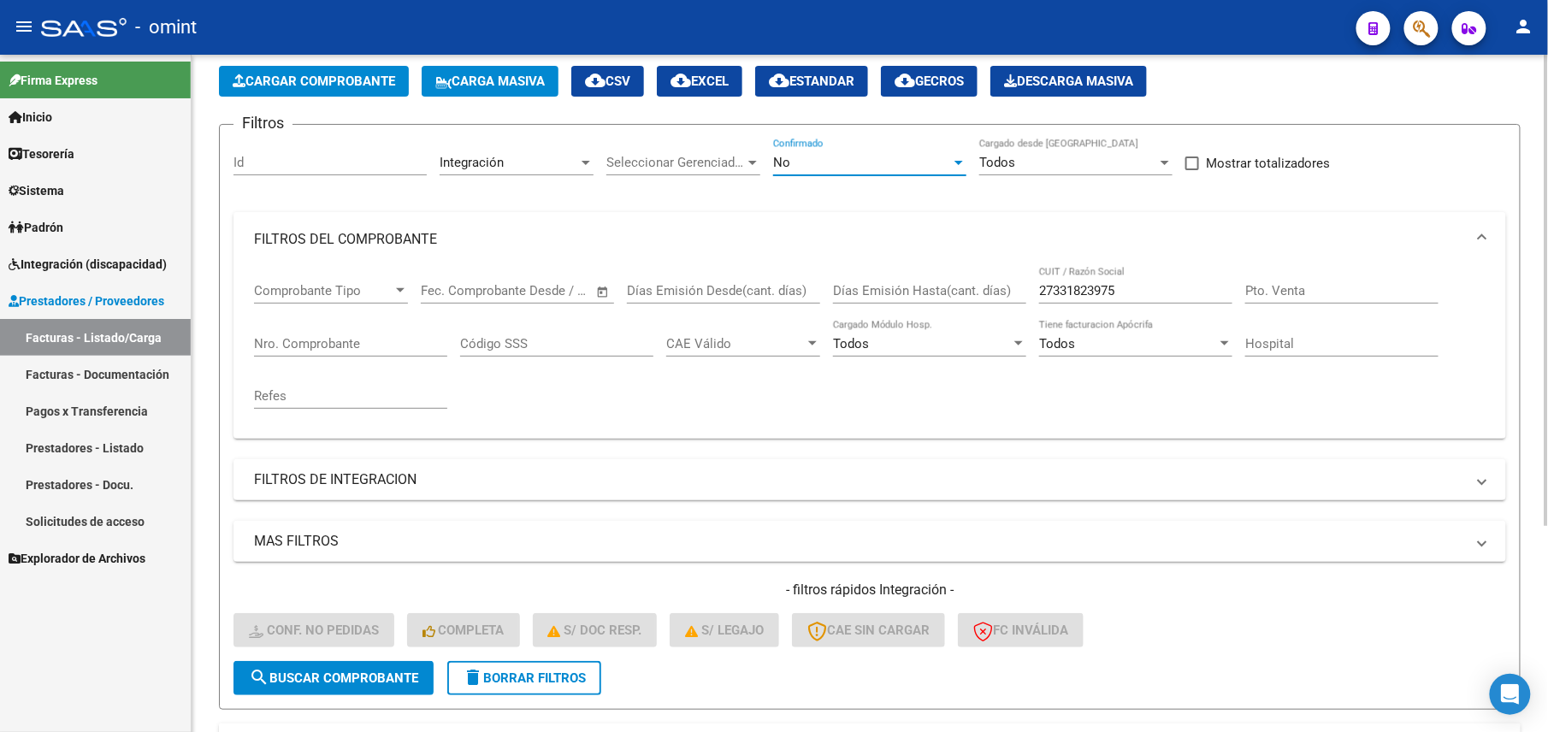
click at [904, 169] on div "No" at bounding box center [862, 162] width 178 height 15
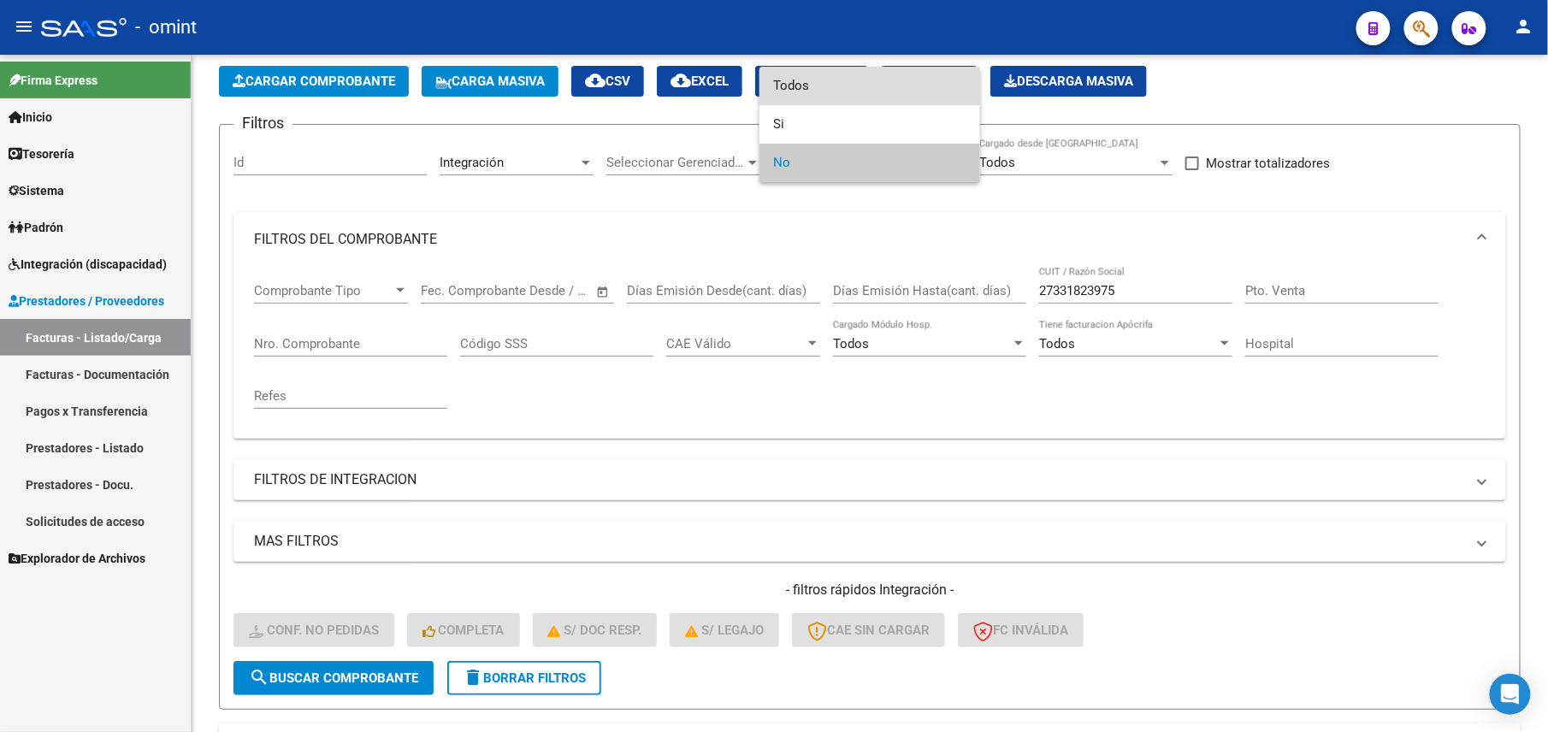
click at [842, 80] on span "Todos" at bounding box center [869, 86] width 193 height 38
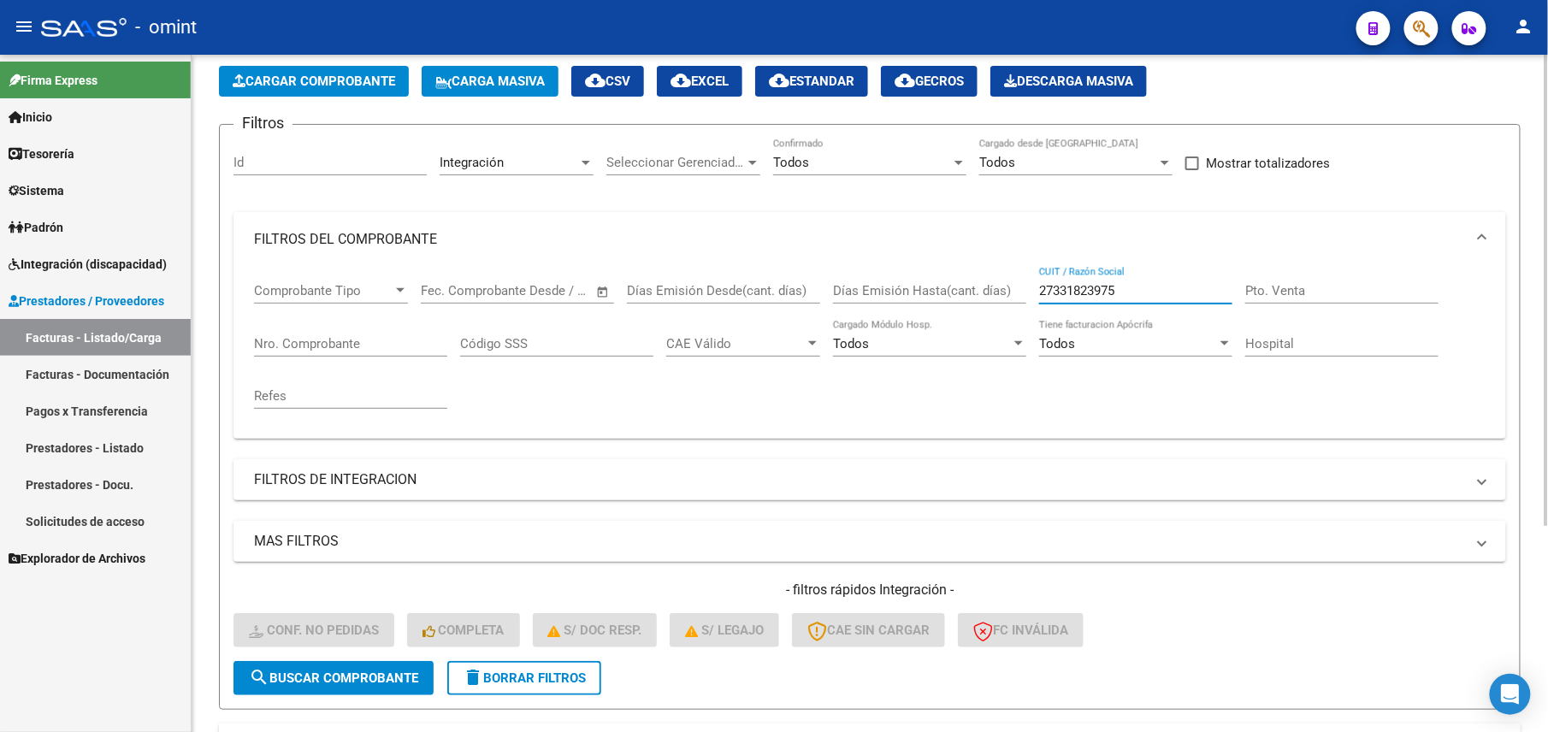
click at [1075, 289] on input "27331823975" at bounding box center [1135, 290] width 193 height 15
paste input "30716181509"
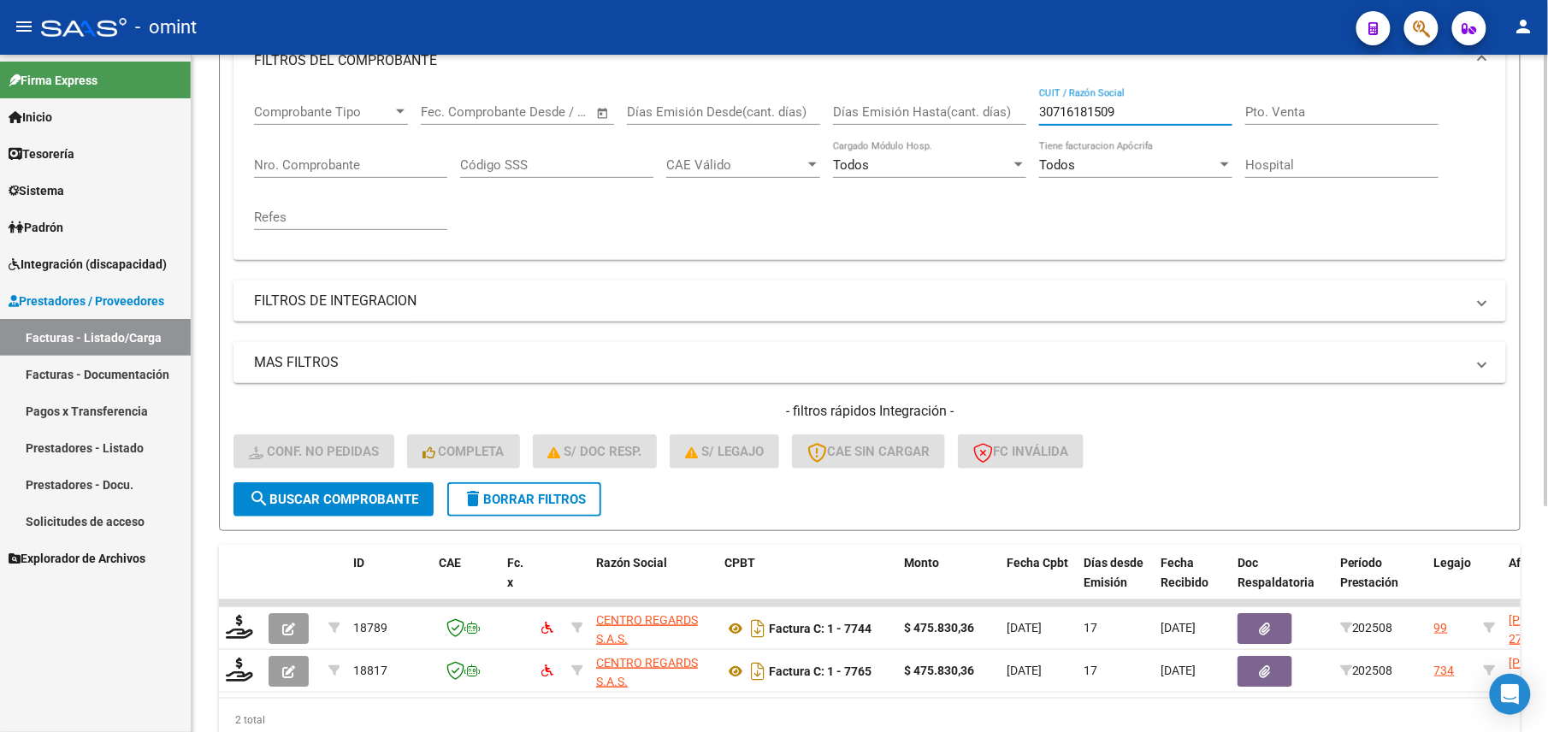
scroll to position [257, 0]
type input "30716181509"
click at [511, 506] on span "delete Borrar Filtros" at bounding box center [524, 500] width 123 height 15
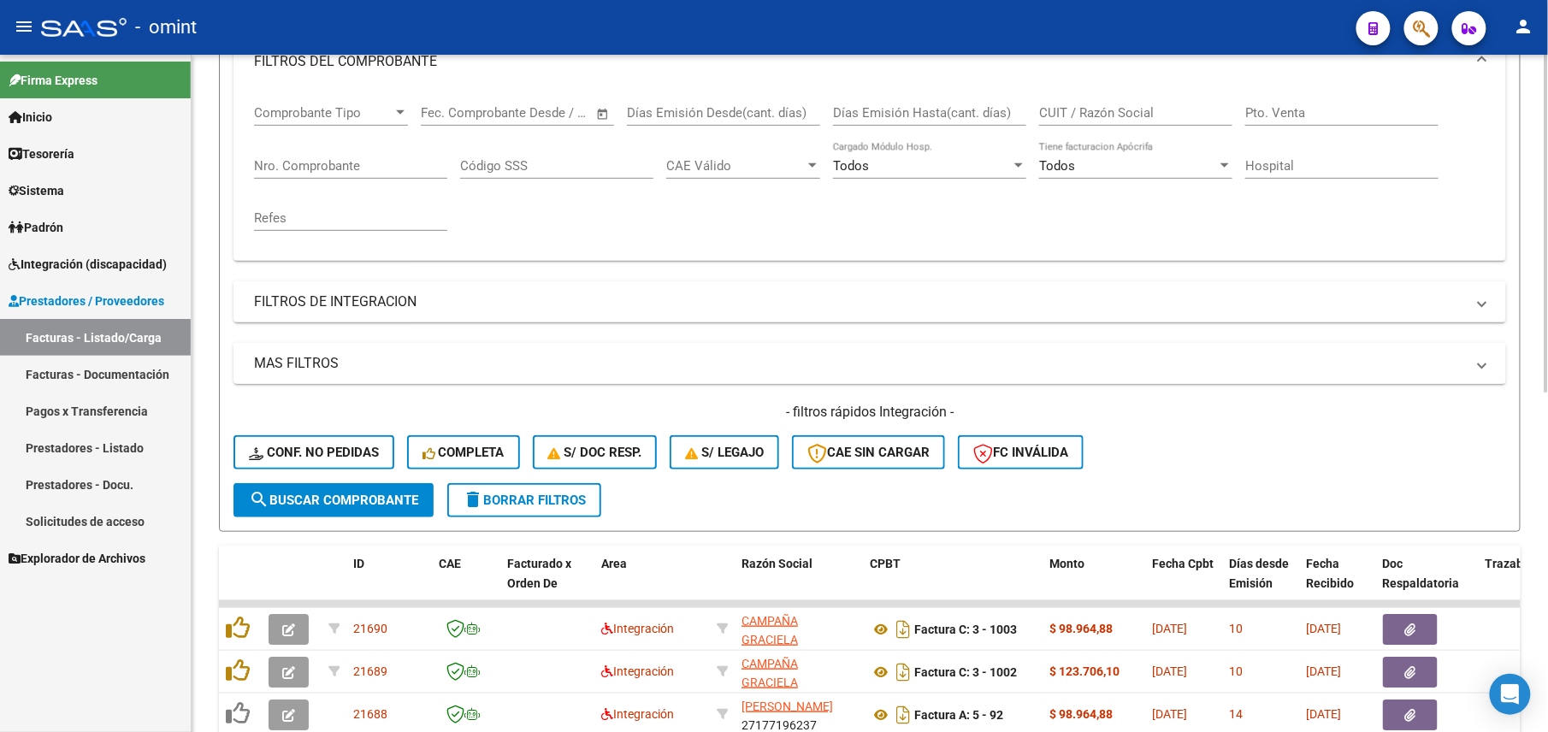
scroll to position [0, 0]
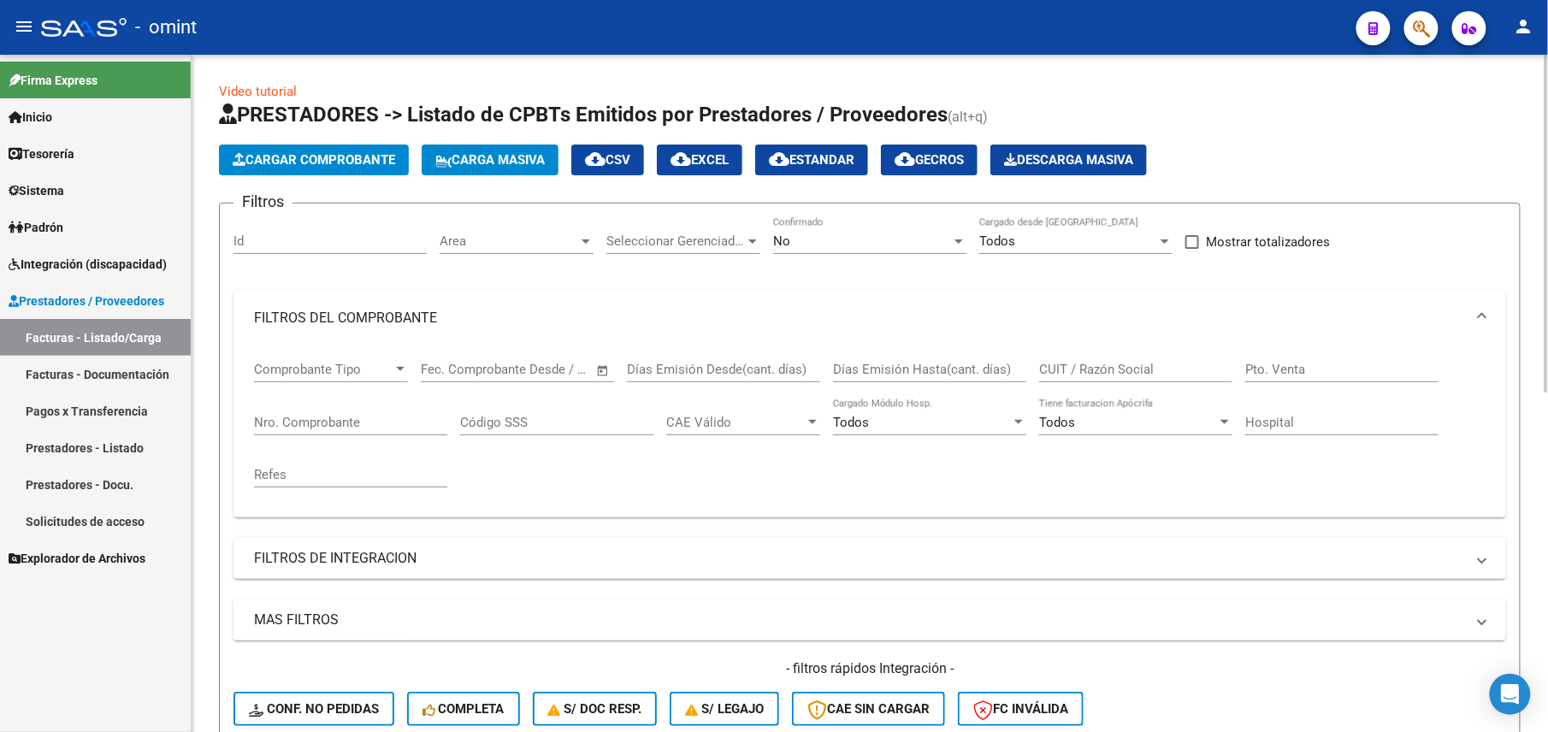
click at [893, 250] on div "No Confirmado" at bounding box center [869, 235] width 193 height 37
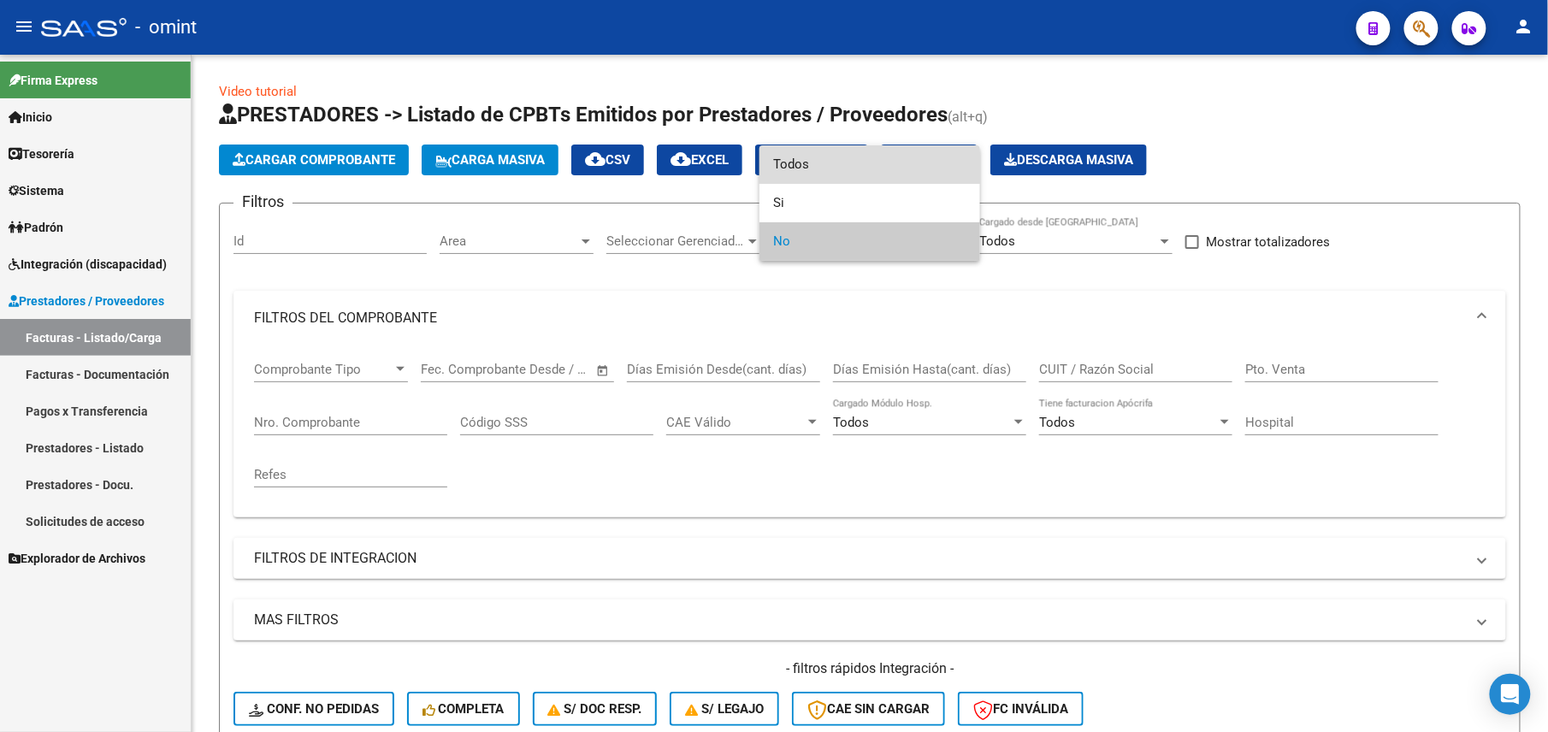
click at [856, 169] on span "Todos" at bounding box center [869, 164] width 193 height 38
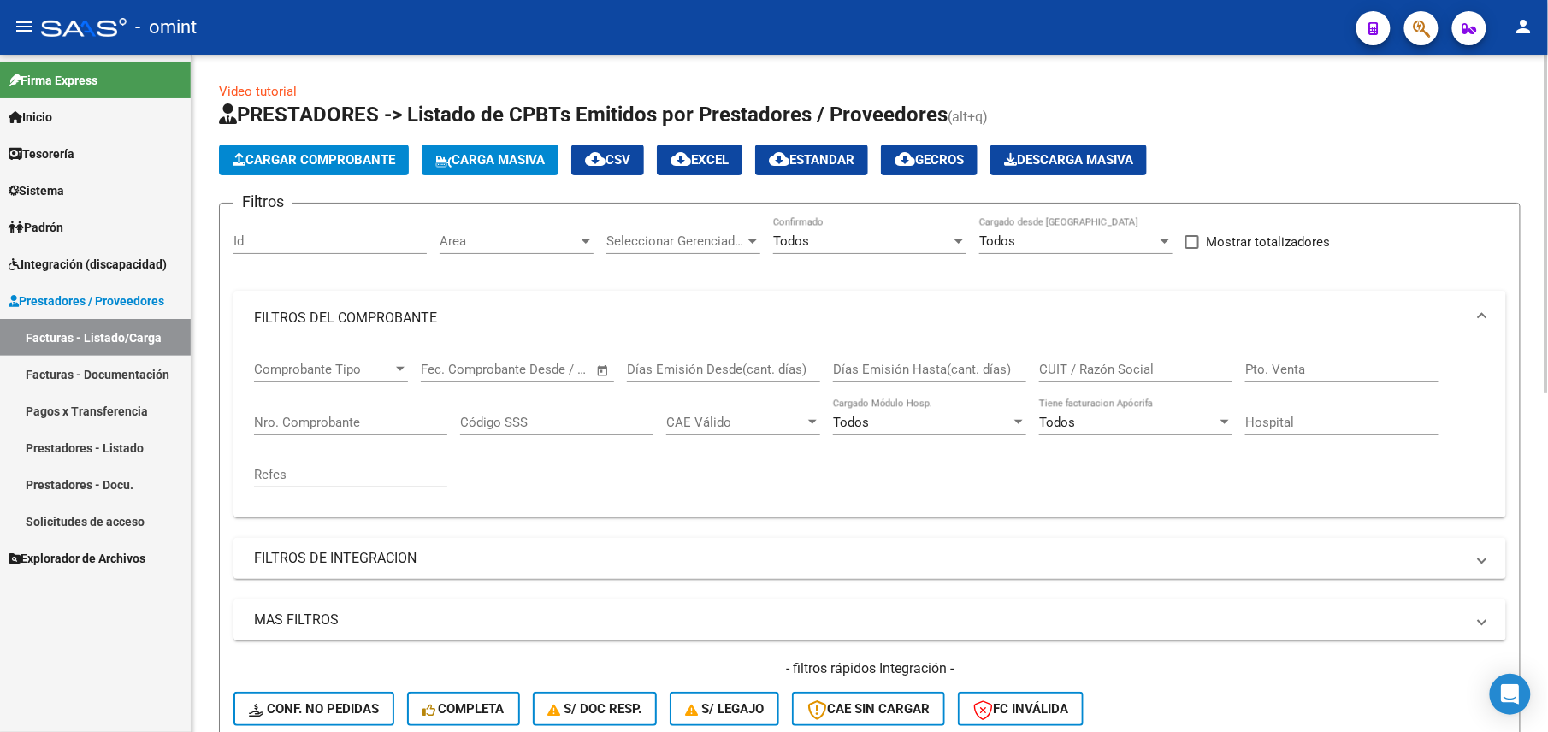
click at [1126, 356] on div "CUIT / Razón Social" at bounding box center [1135, 364] width 193 height 37
paste input "30716181509"
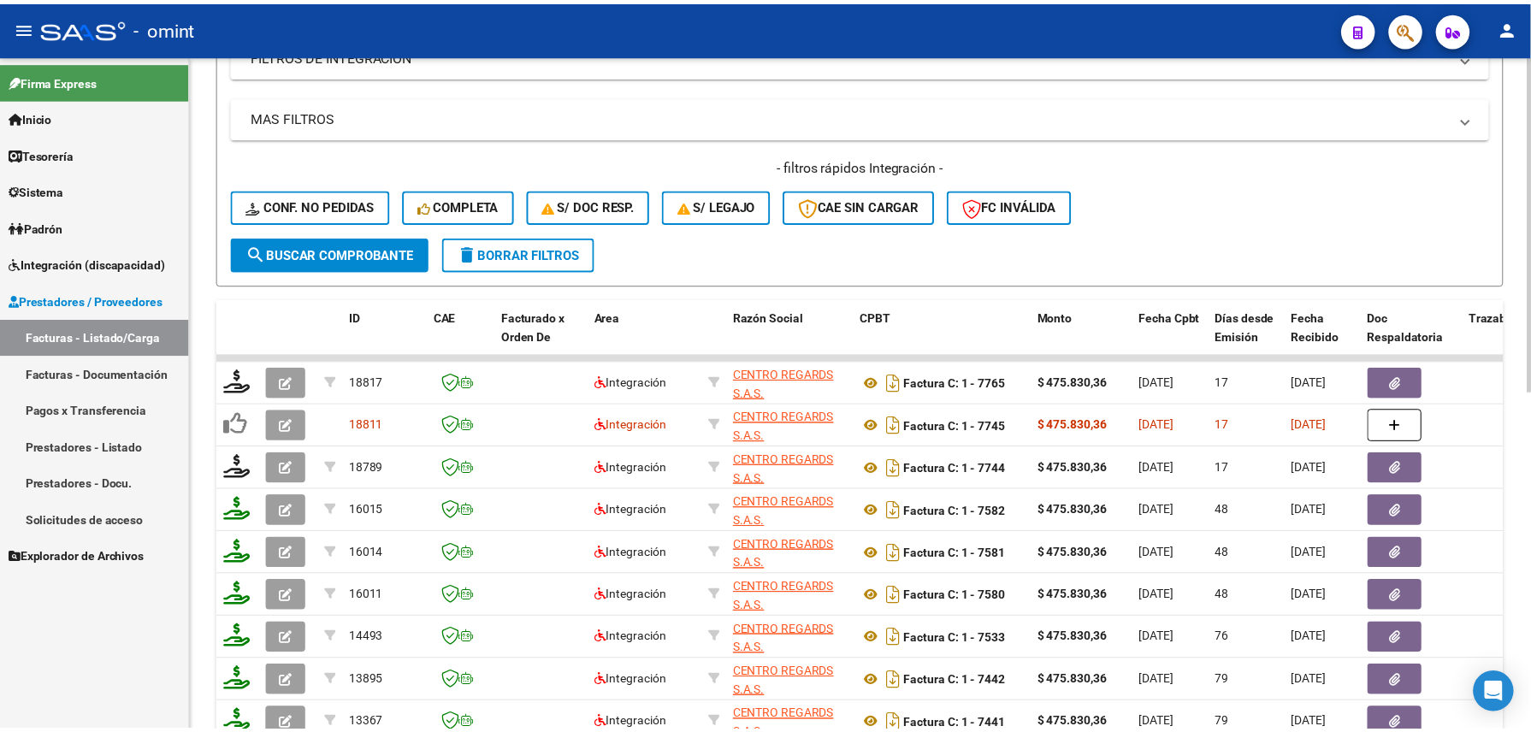
scroll to position [682, 0]
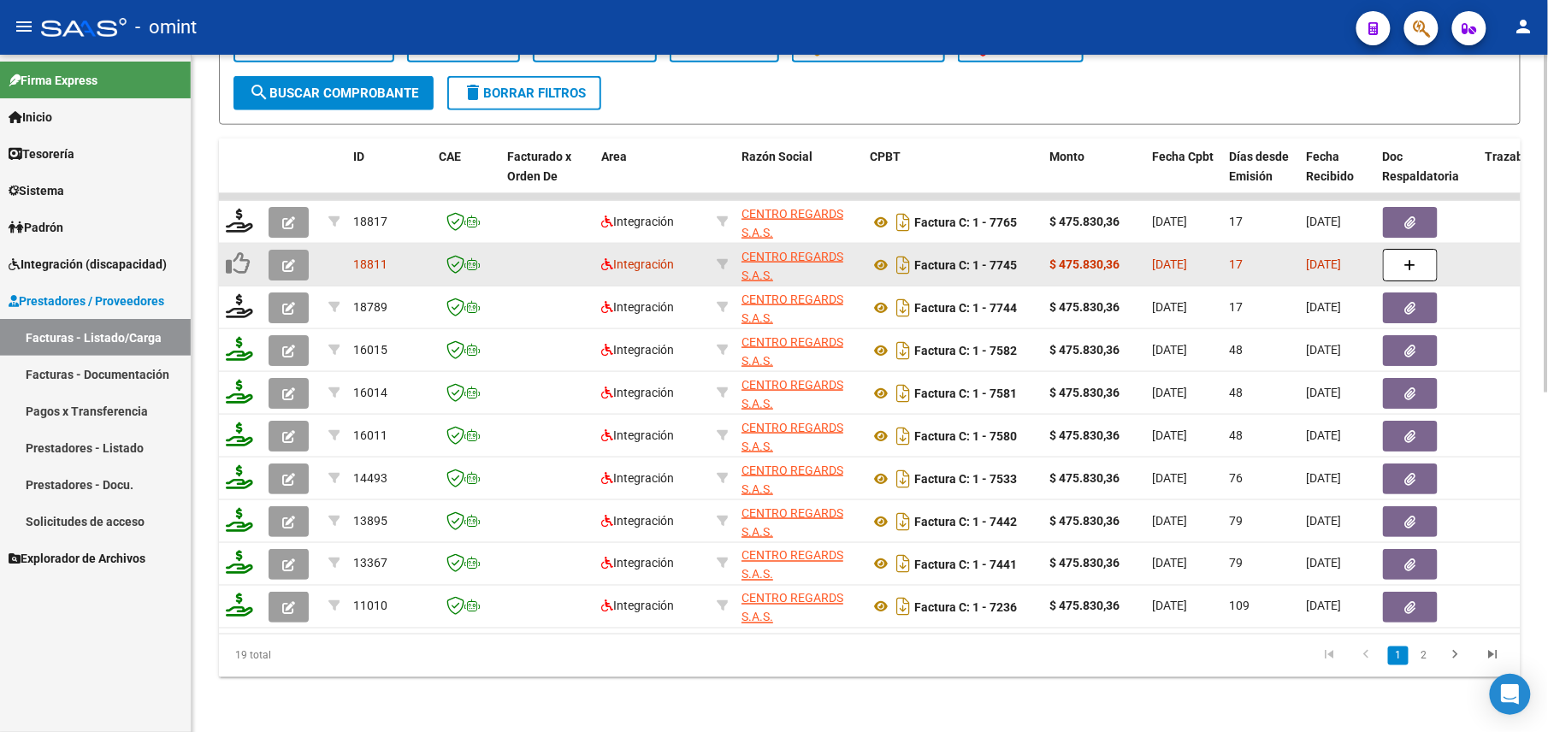
type input "30716181509"
click at [292, 253] on button "button" at bounding box center [289, 265] width 40 height 31
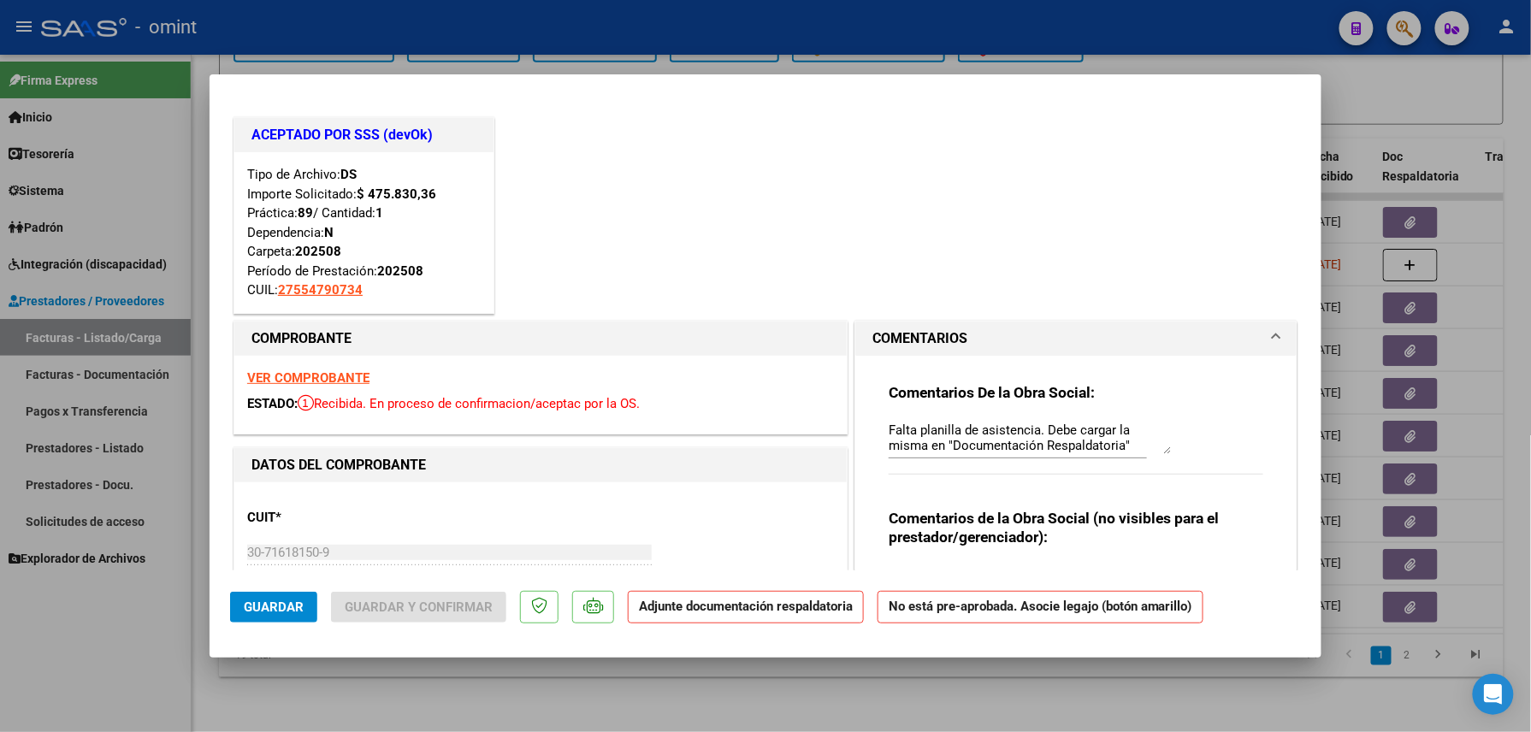
click at [316, 381] on strong "VER COMPROBANTE" at bounding box center [308, 377] width 122 height 15
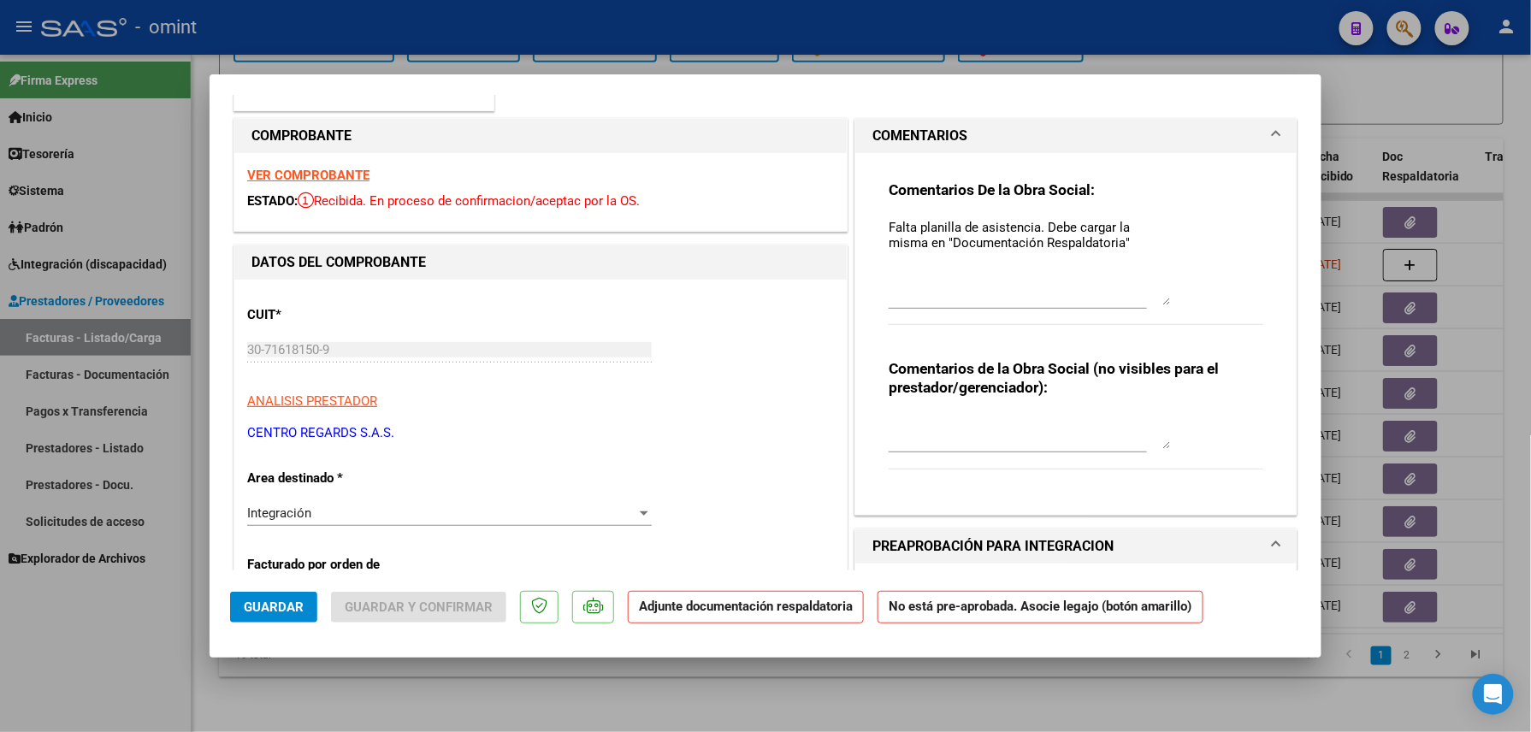
drag, startPoint x: 1158, startPoint y: 244, endPoint x: 1145, endPoint y: 346, distance: 102.6
click at [1145, 305] on textarea "Falta planilla de asistencia. Debe cargar la misma en "Documentación Respaldato…" at bounding box center [1030, 261] width 282 height 87
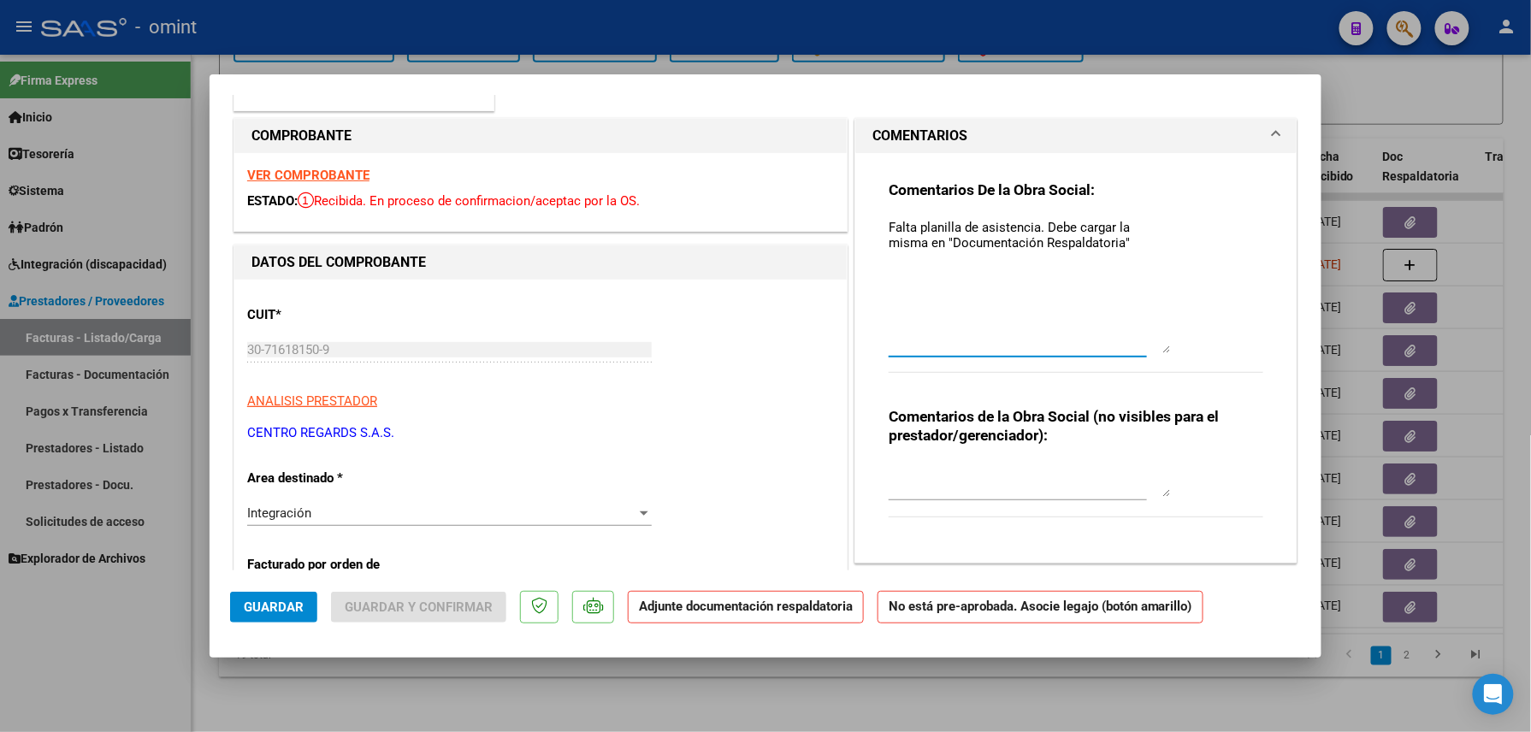
scroll to position [555, 0]
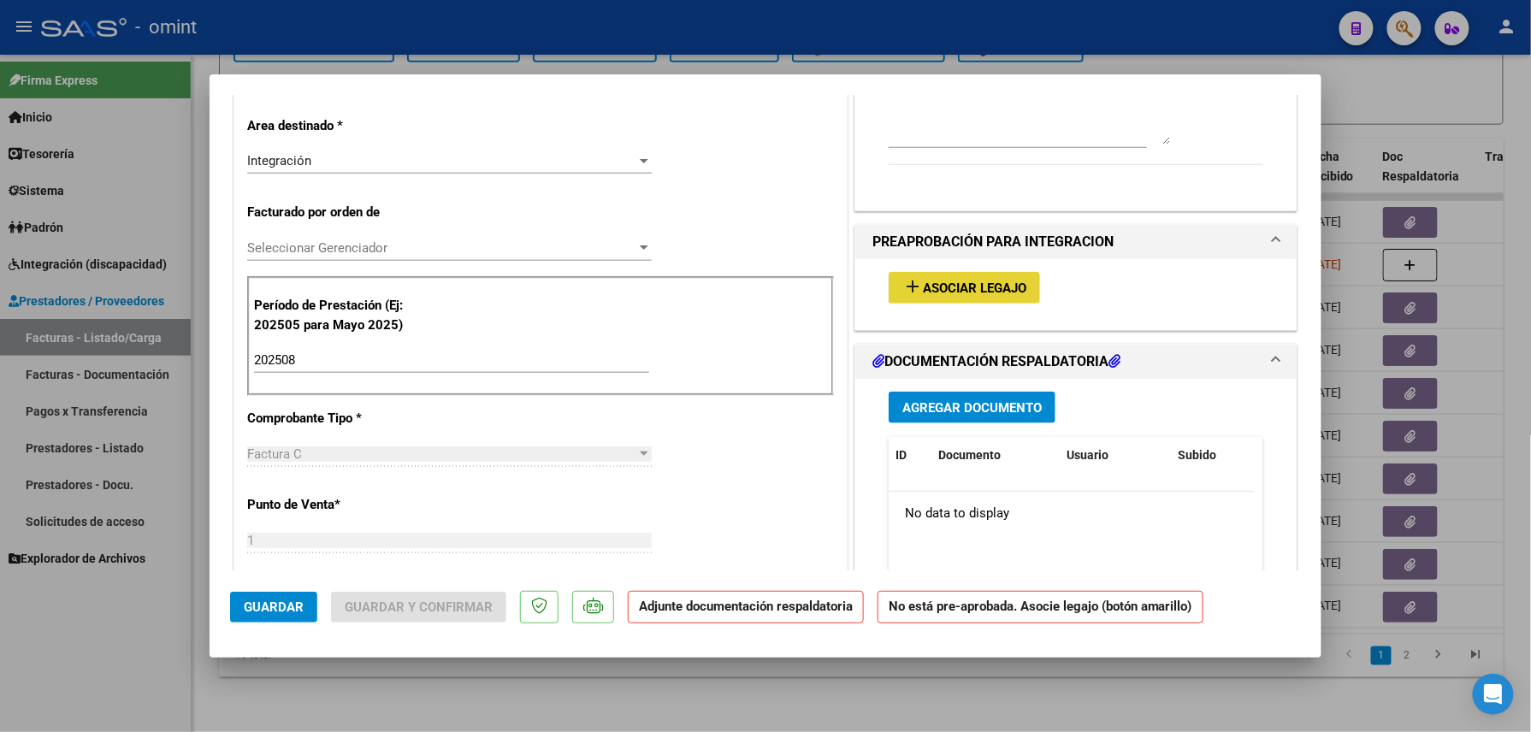
click at [992, 285] on span "Asociar Legajo" at bounding box center [975, 288] width 104 height 15
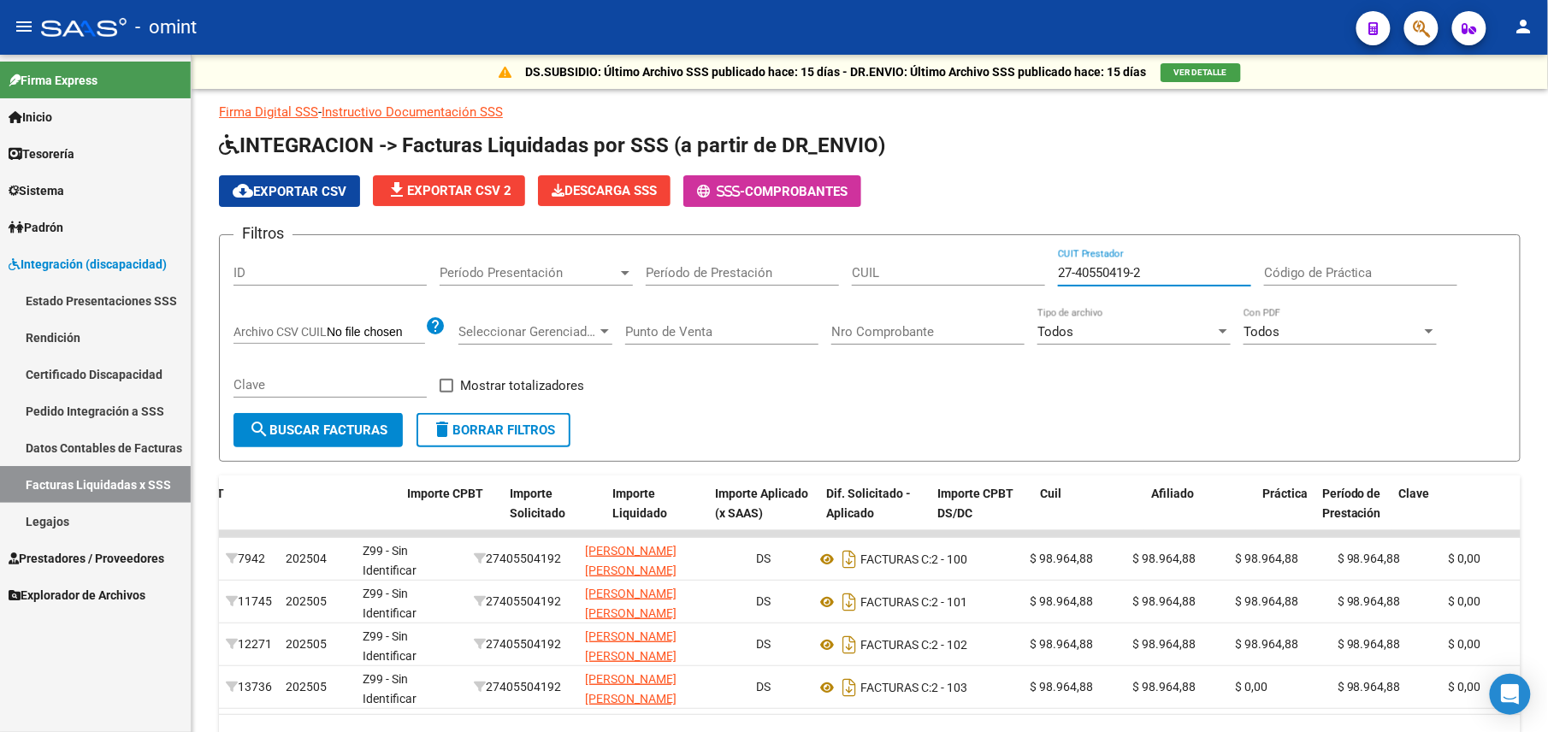
scroll to position [0, 623]
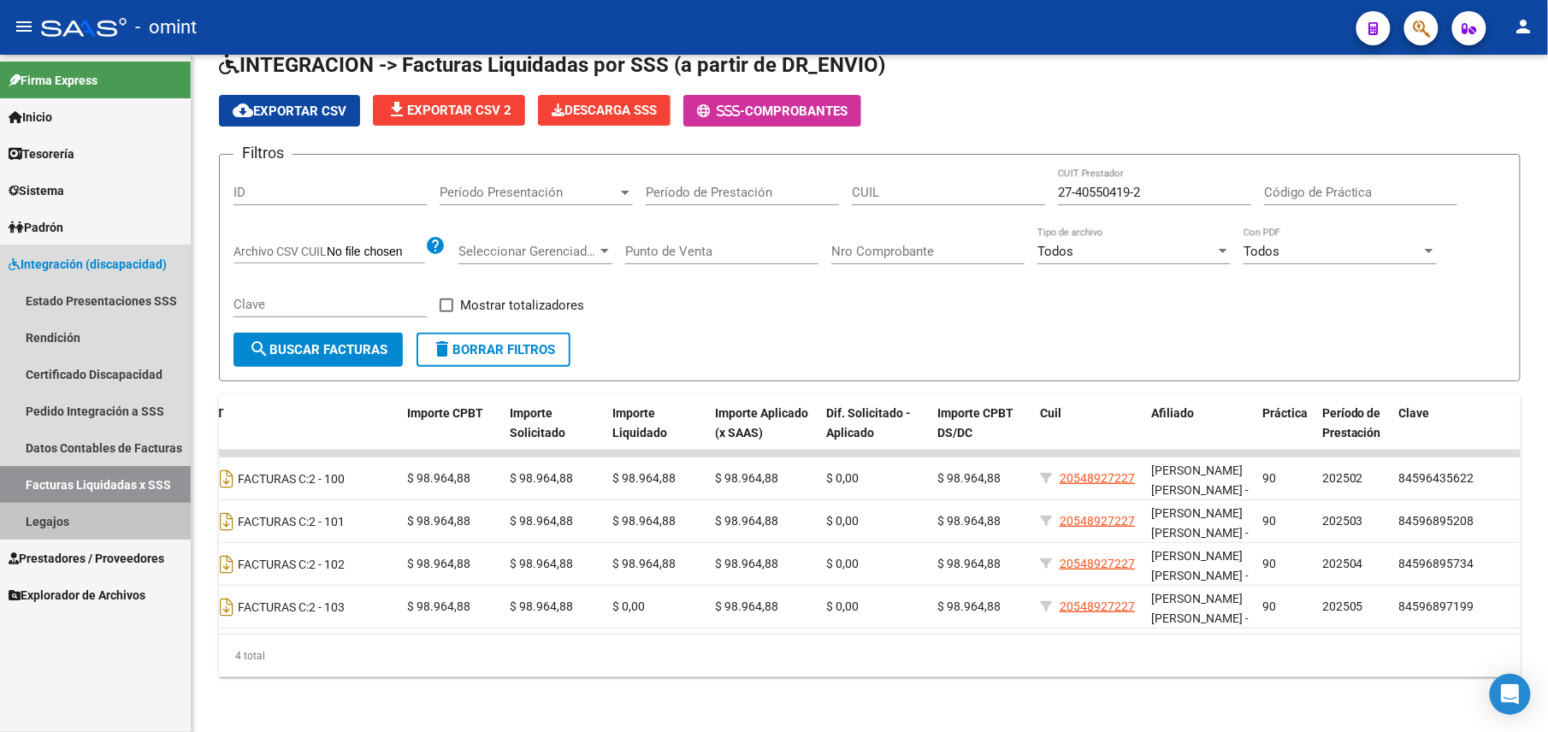
click at [79, 508] on link "Legajos" at bounding box center [95, 521] width 191 height 37
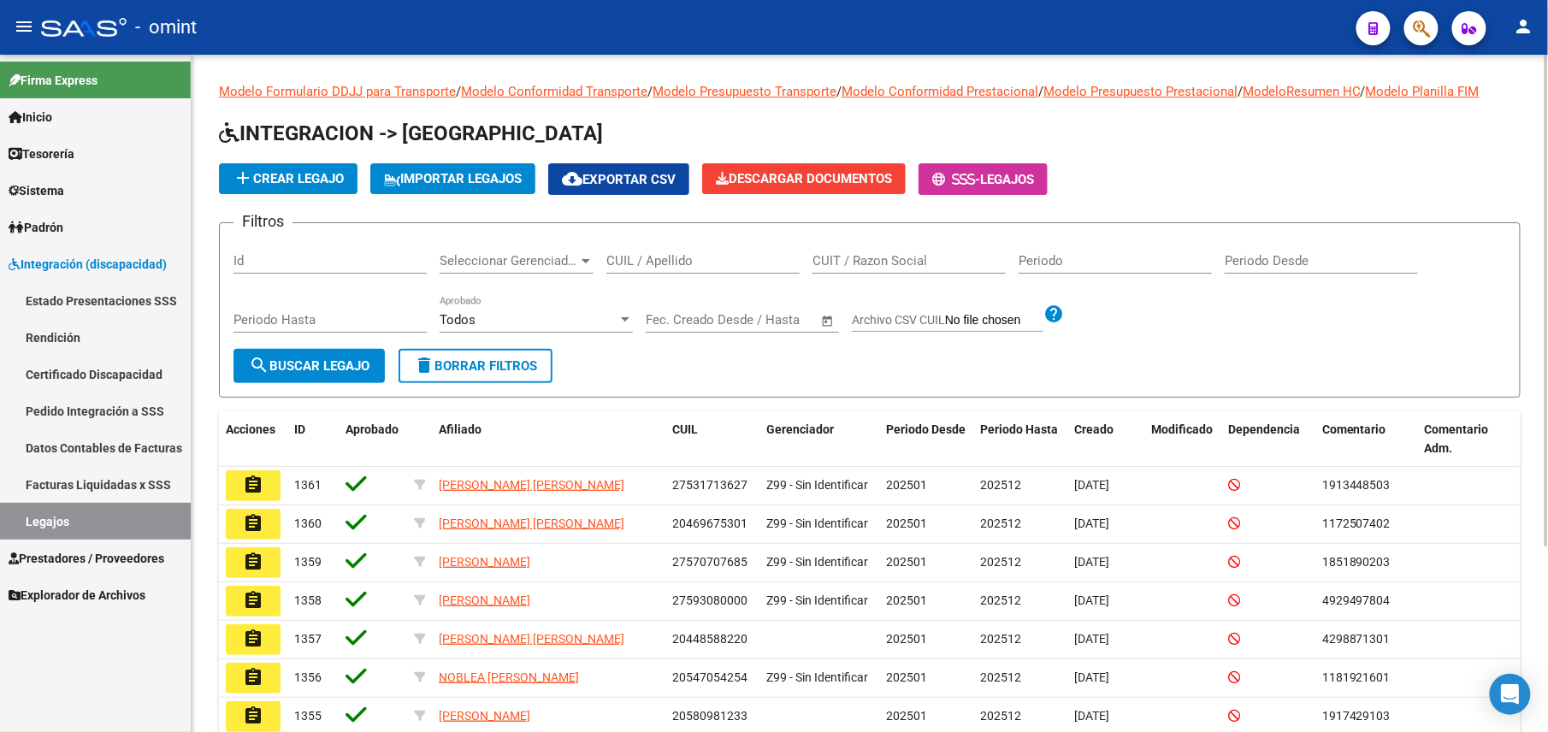
click at [654, 251] on div "CUIL / Apellido" at bounding box center [703, 255] width 193 height 37
paste input "27554790734"
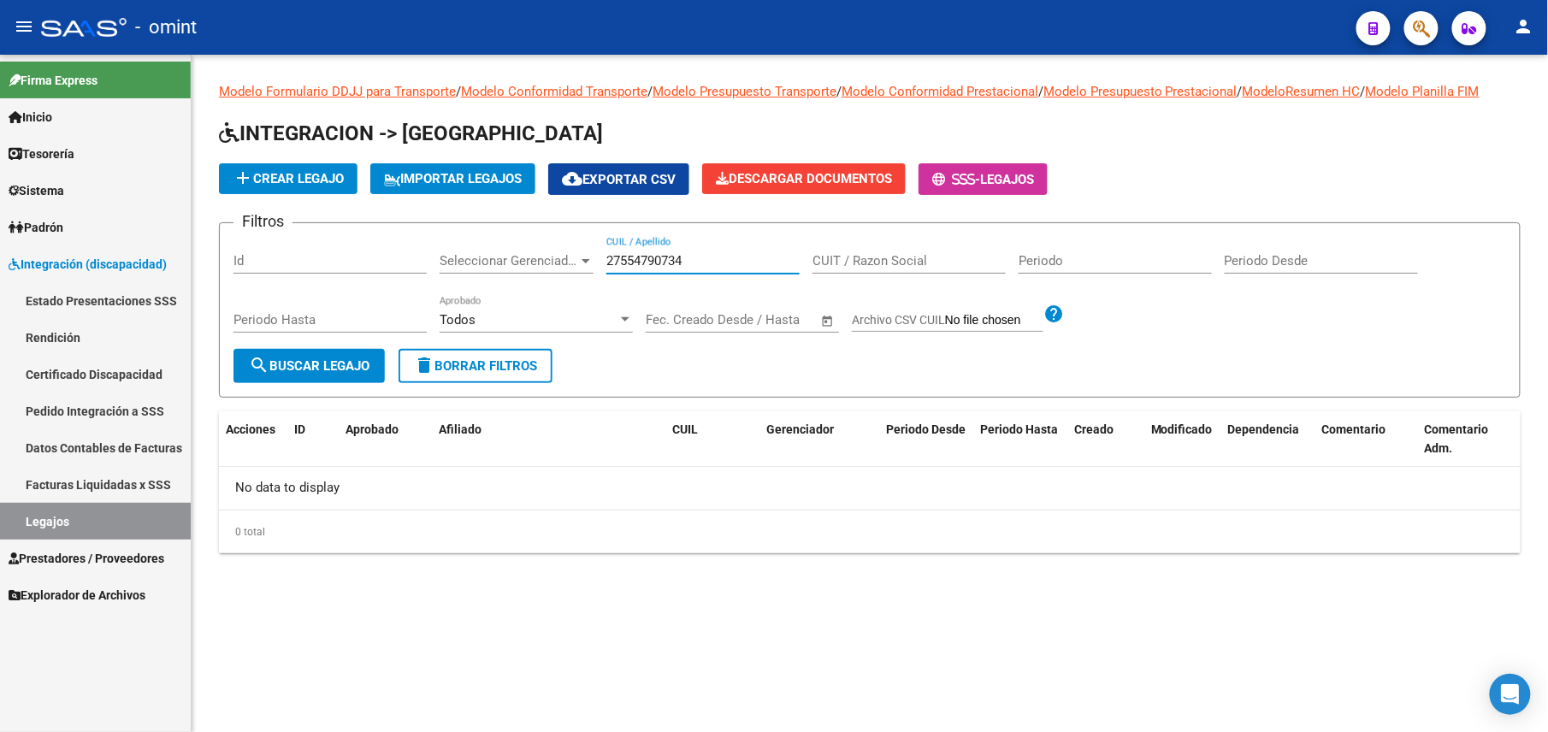
type input "27554790734"
click at [1489, 702] on mat-sidenav-content "Modelo Formulario DDJJ para Transporte / Modelo Conformidad Transporte / Modelo…" at bounding box center [870, 394] width 1357 height 678
click at [1502, 702] on icon "Open Intercom Messenger" at bounding box center [1511, 695] width 22 height 22
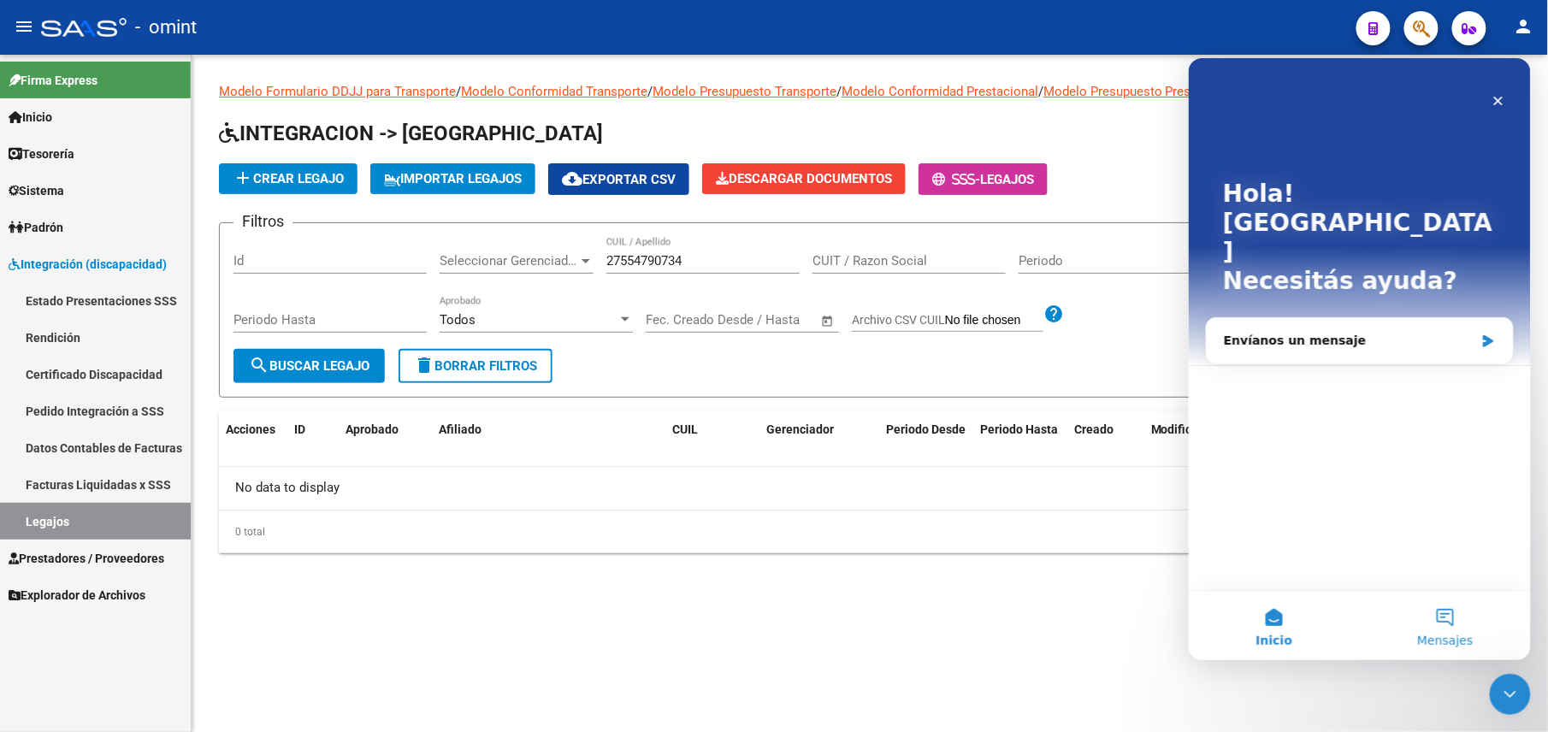
click at [1449, 646] on span "Mensajes" at bounding box center [1445, 640] width 56 height 12
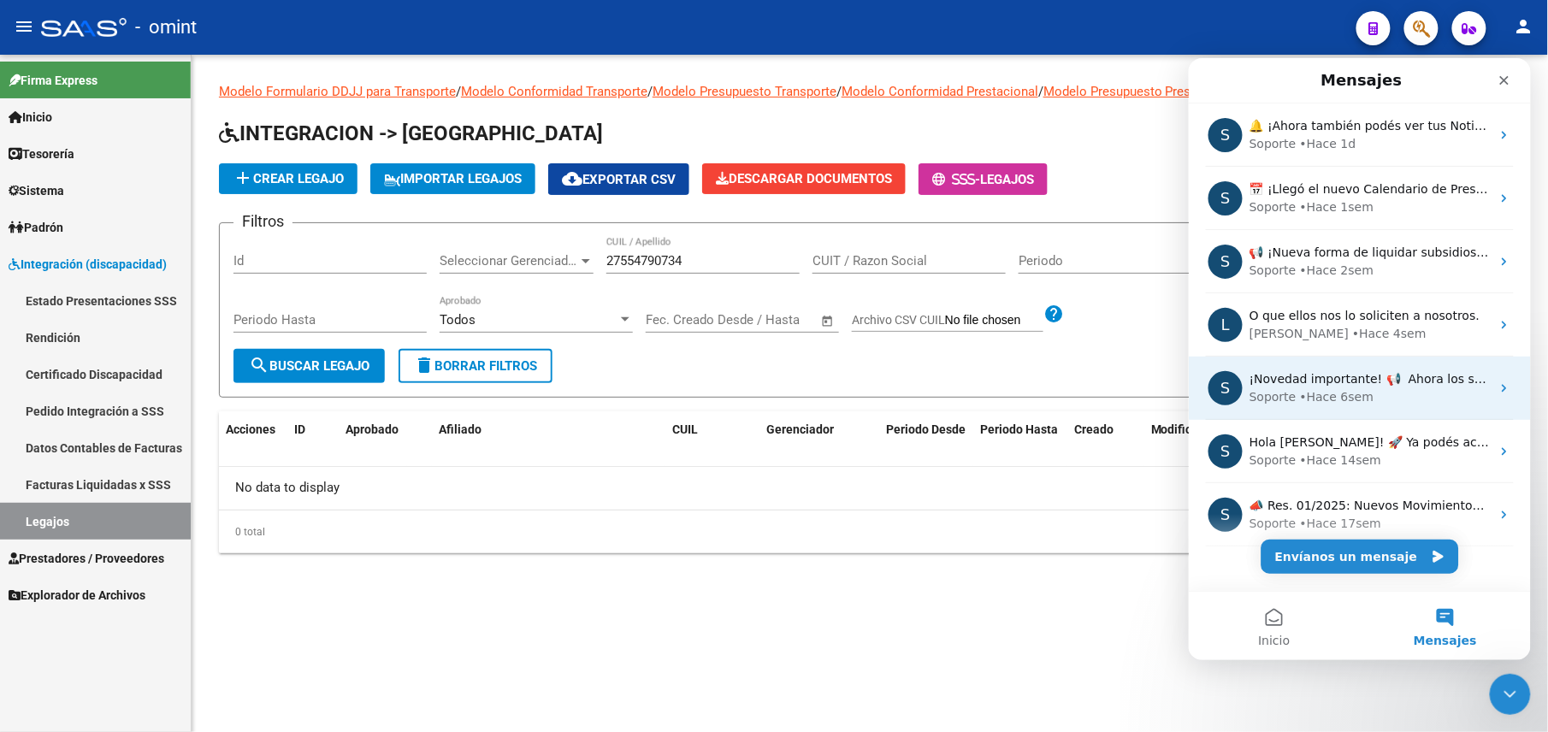
scroll to position [25, 0]
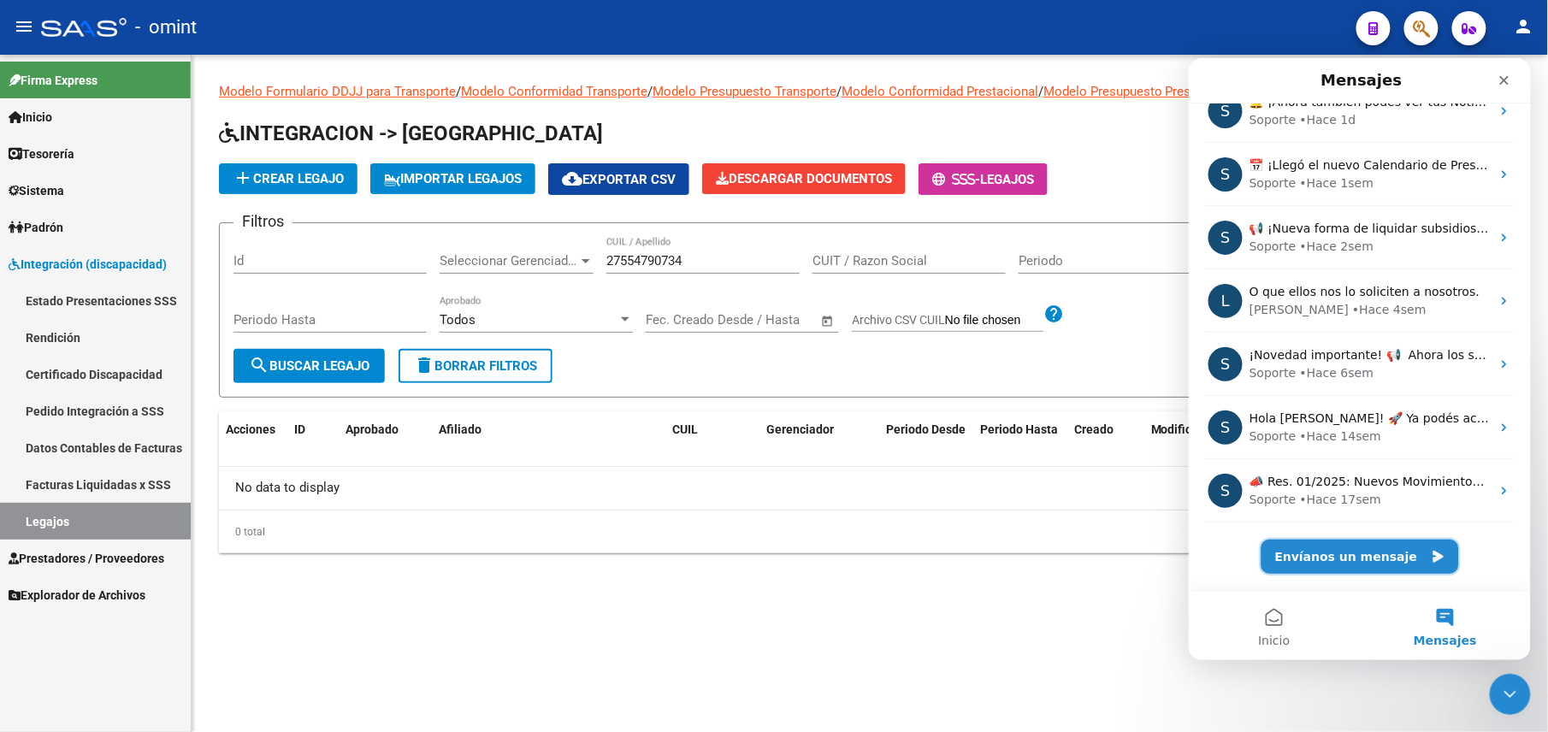
click at [1371, 551] on button "Envíanos un mensaje" at bounding box center [1360, 556] width 198 height 34
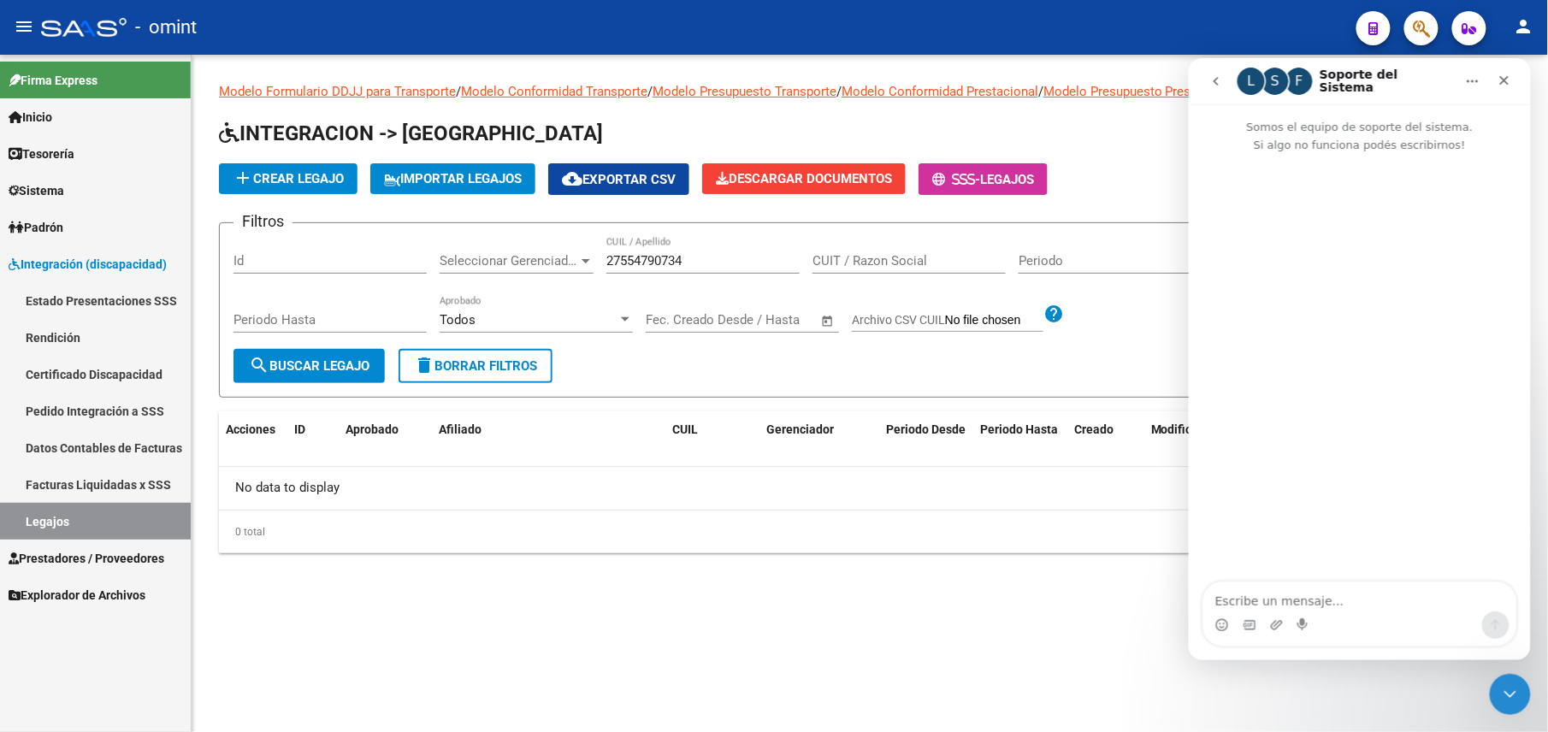
scroll to position [0, 0]
click at [1466, 76] on icon "Inicio" at bounding box center [1473, 81] width 14 height 14
click at [1436, 139] on div "Ampliar ventana" at bounding box center [1426, 123] width 147 height 35
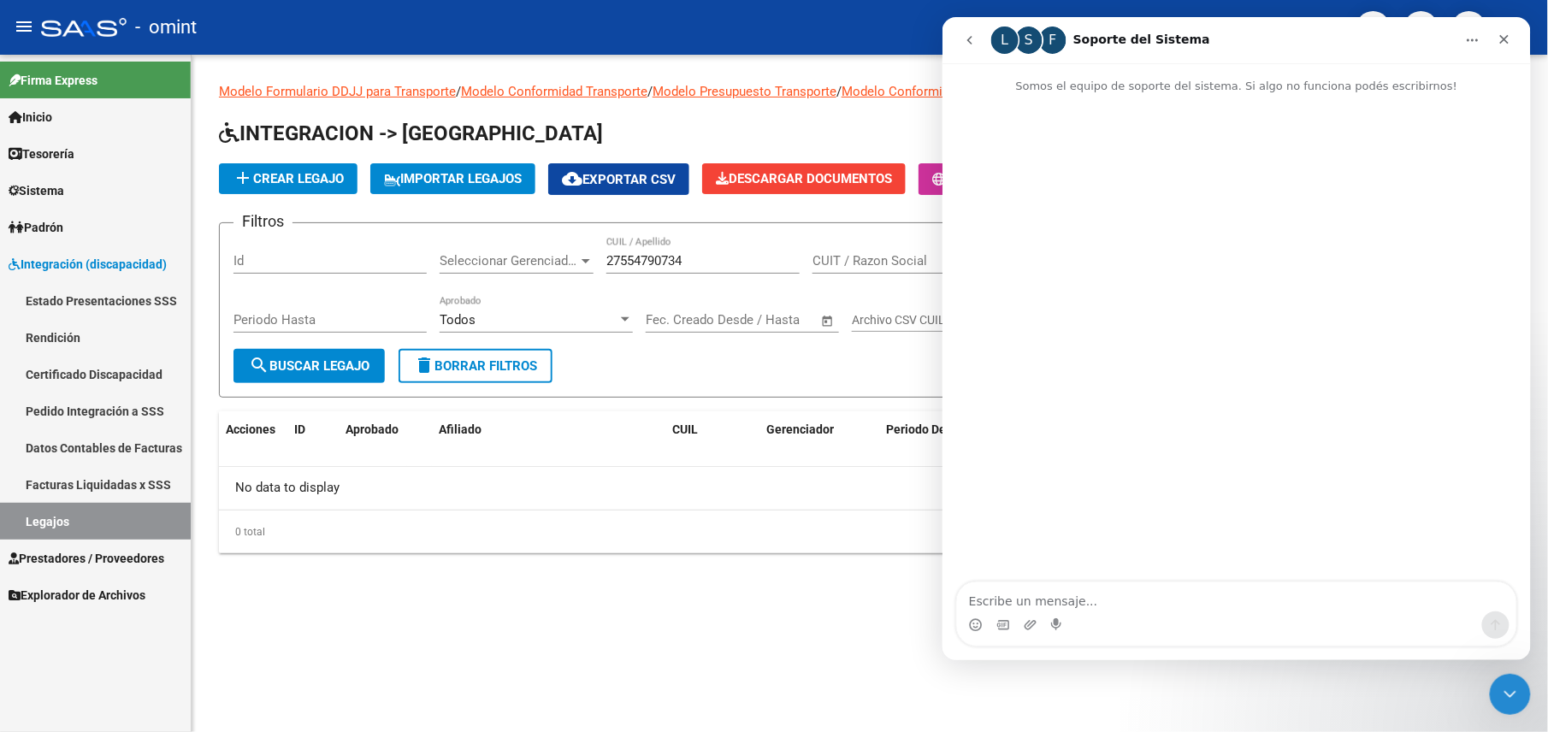
drag, startPoint x: 1220, startPoint y: 342, endPoint x: 1186, endPoint y: 327, distance: 37.5
drag, startPoint x: 244, startPoint y: 310, endPoint x: 592, endPoint y: 592, distance: 448.3
click at [592, 592] on div "Modelo Formulario DDJJ para Transporte / Modelo Conformidad Transporte / Modelo…" at bounding box center [870, 332] width 1357 height 554
click at [633, 50] on mat-toolbar "menu - omint person" at bounding box center [774, 27] width 1548 height 55
click at [897, 14] on div "- omint" at bounding box center [692, 28] width 1302 height 38
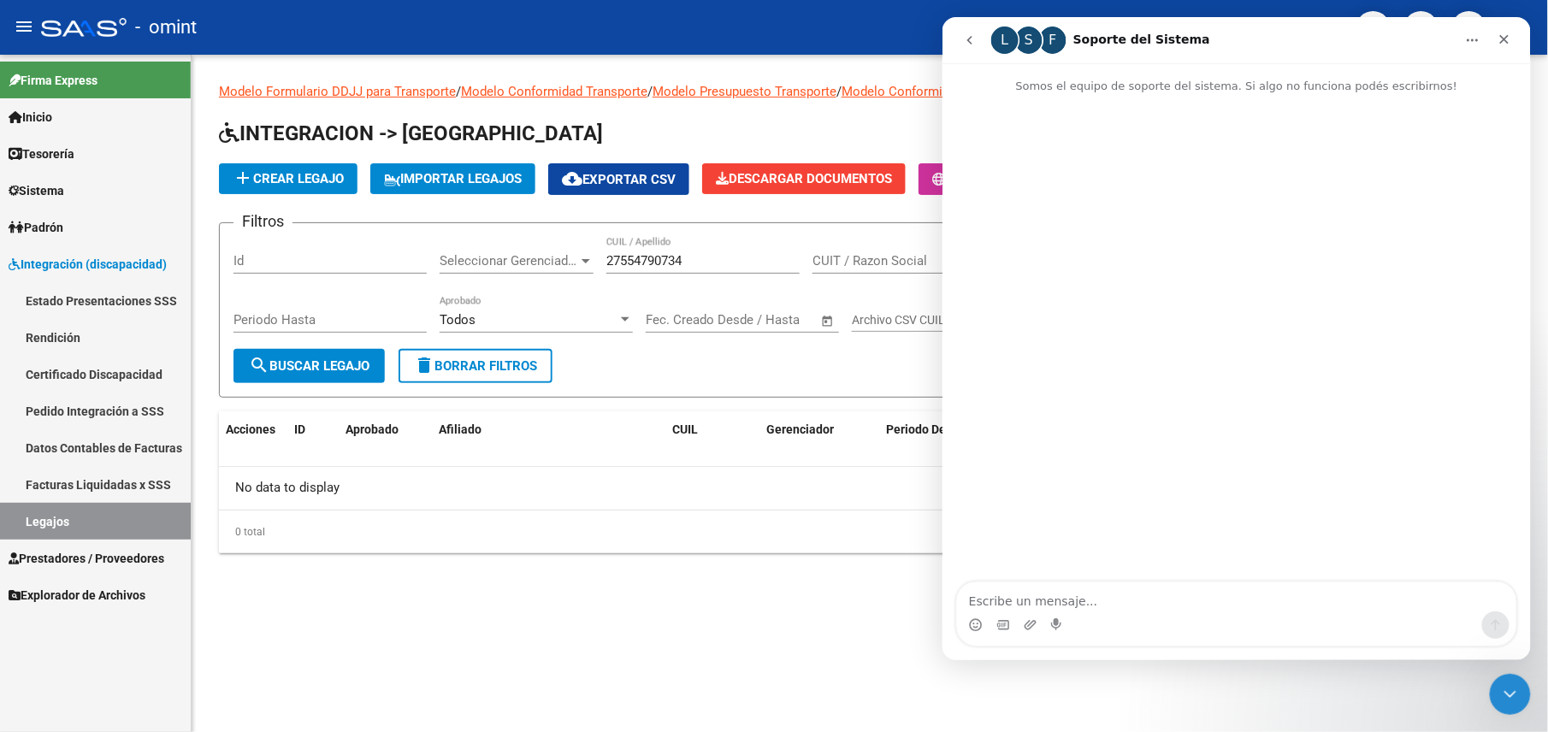
click at [1481, 35] on button "Inicio" at bounding box center [1472, 40] width 33 height 33
click at [1053, 42] on div "F" at bounding box center [1052, 40] width 27 height 27
click at [883, 21] on div "- omint" at bounding box center [692, 28] width 1302 height 38
click at [1508, 43] on icon "Cerrar" at bounding box center [1504, 40] width 14 height 14
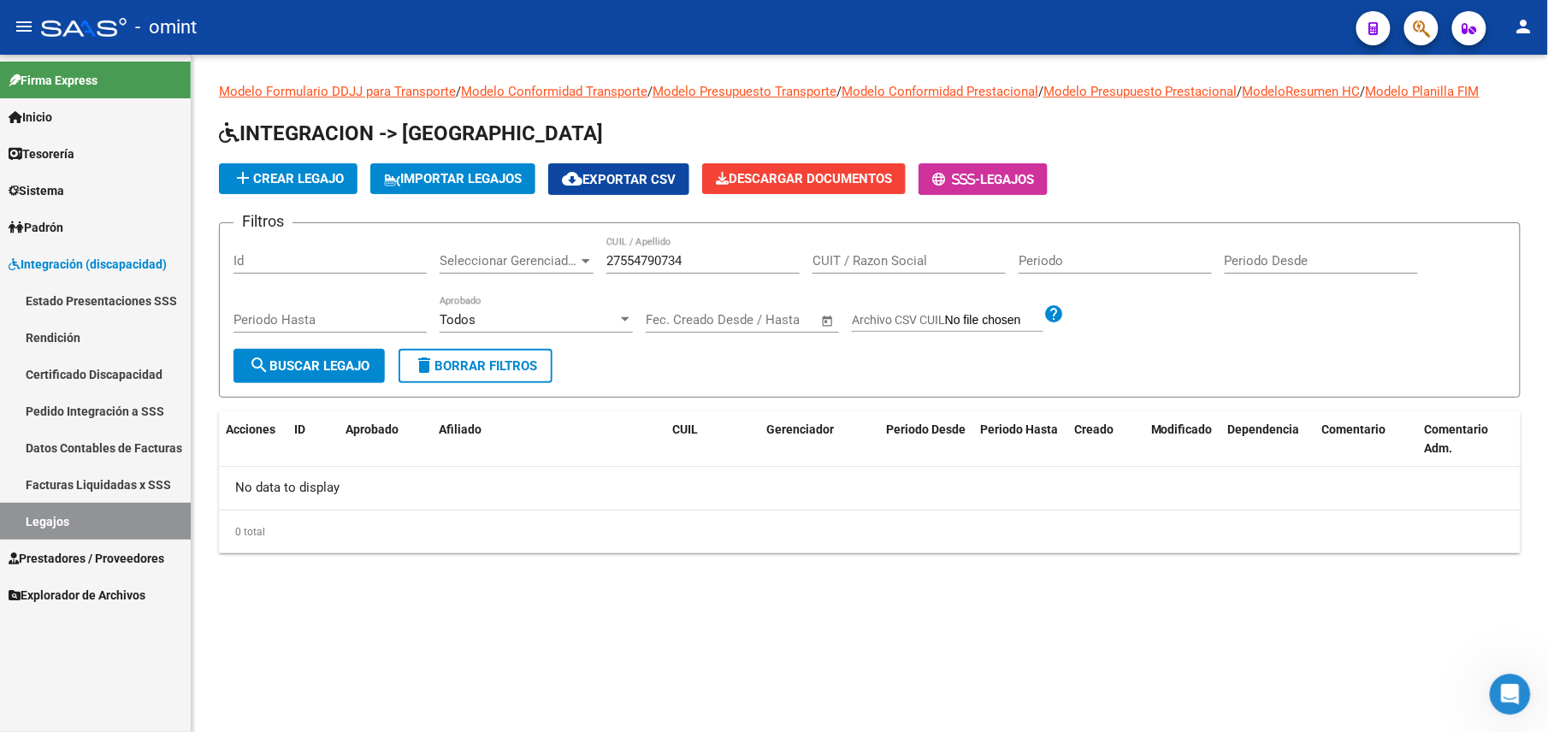
click at [1516, 28] on mat-icon "person" at bounding box center [1524, 26] width 21 height 21
click at [1509, 69] on button "person Mi Perfil" at bounding box center [1490, 71] width 104 height 41
